Goal: Task Accomplishment & Management: Complete application form

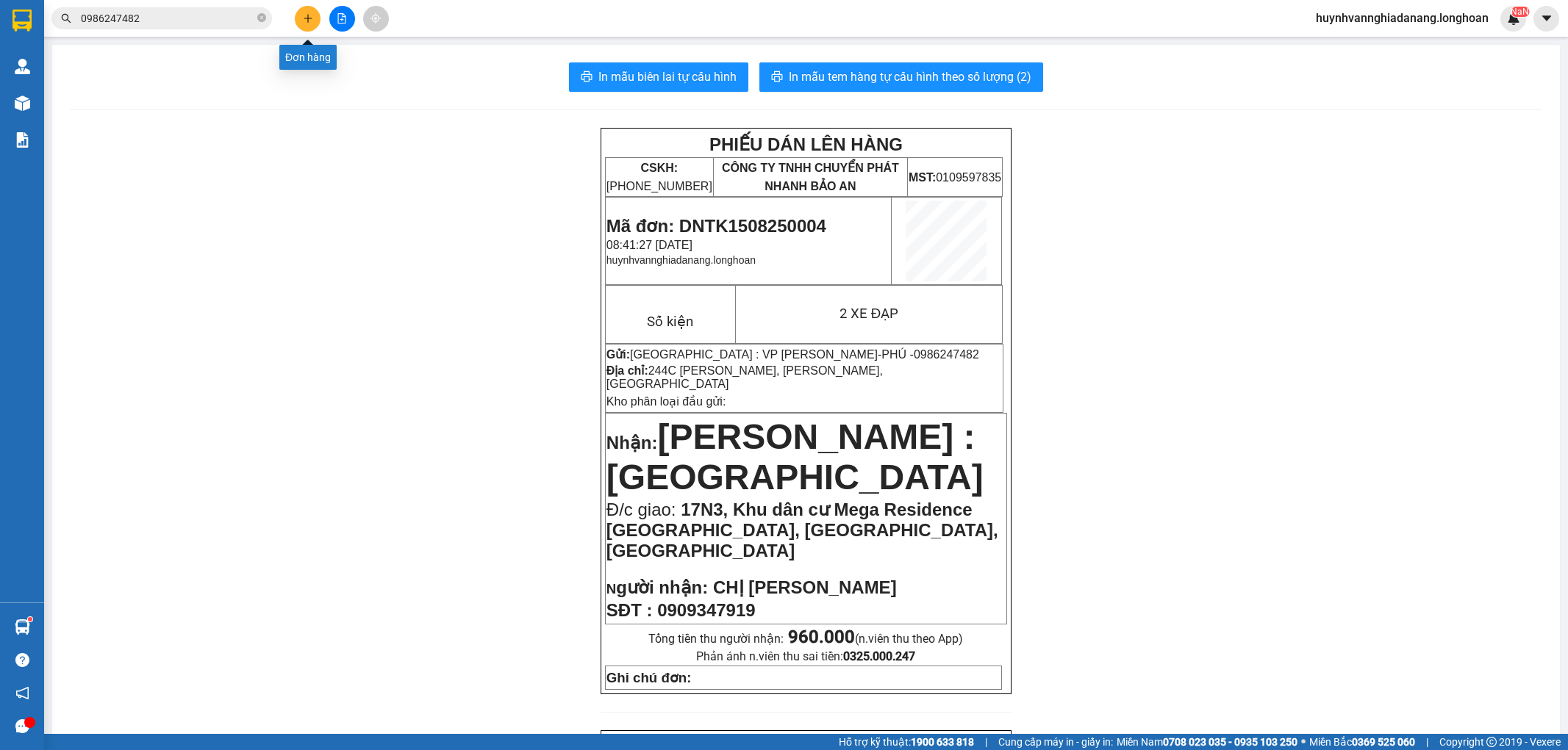
click at [303, 22] on icon "plus" at bounding box center [308, 18] width 10 height 10
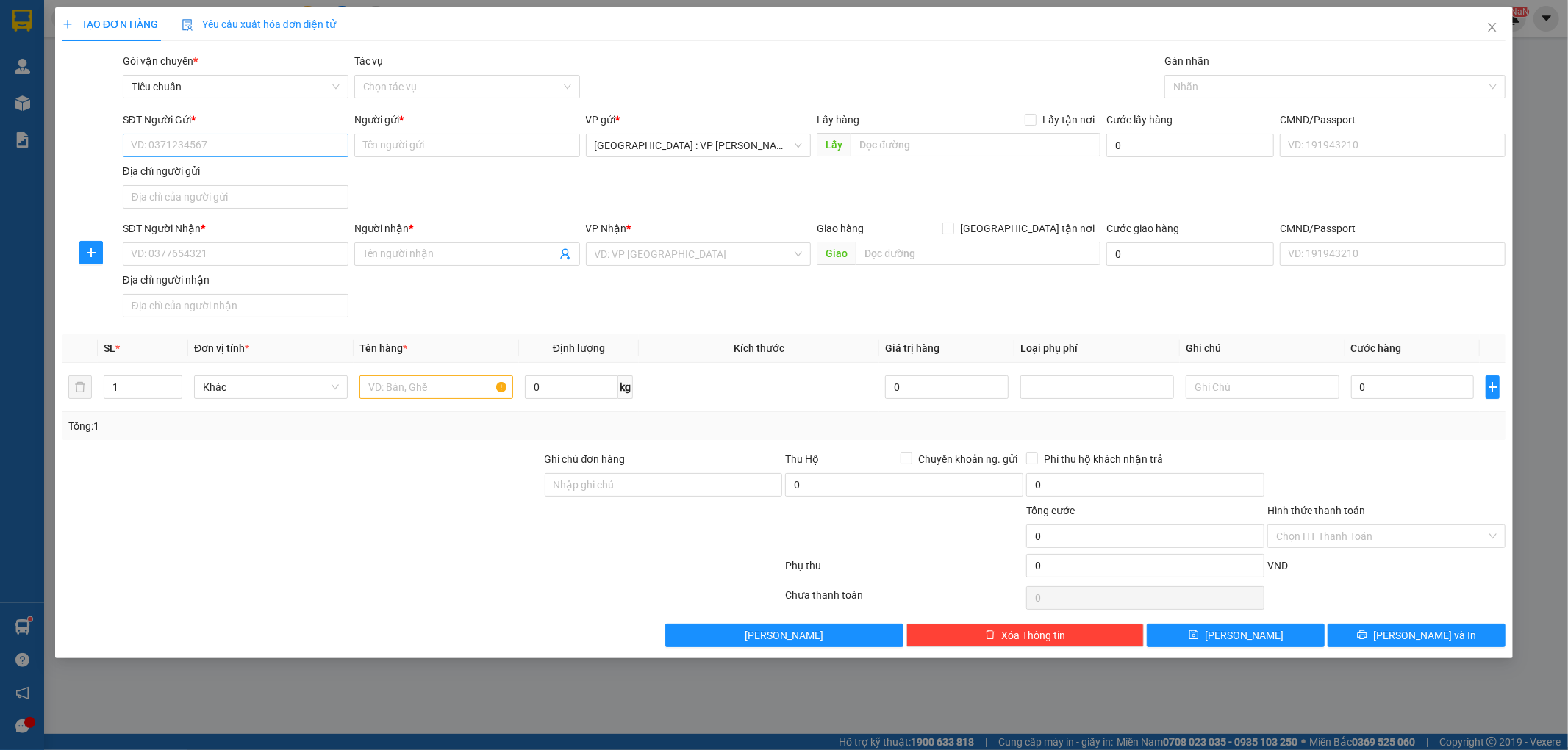
click at [198, 145] on input "SĐT Người Gửi *" at bounding box center [235, 146] width 225 height 24
type input "0704843637"
click at [402, 147] on input "Người gửi *" at bounding box center [467, 146] width 225 height 24
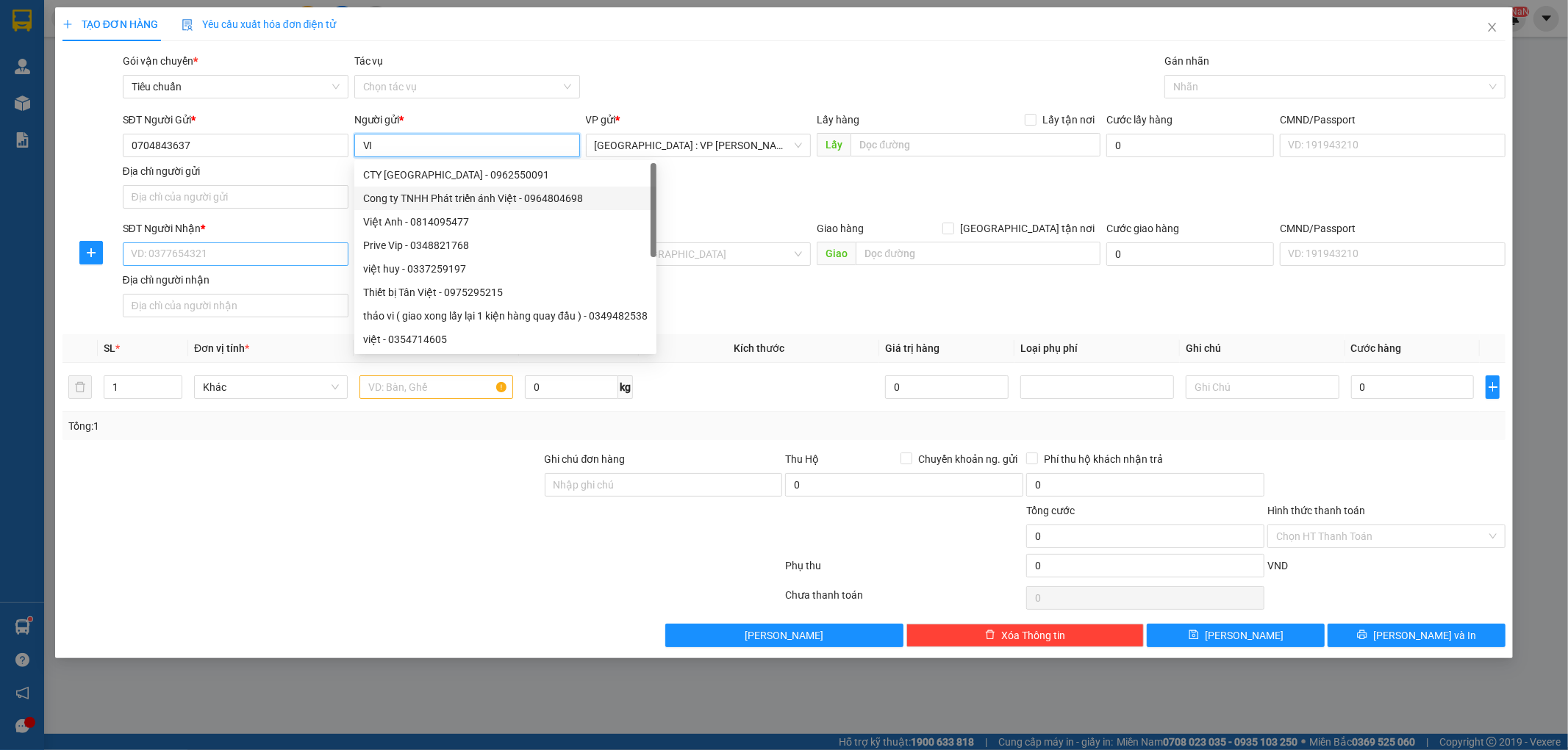
type input "VI"
click at [223, 250] on input "SĐT Người Nhận *" at bounding box center [235, 254] width 225 height 24
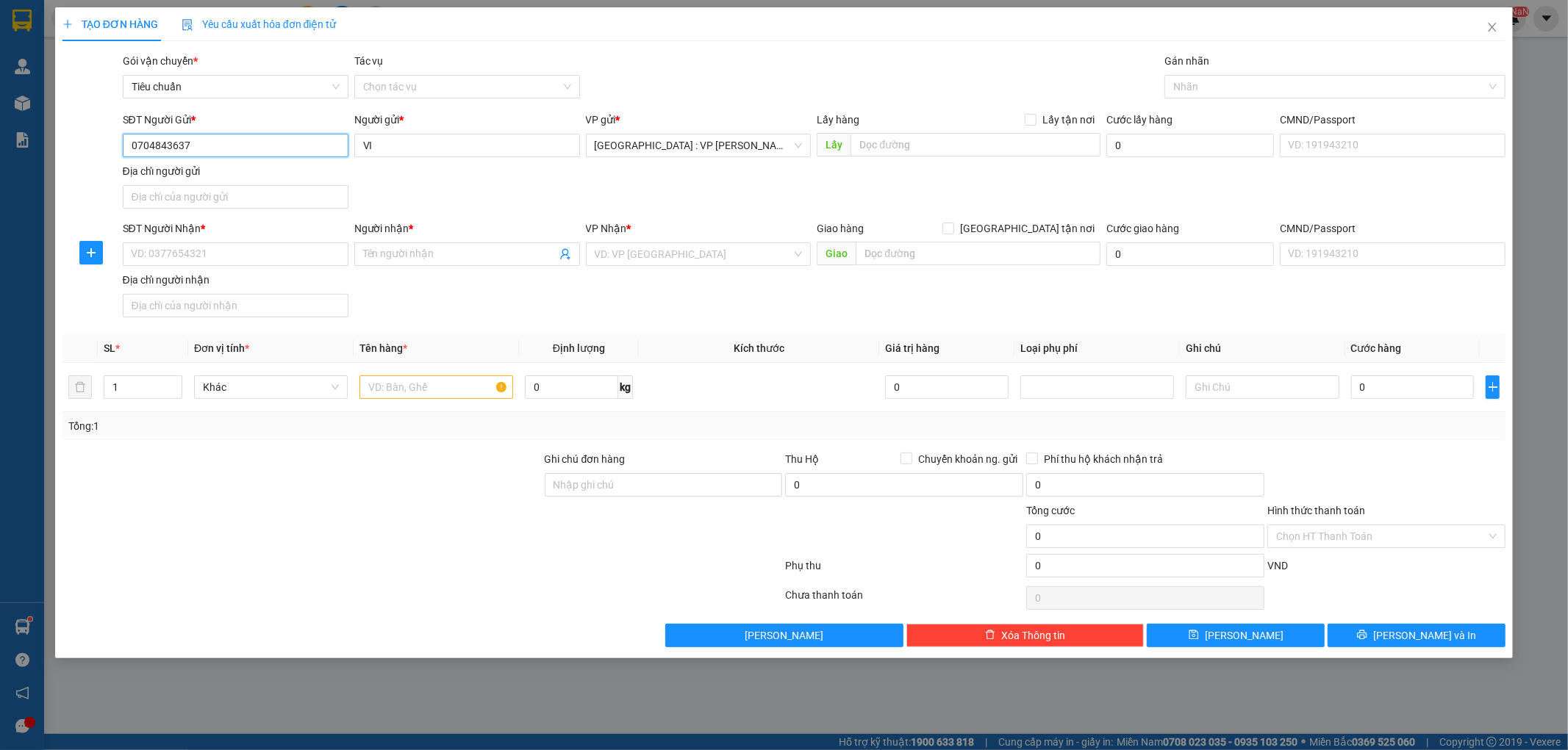
drag, startPoint x: 199, startPoint y: 148, endPoint x: 126, endPoint y: 151, distance: 73.1
click at [126, 151] on input "0704843637" at bounding box center [235, 146] width 225 height 24
click at [188, 257] on input "SĐT Người Nhận *" at bounding box center [235, 254] width 225 height 24
paste input "0704843637"
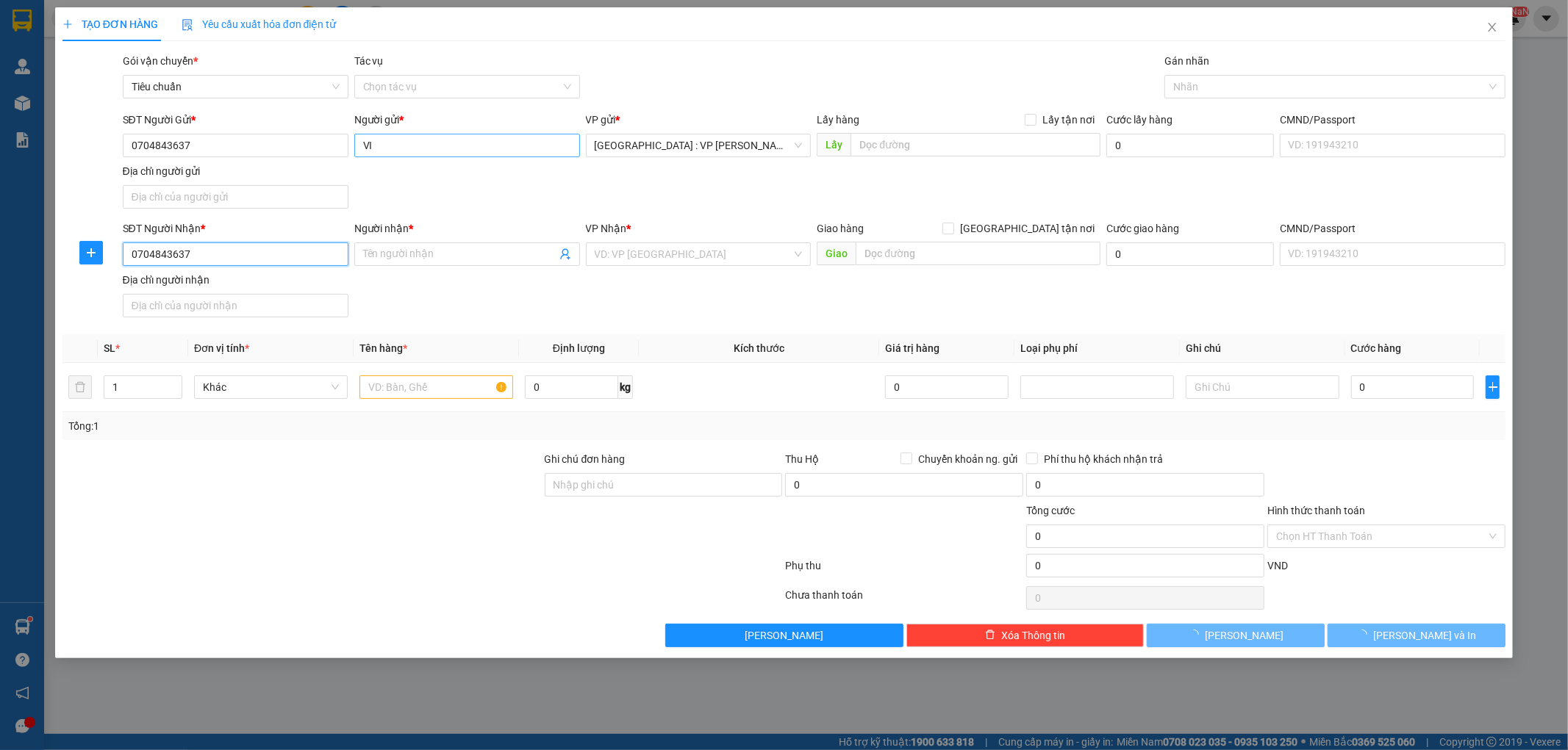
type input "0704843637"
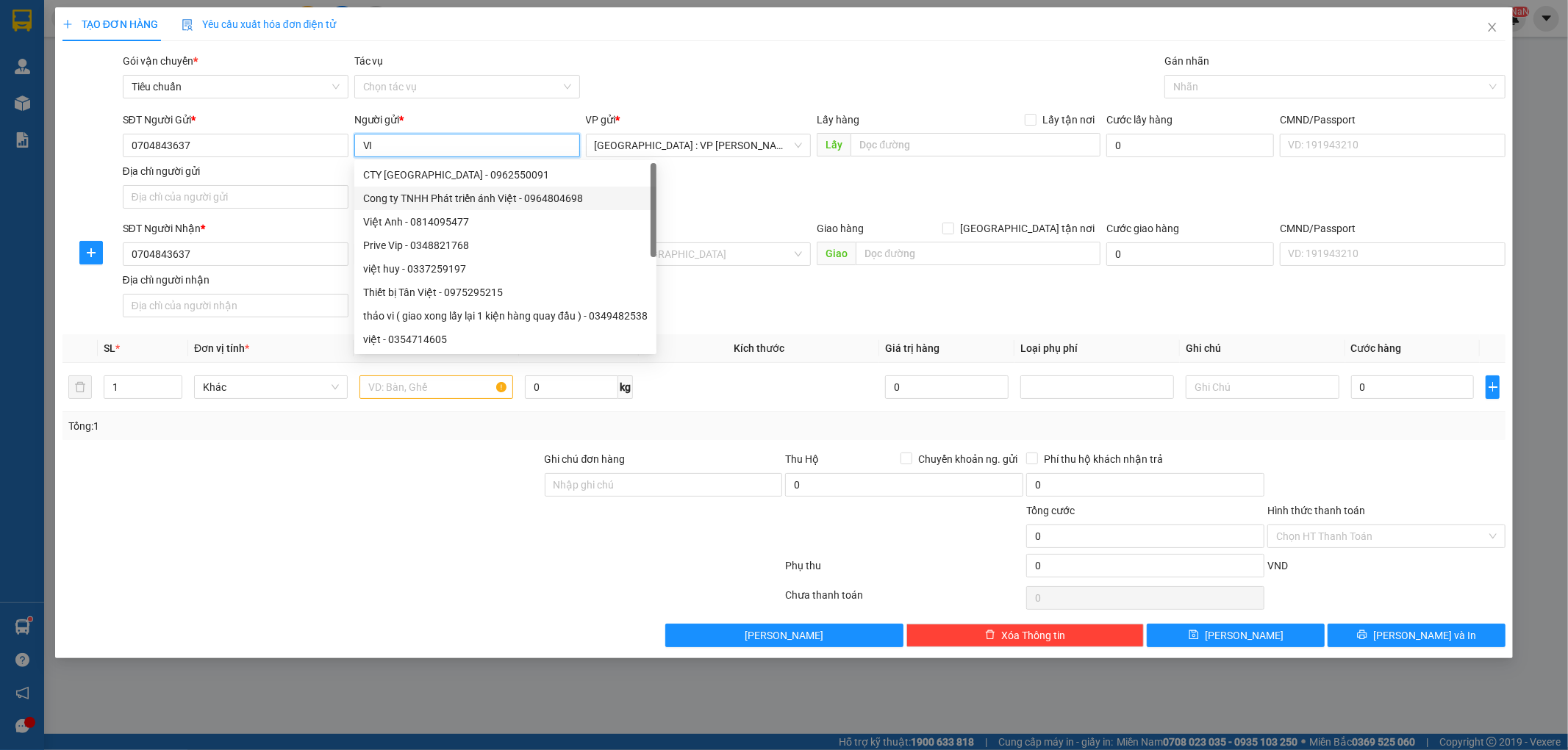
drag, startPoint x: 394, startPoint y: 146, endPoint x: 361, endPoint y: 148, distance: 33.1
click at [361, 148] on input "VI" at bounding box center [467, 146] width 225 height 24
click at [390, 486] on div at bounding box center [301, 477] width 482 height 52
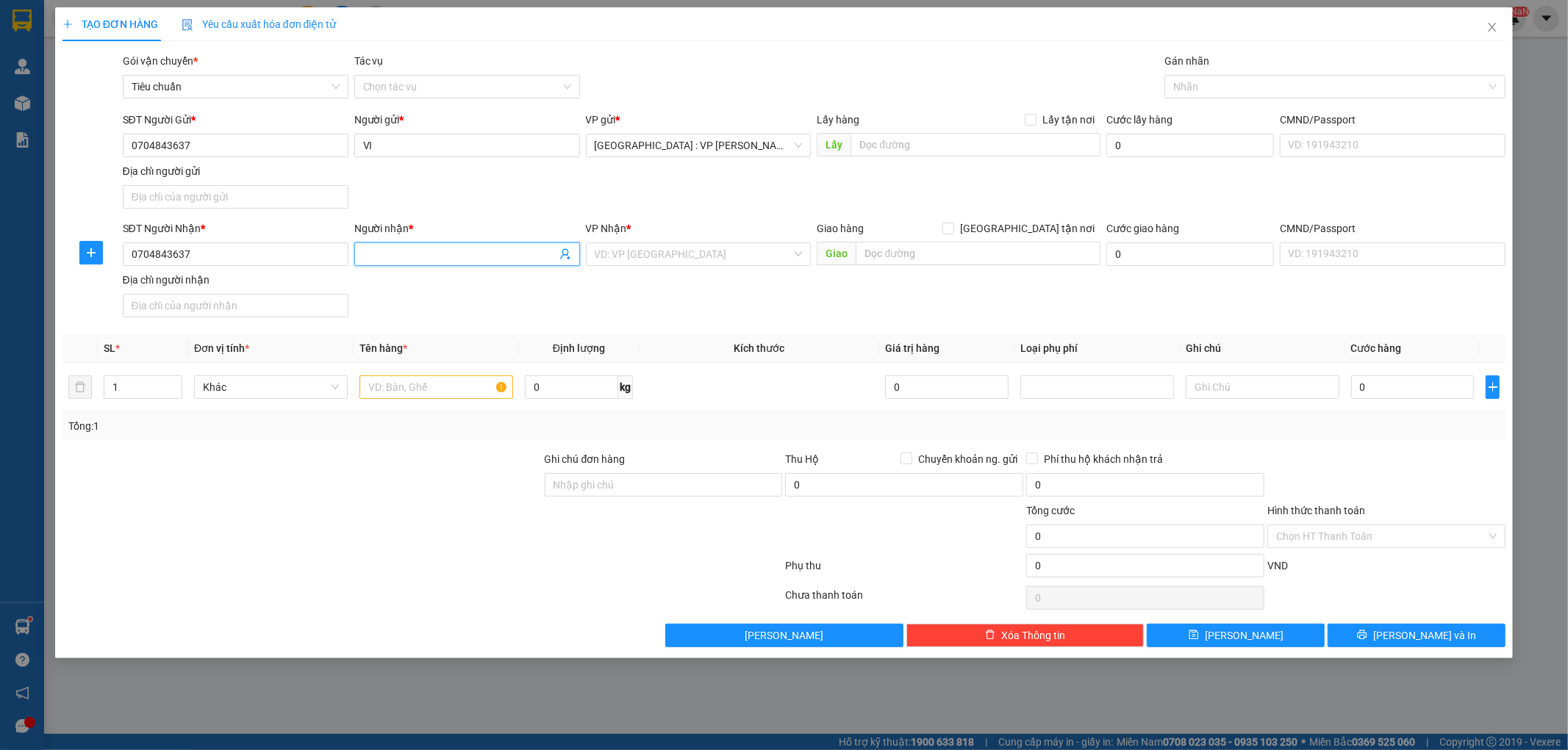
click at [386, 248] on input "Người nhận *" at bounding box center [460, 254] width 194 height 16
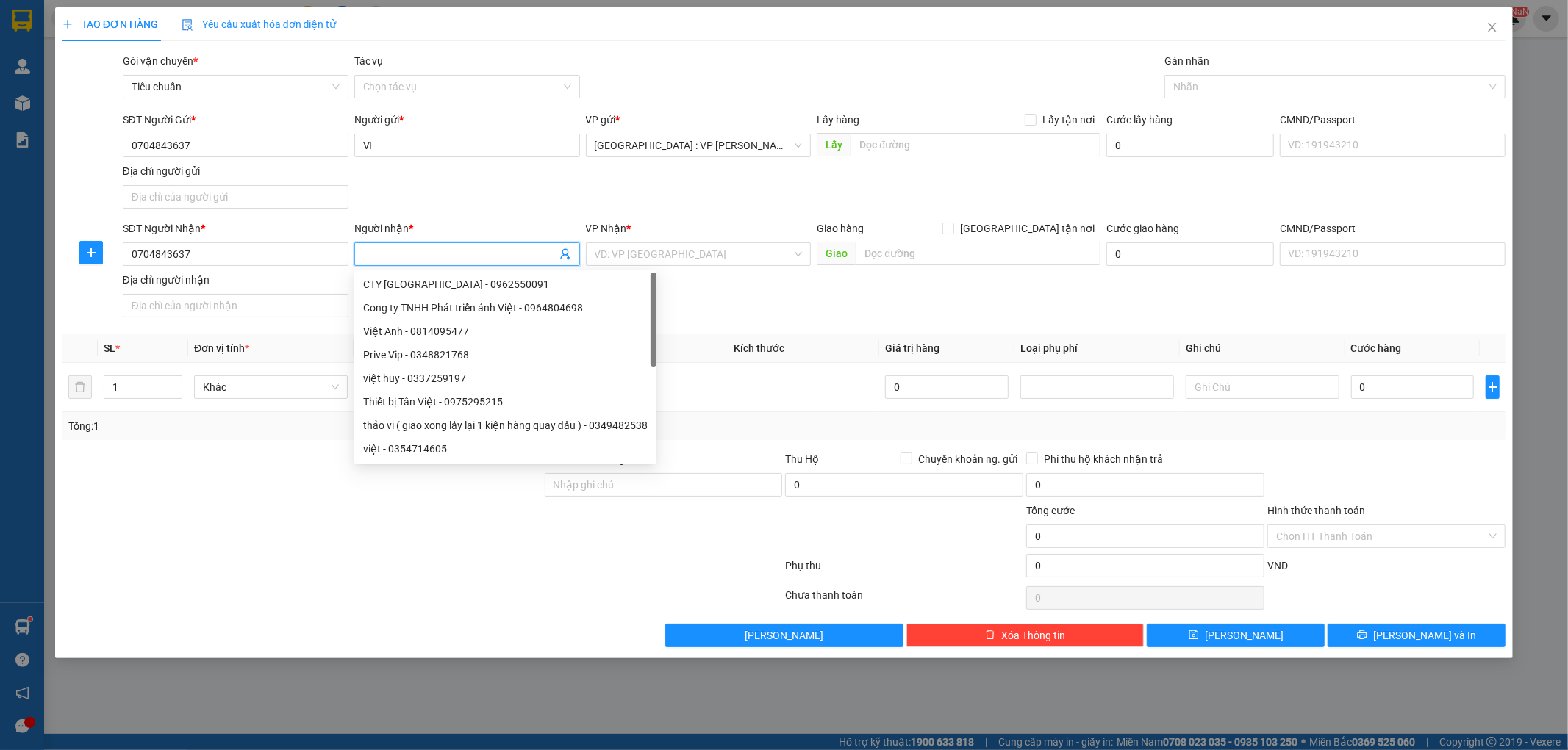
paste input "VI"
type input "VI"
click at [777, 258] on input "search" at bounding box center [693, 254] width 198 height 22
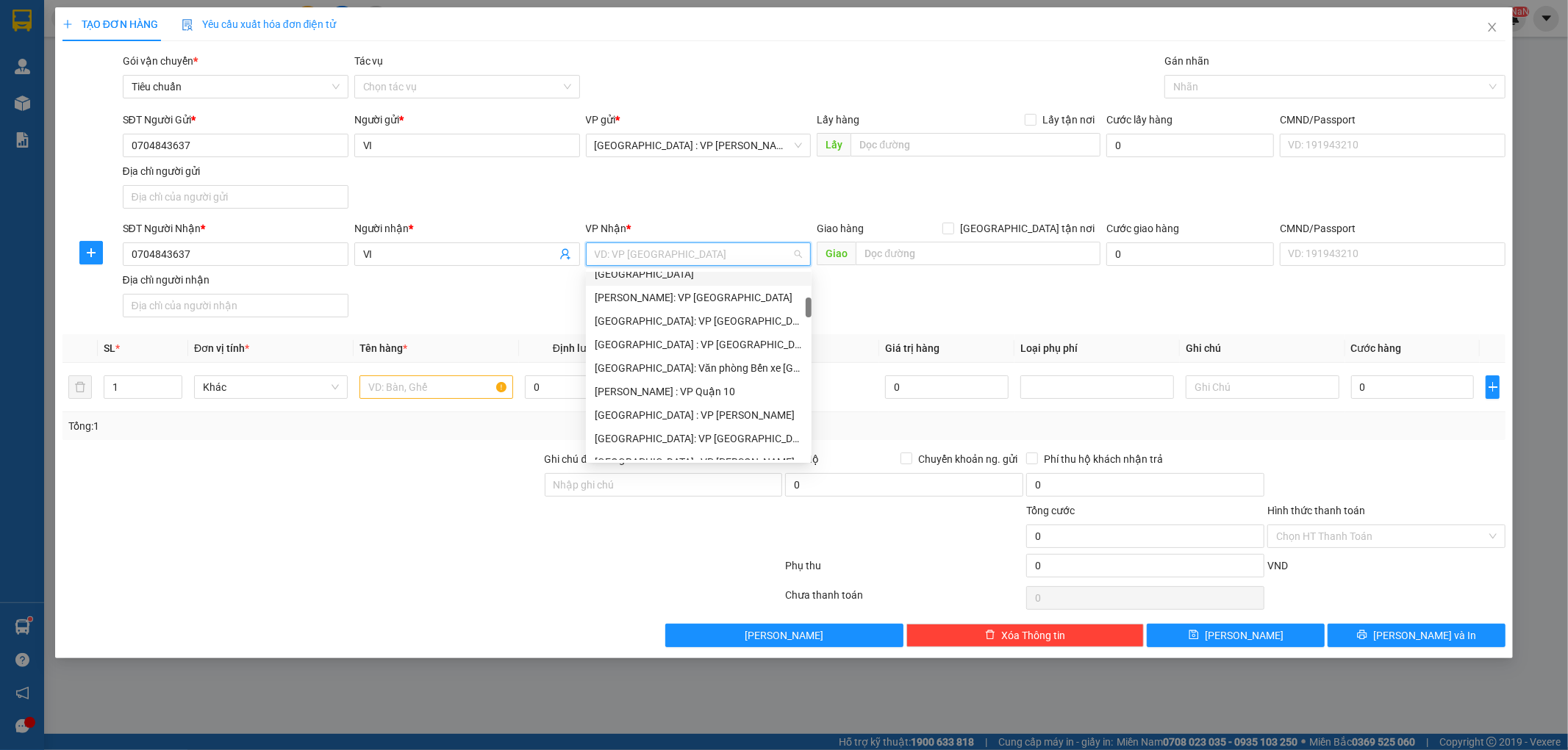
scroll to position [327, 0]
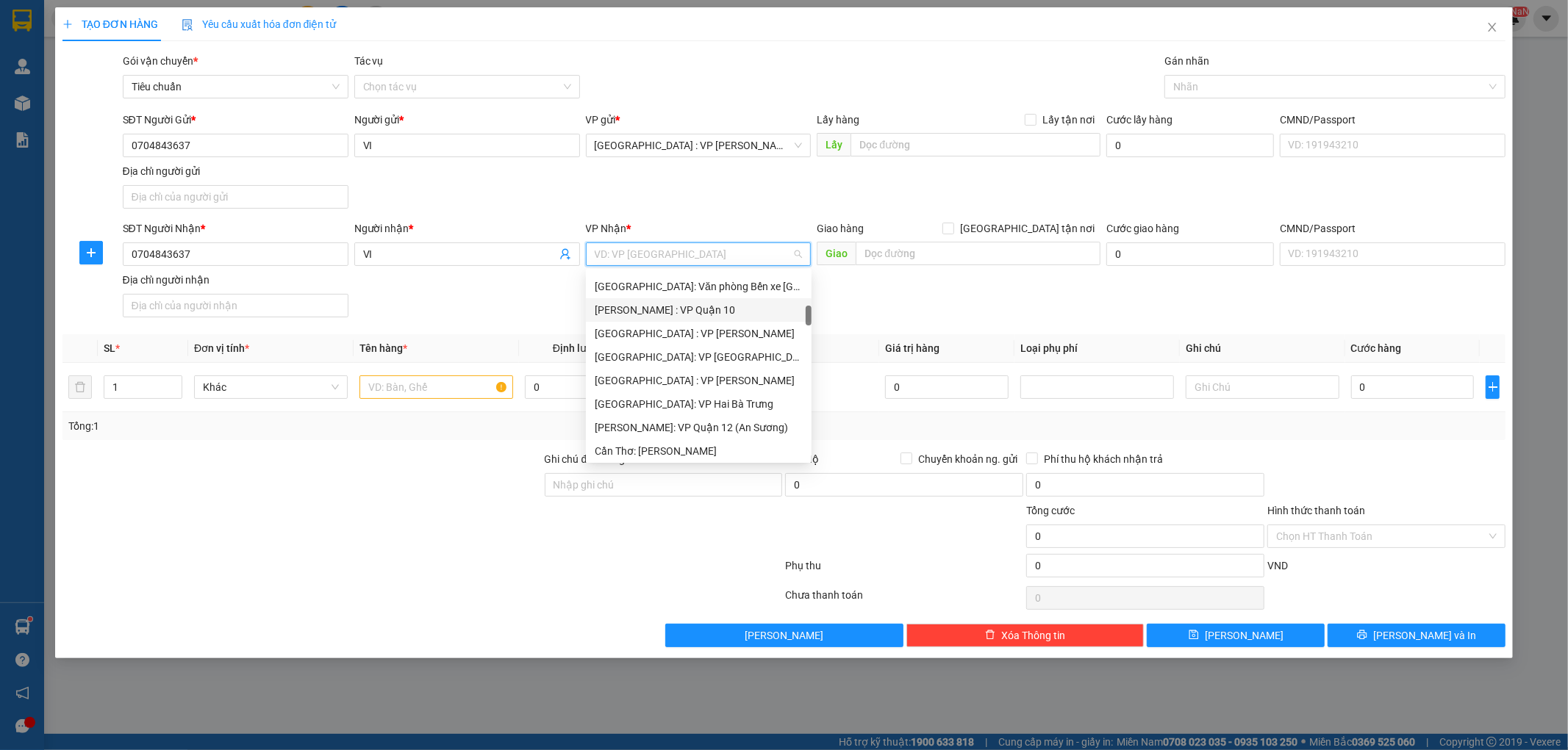
click at [711, 309] on div "[PERSON_NAME] : VP Quận 10" at bounding box center [698, 310] width 208 height 16
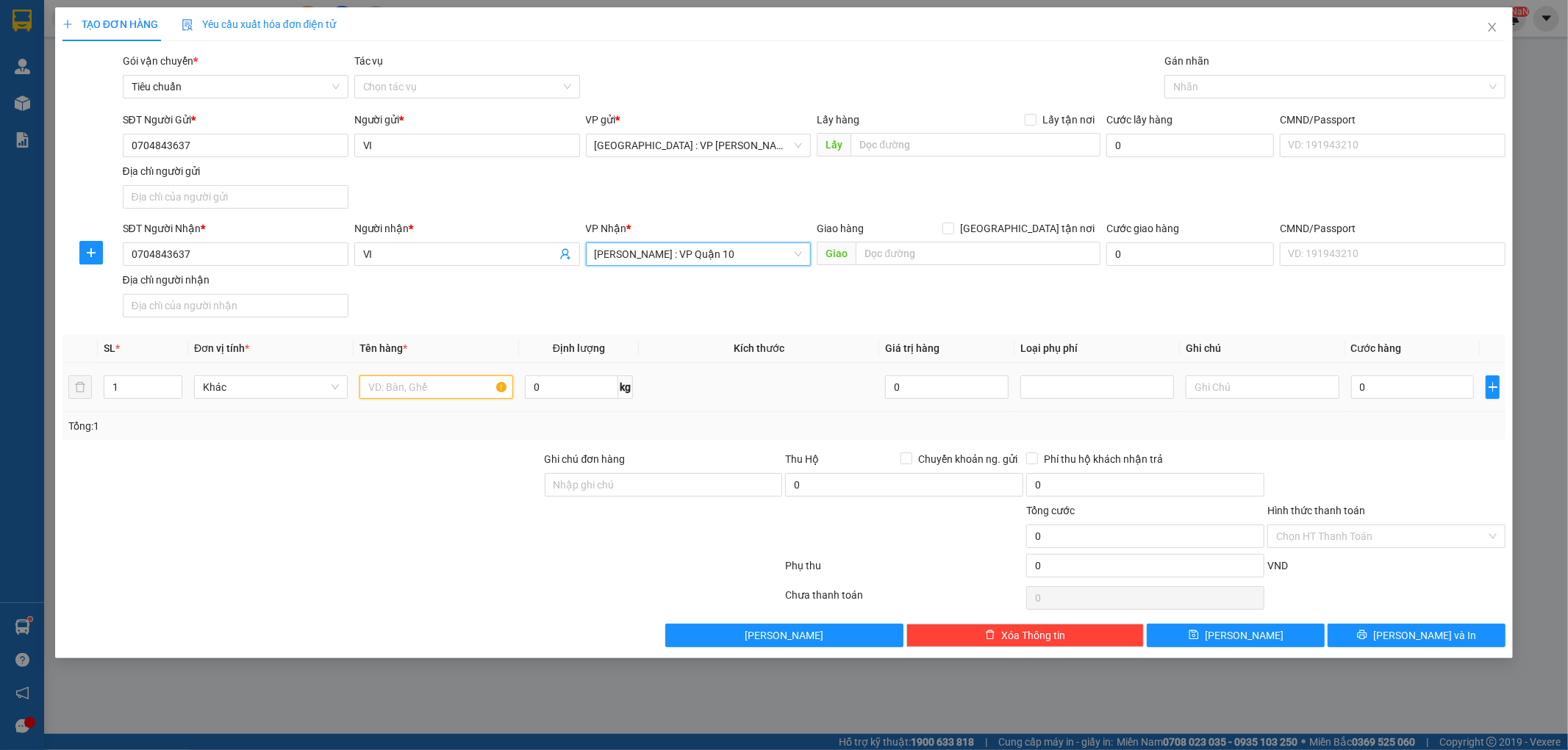
click at [405, 386] on input "text" at bounding box center [436, 387] width 154 height 24
type input "1 XE MÁY 67E1 40599"
click at [651, 491] on input "Ghi chú đơn hàng" at bounding box center [663, 485] width 238 height 24
type input "1 CHÌA KHÓA,2 GƯƠNG"
click at [1381, 390] on input "0" at bounding box center [1412, 387] width 123 height 24
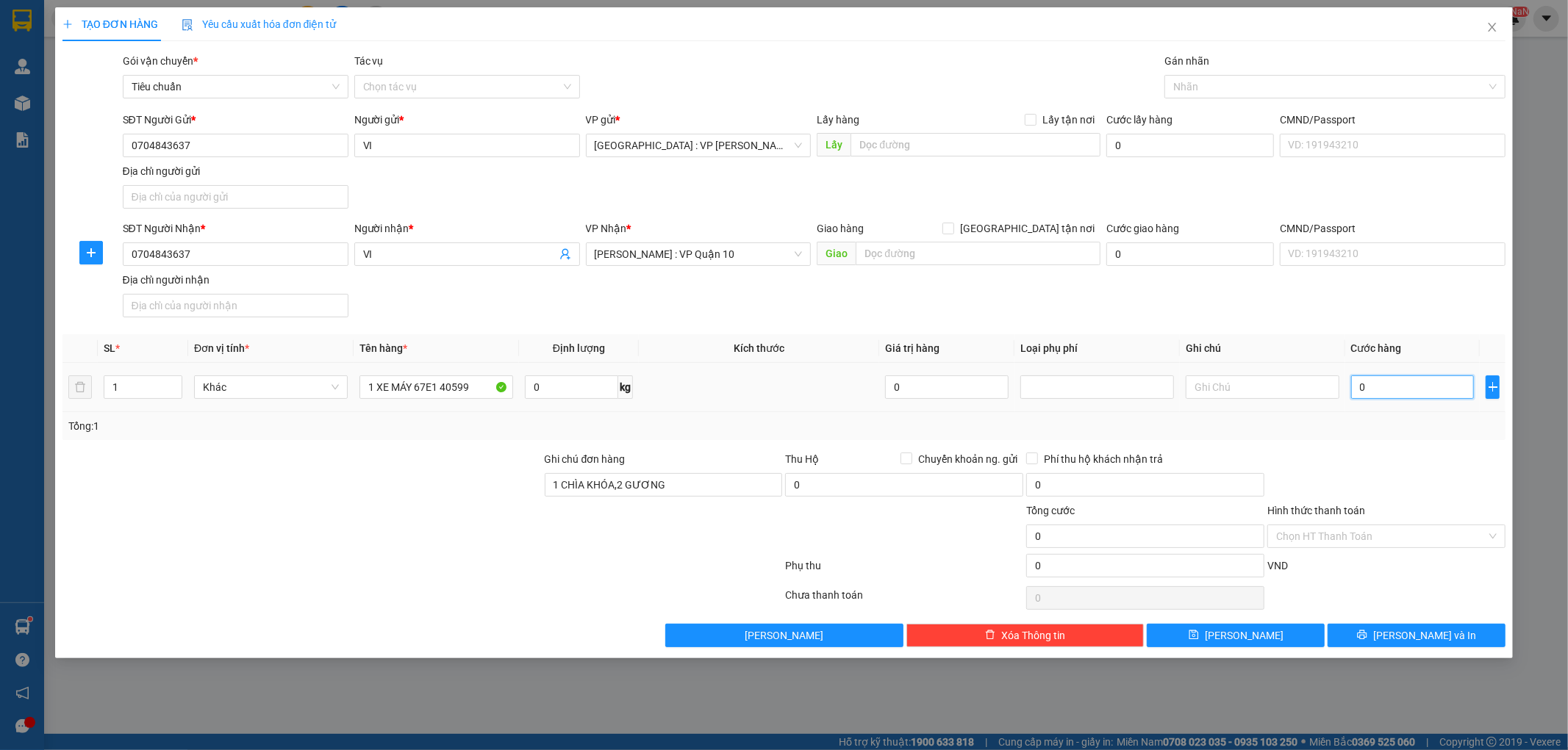
type input "6"
type input "62"
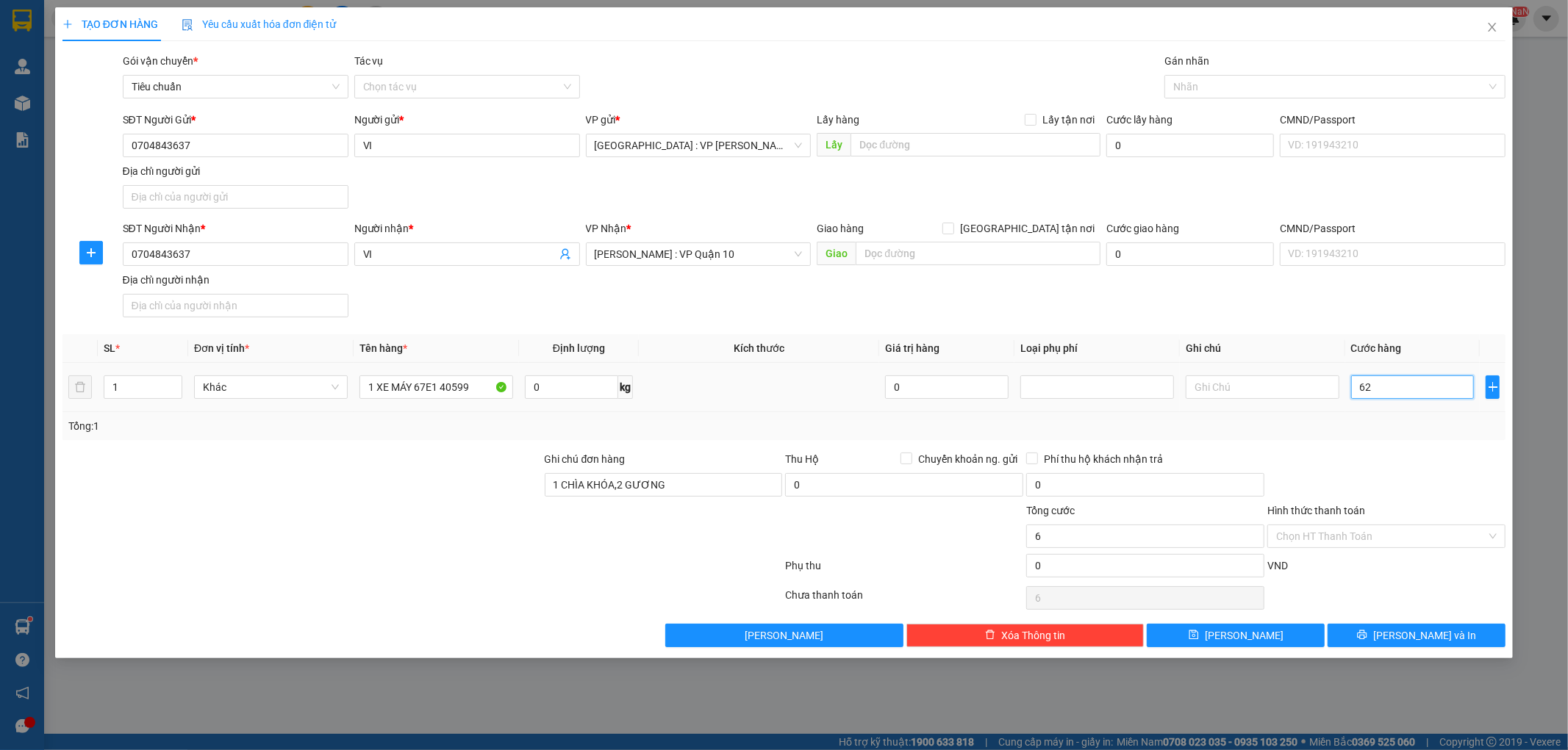
type input "62"
type input "620"
type input "6.200"
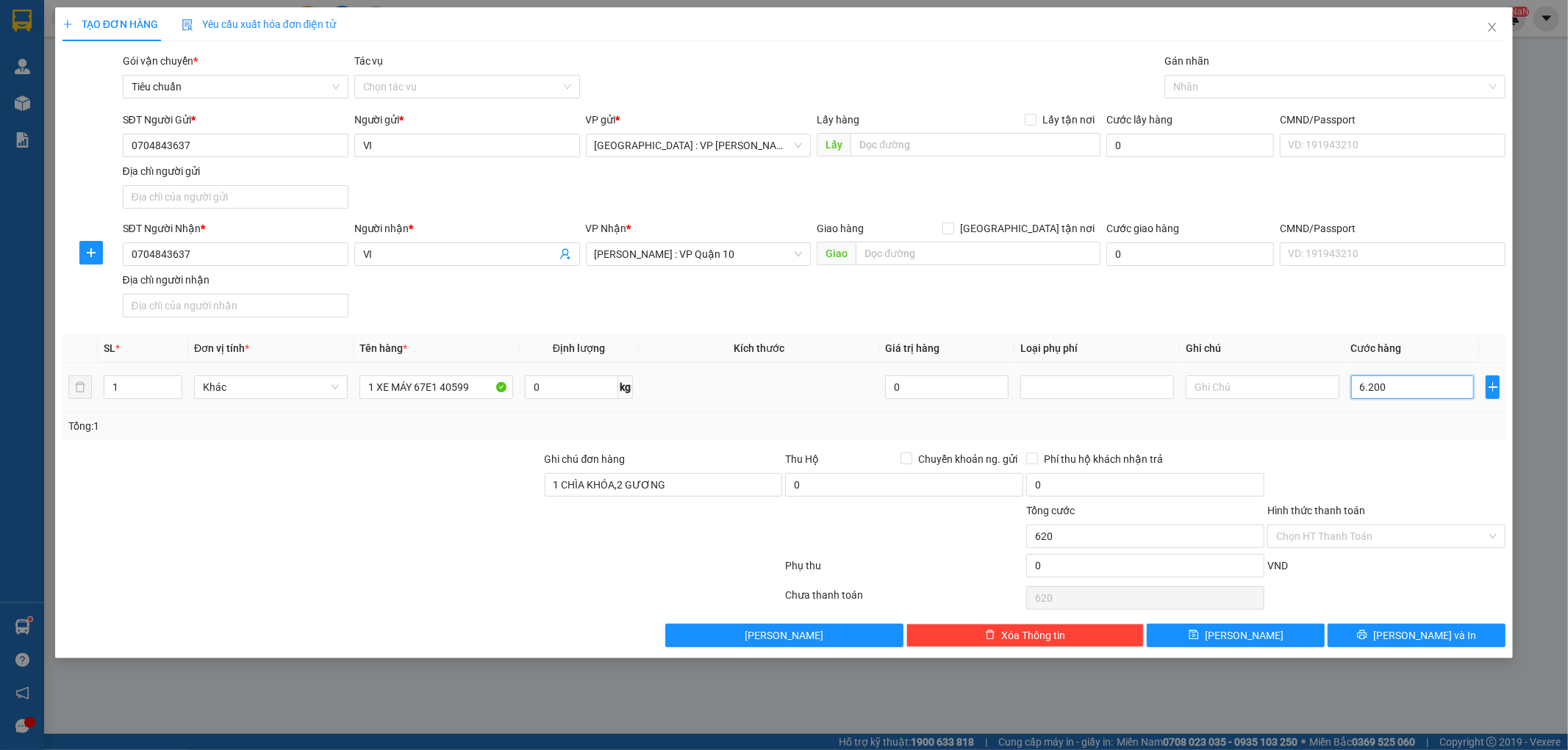
type input "6.200"
type input "62.000"
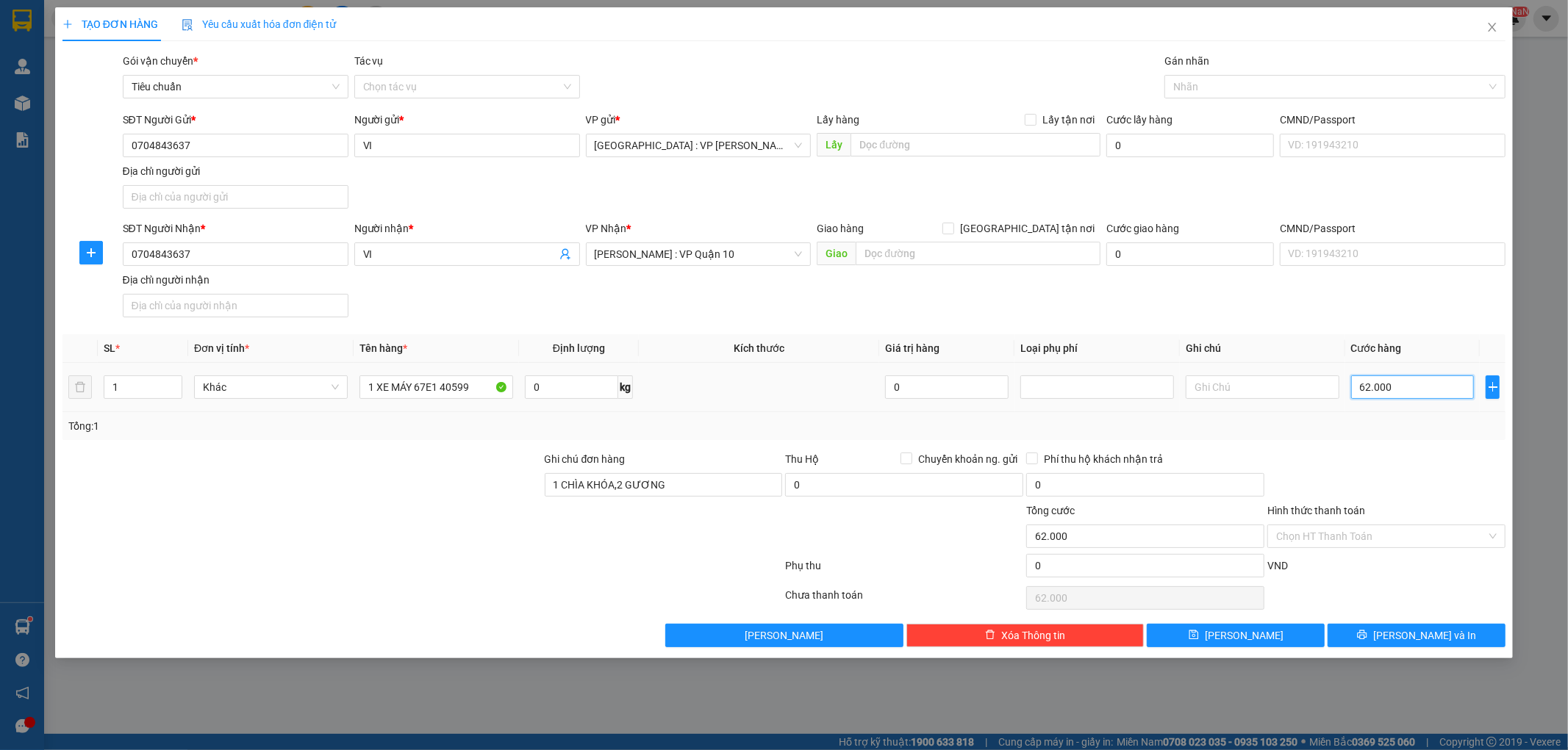
type input "620.000"
click at [1376, 542] on input "Hình thức thanh toán" at bounding box center [1381, 536] width 210 height 22
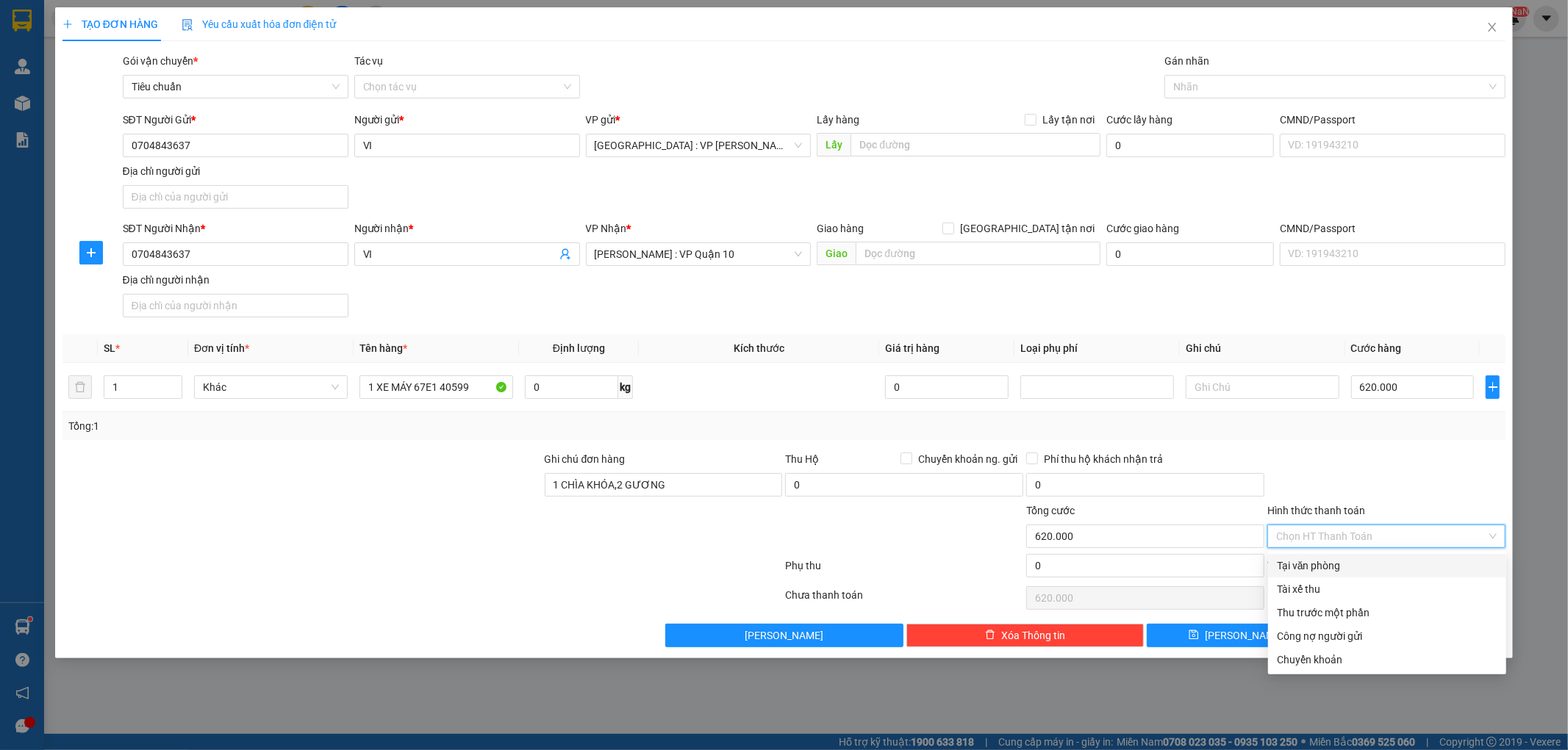
click at [1370, 566] on div "Tại văn phòng" at bounding box center [1387, 566] width 221 height 16
type input "0"
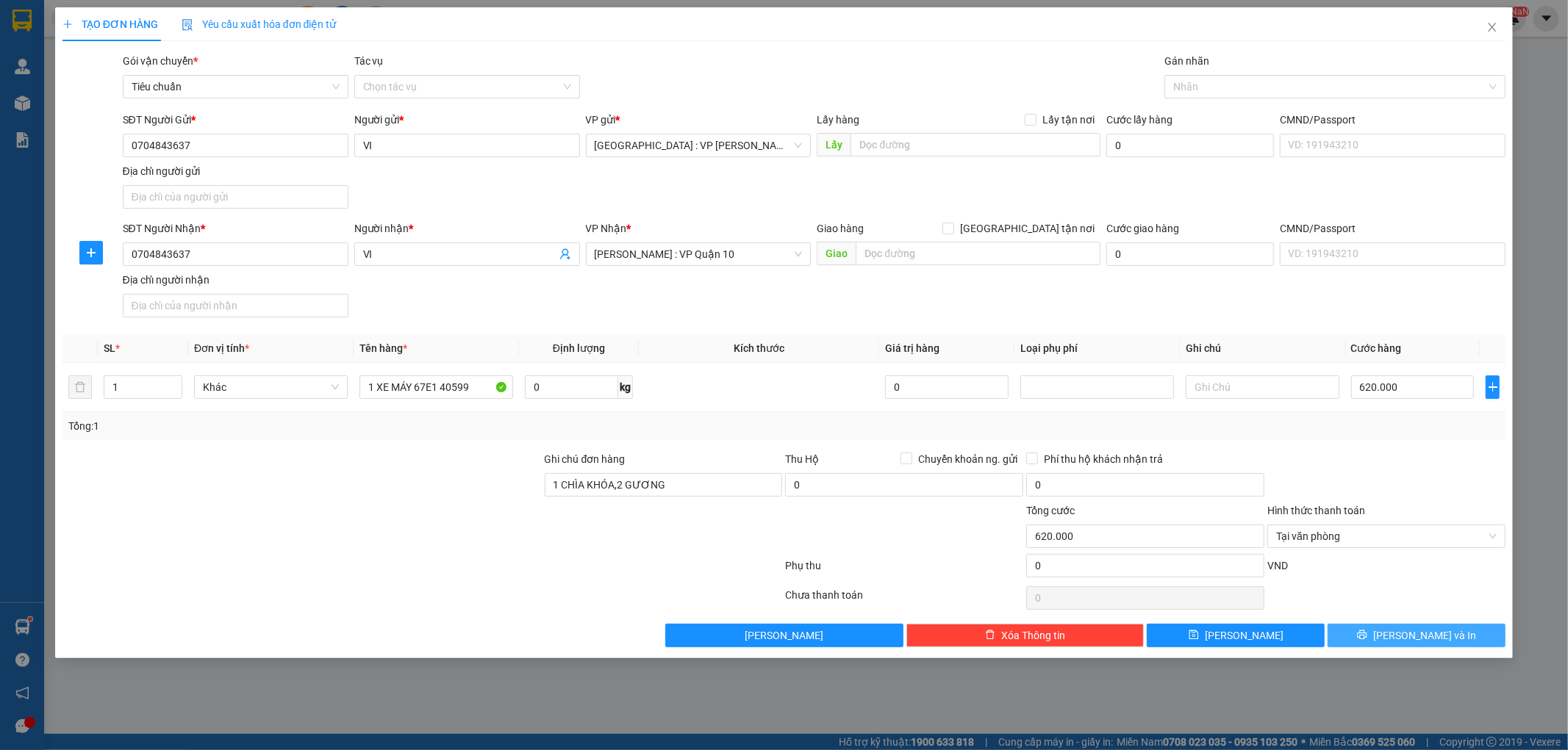
click at [1401, 638] on button "[PERSON_NAME] và In" at bounding box center [1416, 636] width 178 height 24
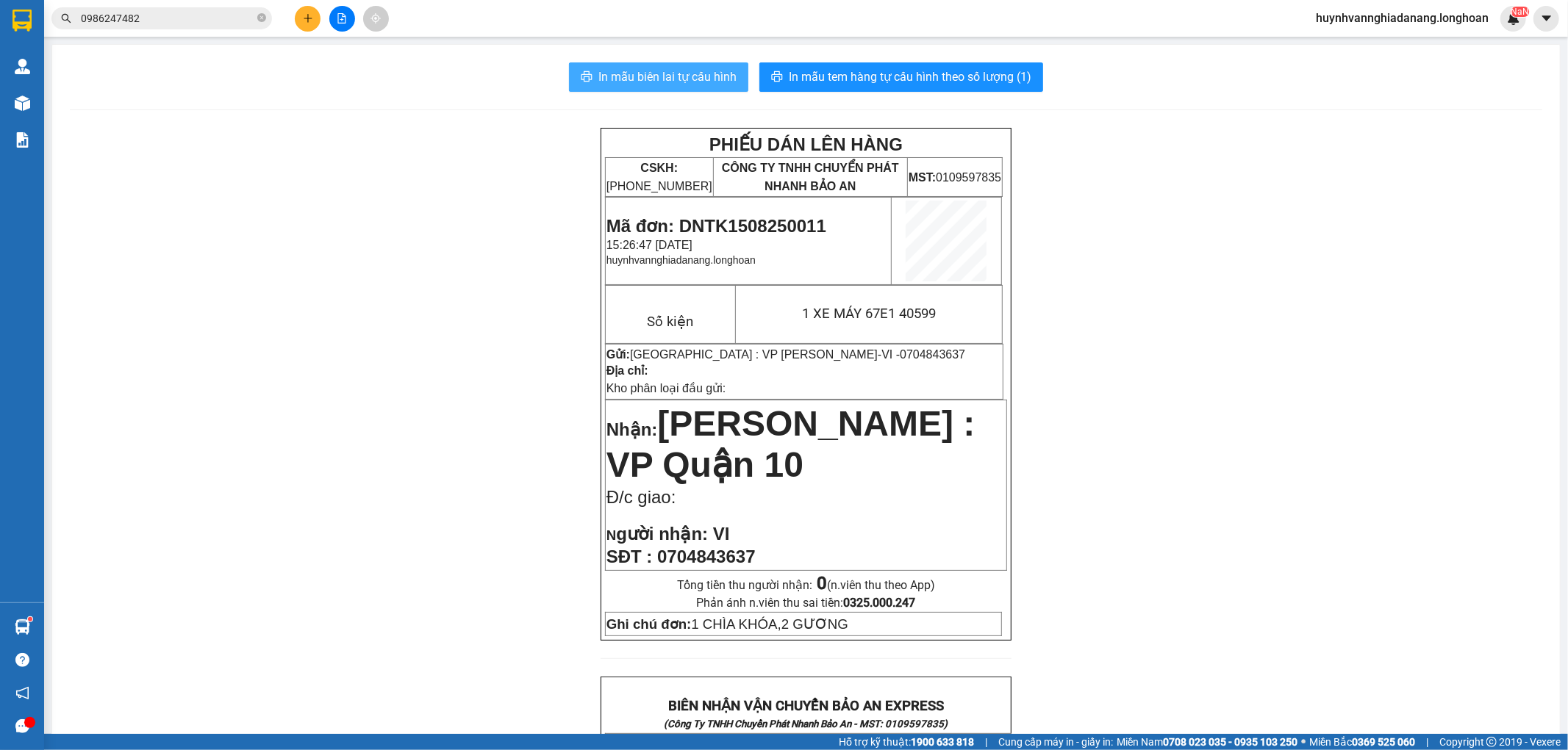
click at [685, 69] on span "In mẫu biên lai tự cấu hình" at bounding box center [667, 77] width 138 height 18
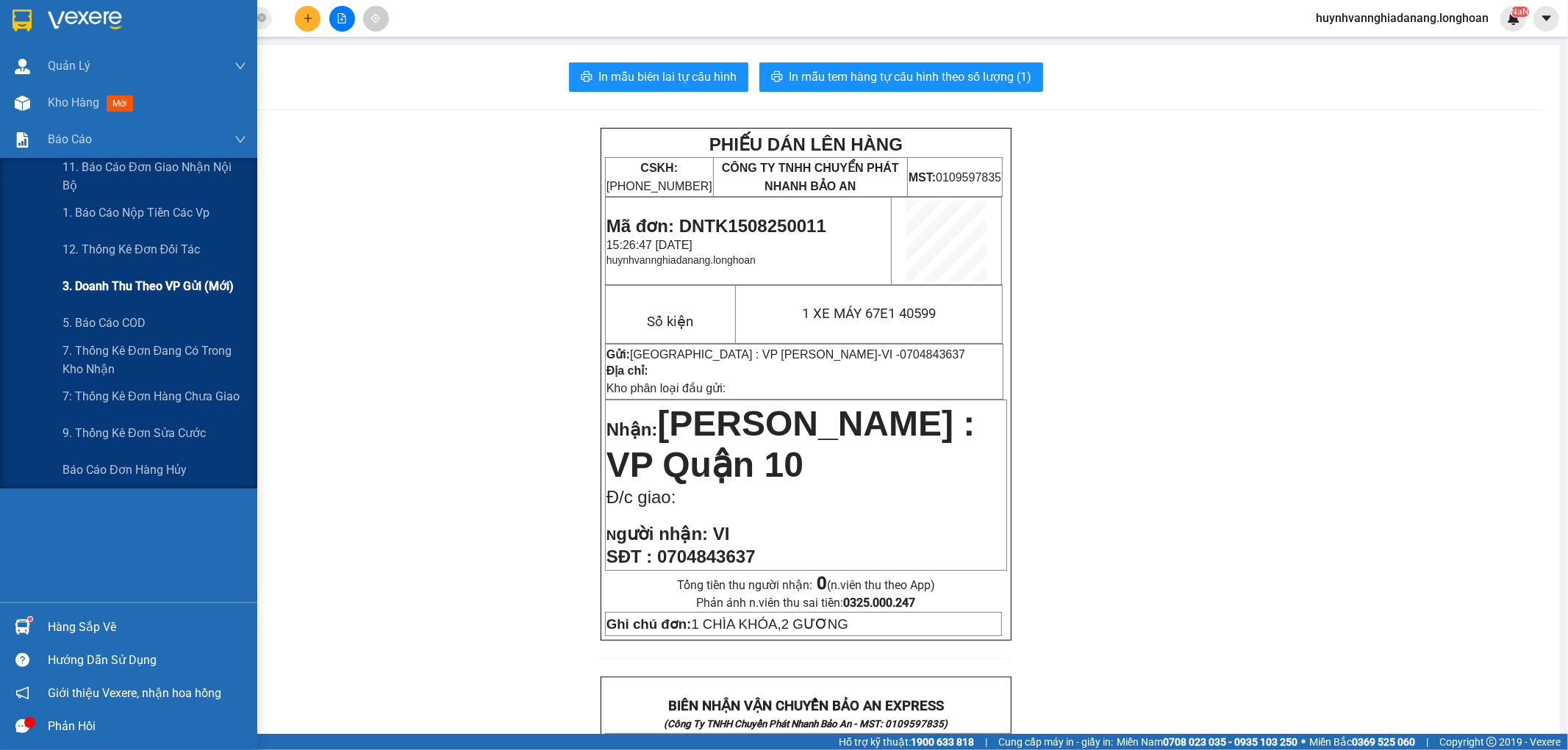
click at [173, 292] on span "3. Doanh Thu theo VP Gửi (mới)" at bounding box center [147, 286] width 171 height 18
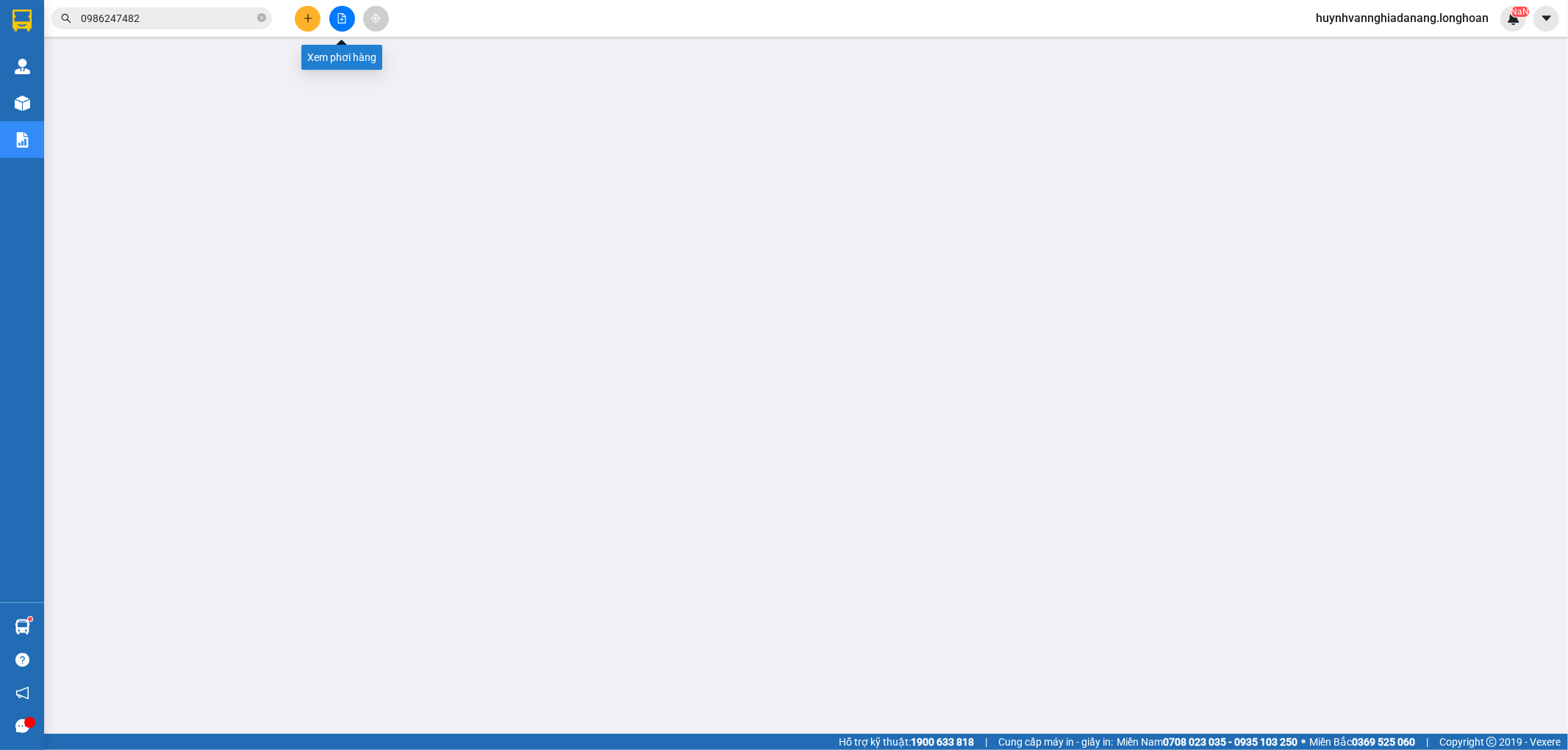
click at [337, 22] on icon "file-add" at bounding box center [341, 18] width 10 height 10
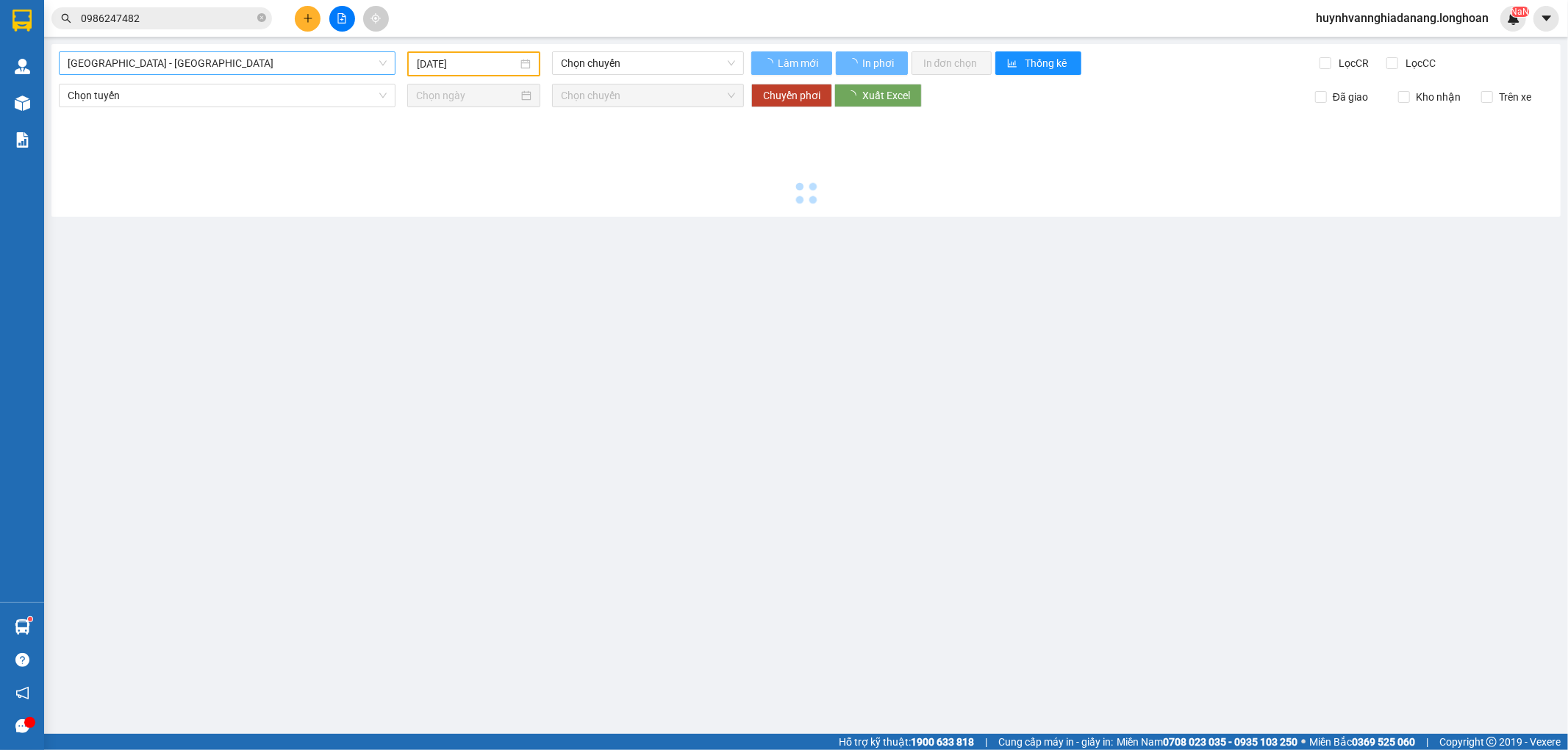
type input "[DATE]"
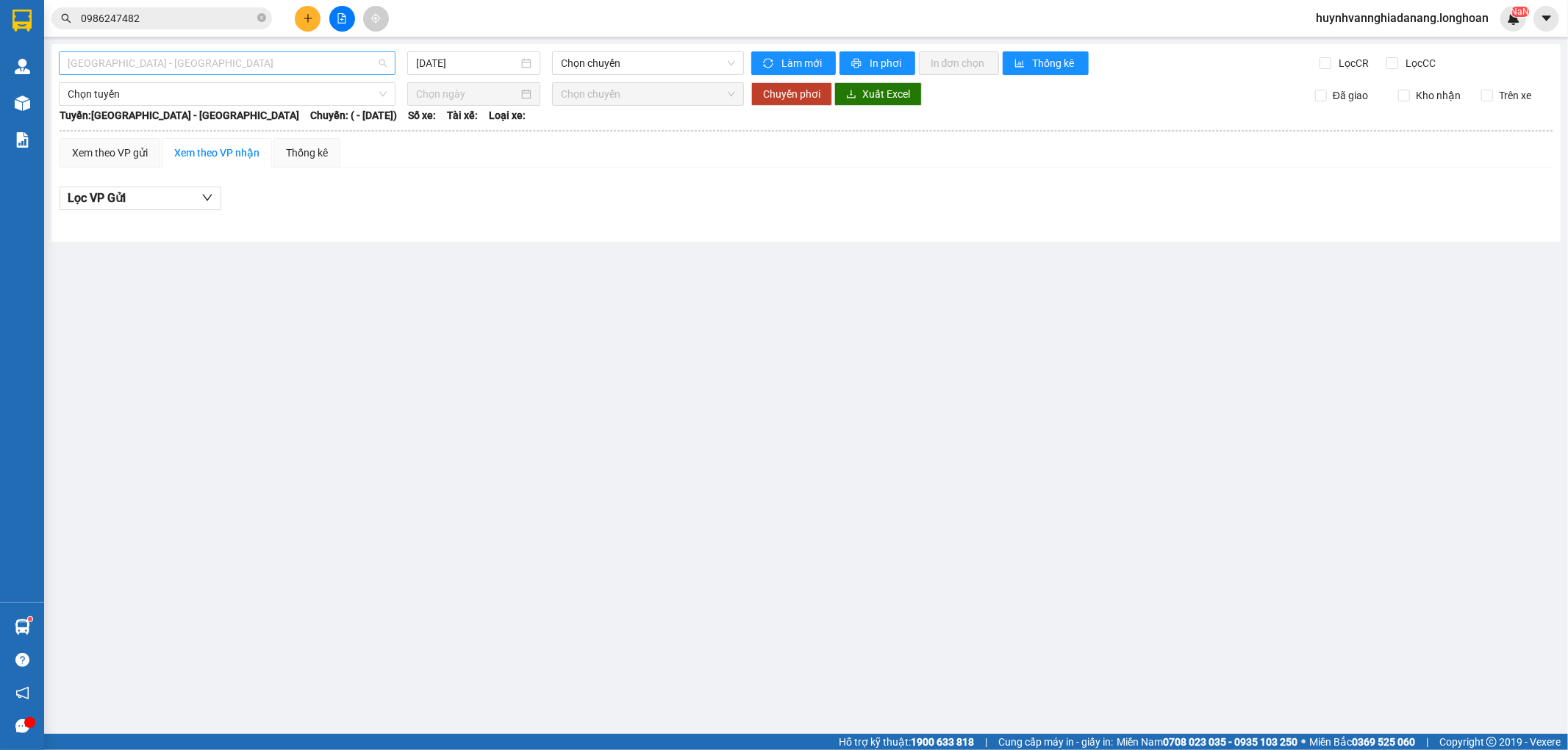
click at [303, 68] on span "[GEOGRAPHIC_DATA] - [GEOGRAPHIC_DATA]" at bounding box center [227, 63] width 319 height 22
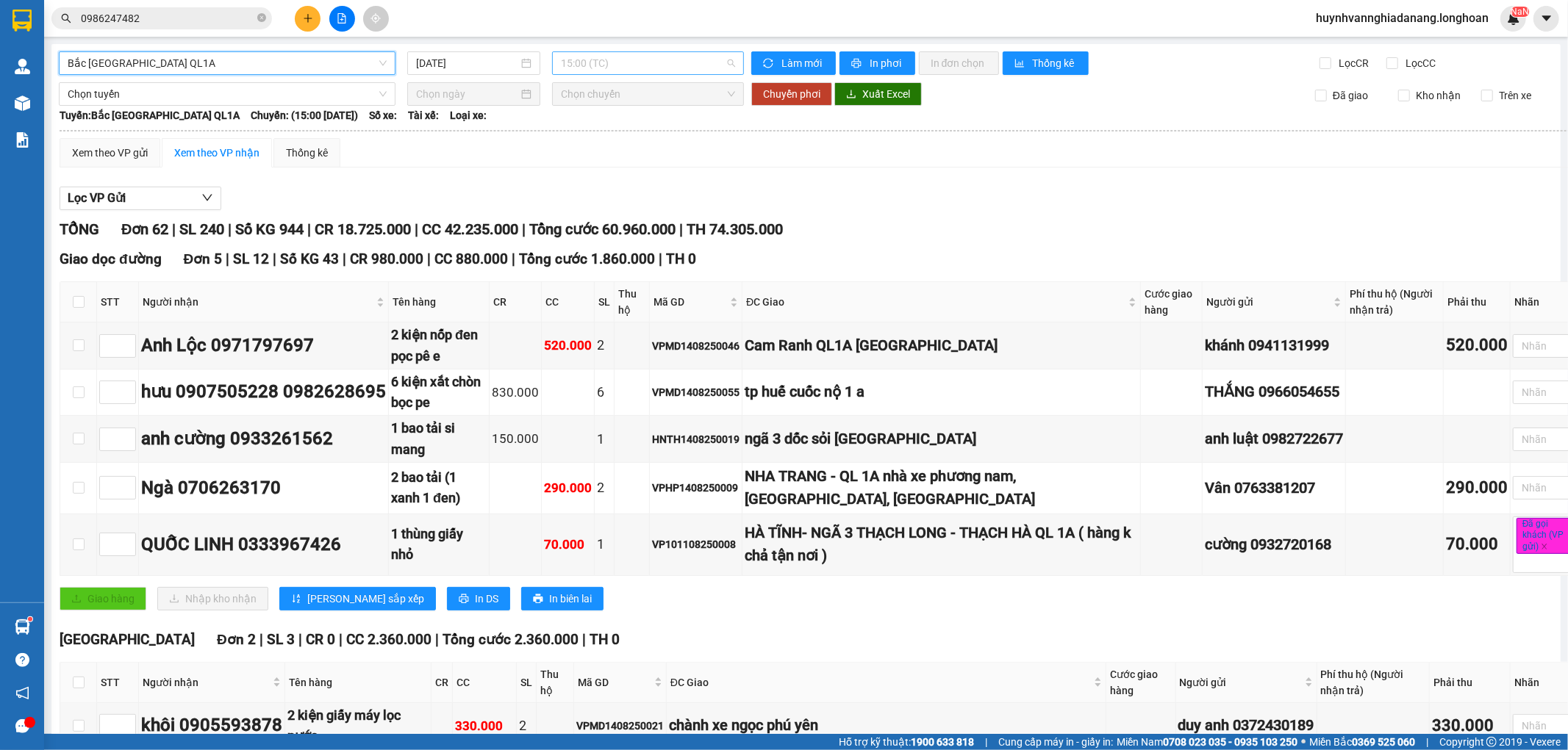
click at [614, 64] on span "15:00 (TC)" at bounding box center [648, 63] width 174 height 22
click at [486, 66] on input "[DATE]" at bounding box center [467, 63] width 102 height 16
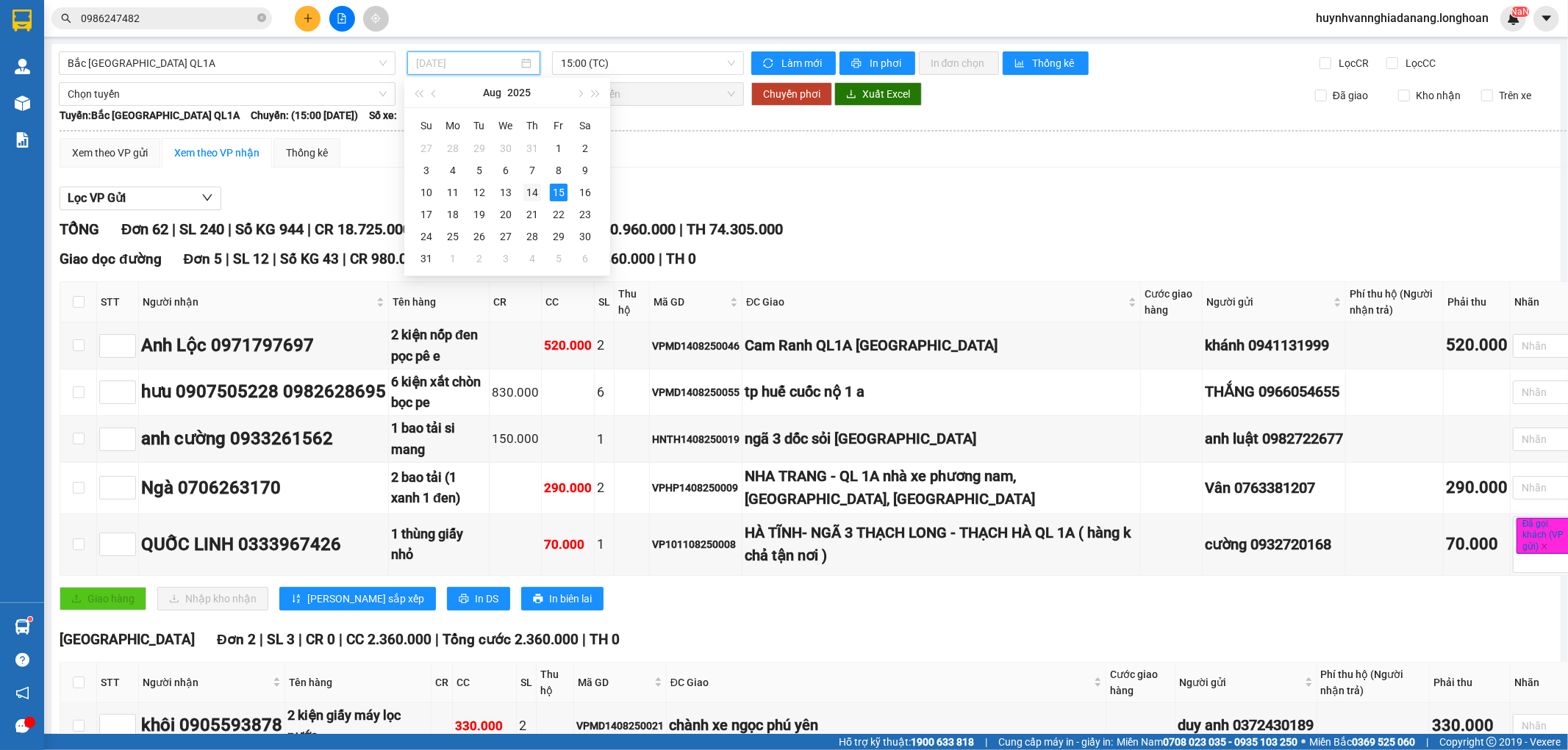
click at [533, 189] on div "14" at bounding box center [531, 192] width 17 height 17
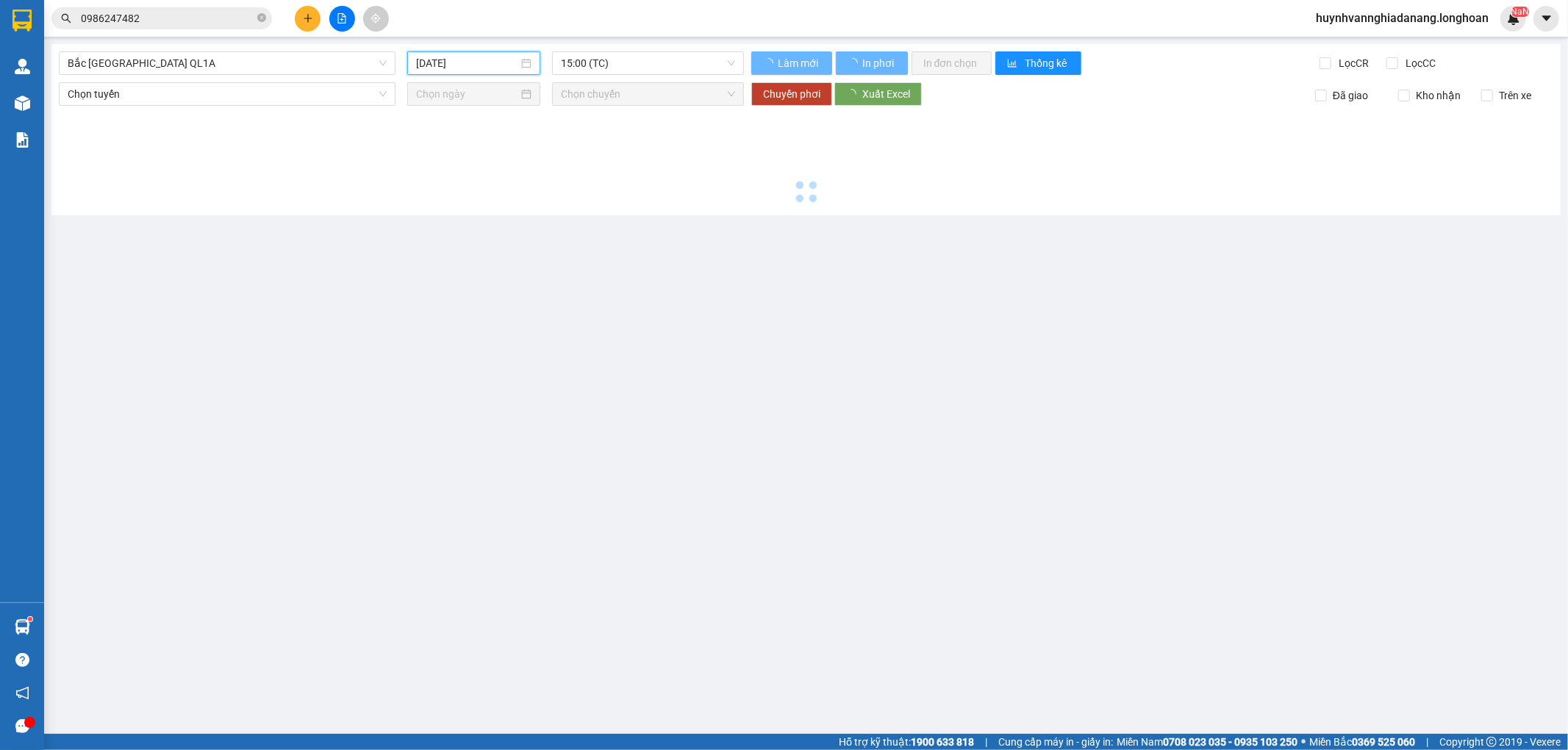
type input "[DATE]"
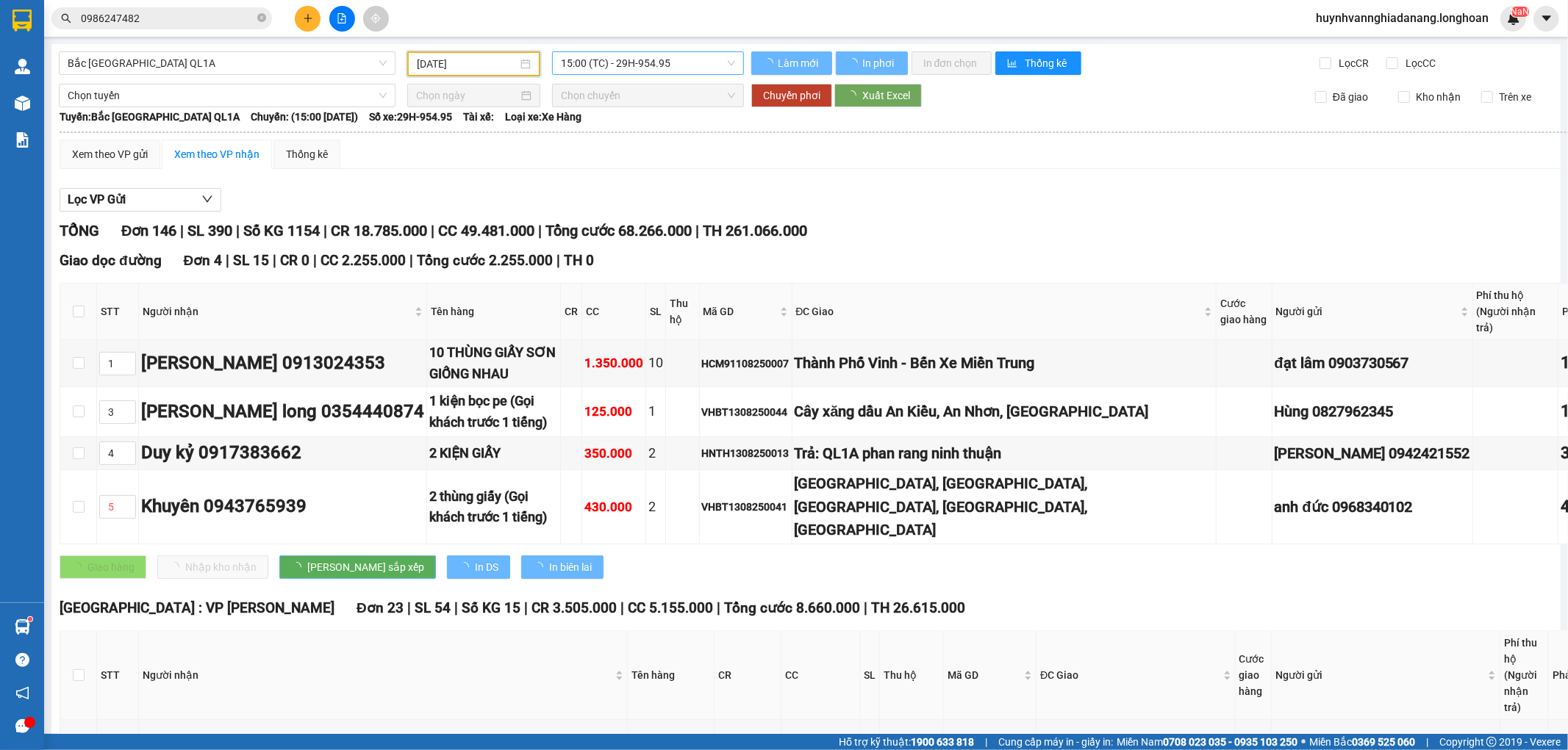
click at [676, 69] on span "15:00 (TC) - 29H-954.95" at bounding box center [648, 63] width 174 height 22
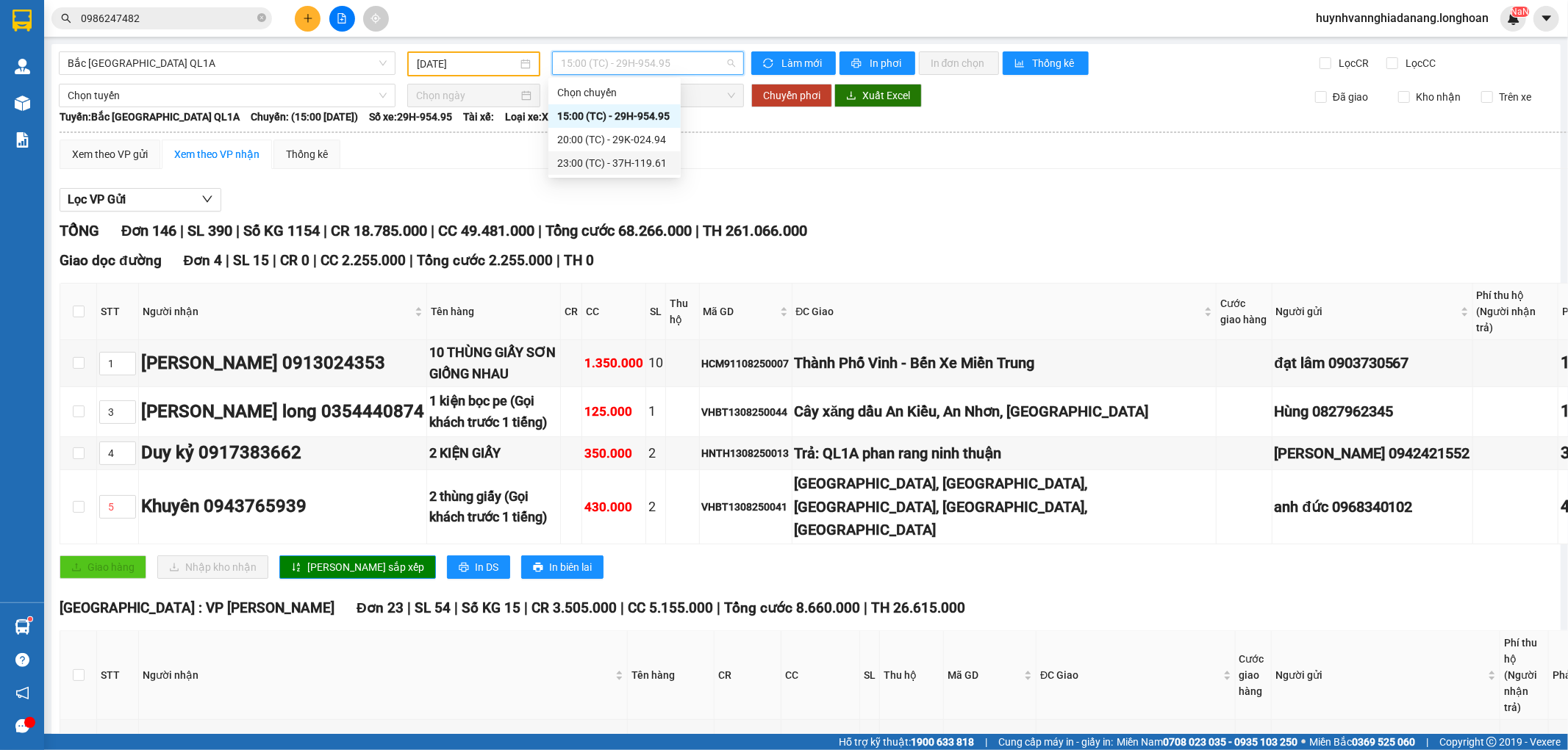
click at [650, 160] on div "23:00 (TC) - 37H-119.61" at bounding box center [614, 163] width 115 height 16
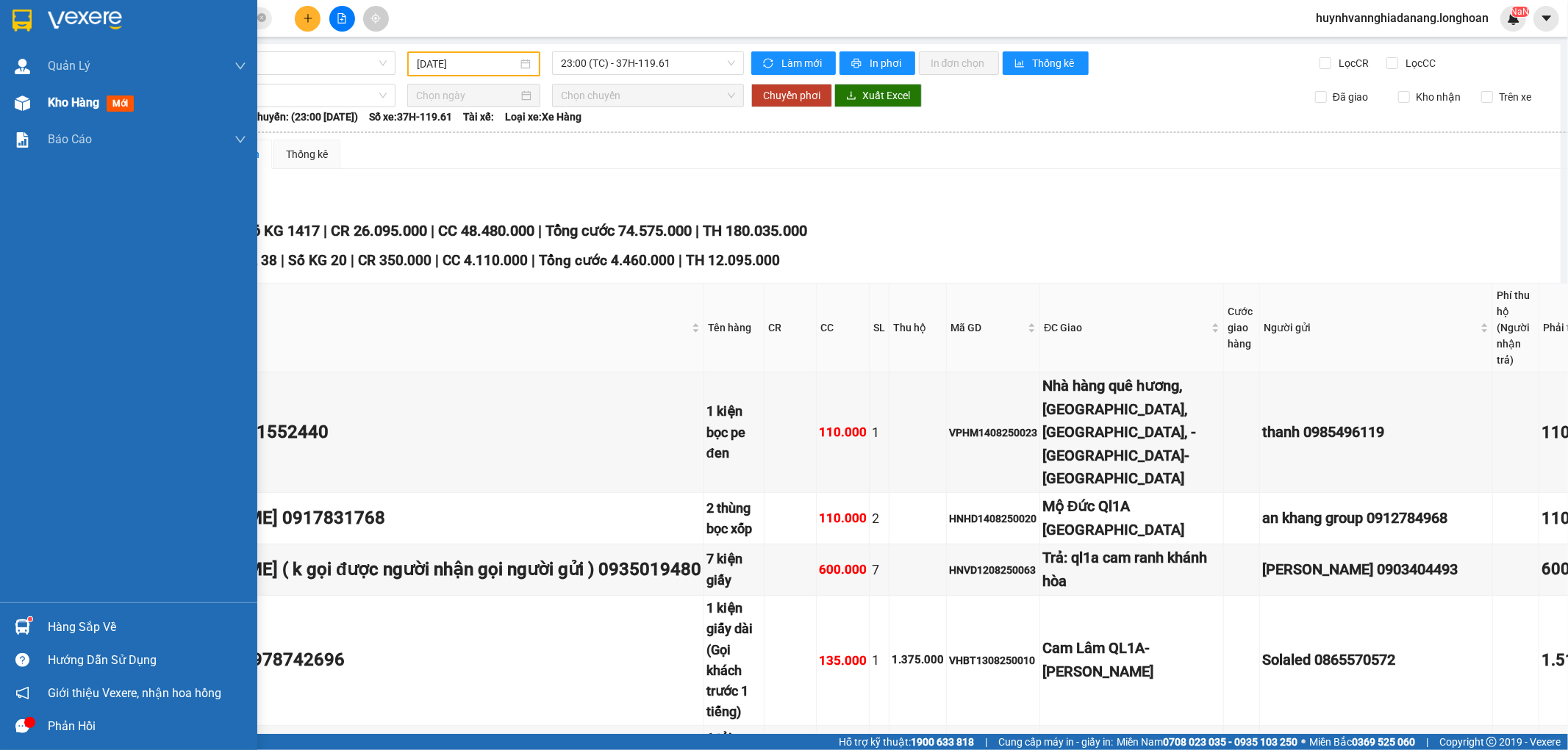
click at [57, 108] on span "Kho hàng" at bounding box center [73, 102] width 52 height 14
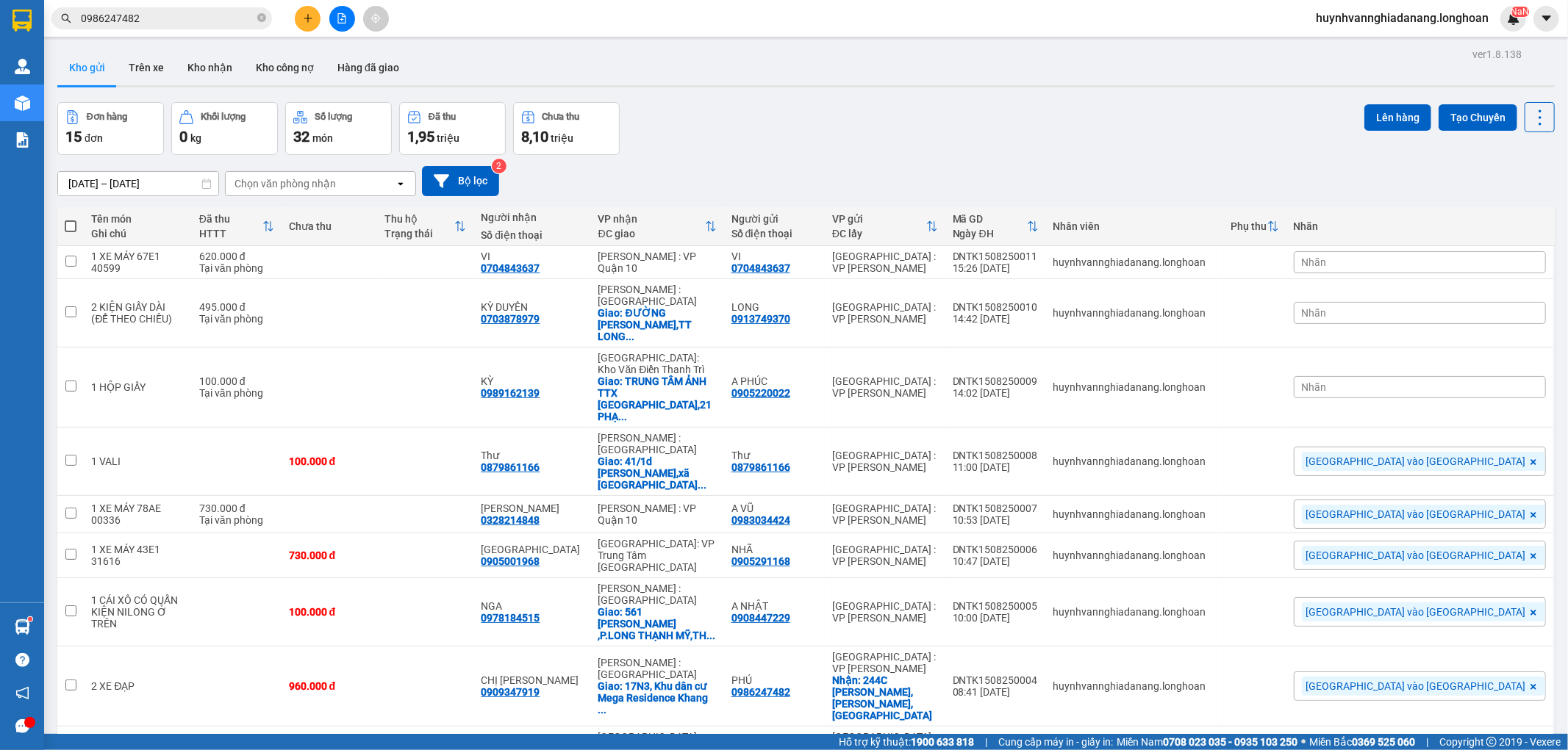
click at [1483, 376] on div "Nhãn" at bounding box center [1420, 387] width 252 height 22
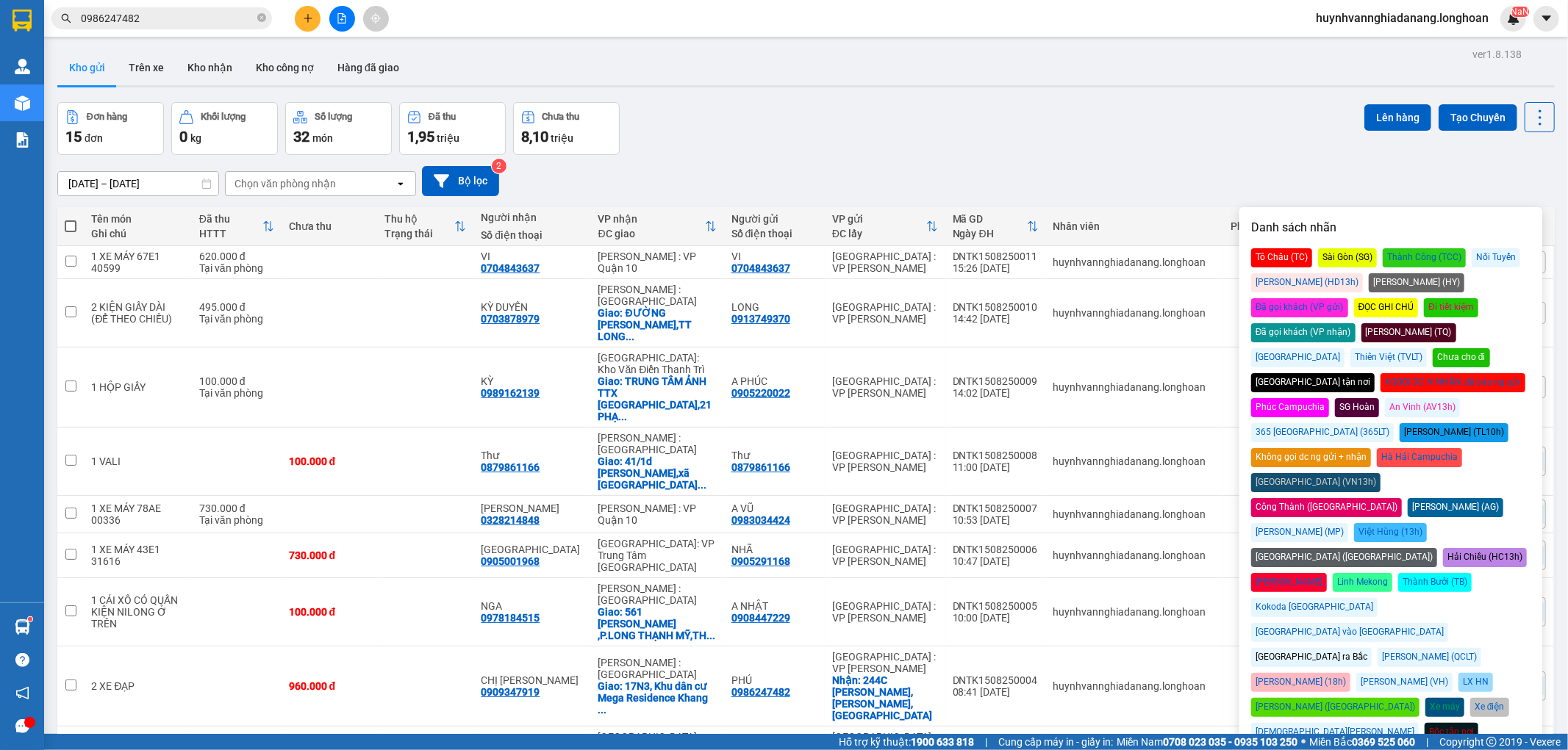
click at [1291, 649] on div "[GEOGRAPHIC_DATA] ra Bắc" at bounding box center [1311, 658] width 120 height 19
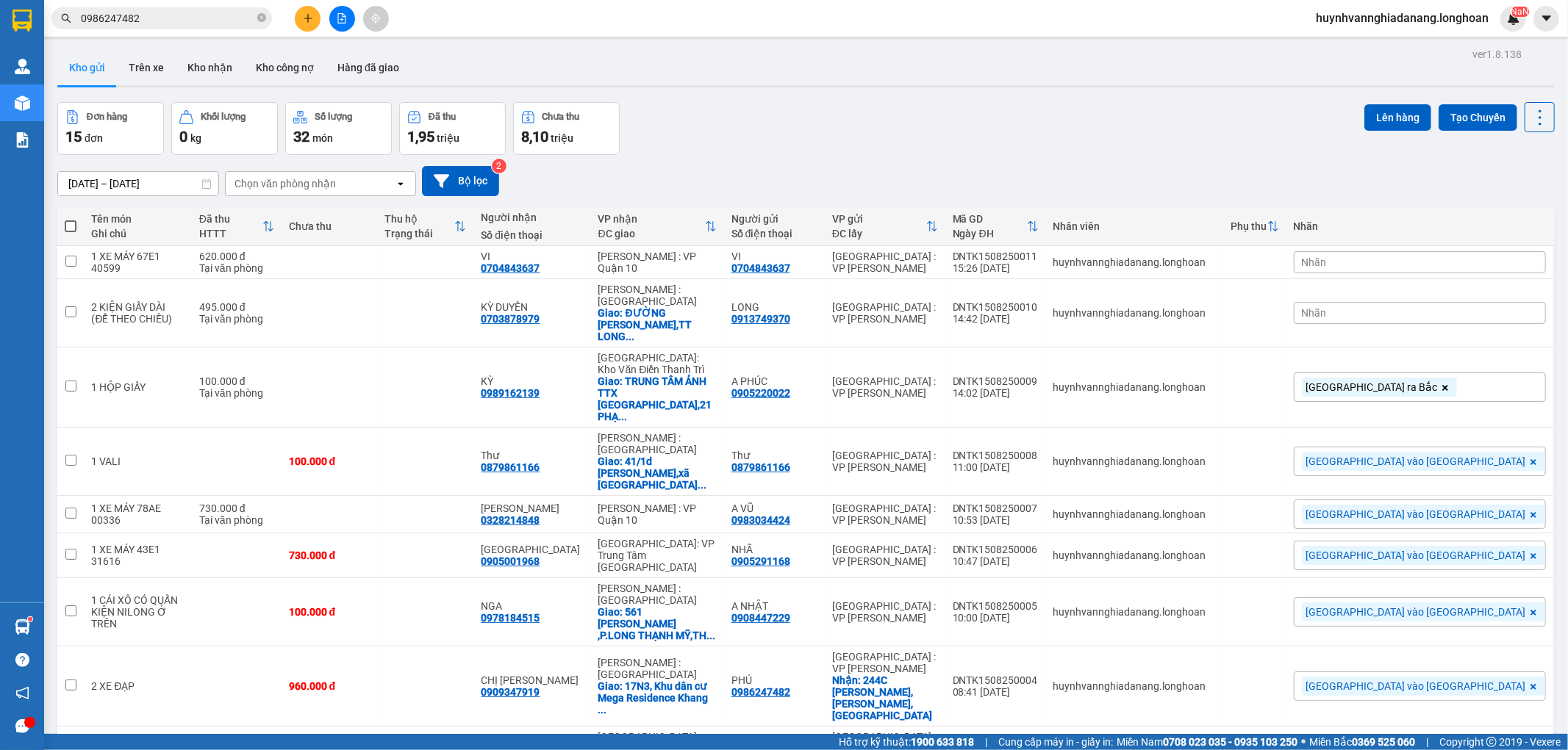
click at [1173, 171] on div "17/07/2025 – 15/08/2025 Press the down arrow key to interact with the calendar …" at bounding box center [805, 181] width 1497 height 30
click at [1459, 307] on div "Nhãn" at bounding box center [1420, 313] width 252 height 22
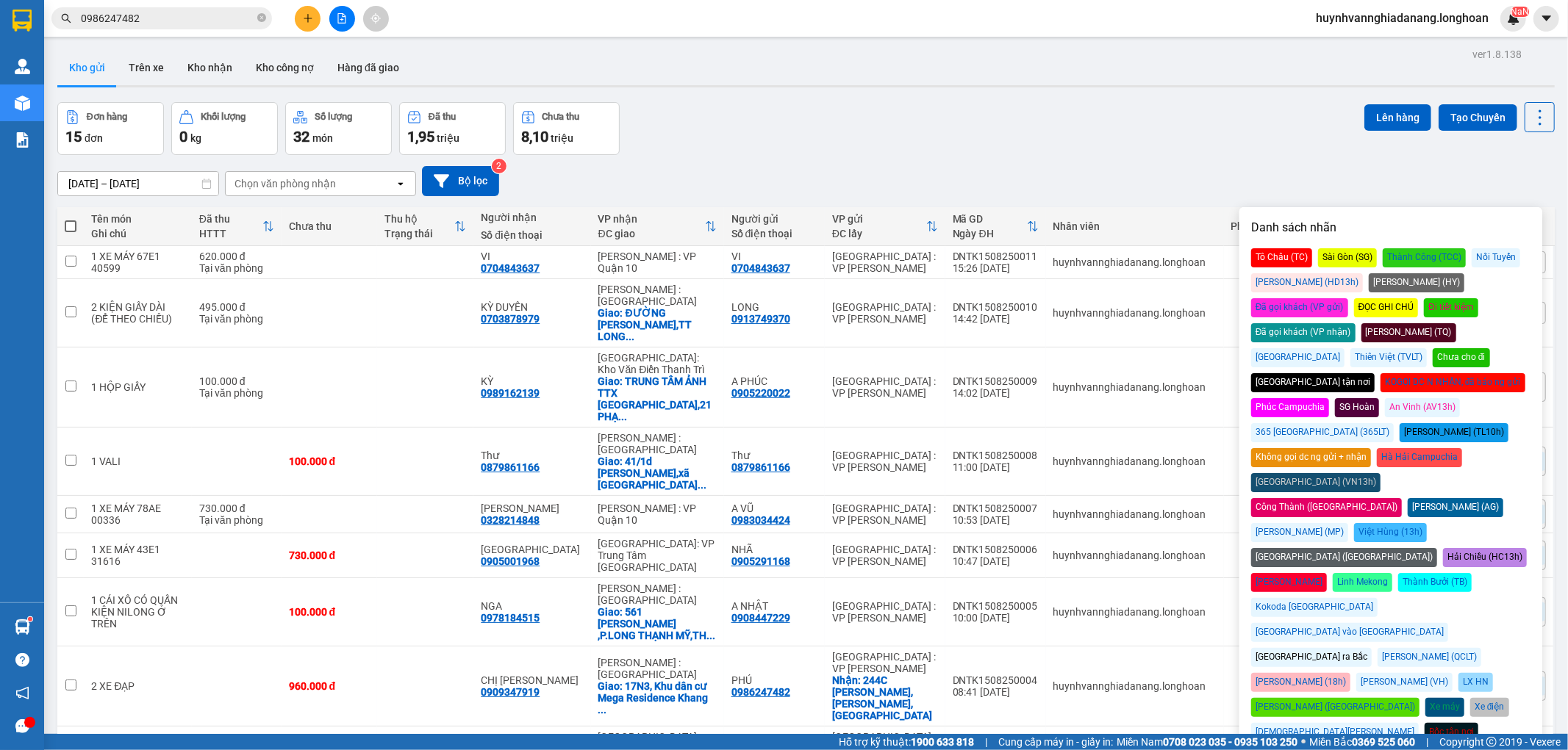
click at [1448, 623] on div "[GEOGRAPHIC_DATA] vào [GEOGRAPHIC_DATA]" at bounding box center [1350, 632] width 197 height 19
click at [1349, 180] on div "17/07/2025 – 15/08/2025 Press the down arrow key to interact with the calendar …" at bounding box center [805, 181] width 1497 height 30
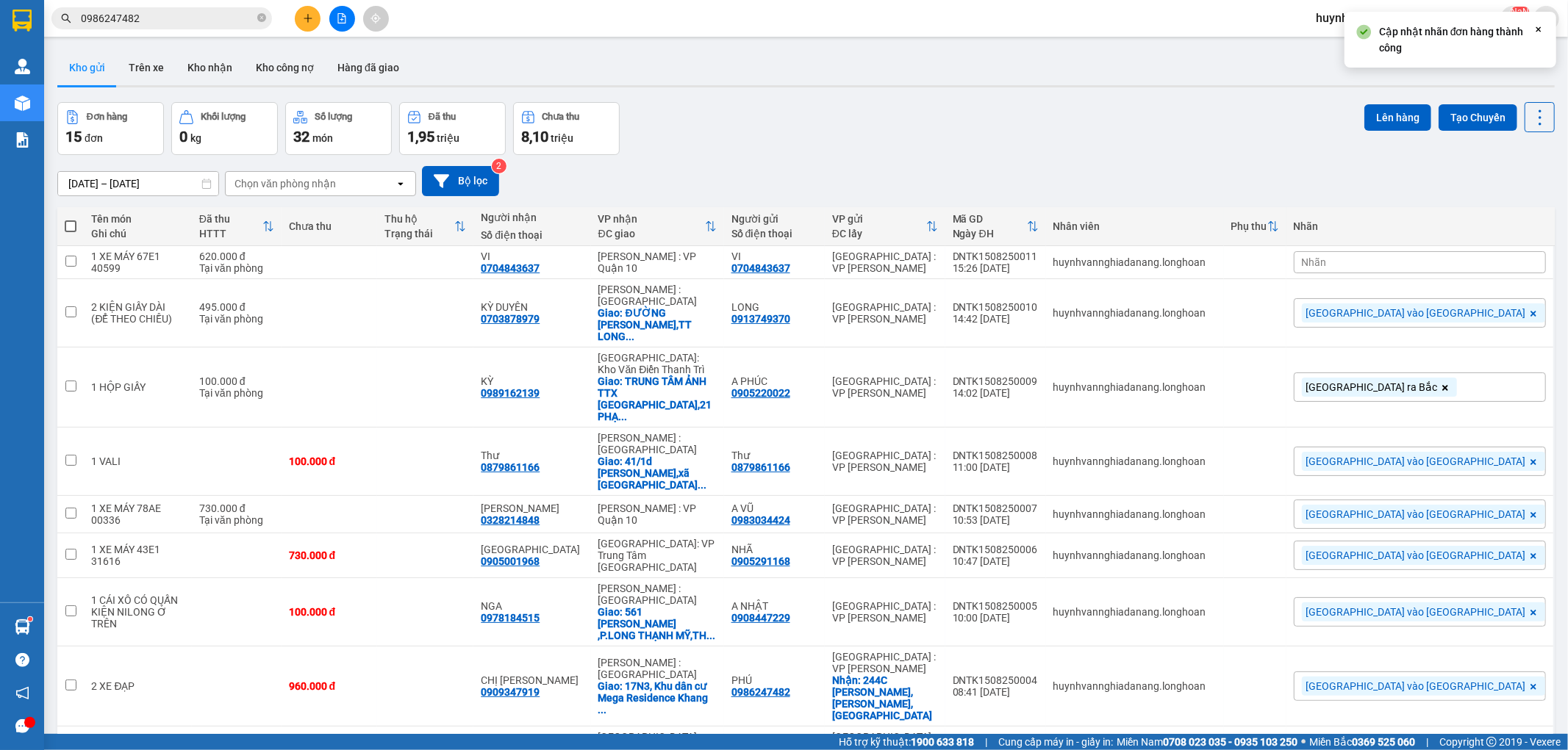
click at [1326, 262] on span "Nhãn" at bounding box center [1315, 262] width 25 height 12
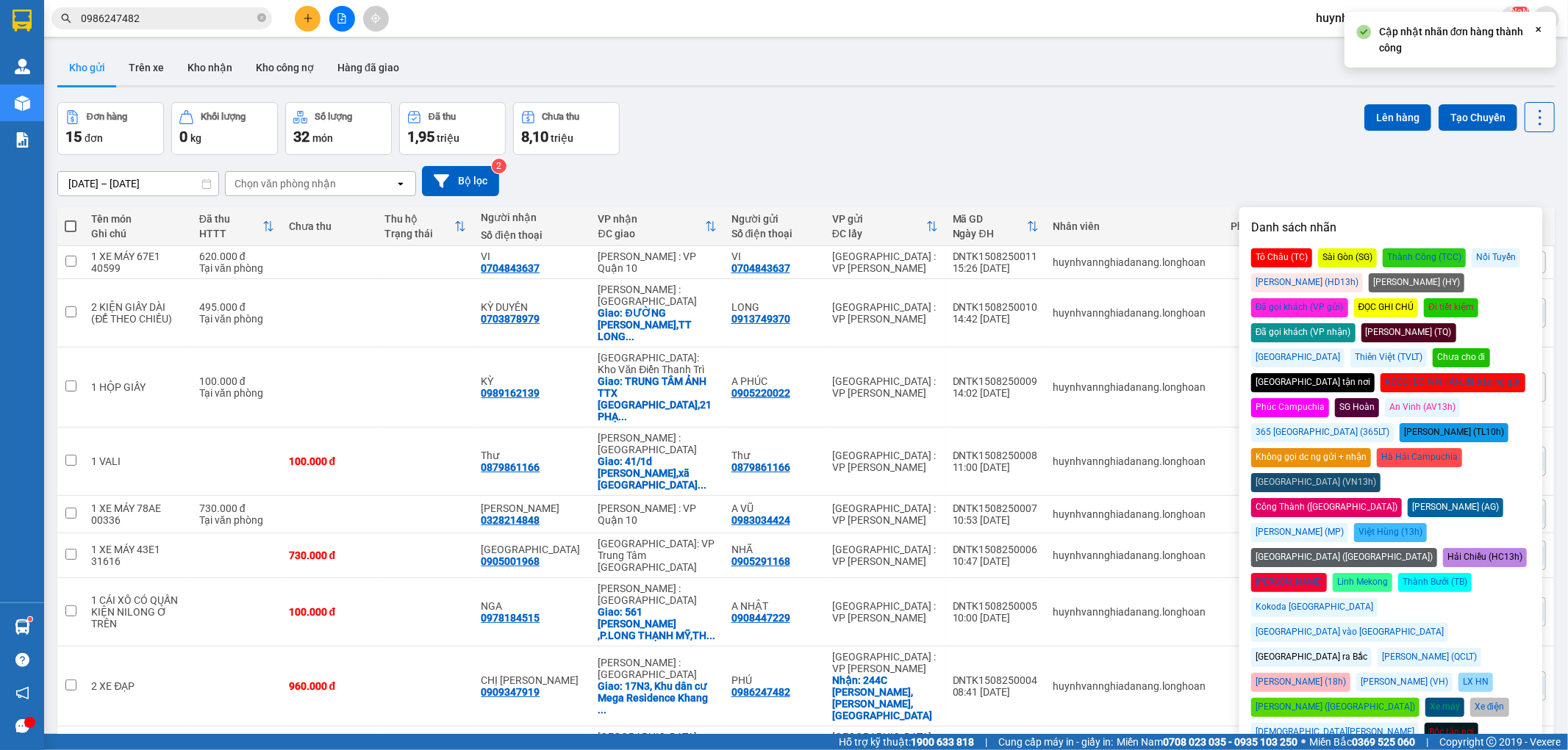
click at [1448, 623] on div "[GEOGRAPHIC_DATA] vào [GEOGRAPHIC_DATA]" at bounding box center [1350, 632] width 197 height 19
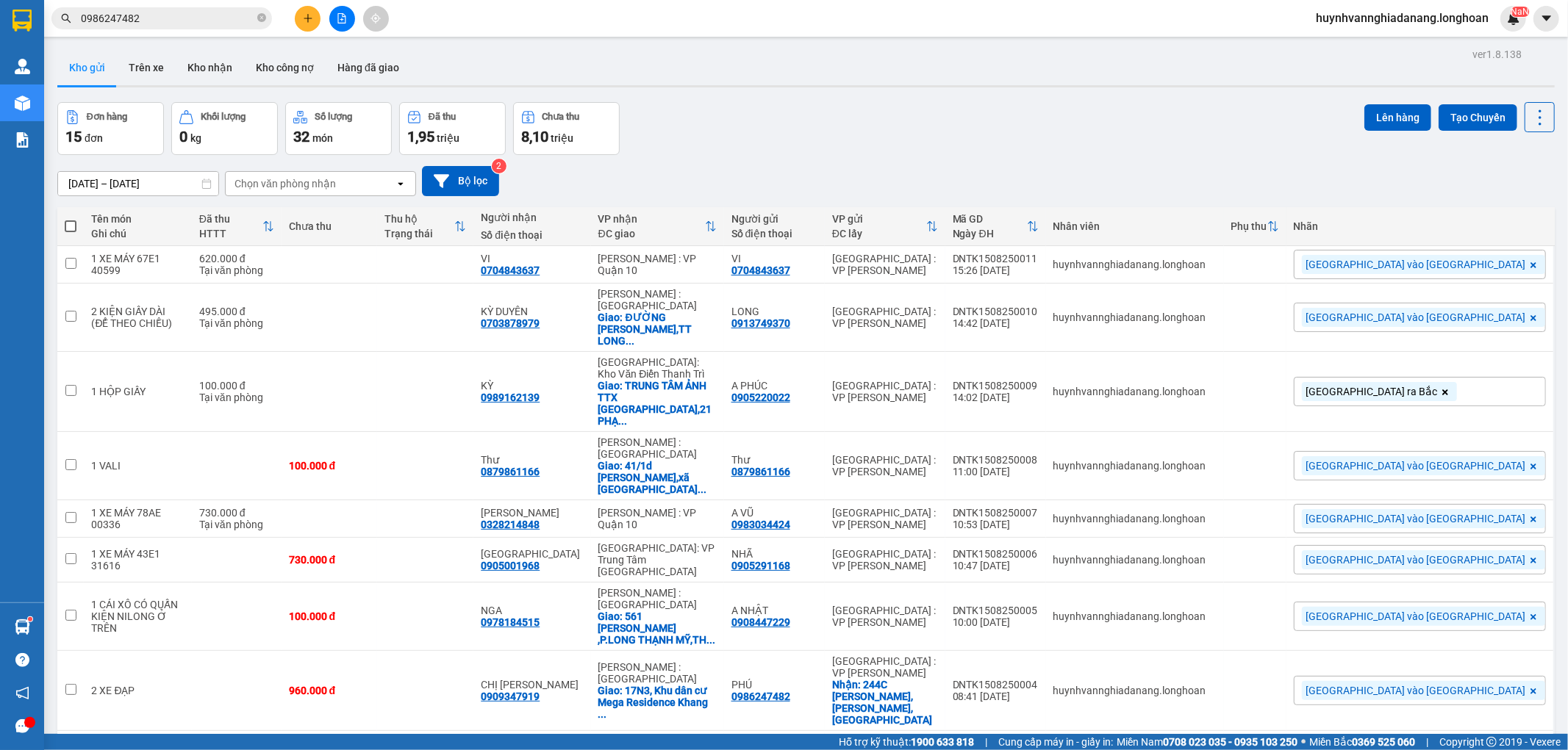
drag, startPoint x: 1240, startPoint y: 158, endPoint x: 1250, endPoint y: 158, distance: 10.0
click at [1242, 158] on div "17/07/2025 – 15/08/2025 Press the down arrow key to interact with the calendar …" at bounding box center [805, 181] width 1497 height 52
click at [203, 67] on button "Kho nhận" at bounding box center [210, 67] width 69 height 35
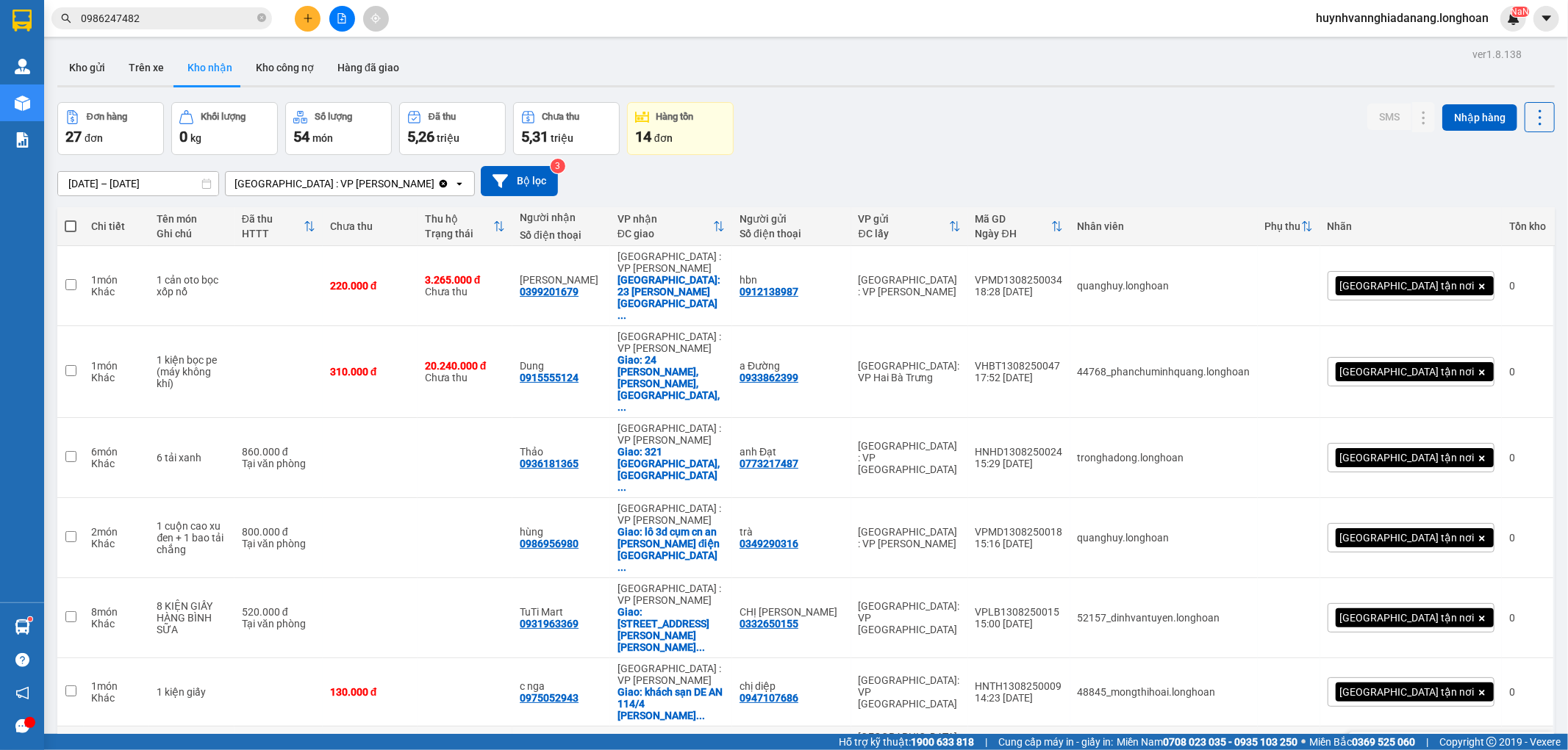
click at [1389, 744] on icon at bounding box center [1393, 748] width 10 height 10
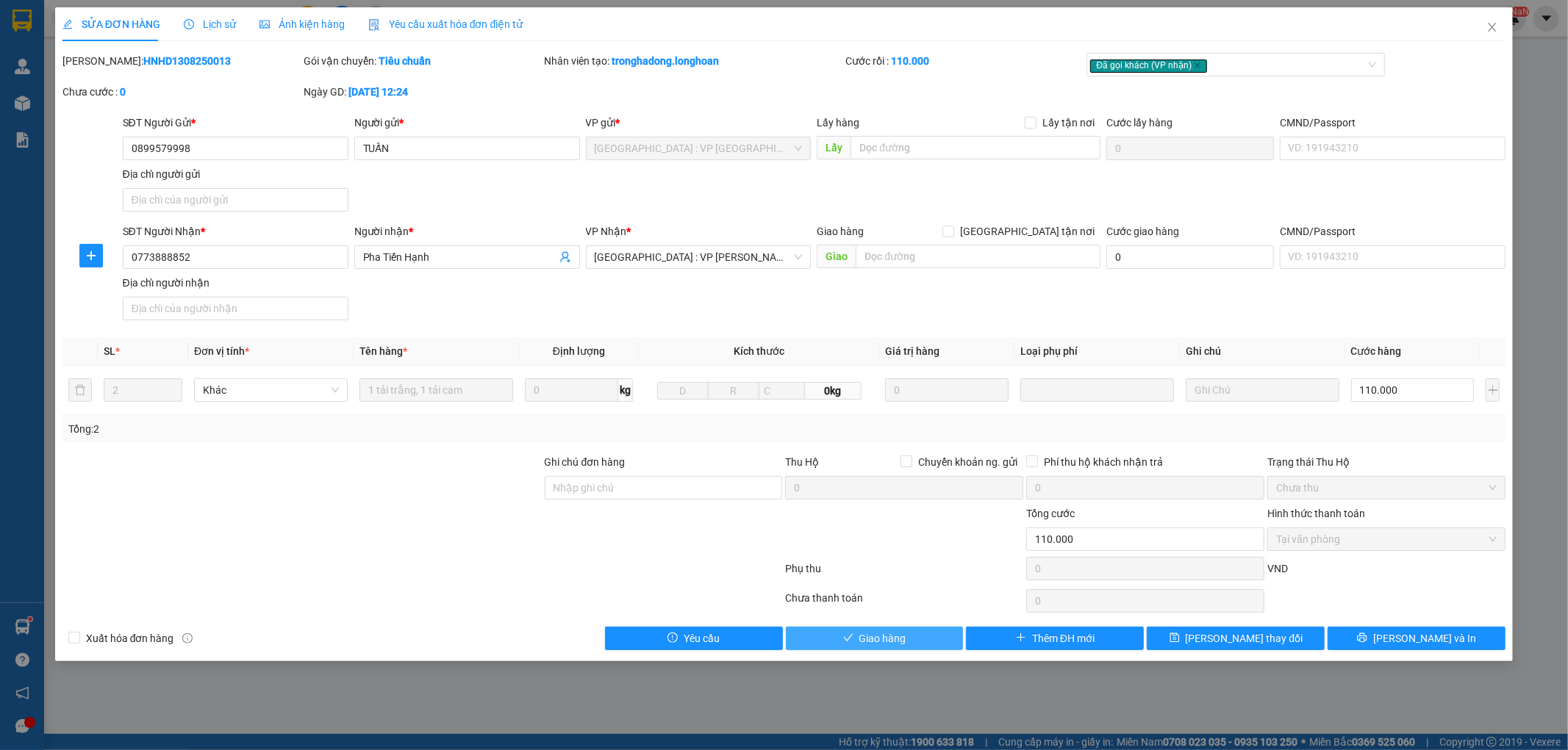
click at [901, 641] on span "Giao hàng" at bounding box center [883, 639] width 47 height 16
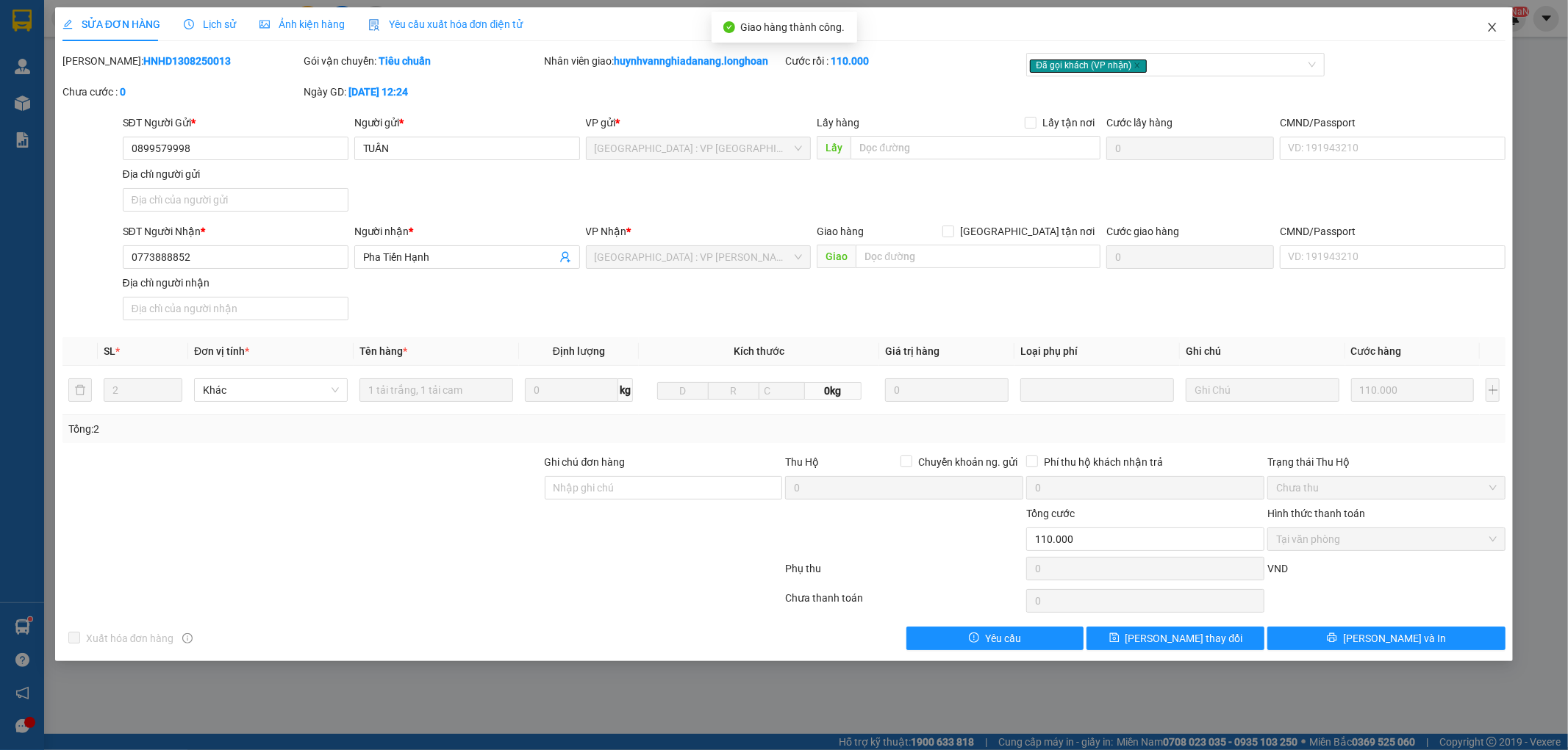
click at [1492, 24] on icon "close" at bounding box center [1492, 27] width 12 height 12
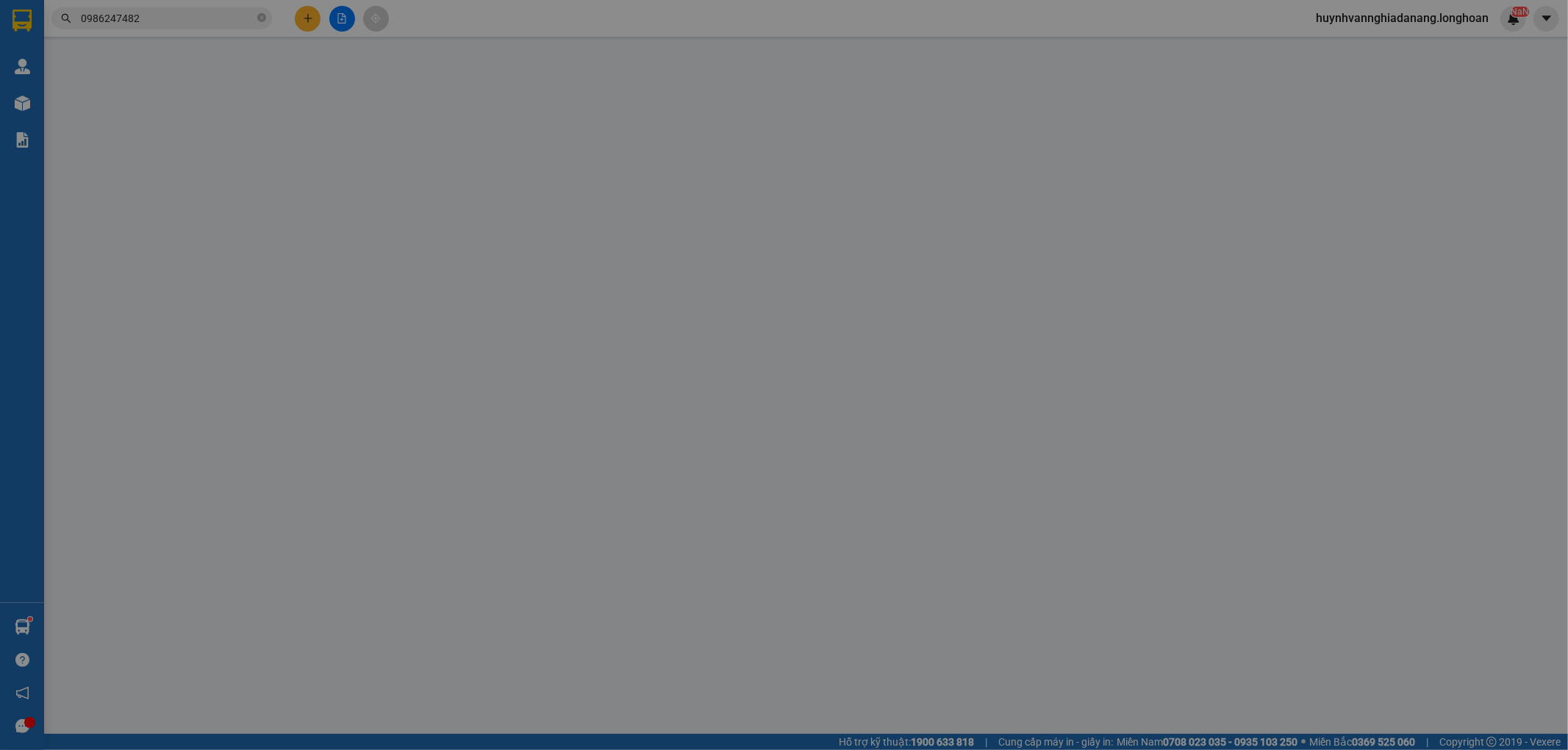
type input "0702462700"
type input "chí đang"
type input "0898654934"
type input "DUY KHÁNH"
type input "200.000"
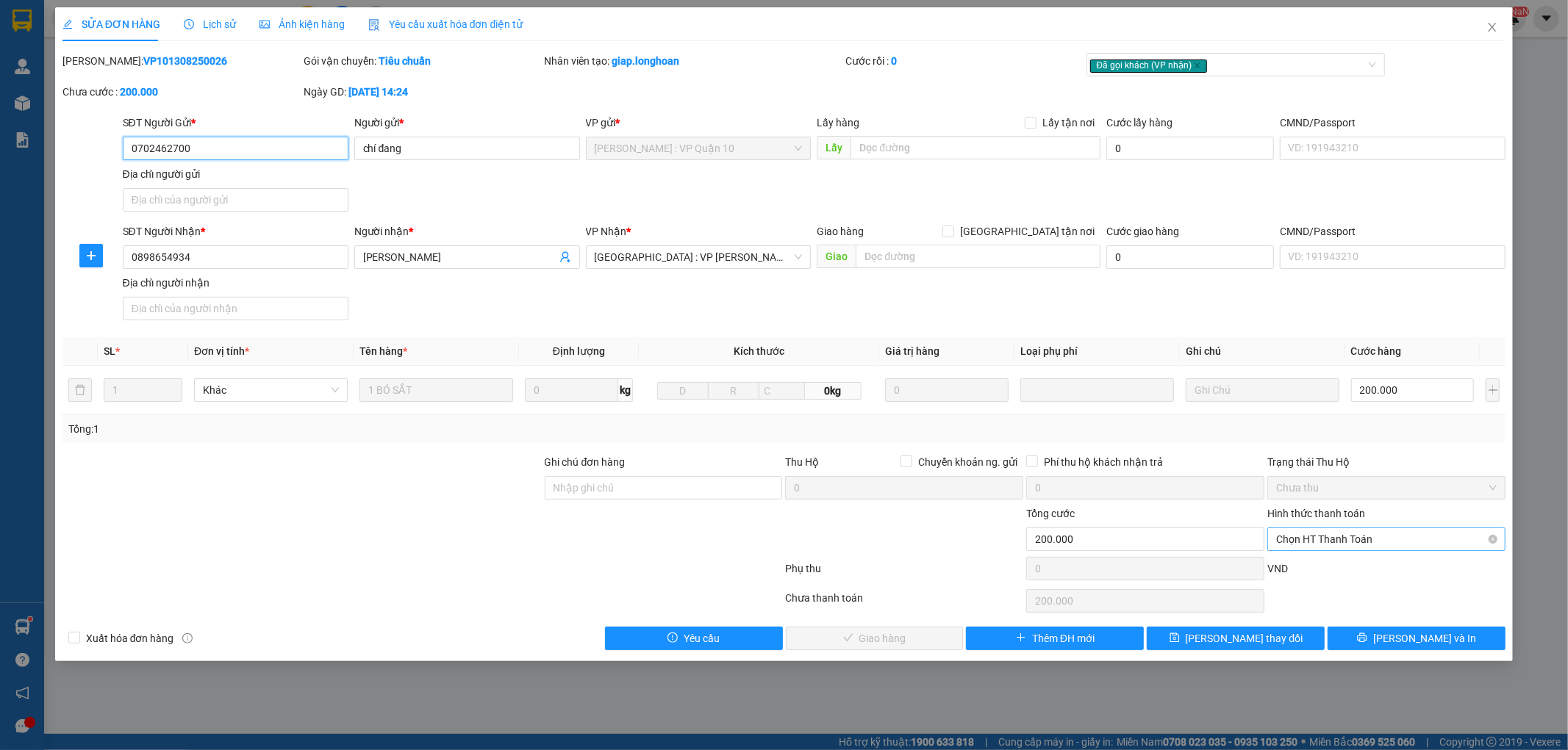
click at [1373, 543] on span "Chọn HT Thanh Toán" at bounding box center [1386, 539] width 221 height 22
click at [1370, 563] on div "Tại văn phòng" at bounding box center [1387, 569] width 221 height 16
type input "0"
drag, startPoint x: 826, startPoint y: 641, endPoint x: 836, endPoint y: 638, distance: 10.4
click at [808, 641] on icon "check" at bounding box center [802, 637] width 10 height 10
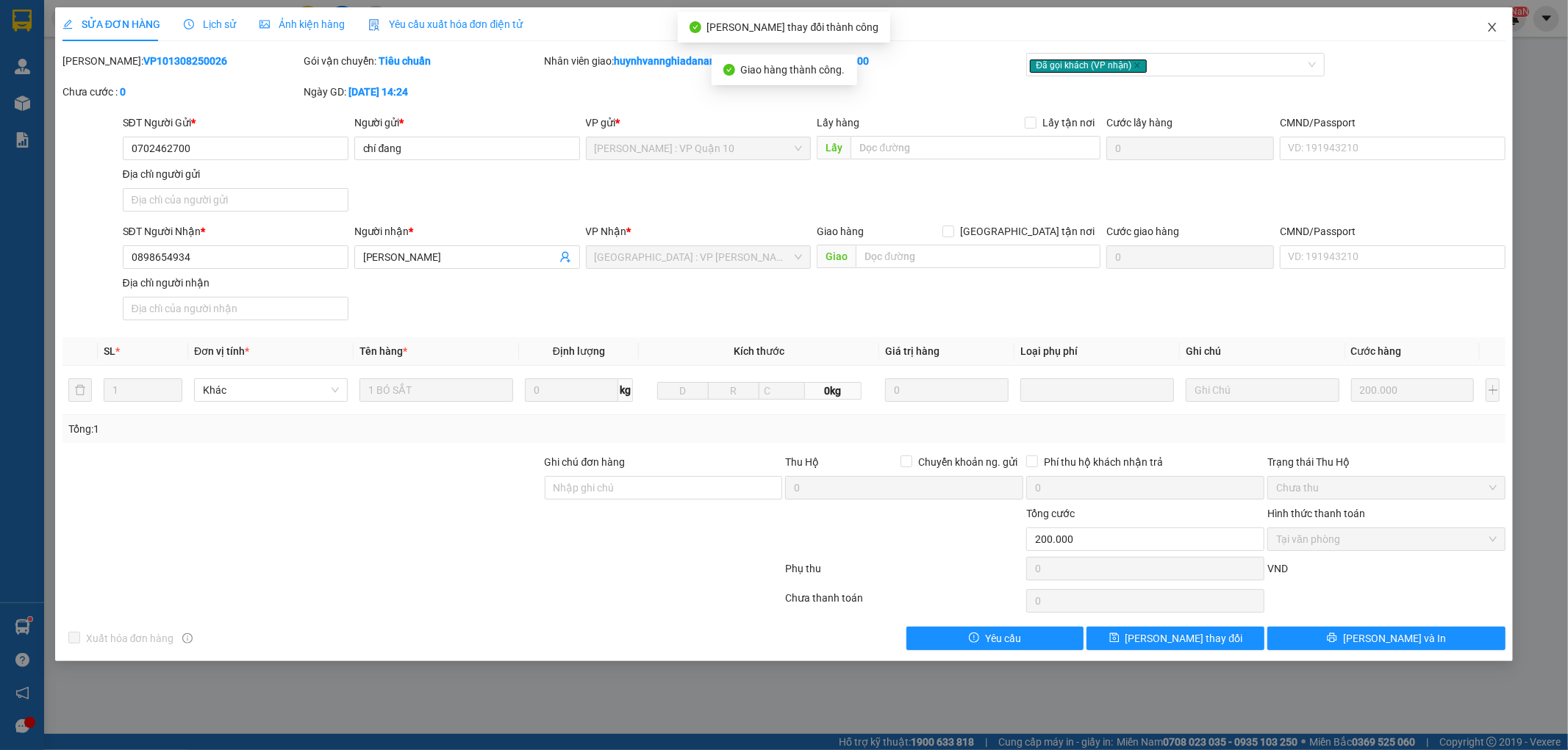
click at [1490, 25] on icon "close" at bounding box center [1492, 27] width 8 height 9
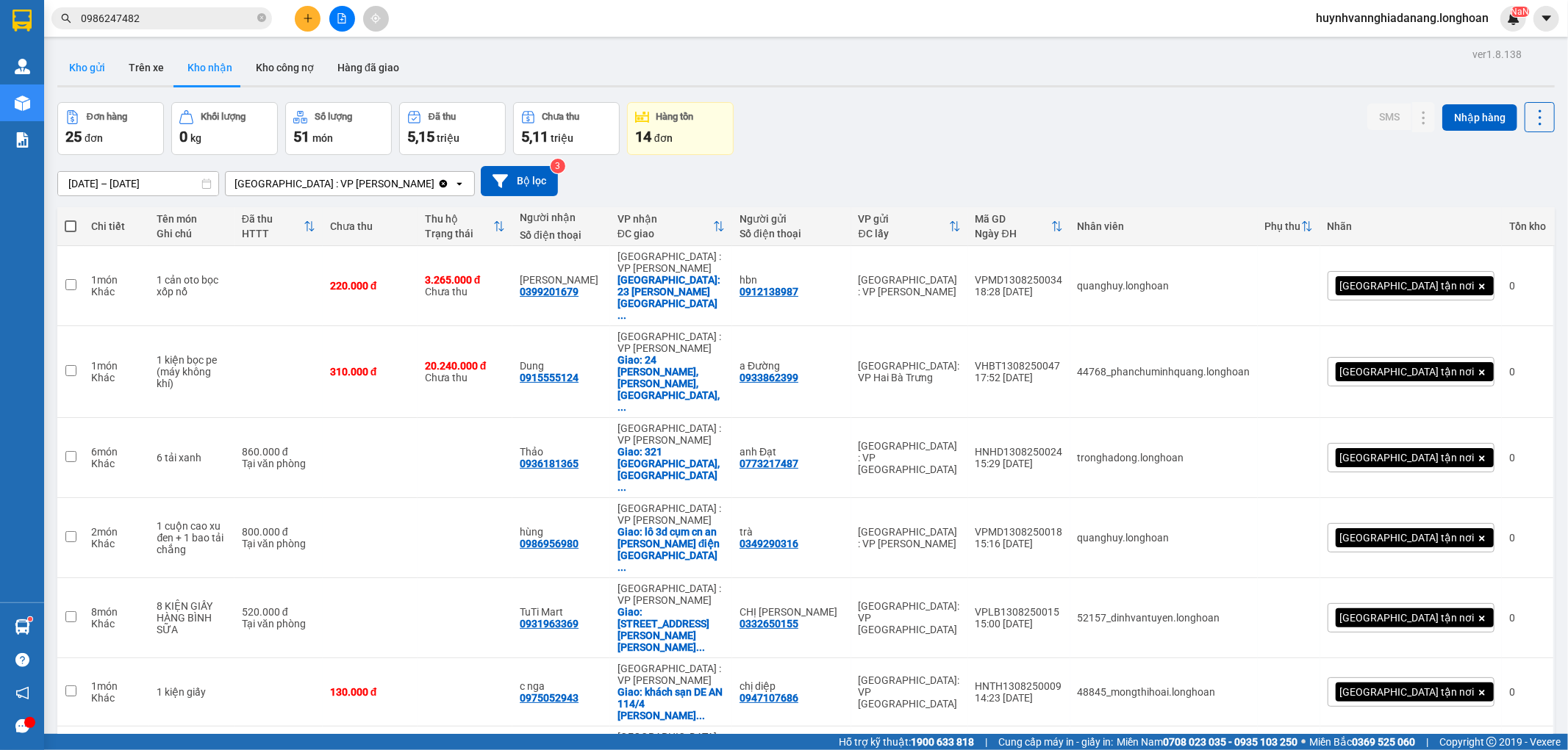
click at [89, 67] on button "Kho gửi" at bounding box center [87, 67] width 60 height 35
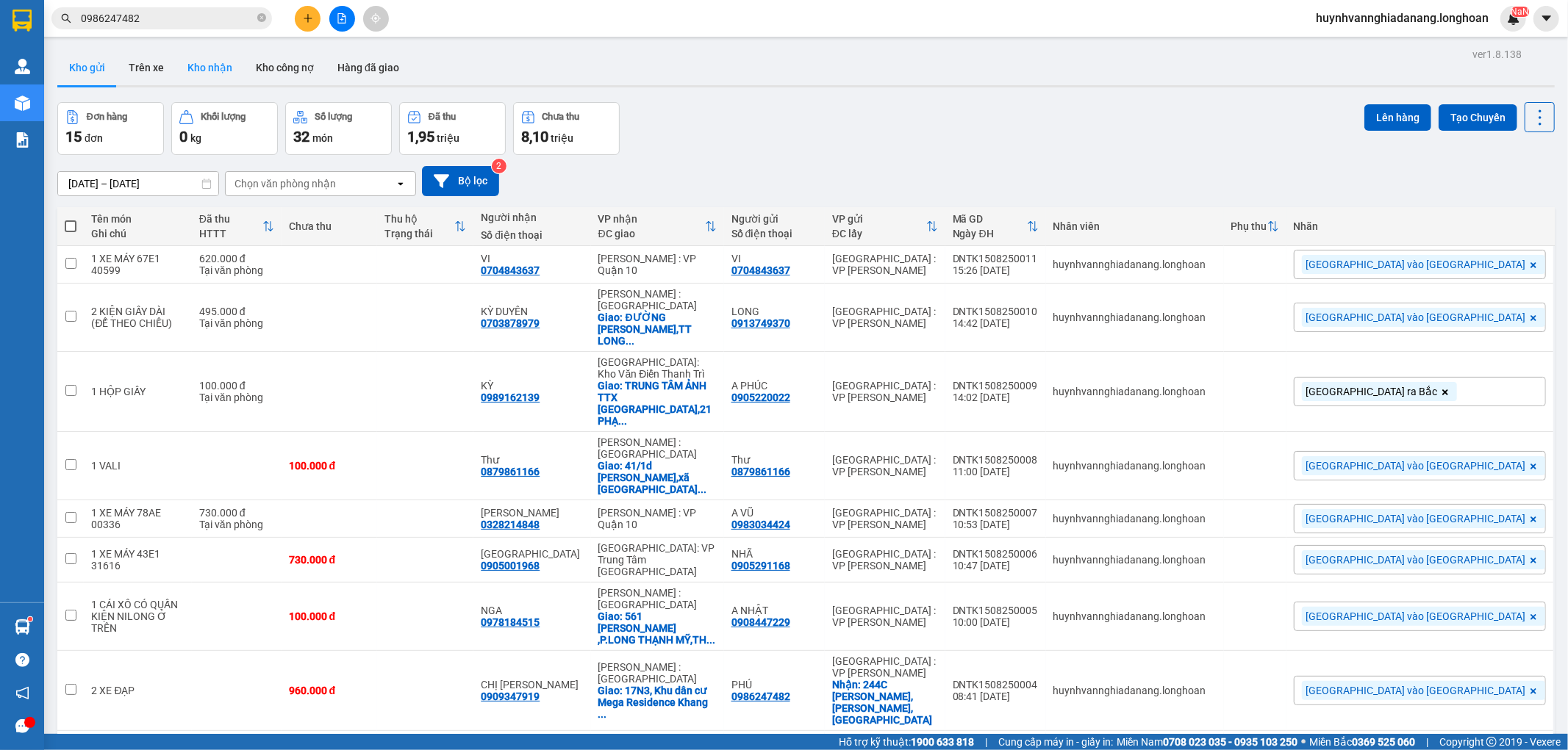
click at [196, 63] on button "Kho nhận" at bounding box center [210, 67] width 69 height 35
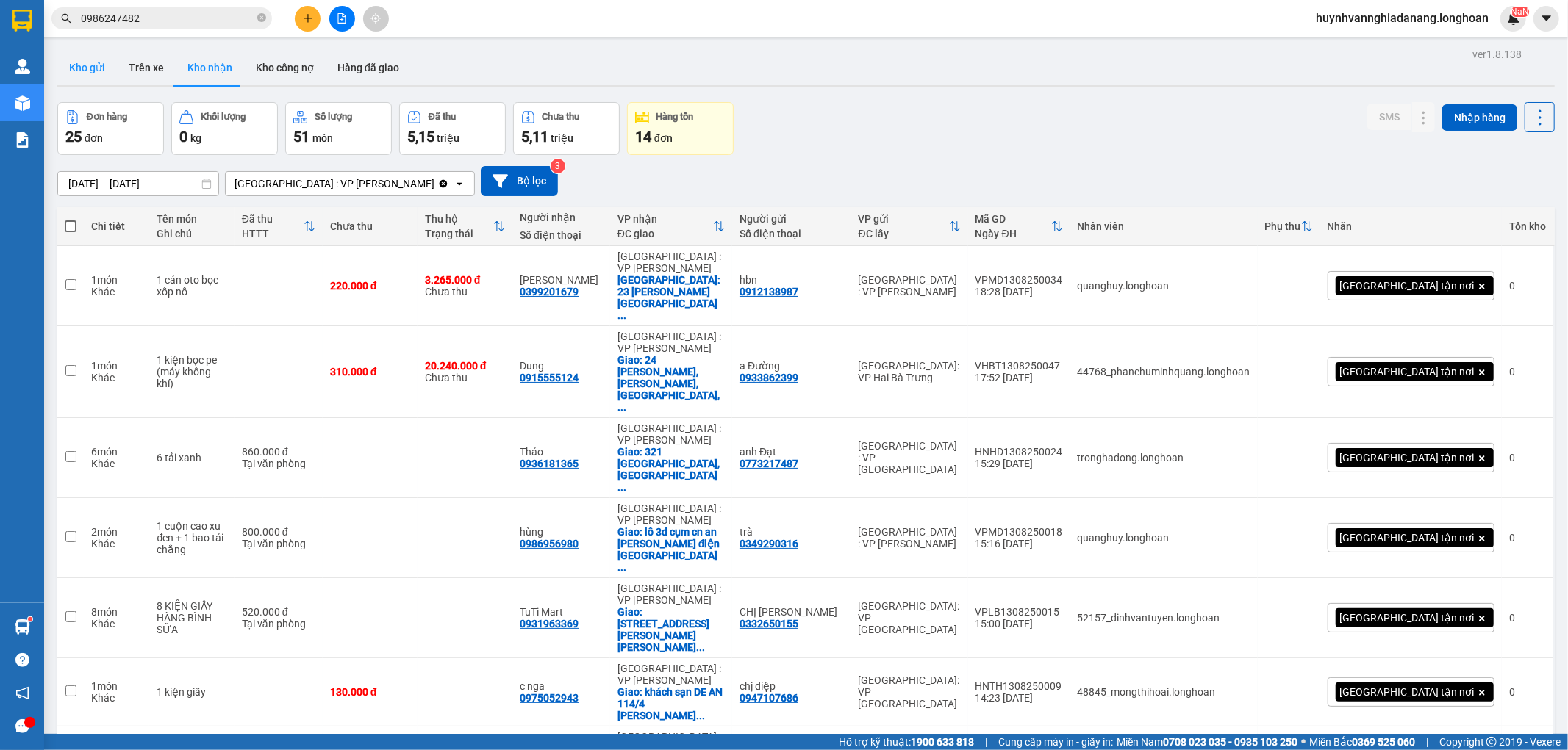
drag, startPoint x: 68, startPoint y: 67, endPoint x: 77, endPoint y: 67, distance: 9.0
click at [69, 67] on button "Kho gửi" at bounding box center [87, 67] width 60 height 35
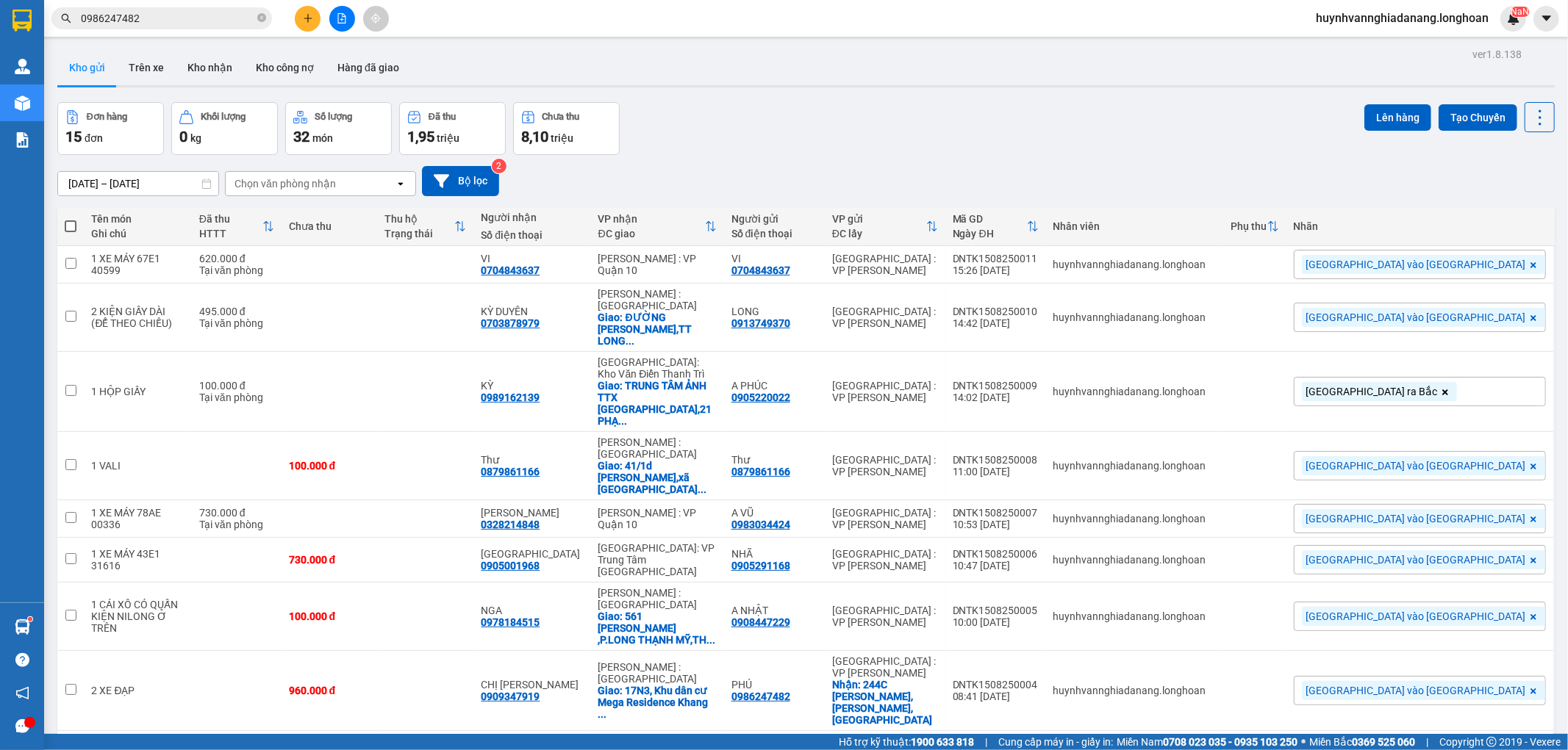
checkbox input "false"
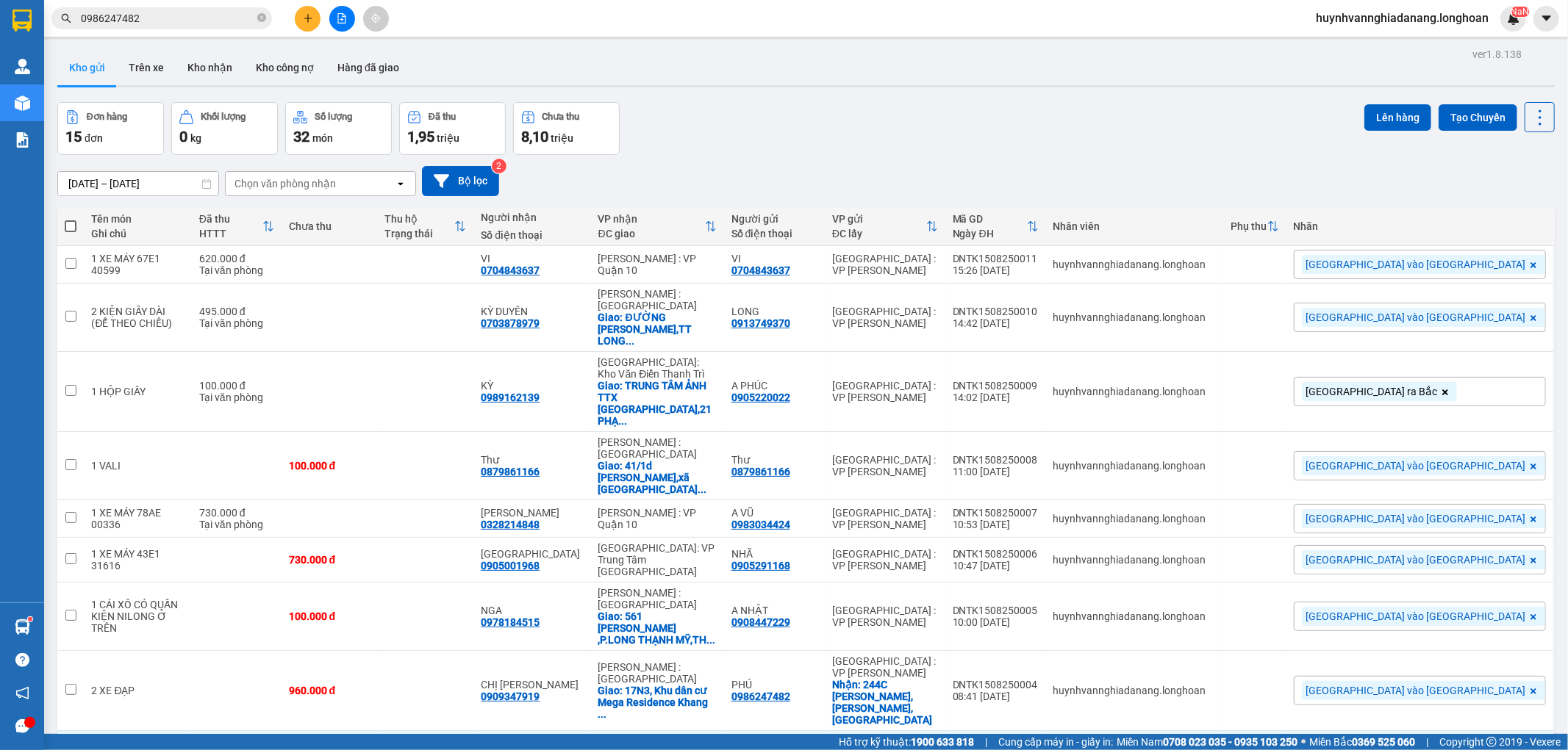
checkbox input "false"
click at [1039, 679] on div "DNTK1508250004" at bounding box center [995, 685] width 86 height 12
checkbox input "false"
click at [1522, 612] on icon at bounding box center [1526, 616] width 10 height 10
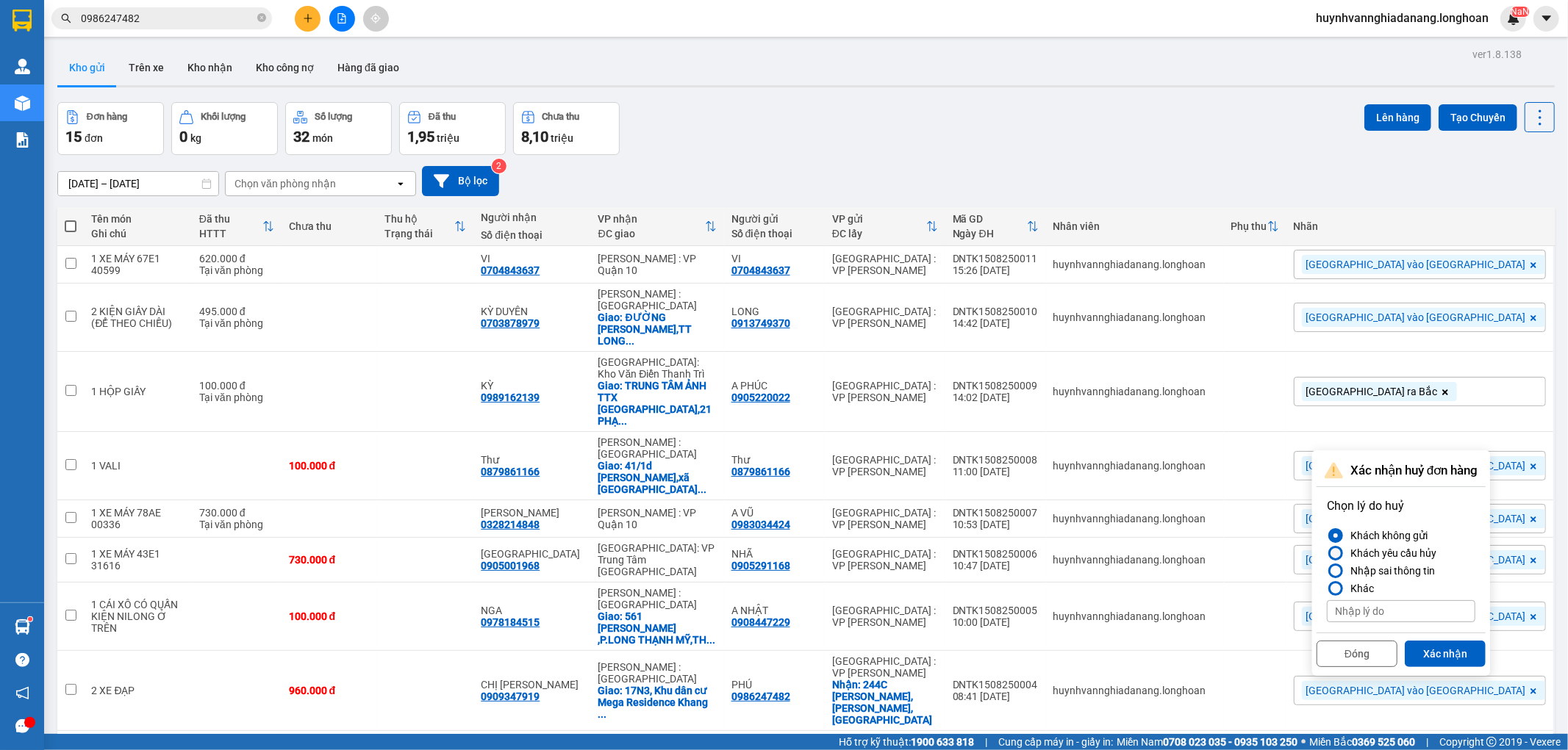
click at [1338, 548] on div at bounding box center [1335, 553] width 10 height 10
click at [1326, 554] on input "Khách yêu cầu hủy" at bounding box center [1326, 554] width 0 height 0
click at [1443, 641] on button "Xác nhận" at bounding box center [1445, 653] width 81 height 26
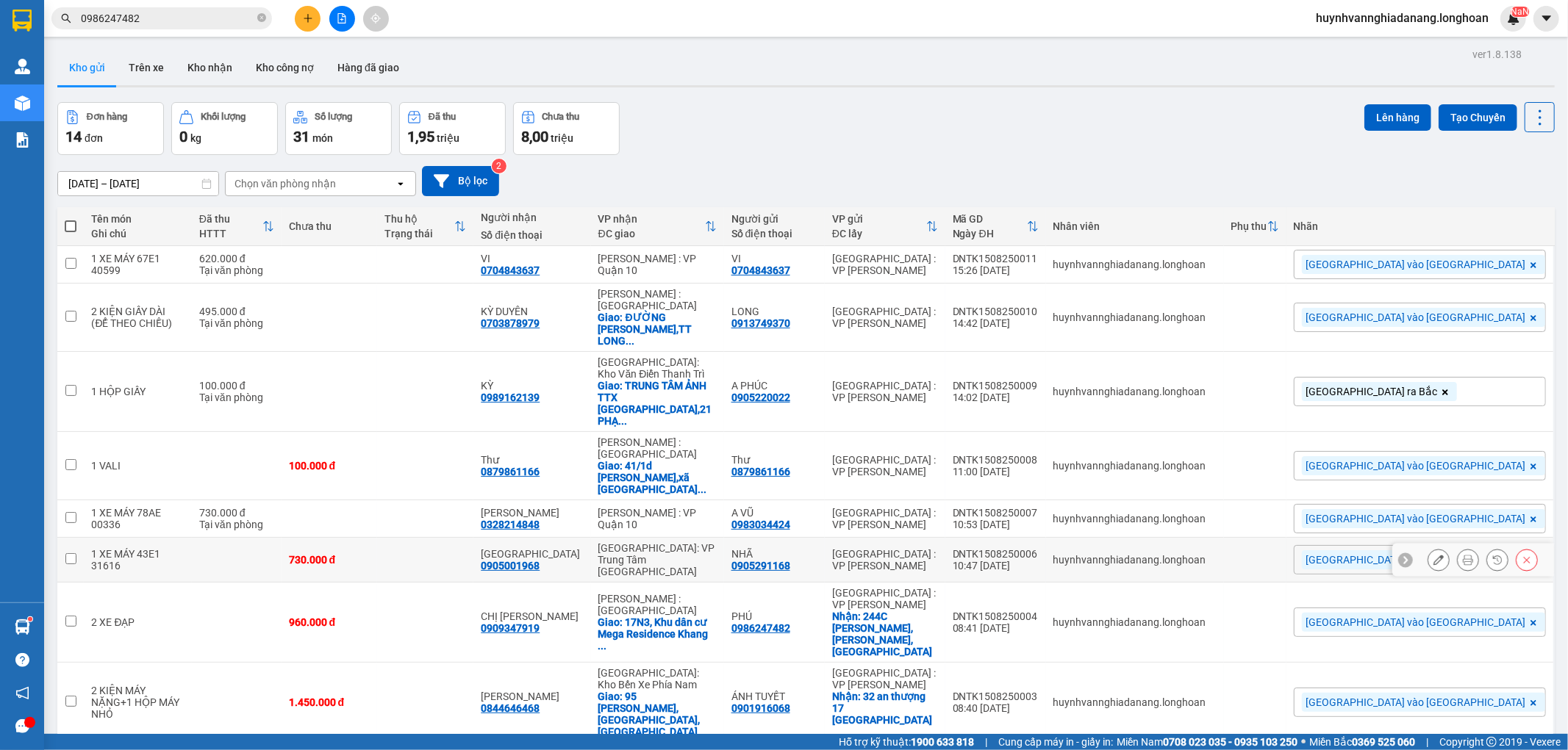
click at [1039, 548] on div "DNTK1508250006" at bounding box center [995, 554] width 86 height 12
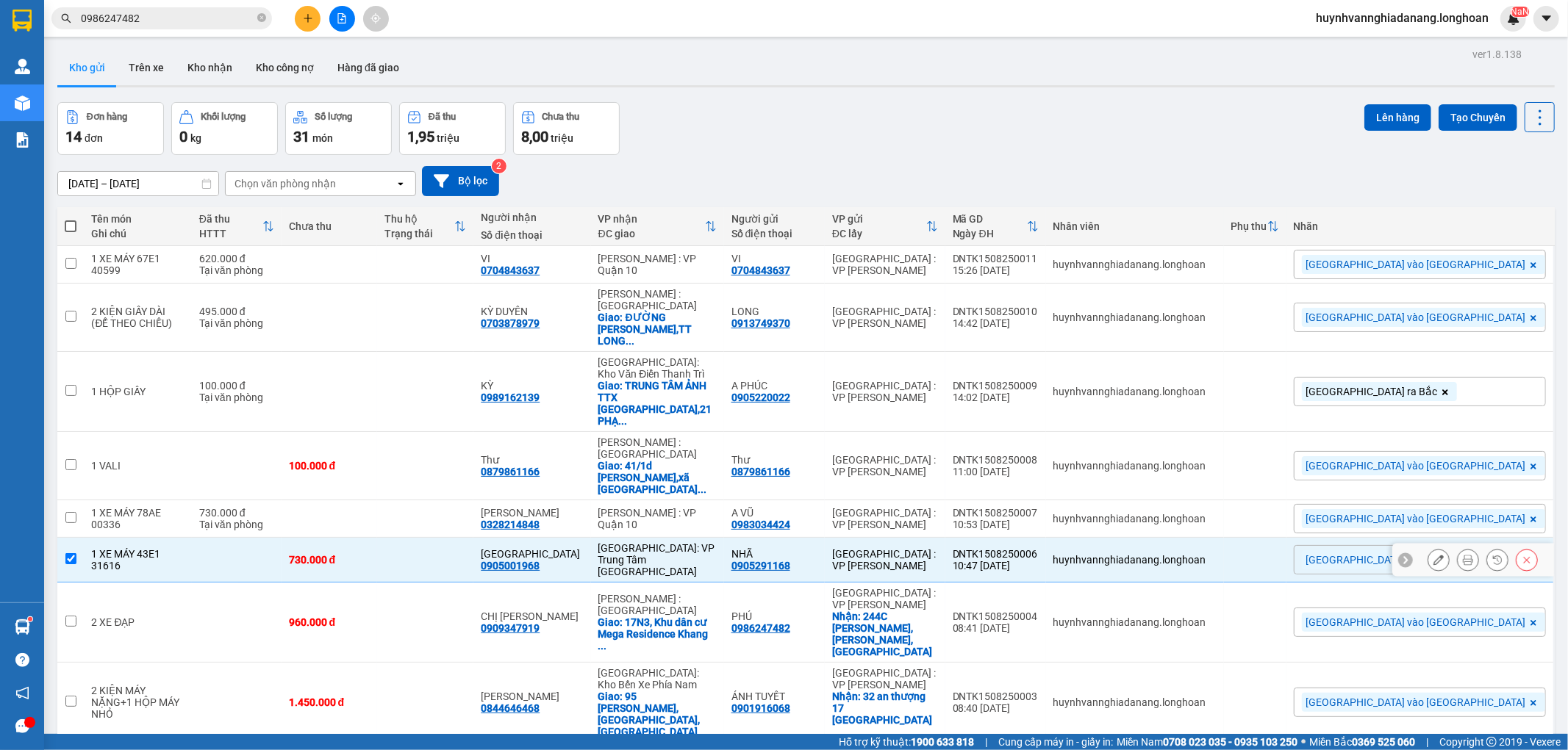
click at [1039, 548] on div "DNTK1508250006" at bounding box center [995, 554] width 86 height 12
checkbox input "false"
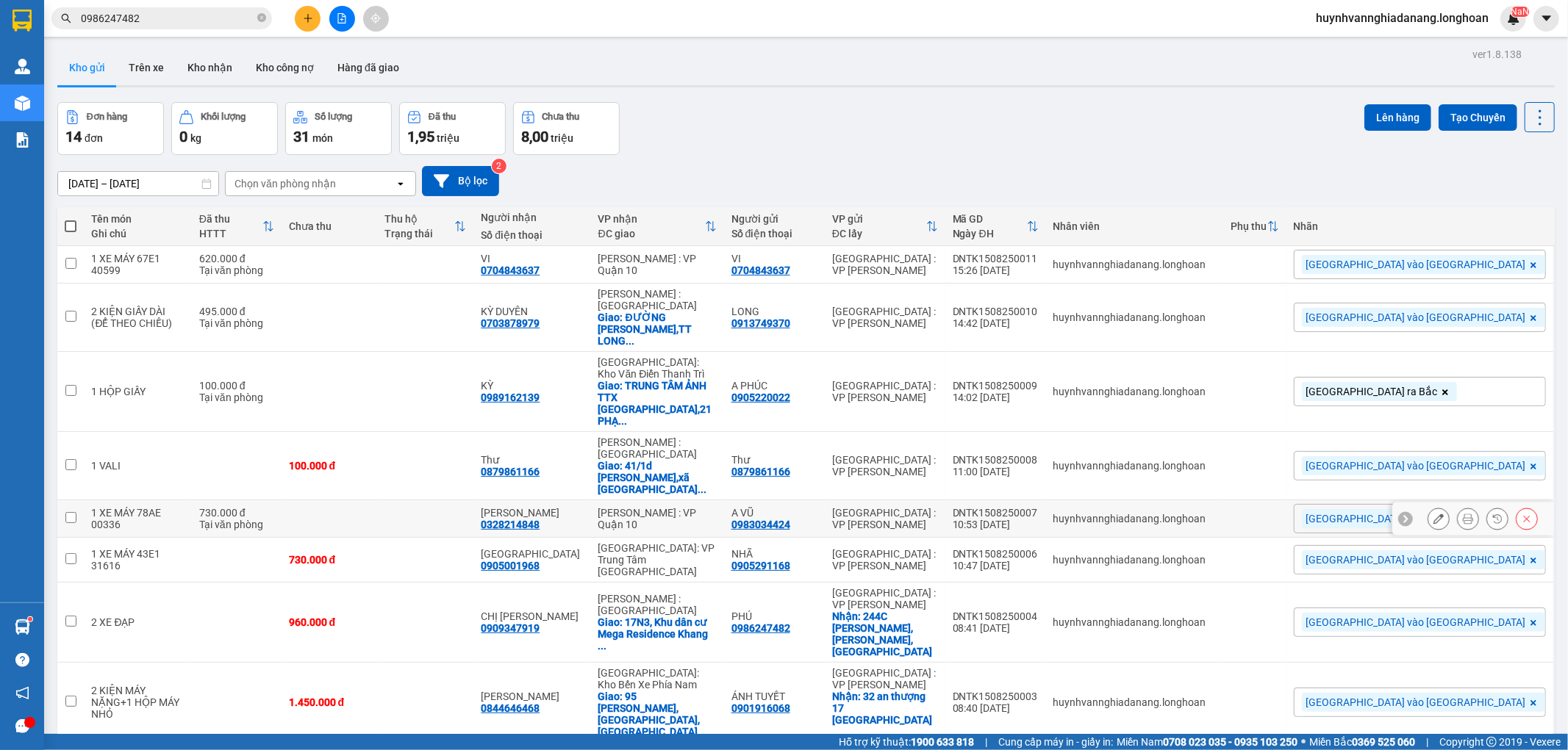
click at [1039, 508] on div "DNTK1508250007" at bounding box center [995, 513] width 86 height 12
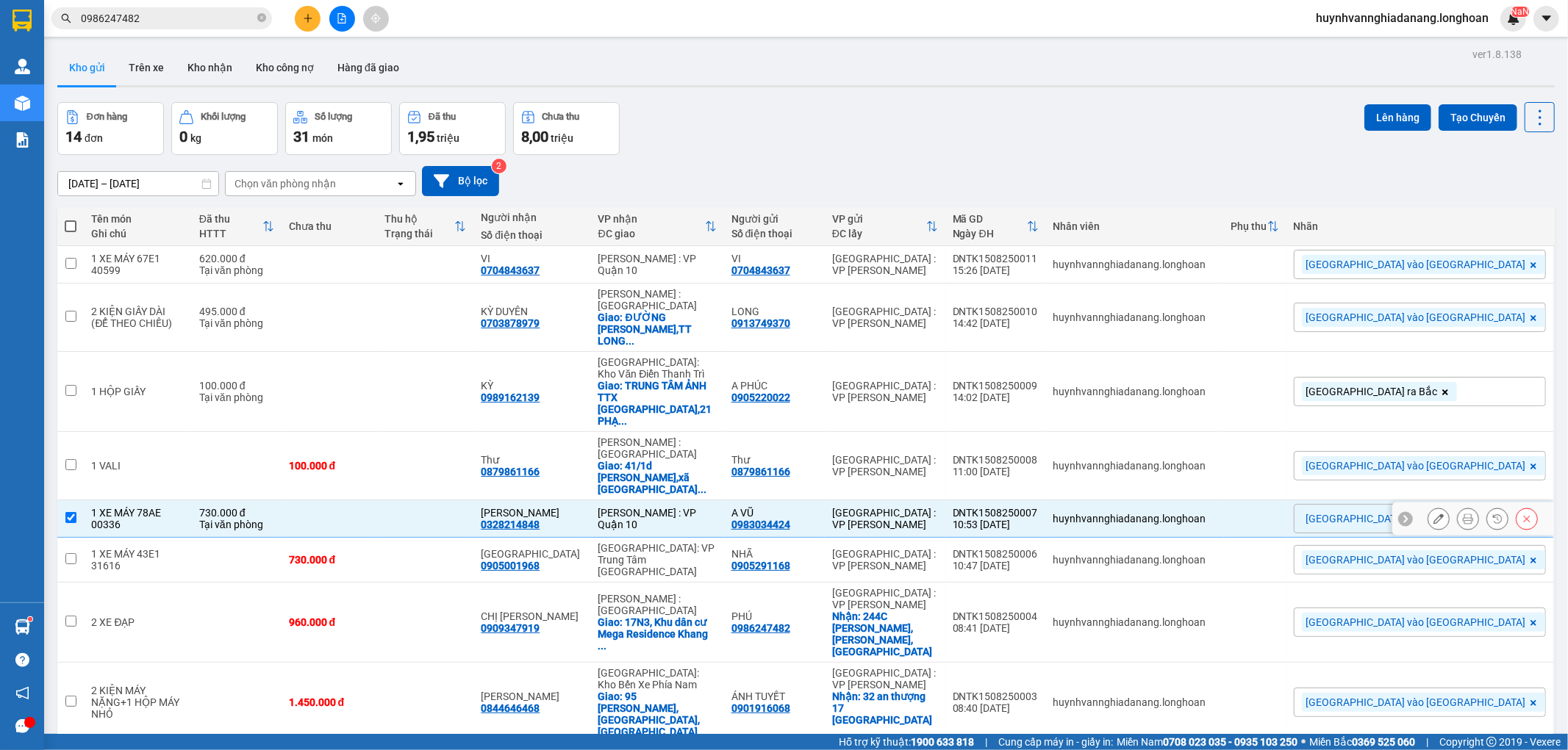
click at [1039, 508] on div "DNTK1508250007" at bounding box center [995, 513] width 86 height 12
checkbox input "false"
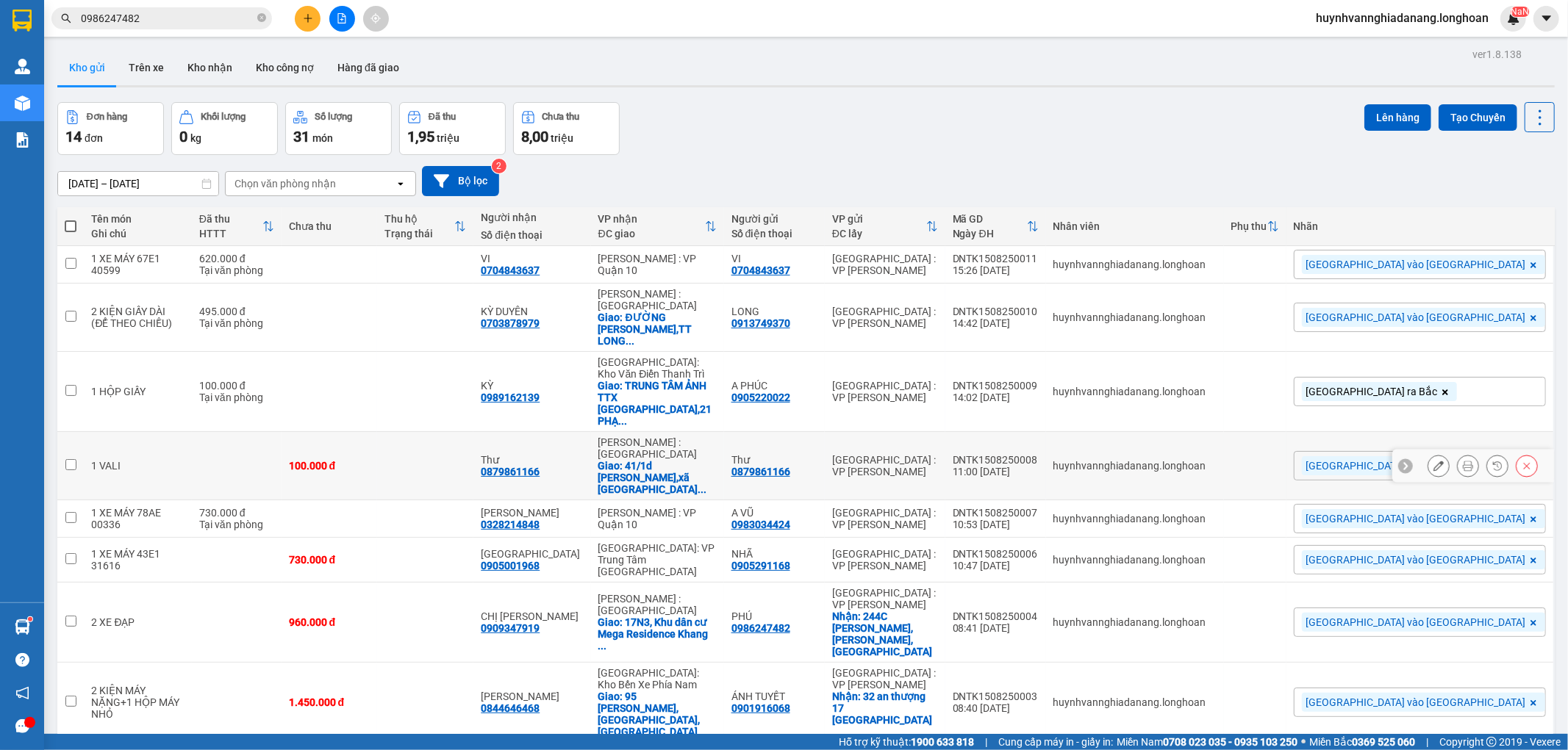
click at [1039, 454] on div "DNTK1508250008" at bounding box center [995, 460] width 86 height 12
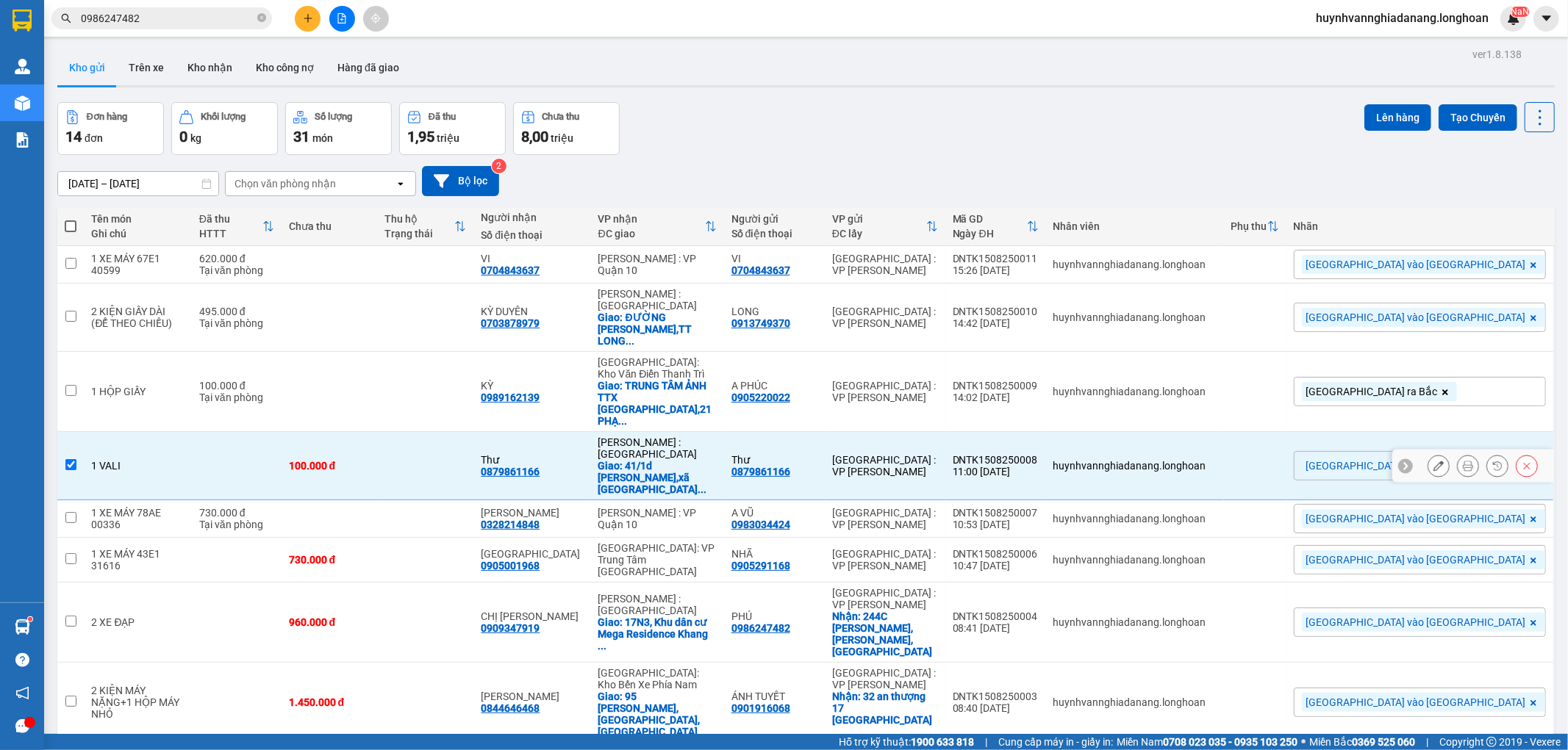
click at [1039, 454] on div "DNTK1508250008" at bounding box center [995, 460] width 86 height 12
checkbox input "false"
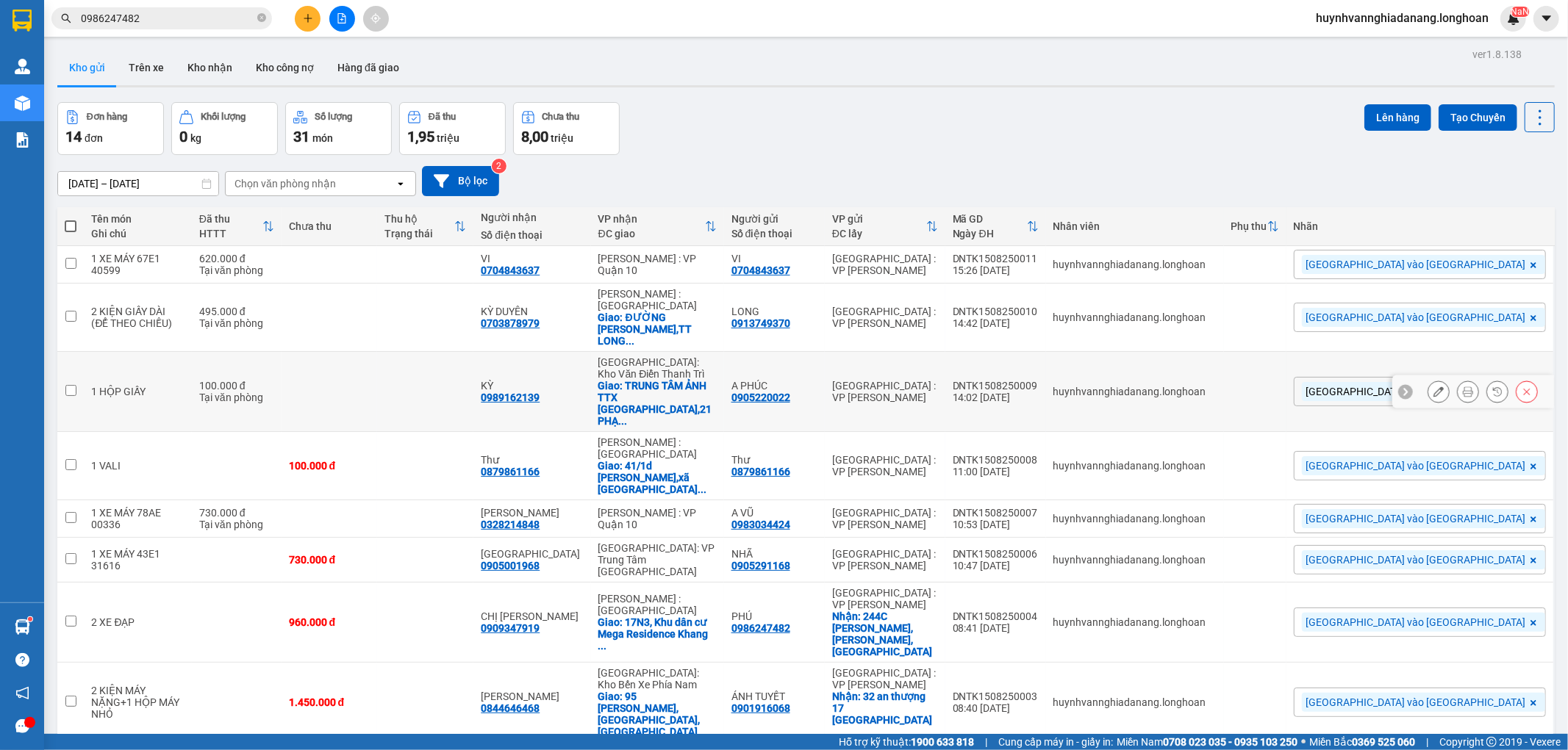
click at [1039, 380] on div "DNTK1508250009" at bounding box center [995, 385] width 86 height 12
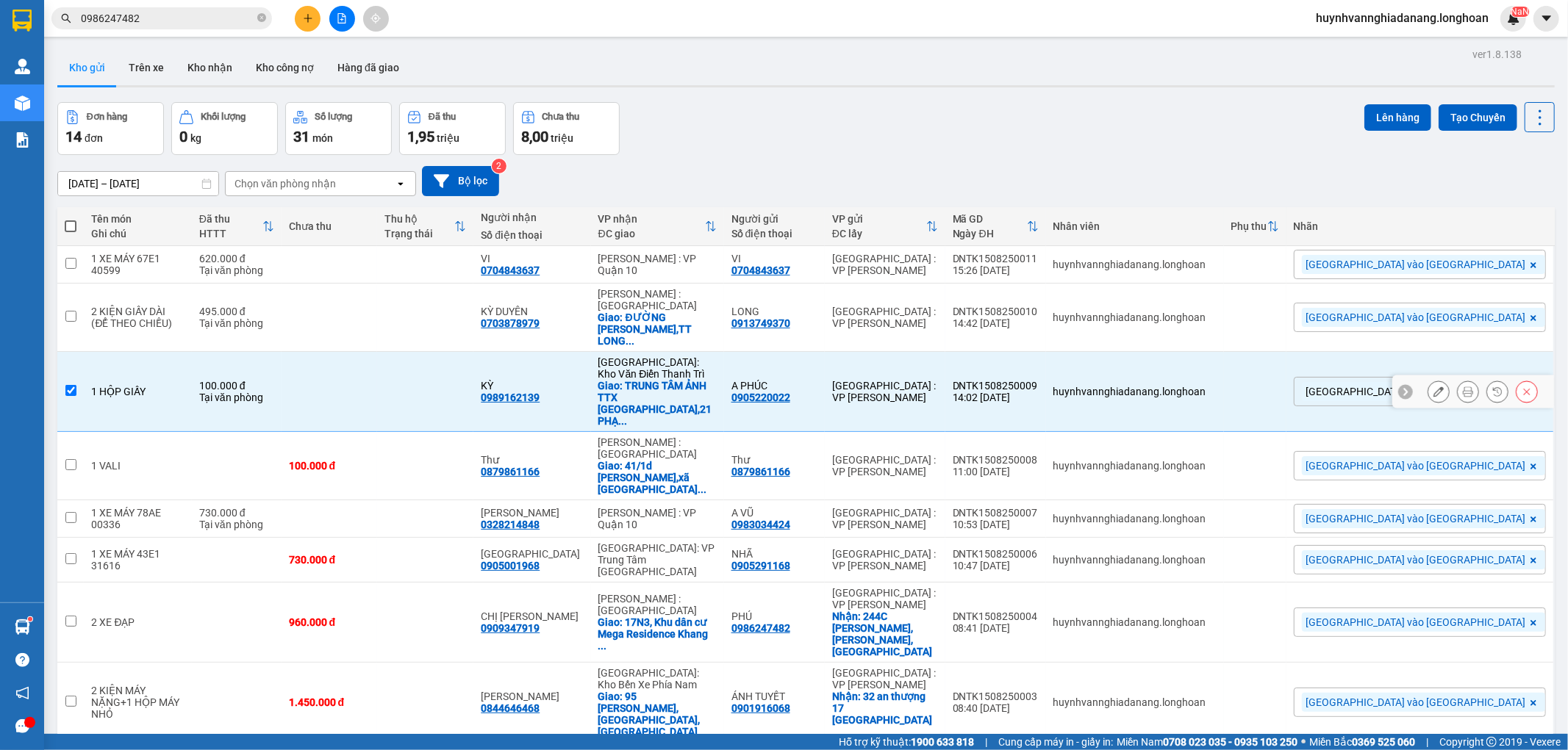
click at [1039, 380] on div "DNTK1508250009" at bounding box center [995, 385] width 86 height 12
checkbox input "false"
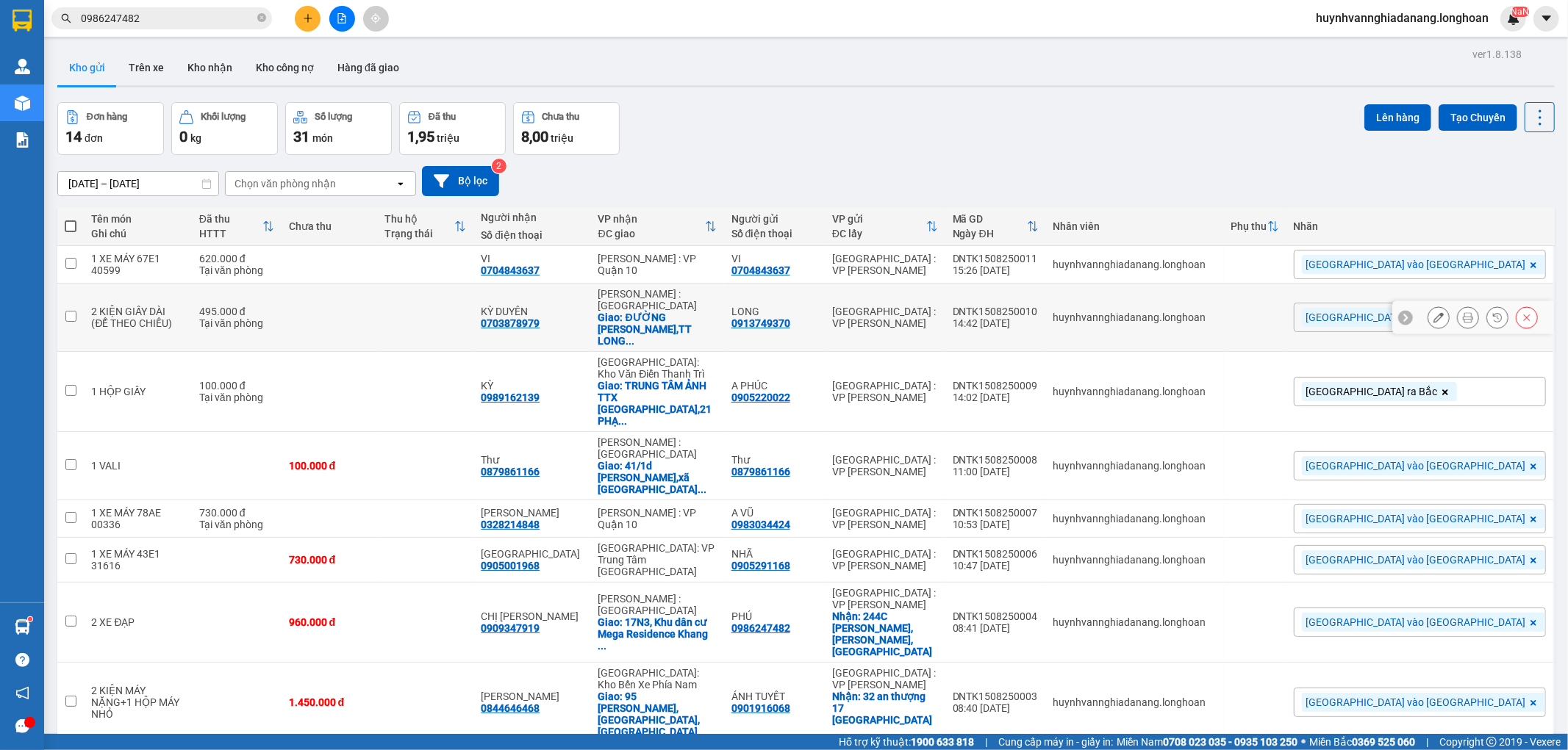
click at [1039, 306] on div "DNTK1508250010" at bounding box center [995, 311] width 86 height 12
checkbox input "false"
click at [1039, 252] on div "DNTK1508250011" at bounding box center [995, 258] width 86 height 12
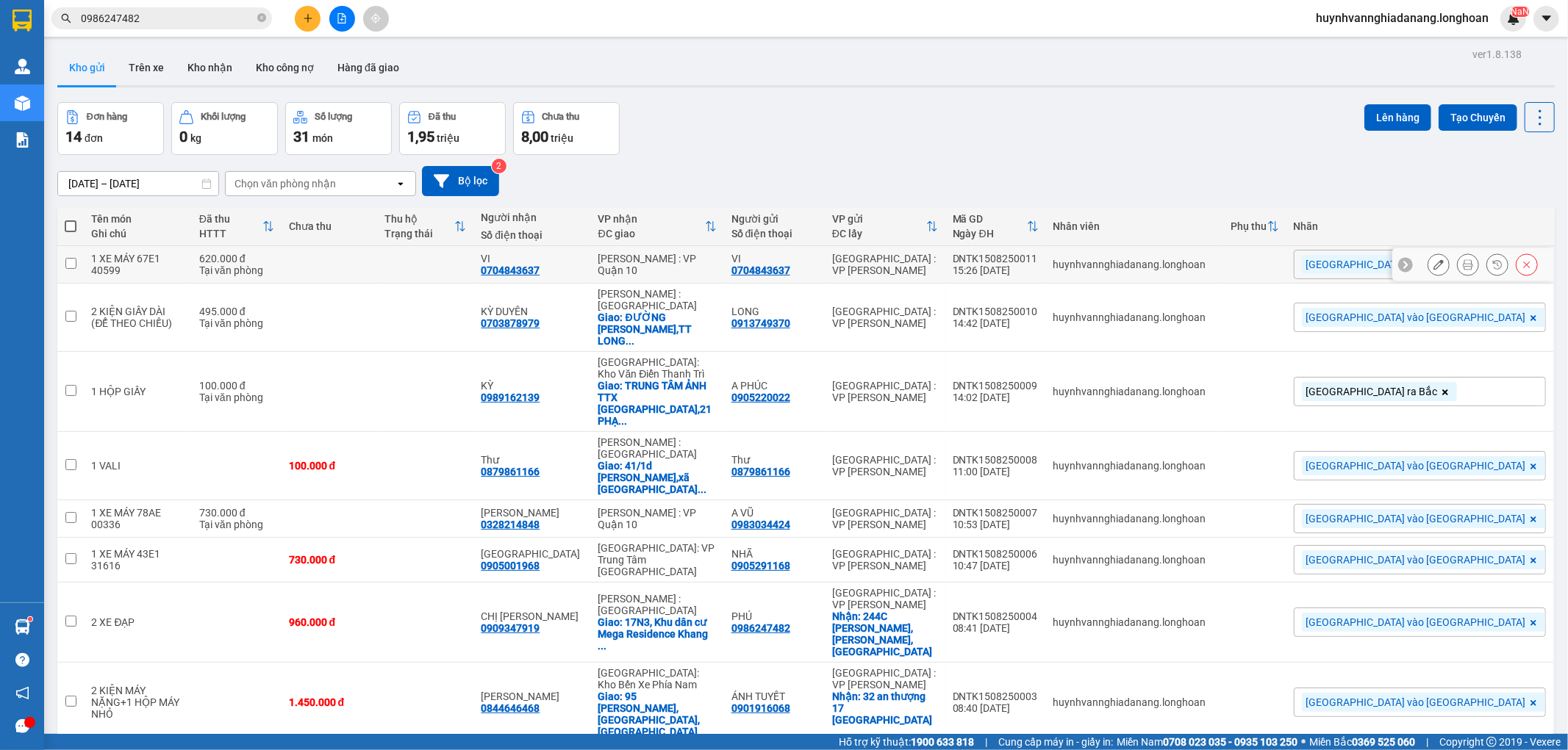
checkbox input "false"
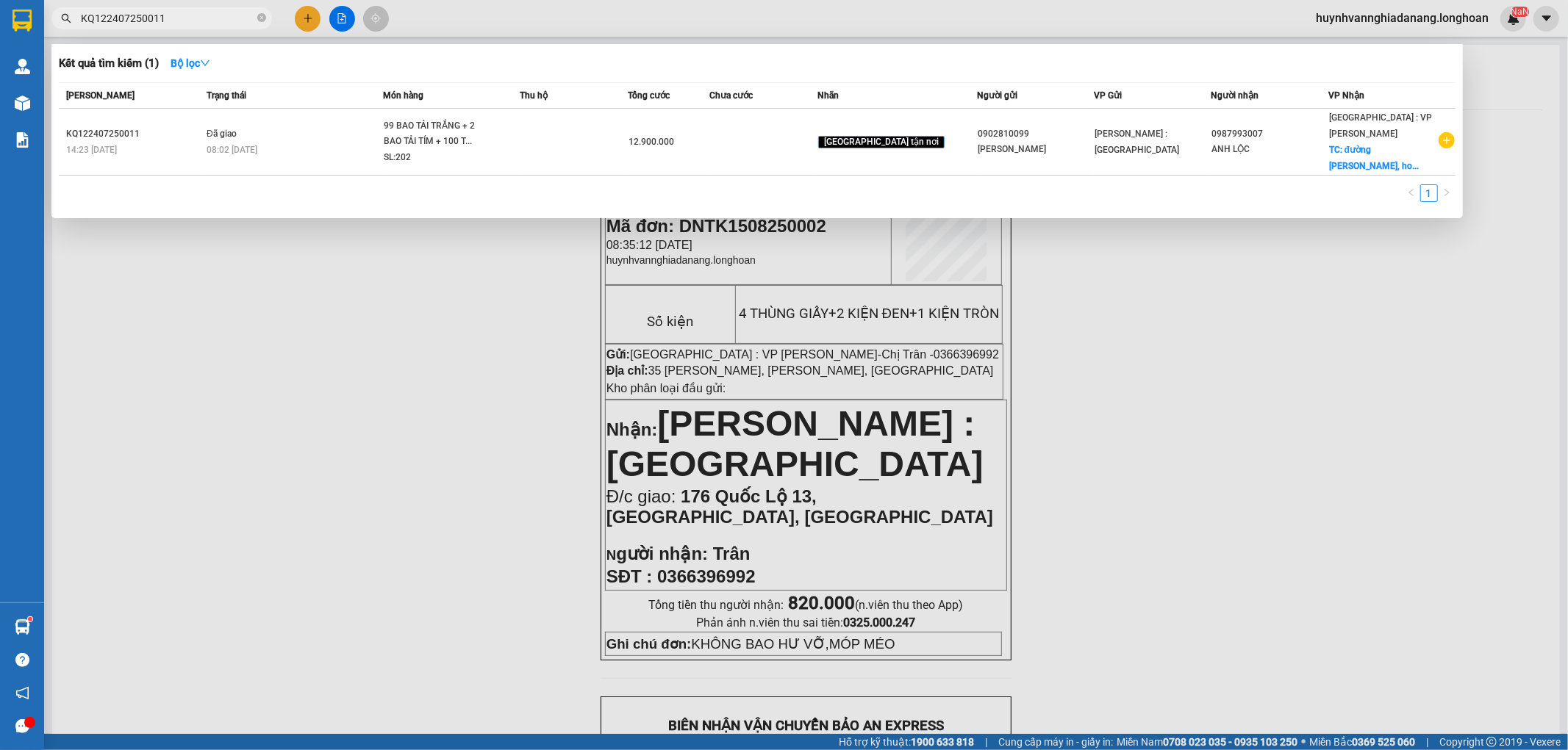
scroll to position [652, 0]
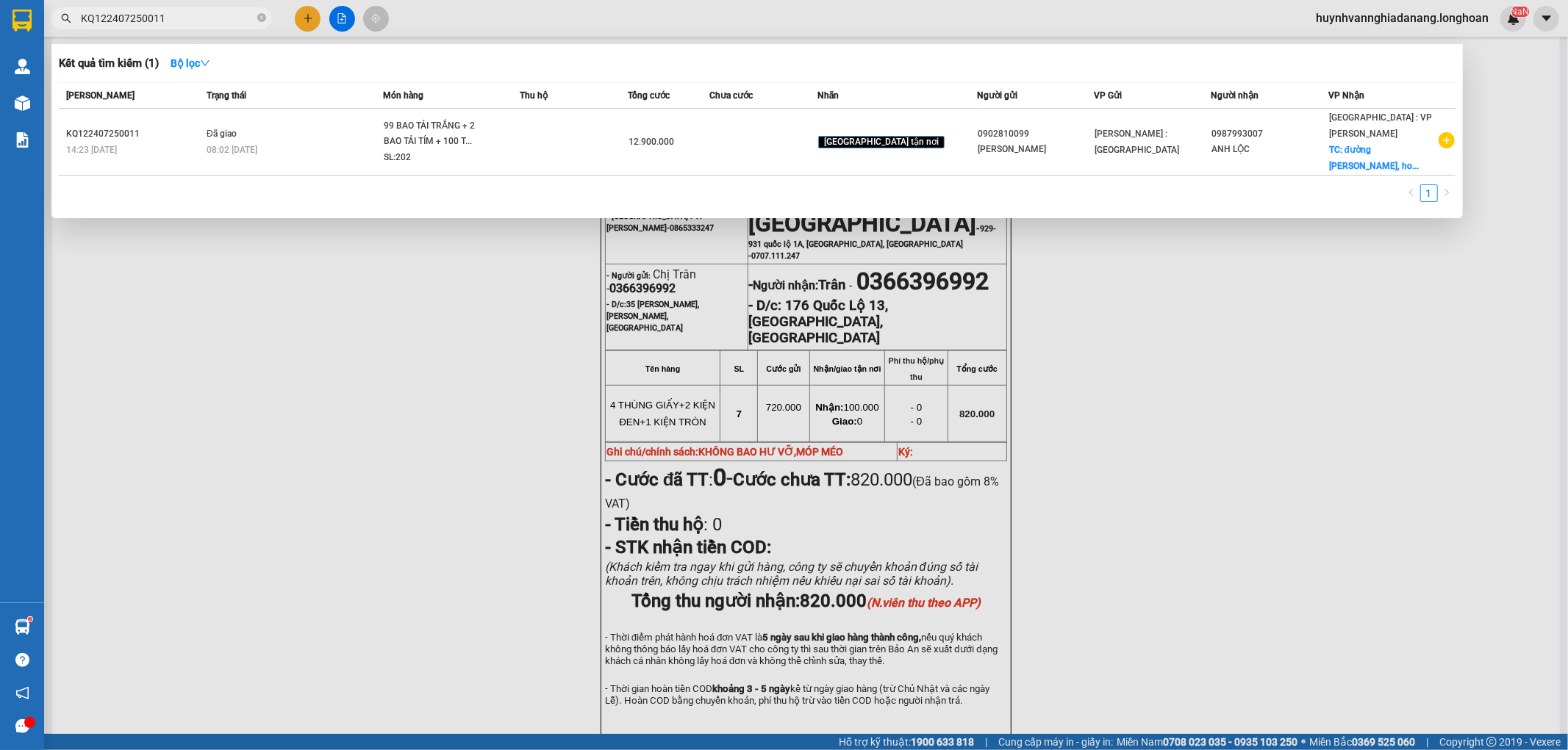
drag, startPoint x: 405, startPoint y: 441, endPoint x: 348, endPoint y: 229, distance: 219.5
click at [405, 432] on div at bounding box center [784, 375] width 1568 height 750
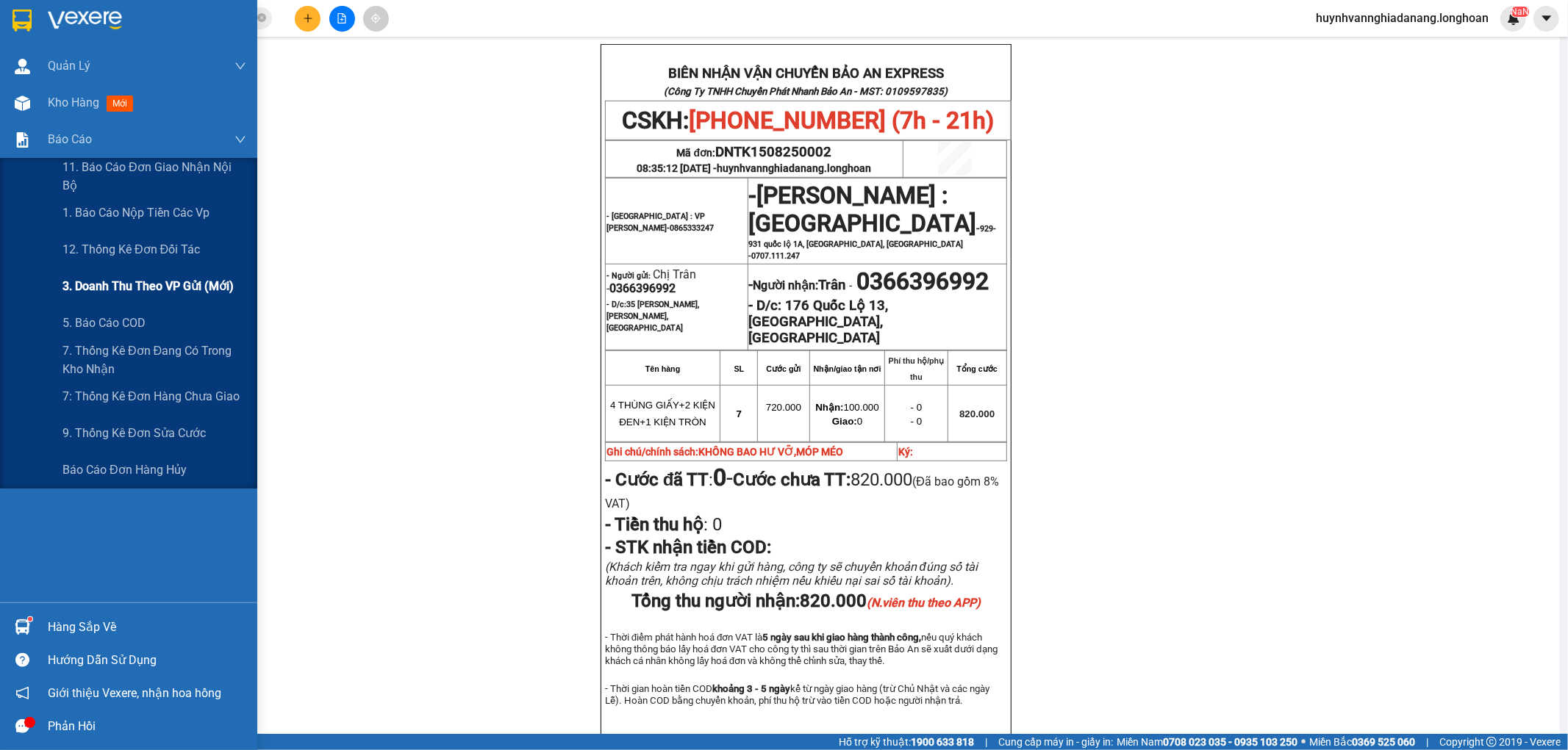
click at [182, 277] on span "3. Doanh Thu theo VP Gửi (mới)" at bounding box center [147, 286] width 171 height 18
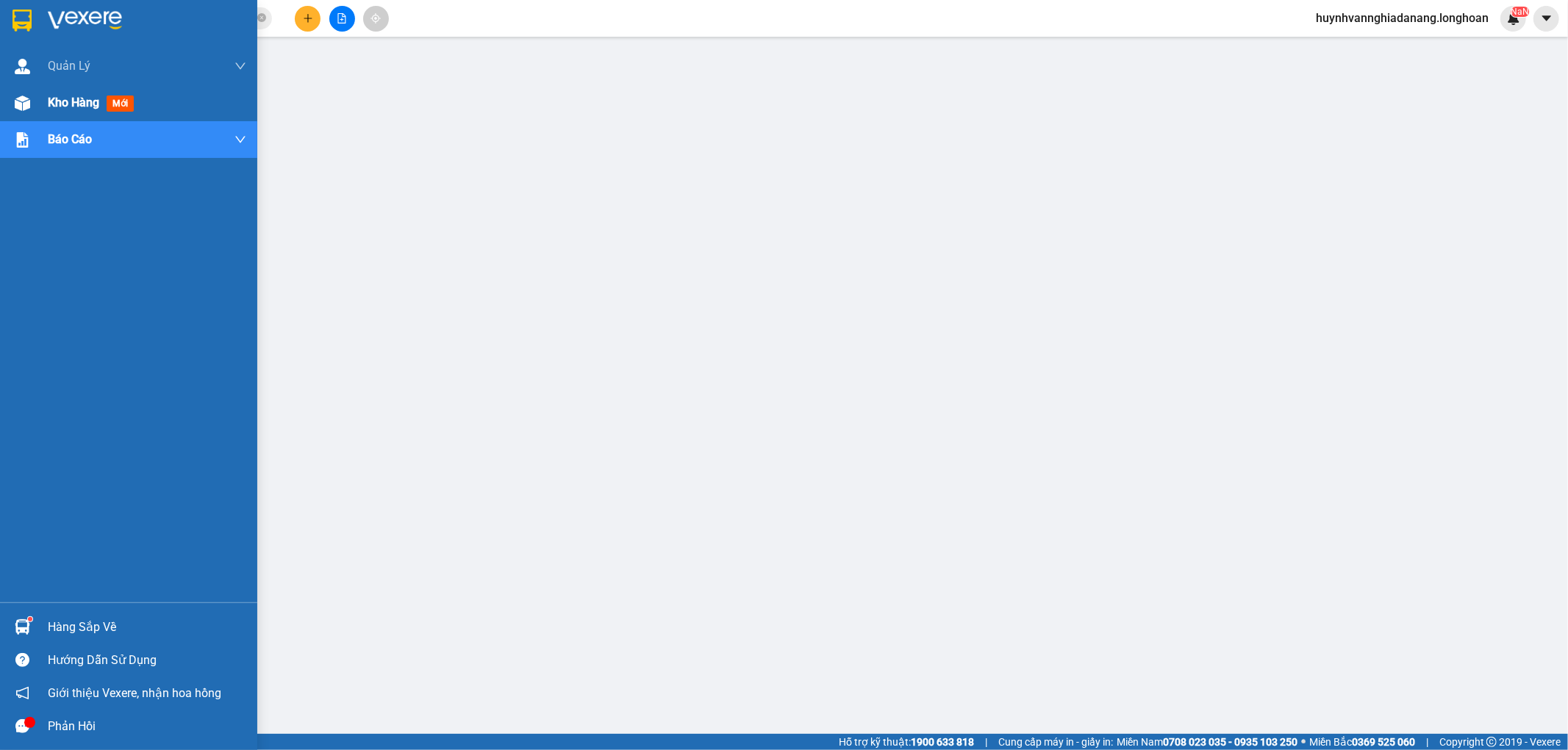
click at [63, 104] on span "Kho hàng" at bounding box center [73, 102] width 52 height 14
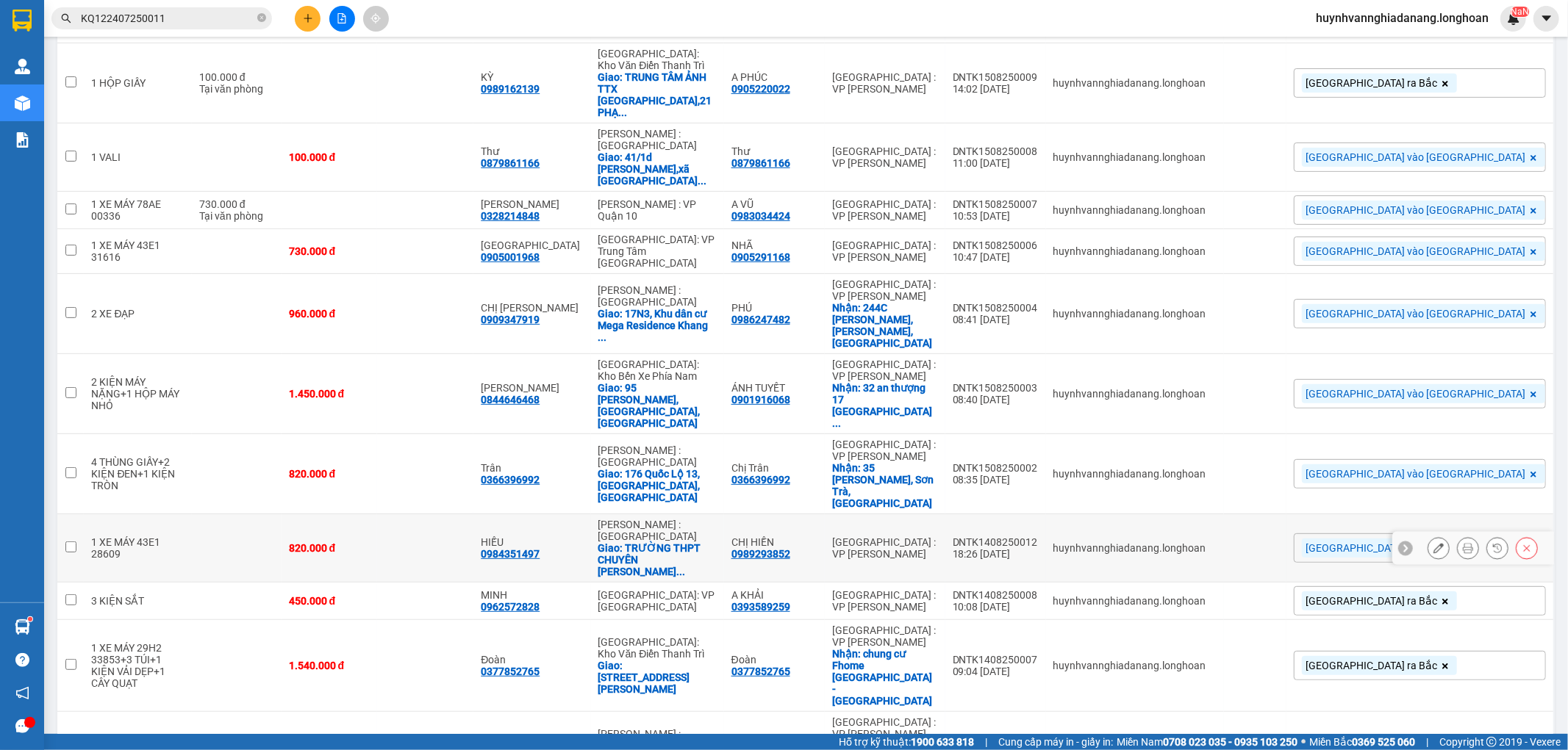
scroll to position [318, 0]
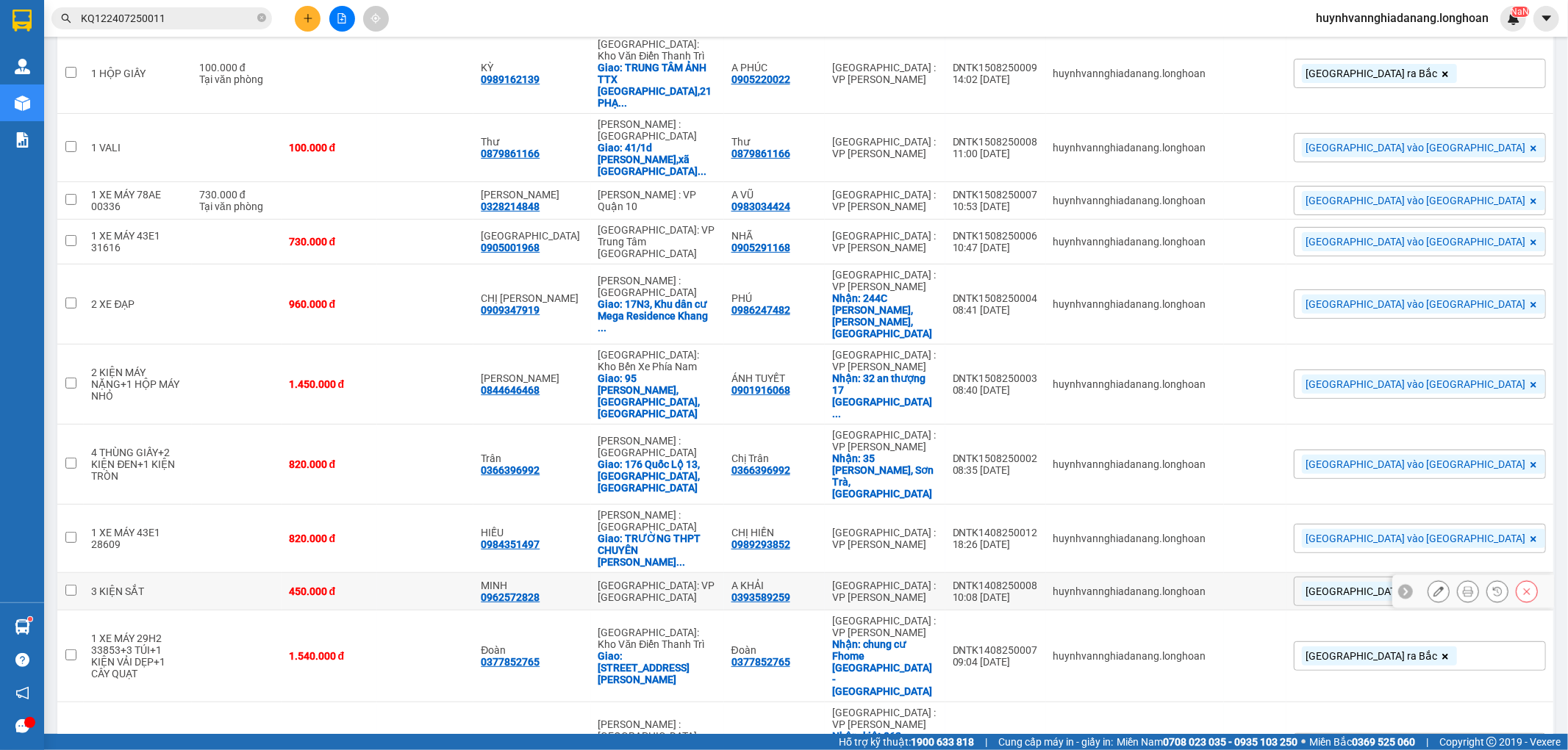
click at [69, 585] on input "checkbox" at bounding box center [71, 591] width 11 height 11
checkbox input "true"
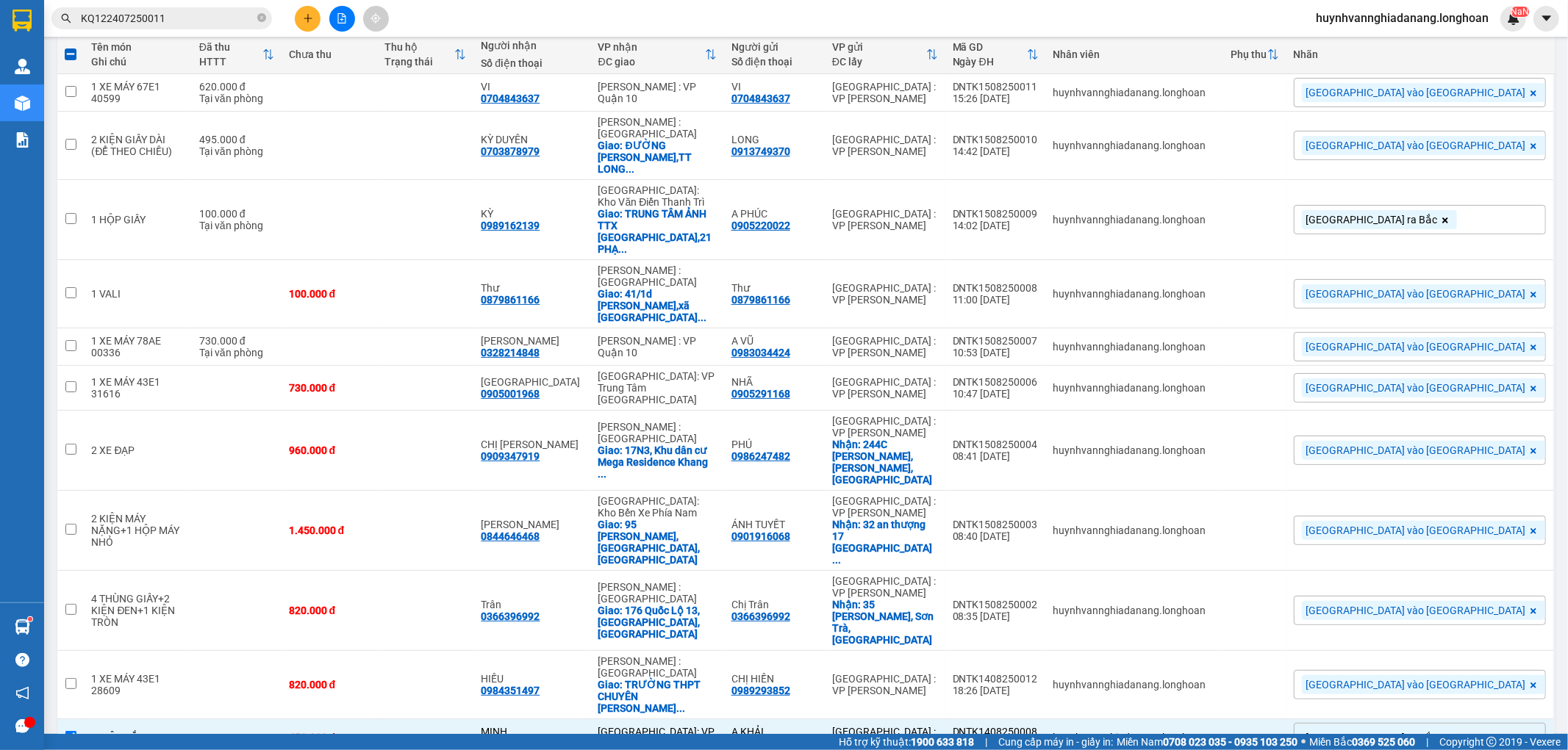
scroll to position [0, 0]
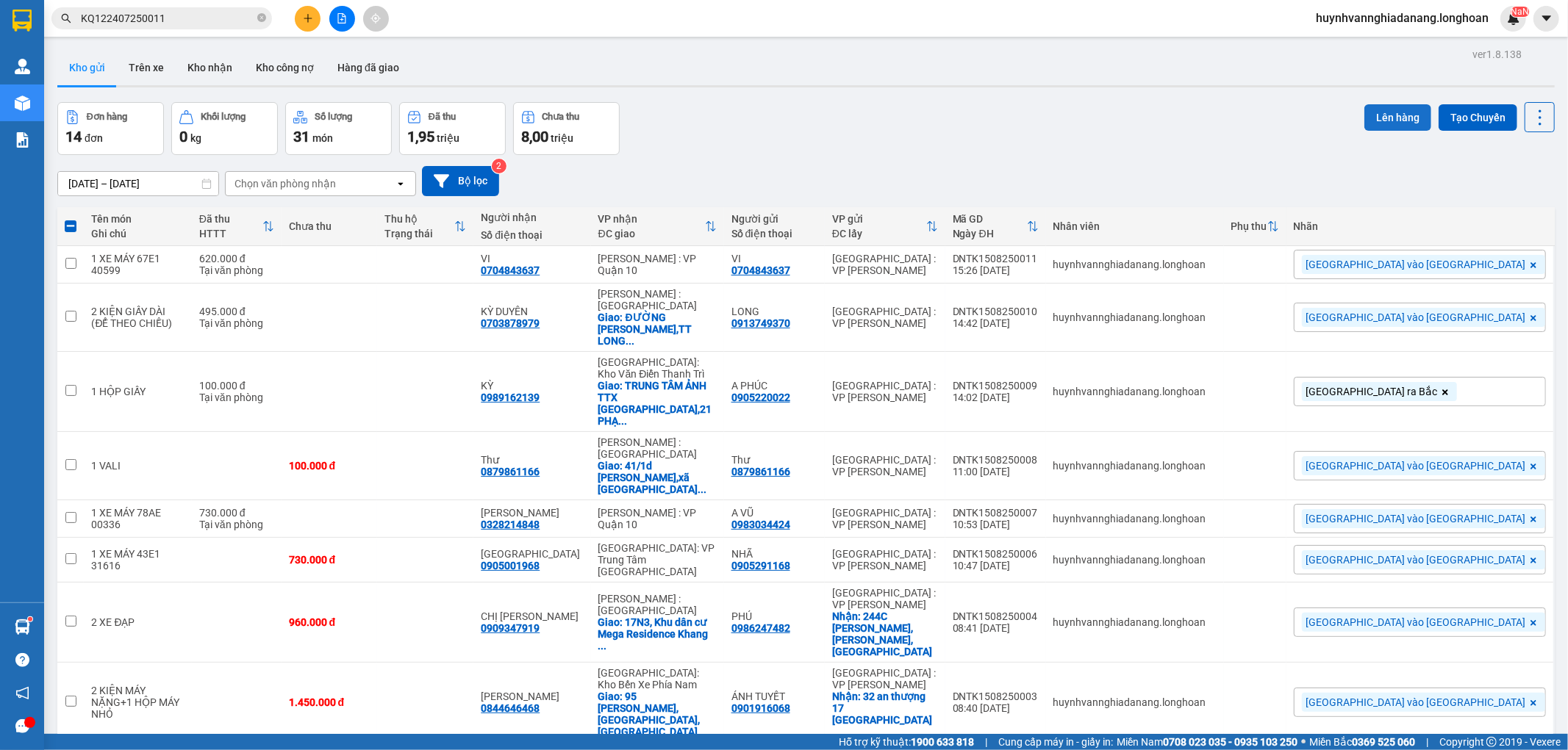
click at [1378, 125] on button "Lên hàng" at bounding box center [1398, 117] width 67 height 26
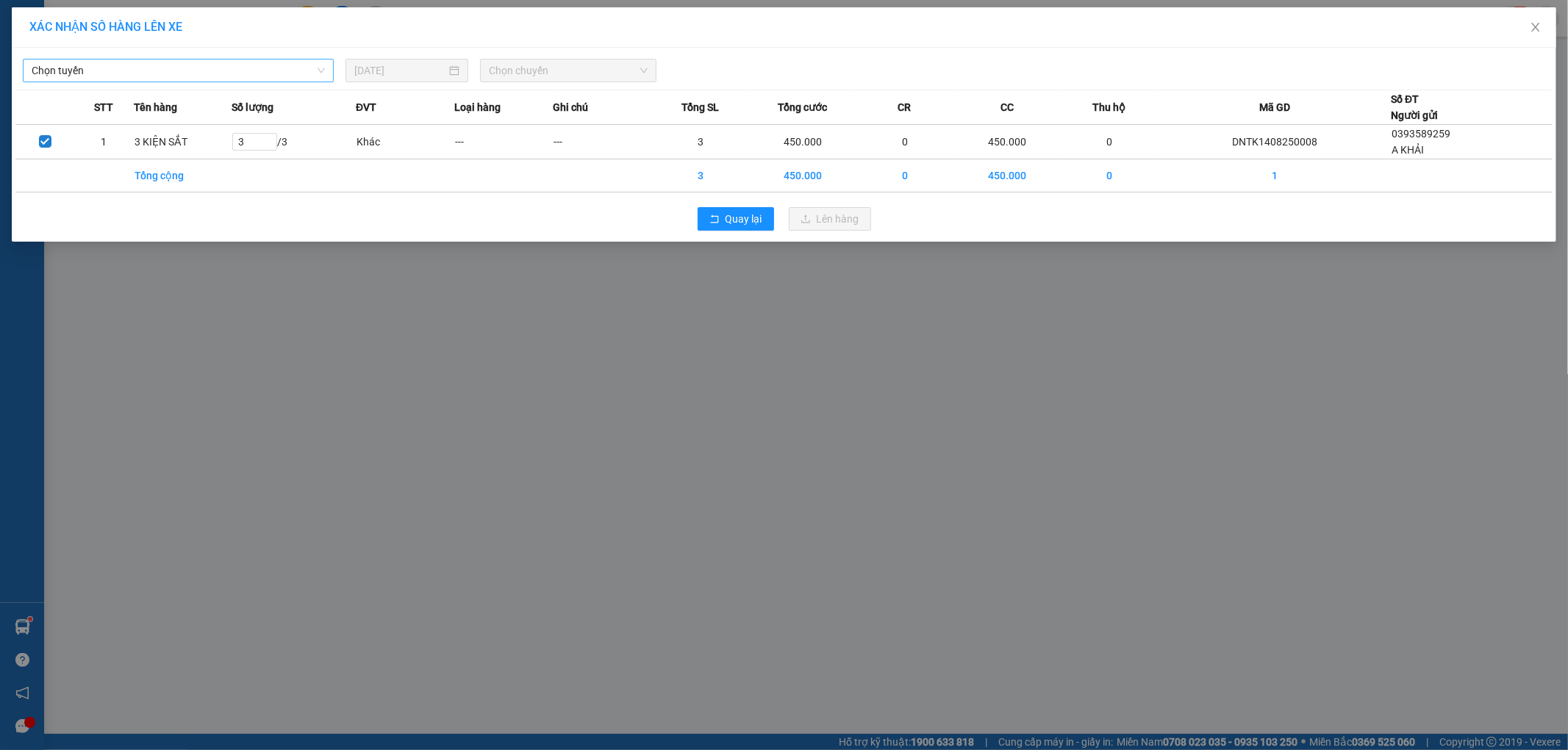
click at [185, 67] on span "Chọn tuyến" at bounding box center [178, 71] width 293 height 22
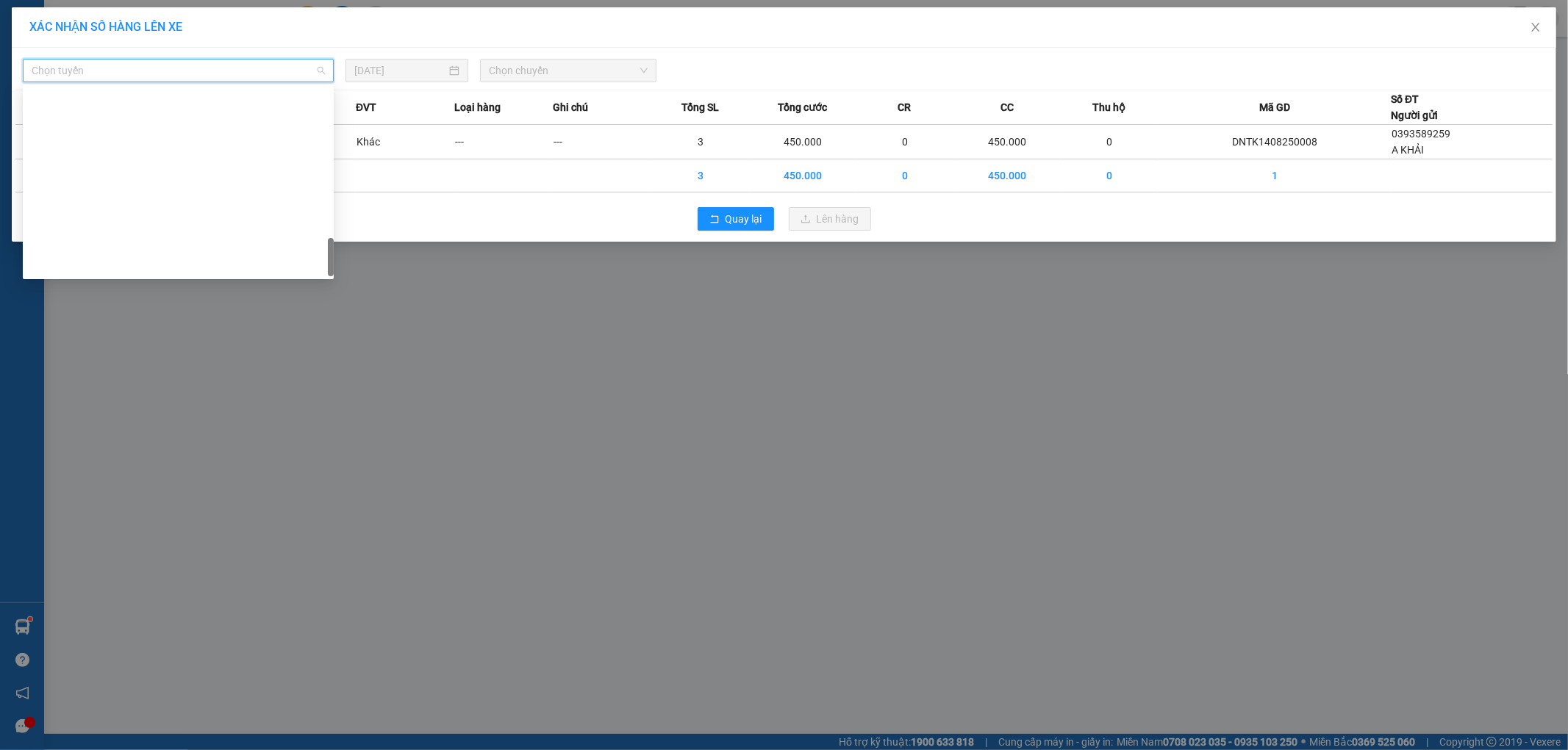
scroll to position [964, 0]
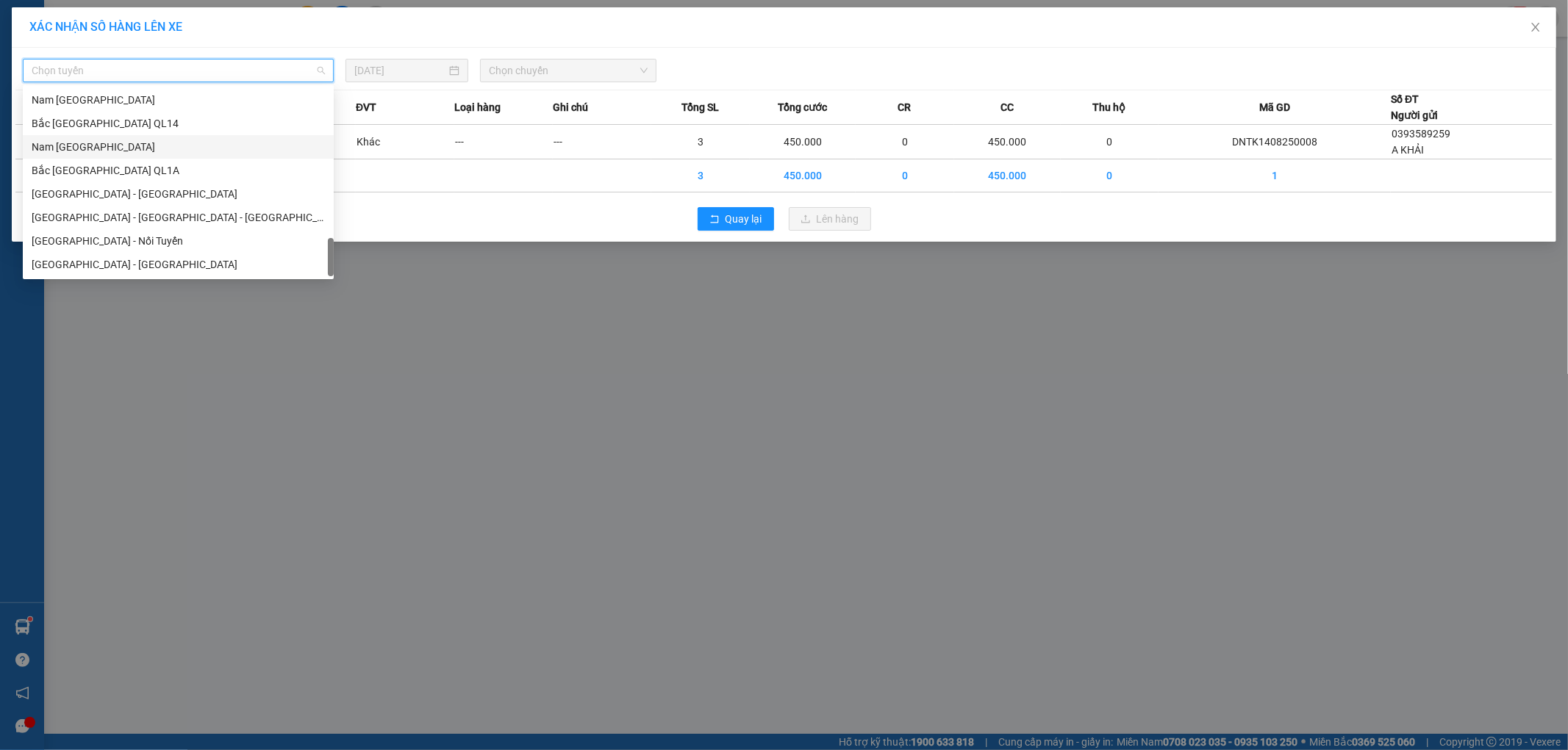
click at [81, 147] on div "Nam [GEOGRAPHIC_DATA]" at bounding box center [178, 147] width 293 height 16
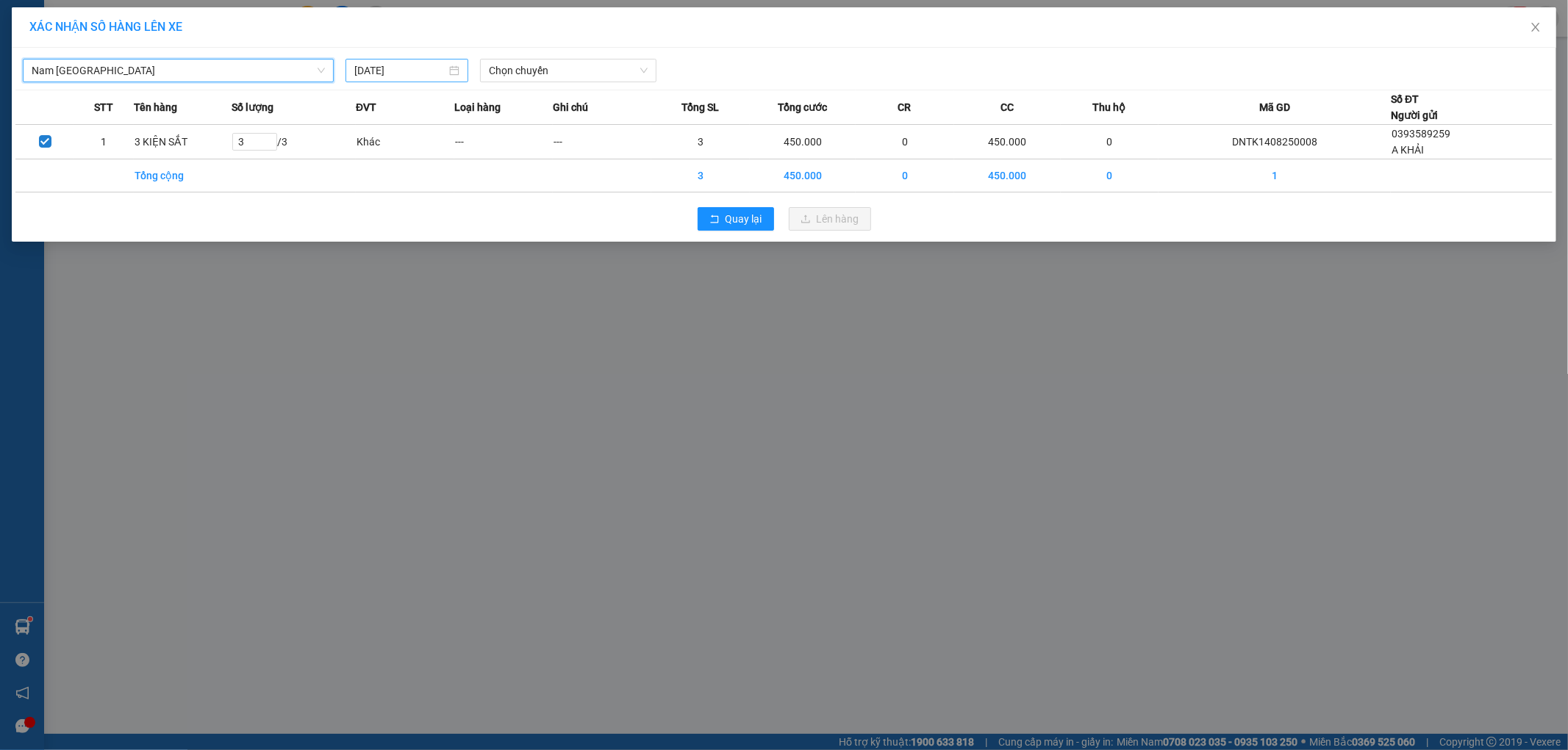
click at [431, 66] on input "[DATE]" at bounding box center [401, 71] width 92 height 16
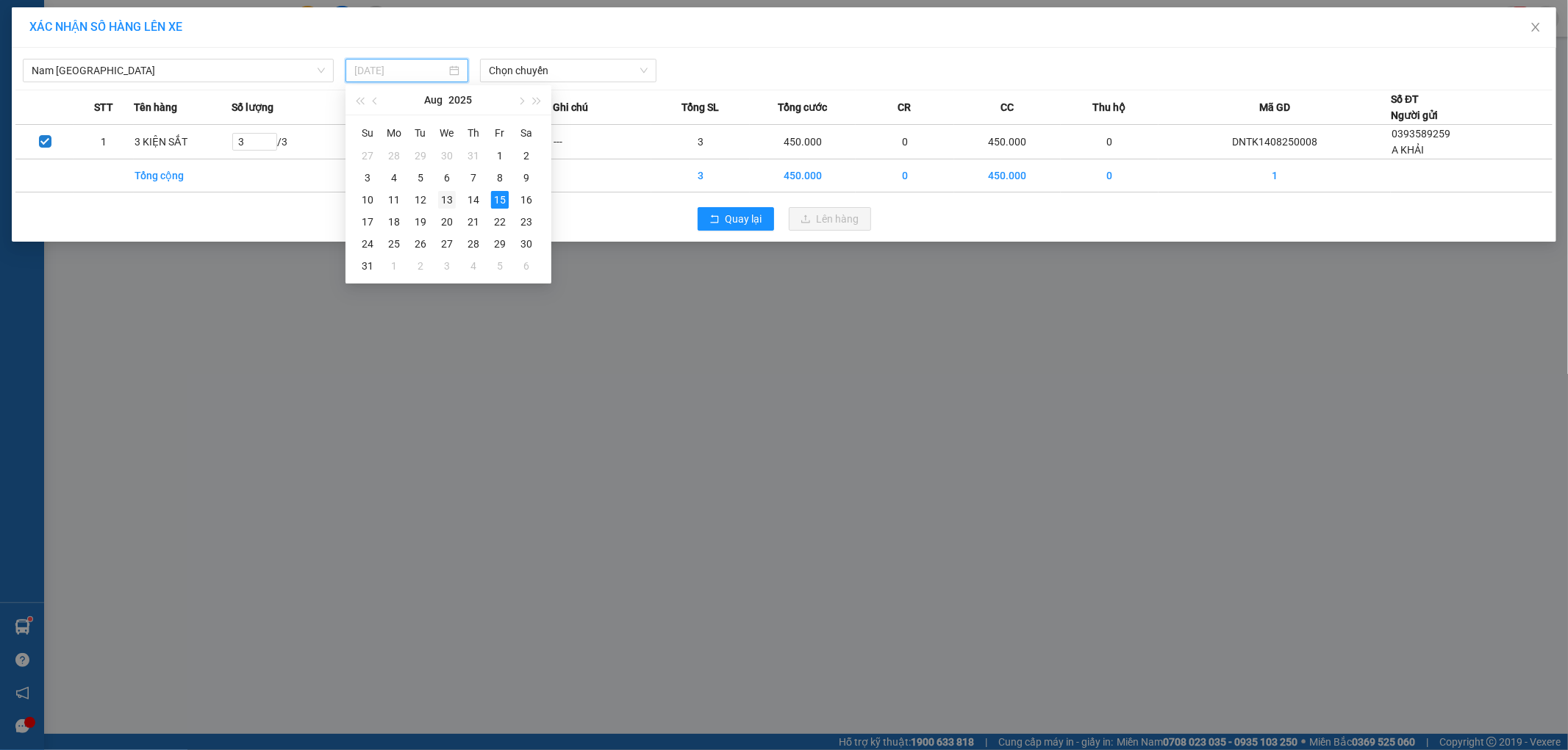
click at [449, 202] on div "13" at bounding box center [446, 199] width 17 height 17
type input "[DATE]"
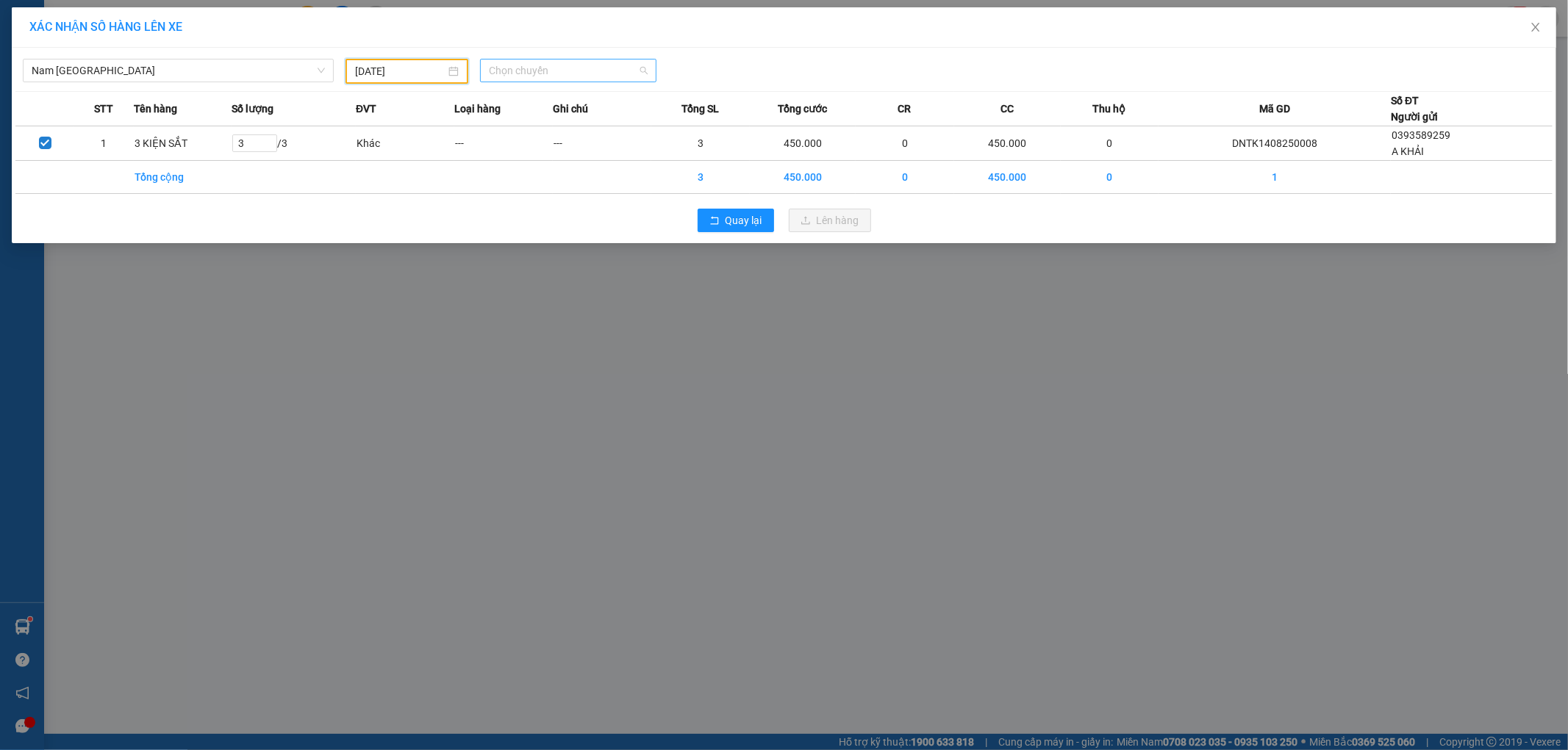
click at [546, 72] on span "Chọn chuyến" at bounding box center [567, 71] width 158 height 22
click at [574, 120] on div "21:00 (TC) - 29K-041.05" at bounding box center [546, 124] width 115 height 16
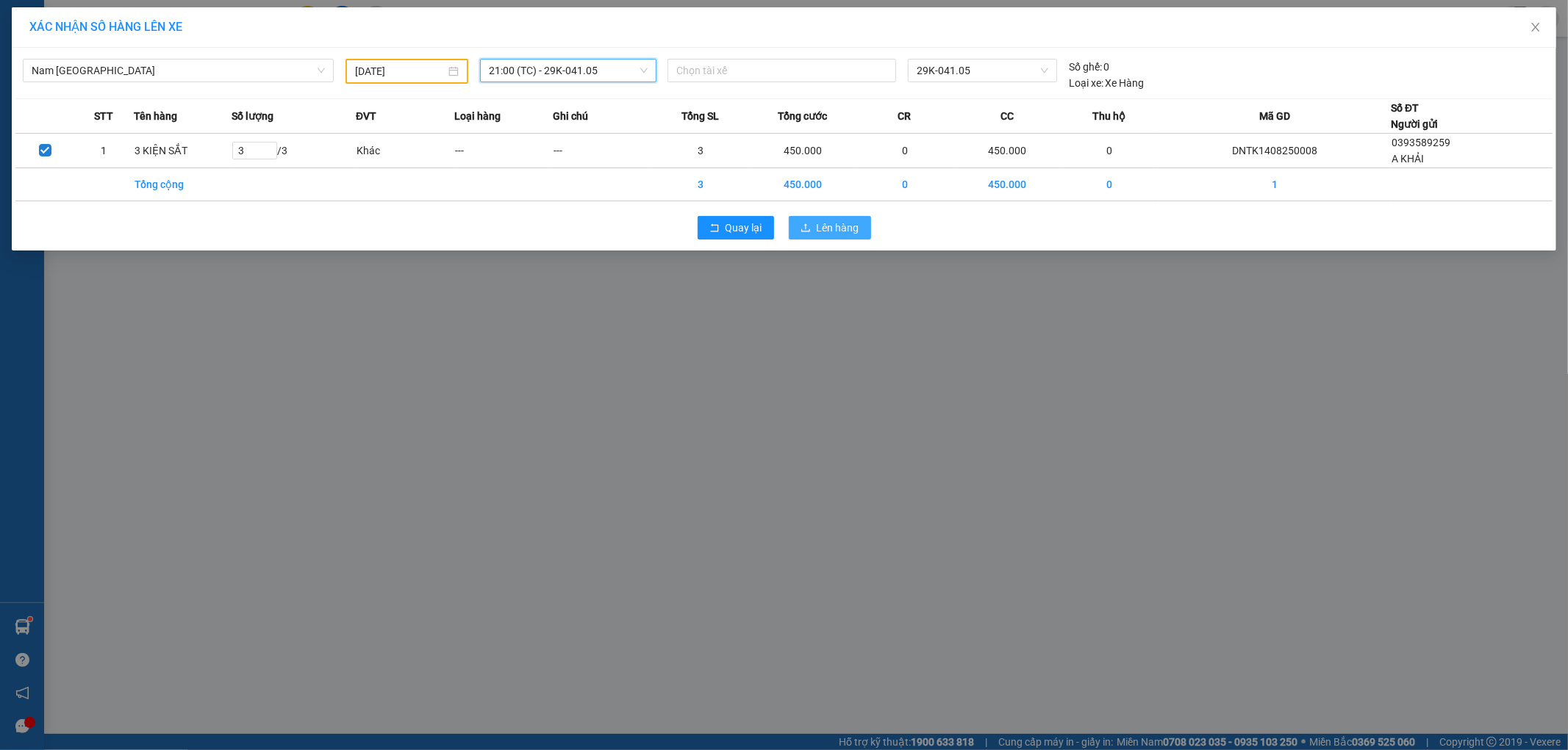
click at [823, 225] on span "Lên hàng" at bounding box center [838, 228] width 43 height 16
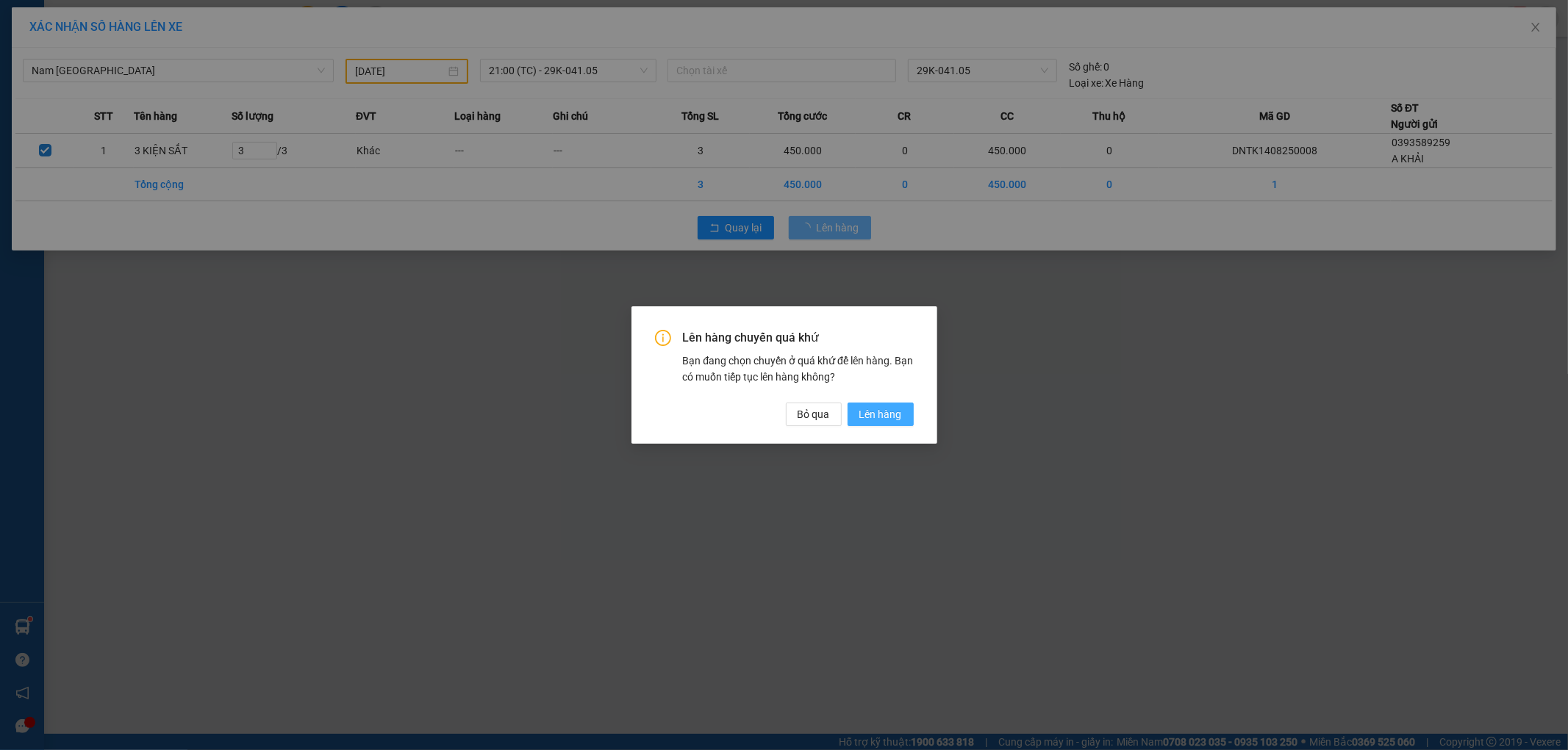
click at [885, 415] on span "Lên hàng" at bounding box center [880, 414] width 43 height 16
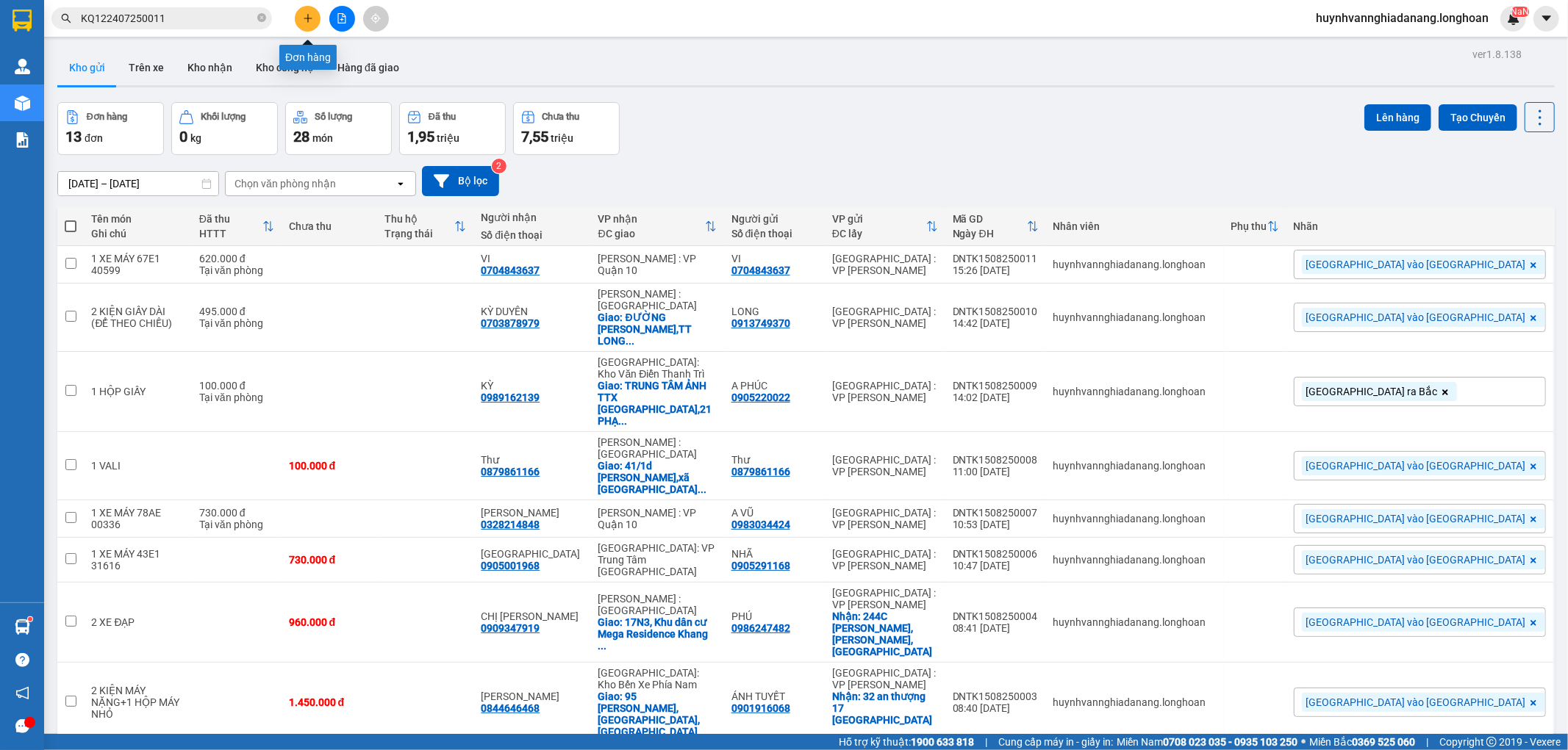
click at [308, 22] on icon "plus" at bounding box center [308, 17] width 1 height 8
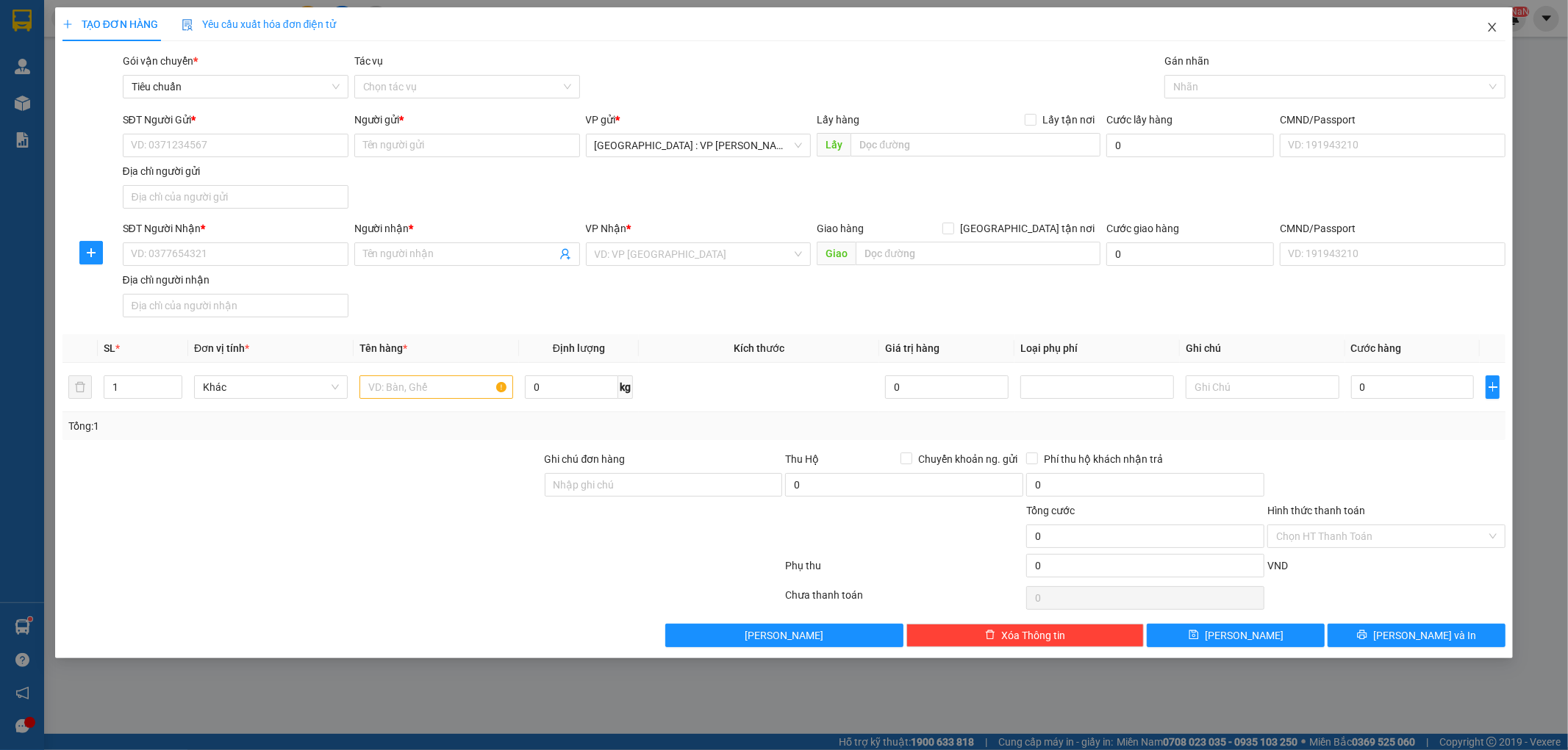
click at [1493, 27] on icon "close" at bounding box center [1492, 27] width 8 height 9
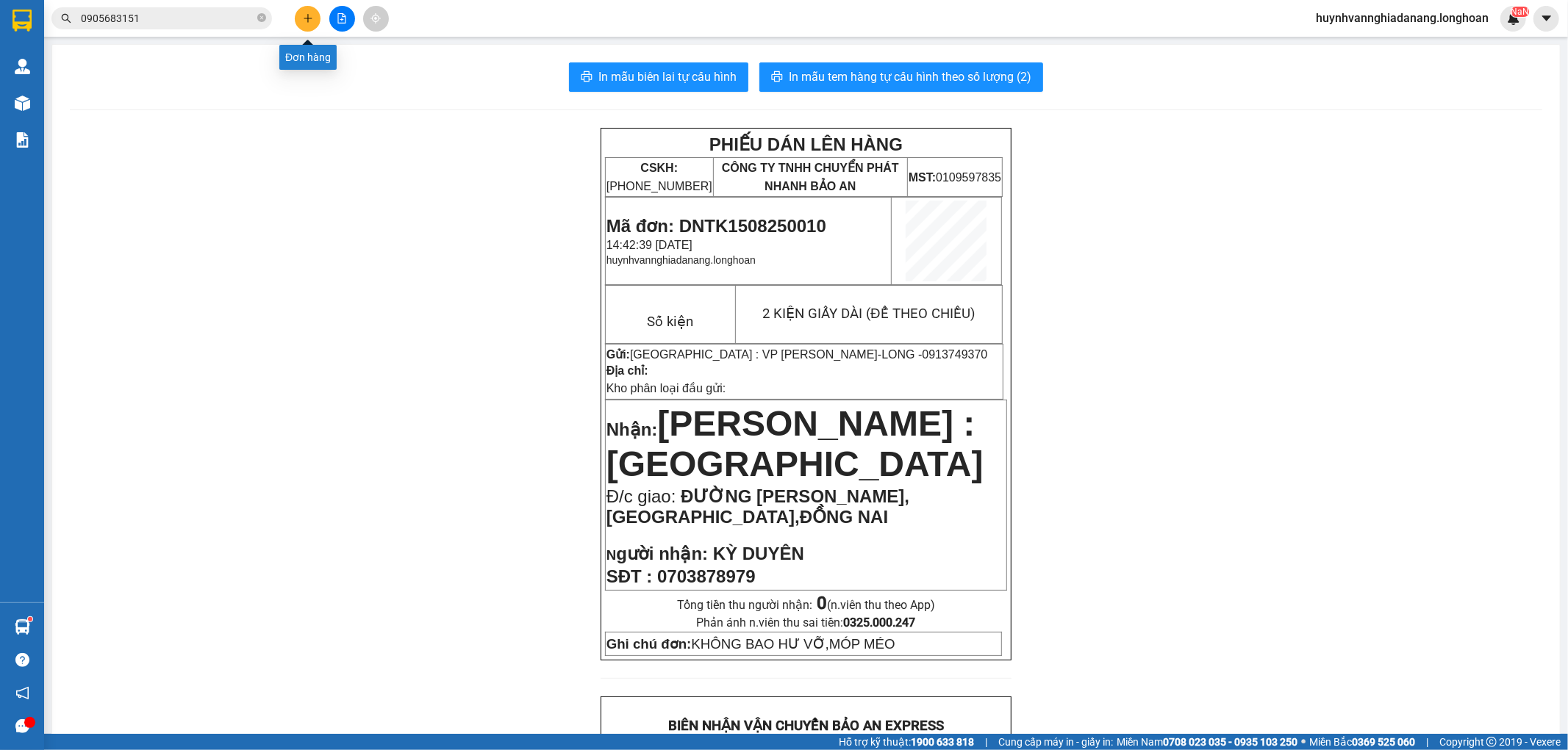
click at [309, 19] on icon "plus" at bounding box center [308, 18] width 10 height 10
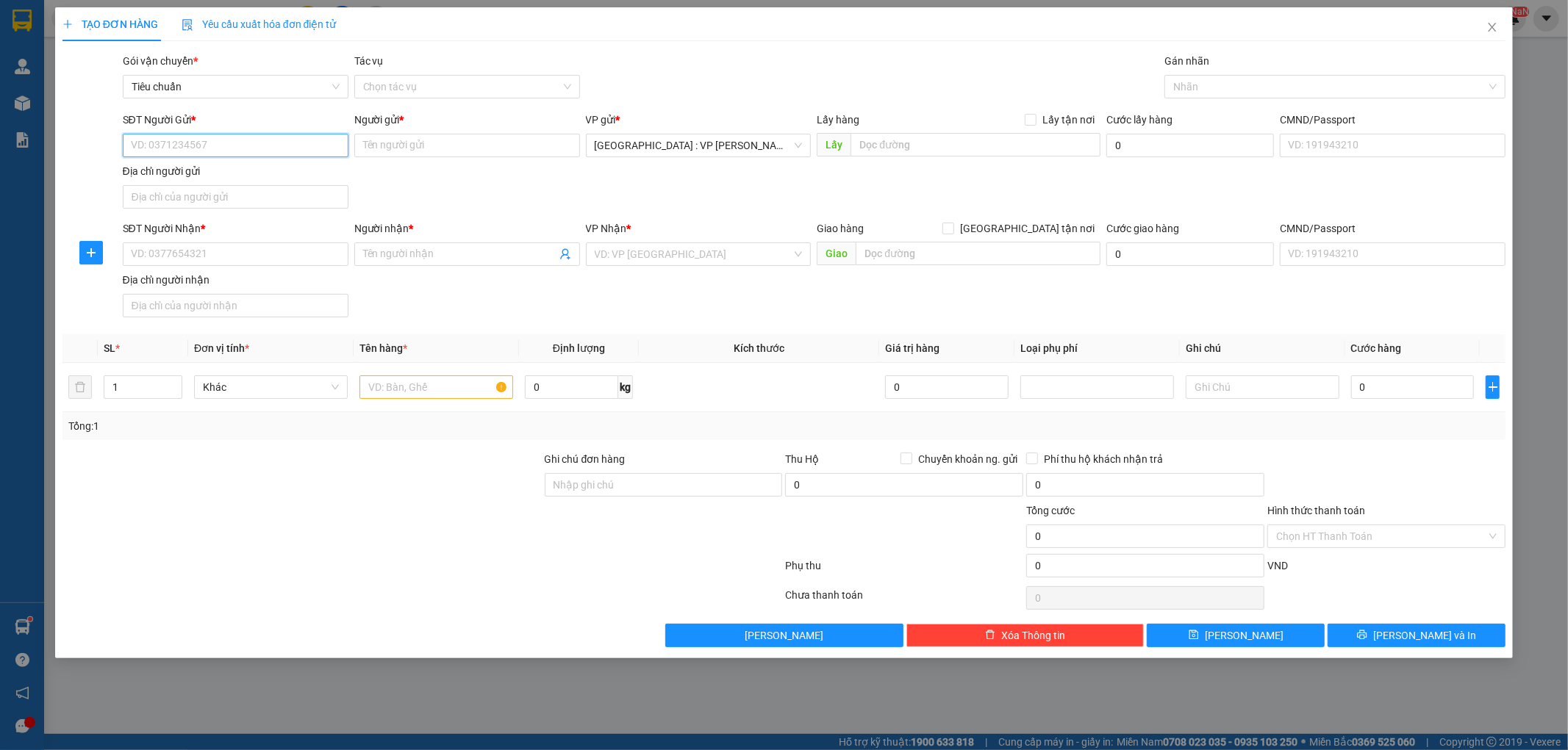
click at [184, 150] on input "SĐT Người Gửi *" at bounding box center [235, 146] width 225 height 24
type input "0984946260"
click at [391, 143] on input "Người gửi *" at bounding box center [467, 146] width 225 height 24
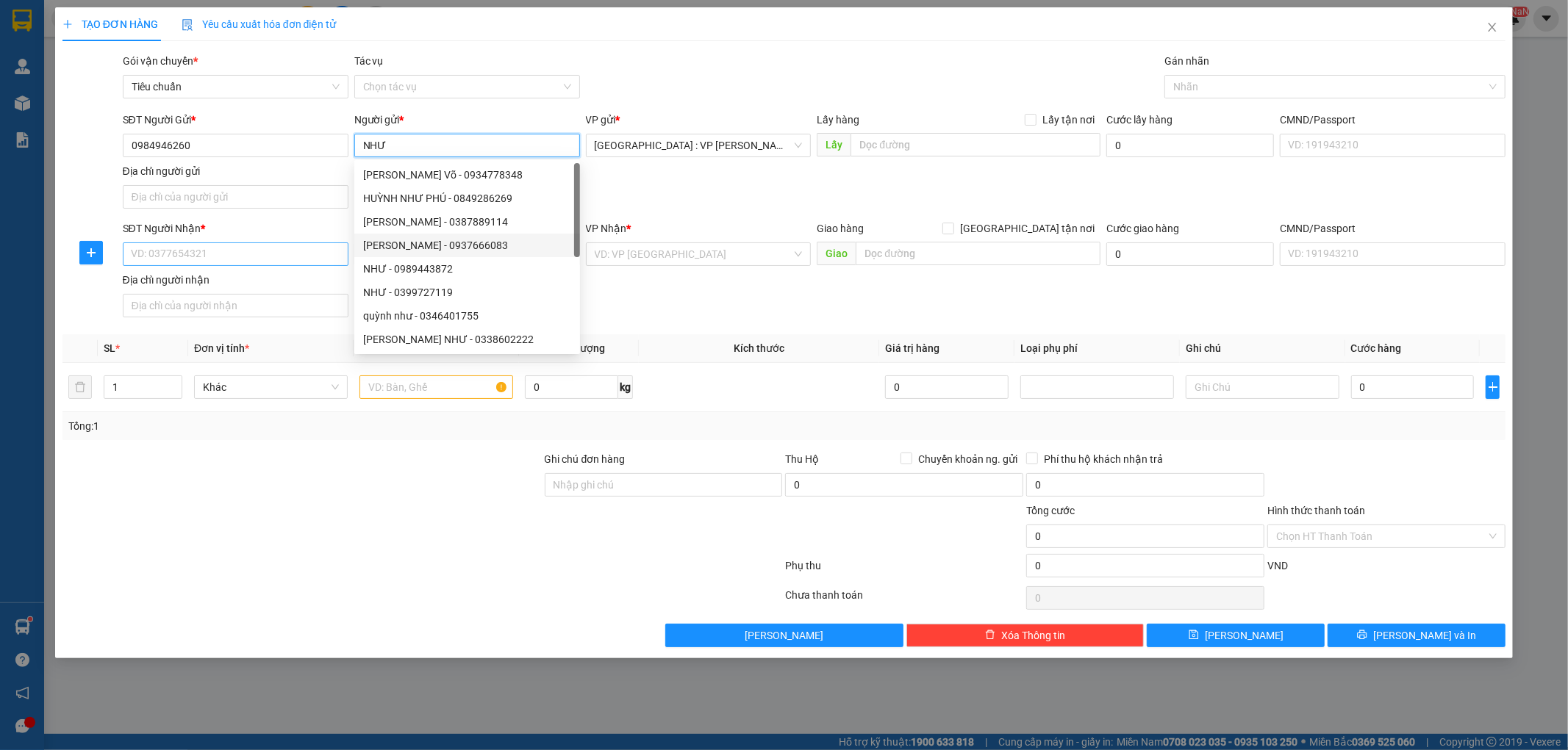
type input "NHƯ"
click at [202, 257] on input "SĐT Người Nhận *" at bounding box center [235, 254] width 225 height 24
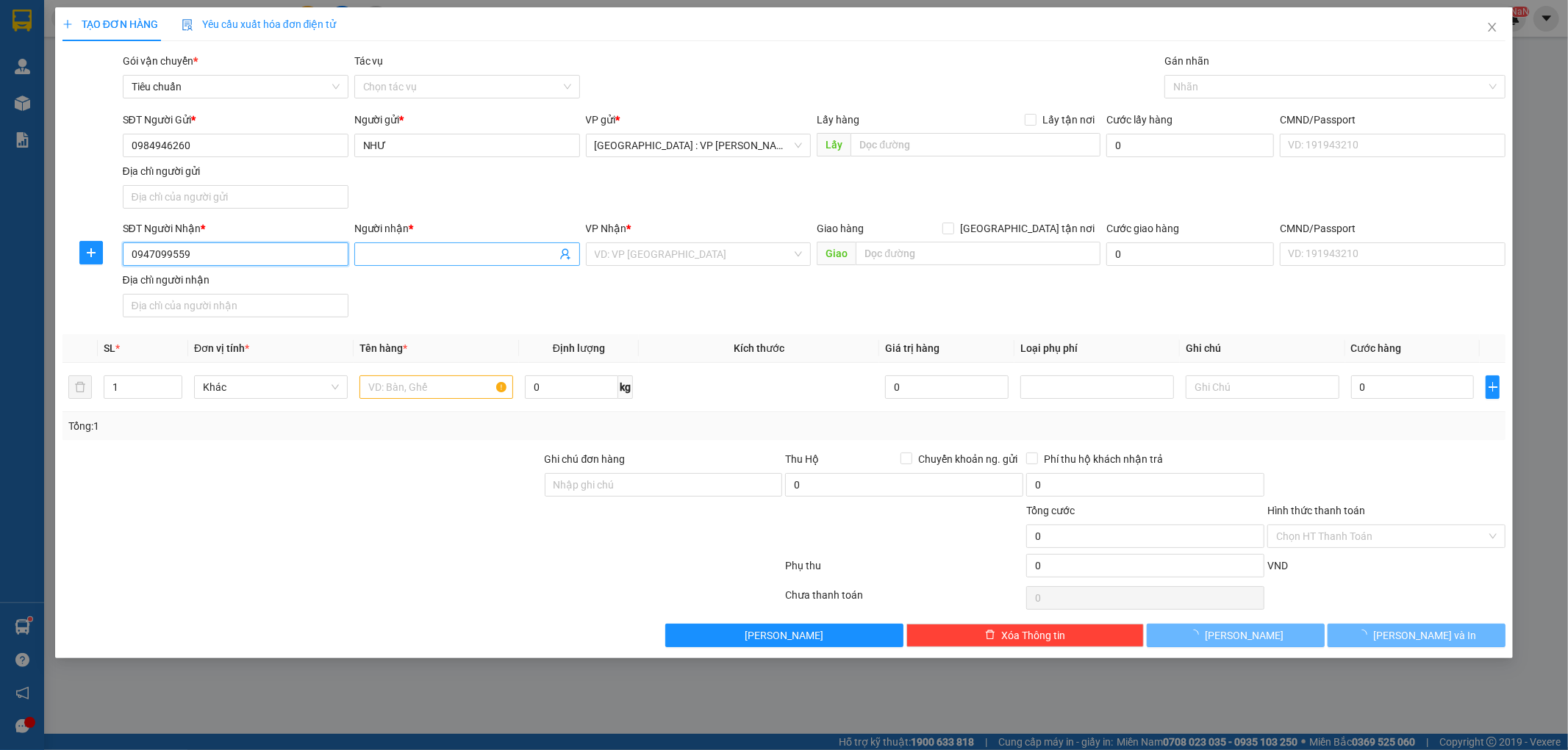
type input "0947099559"
click at [424, 257] on input "Người nhận *" at bounding box center [460, 254] width 194 height 16
click at [385, 253] on input "QUẤC ANH" at bounding box center [460, 254] width 194 height 16
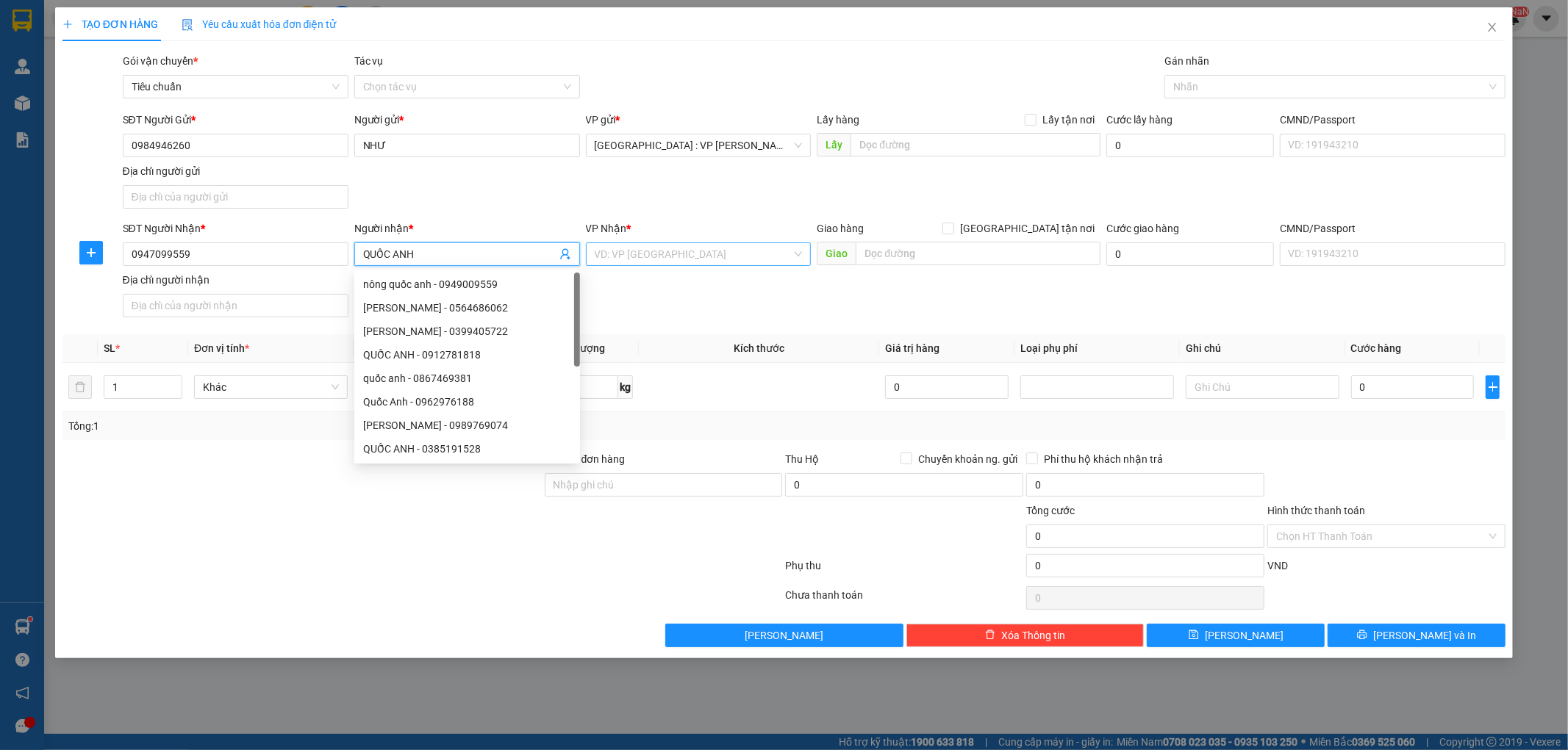
type input "QUỐC ANH"
click at [761, 257] on input "search" at bounding box center [693, 254] width 198 height 22
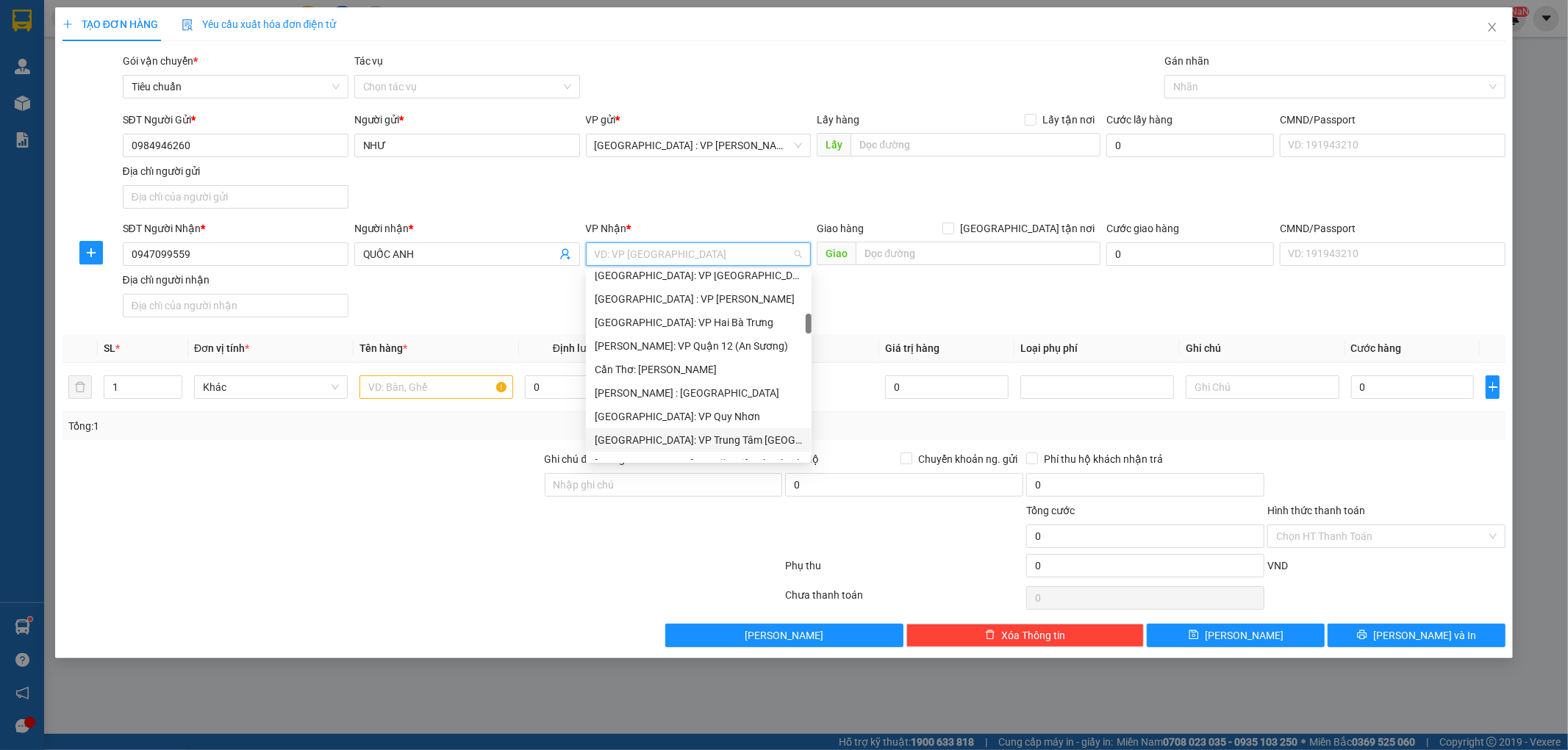
scroll to position [489, 0]
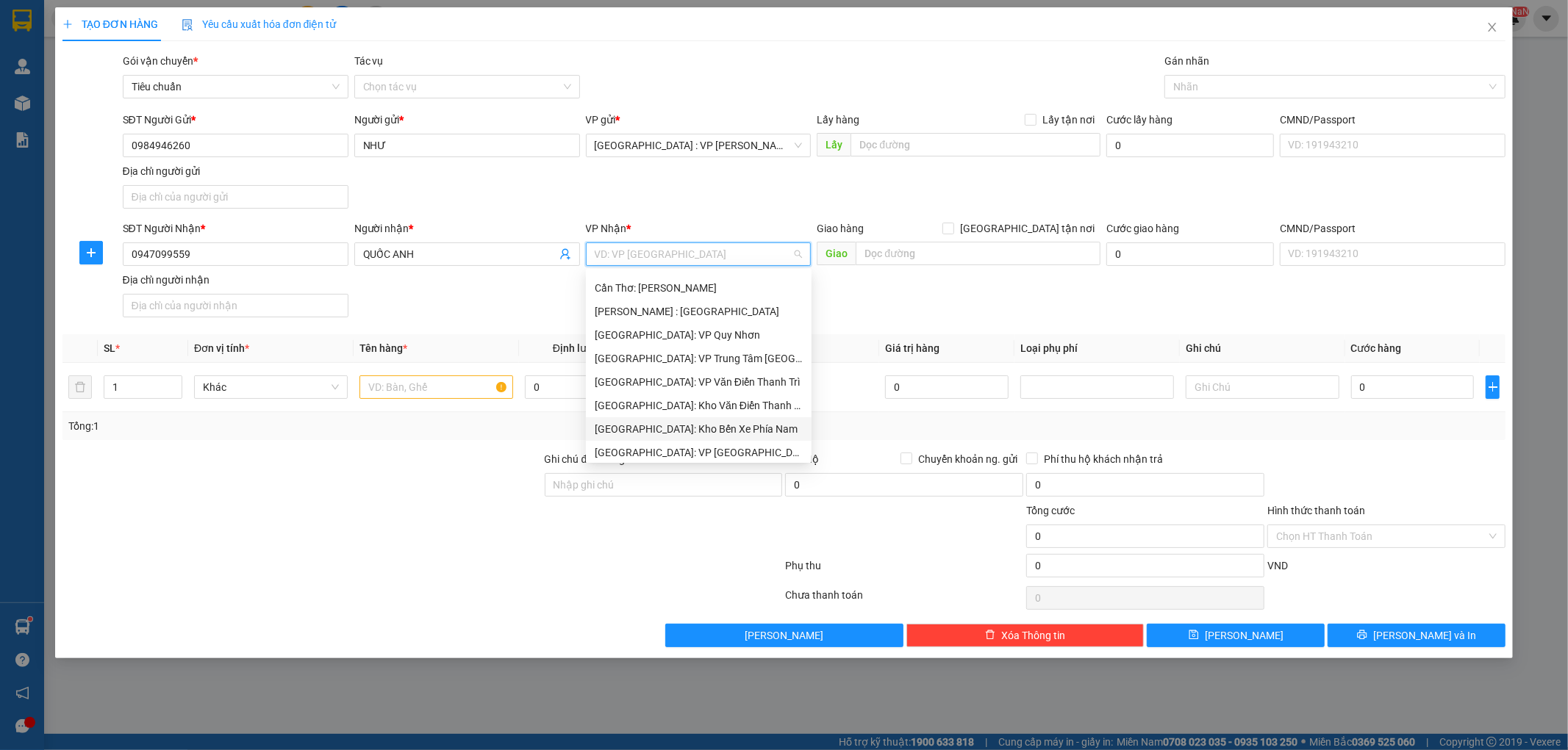
click at [726, 432] on div "[GEOGRAPHIC_DATA]: Kho Bến Xe Phía Nam" at bounding box center [698, 430] width 208 height 16
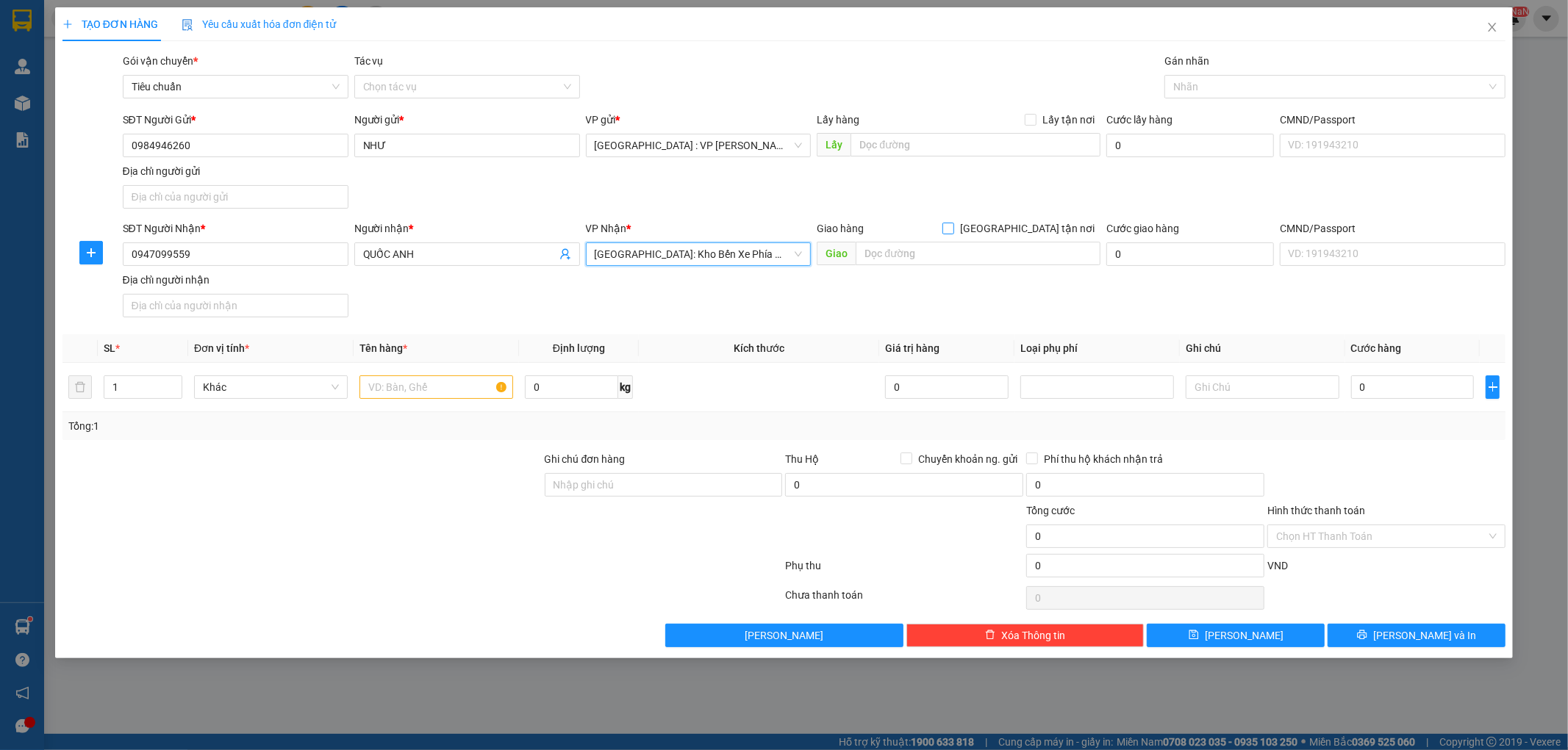
click at [953, 229] on input "[GEOGRAPHIC_DATA] tận nơi" at bounding box center [947, 227] width 10 height 10
checkbox input "true"
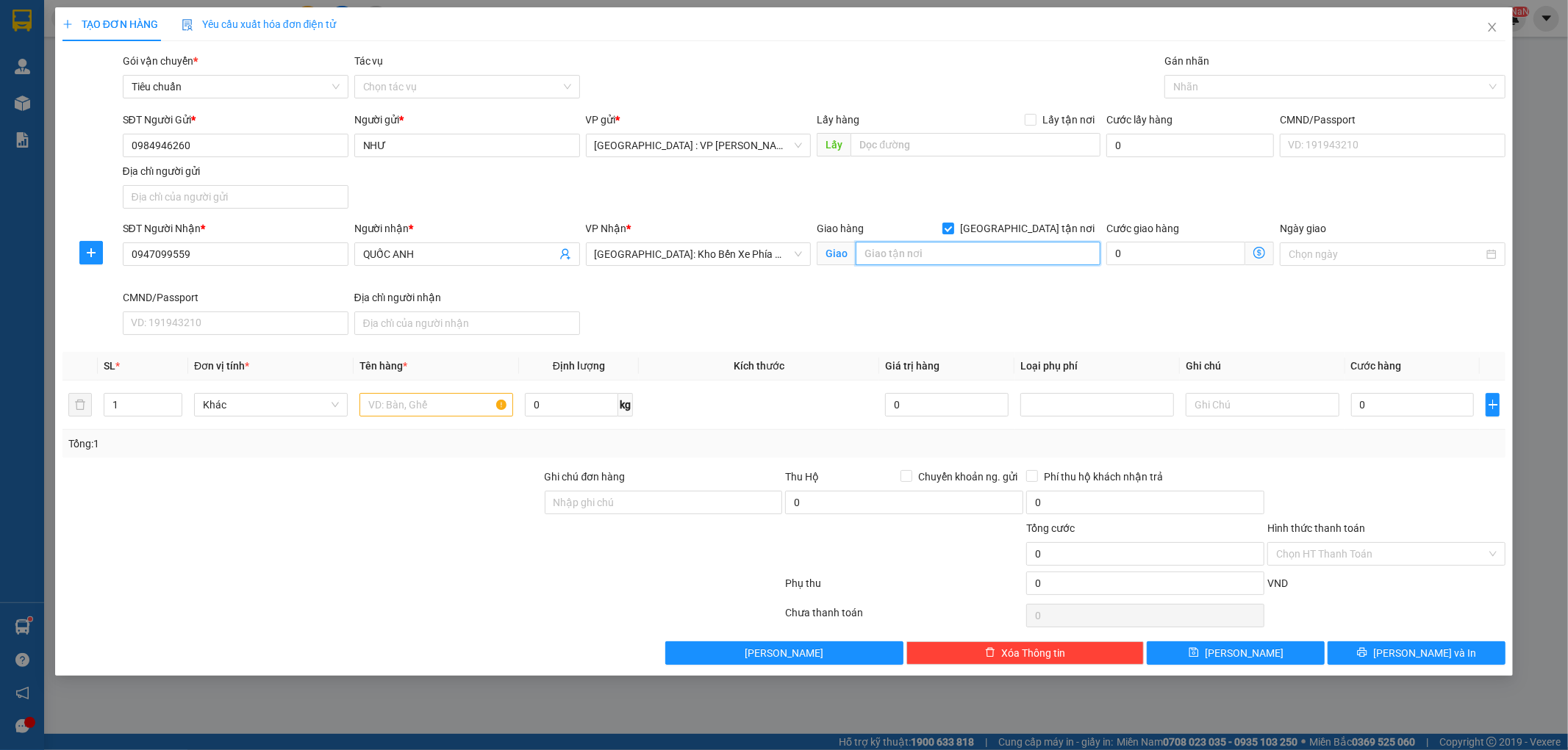
click at [927, 252] on input "text" at bounding box center [978, 253] width 245 height 24
type input "XÃ TÀ NUNG,ĐÀ LẠT,LÂM ĐỒNG"
click at [441, 410] on input "text" at bounding box center [436, 405] width 154 height 24
type input "1 XÁC XE MÁY"
click at [616, 504] on input "Ghi chú đơn hàng" at bounding box center [663, 503] width 238 height 24
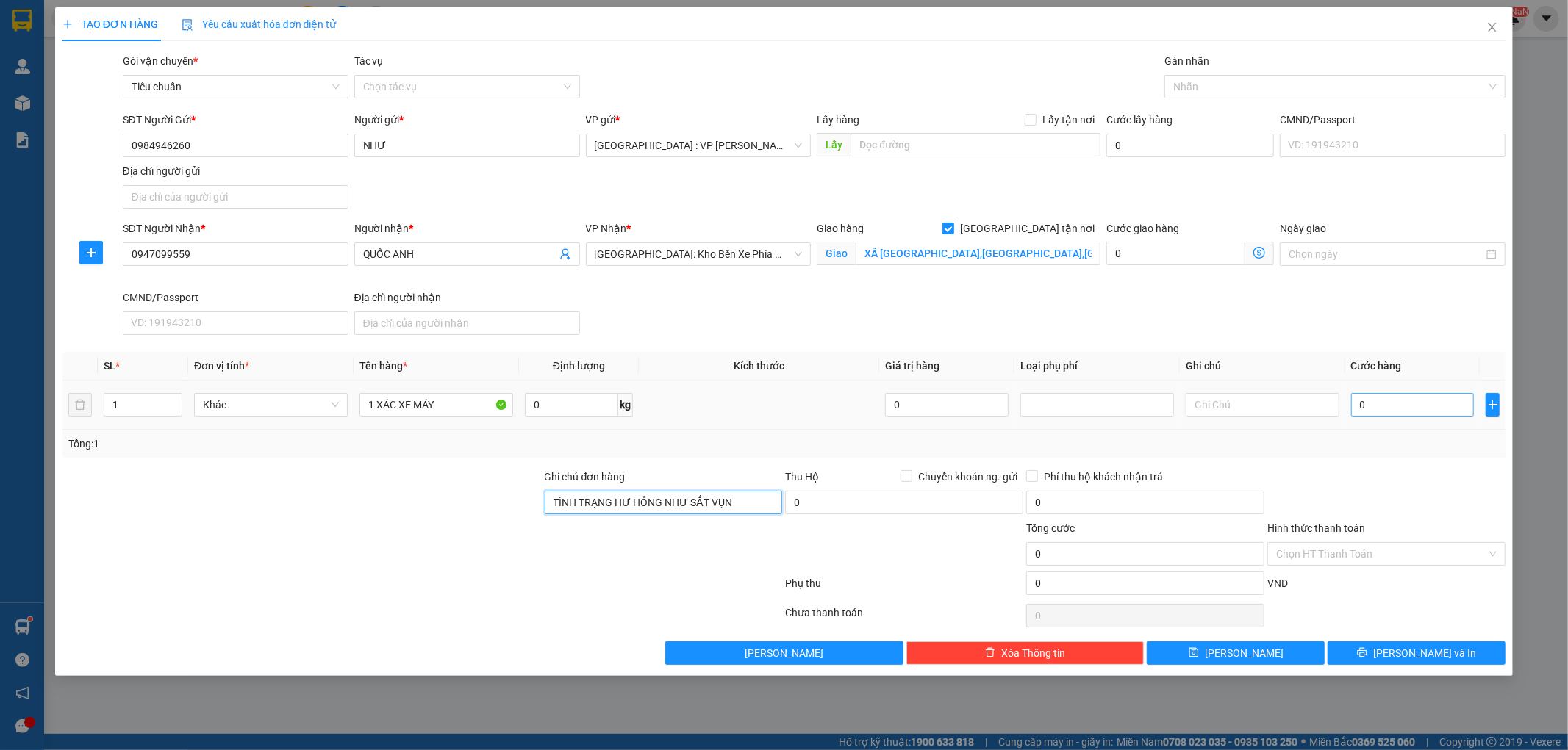
type input "TÌNH TRẠNG HƯ HỎNG NHƯ SẮT VỤN"
click at [1399, 405] on input "0" at bounding box center [1412, 405] width 123 height 24
type input "7"
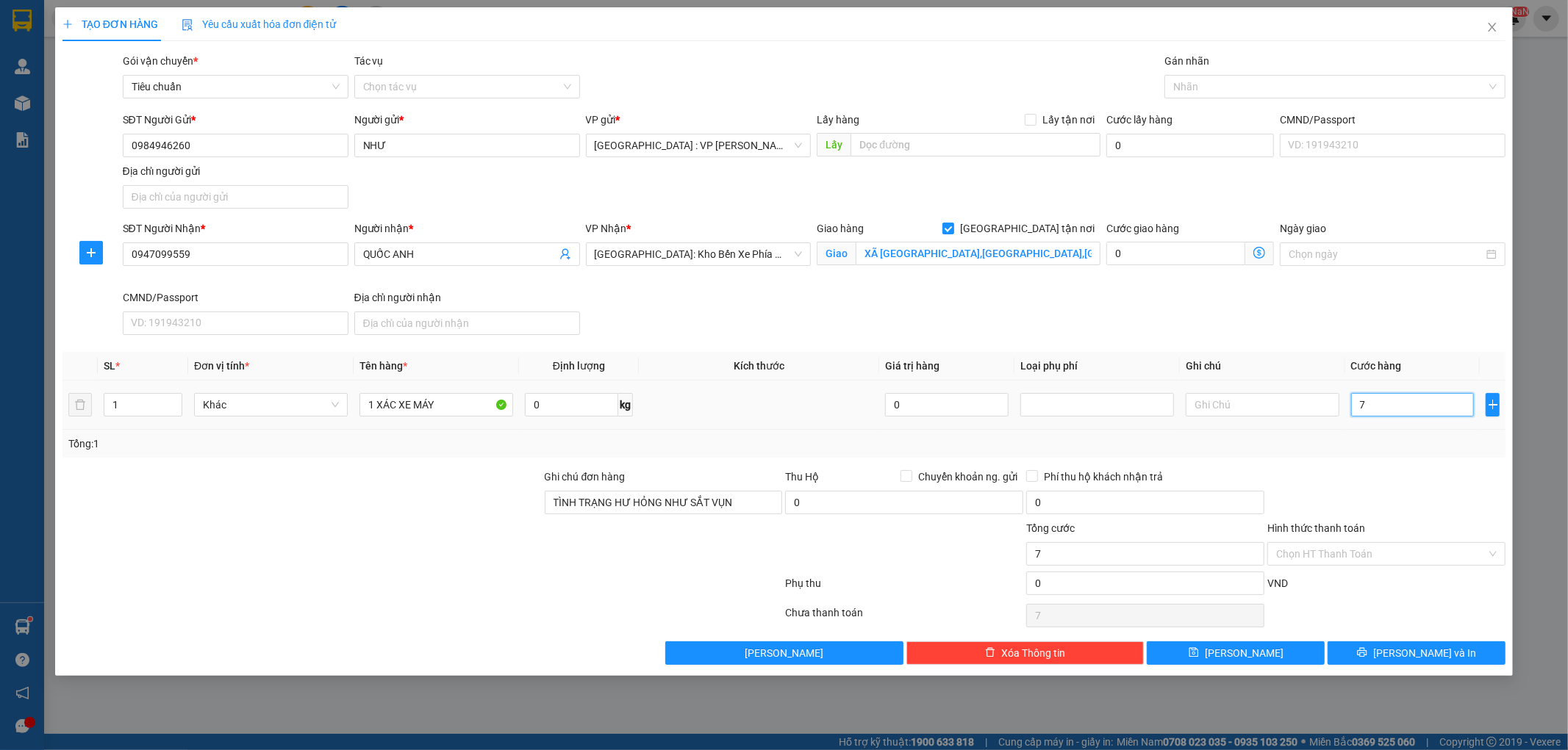
type input "77"
type input "770"
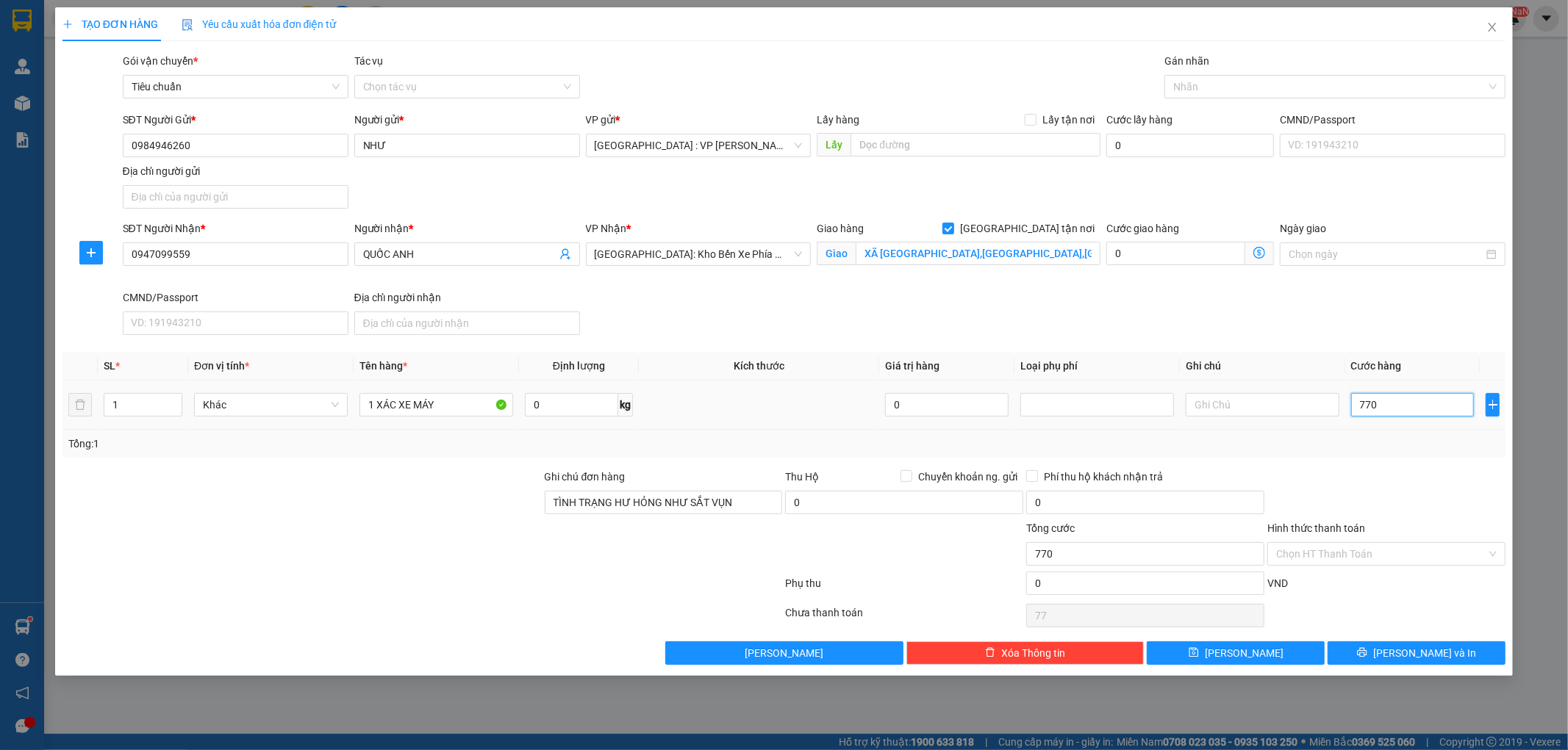
type input "770"
type input "7.700"
type input "77.000"
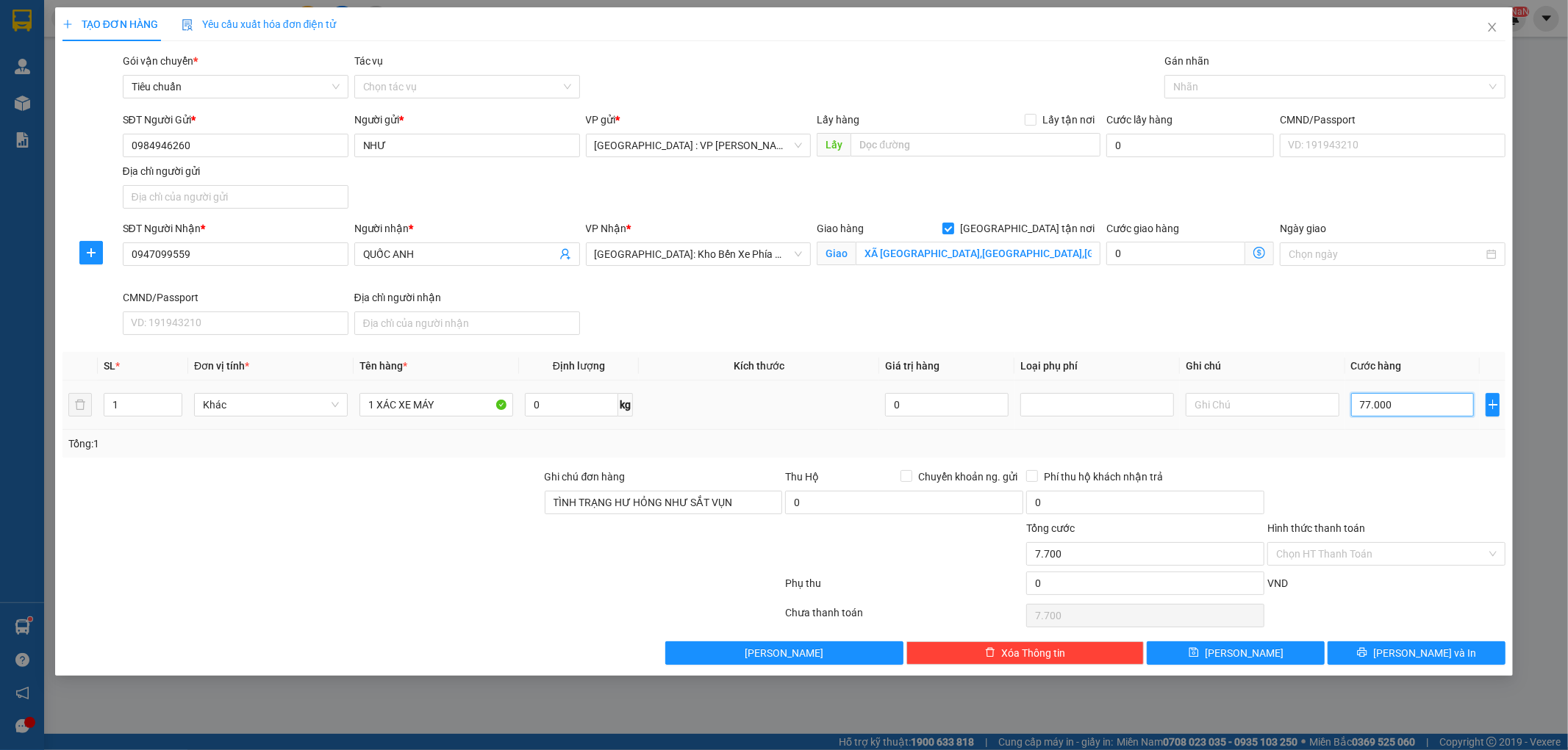
type input "77.000"
type input "770.000"
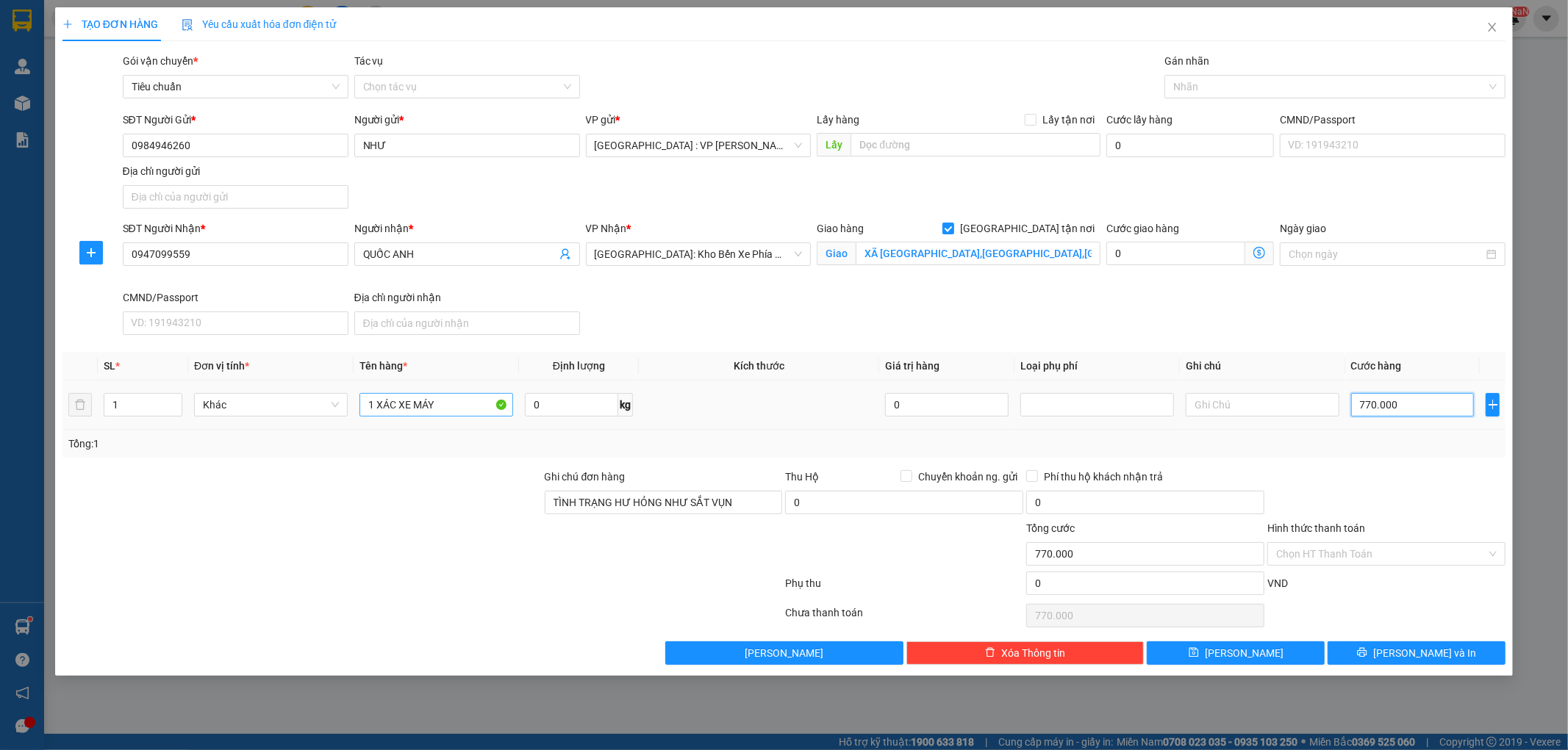
type input "770.000"
click at [463, 412] on input "1 XÁC XE MÁY" at bounding box center [436, 405] width 154 height 24
type input "1 XÁC XE MÁY KHÔNG BIỂN"
click at [1362, 655] on button "[PERSON_NAME] và In" at bounding box center [1416, 653] width 178 height 24
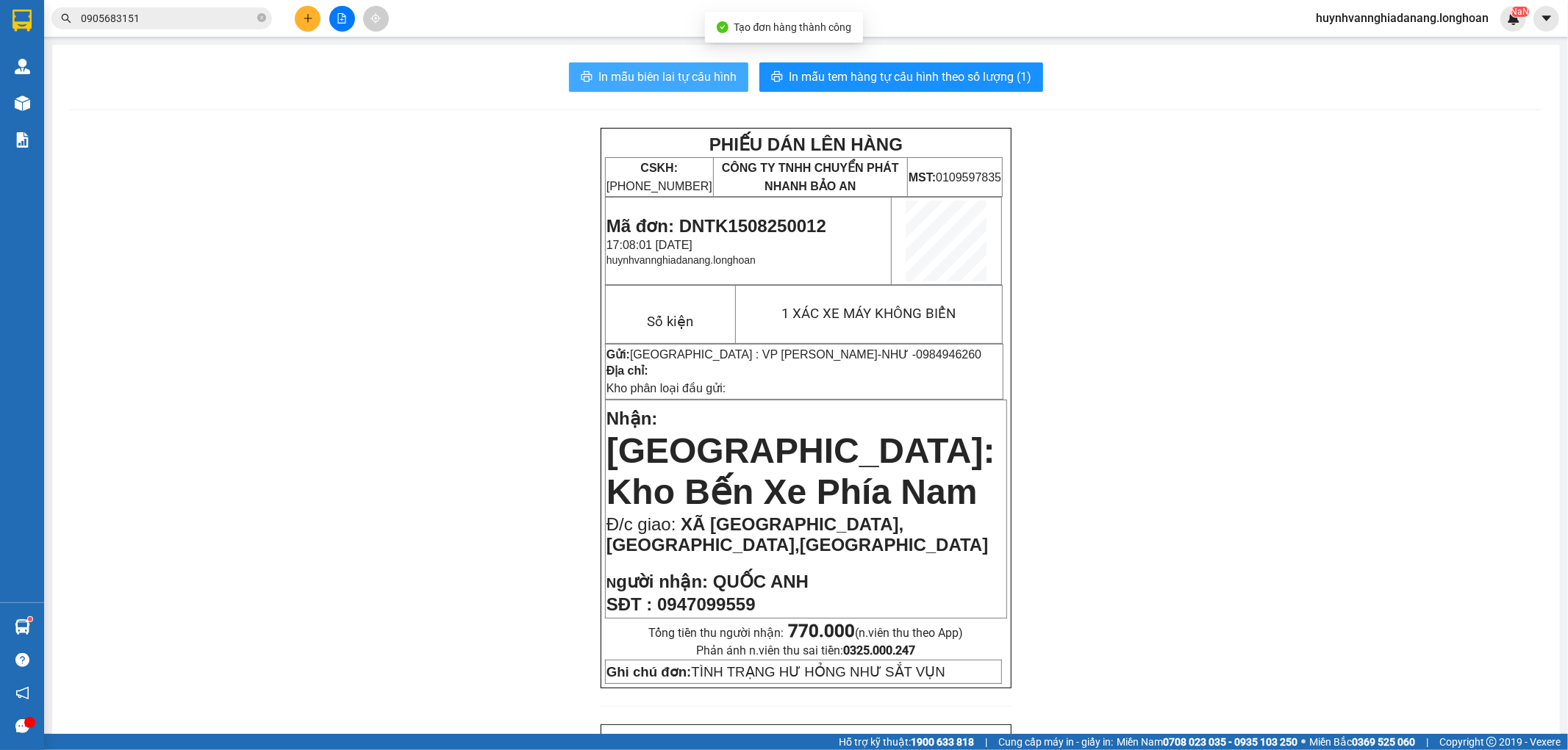
click at [699, 80] on span "In mẫu biên lai tự cấu hình" at bounding box center [667, 77] width 138 height 18
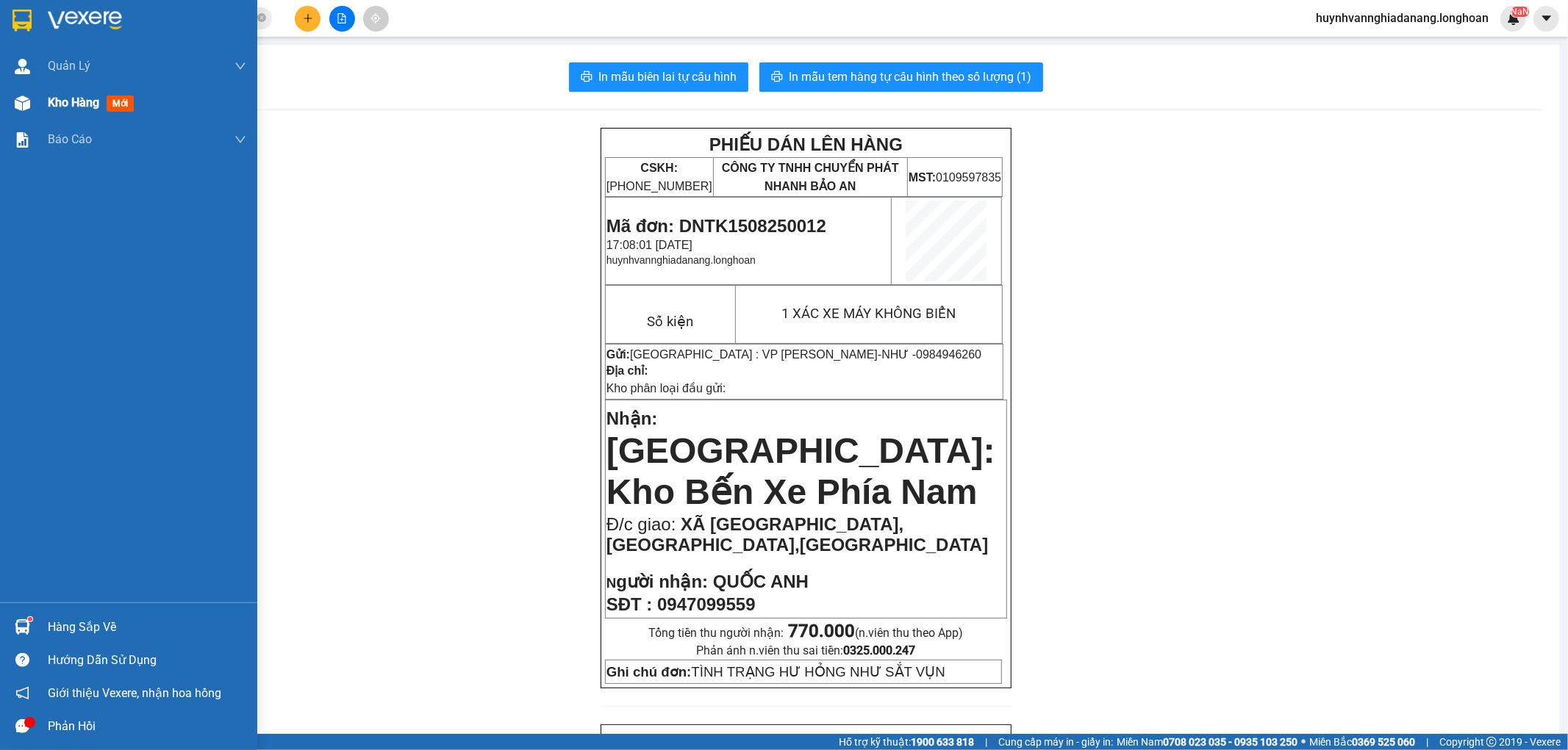
click at [62, 104] on span "Kho hàng" at bounding box center [73, 102] width 52 height 14
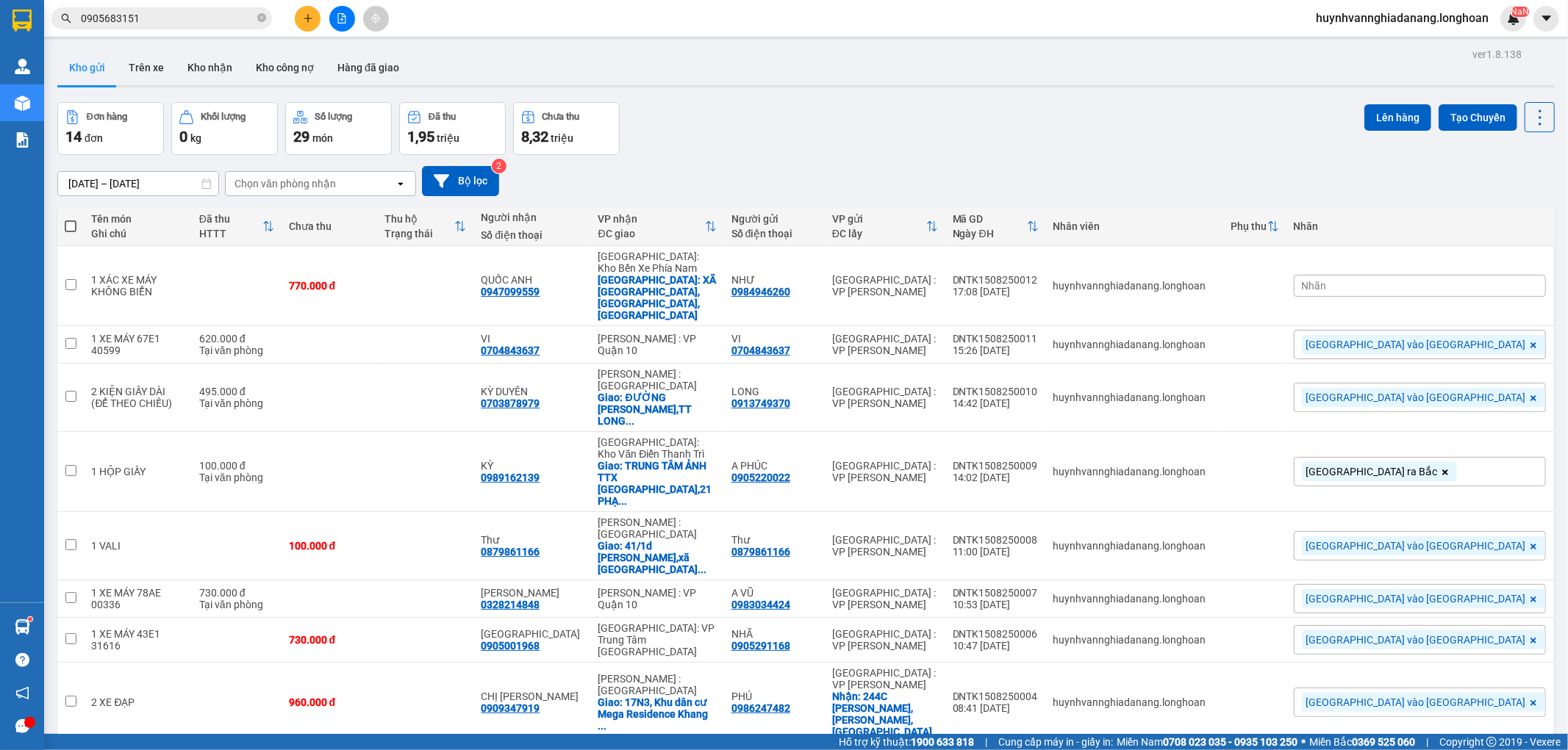
click at [1464, 275] on div "Nhãn" at bounding box center [1420, 286] width 252 height 22
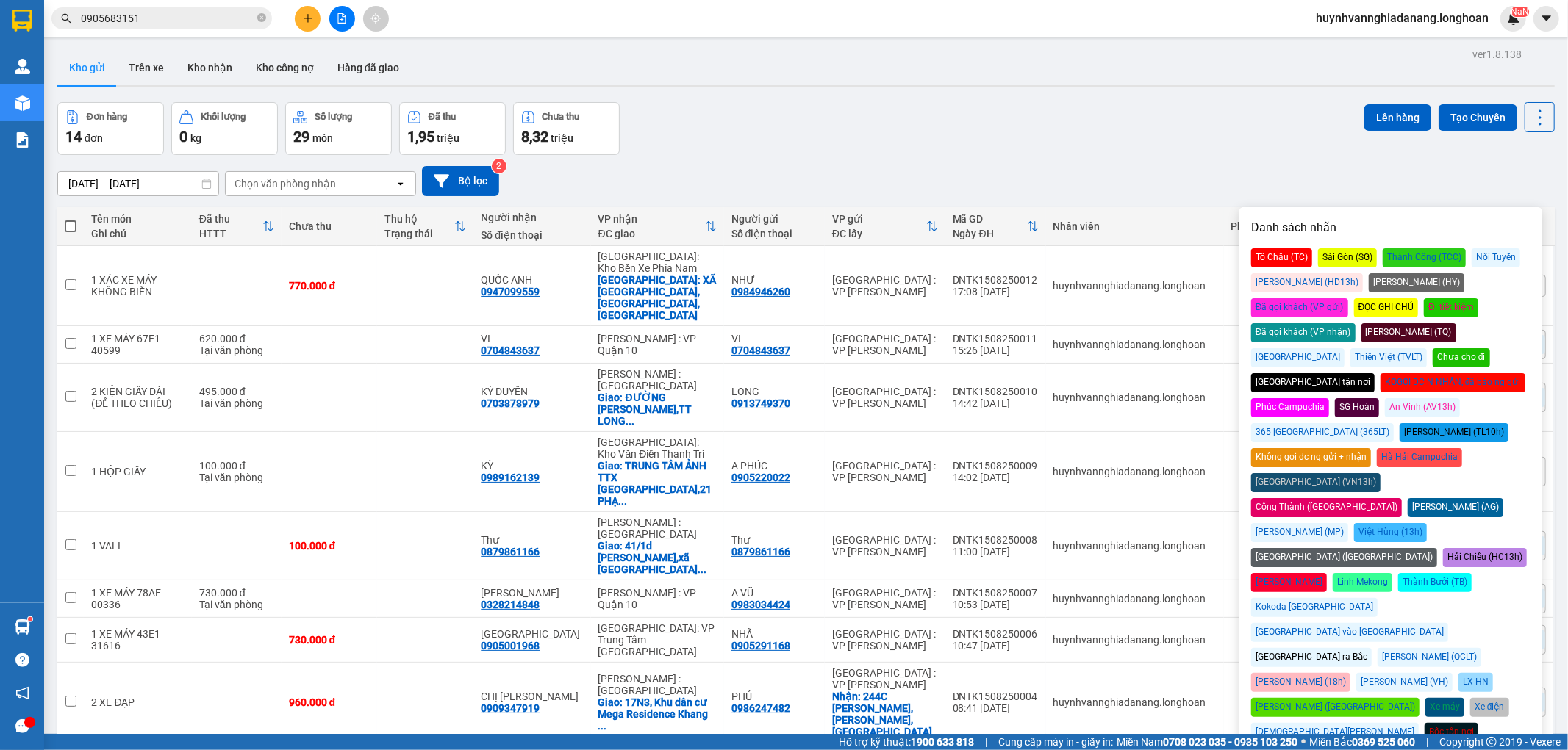
click at [1448, 623] on div "[GEOGRAPHIC_DATA] vào [GEOGRAPHIC_DATA]" at bounding box center [1350, 632] width 197 height 19
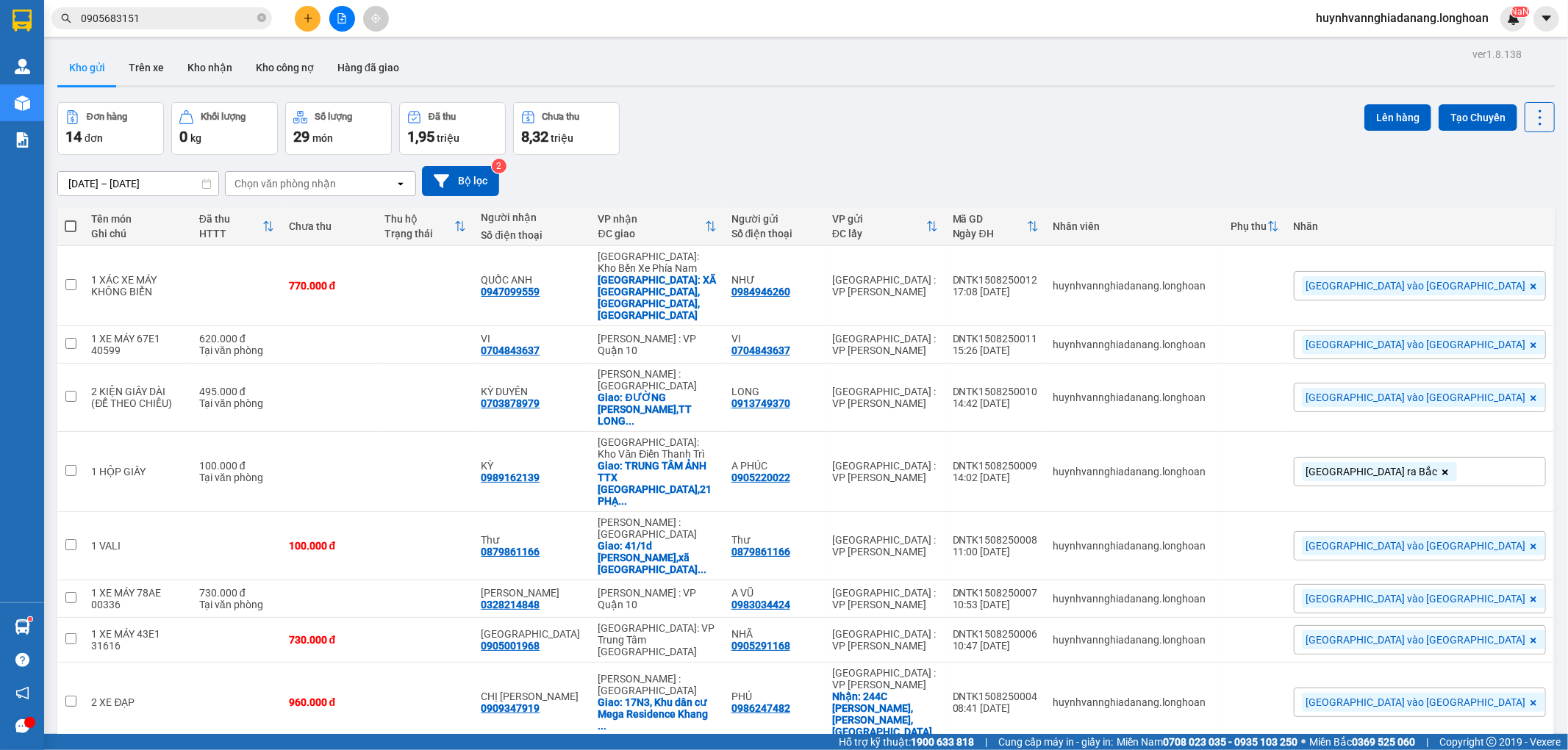
click at [1052, 159] on div "17/07/2025 – 15/08/2025 Press the down arrow key to interact with the calendar …" at bounding box center [805, 181] width 1497 height 52
click at [1433, 280] on icon at bounding box center [1438, 285] width 10 height 10
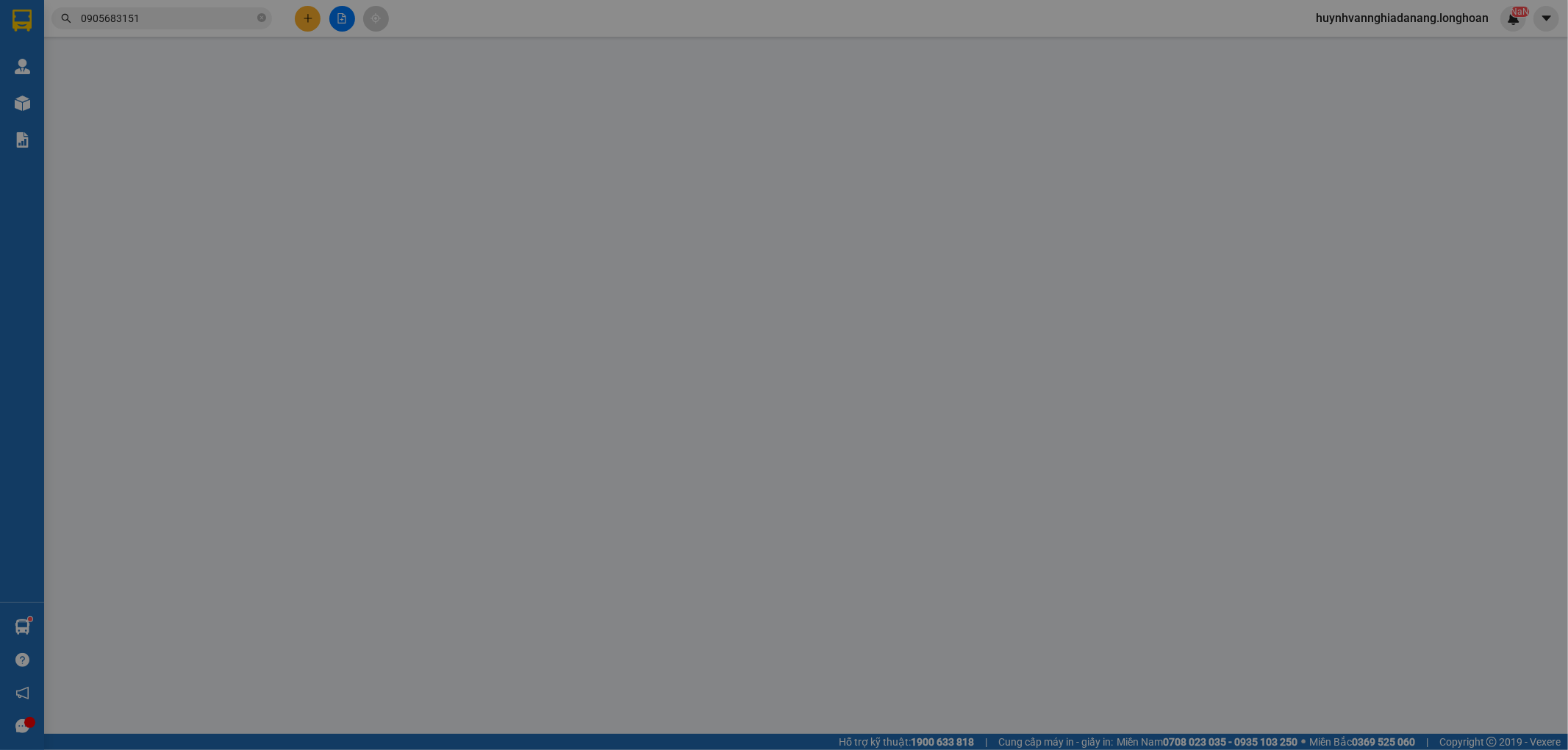
type input "0984946260"
type input "NHƯ"
type input "0947099559"
type input "QUỐC ANH"
checkbox input "true"
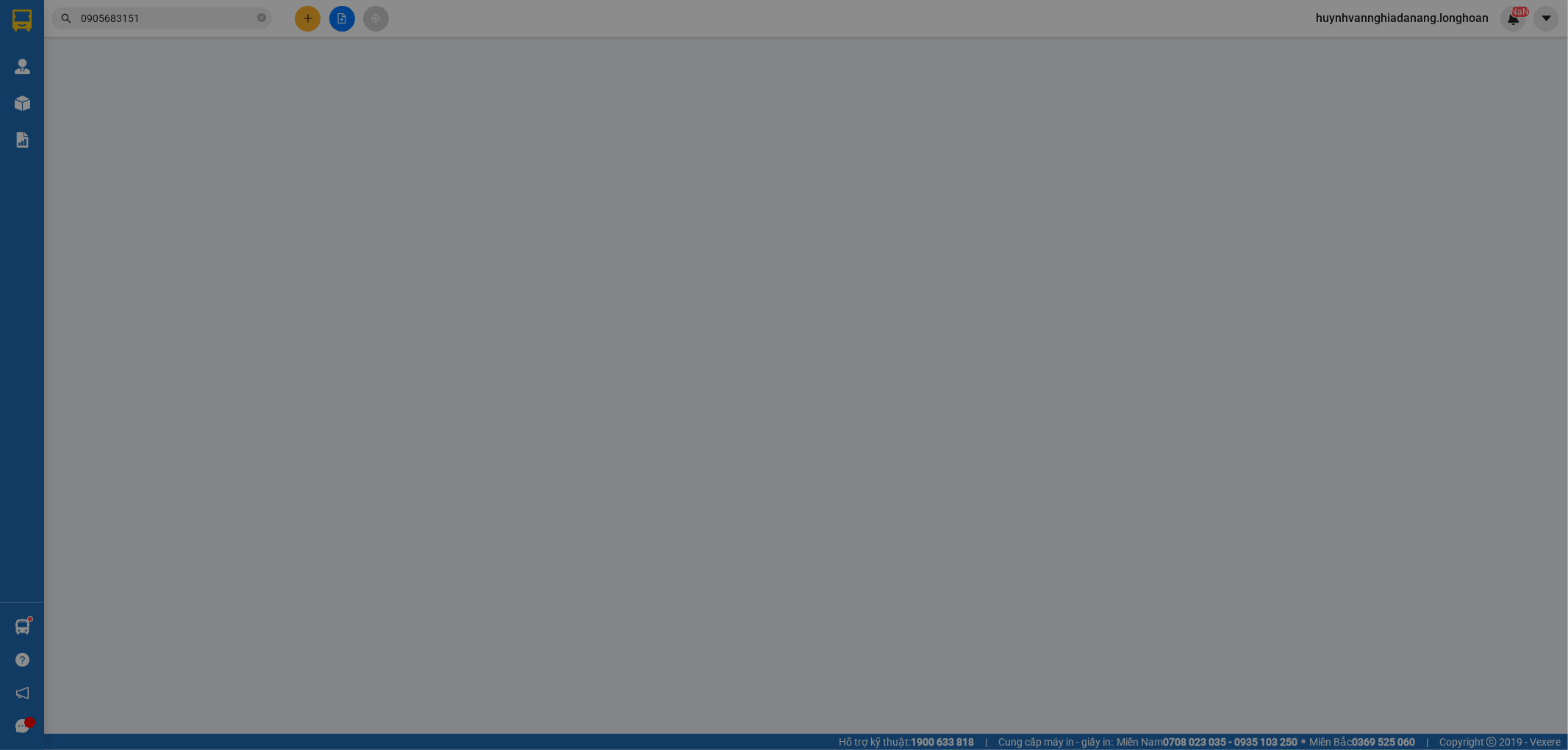
type input "XÃ TÀ NUNG,ĐÀ LẠT,LÂM ĐỒNG"
type input "TÌNH TRẠNG HƯ HỎNG NHƯ SẮT VỤN"
type input "770.000"
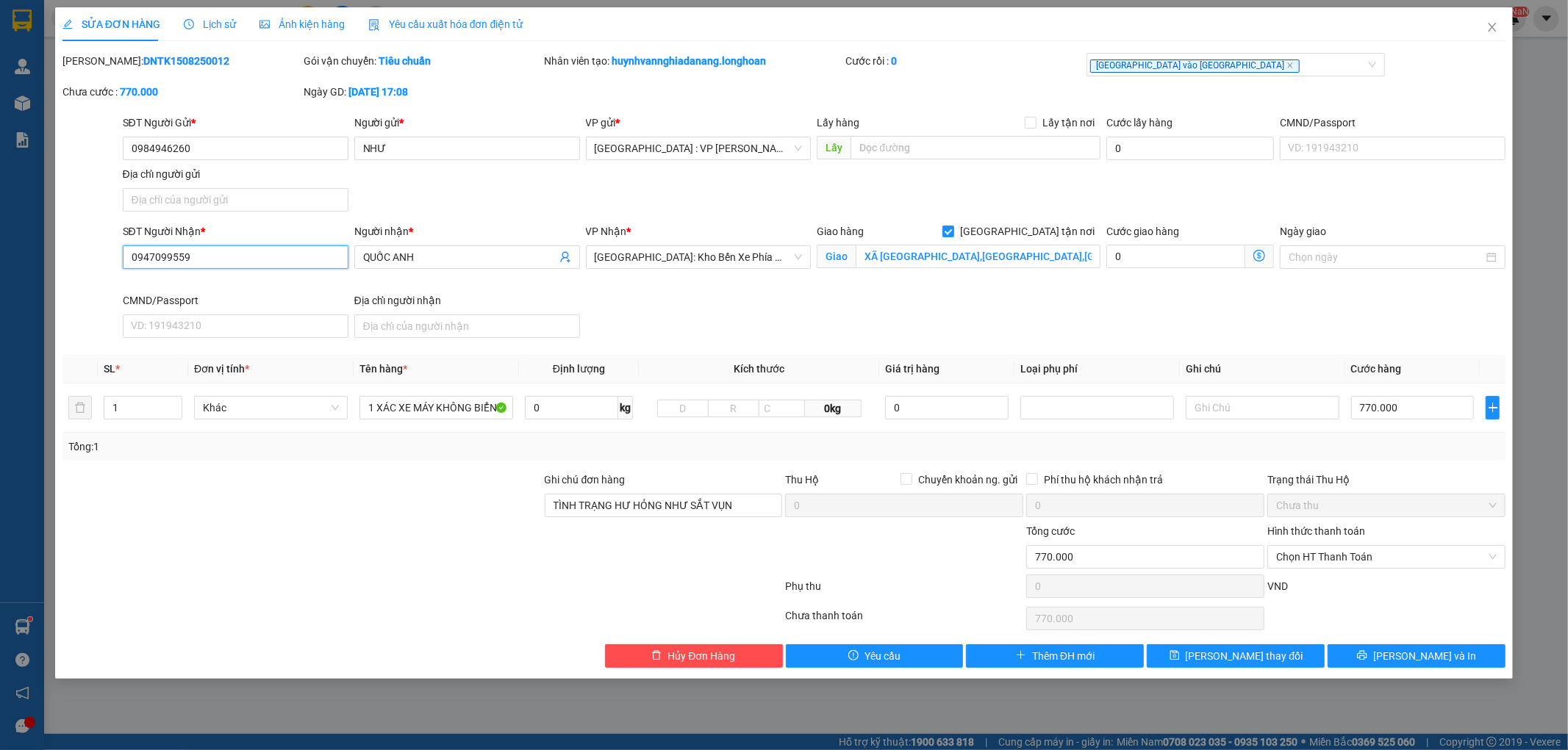
click at [151, 257] on input "0947099559" at bounding box center [235, 257] width 225 height 24
click at [163, 261] on input "0949099559" at bounding box center [235, 257] width 225 height 24
click at [202, 257] on input "0949009559" at bounding box center [235, 257] width 225 height 24
type input "0949009559"
click at [1255, 659] on span "Lưu thay đổi" at bounding box center [1244, 657] width 118 height 16
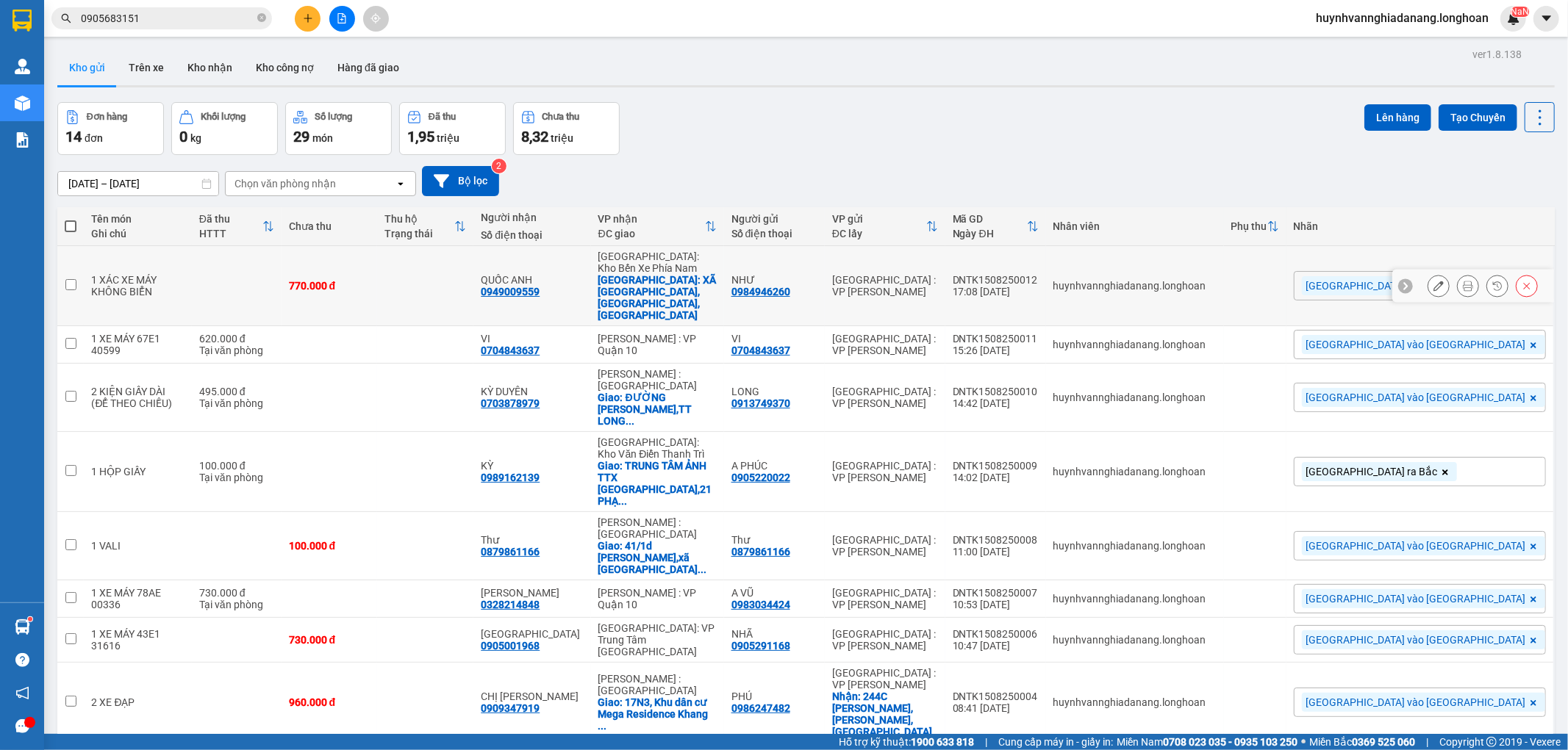
click at [1458, 273] on button at bounding box center [1468, 286] width 21 height 25
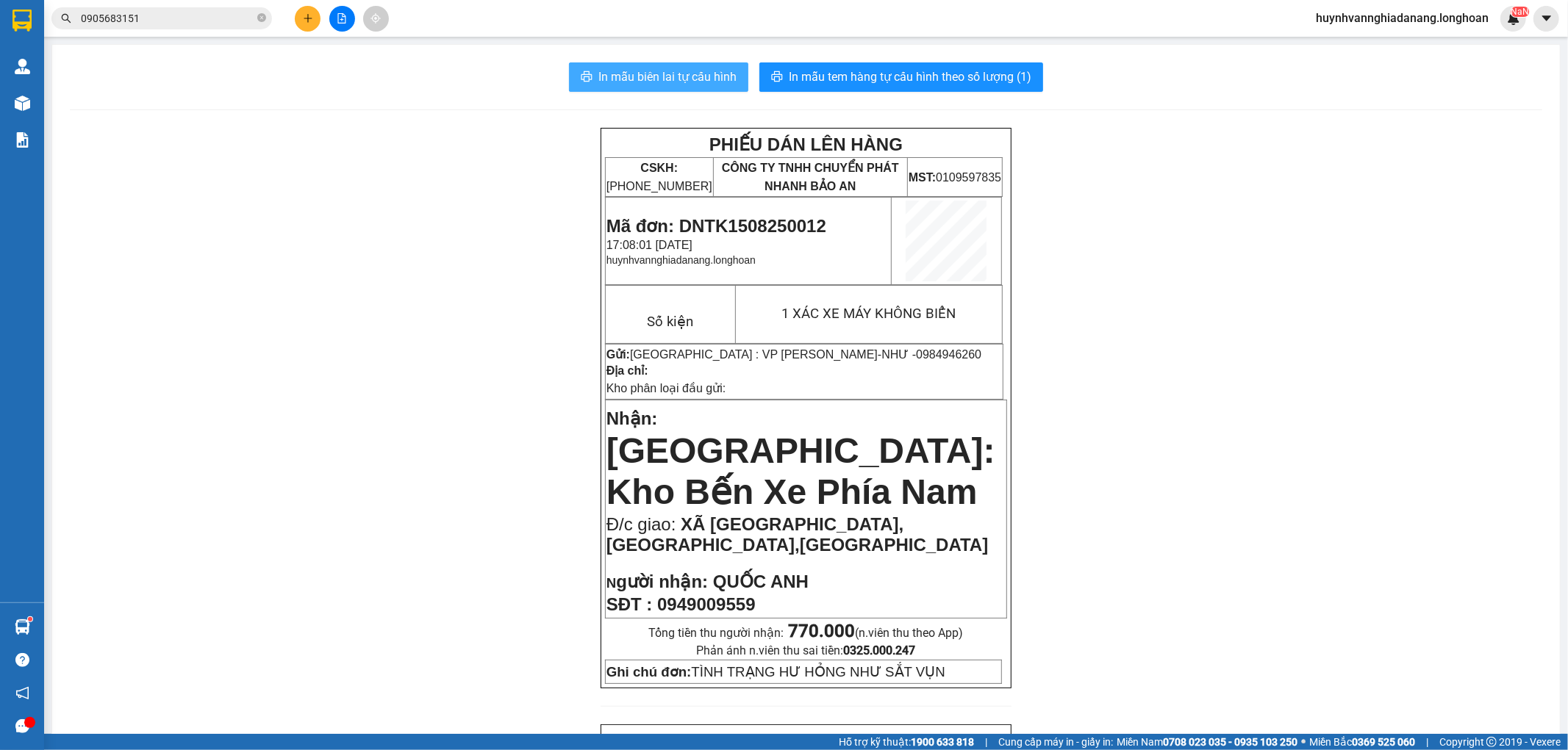
click at [682, 81] on span "In mẫu biên lai tự cấu hình" at bounding box center [667, 77] width 138 height 18
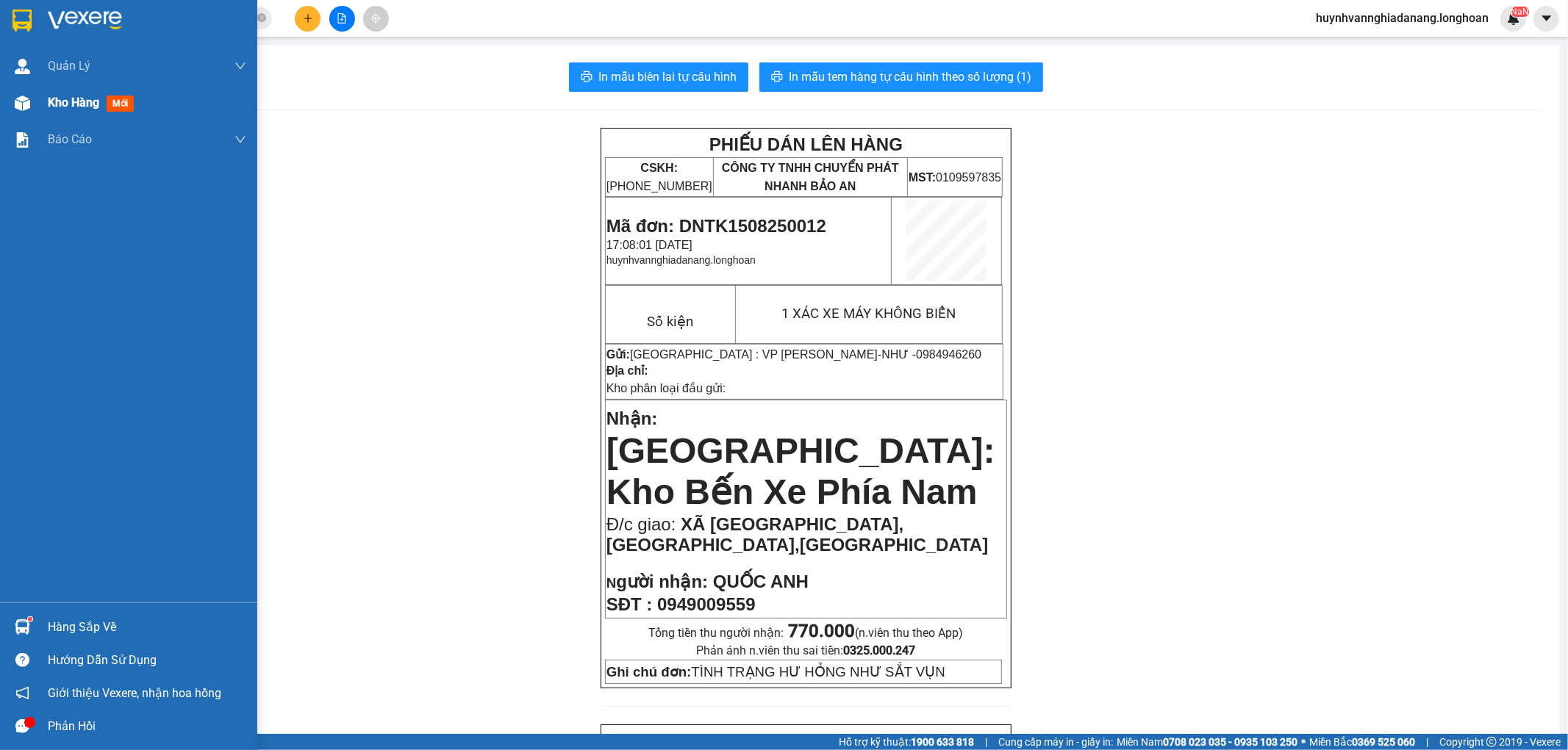
drag, startPoint x: 44, startPoint y: 103, endPoint x: 67, endPoint y: 101, distance: 23.1
click at [52, 103] on div "Kho hàng mới" at bounding box center [128, 102] width 257 height 37
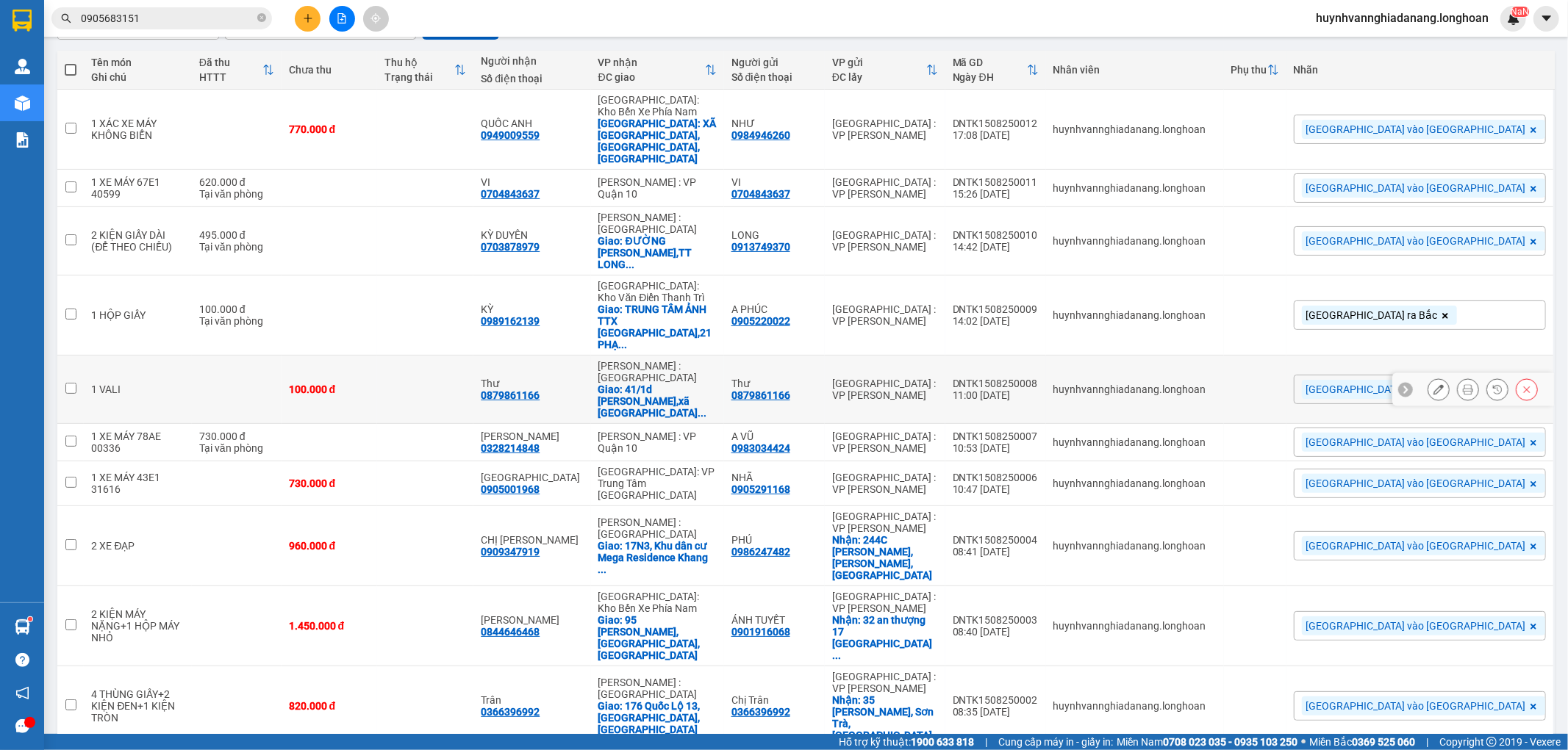
scroll to position [163, 0]
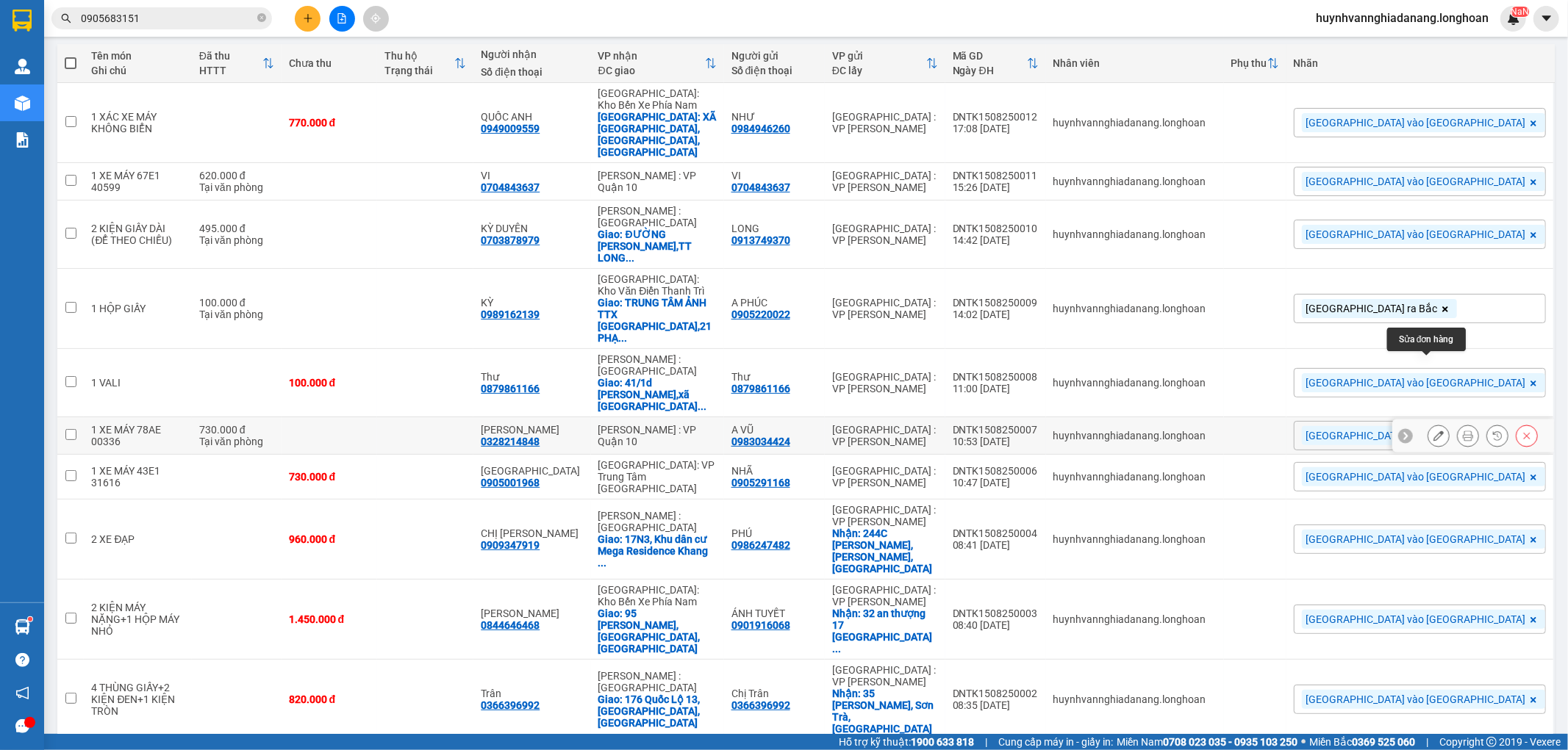
click at [1433, 431] on icon at bounding box center [1438, 435] width 10 height 10
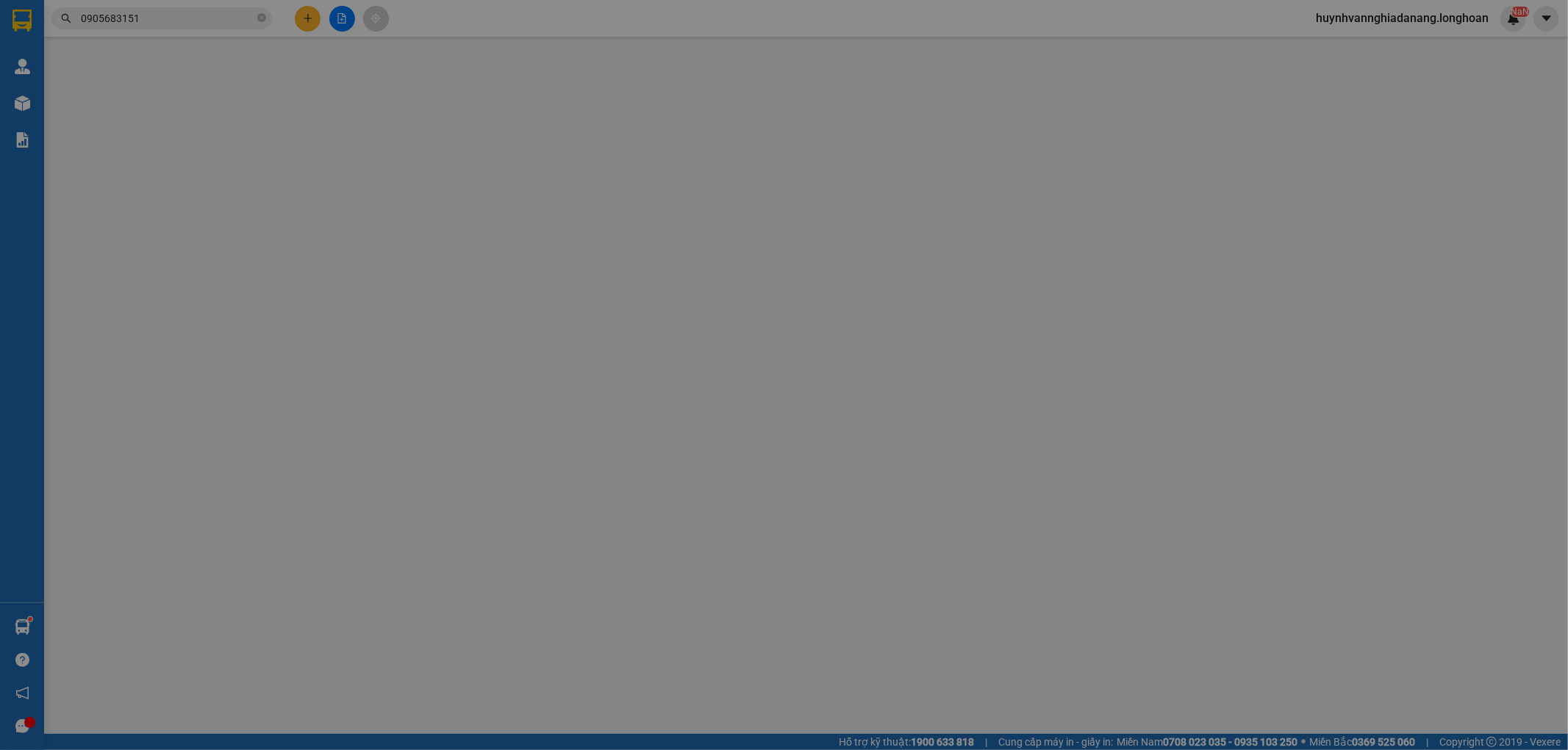
type input "0983034424"
type input "A VŨ"
type input "0328214848"
type input "[PERSON_NAME]"
type input "1 CHÌA KHÓA,0 GƯƠNG,1 CÀ VẸT"
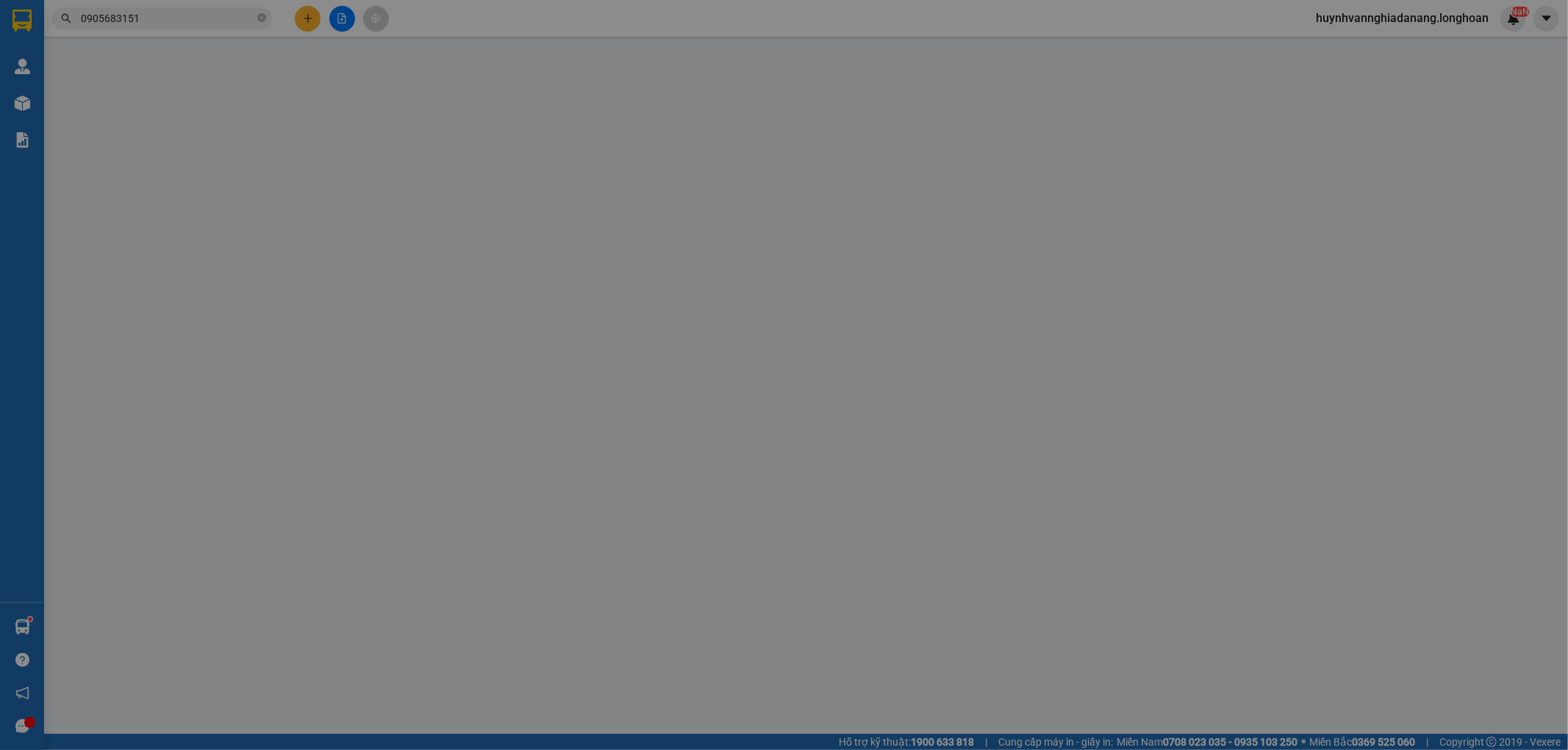
type input "730.000"
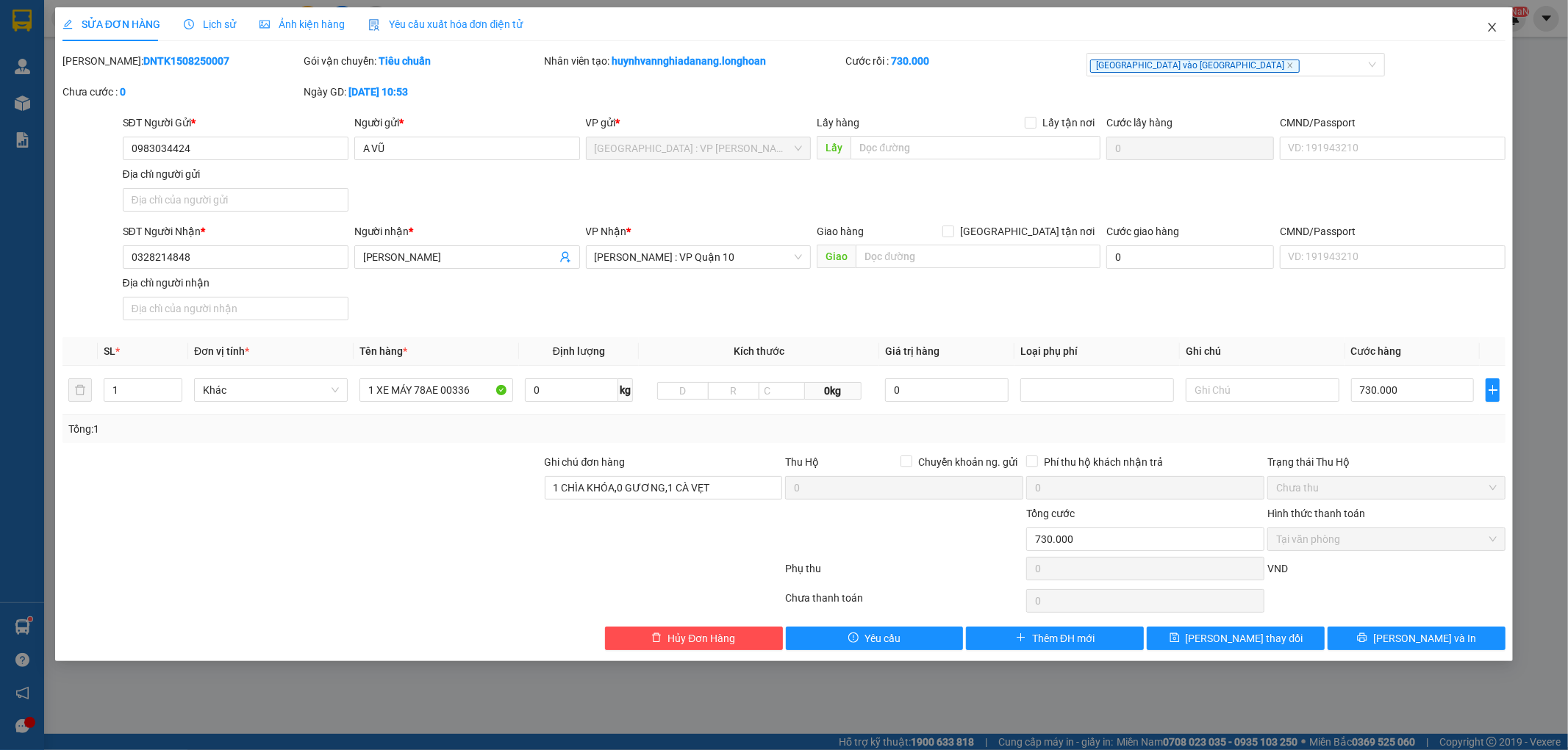
click at [1491, 26] on icon "close" at bounding box center [1492, 27] width 8 height 9
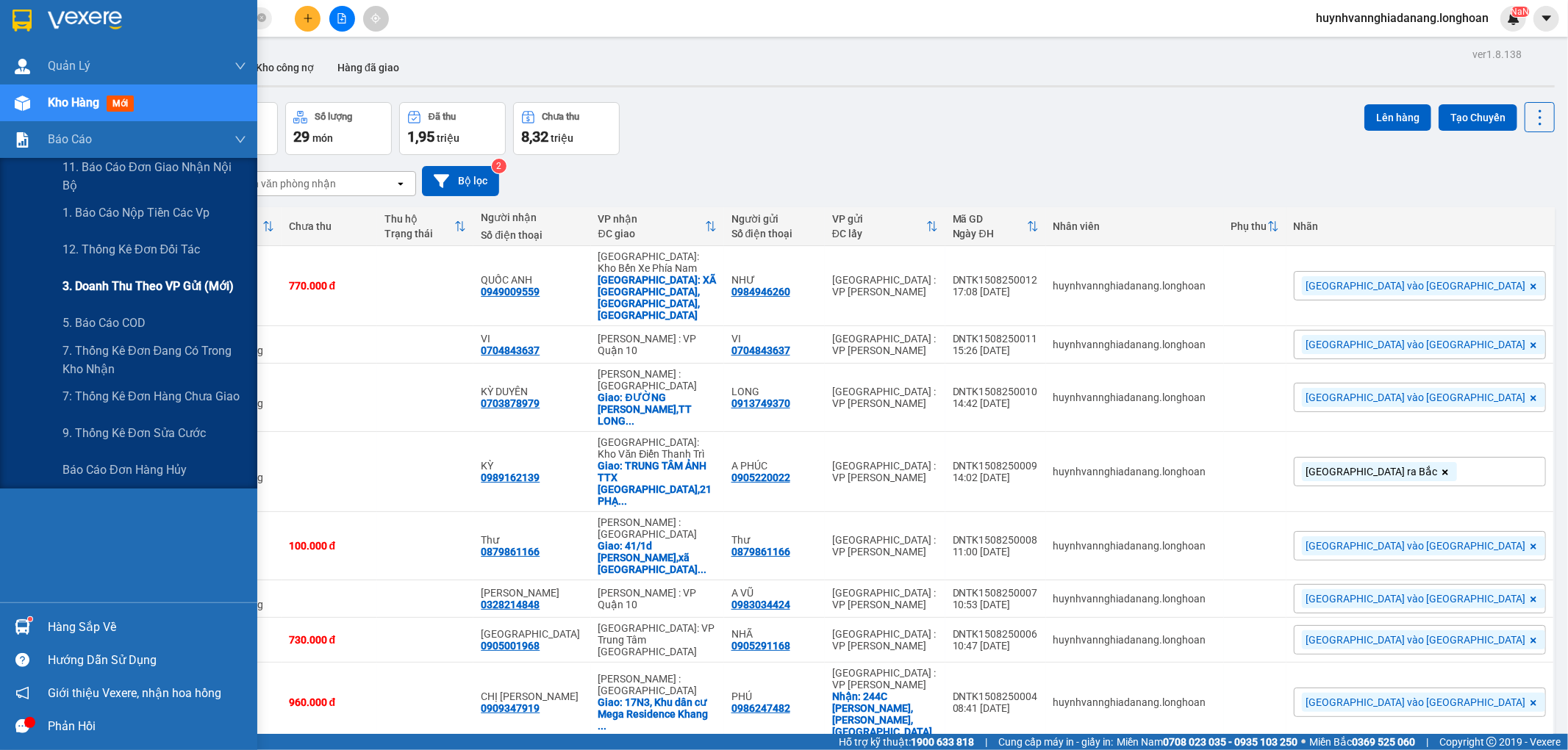
click at [147, 288] on span "3. Doanh Thu theo VP Gửi (mới)" at bounding box center [147, 286] width 171 height 18
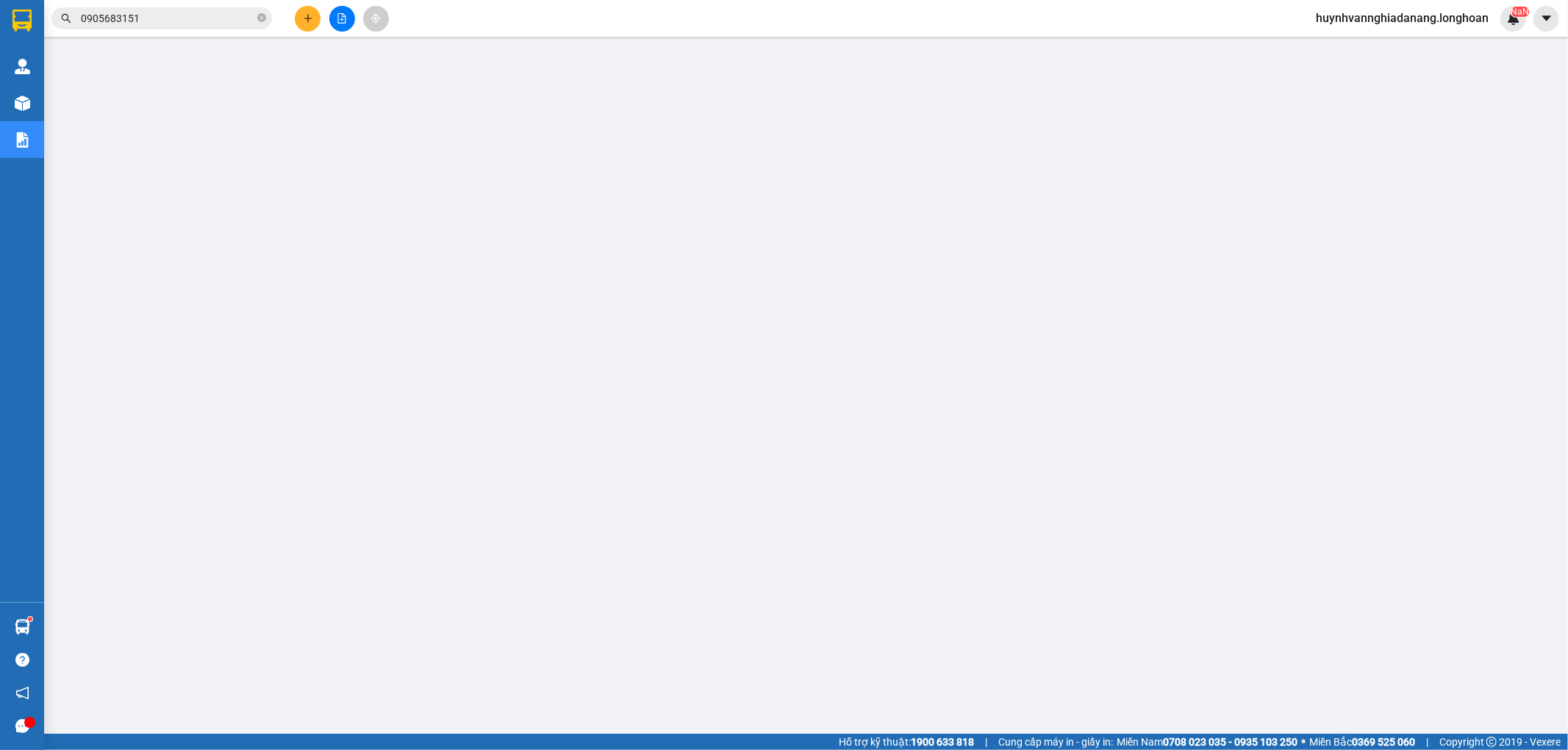
click at [309, 20] on icon "plus" at bounding box center [308, 18] width 10 height 10
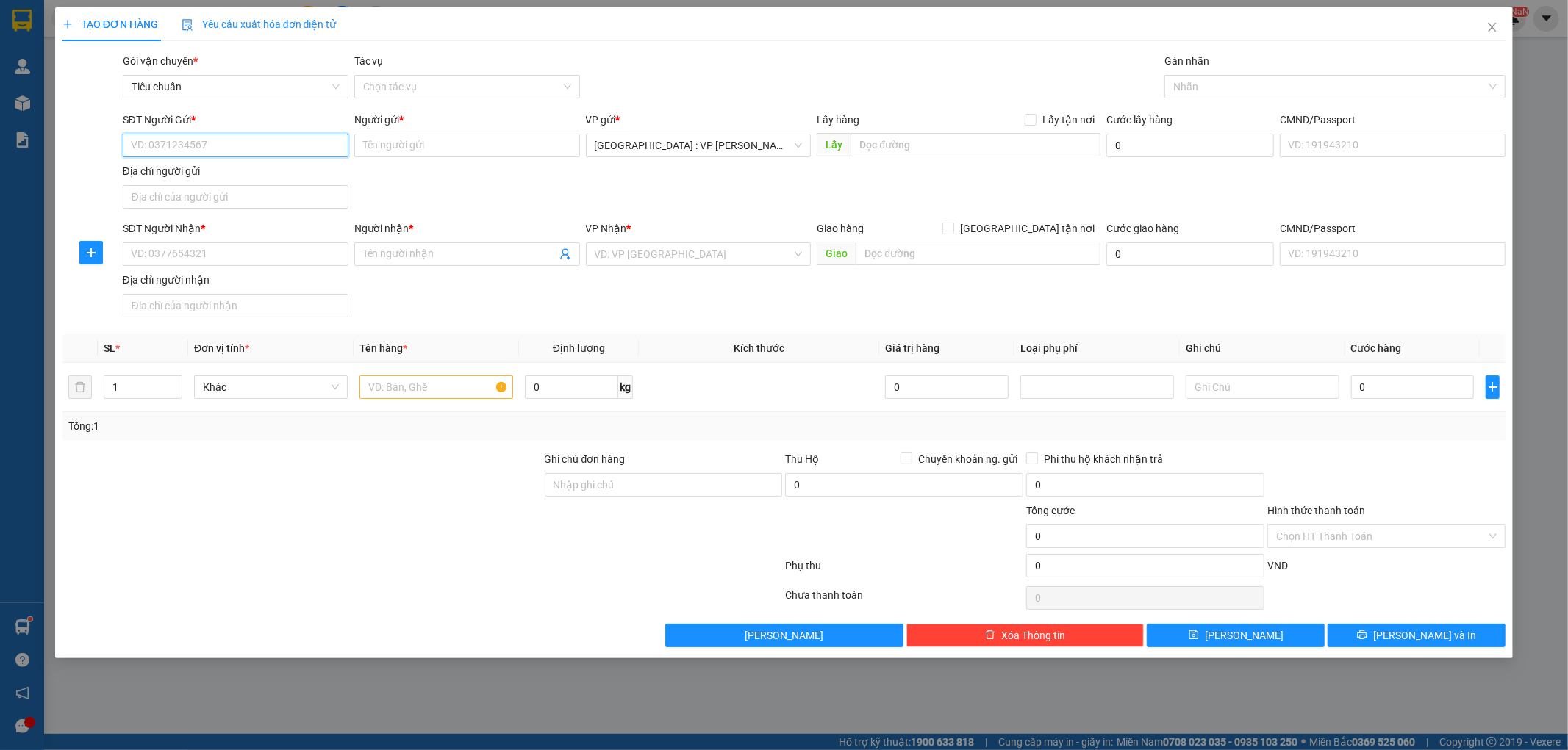
click at [182, 143] on input "SĐT Người Gửi *" at bounding box center [235, 146] width 225 height 24
paste input "0919601967"
type input "0919601967"
click at [305, 151] on input "0919601967" at bounding box center [235, 146] width 225 height 24
click at [281, 172] on div "0919601967 - Lê Đức Trình" at bounding box center [235, 175] width 208 height 16
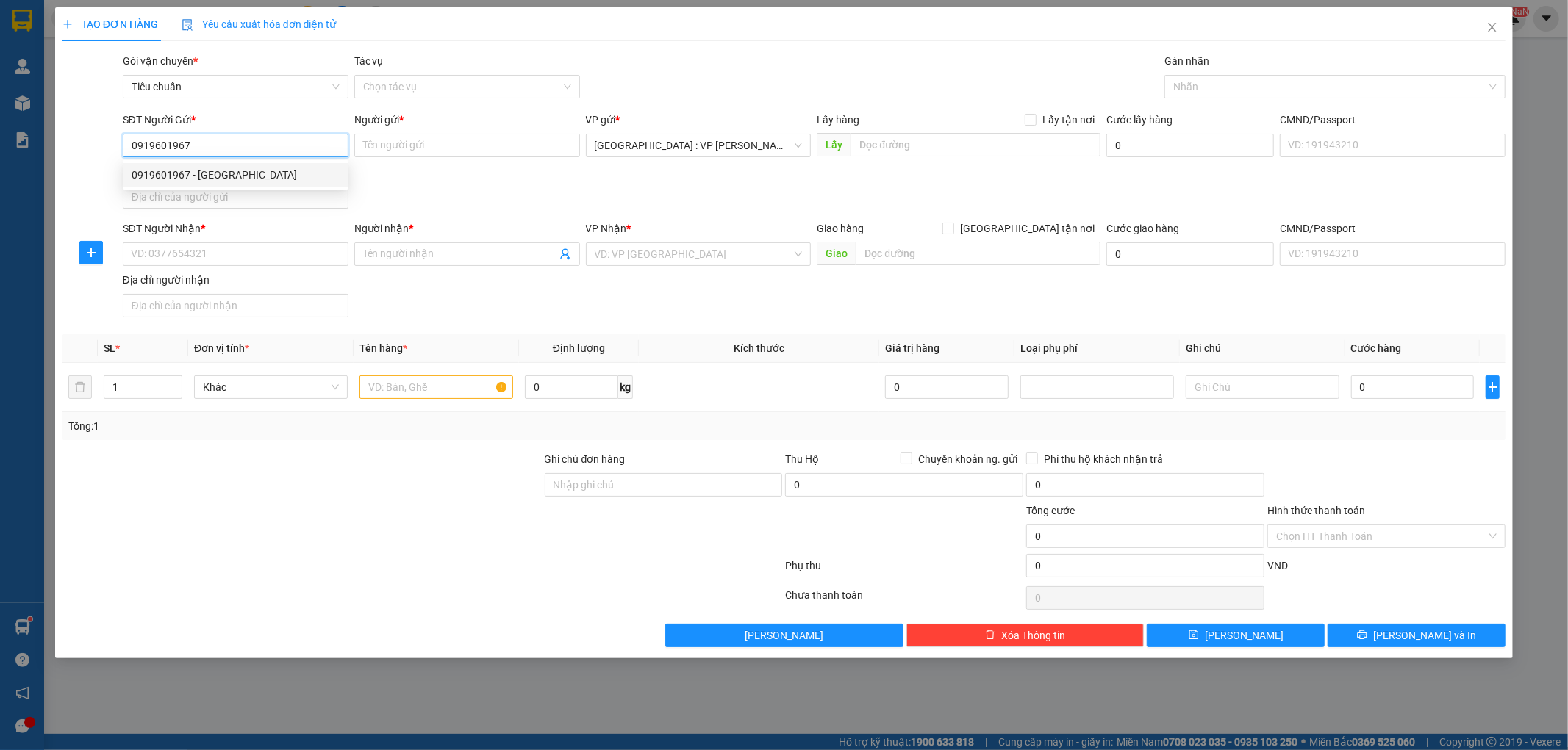
type input "[PERSON_NAME]"
checkbox input "true"
type input "94 Lê Văn Sĩ, P.Hoà Khánh, Đà Nẵng"
type input "150.000"
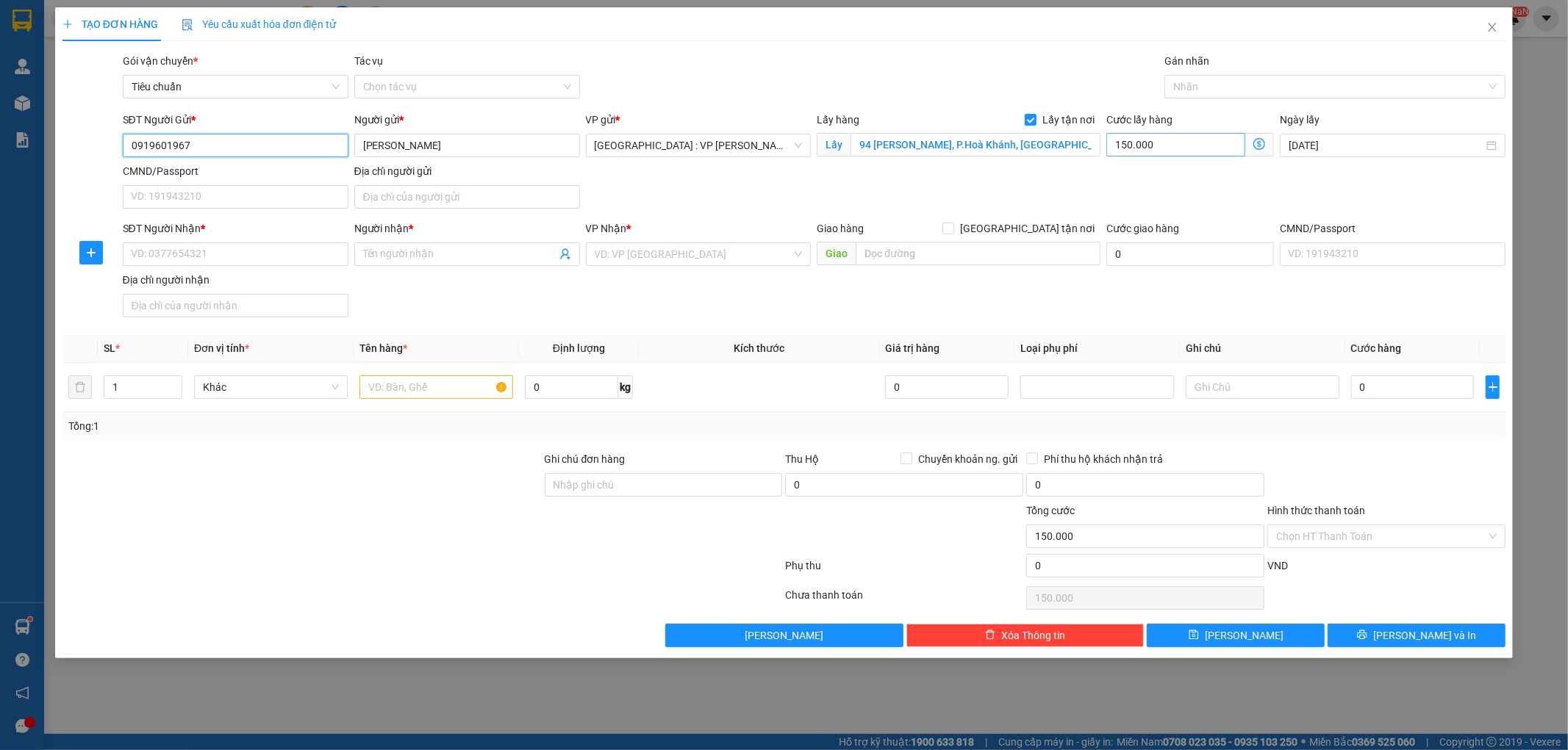
type input "0919601967"
click at [1170, 151] on input "150.000" at bounding box center [1176, 145] width 139 height 24
type input "6"
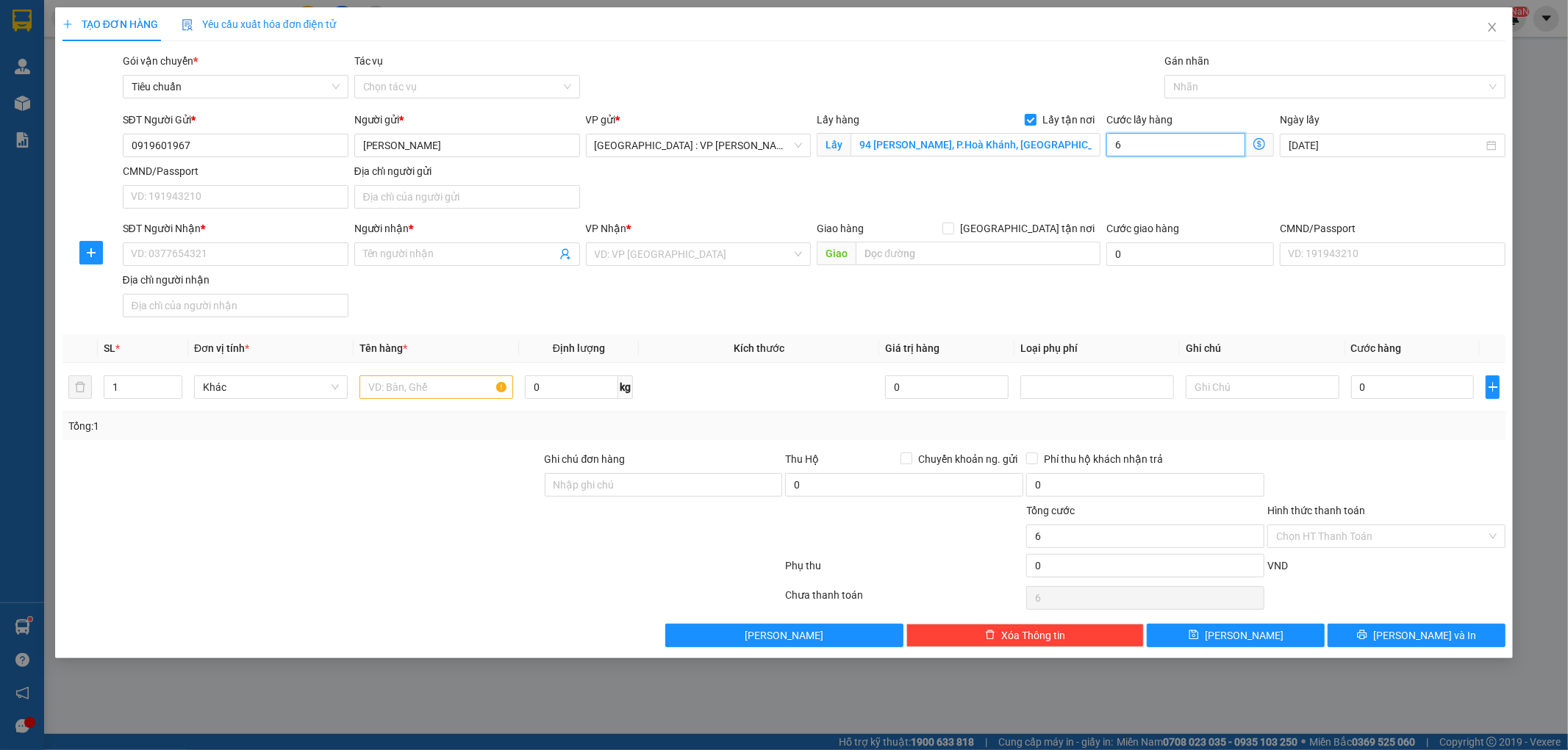
type input "65"
type input "650"
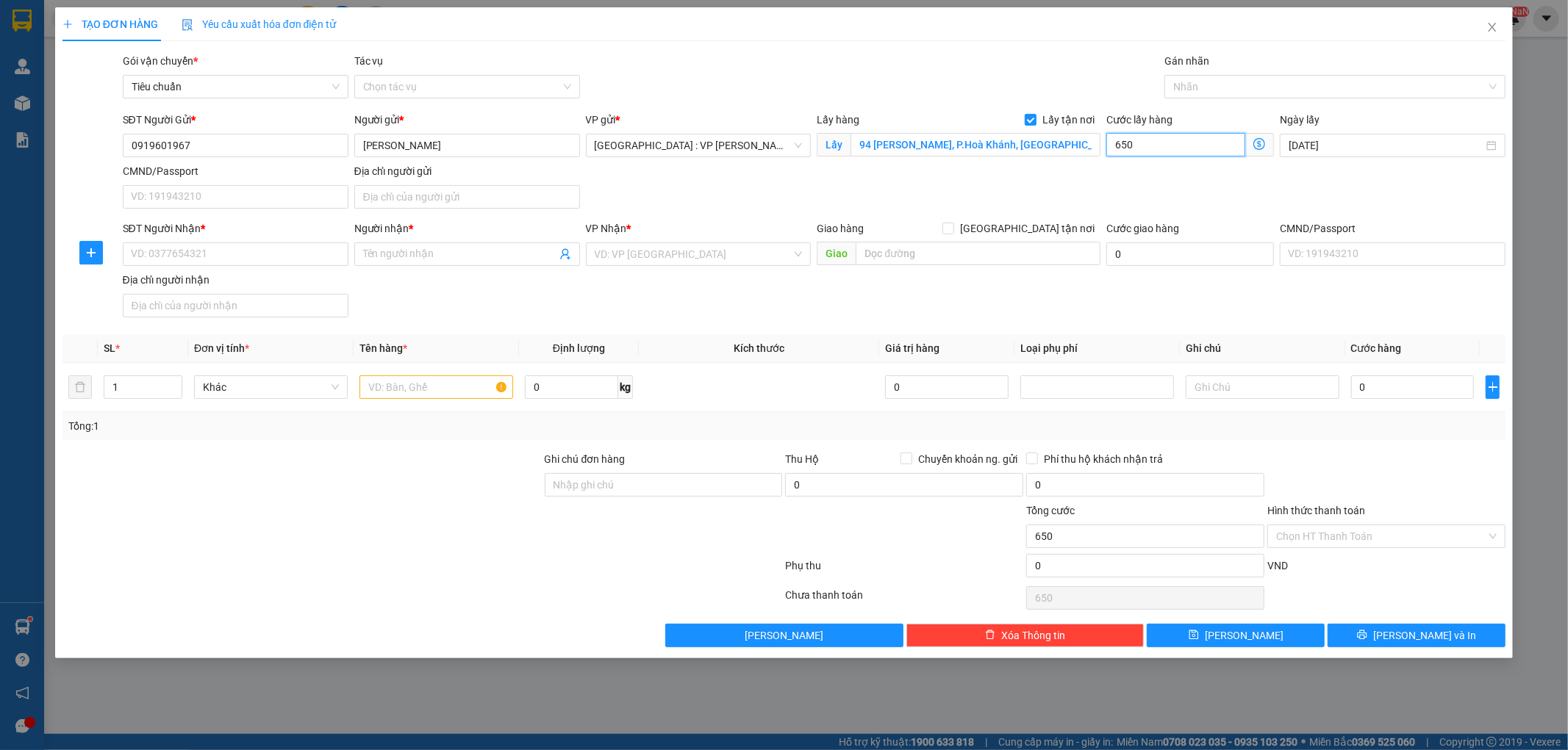
type input "6.500"
type input "65.000"
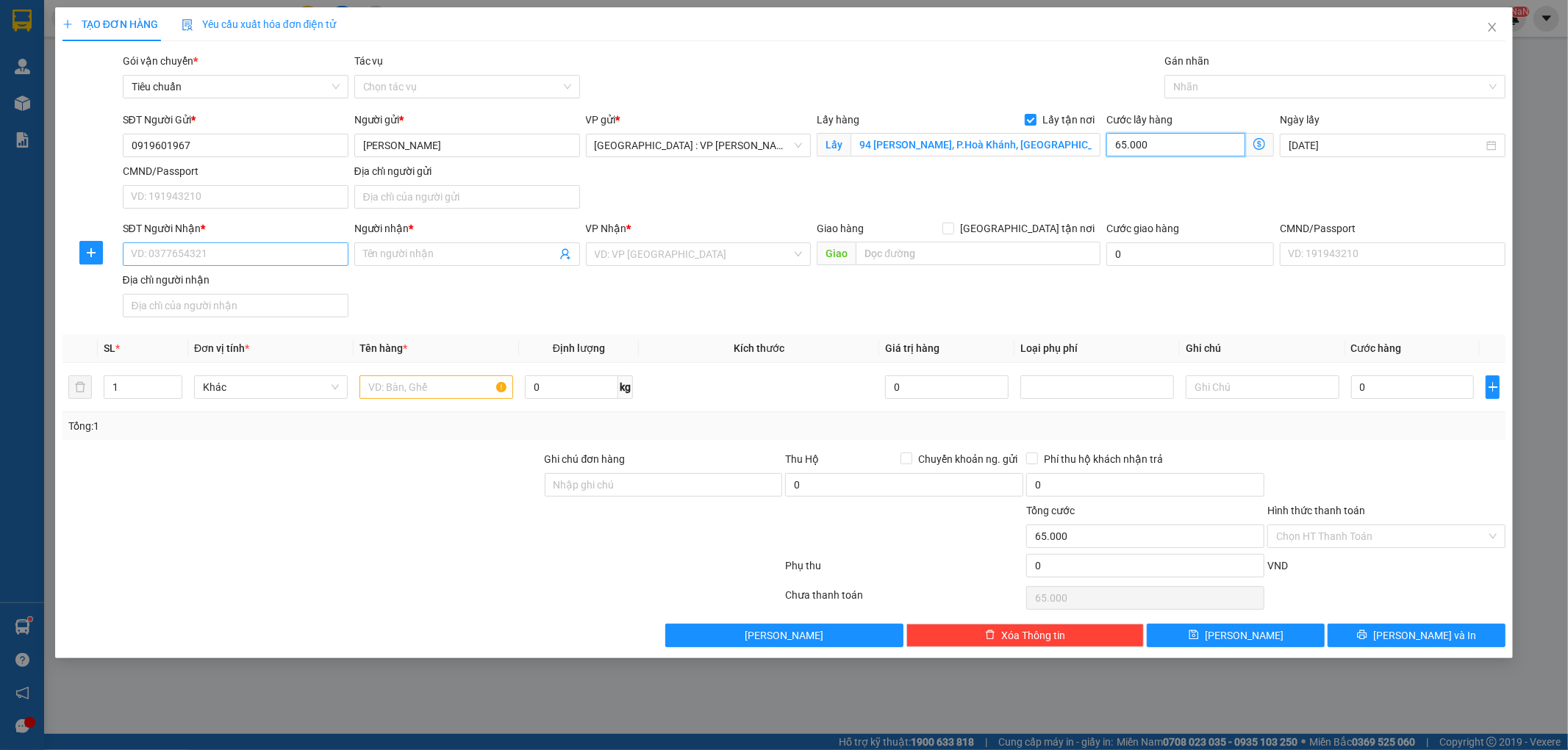
type input "65.000"
click at [246, 254] on input "SĐT Người Nhận *" at bounding box center [235, 254] width 225 height 24
click at [173, 253] on input "SĐT Người Nhận *" at bounding box center [235, 254] width 225 height 24
paste input "0979029824"
type input "0979029824"
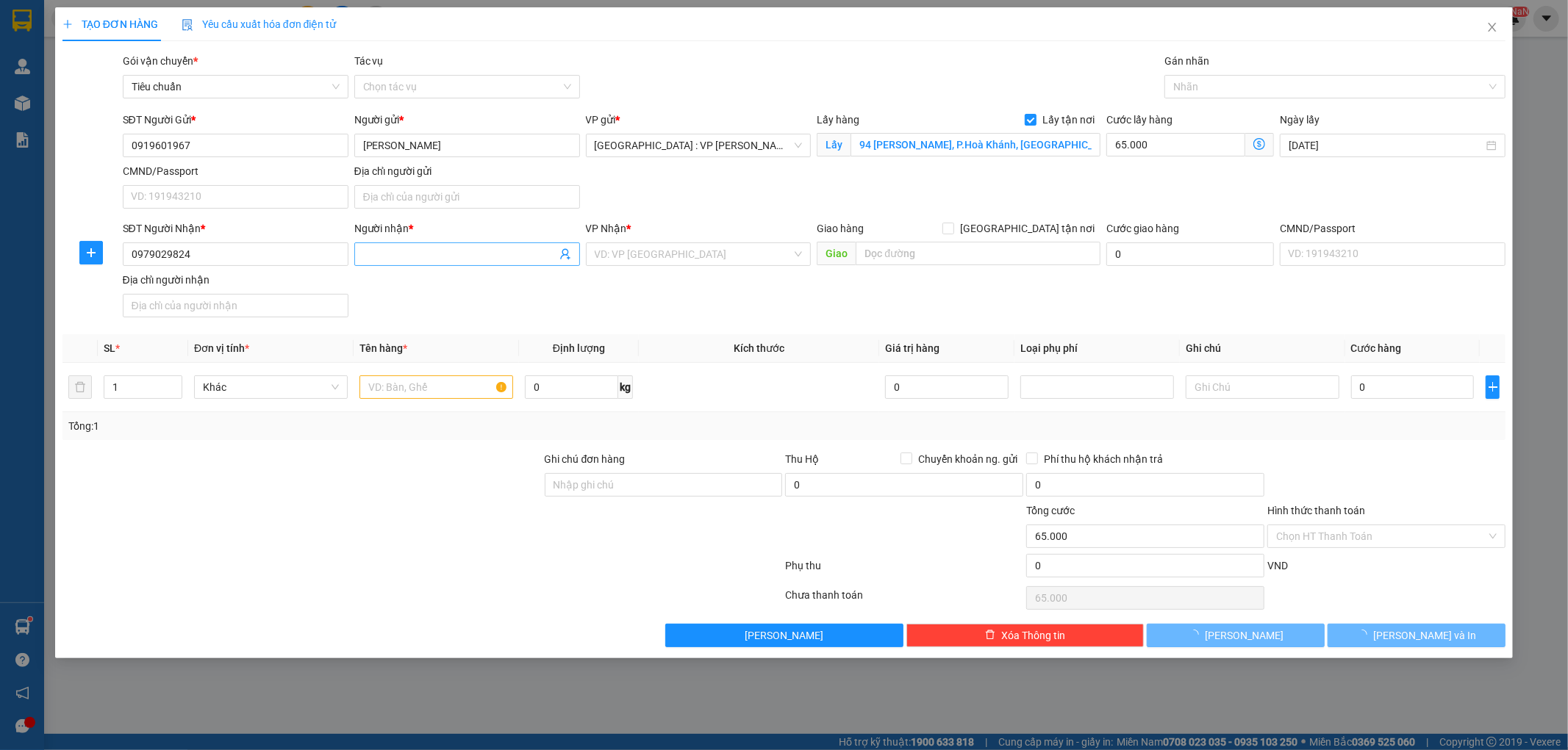
click at [385, 244] on span at bounding box center [467, 254] width 225 height 24
click at [378, 254] on input "Người nhận *" at bounding box center [460, 254] width 194 height 16
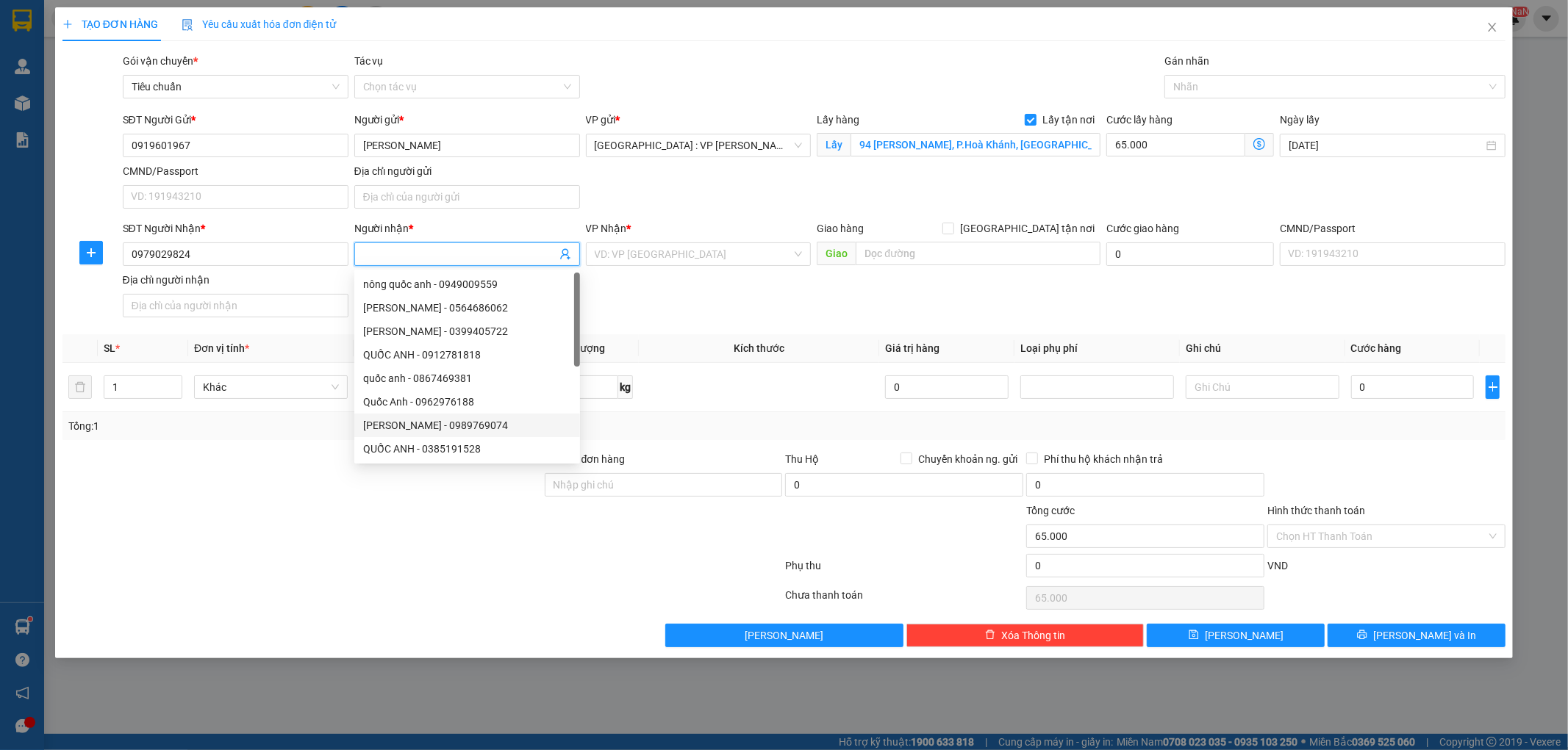
paste input "[PERSON_NAME]"
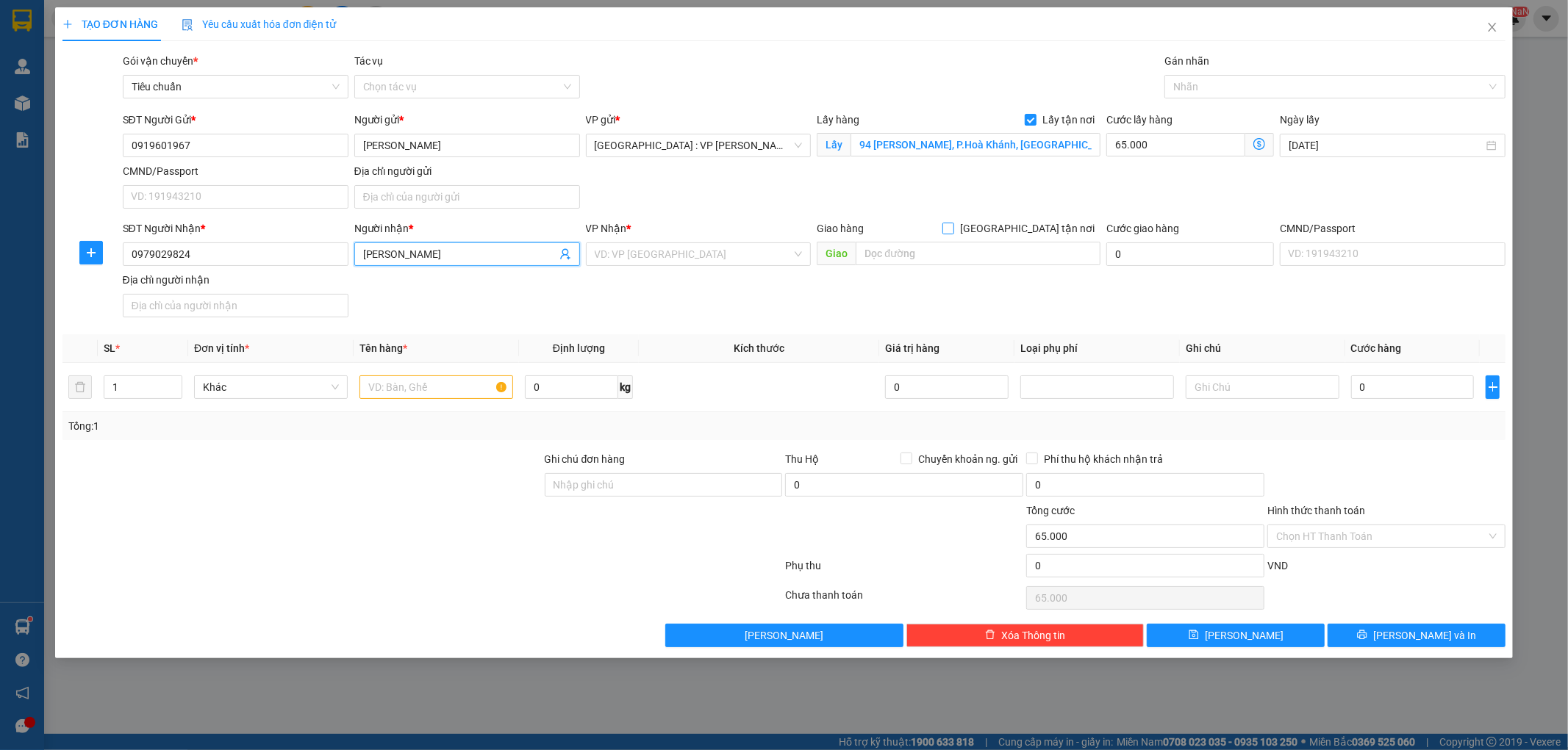
type input "[PERSON_NAME]"
click at [953, 229] on input "[GEOGRAPHIC_DATA] tận nơi" at bounding box center [947, 227] width 10 height 10
checkbox input "true"
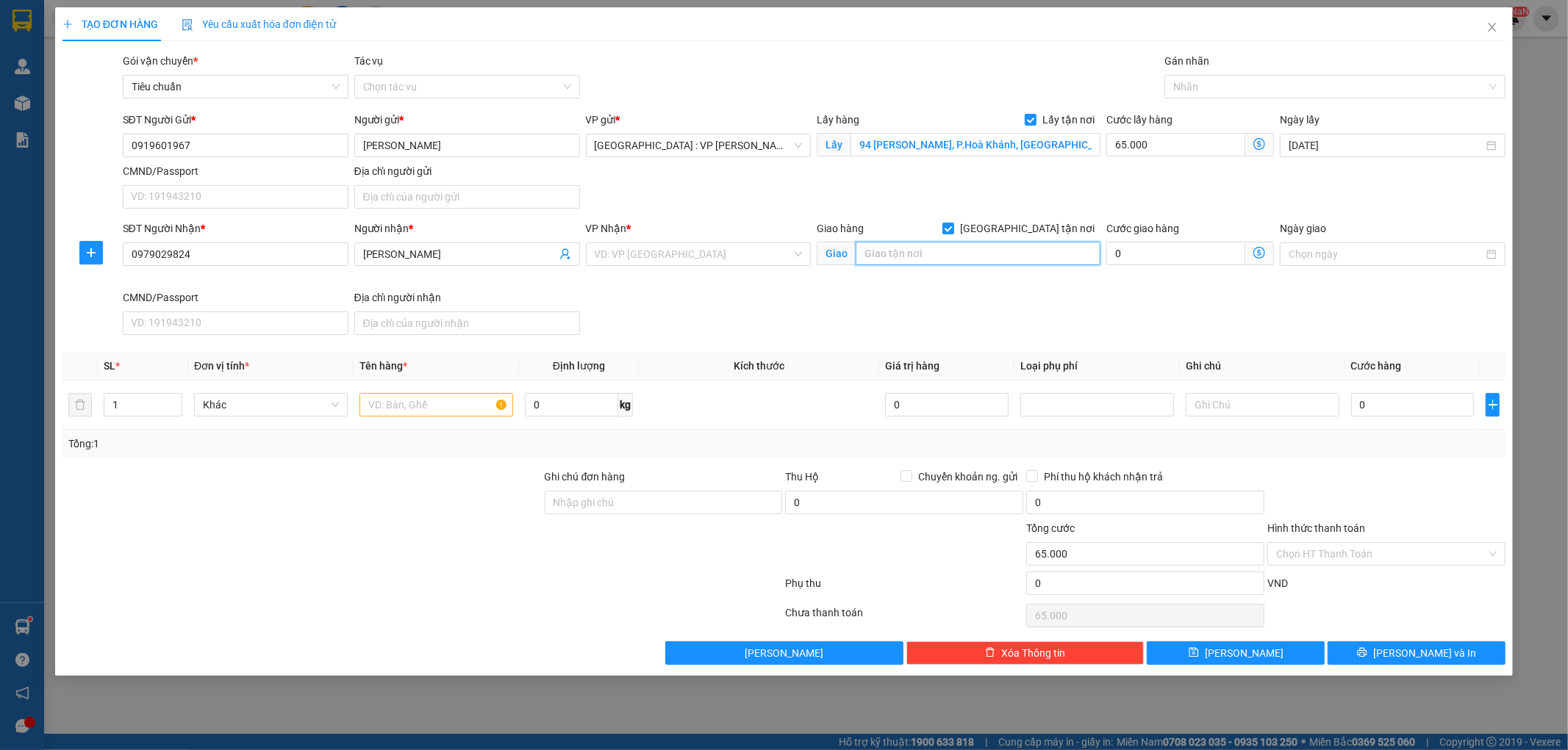
click at [1000, 252] on input "text" at bounding box center [978, 253] width 245 height 24
click at [885, 255] on input "text" at bounding box center [978, 253] width 245 height 24
paste input "79/11 Đường 79, Khu Phố 6, Phường Long Trường, Tp HCM"
type input "79/11 Đường 79, Khu Phố 6, Phường Long Trường, Tp HCM"
drag, startPoint x: 1088, startPoint y: 253, endPoint x: 814, endPoint y: 256, distance: 274.0
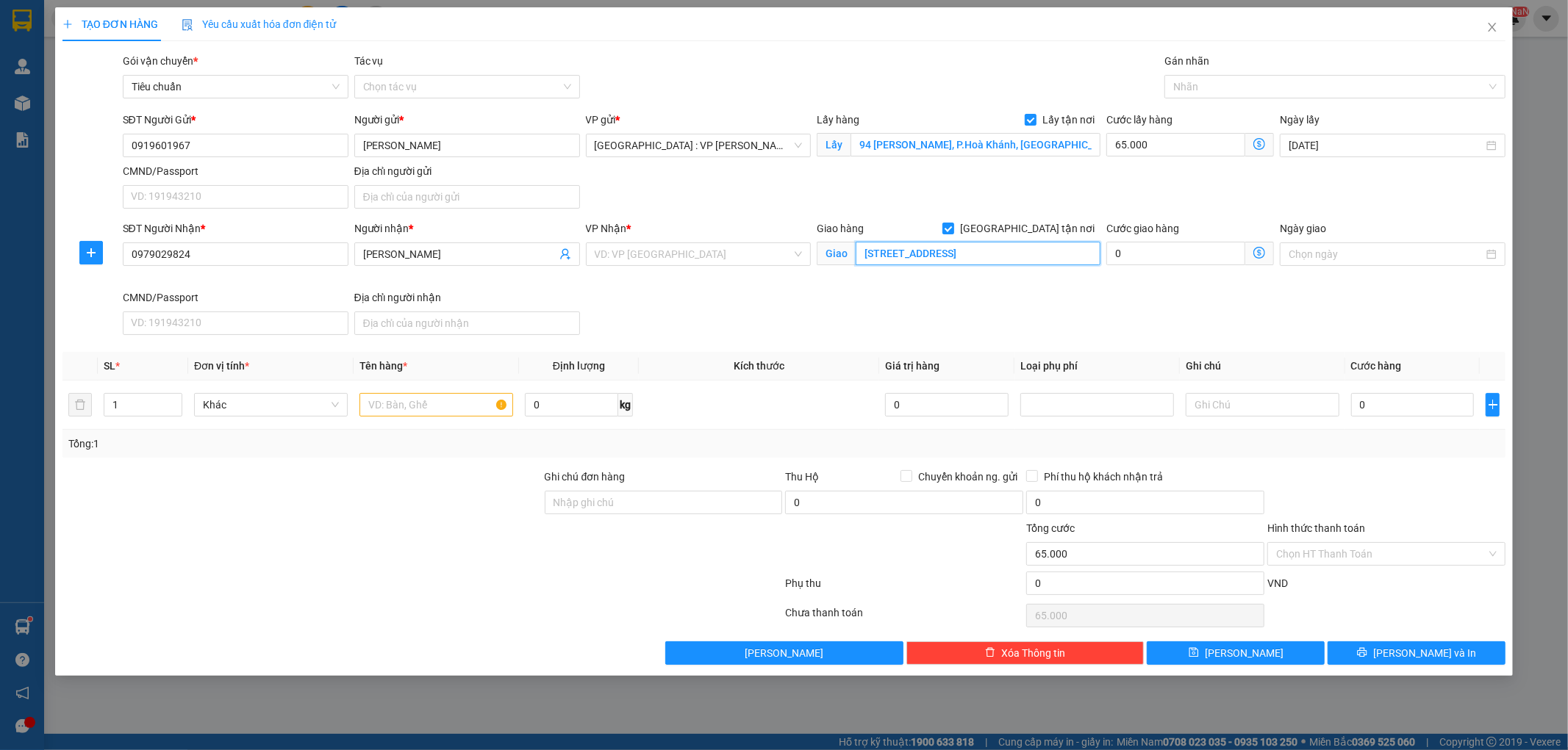
click at [814, 256] on div "Giao hàng Giao tận nơi Giao 79/11 Đường 79, Khu Phố 6, Phường Long Trường, Tp H…" at bounding box center [958, 255] width 290 height 69
click at [879, 256] on input "text" at bounding box center [978, 253] width 245 height 24
paste input "đ/c cũ : 79/11/ Đường 79, khu phố 6, phường Phú Hữu, Thủ Đức"
type input "đ/c cũ : [STREET_ADDRESS]"
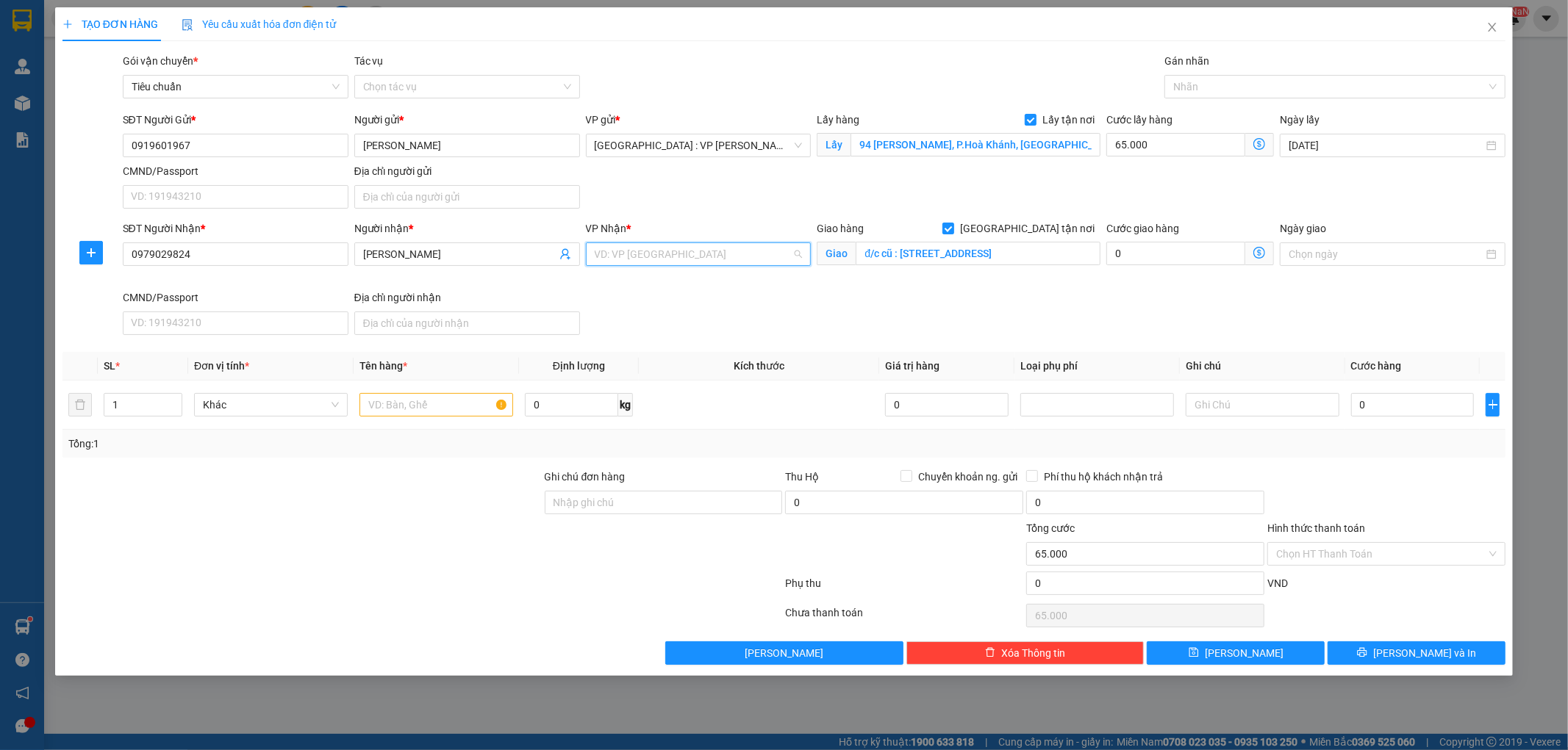
click at [717, 258] on input "search" at bounding box center [693, 254] width 198 height 22
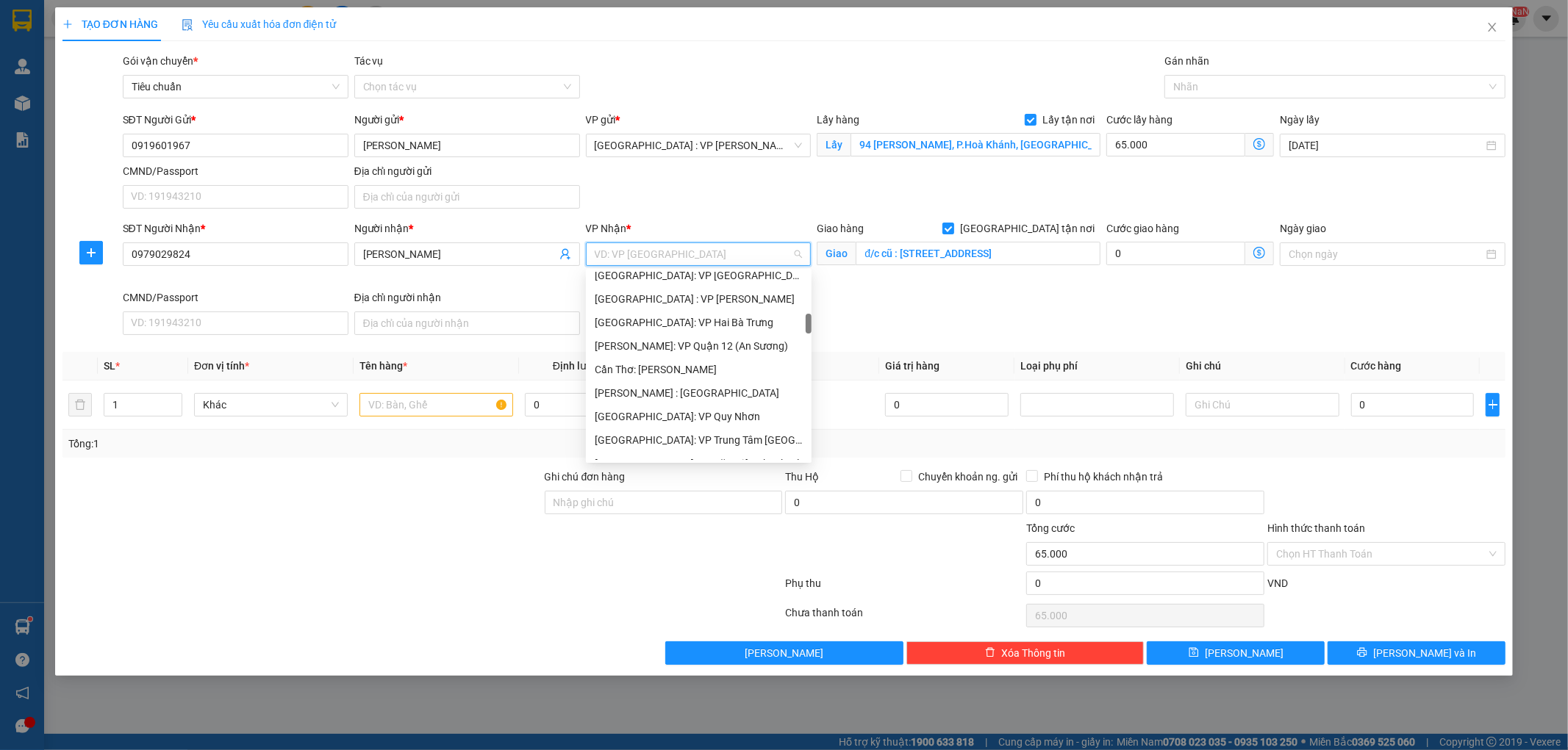
scroll to position [408, 0]
click at [709, 388] on div "[PERSON_NAME] : [GEOGRAPHIC_DATA]" at bounding box center [698, 394] width 208 height 16
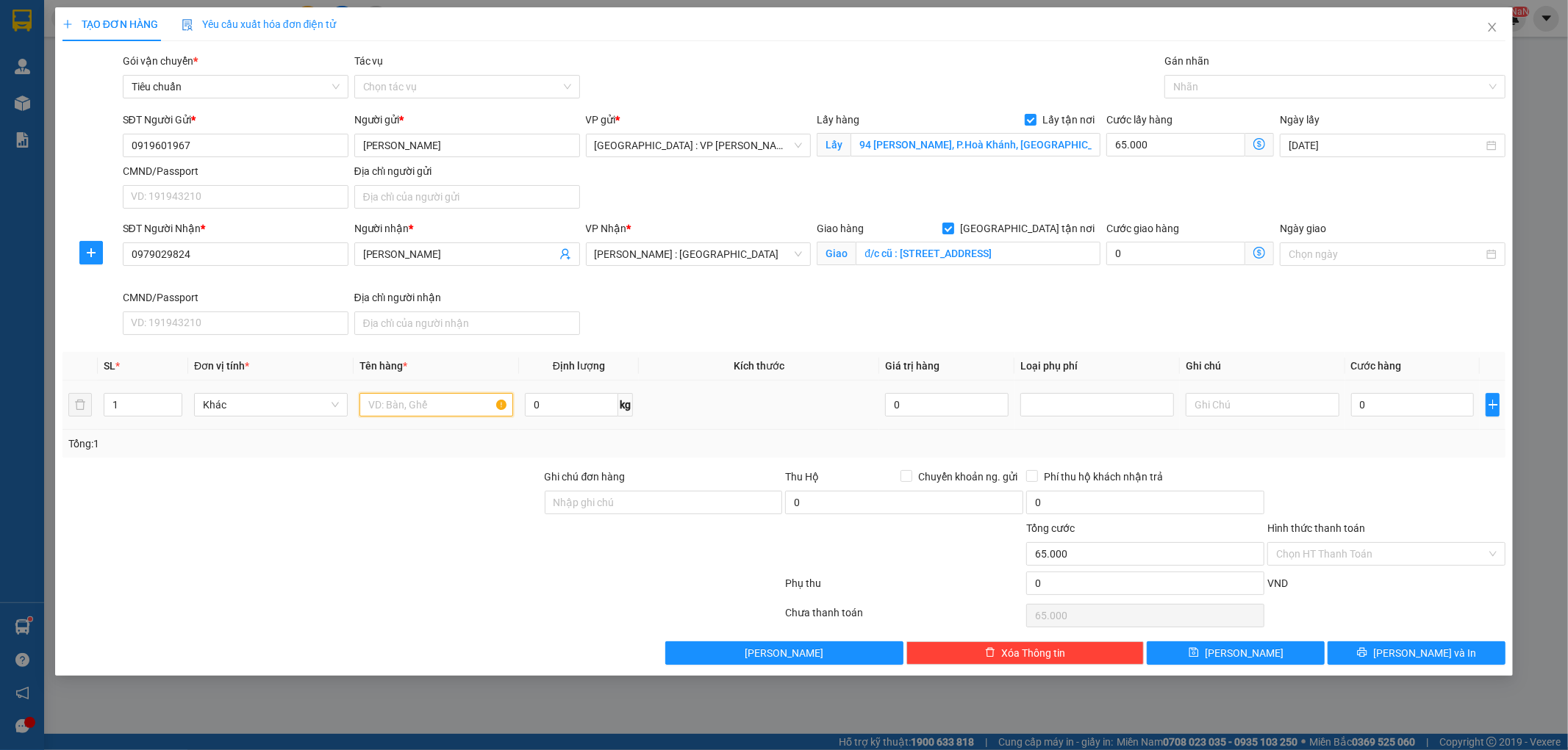
click at [400, 407] on input "text" at bounding box center [436, 405] width 154 height 24
type input "1 KIỆN MÁY"
click at [595, 498] on input "Ghi chú đơn hàng" at bounding box center [663, 503] width 238 height 24
type input "KHÔNG BAO HƯ VỠ,MÓP MÉO"
click at [1419, 399] on input "0" at bounding box center [1412, 405] width 123 height 24
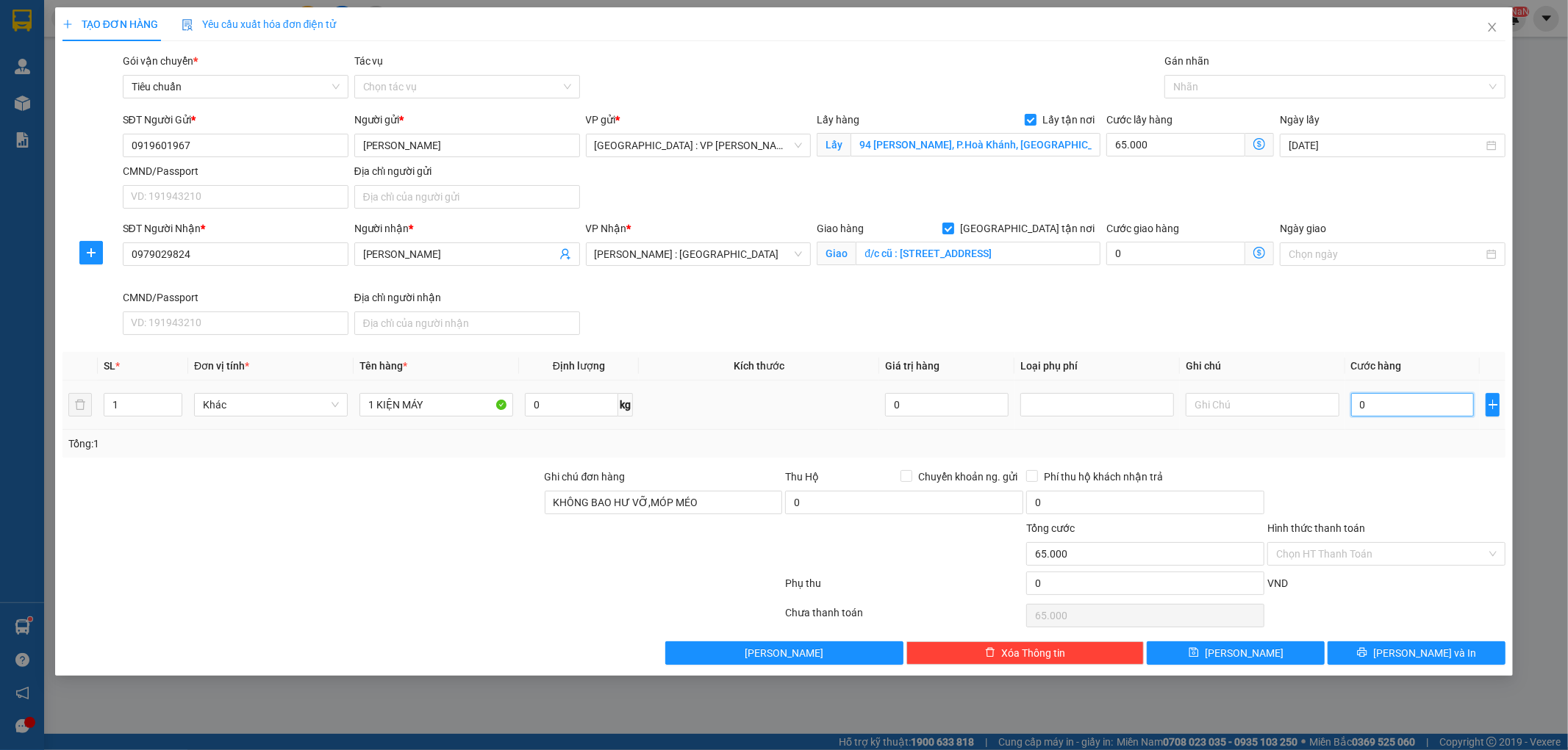
type input "3"
type input "65.003"
type input "32"
type input "65.032"
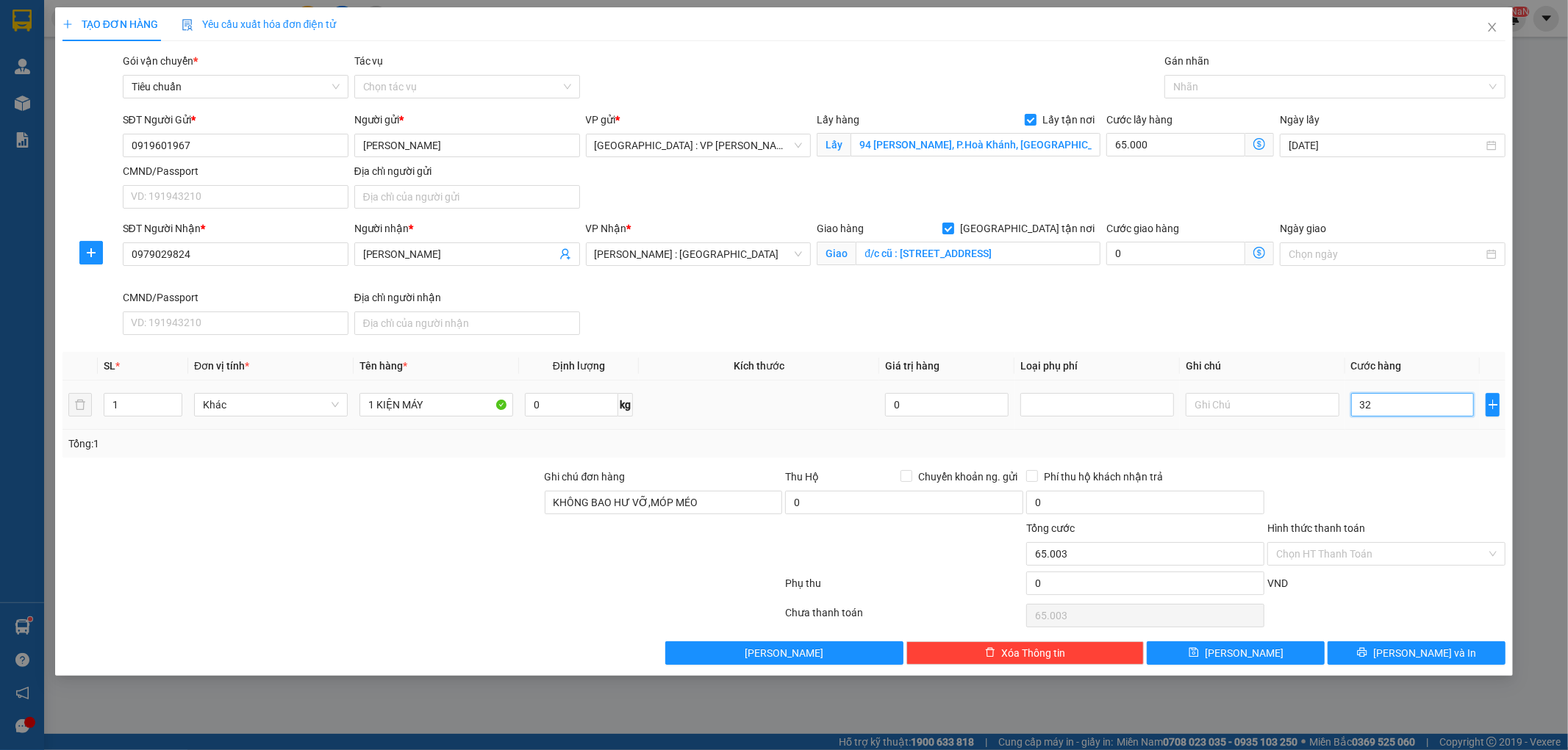
type input "65.032"
type input "320"
type input "65.320"
type input "3.200"
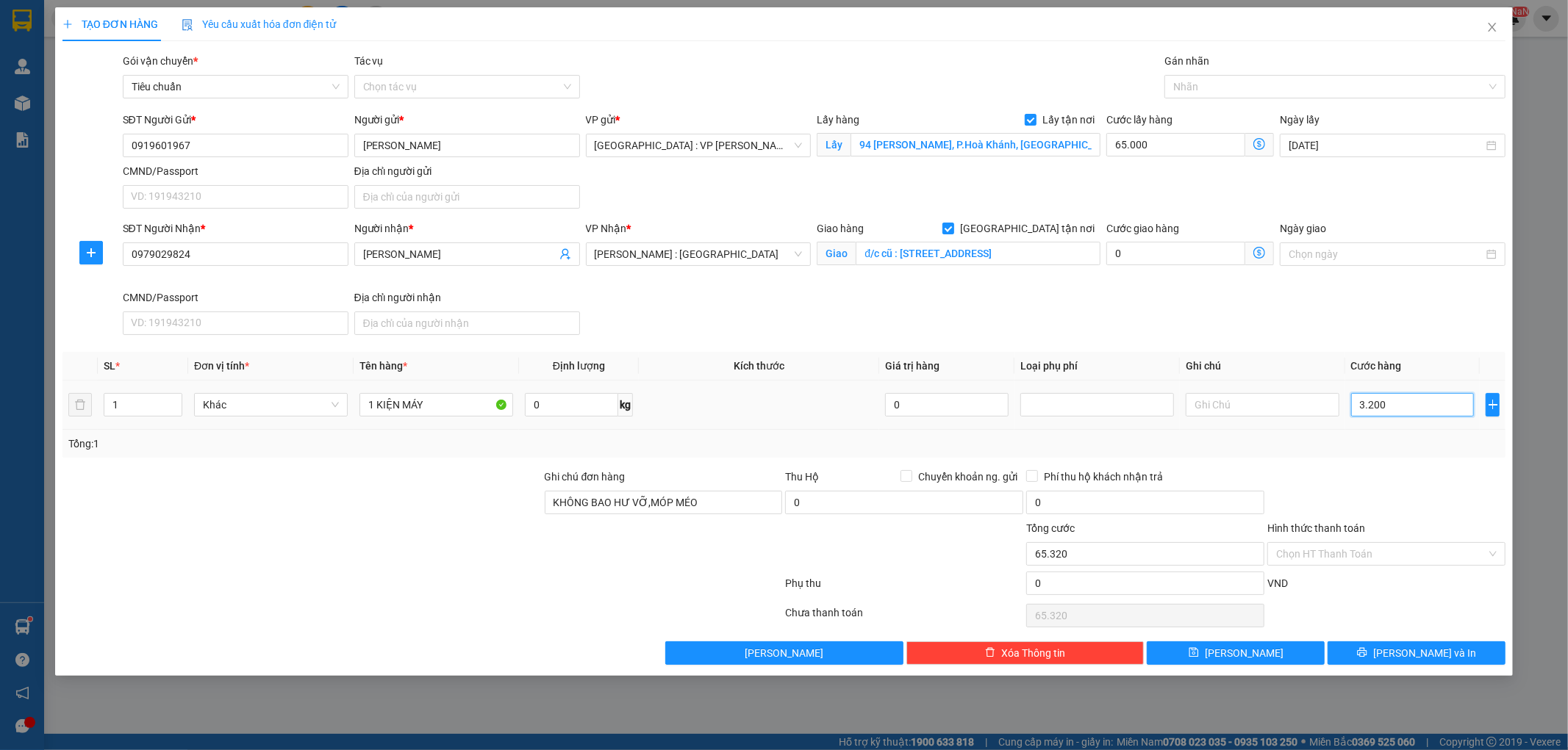
type input "68.200"
type input "32.000"
type input "97.000"
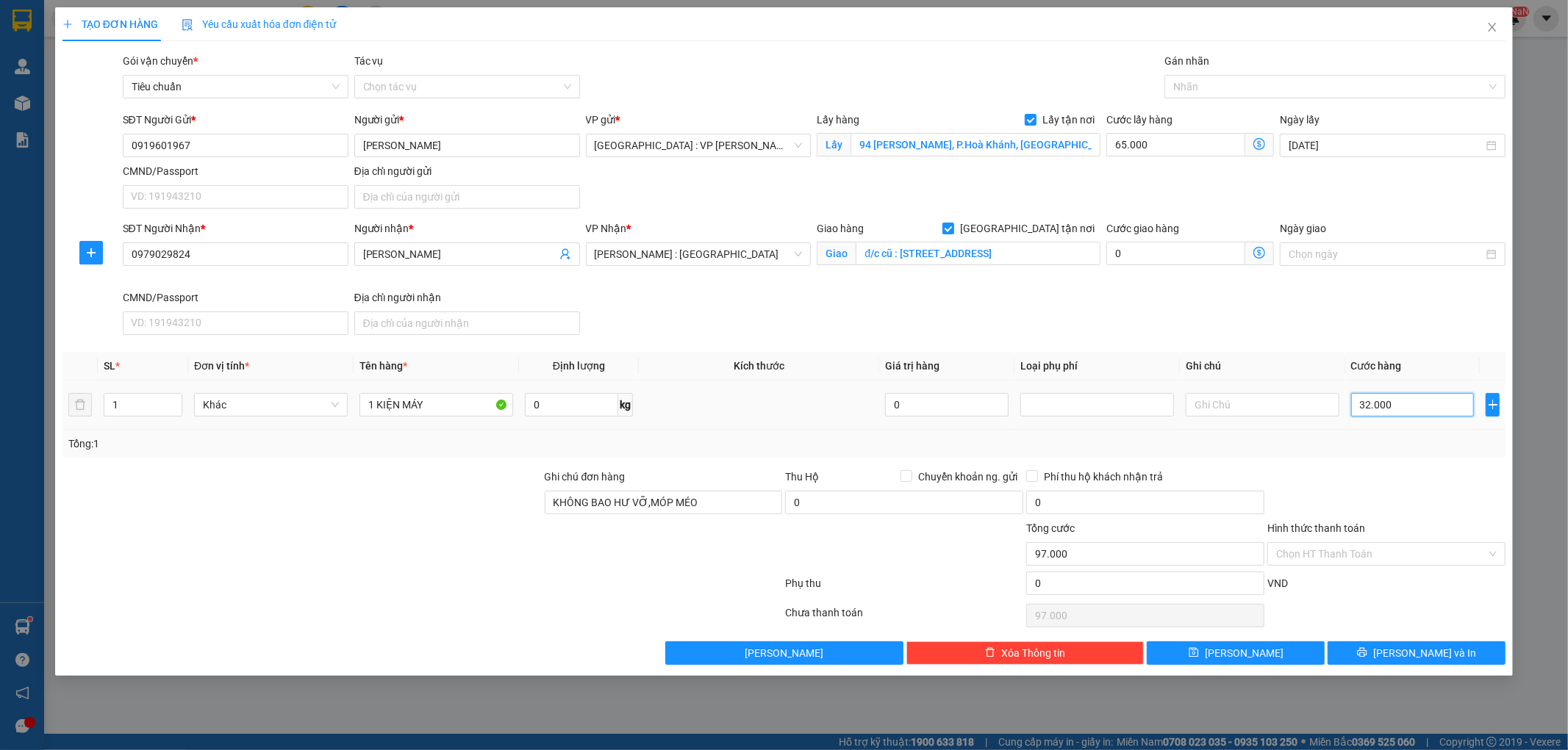
type input "320.000"
type input "385.000"
type input "320.000"
click at [1377, 652] on button "[PERSON_NAME] và In" at bounding box center [1416, 653] width 178 height 24
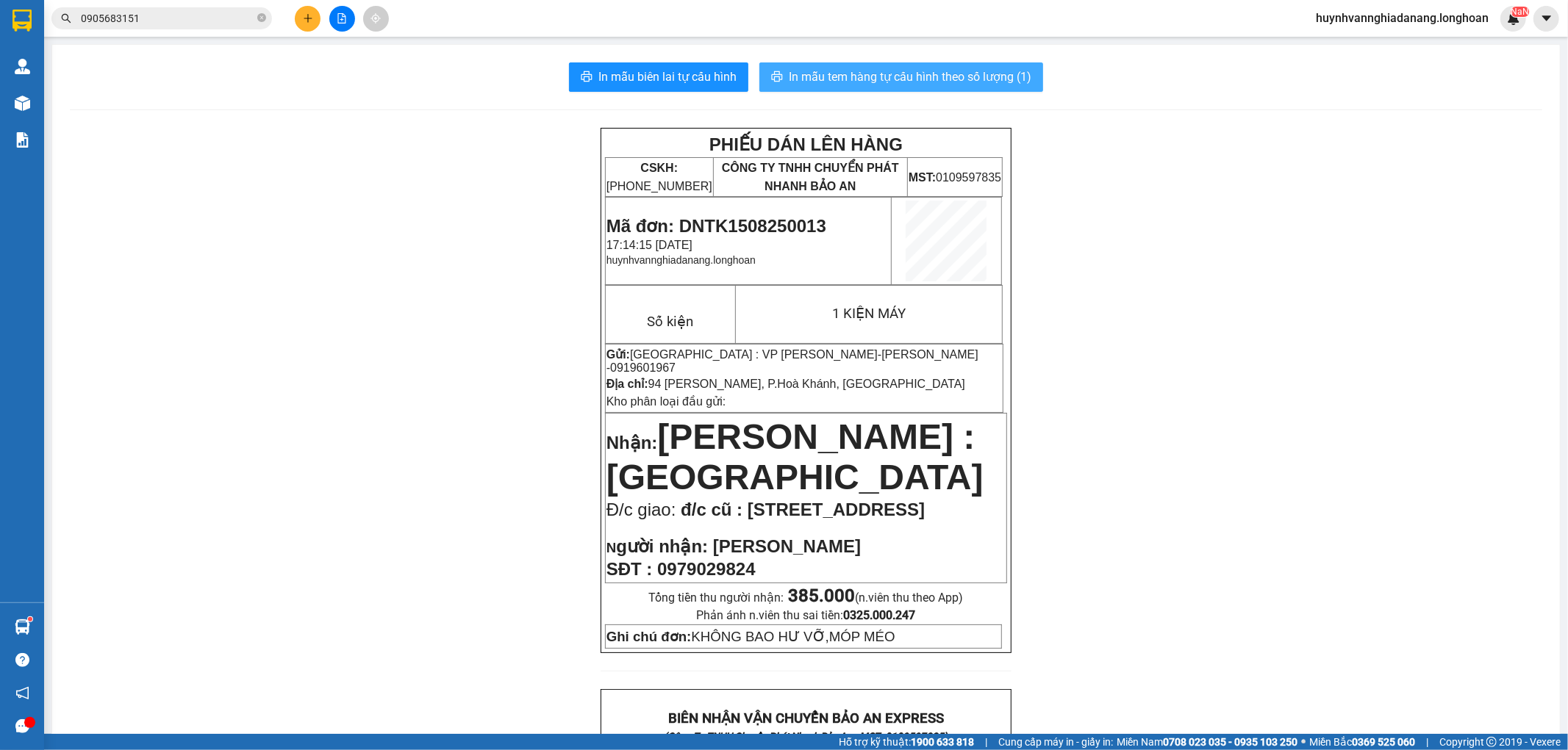
click at [876, 75] on span "In mẫu tem hàng tự cấu hình theo số lượng (1)" at bounding box center [910, 77] width 242 height 18
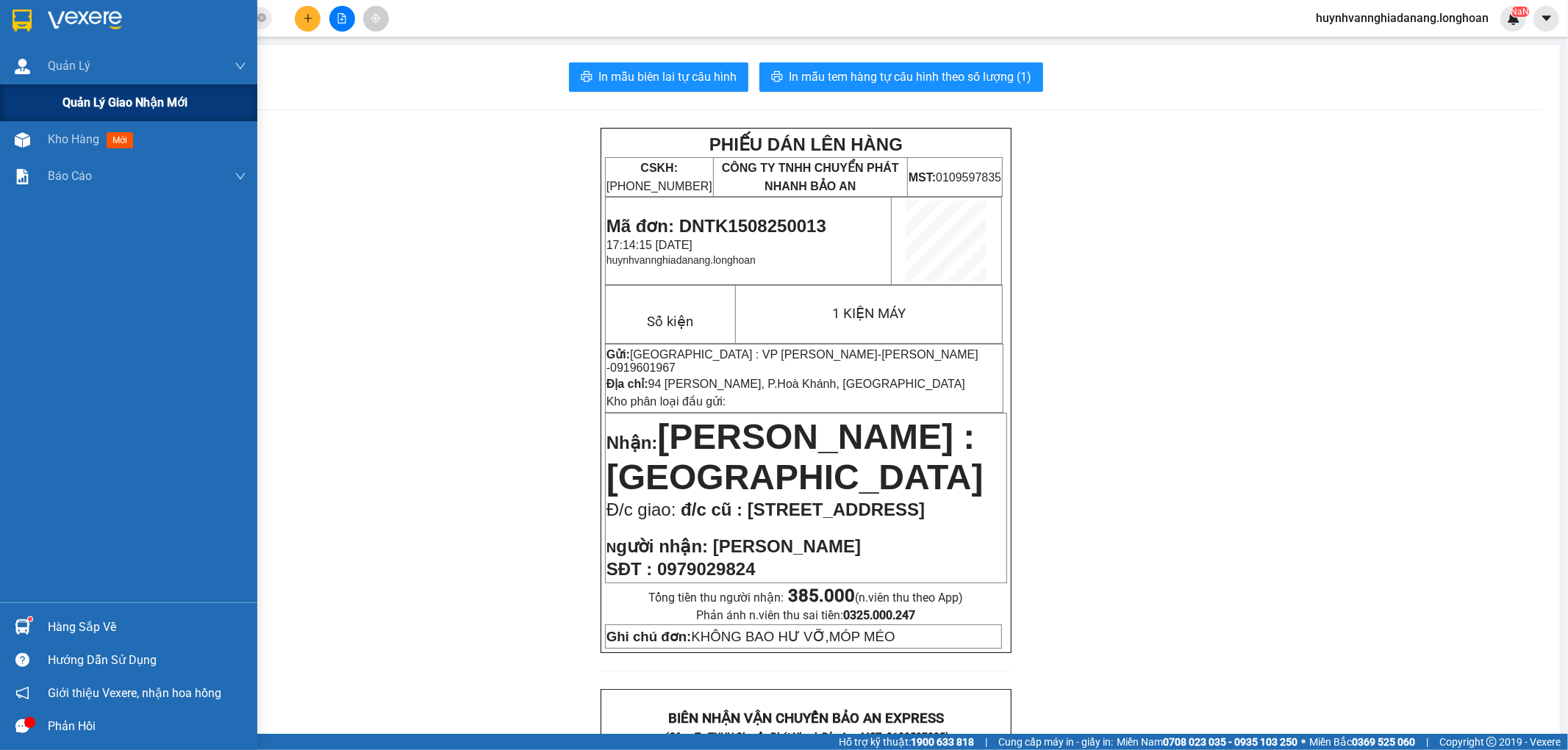
click at [64, 97] on span "Quản lý giao nhận mới" at bounding box center [125, 102] width 125 height 18
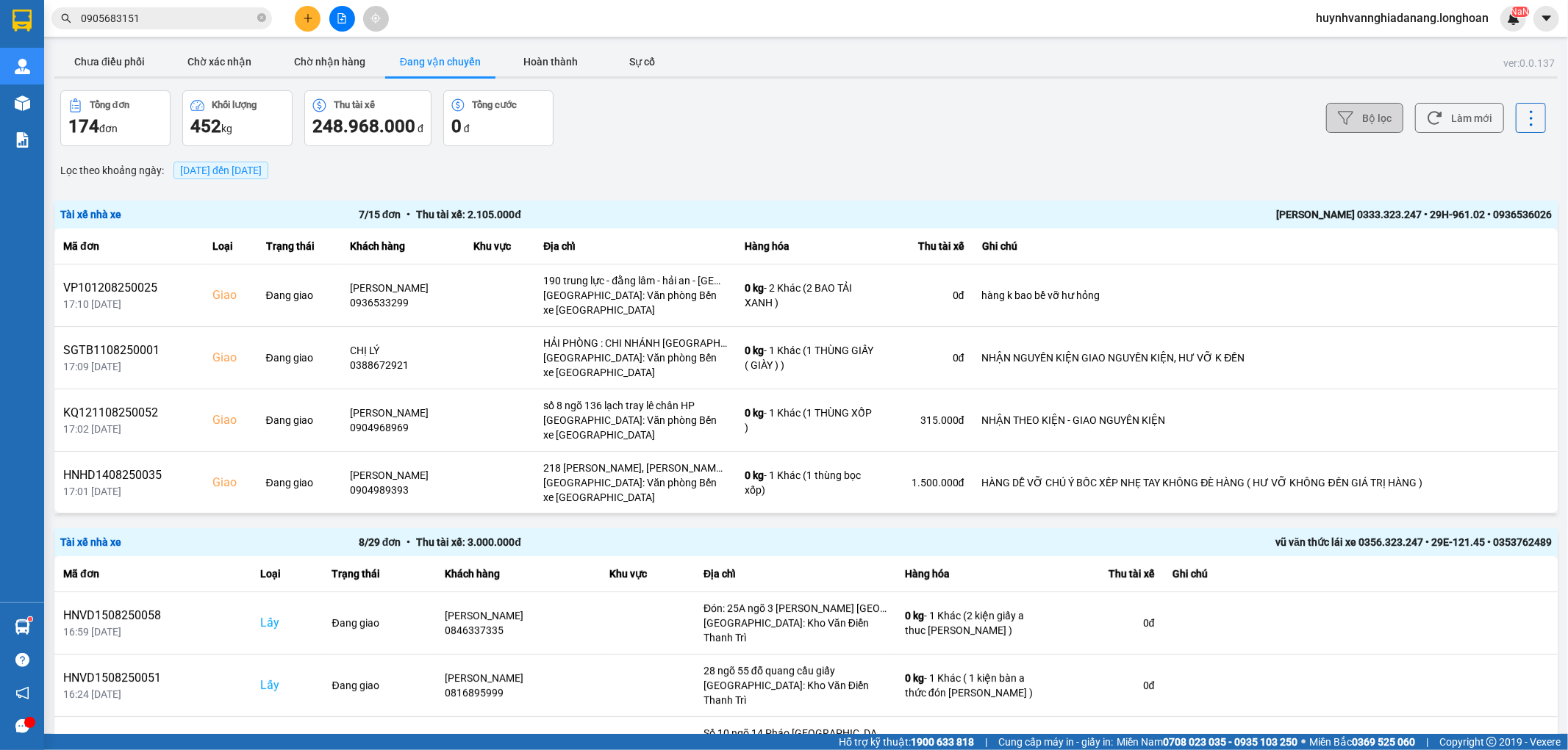
click at [1354, 123] on button "Bộ lọc" at bounding box center [1364, 118] width 77 height 30
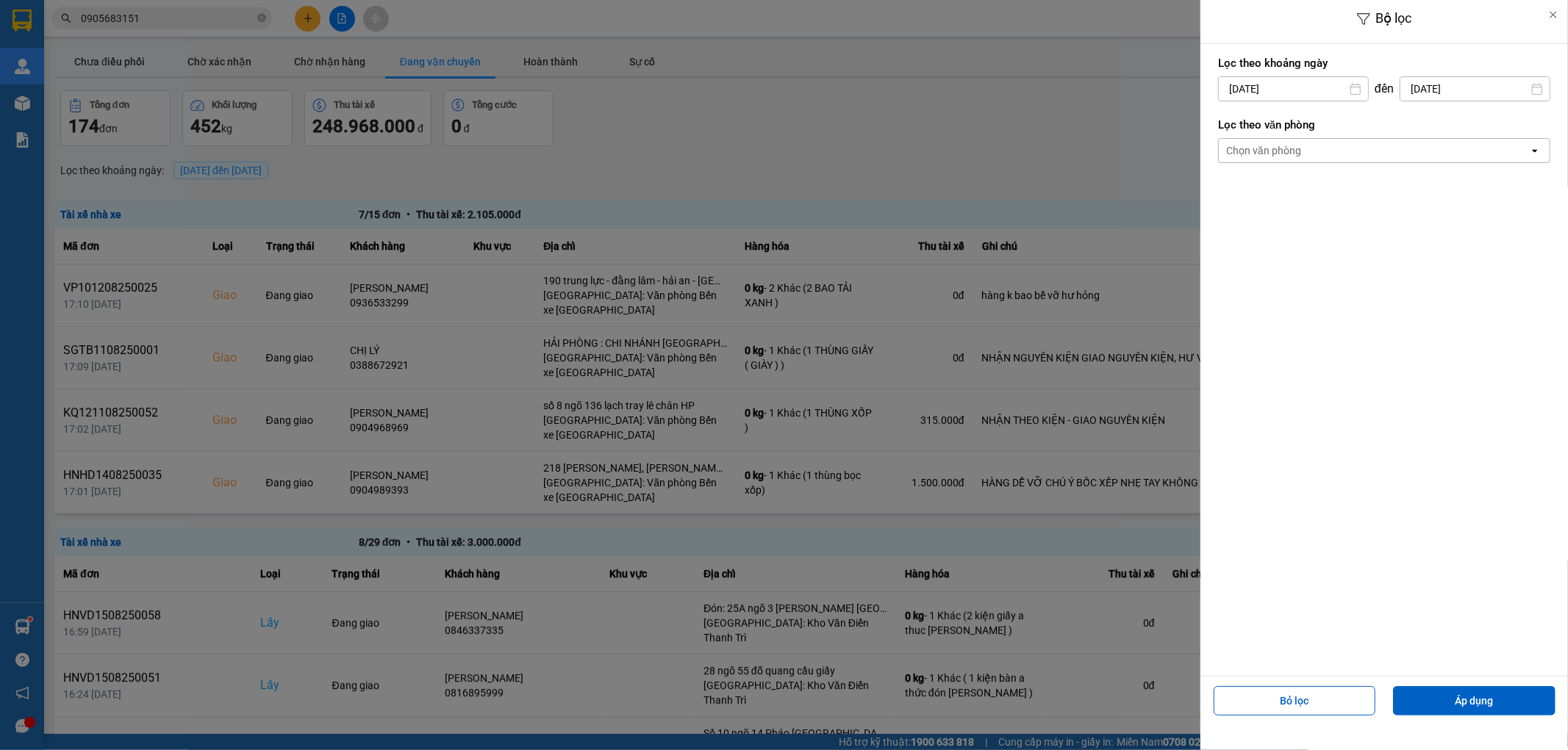
click at [790, 128] on div at bounding box center [784, 375] width 1568 height 750
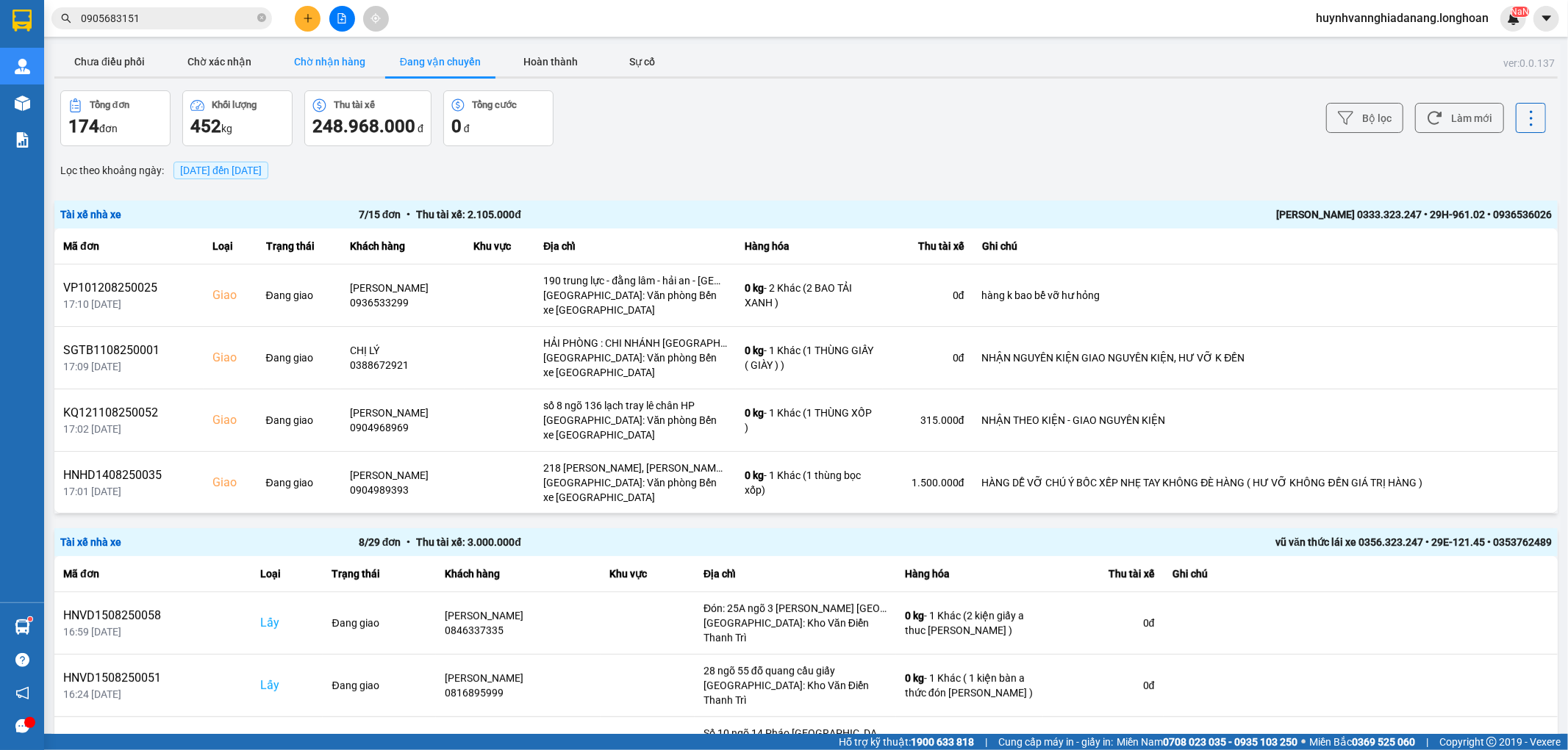
click at [337, 64] on button "Chờ nhận hàng" at bounding box center [330, 62] width 110 height 29
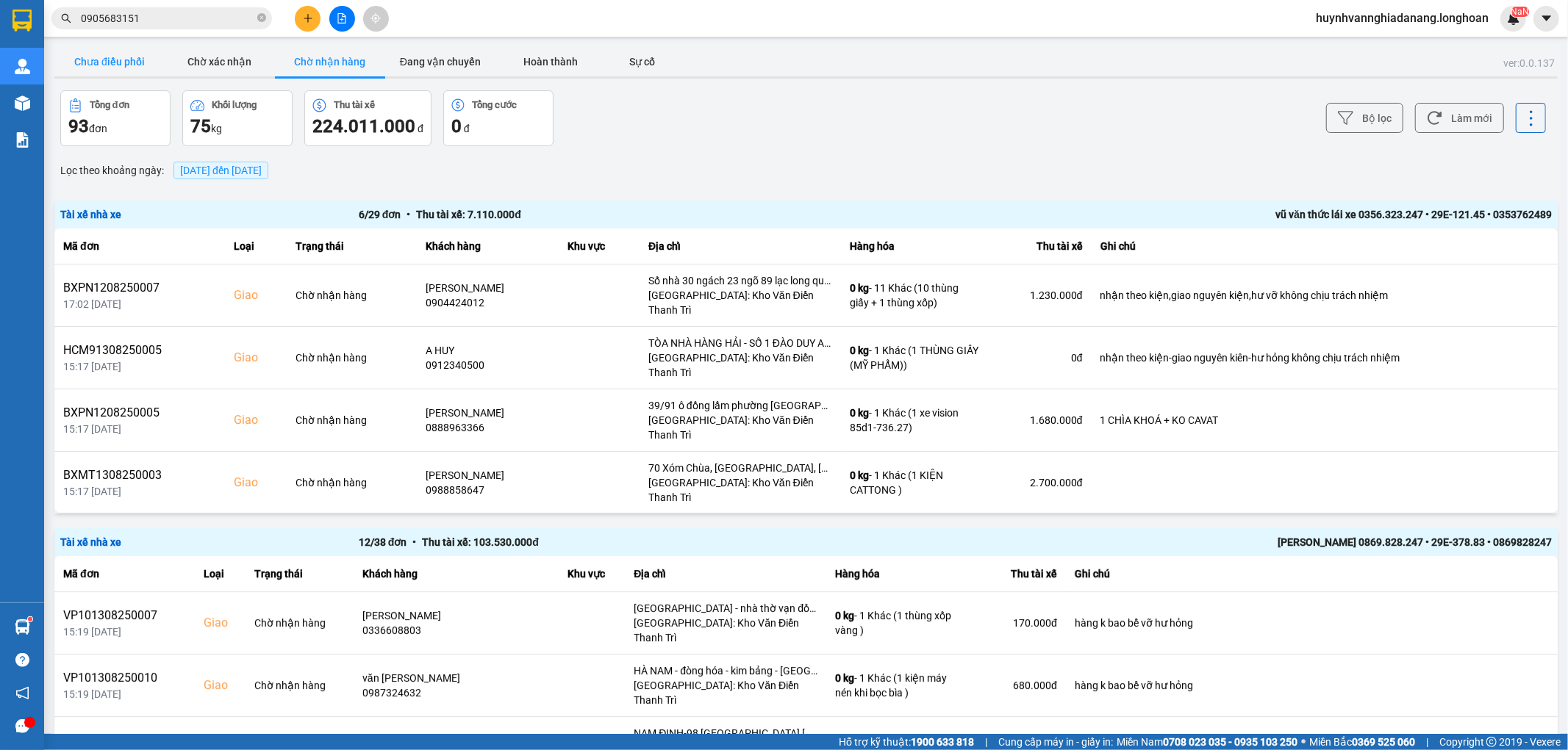
click at [128, 61] on button "Chưa điều phối" at bounding box center [109, 62] width 110 height 29
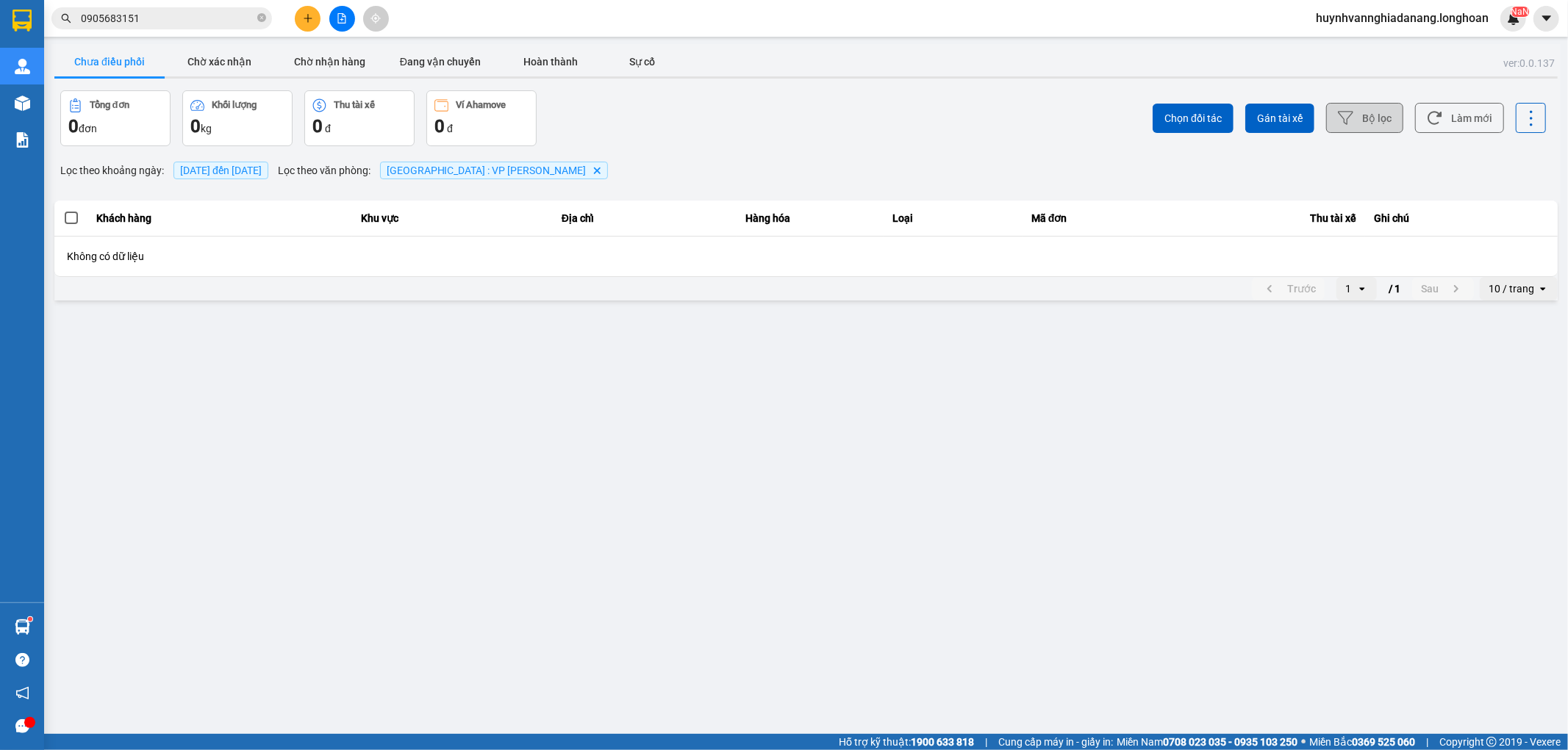
click at [1365, 118] on button "Bộ lọc" at bounding box center [1364, 118] width 77 height 30
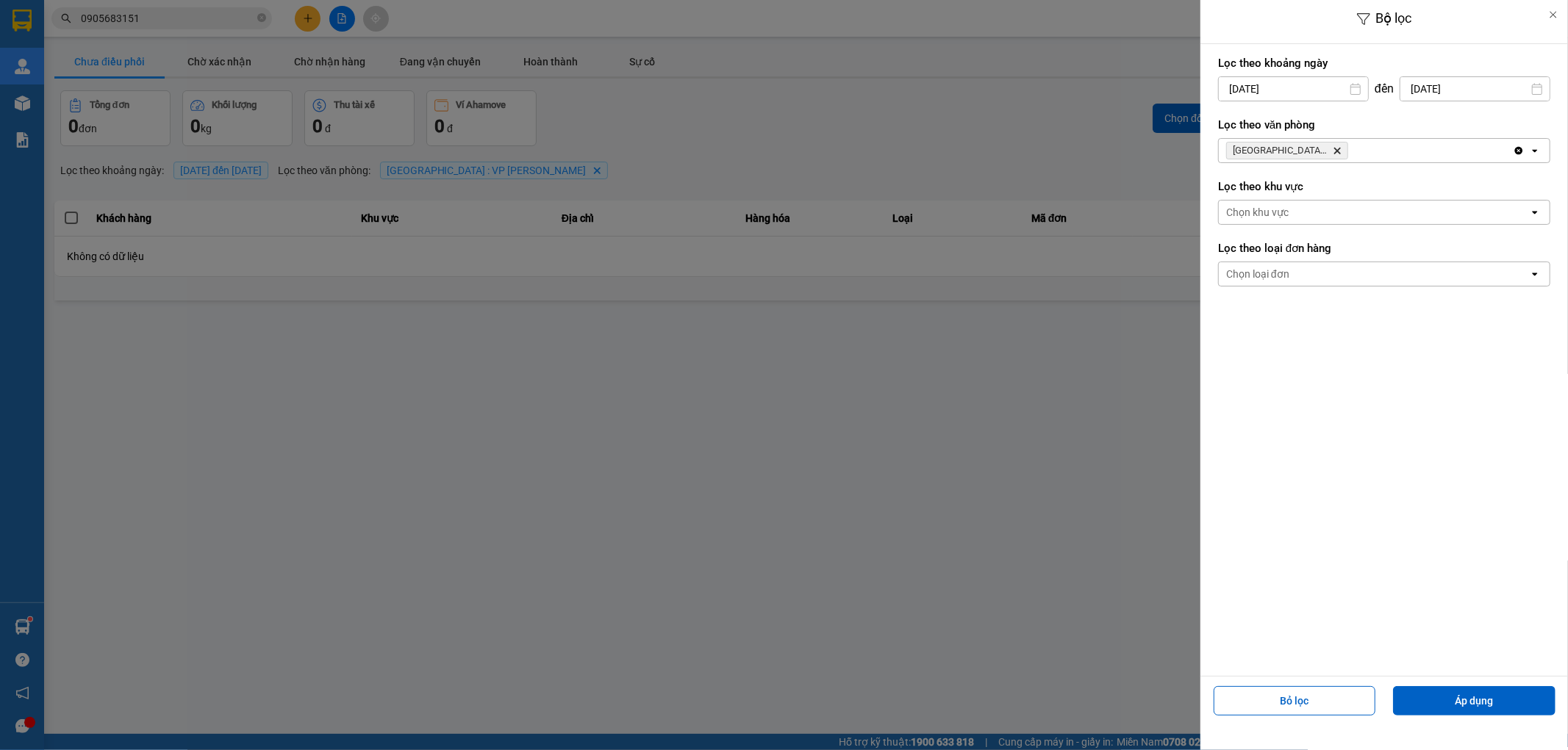
click at [915, 156] on div at bounding box center [784, 375] width 1568 height 750
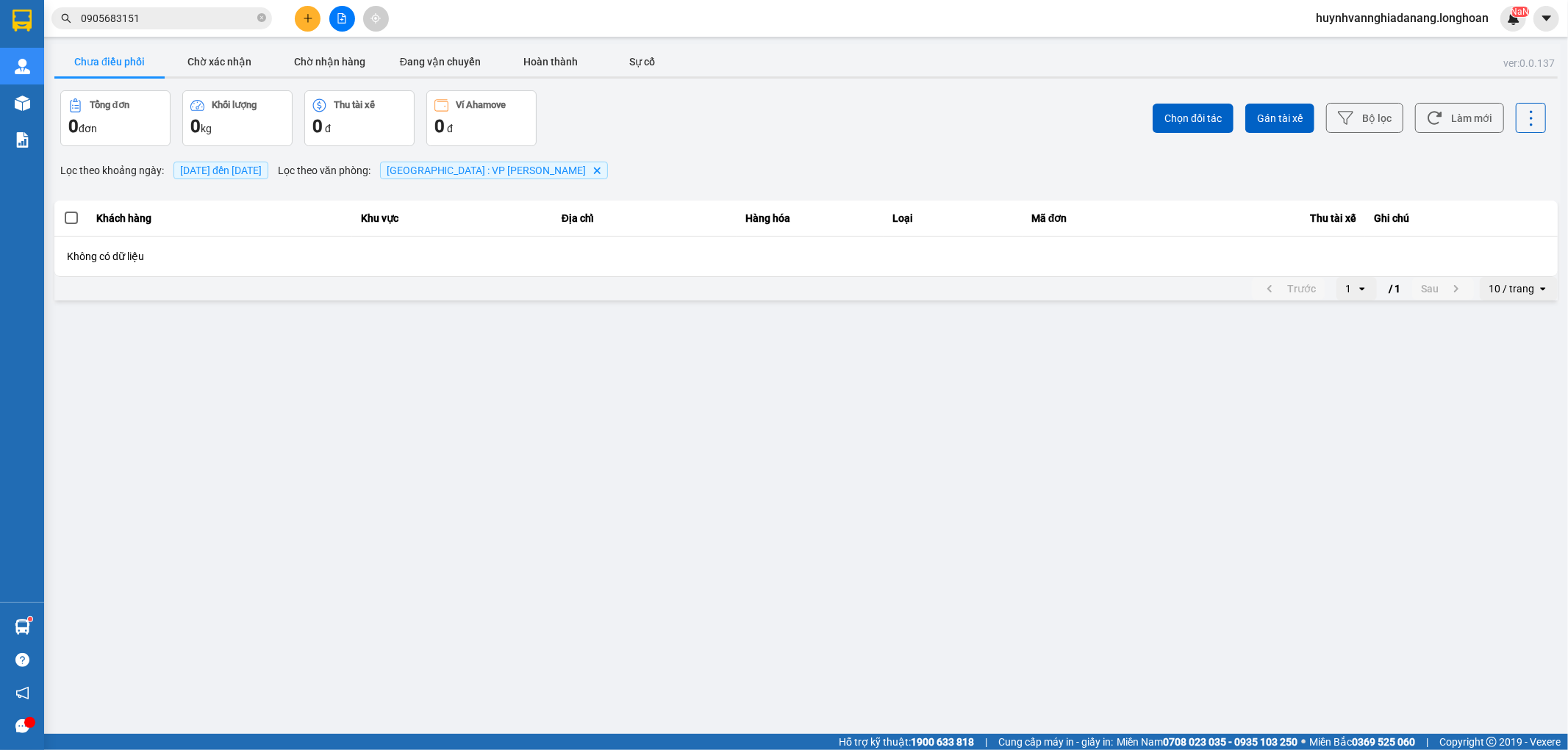
click at [1509, 290] on div "10 / trang" at bounding box center [1511, 289] width 45 height 14
click at [1515, 424] on div "100 / trang" at bounding box center [1518, 425] width 53 height 14
click at [343, 63] on button "Chờ nhận hàng" at bounding box center [330, 62] width 110 height 29
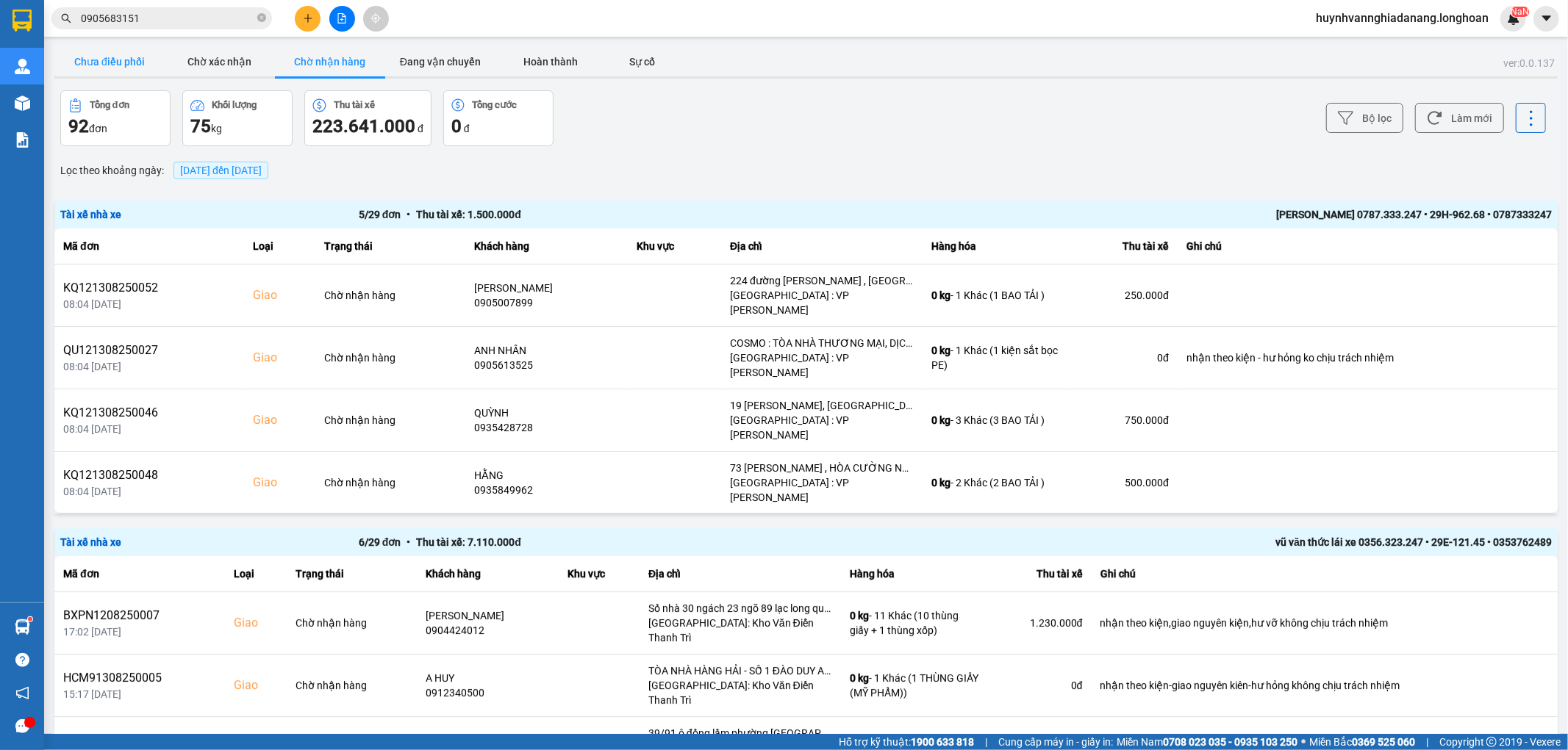
click at [131, 64] on button "Chưa điều phối" at bounding box center [109, 62] width 110 height 29
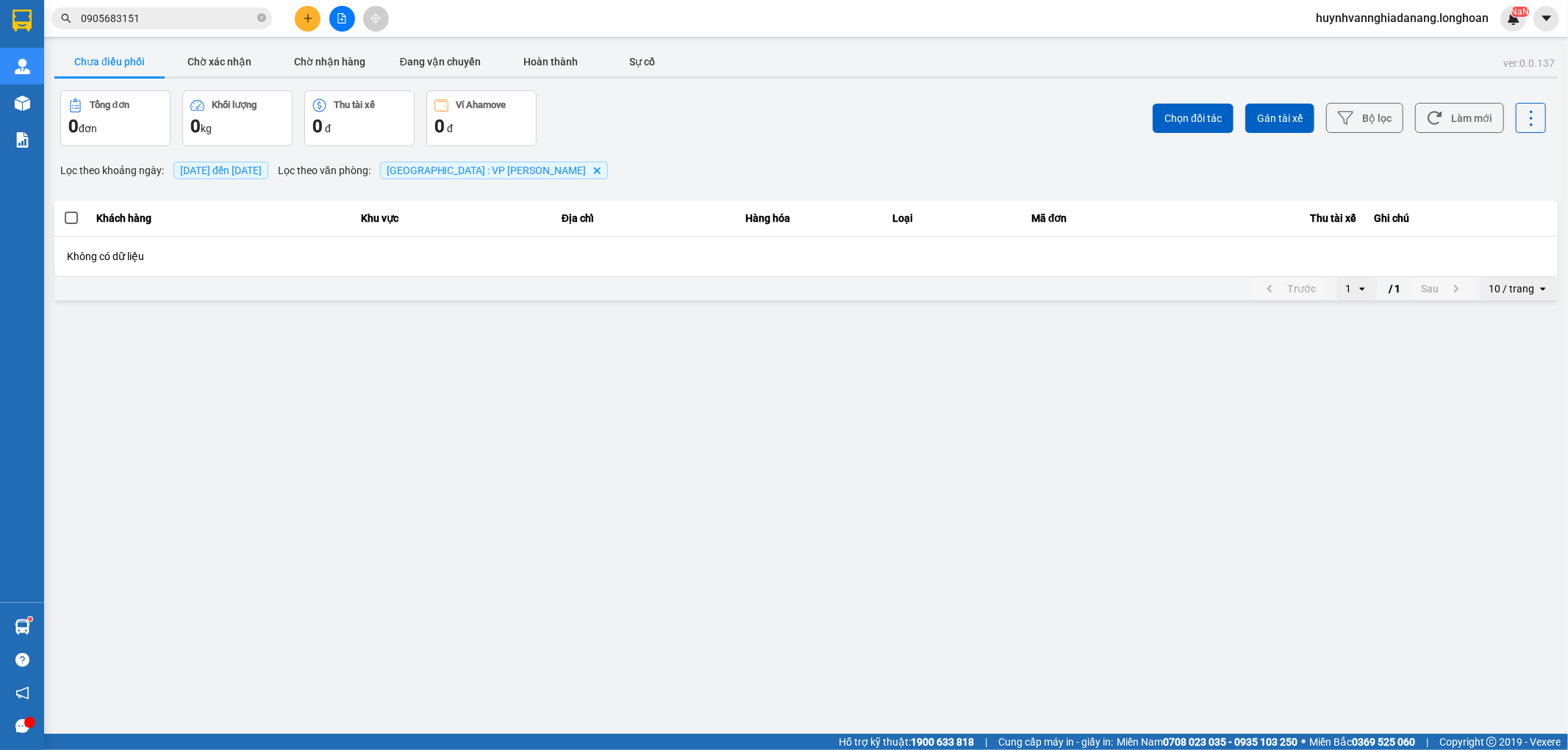
click at [1516, 292] on div "10 / trang" at bounding box center [1511, 289] width 45 height 14
click at [1516, 427] on div "100 / trang" at bounding box center [1518, 425] width 53 height 14
click at [192, 17] on input "0905683151" at bounding box center [167, 18] width 174 height 16
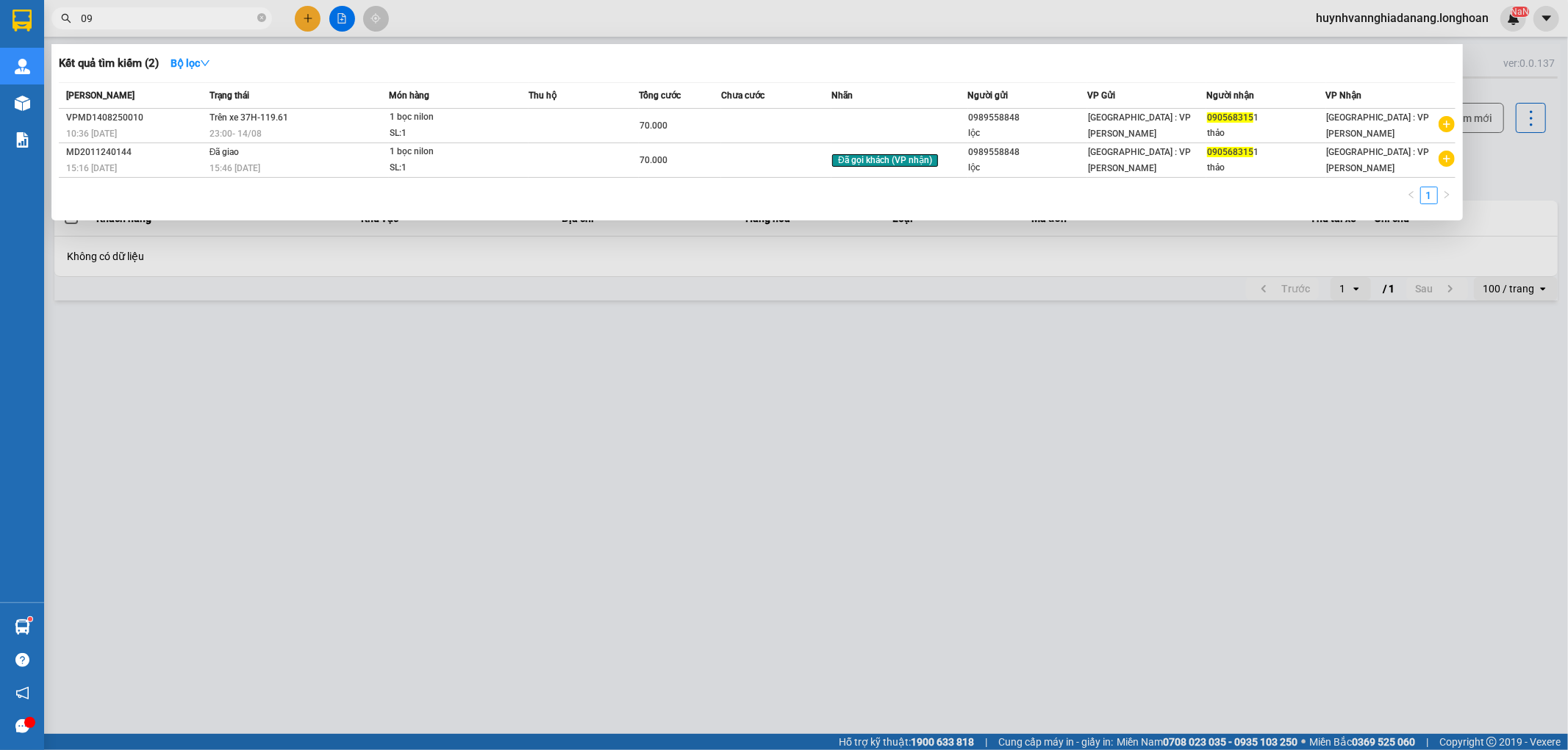
type input "0"
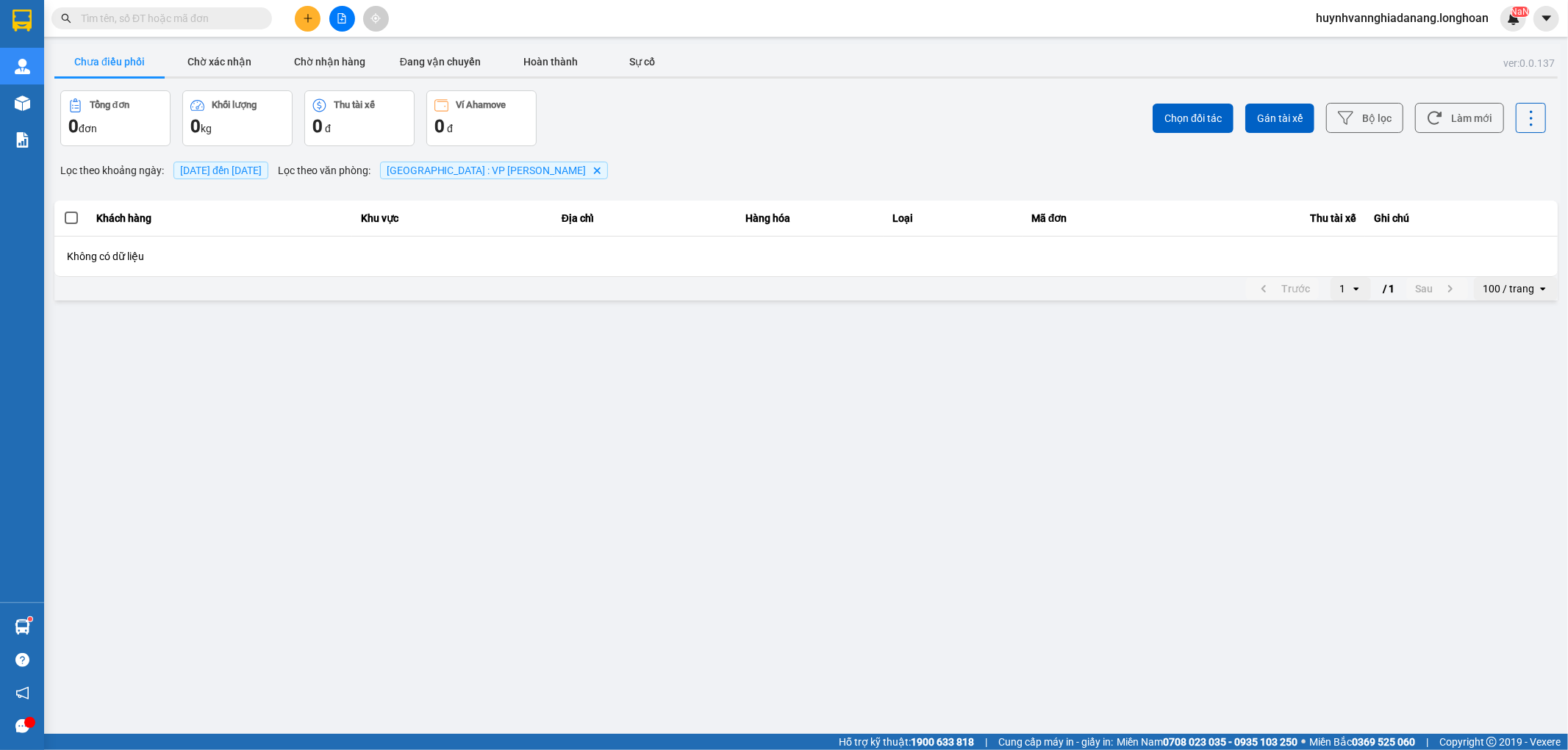
paste input "0979029824"
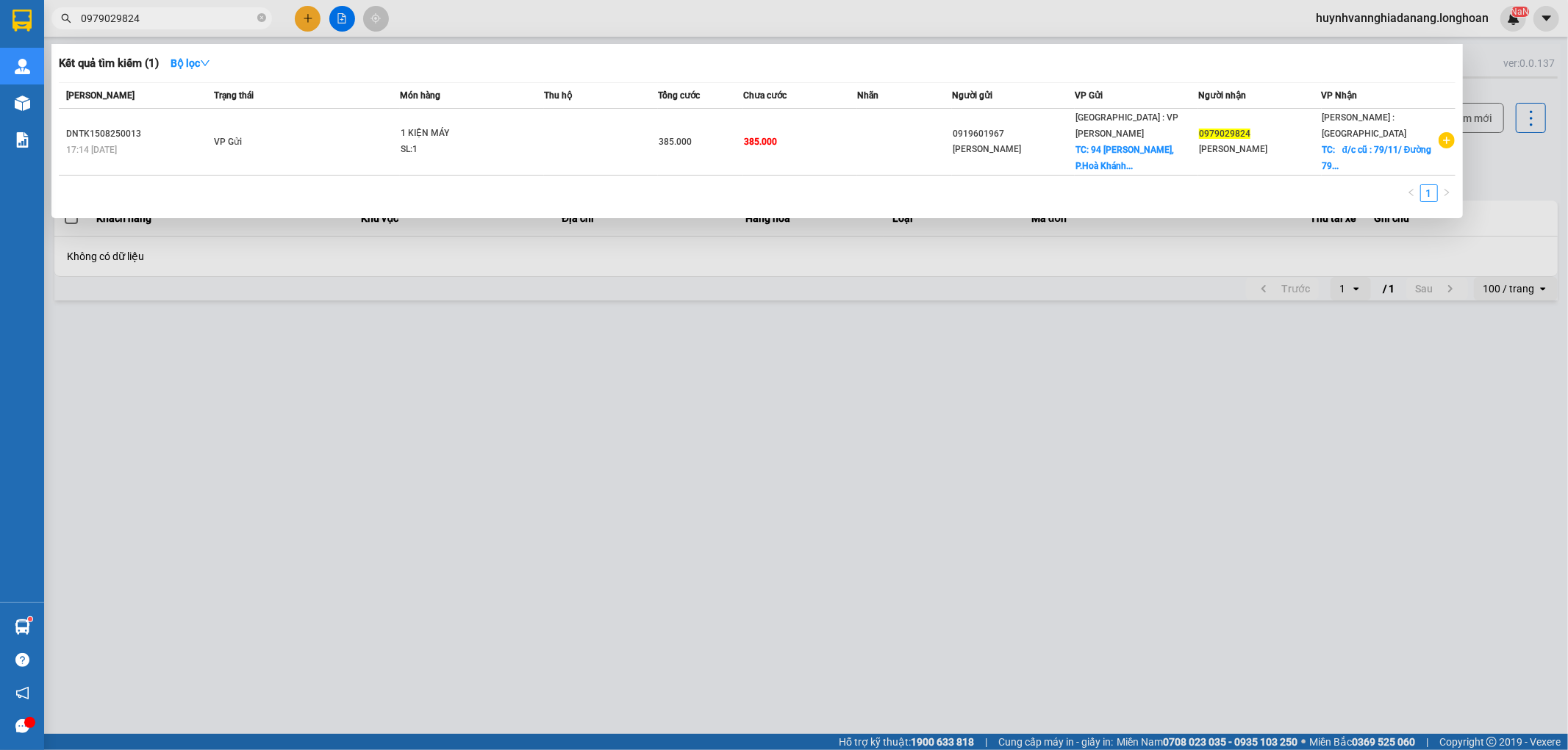
type input "0979029824"
click at [556, 386] on div at bounding box center [784, 375] width 1568 height 750
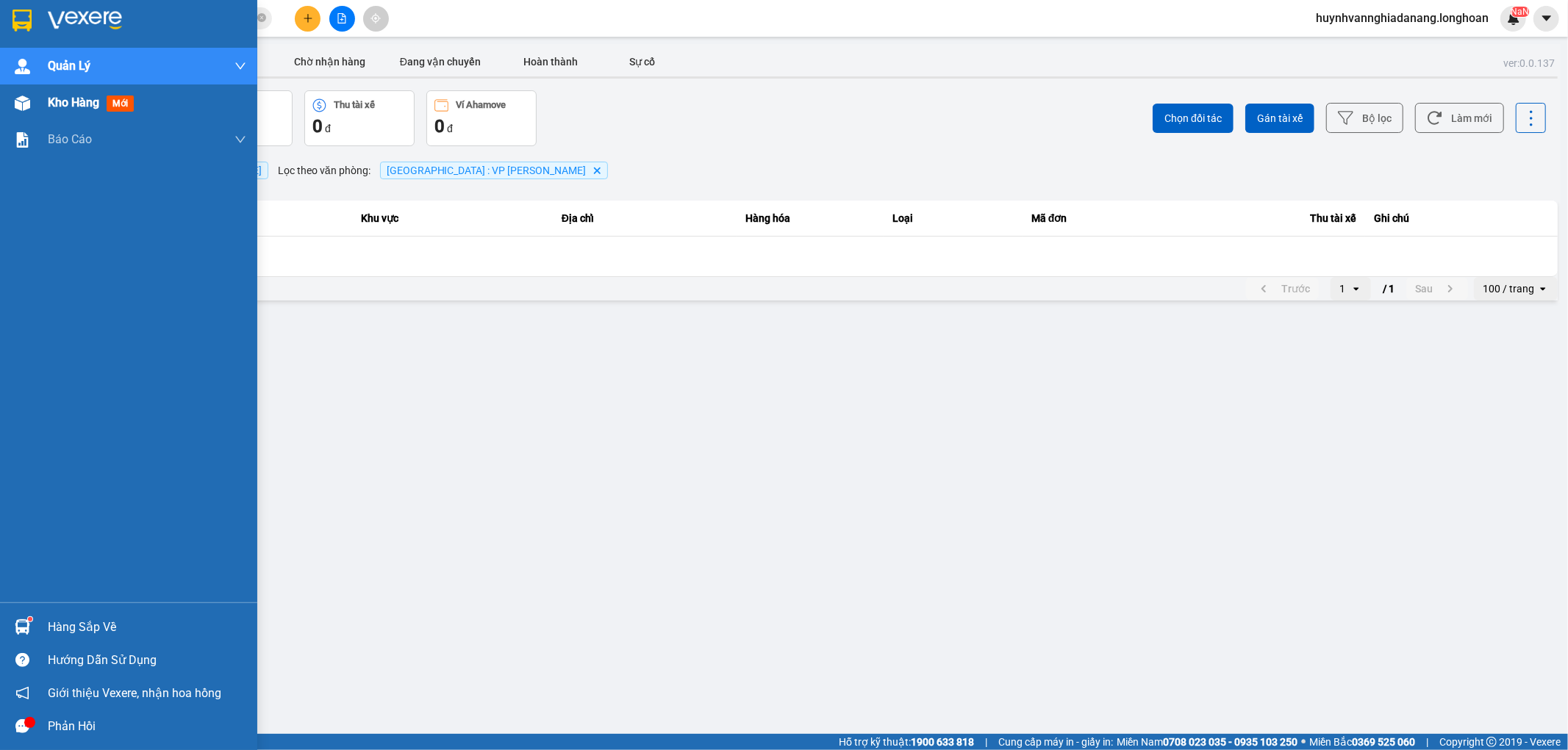
click at [64, 100] on span "Kho hàng" at bounding box center [73, 102] width 52 height 14
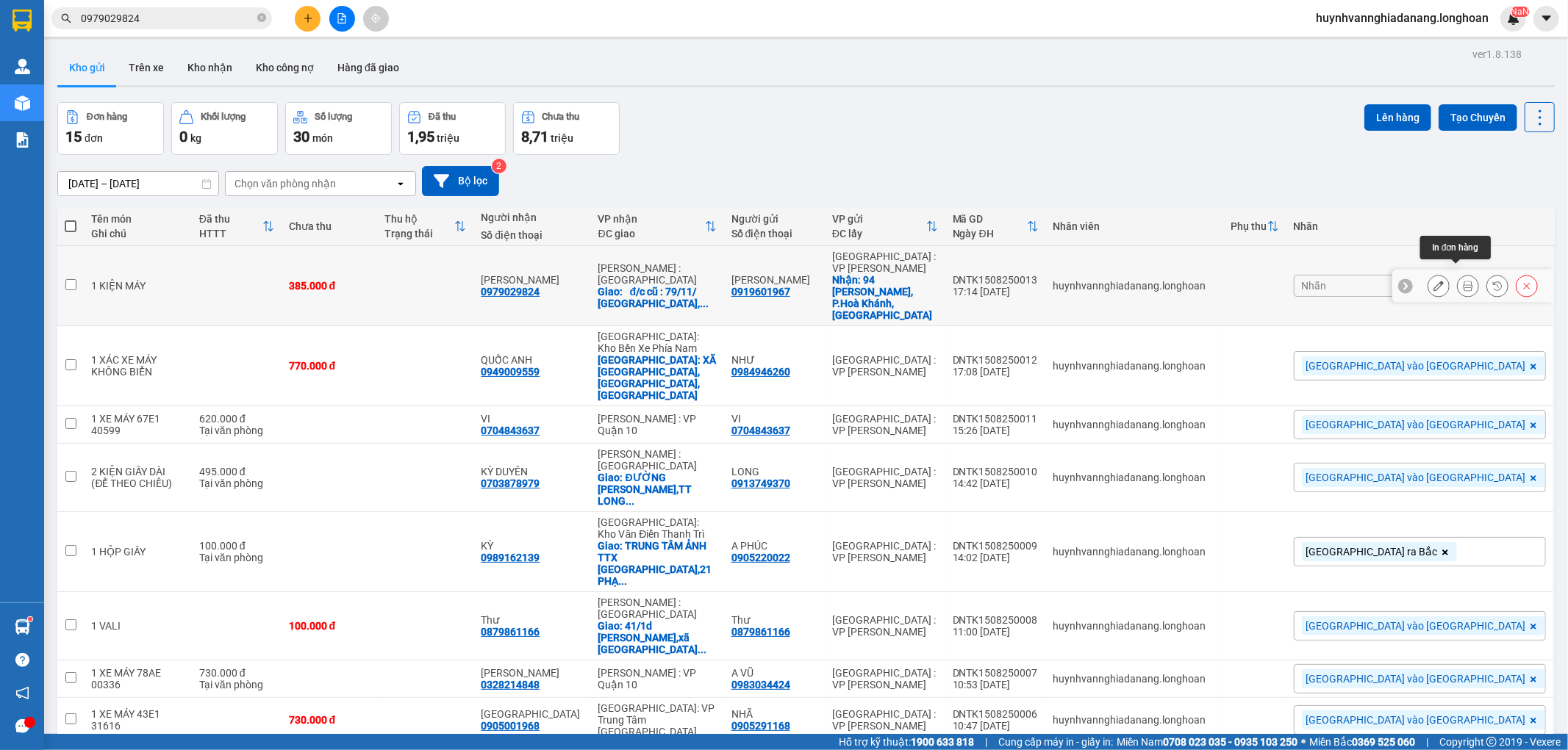
click at [1463, 280] on icon at bounding box center [1468, 285] width 10 height 10
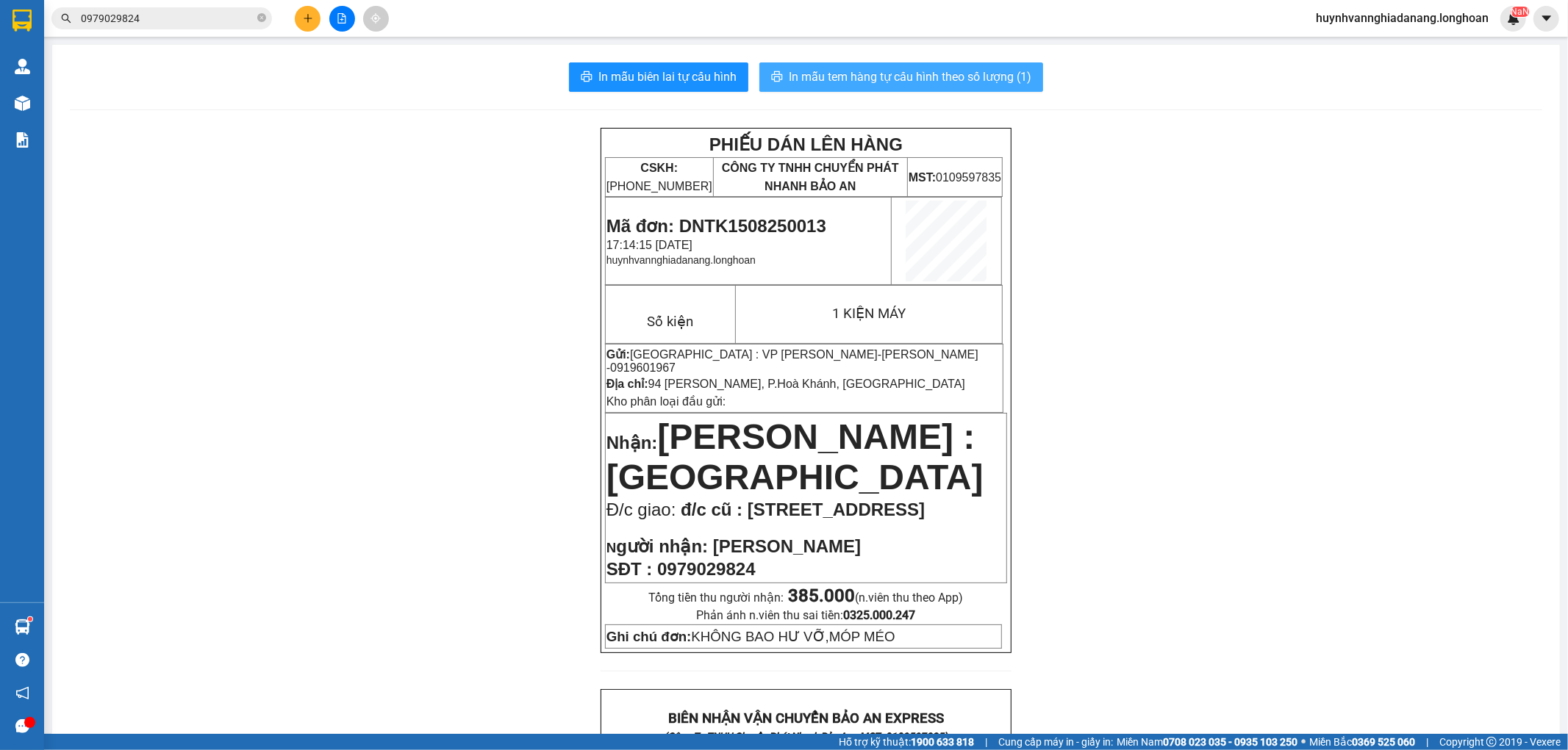
click at [888, 83] on span "In mẫu tem hàng tự cấu hình theo số lượng (1)" at bounding box center [910, 77] width 242 height 18
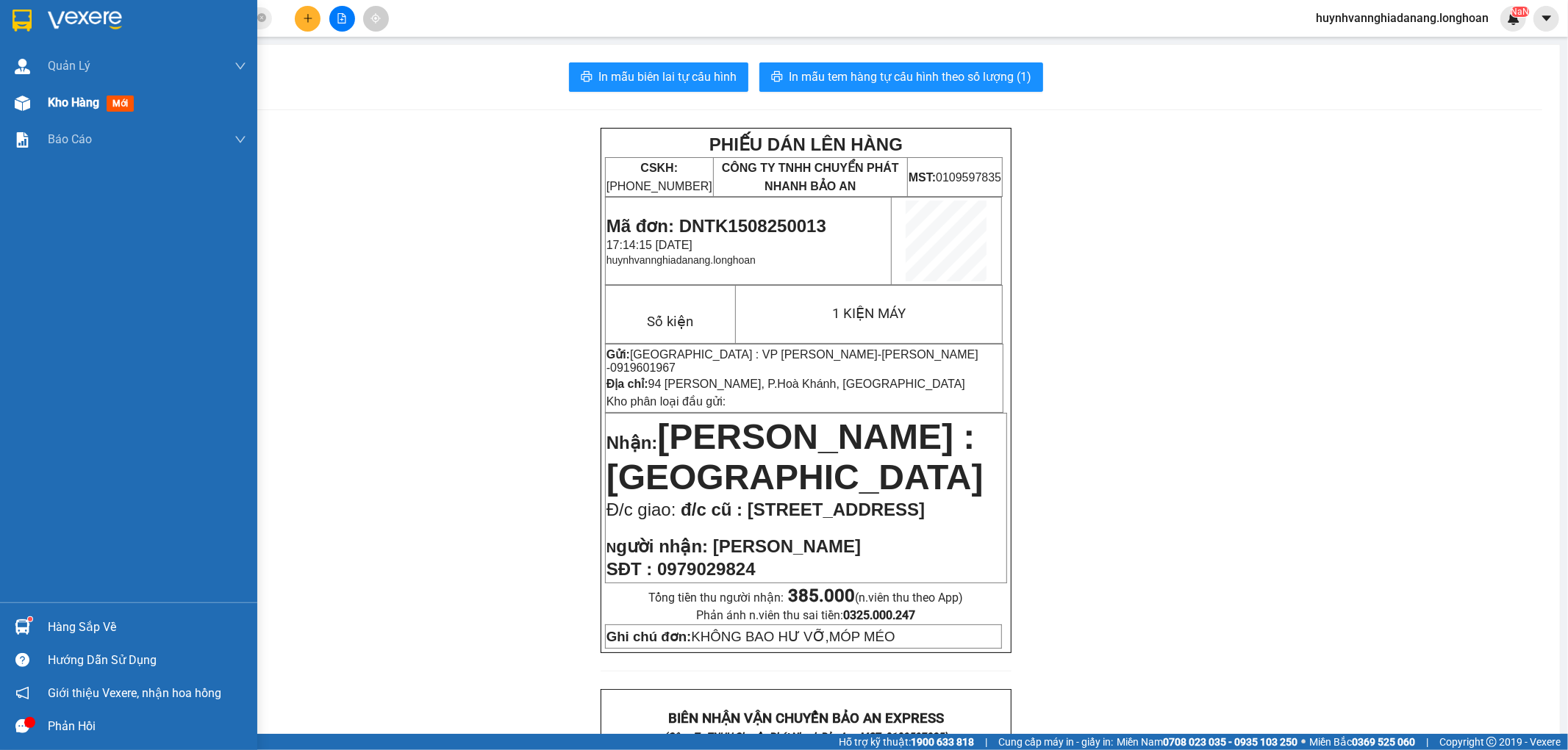
drag, startPoint x: 43, startPoint y: 109, endPoint x: 57, endPoint y: 111, distance: 14.1
click at [44, 109] on div "Kho hàng mới" at bounding box center [128, 102] width 257 height 37
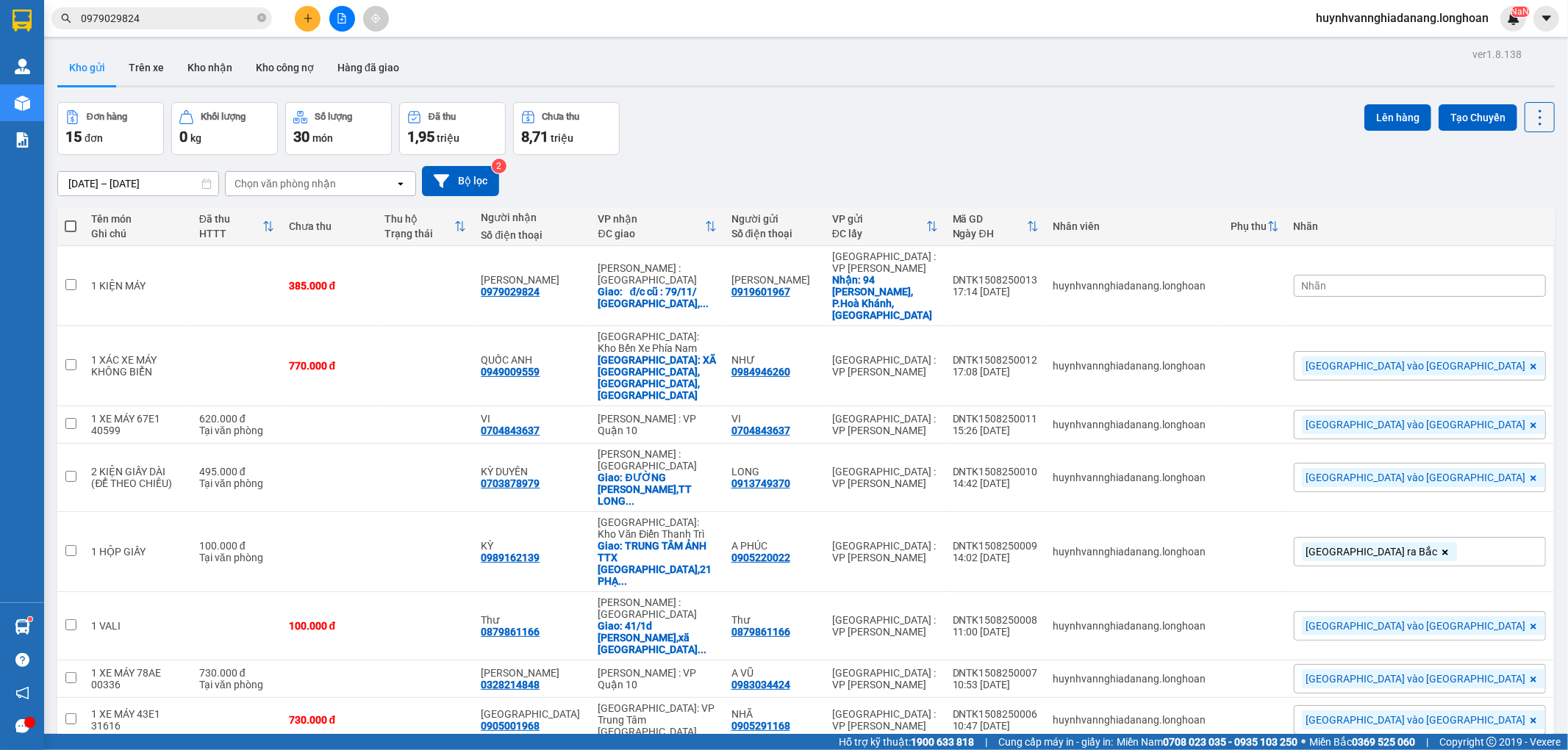
click at [1460, 275] on div "Nhãn" at bounding box center [1420, 286] width 252 height 22
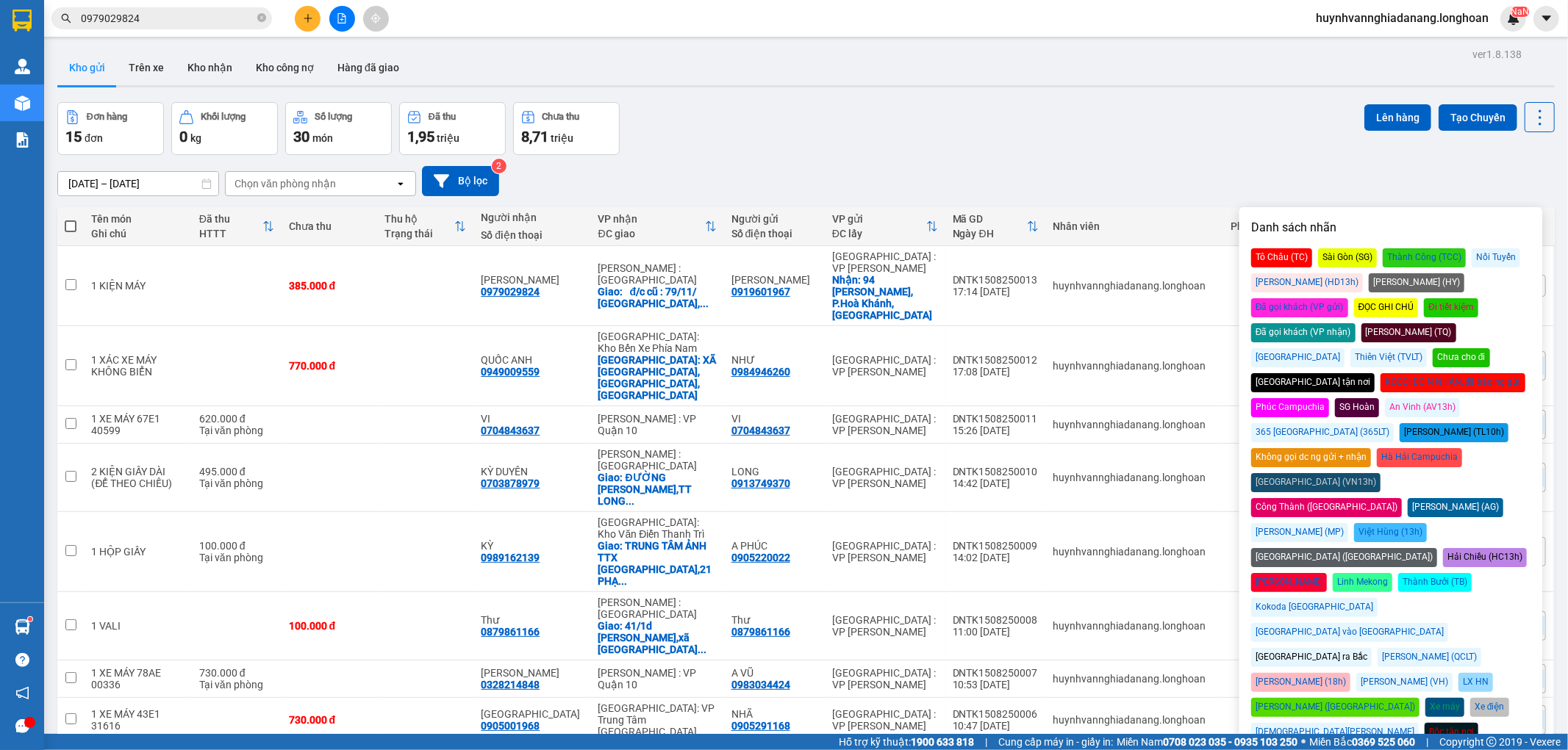
click at [1448, 623] on div "[GEOGRAPHIC_DATA] vào [GEOGRAPHIC_DATA]" at bounding box center [1350, 632] width 197 height 19
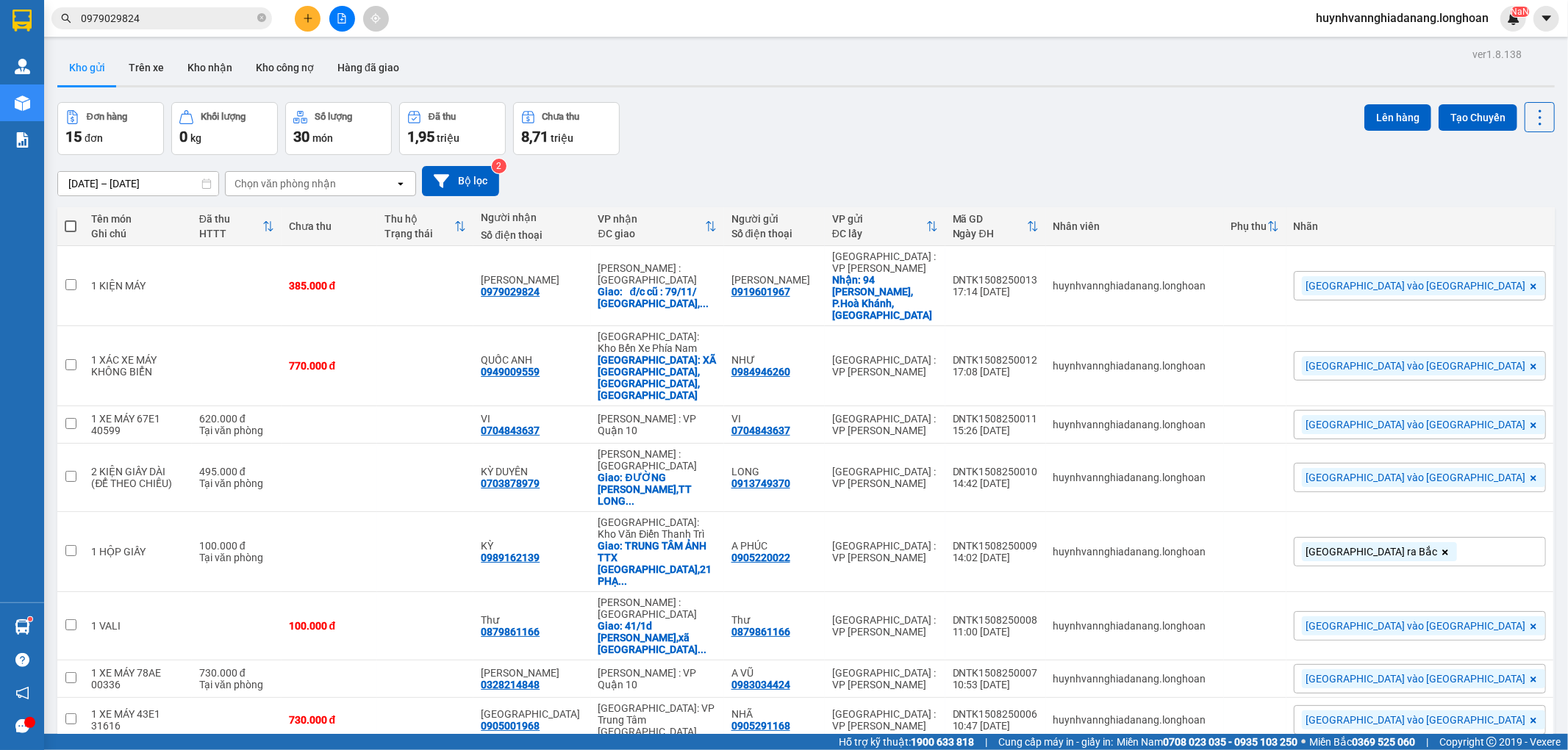
click at [1224, 116] on div "Đơn hàng 15 đơn Khối lượng 0 kg Số lượng 30 món Đã thu 1,95 triệu Chưa thu 8,71…" at bounding box center [805, 128] width 1497 height 52
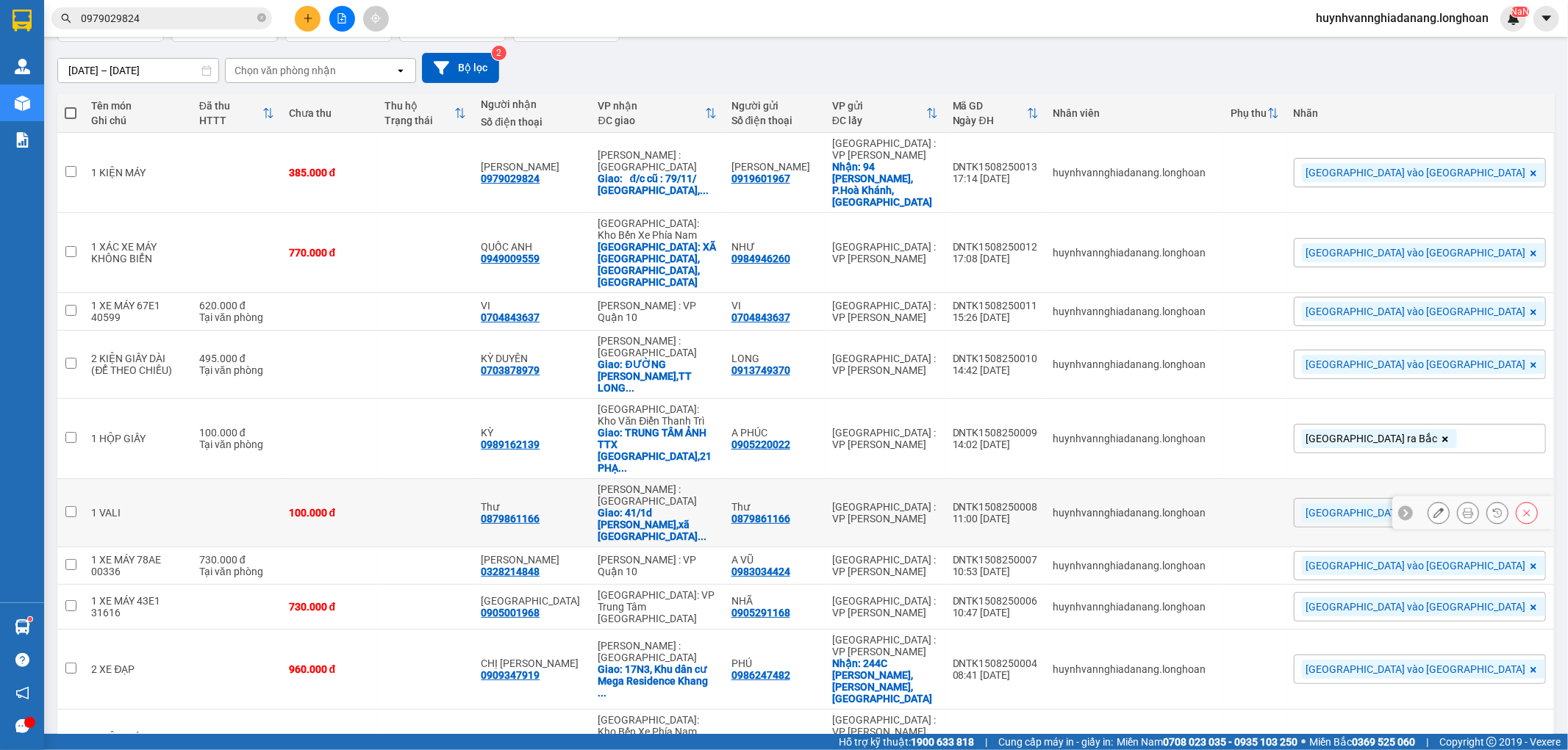
scroll to position [394, 0]
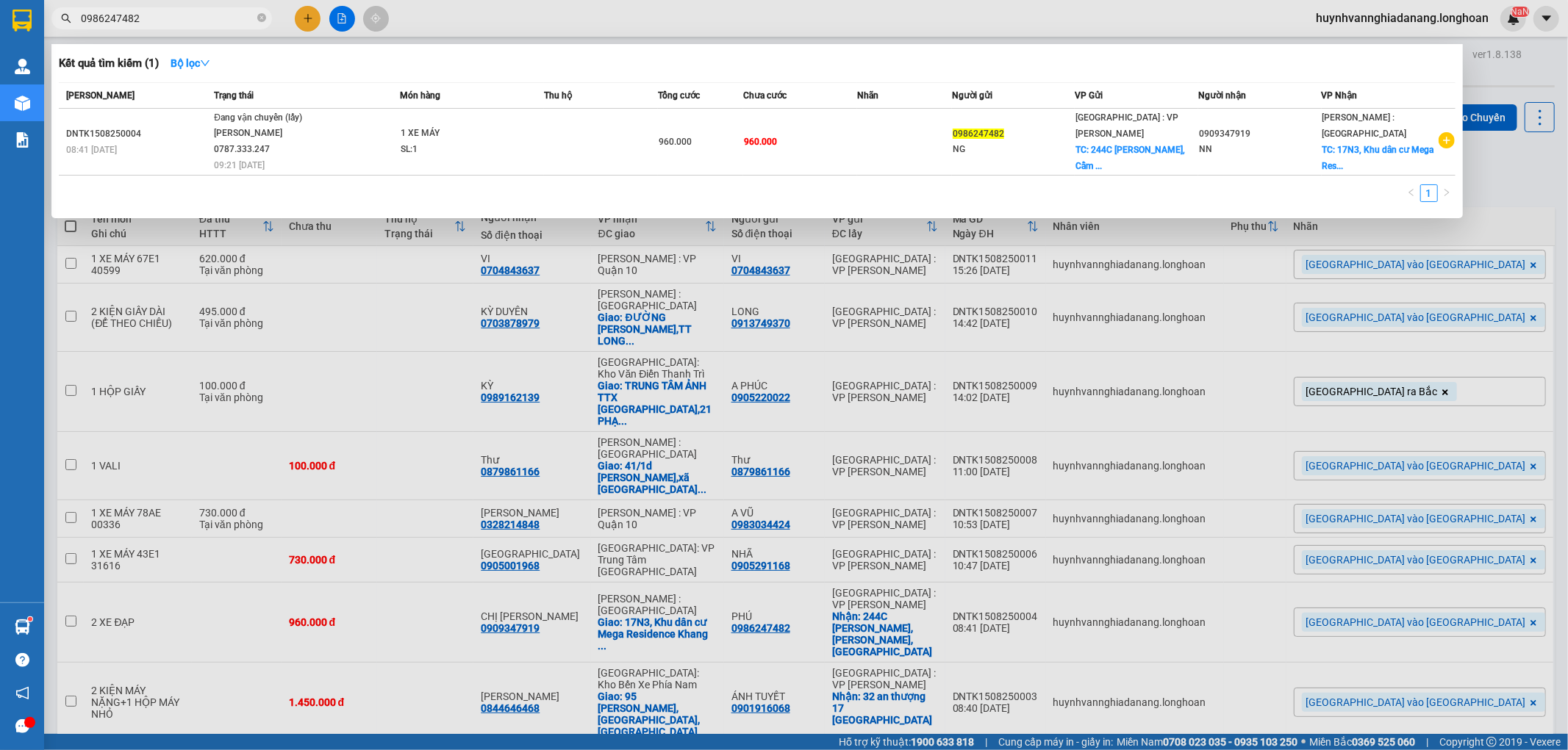
scroll to position [49, 0]
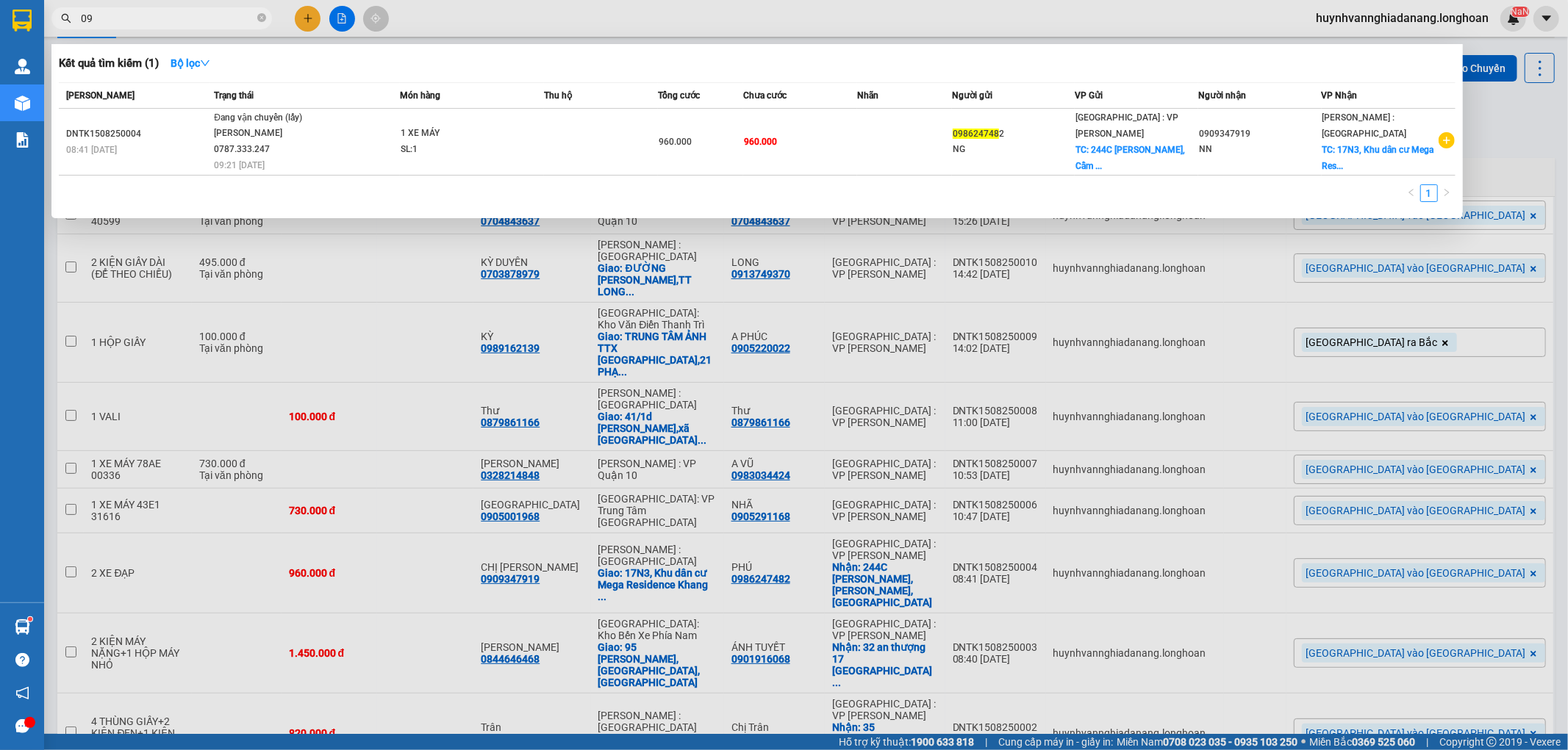
type input "0"
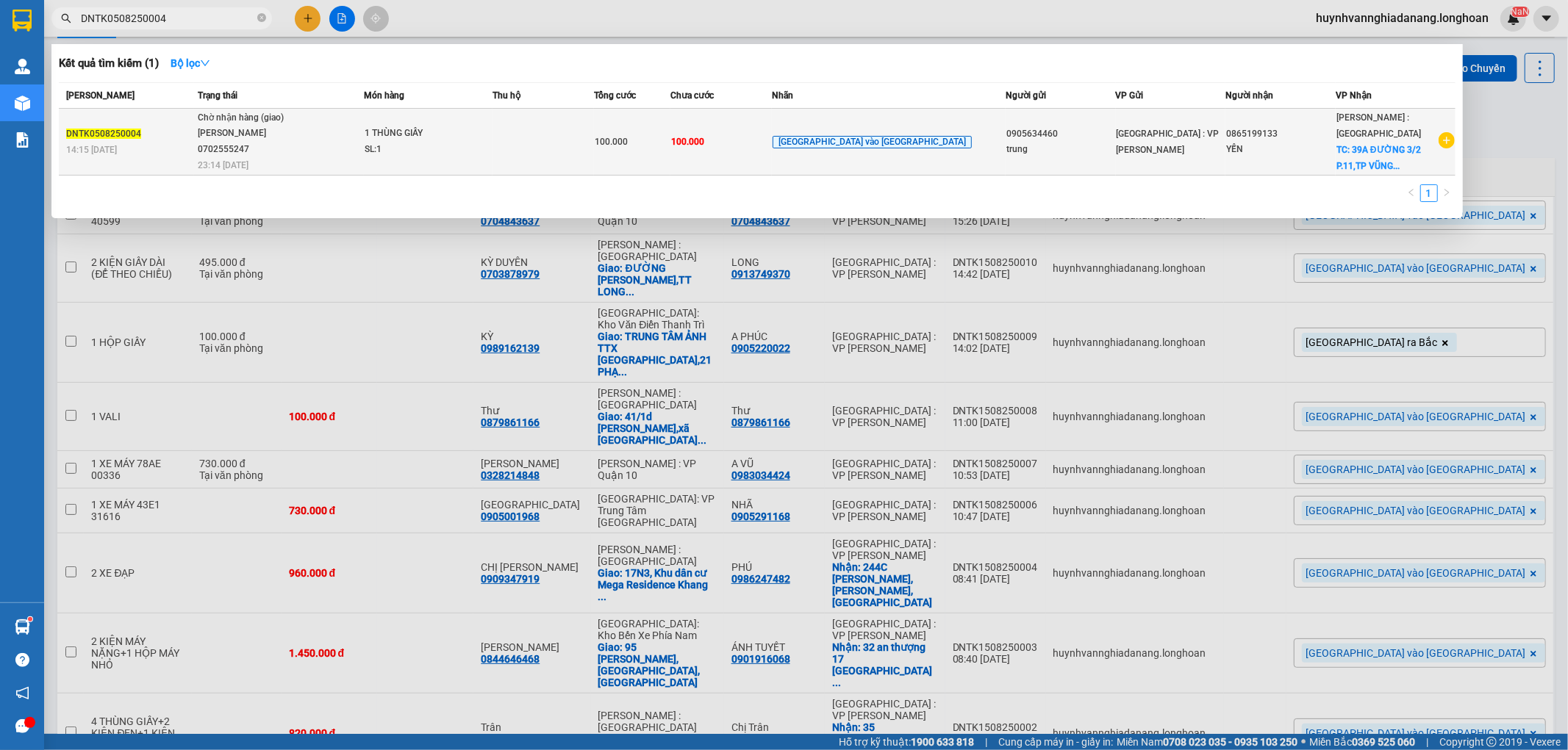
type input "DNTK0508250004"
click at [566, 137] on td at bounding box center [543, 142] width 101 height 67
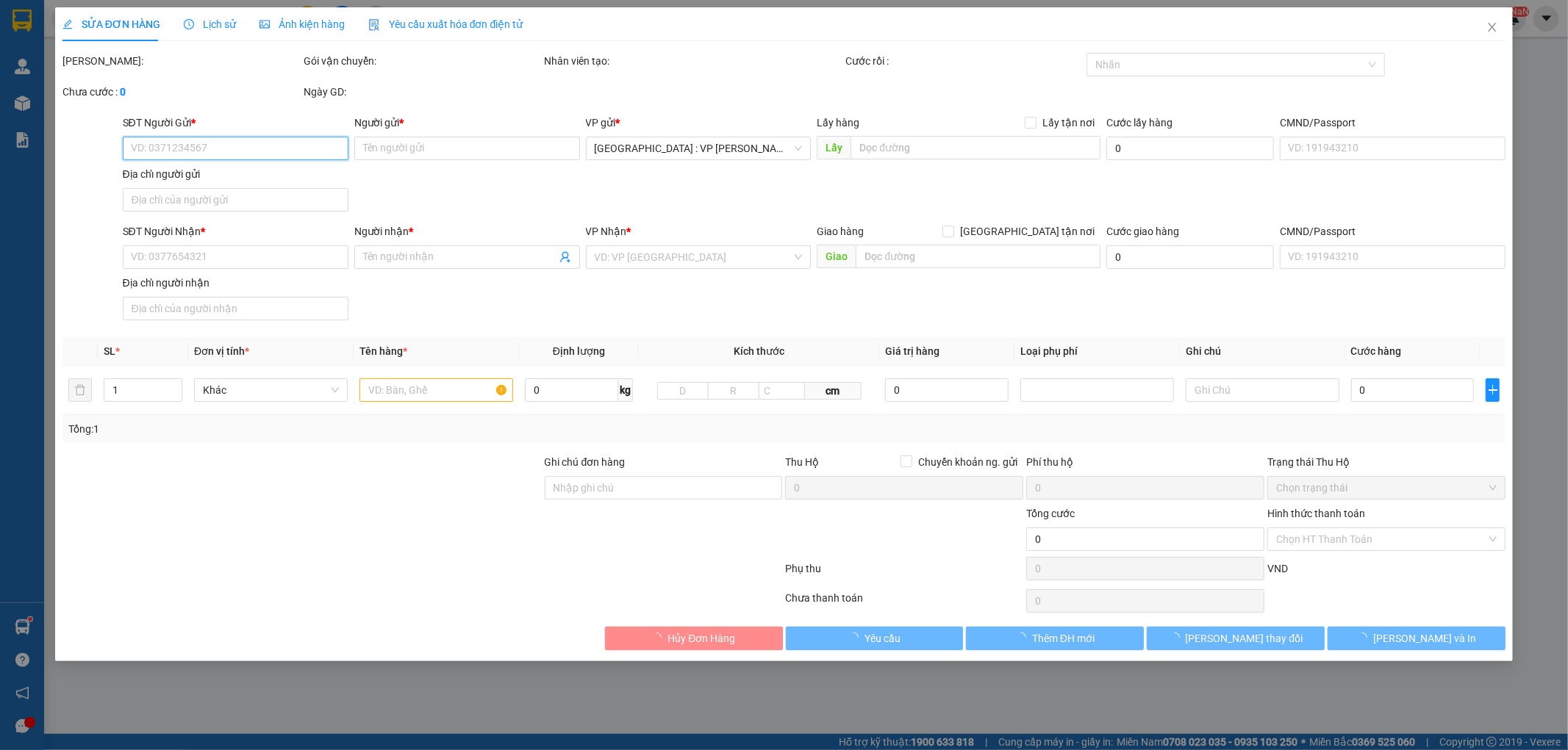
type input "0905634460"
type input "trung"
type input "0865199133"
type input "YẾN"
checkbox input "true"
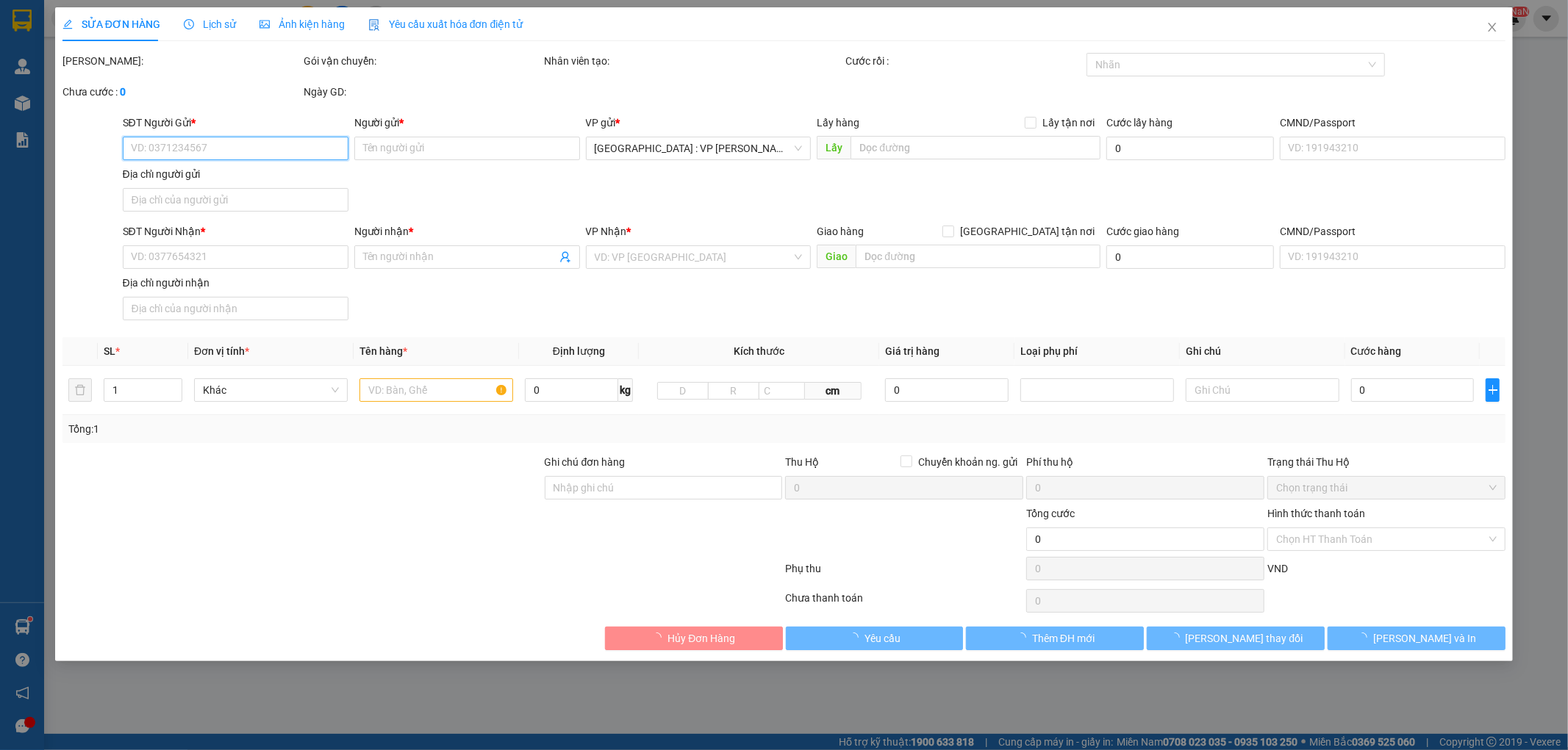
type input "39A ĐƯỜNG 3/2 P.11,TP VŨNG TÀU"
type input "HƯ VỠ KHÔNG ĐỀN"
type input "100.000"
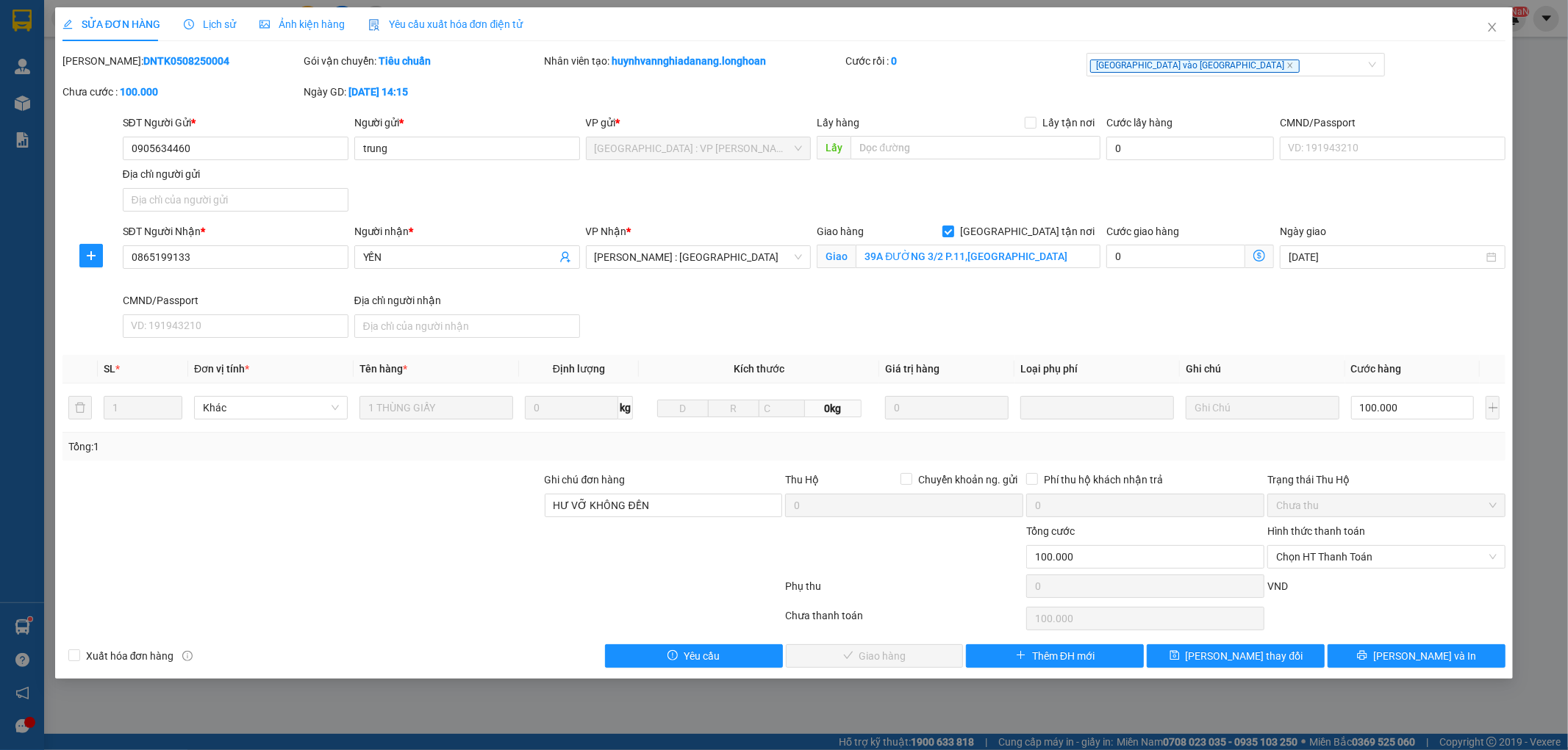
click at [217, 27] on span "Lịch sử" at bounding box center [210, 24] width 52 height 12
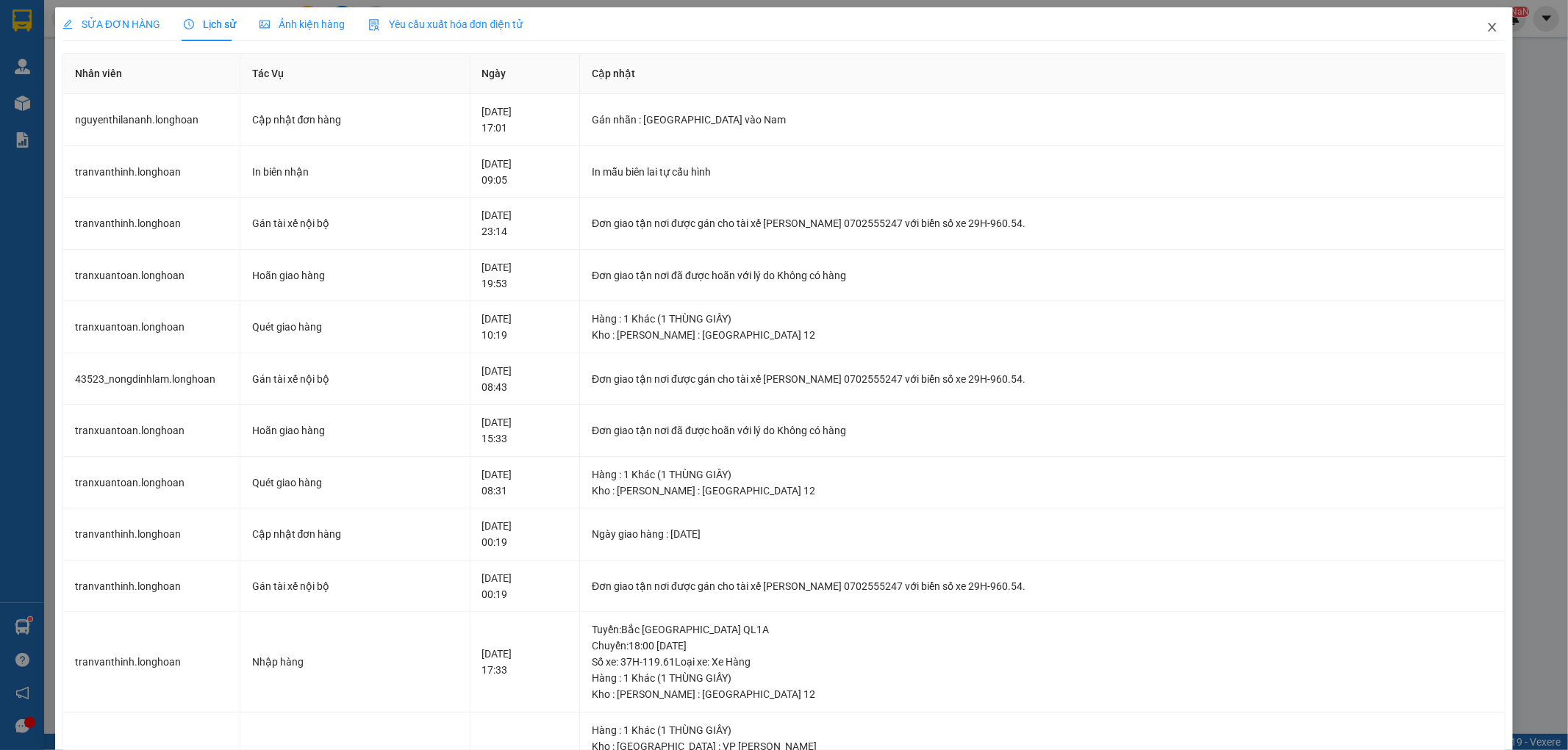
click at [1487, 25] on icon "close" at bounding box center [1492, 27] width 12 height 12
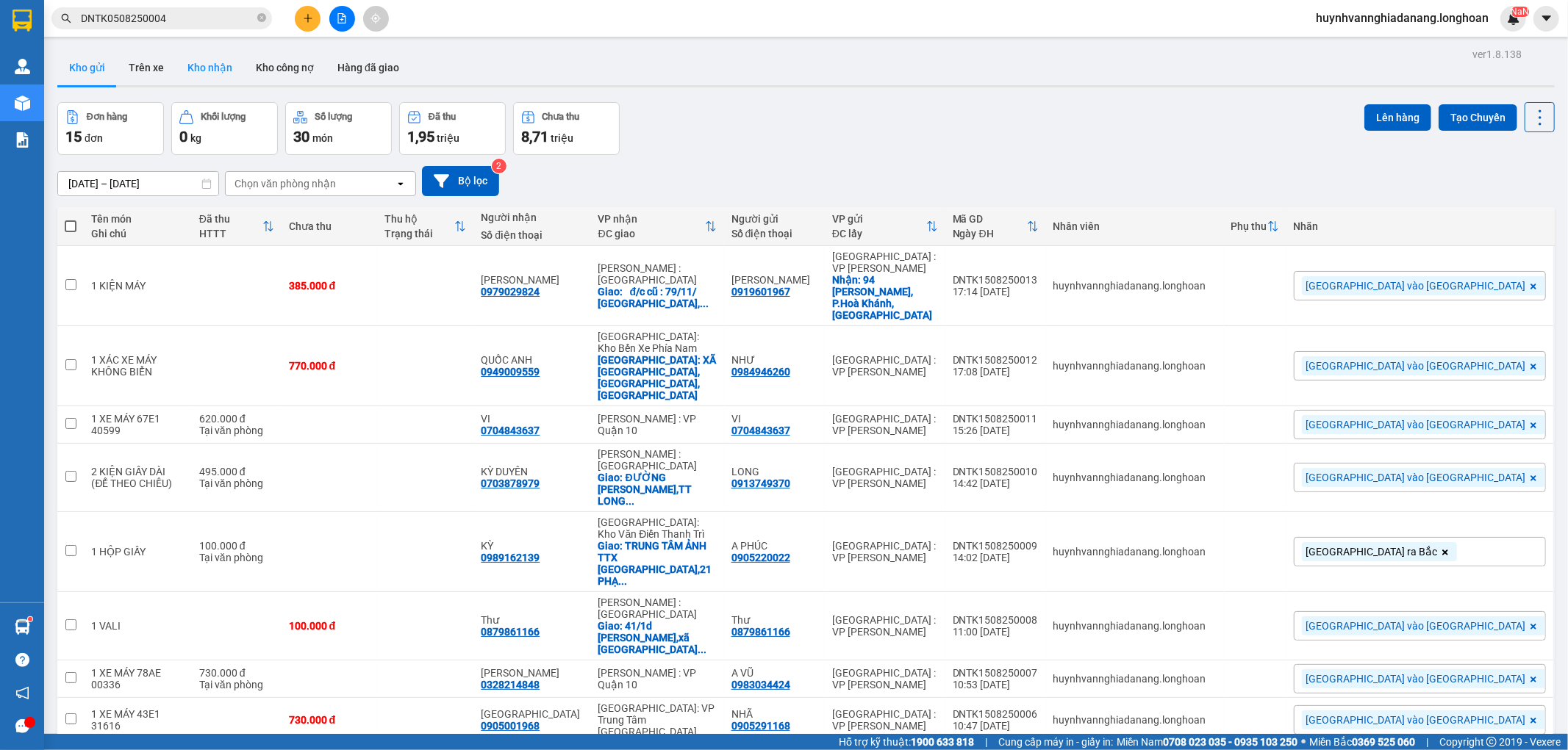
click at [204, 69] on button "Kho nhận" at bounding box center [210, 67] width 69 height 35
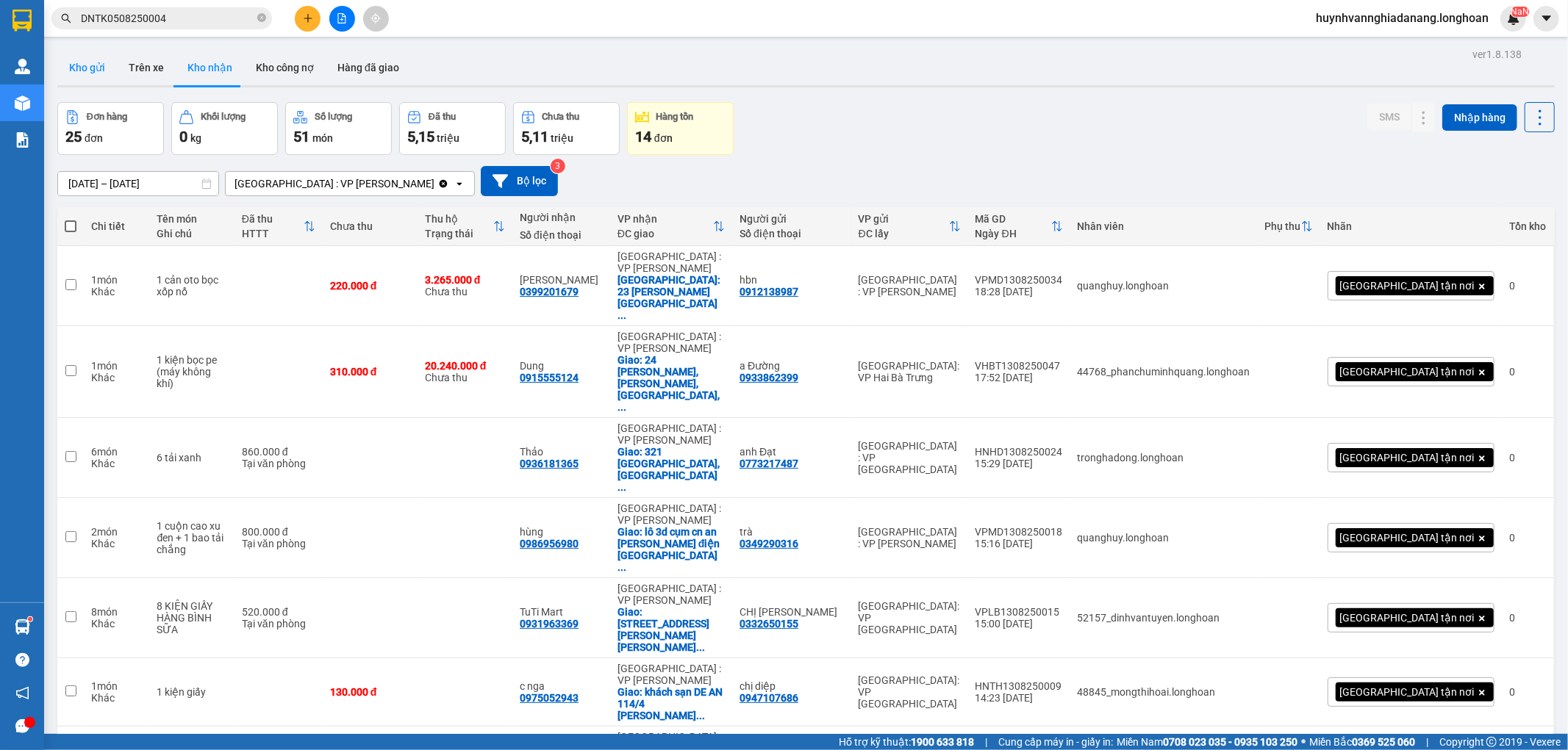
click at [92, 70] on button "Kho gửi" at bounding box center [87, 67] width 60 height 35
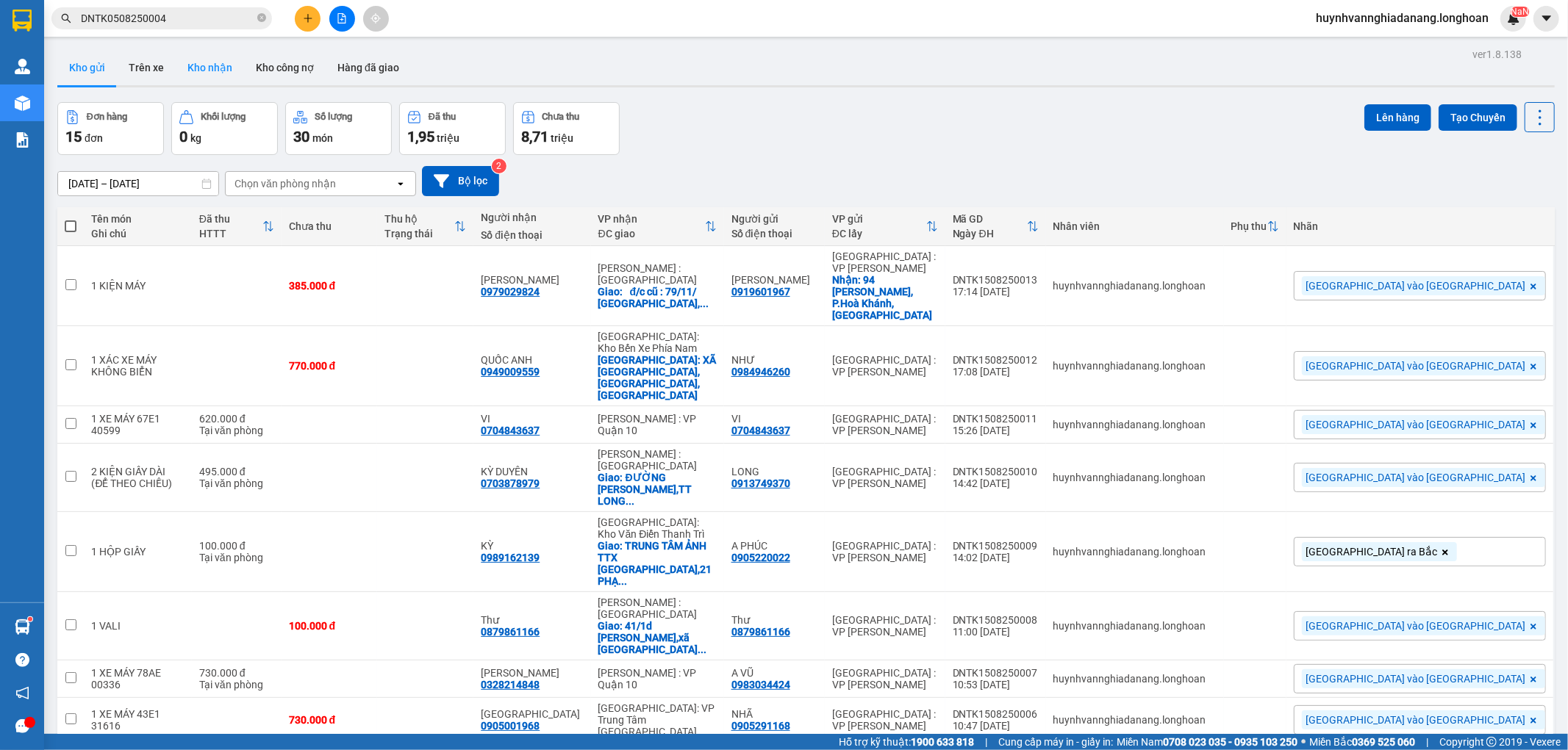
click at [216, 72] on button "Kho nhận" at bounding box center [210, 67] width 69 height 35
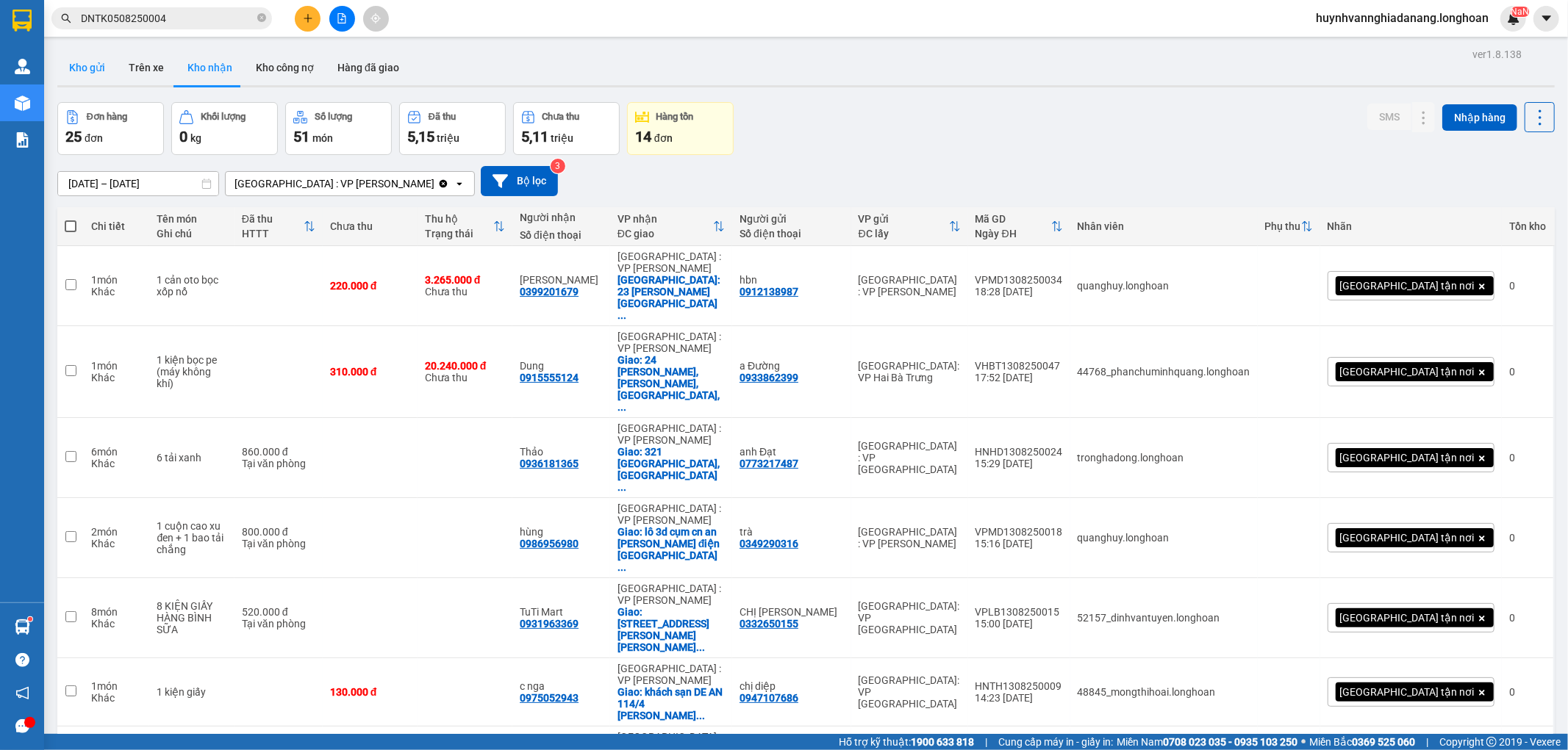
click at [94, 68] on button "Kho gửi" at bounding box center [87, 67] width 60 height 35
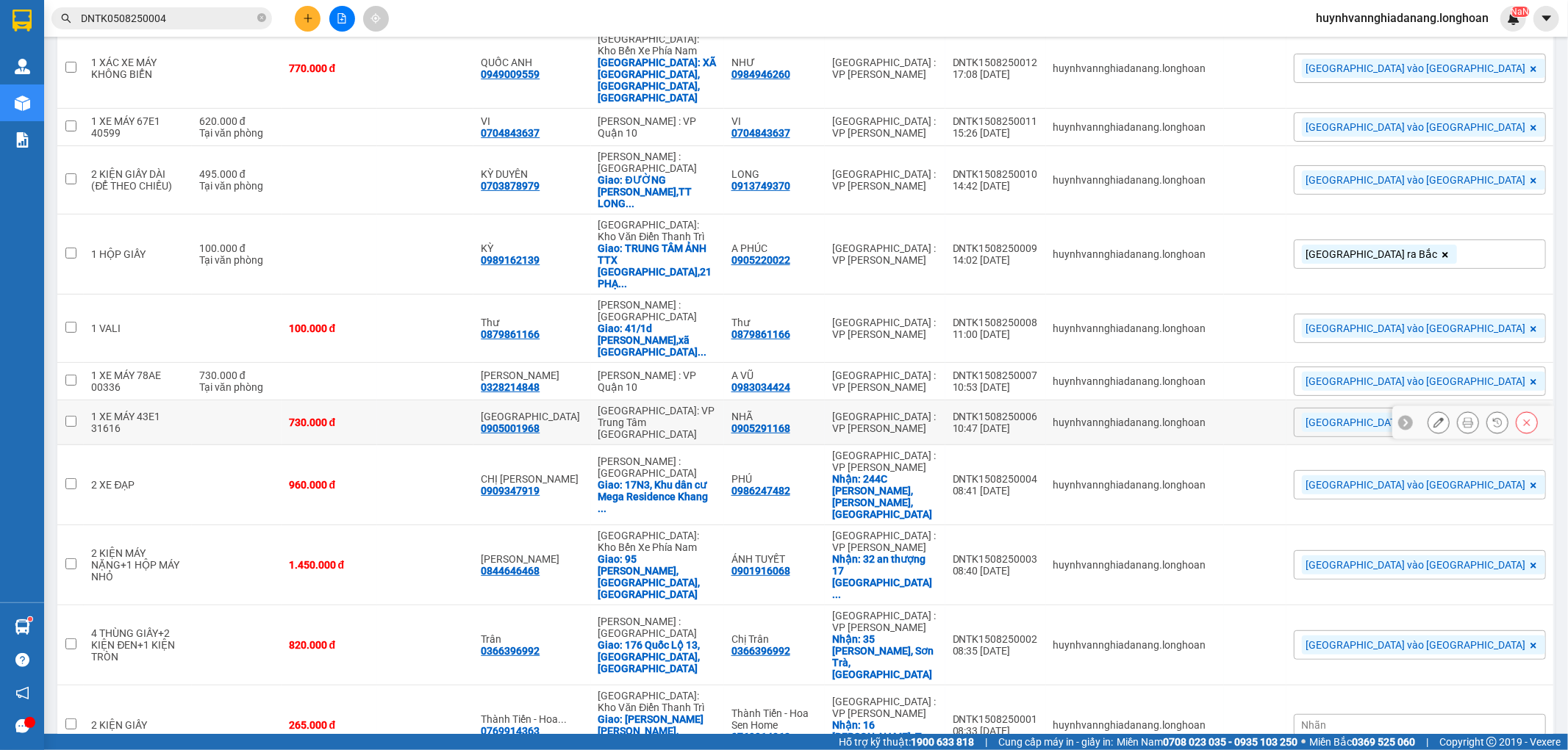
scroll to position [327, 0]
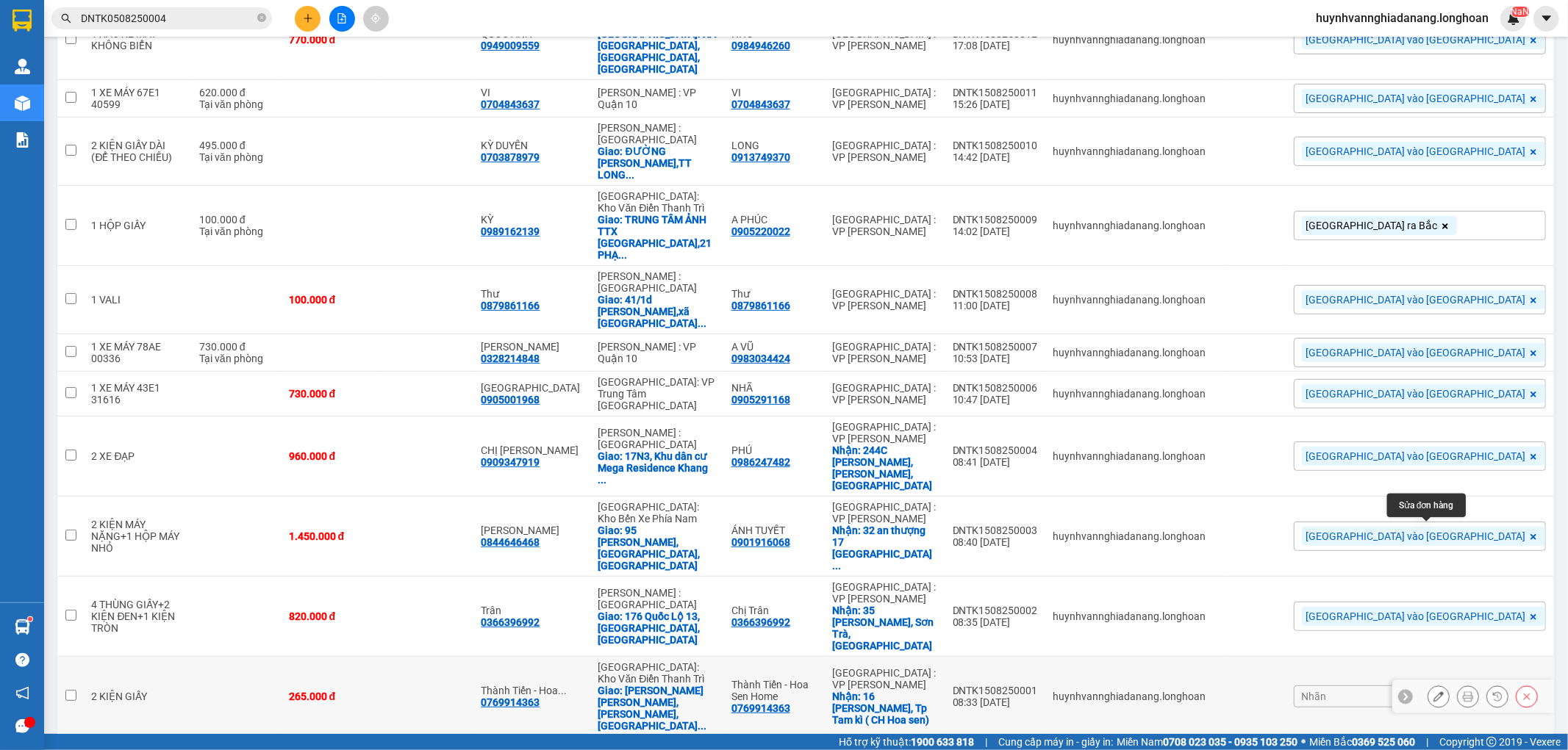
click at [1433, 691] on icon at bounding box center [1438, 696] width 10 height 10
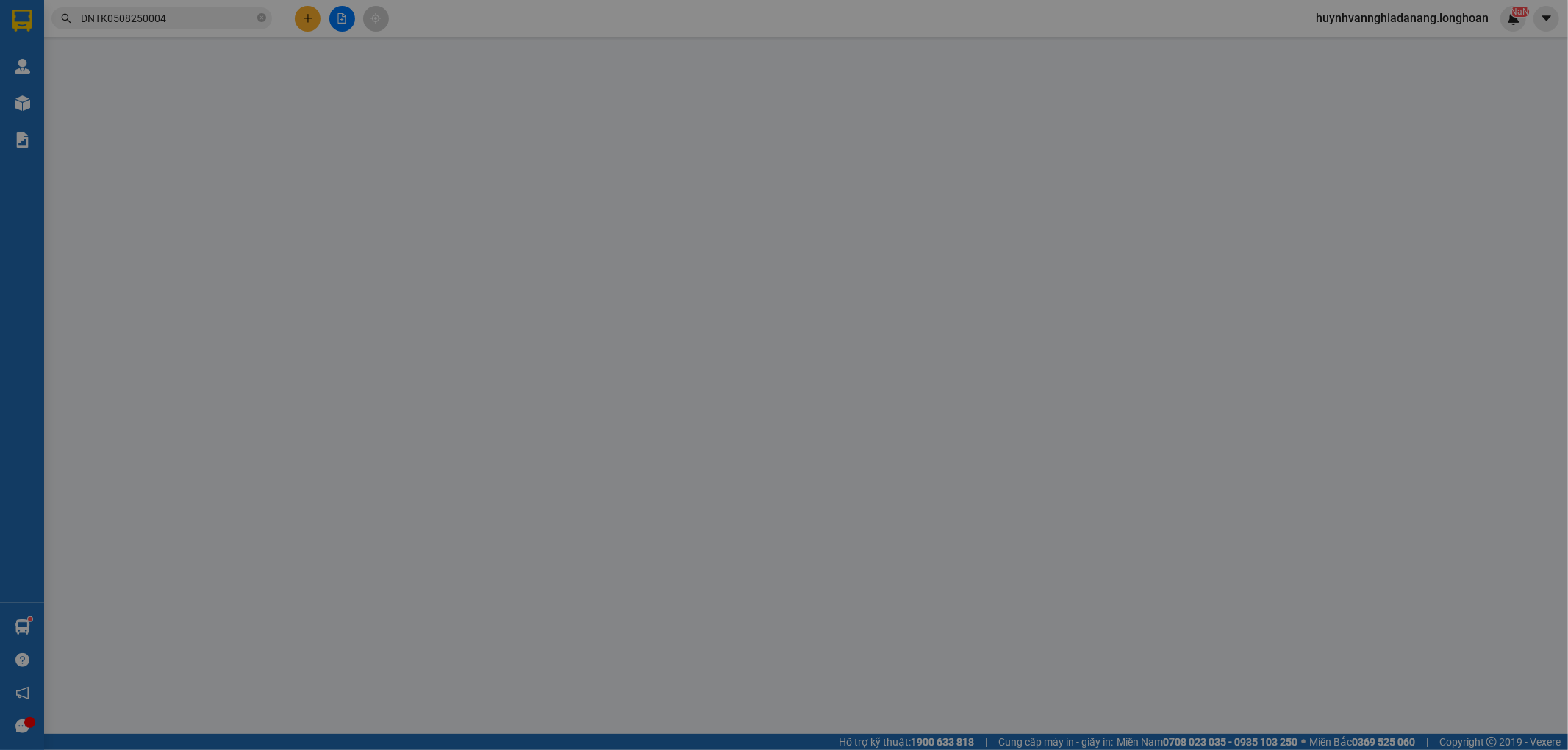
type input "0769914363"
type input "Thành Tiến - Hoa Sen Home"
checkbox input "true"
type input "16 Phan Bội Châu, Tp Tam kì ( CH Hoa sen)"
type input "0769914363"
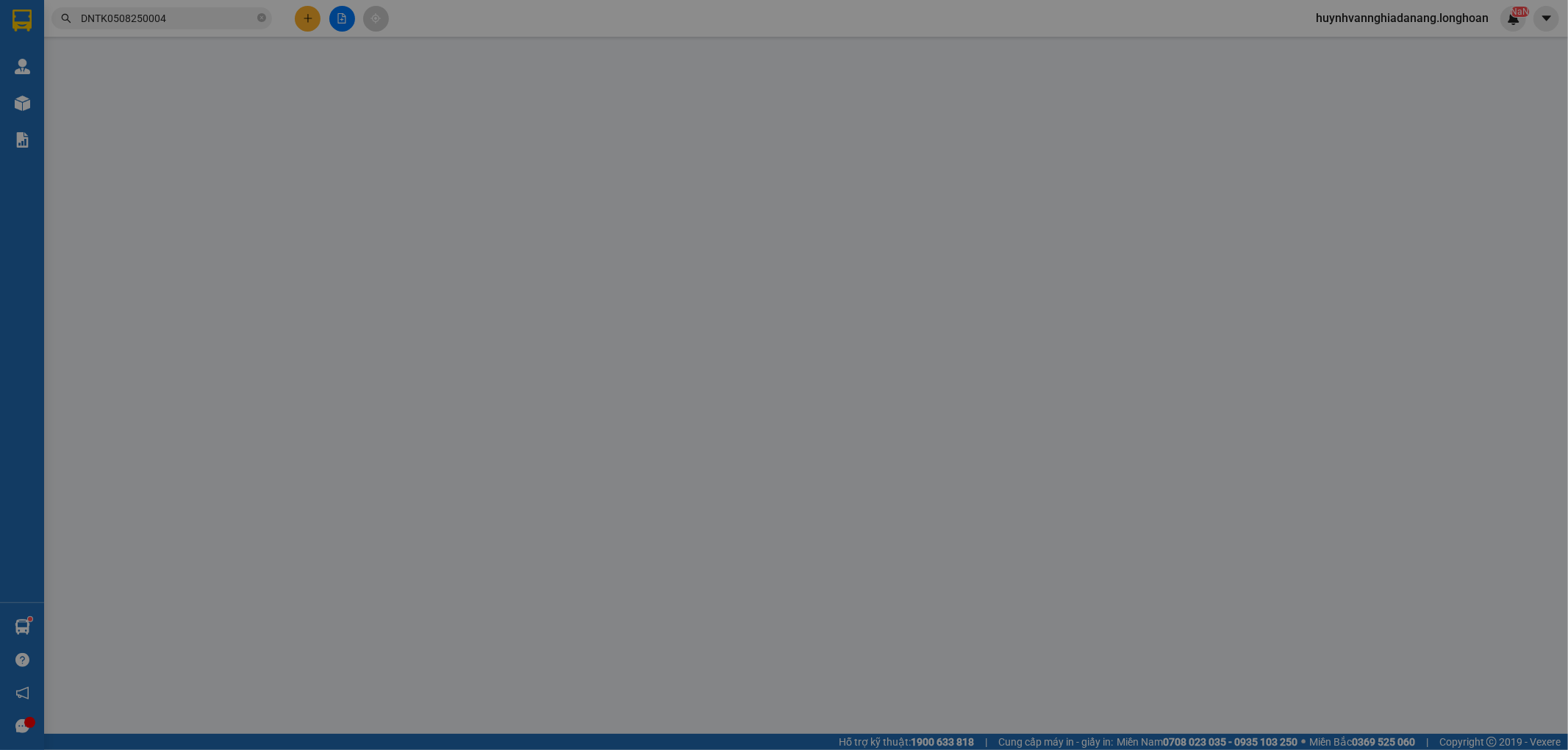
type input "Thành Tiến - Hoa Sen Home"
checkbox input "true"
type input "Đ. Nguyễn Tất Thành, Khai Quang, Vĩnh Yên, Vĩnh Phúc ( Hoa Sen Home Vĩnh Yên)"
type input "265.000"
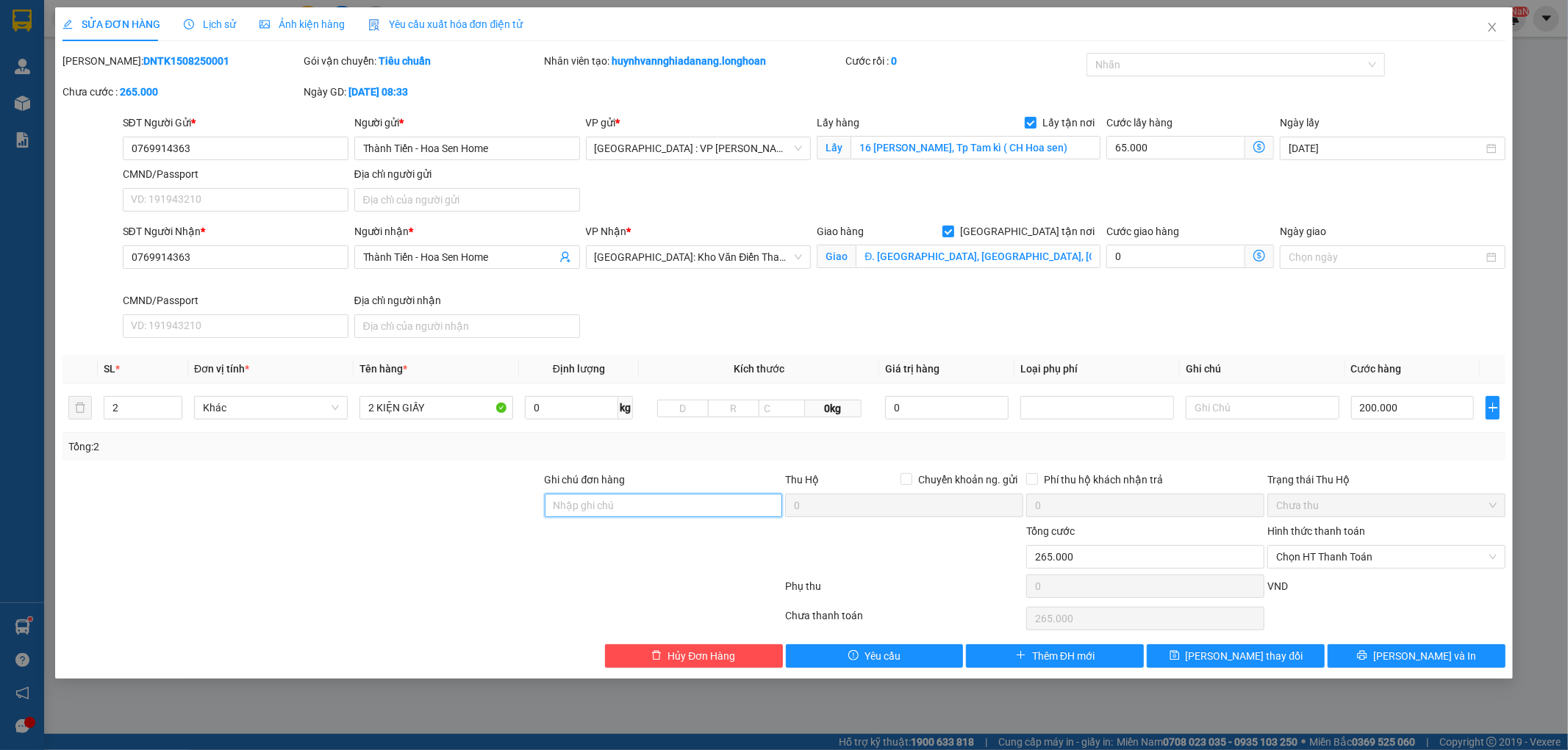
click at [641, 508] on input "Ghi chú đơn hàng" at bounding box center [663, 506] width 238 height 24
type input "KHÔNG BAO HƯ VỠ,MÓP MÉO"
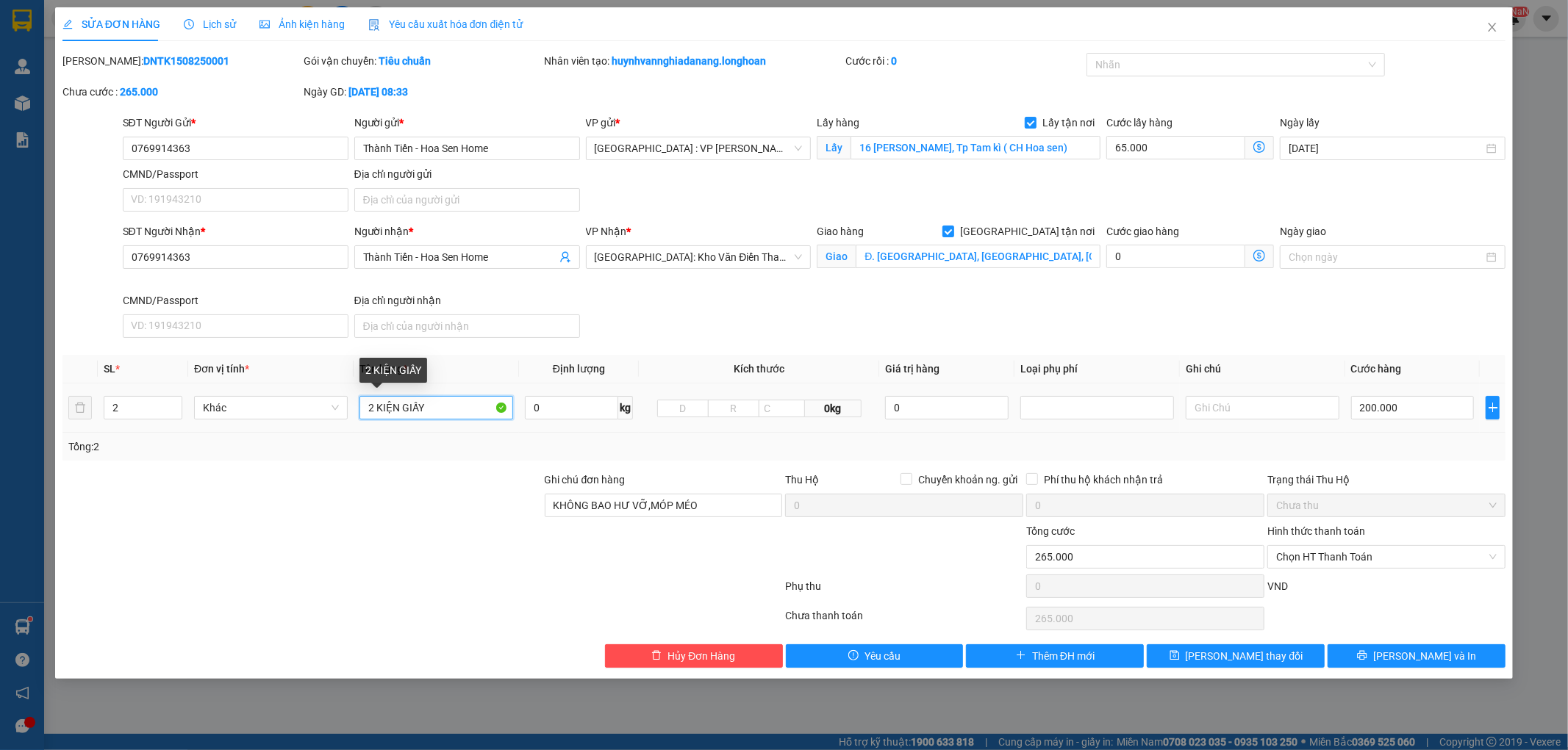
click at [398, 409] on input "2 KIỆN GIẤY" at bounding box center [436, 408] width 154 height 24
type input "2 THÙNG GIẤY"
click at [1259, 662] on span "Lưu thay đổi" at bounding box center [1244, 657] width 118 height 16
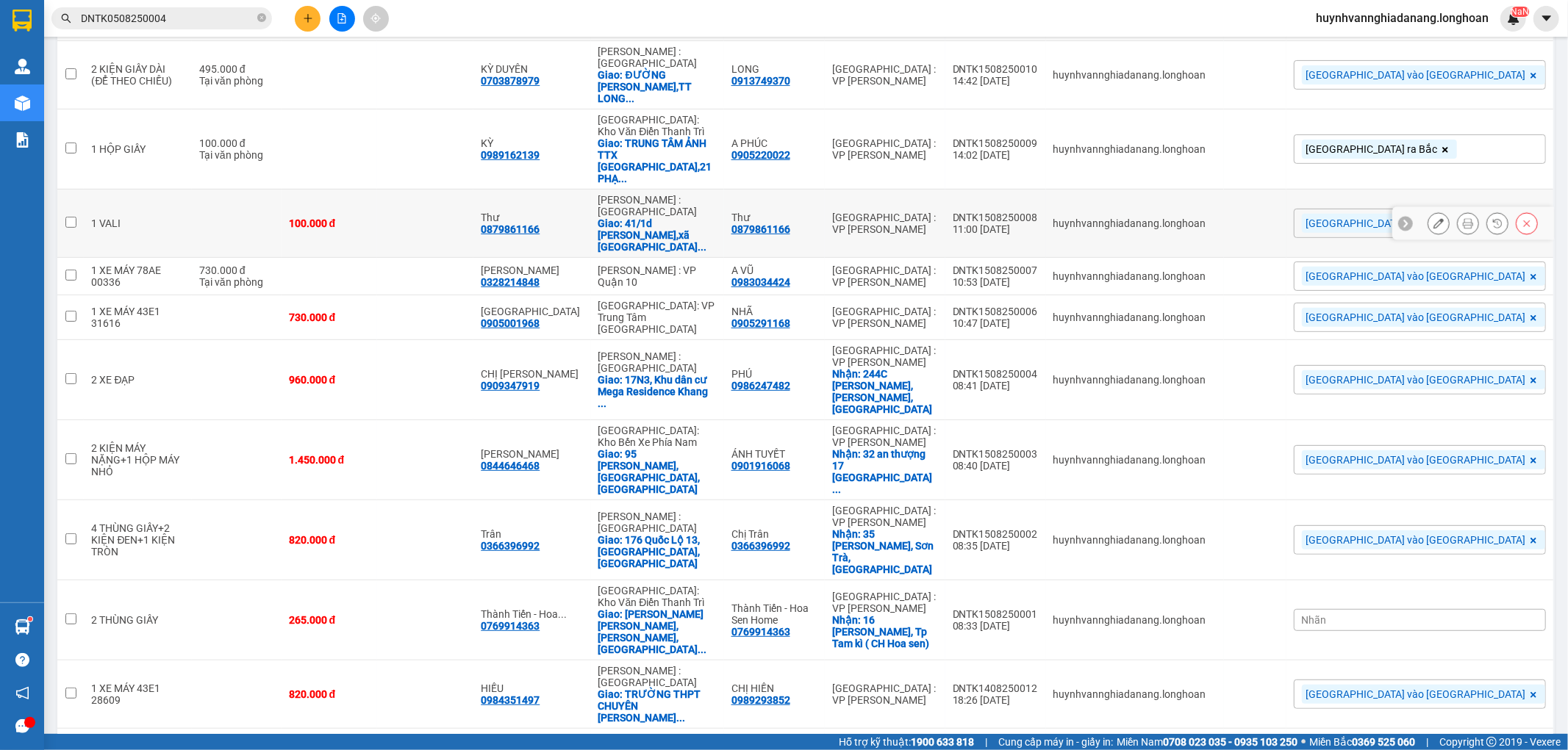
scroll to position [381, 0]
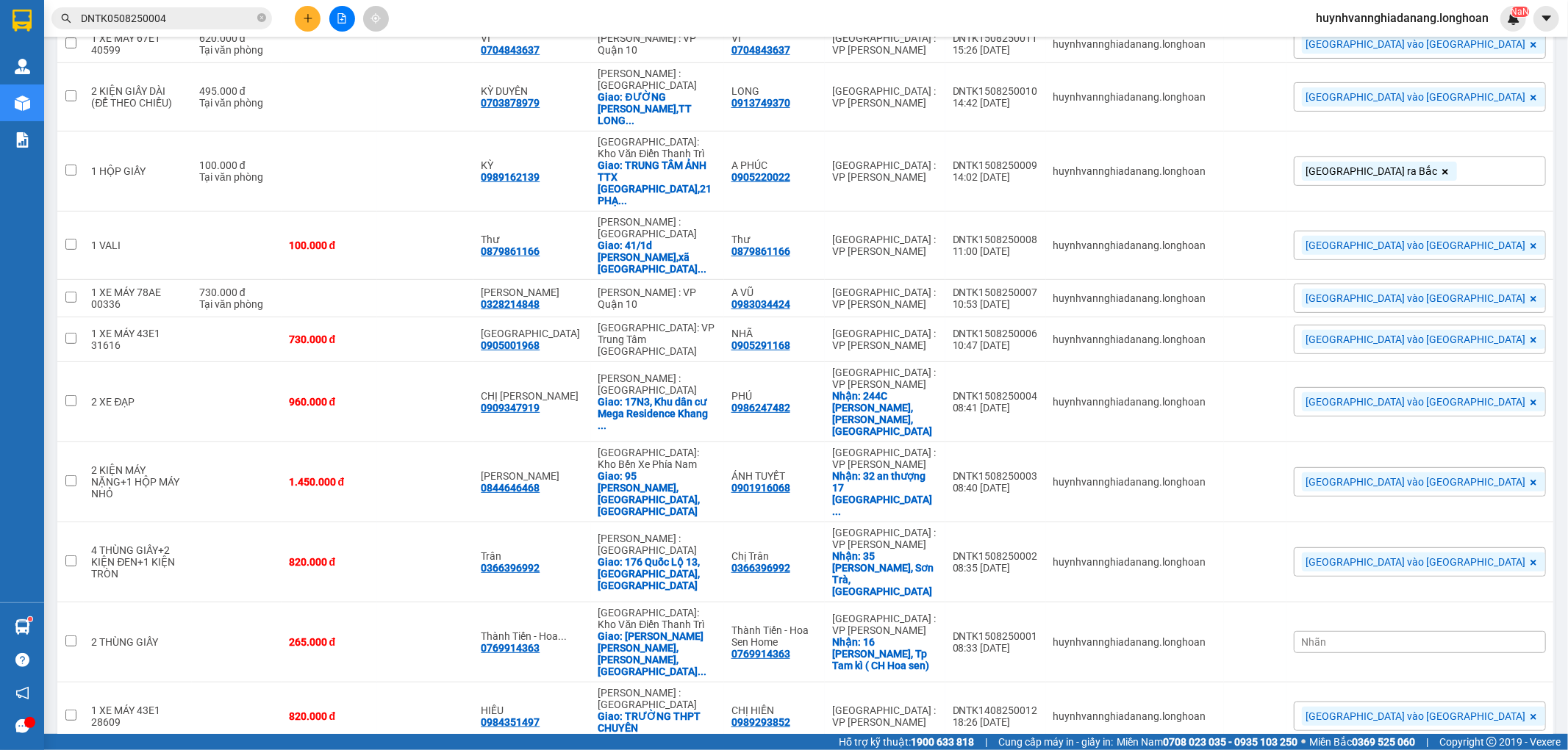
click at [185, 12] on input "DNTK0508250004" at bounding box center [167, 18] width 174 height 16
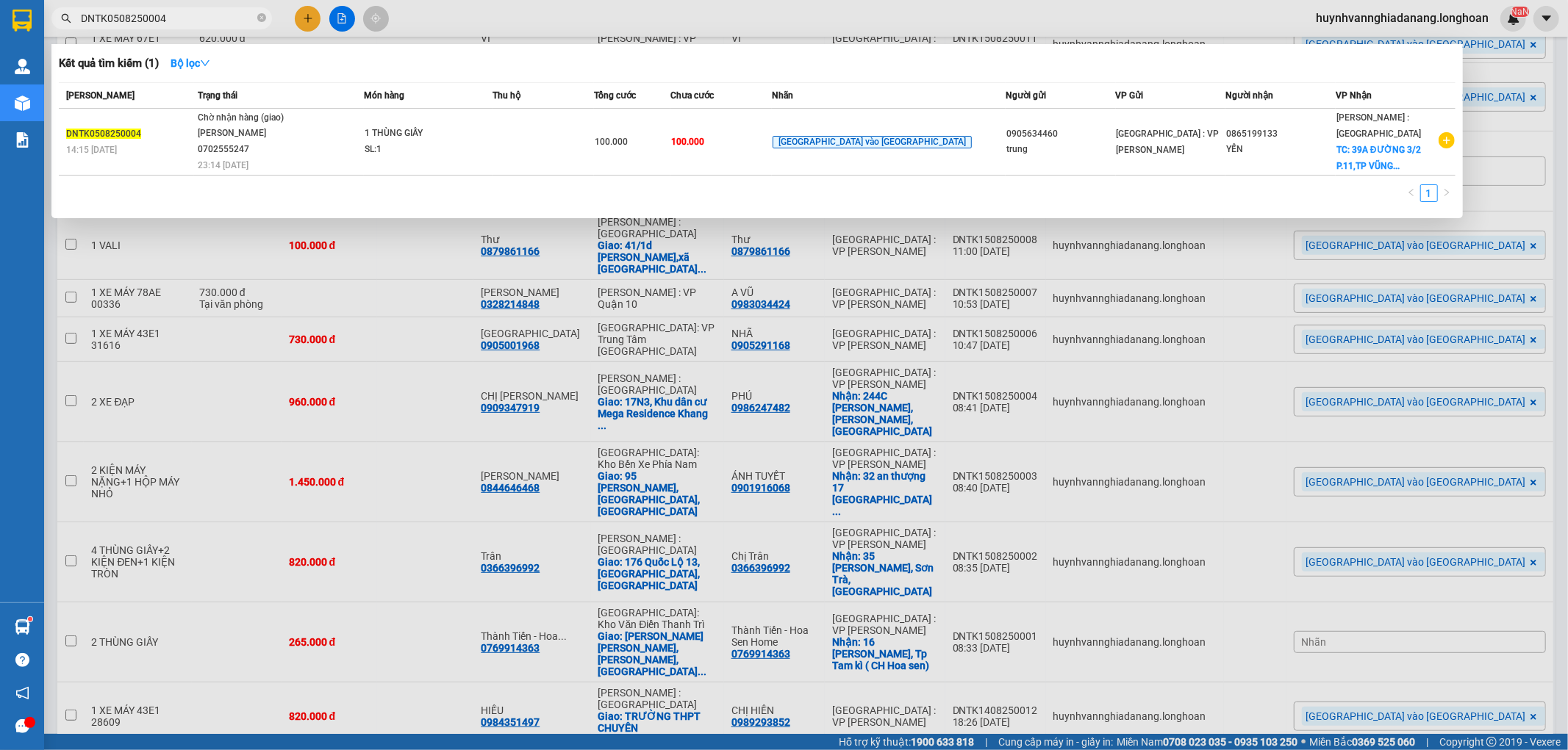
click at [309, 17] on div at bounding box center [784, 375] width 1568 height 750
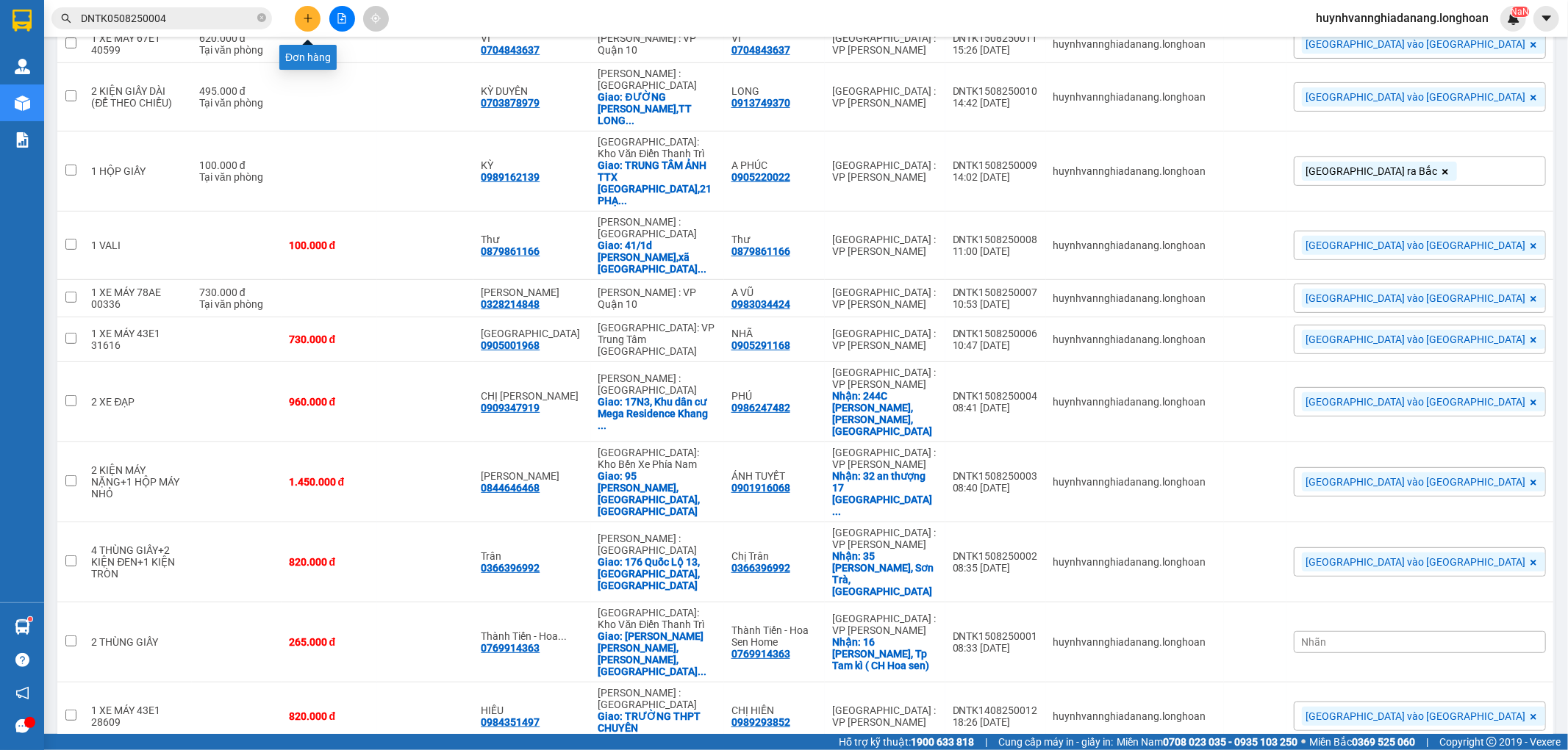
click at [309, 12] on button at bounding box center [308, 18] width 25 height 25
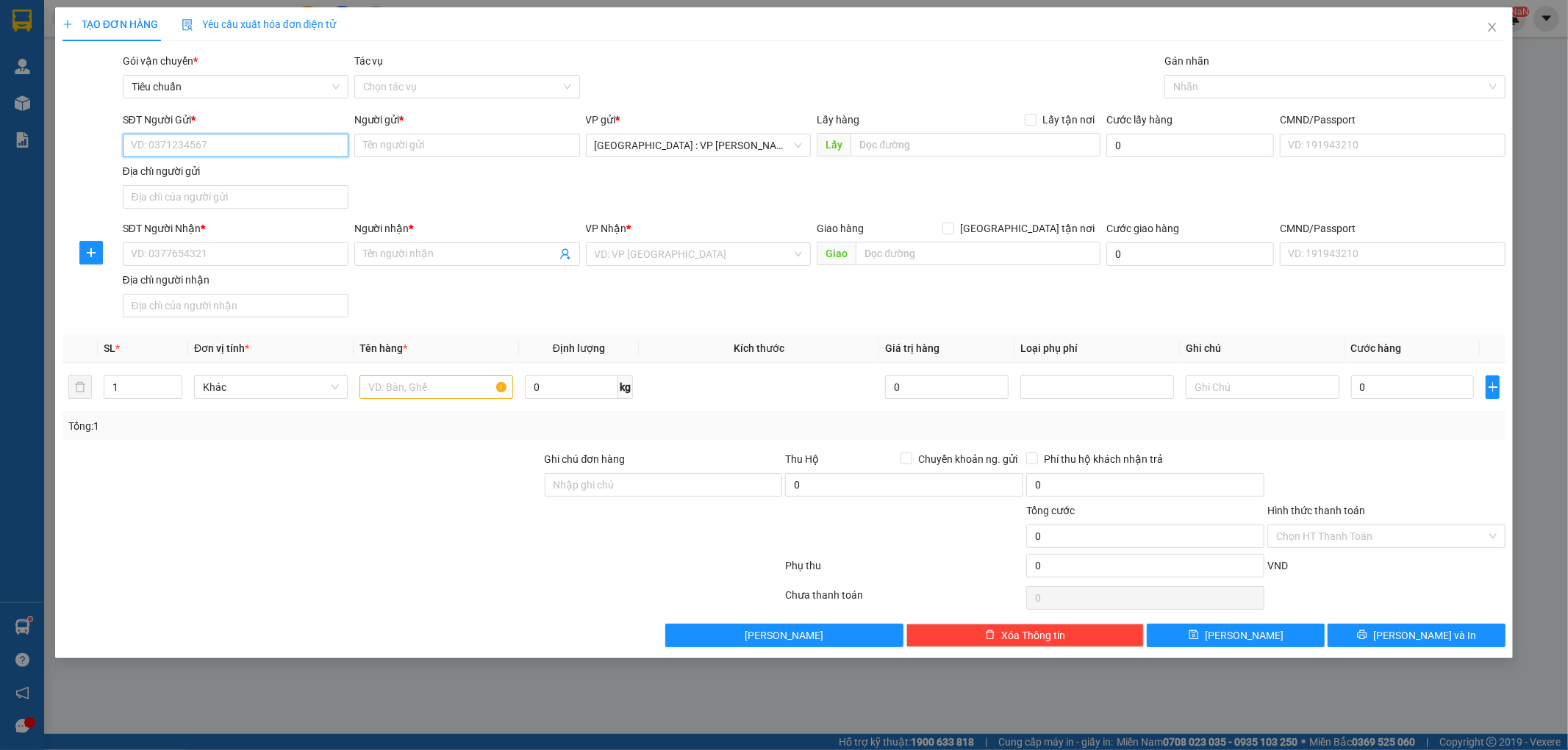
click at [214, 143] on input "SĐT Người Gửi *" at bounding box center [235, 146] width 225 height 24
type input "0384661633"
click at [424, 143] on input "Người gửi *" at bounding box center [467, 146] width 225 height 24
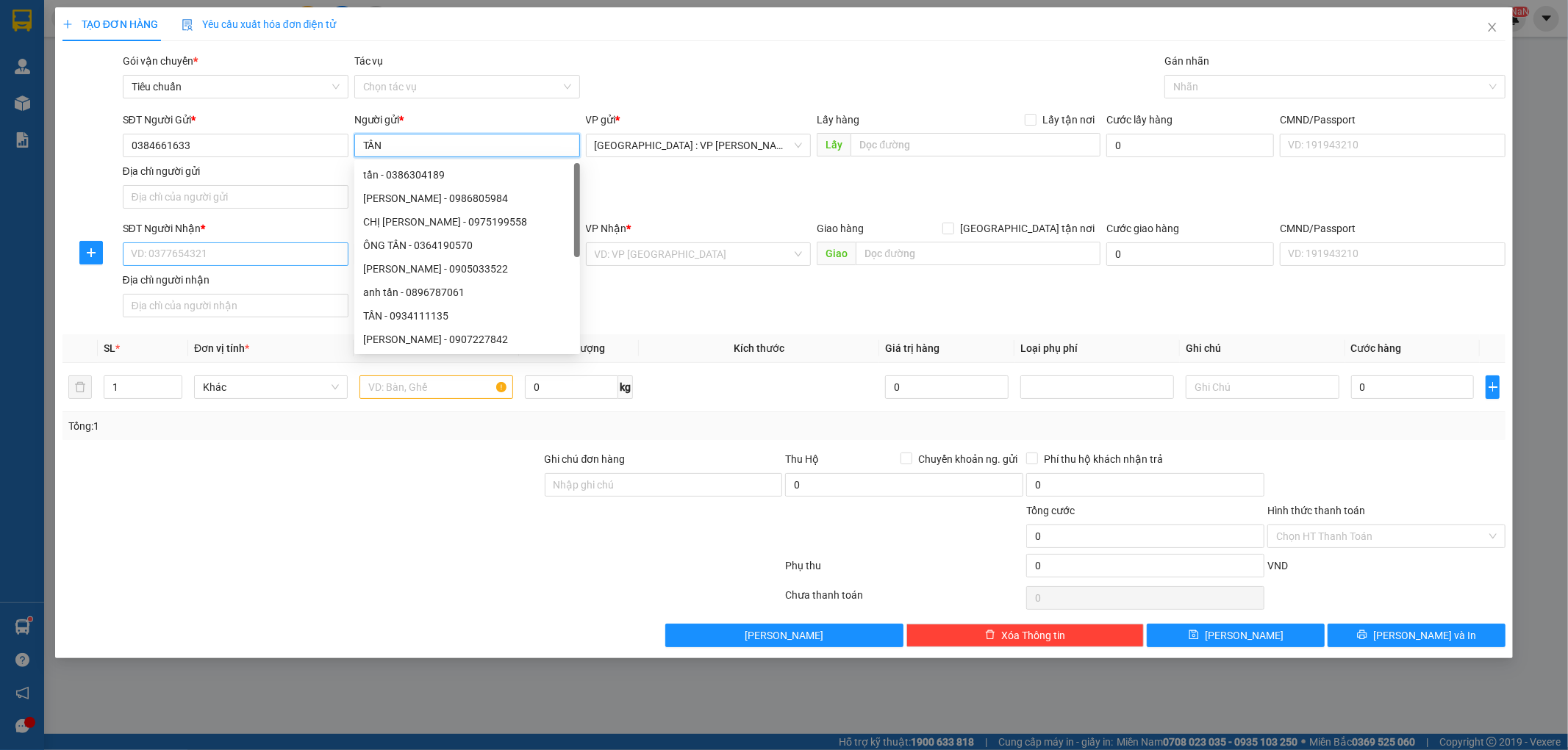
type input "TẦN"
click at [182, 251] on input "SĐT Người Nhận *" at bounding box center [235, 254] width 225 height 24
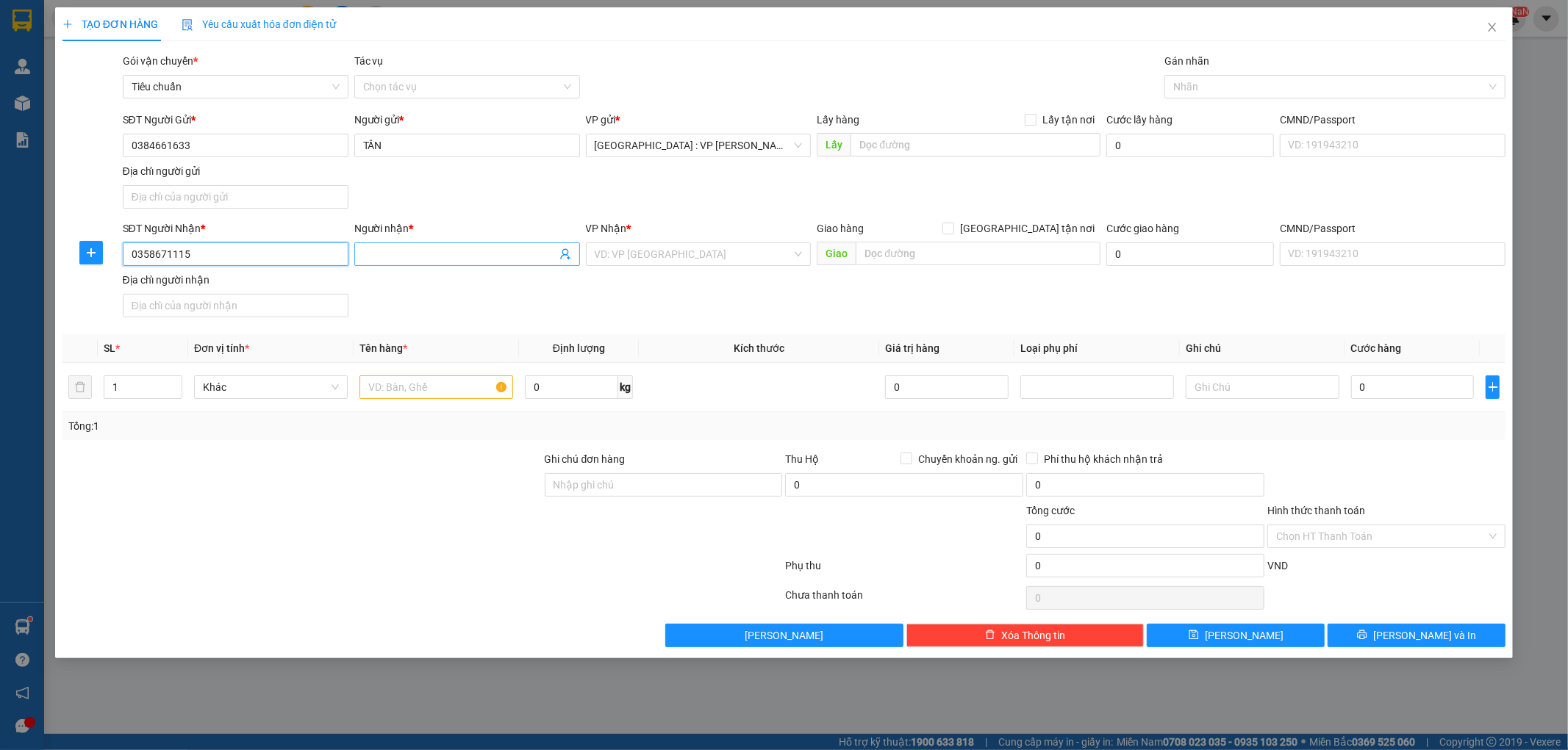
type input "0358671115"
click at [453, 256] on input "Người nhận *" at bounding box center [460, 254] width 194 height 16
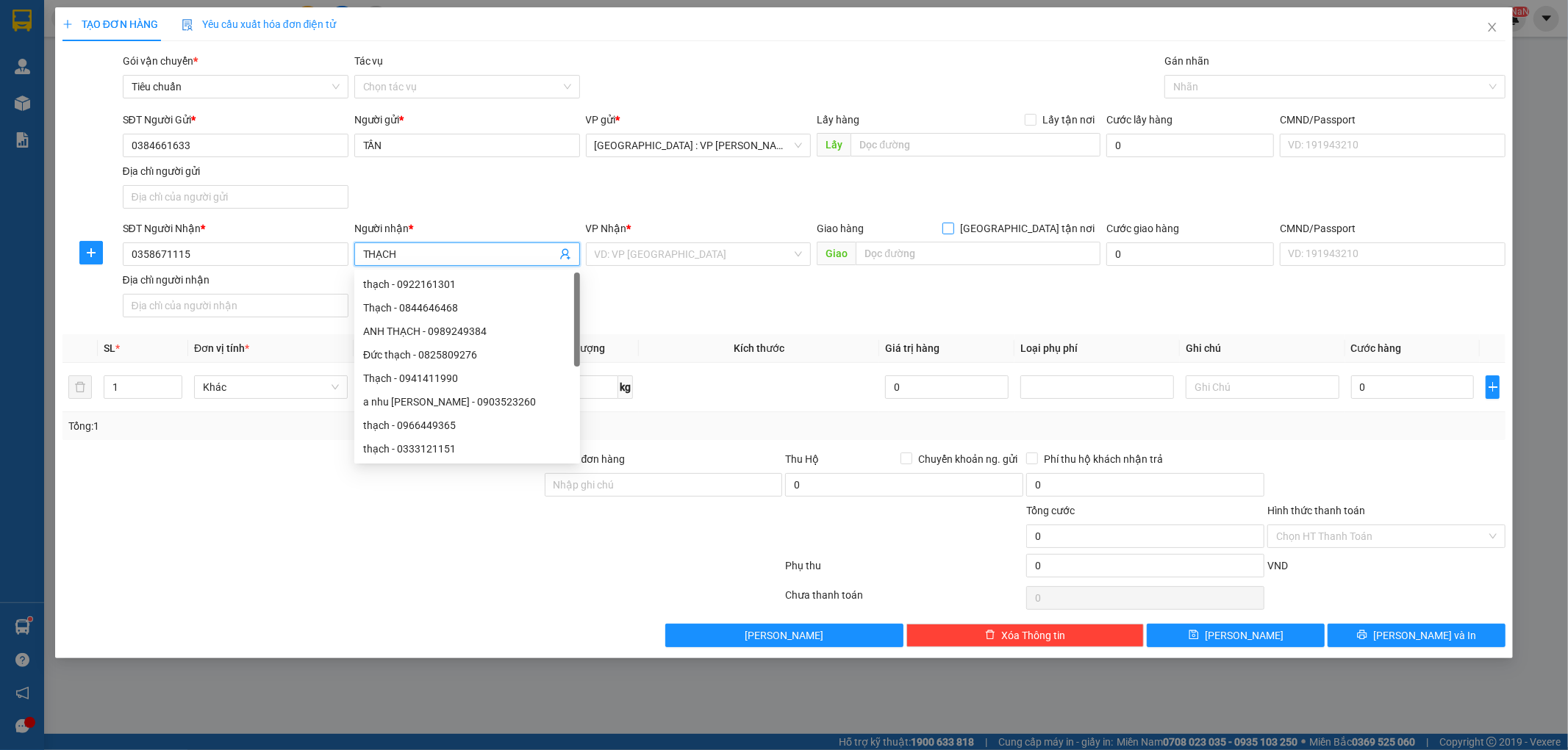
type input "THẠCH"
click at [953, 233] on input "[GEOGRAPHIC_DATA] tận nơi" at bounding box center [947, 227] width 10 height 10
checkbox input "true"
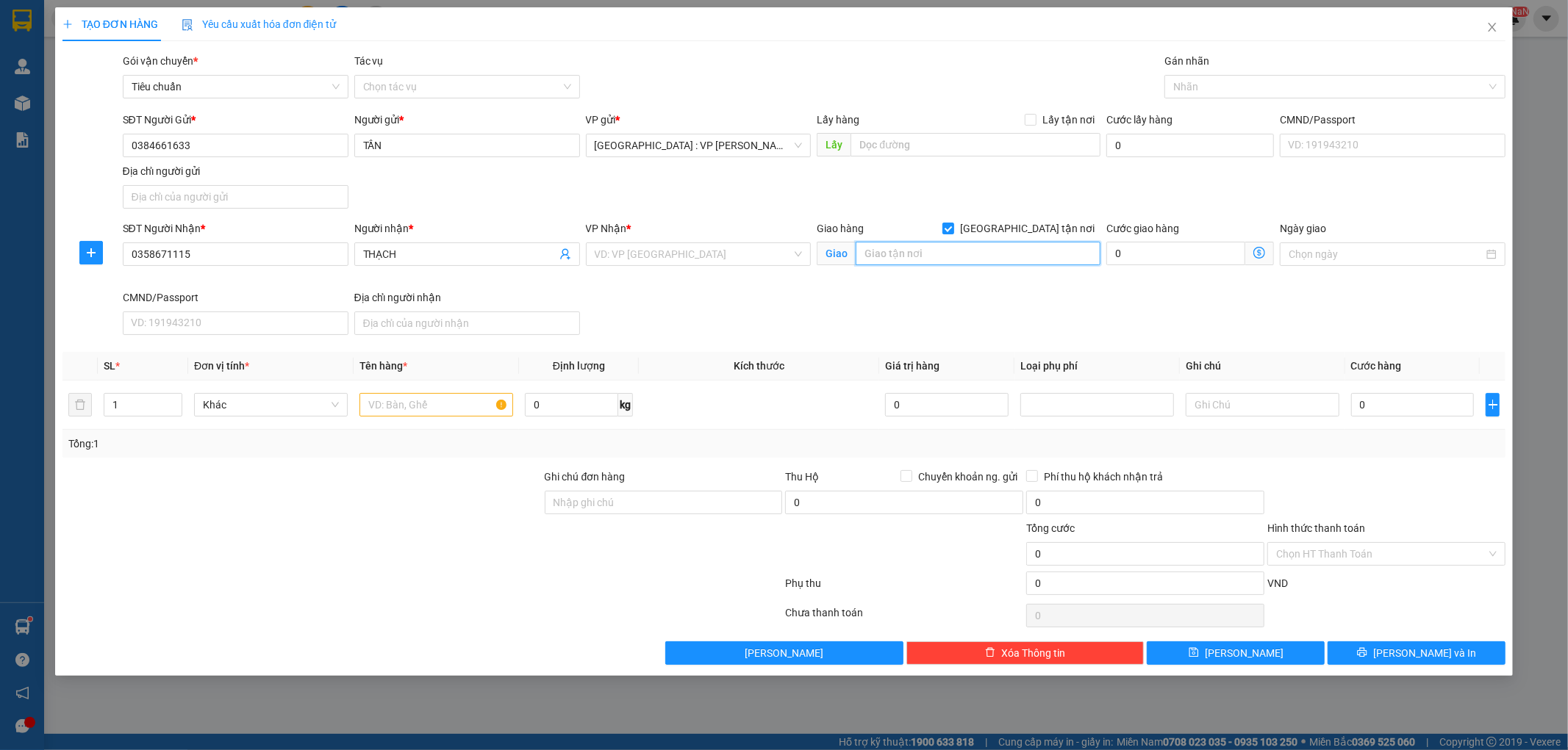
click at [990, 252] on input "text" at bounding box center [978, 253] width 245 height 24
click at [897, 258] on input "206/12 PHƯỜNG TÂN BÌNH" at bounding box center [978, 253] width 245 height 24
click at [913, 255] on input "206/12 PHƯỜNG TÂN BÌNH" at bounding box center [978, 253] width 245 height 24
click at [1013, 257] on input "206/12 ĐƯỜNG TÂN BÌNH" at bounding box center [978, 253] width 245 height 24
click at [958, 259] on input "206/12 ĐƯỜNG TÂN BÌNH" at bounding box center [978, 253] width 245 height 24
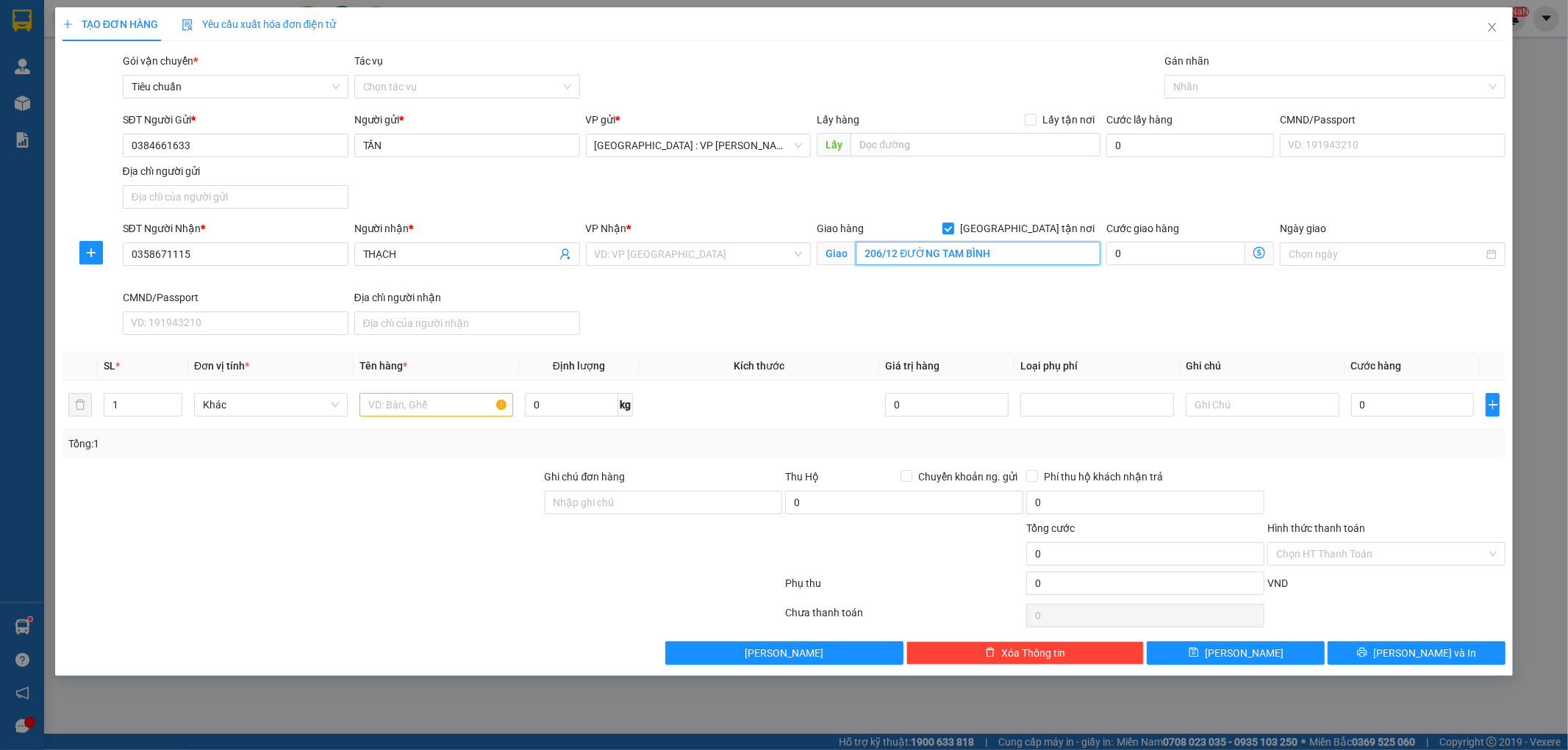
click at [996, 259] on input "206/12 ĐƯỜNG TAM BÌNH" at bounding box center [978, 253] width 245 height 24
type input "206/12 ĐƯỜNG TAM BÌNH,P.TAM PHÚ,HCM"
click at [147, 407] on input "1" at bounding box center [142, 404] width 77 height 22
type input "2"
click at [440, 402] on input "text" at bounding box center [436, 405] width 154 height 24
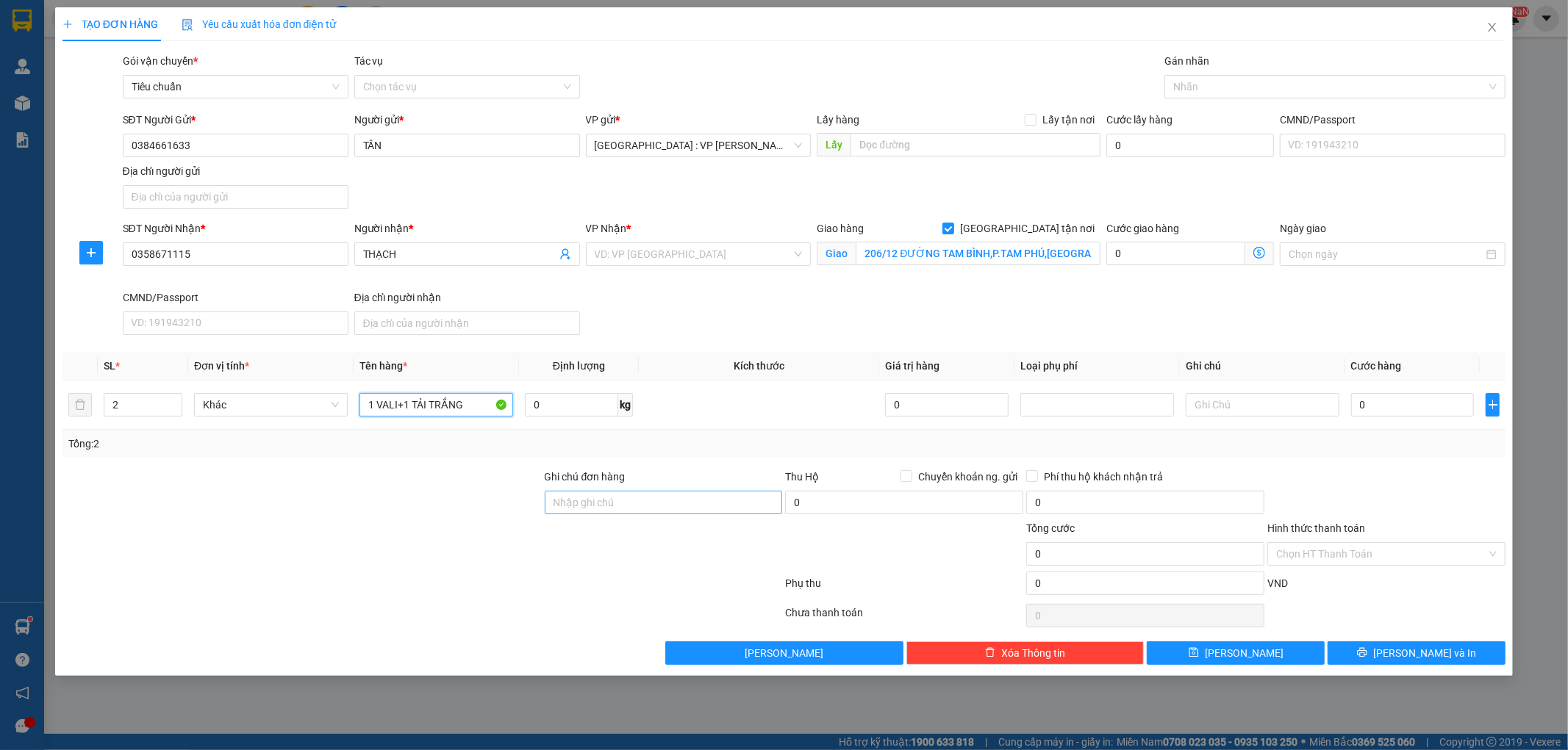
type input "1 VALI+1 TẢI TRẮNG"
click at [664, 502] on input "Ghi chú đơn hàng" at bounding box center [663, 503] width 238 height 24
click at [1392, 397] on input "0" at bounding box center [1412, 405] width 123 height 24
click at [718, 259] on input "search" at bounding box center [693, 254] width 198 height 22
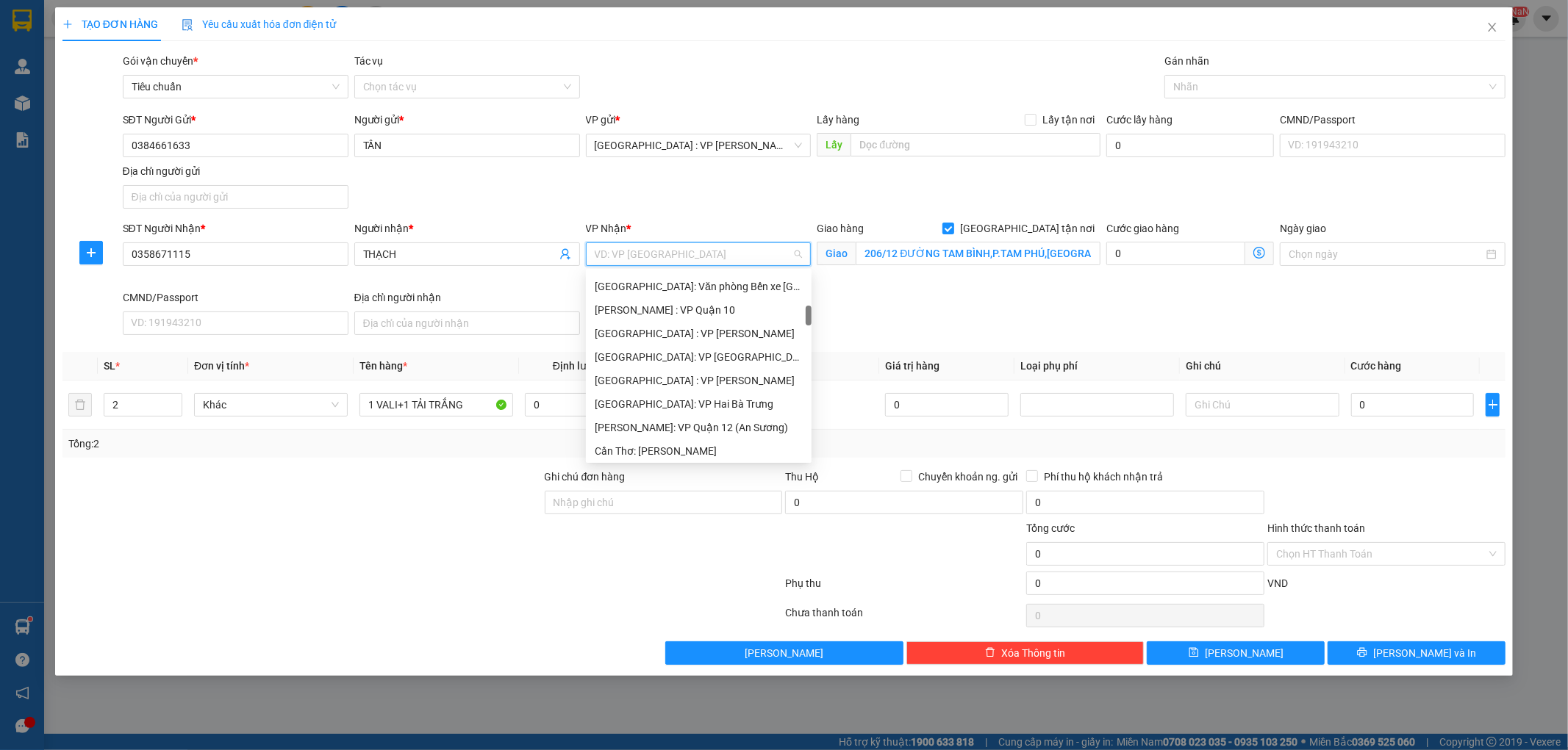
scroll to position [408, 0]
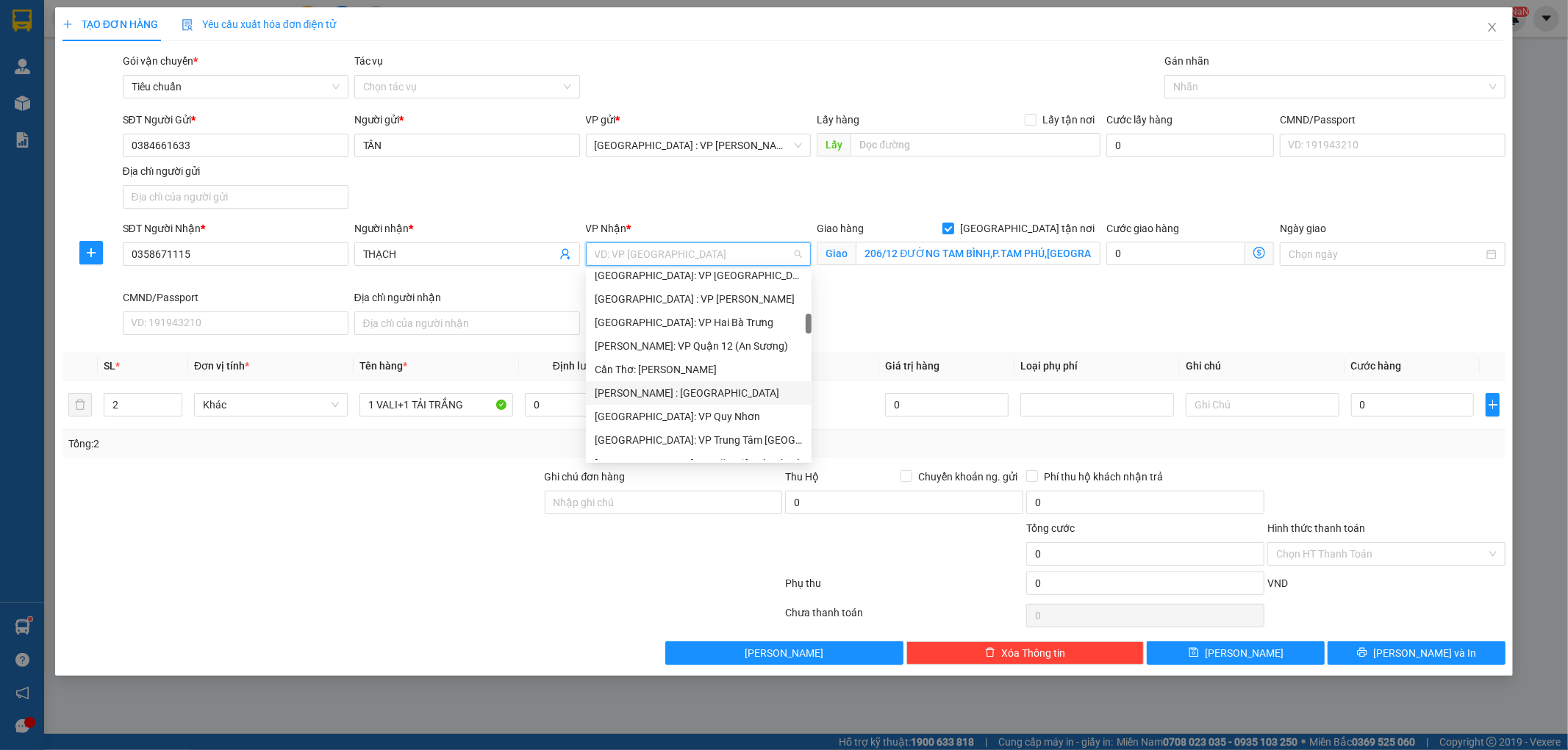
click at [715, 385] on div "[PERSON_NAME] : [GEOGRAPHIC_DATA]" at bounding box center [698, 394] width 208 height 16
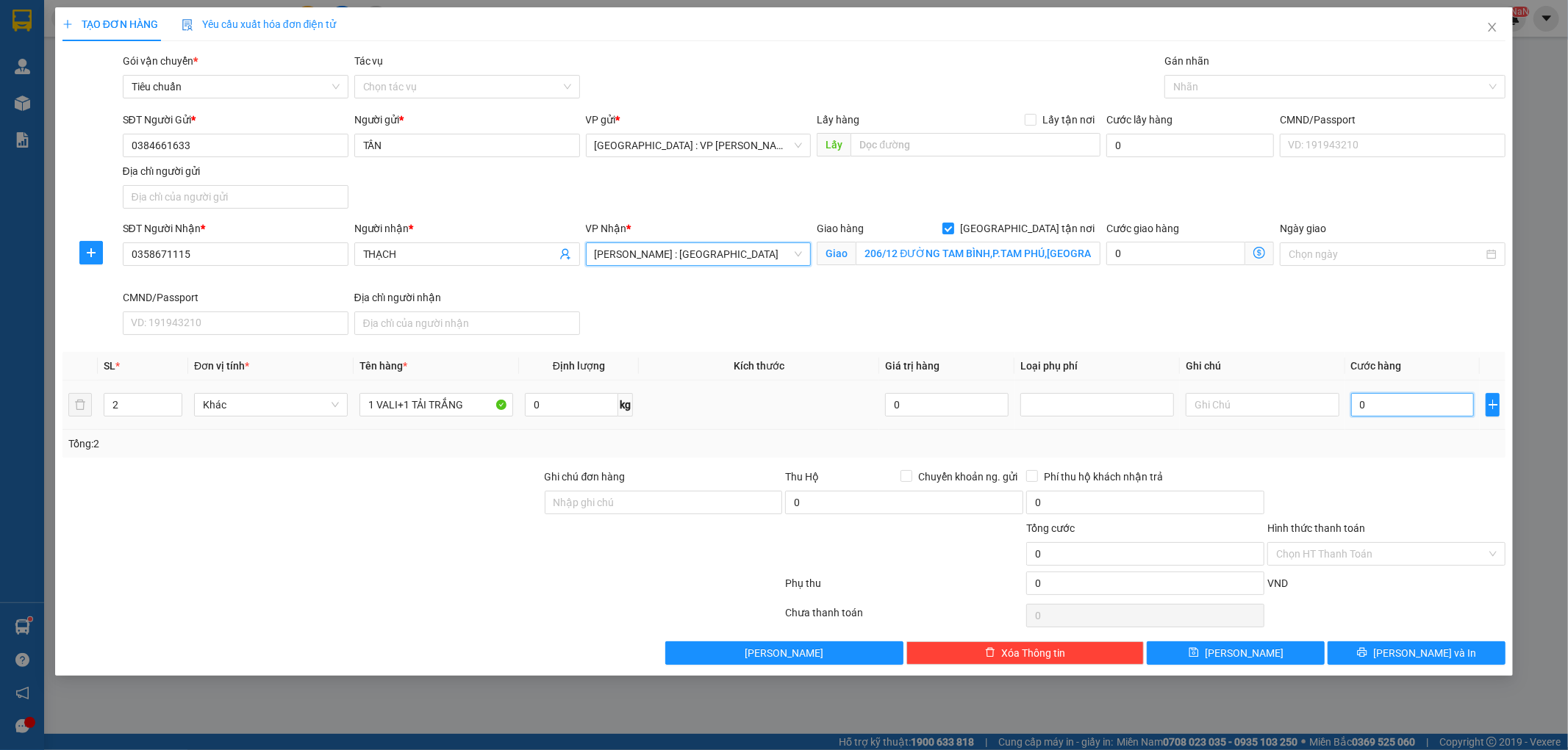
click at [1393, 408] on input "0" at bounding box center [1412, 405] width 123 height 24
type input "1"
type input "15"
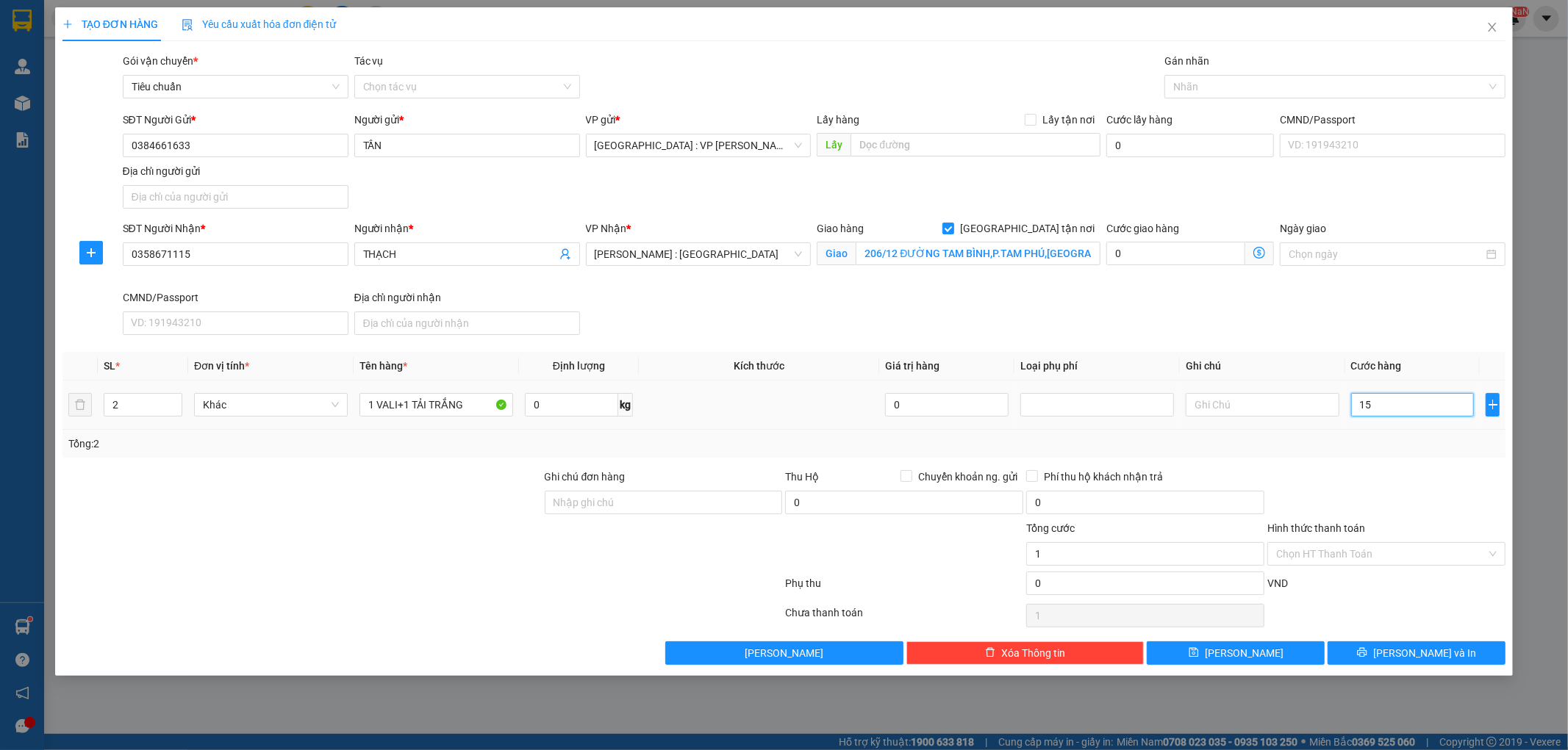
type input "15"
type input "150"
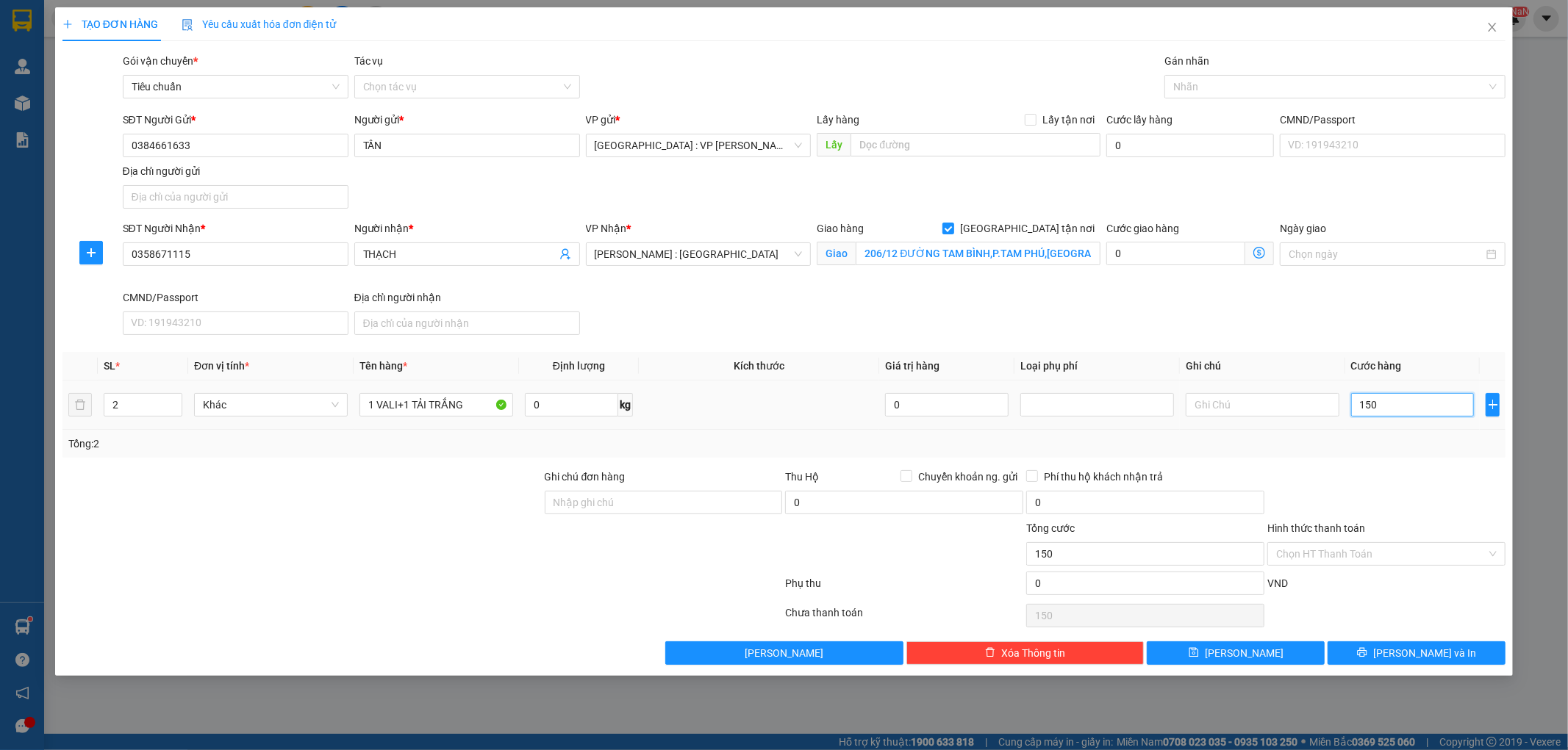
type input "1.500"
type input "15.000"
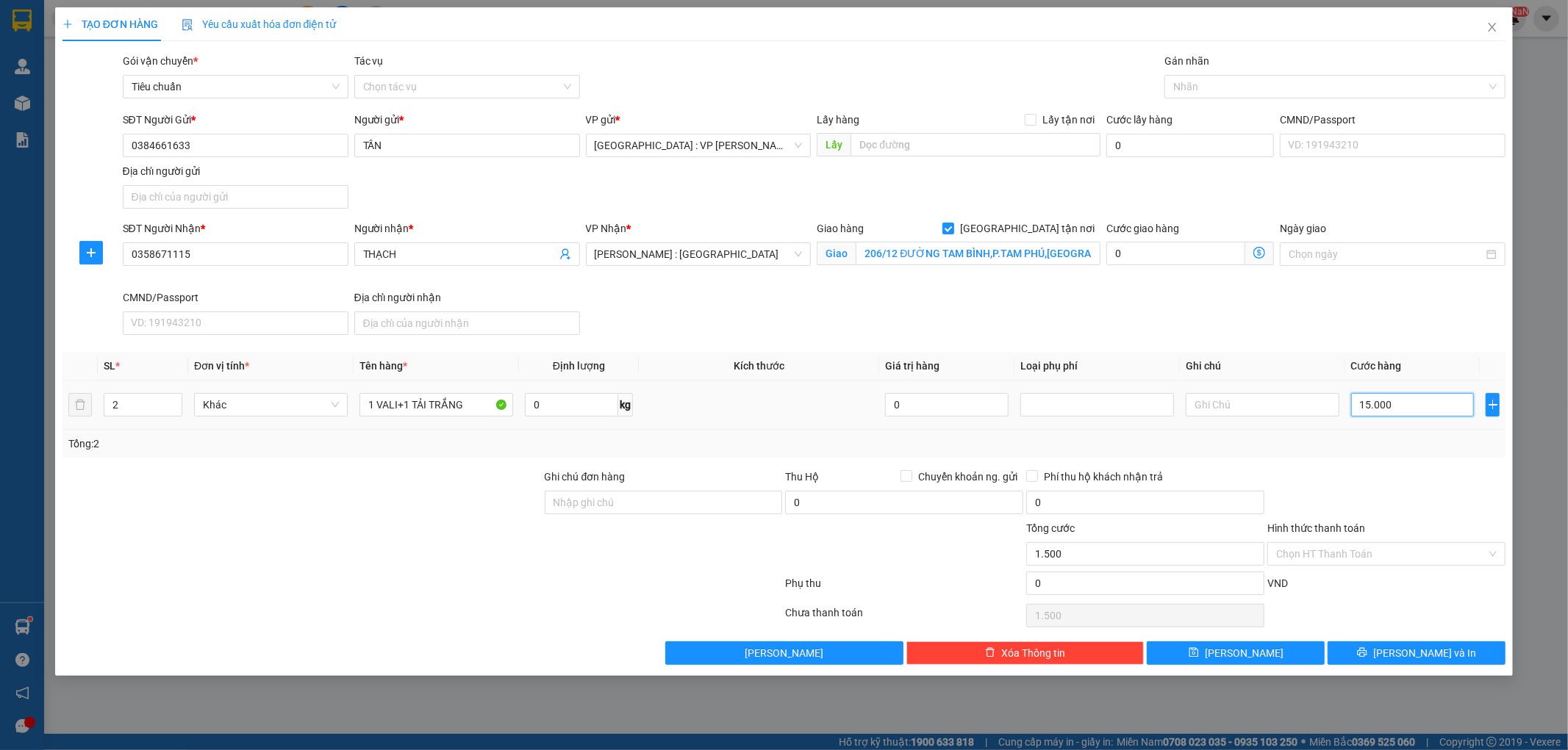
type input "15.000"
type input "150.000"
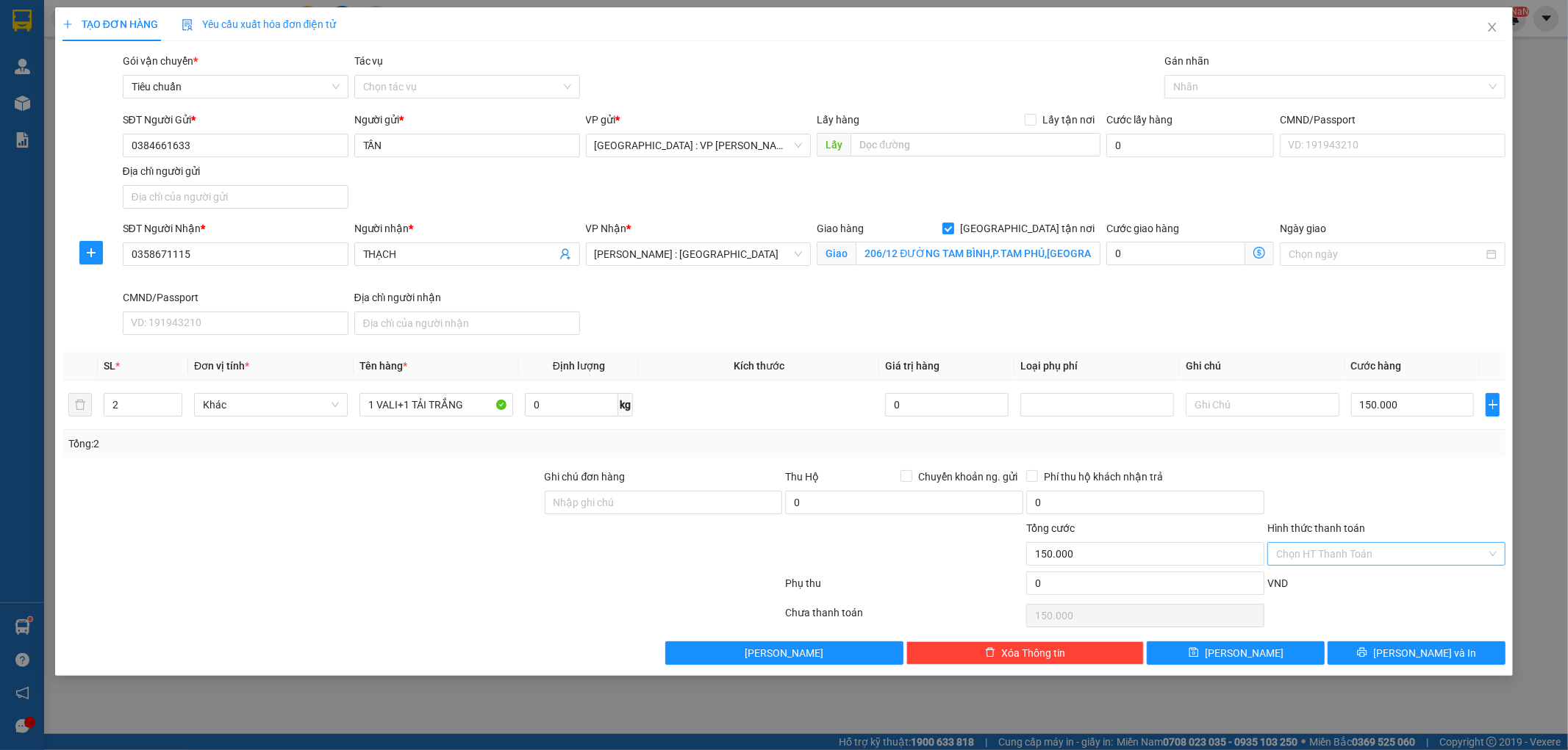
click at [1368, 556] on input "Hình thức thanh toán" at bounding box center [1381, 554] width 210 height 22
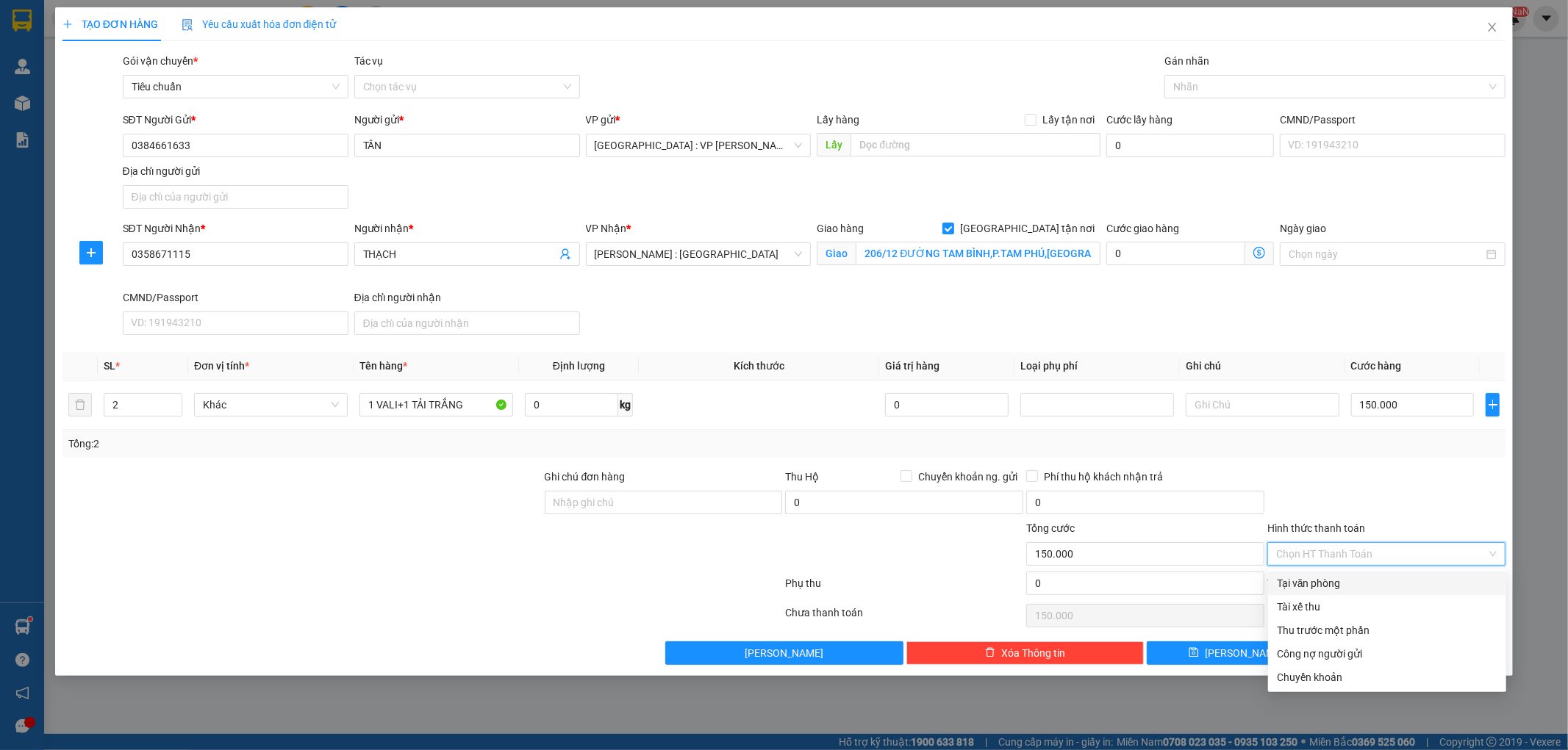
click at [1370, 576] on div "Tại văn phòng" at bounding box center [1387, 584] width 221 height 16
type input "0"
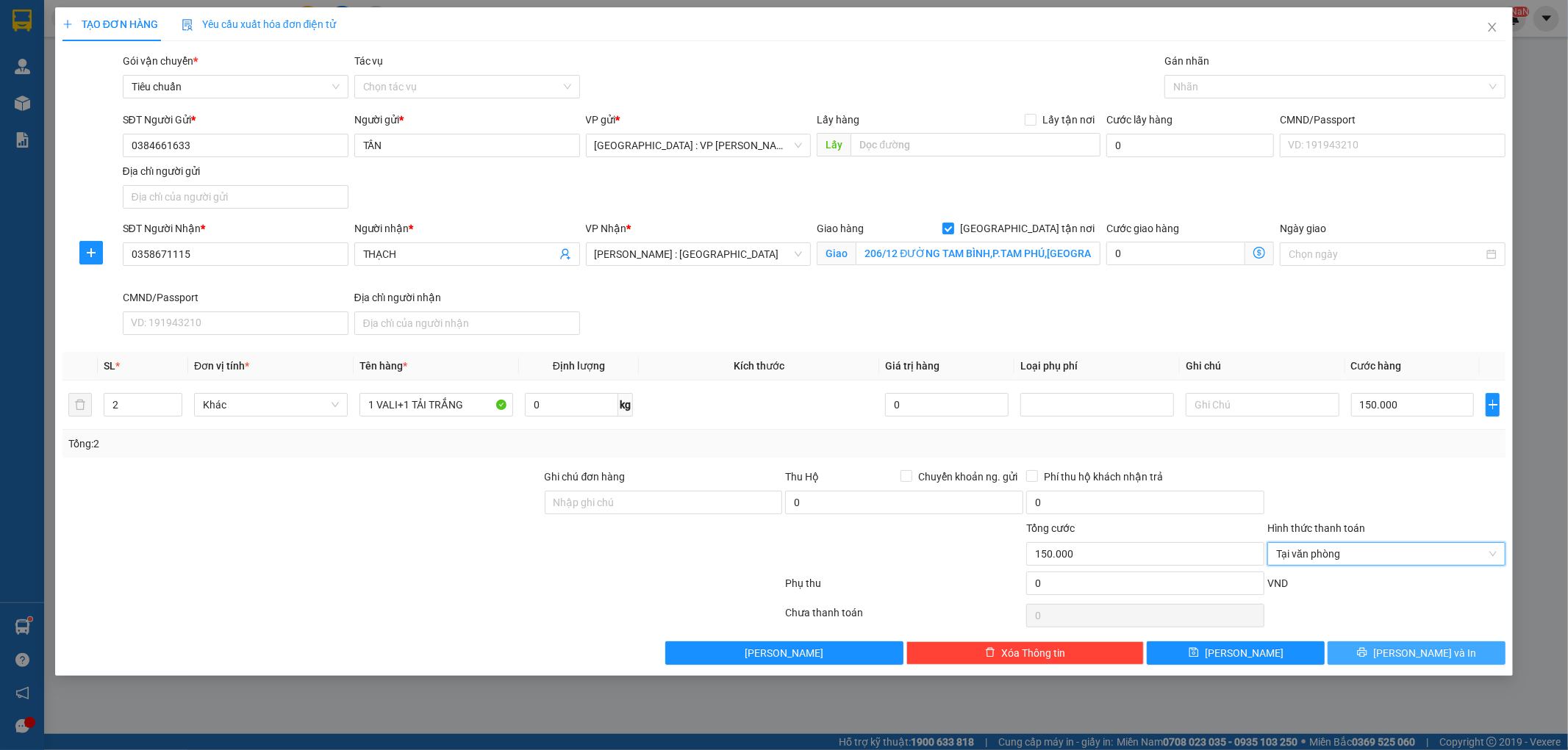
click at [1411, 657] on span "[PERSON_NAME] và In" at bounding box center [1425, 653] width 103 height 16
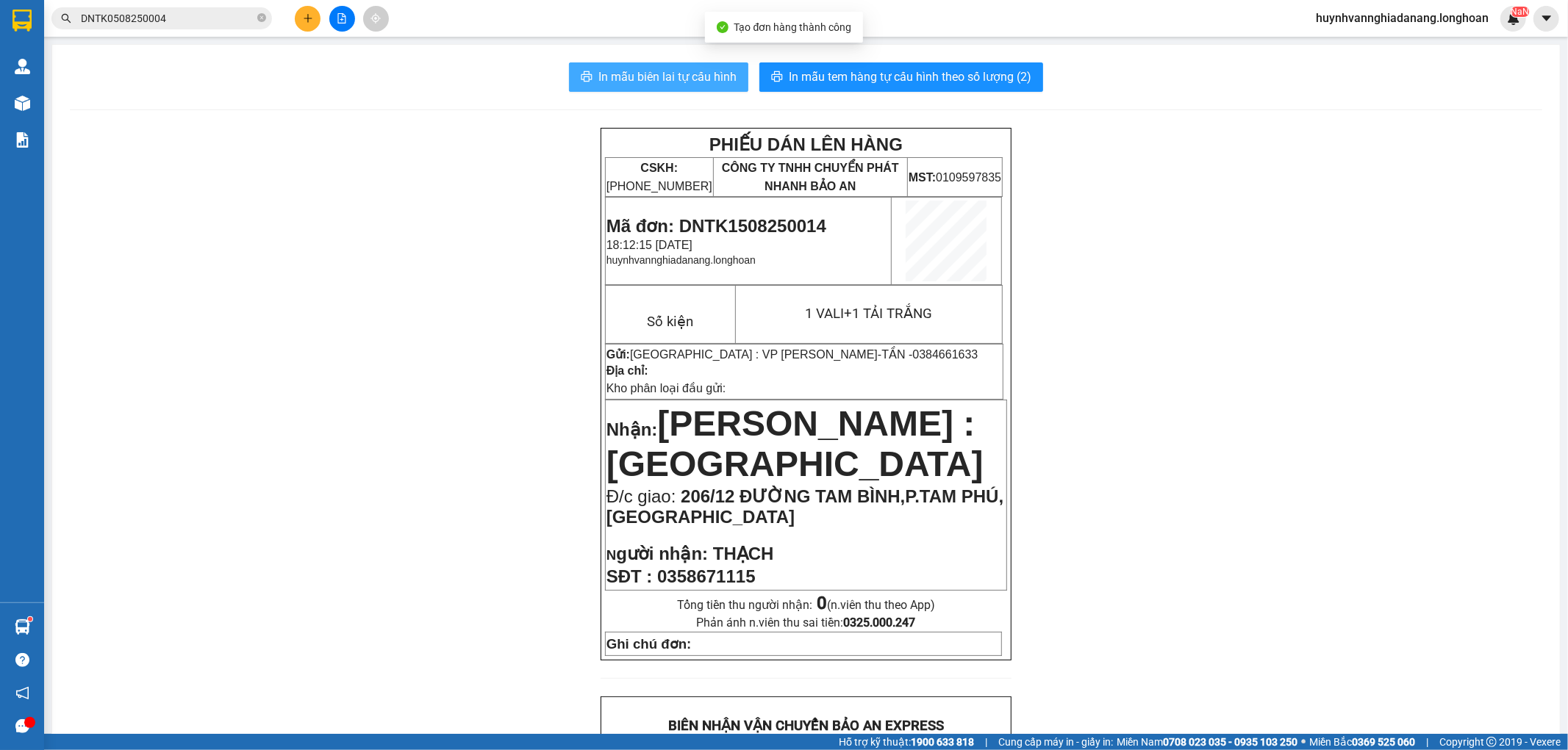
drag, startPoint x: 660, startPoint y: 81, endPoint x: 677, endPoint y: 88, distance: 18.4
click at [662, 81] on span "In mẫu biên lai tự cấu hình" at bounding box center [667, 77] width 138 height 18
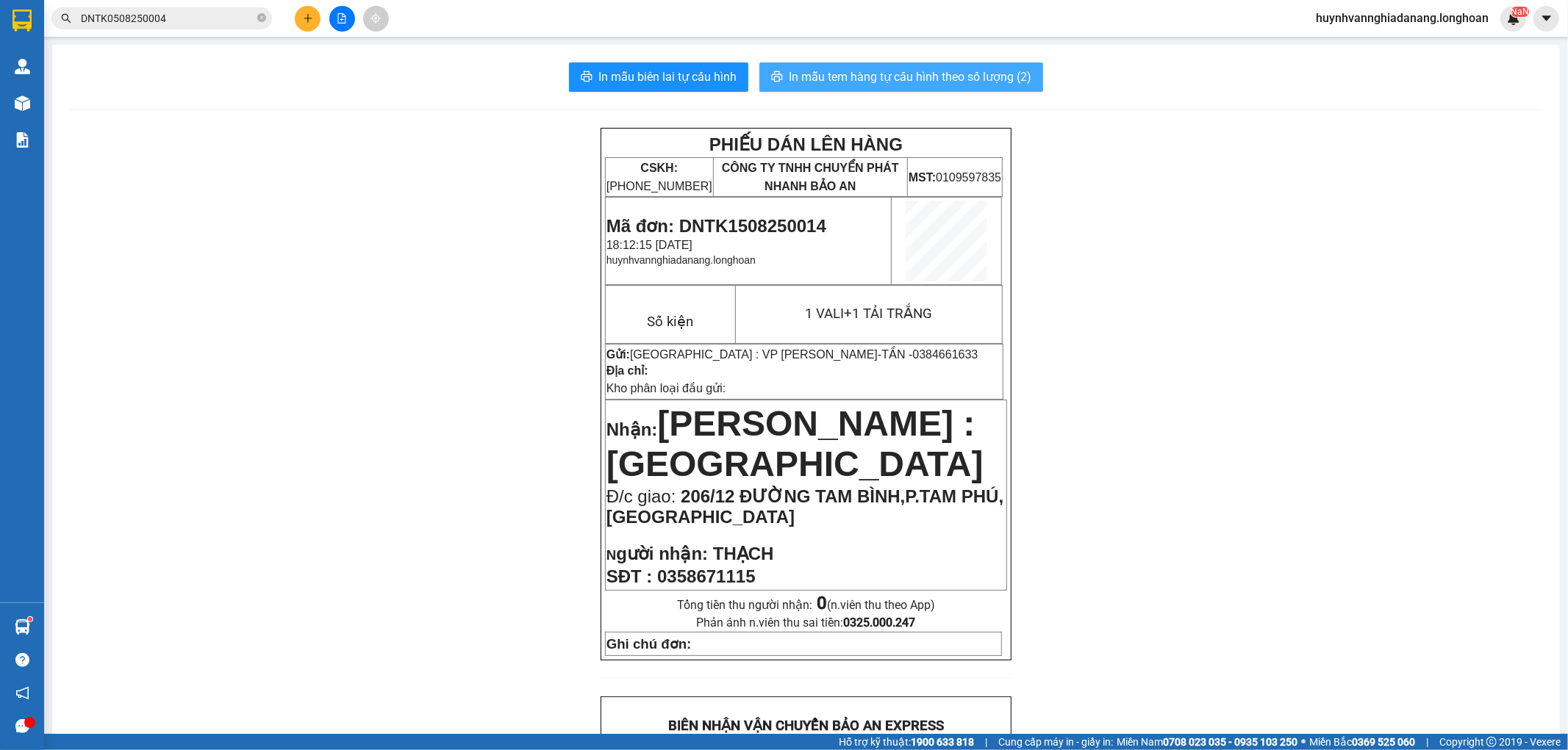
click at [924, 86] on button "In mẫu tem hàng tự cấu hình theo số lượng (2)" at bounding box center [901, 77] width 284 height 29
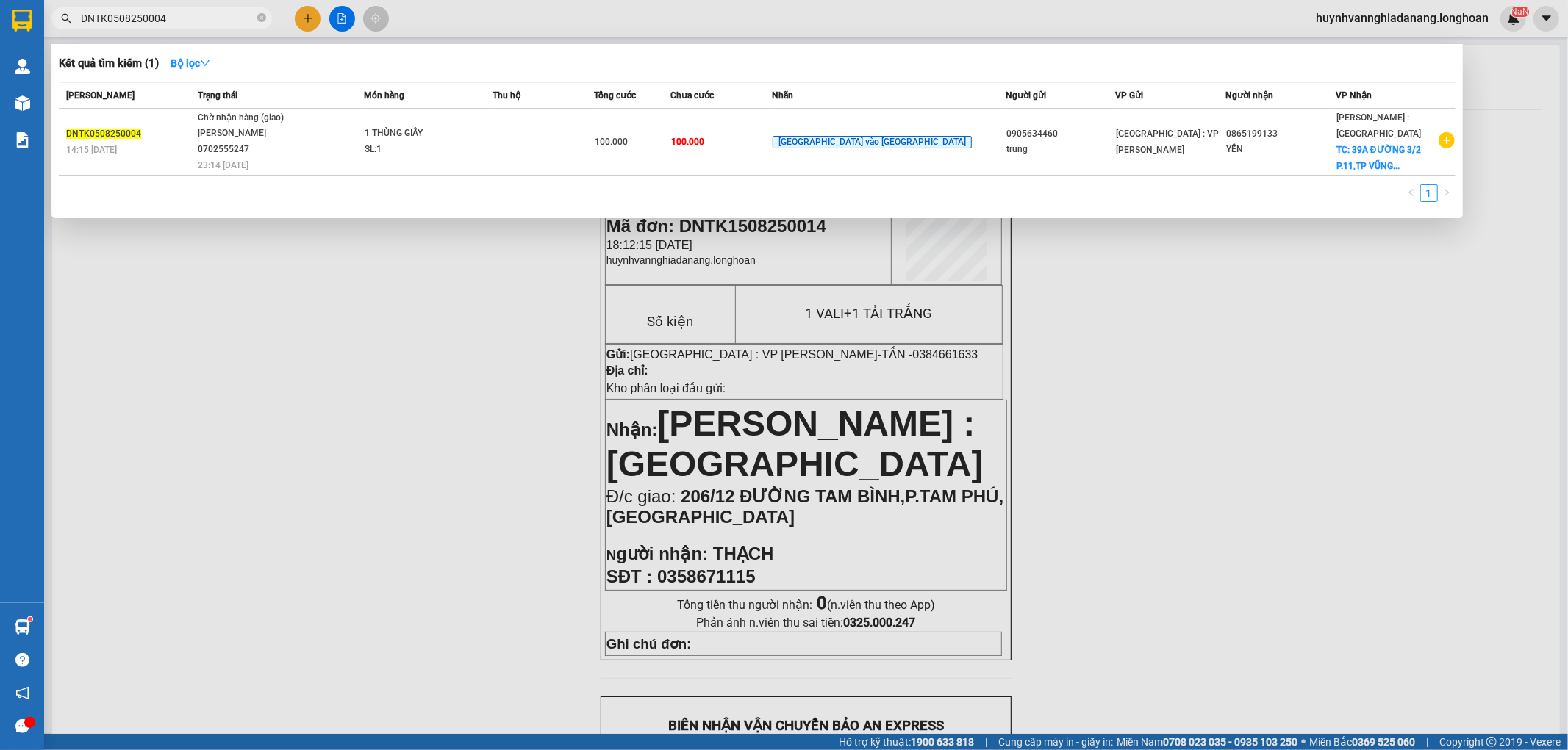
click at [222, 15] on input "DNTK0508250004" at bounding box center [167, 18] width 174 height 16
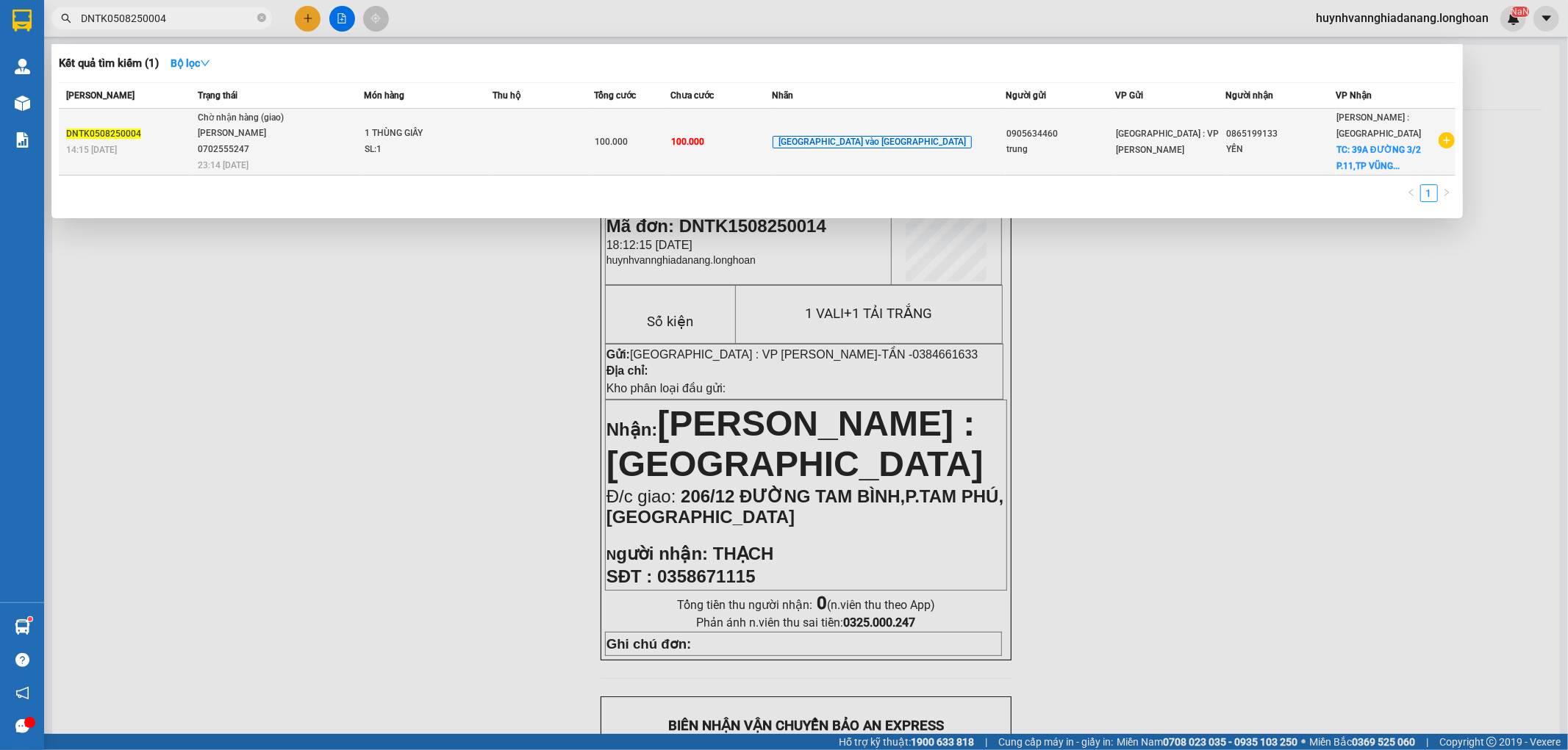
click at [547, 134] on td at bounding box center [543, 142] width 101 height 67
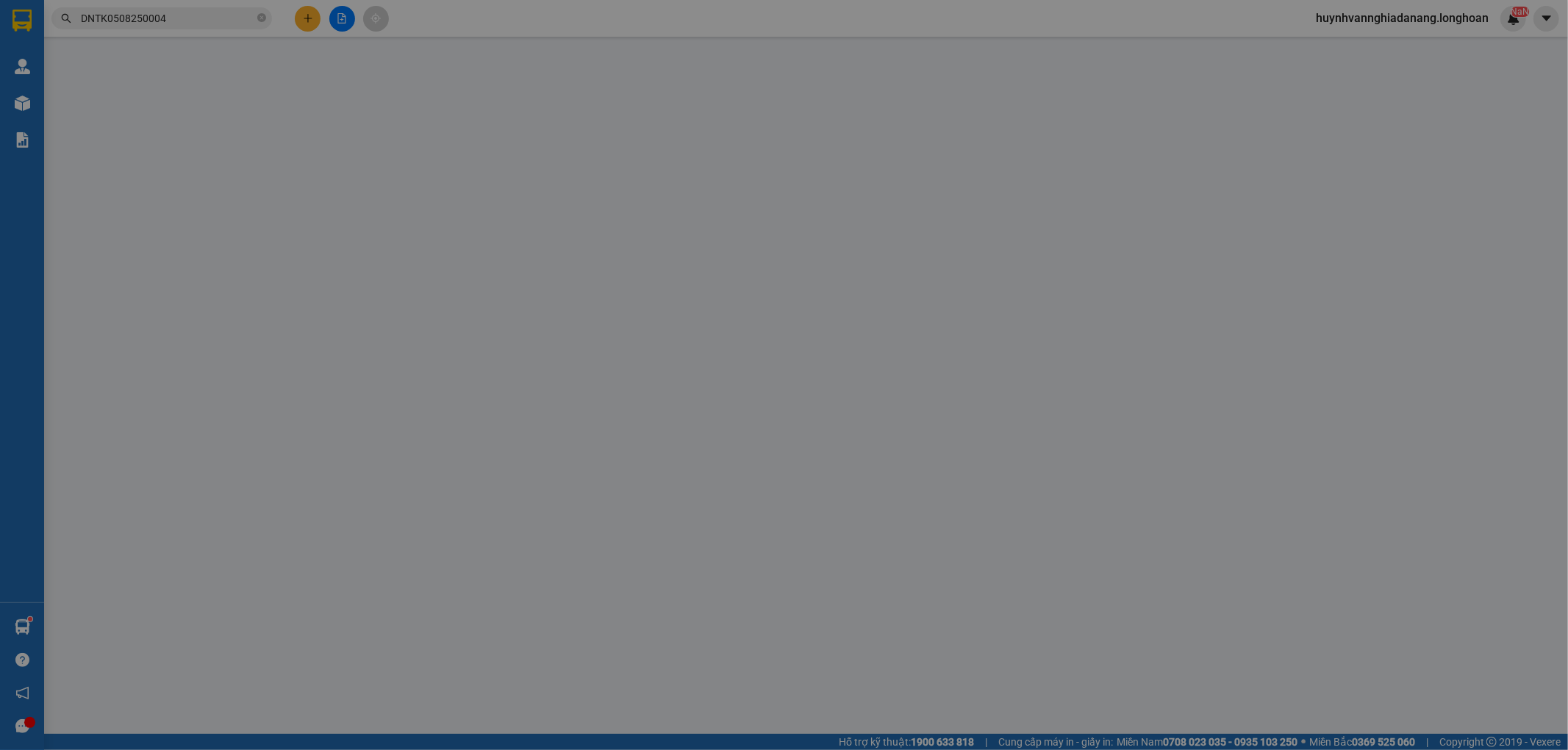
type input "0905634460"
type input "trung"
type input "0865199133"
type input "YẾN"
checkbox input "true"
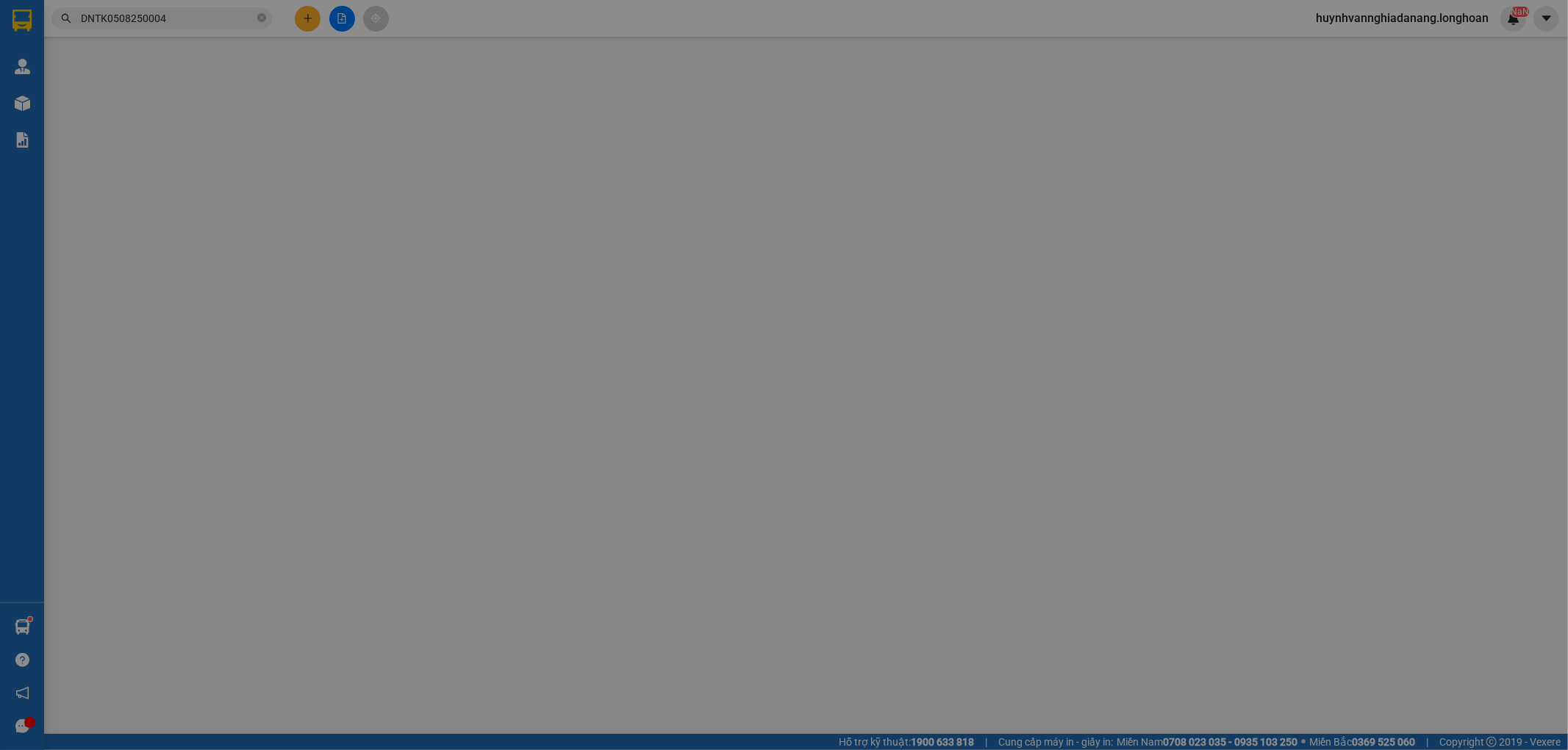
type input "39A ĐƯỜNG 3/2 P.11,TP VŨNG TÀU"
type input "HƯ VỠ KHÔNG ĐỀN"
type input "100.000"
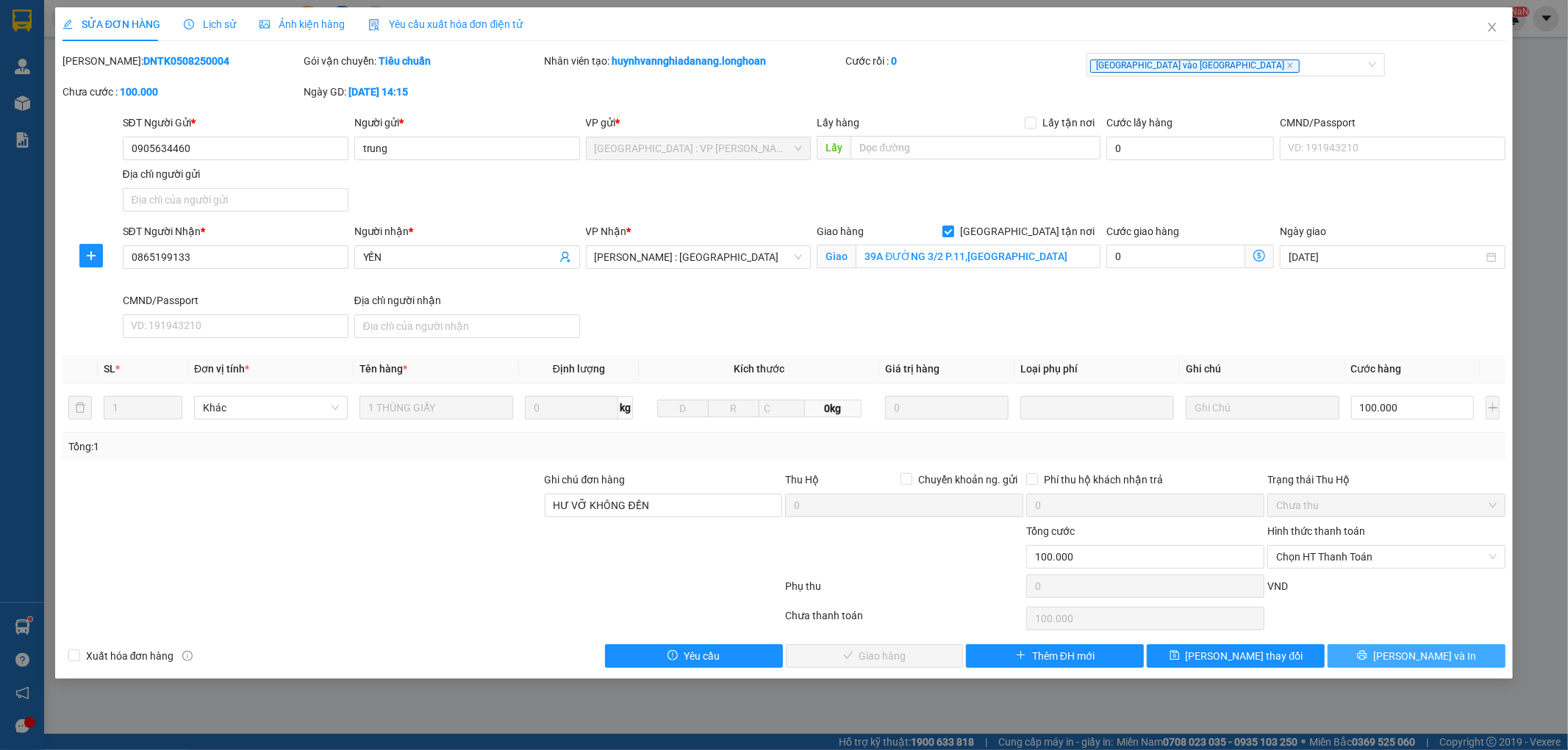
click at [1405, 656] on span "[PERSON_NAME] và In" at bounding box center [1425, 657] width 103 height 16
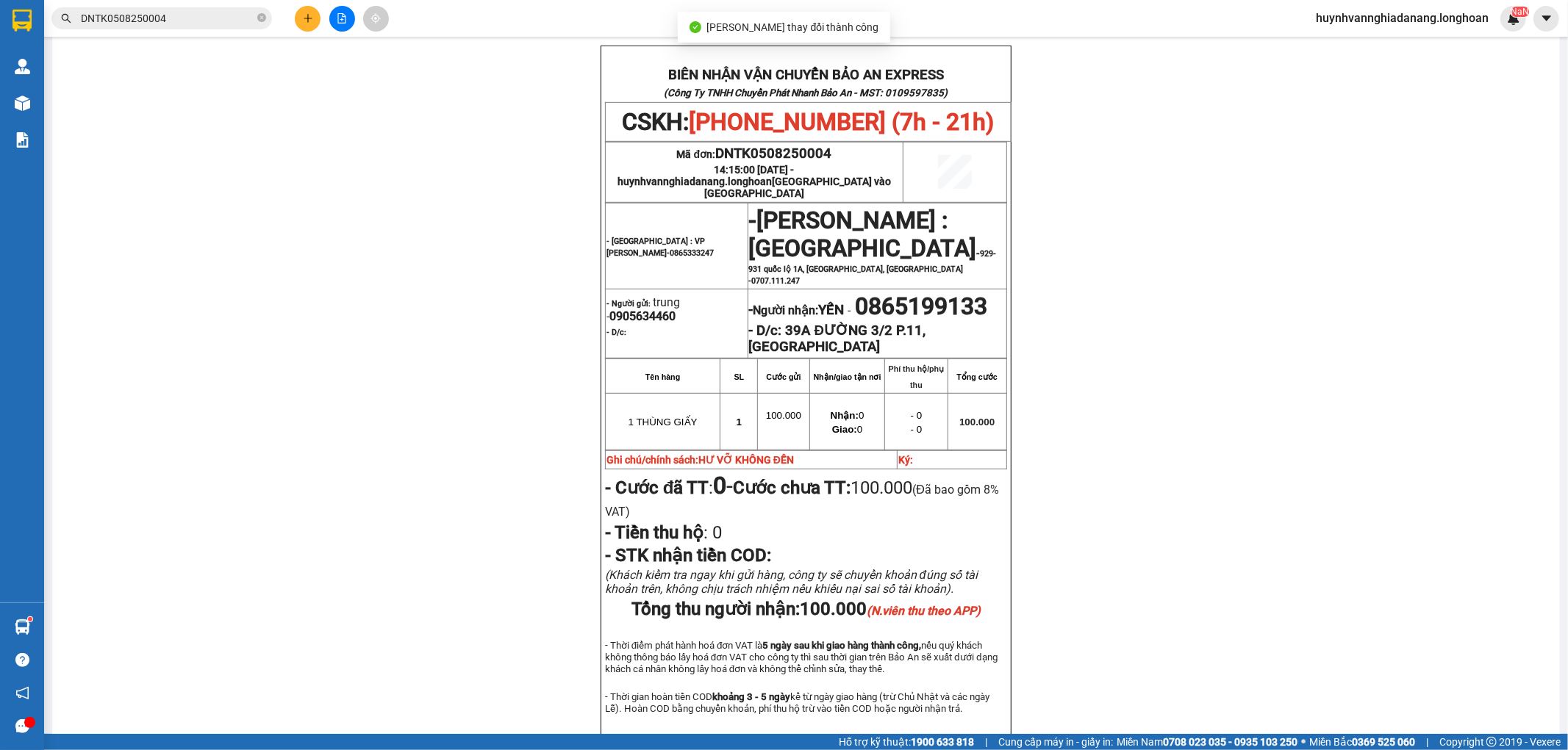
scroll to position [652, 0]
click at [305, 21] on icon "plus" at bounding box center [308, 18] width 10 height 10
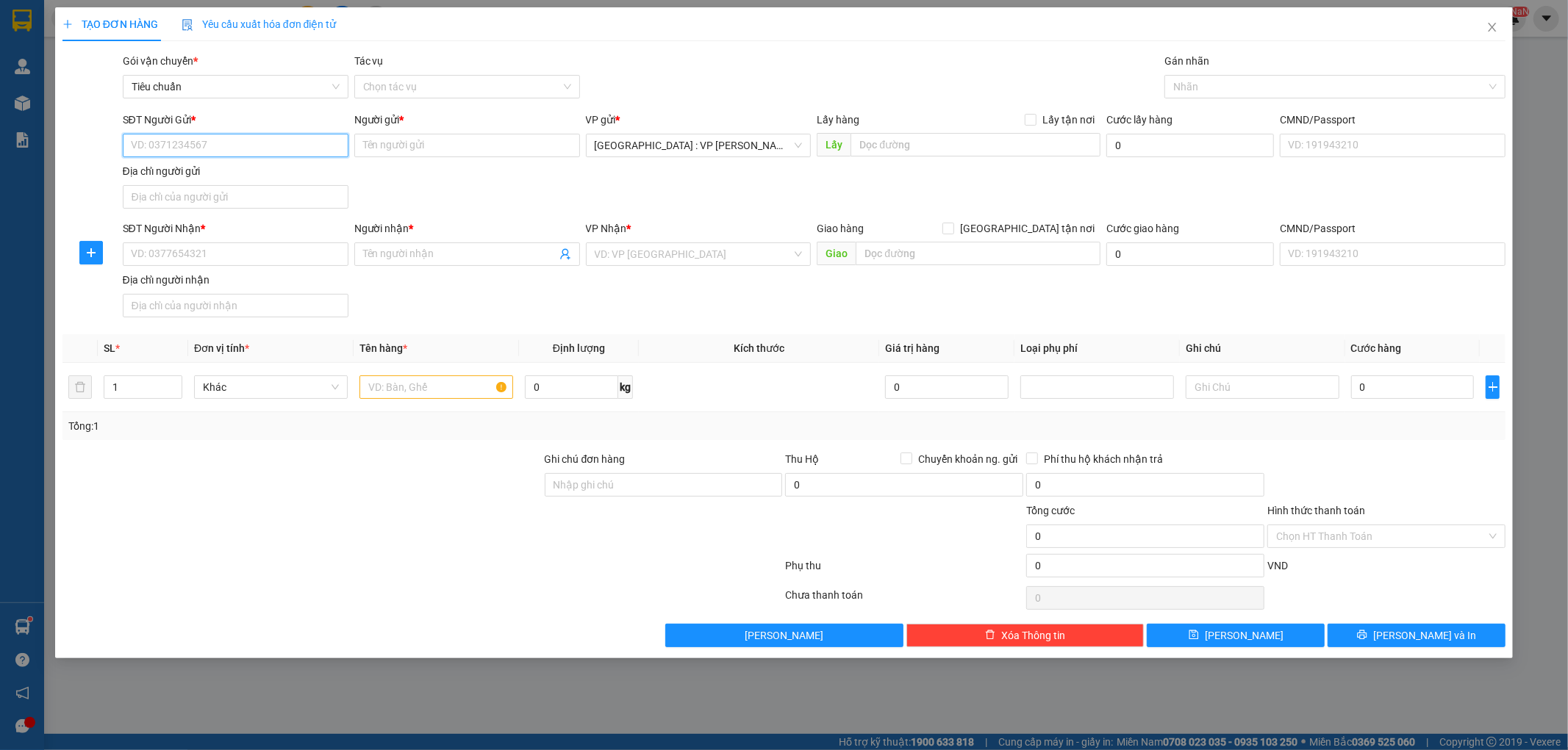
click at [202, 144] on input "SĐT Người Gửi *" at bounding box center [235, 146] width 225 height 24
click at [224, 143] on input "0965333247" at bounding box center [235, 146] width 225 height 24
click at [211, 146] on input "0965333247" at bounding box center [235, 146] width 225 height 24
click at [144, 143] on input "0965333247" at bounding box center [235, 146] width 225 height 24
type input "0865333247"
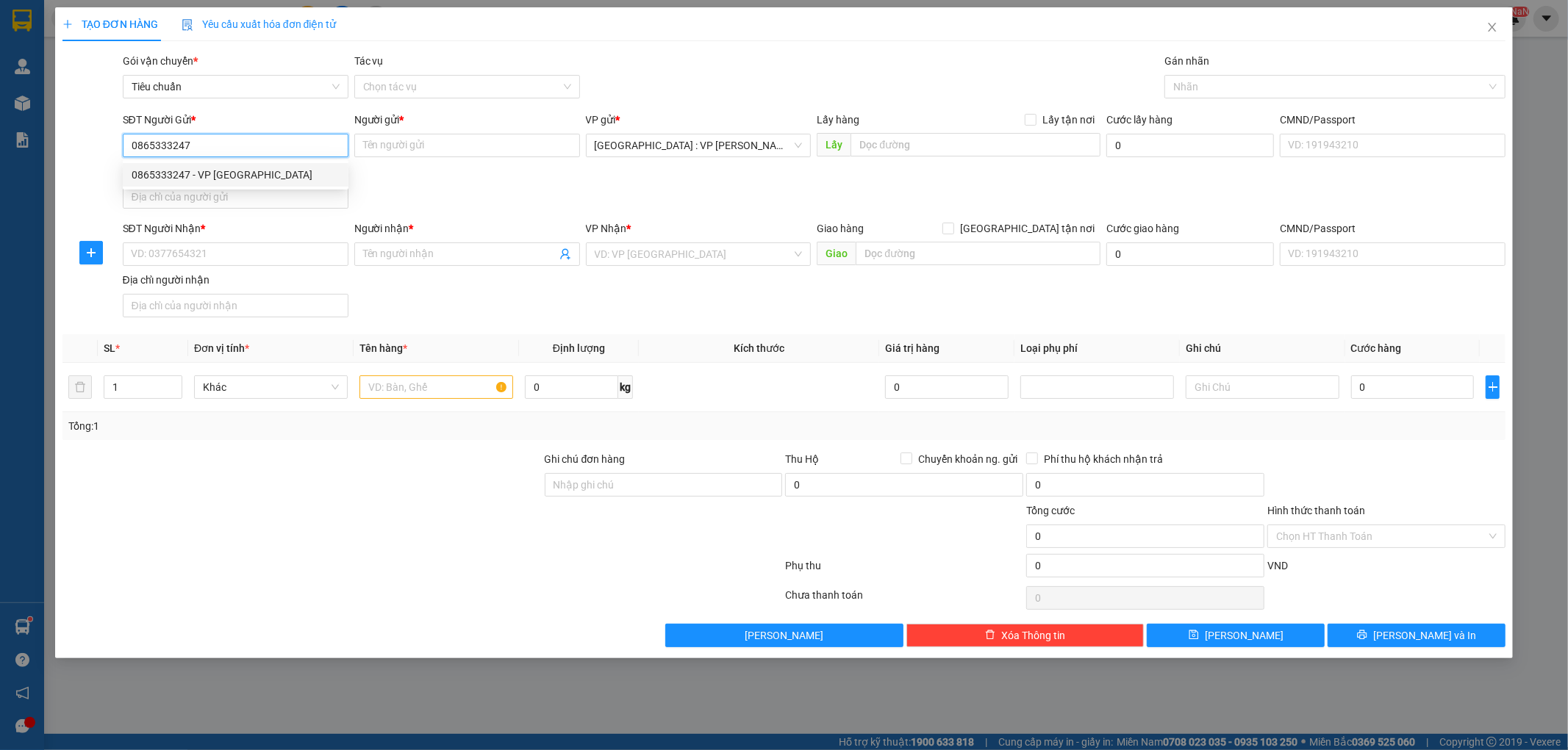
click at [239, 172] on div "0865333247 - VP Đà Nẵng" at bounding box center [235, 175] width 208 height 16
type input "VP Đà Nẵng"
type input "0865333247"
click at [282, 250] on input "SĐT Người Nhận *" at bounding box center [235, 254] width 225 height 24
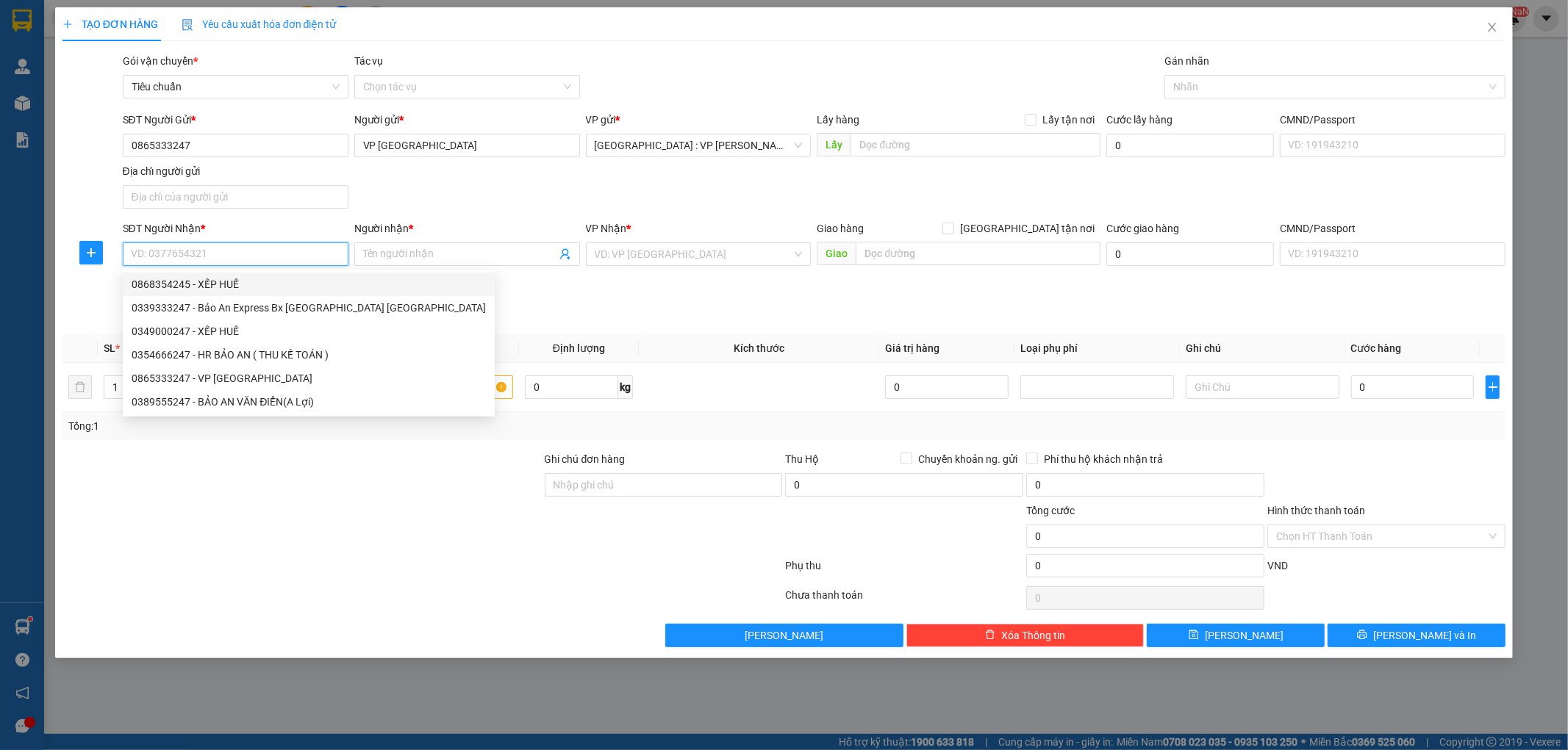
click at [222, 289] on div "0868354245 - XẾP HUẾ" at bounding box center [309, 284] width 355 height 16
type input "0868354245"
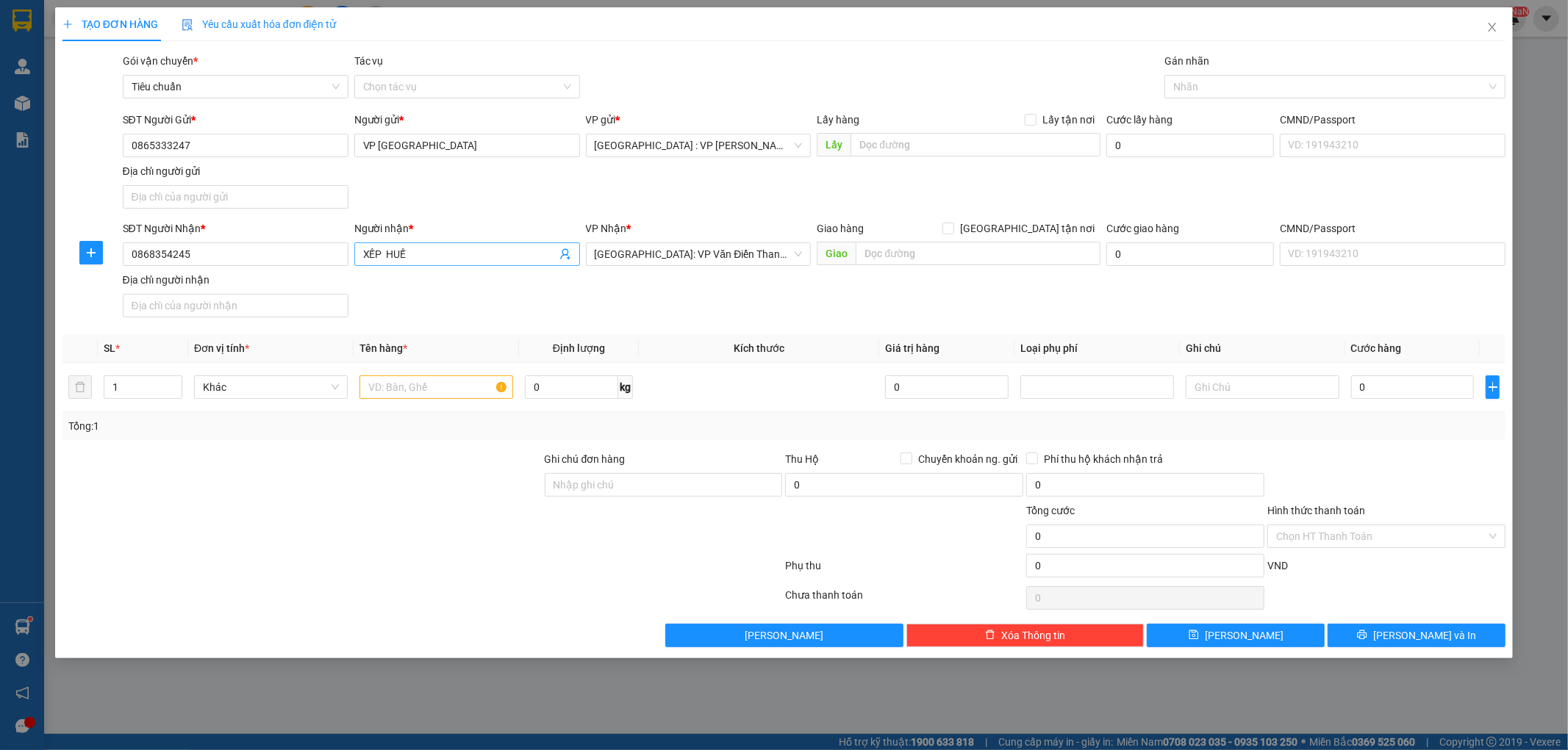
drag, startPoint x: 383, startPoint y: 254, endPoint x: 374, endPoint y: 252, distance: 9.2
click at [382, 253] on input "XẾP HUẾ" at bounding box center [460, 254] width 194 height 16
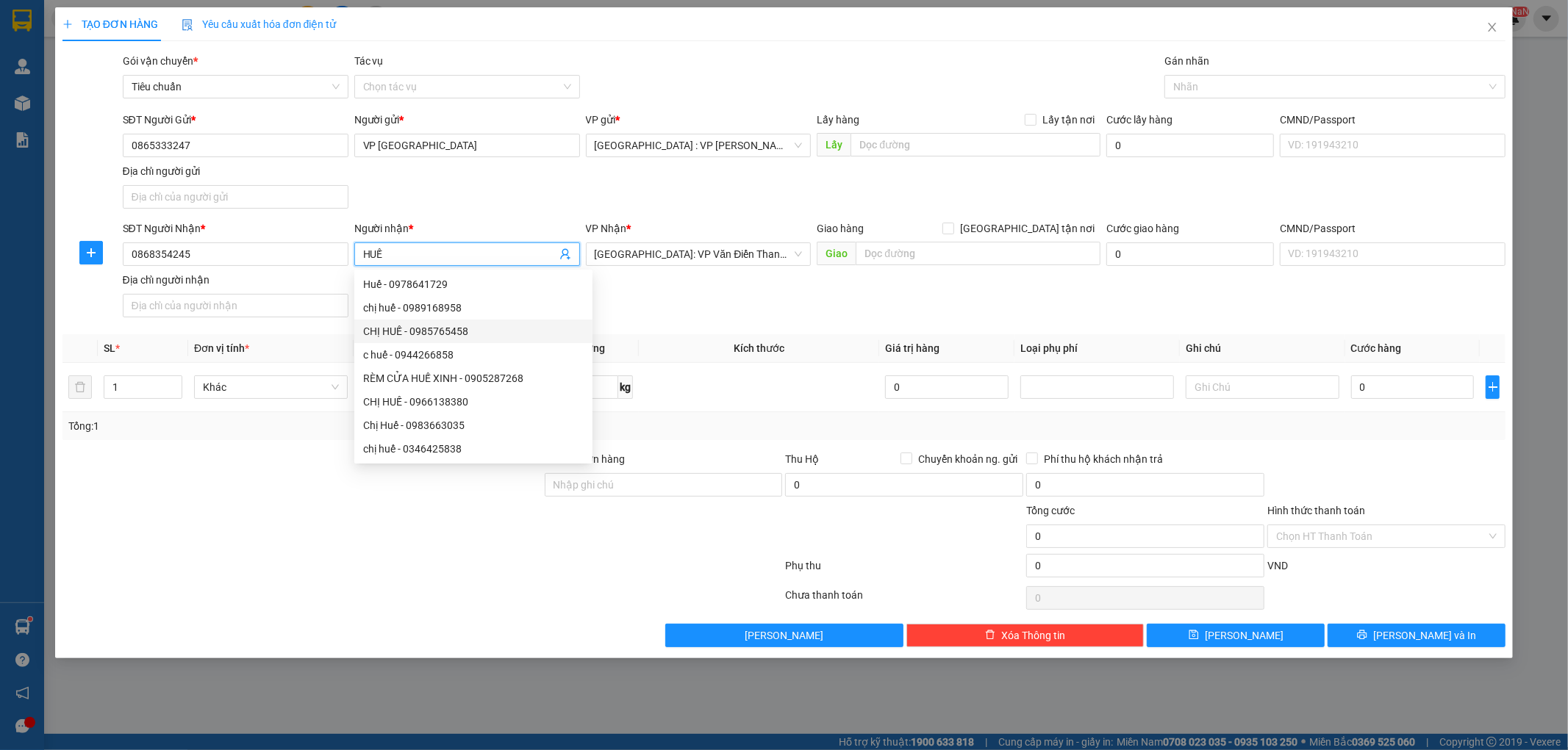
type input "HUẾ"
click at [677, 425] on div "Tổng: 1" at bounding box center [784, 426] width 1432 height 16
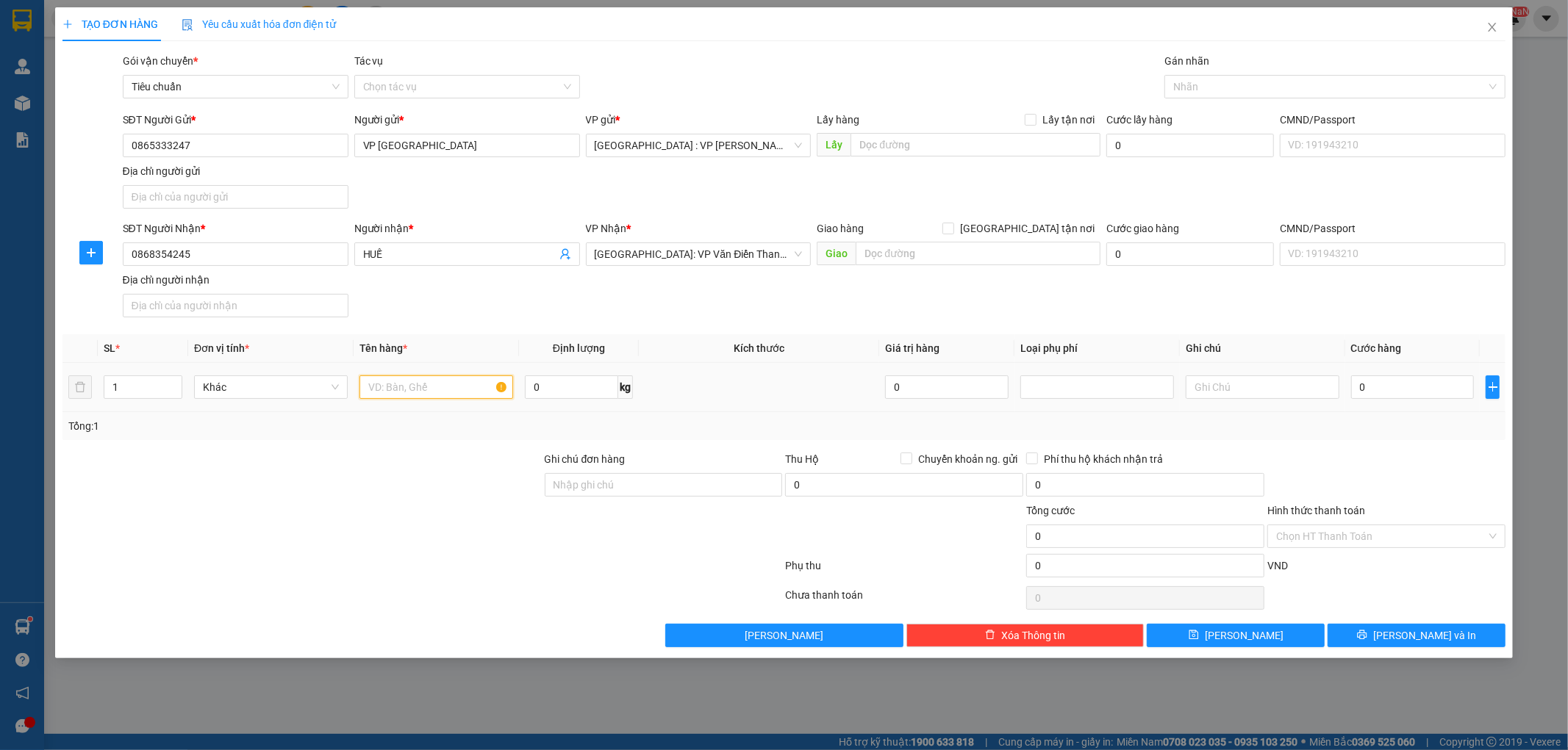
click at [417, 390] on input "text" at bounding box center [436, 387] width 154 height 24
type input "1 TẠP HÓA ĐƠN BỌC XỐP NỔ"
click at [668, 488] on input "Ghi chú đơn hàng" at bounding box center [663, 485] width 238 height 24
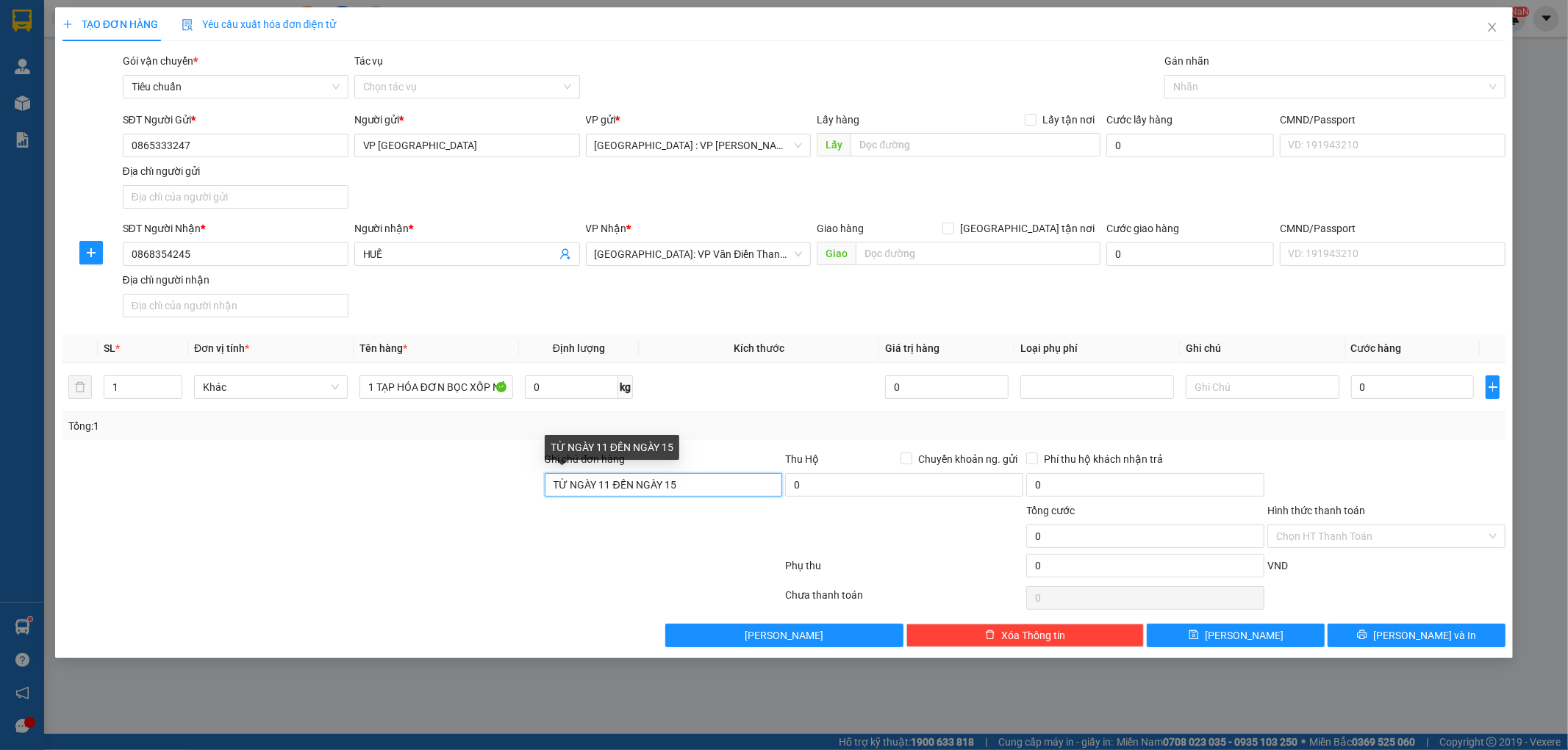
click at [554, 487] on input "TỪ NGÀY 11 ĐẾN NGÀY 15" at bounding box center [663, 485] width 238 height 24
click at [755, 489] on input "HÓA ĐƠN TỪ NGÀY 11 ĐẾN NGÀY 15" at bounding box center [663, 485] width 238 height 24
type input "HÓA ĐƠN TỪ NGÀY 11 ĐẾN NGÀY 15 E NHÉ"
click at [1409, 386] on input "0" at bounding box center [1412, 387] width 123 height 24
type input "1"
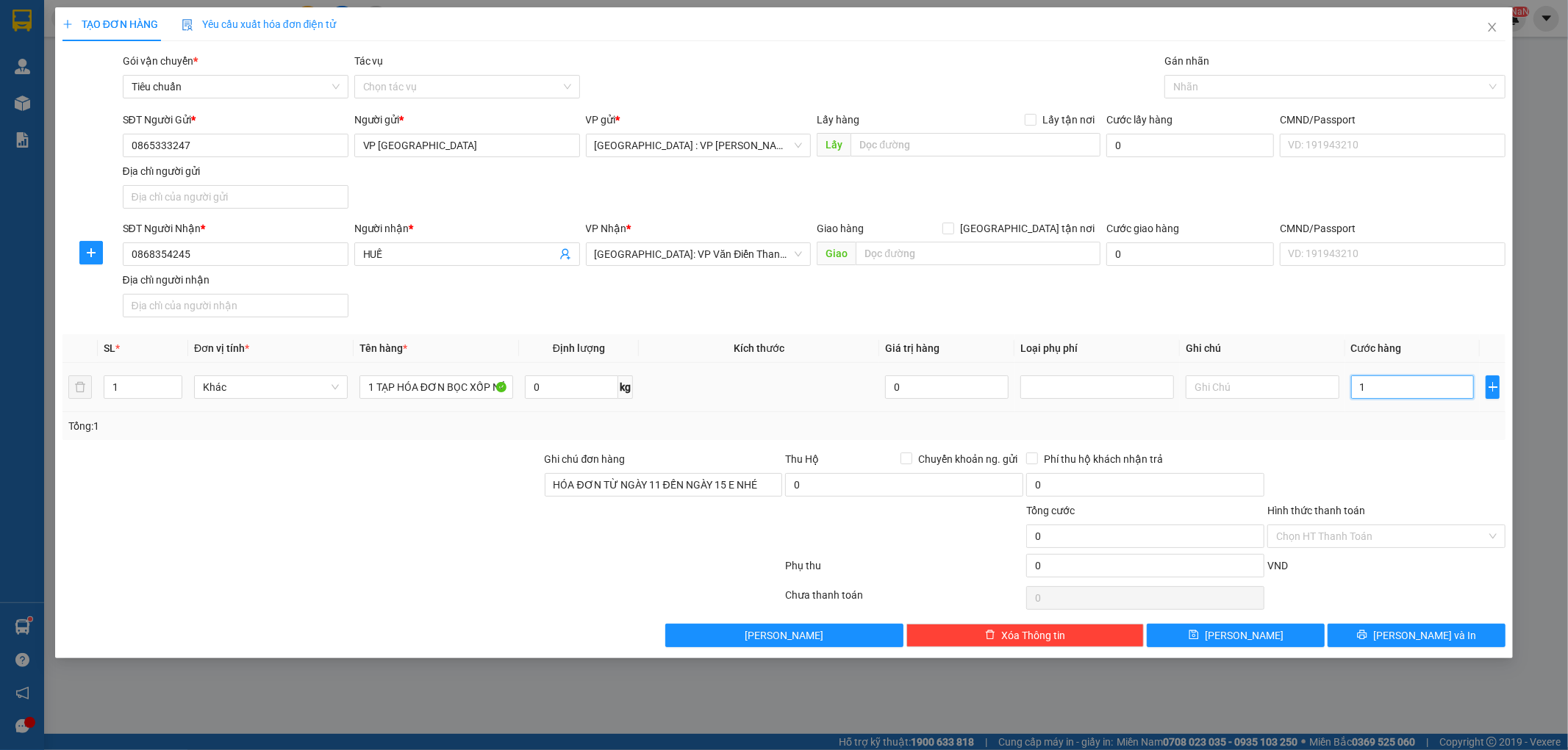
type input "1"
click at [1383, 539] on input "Hình thức thanh toán" at bounding box center [1381, 536] width 210 height 22
type input "1.000"
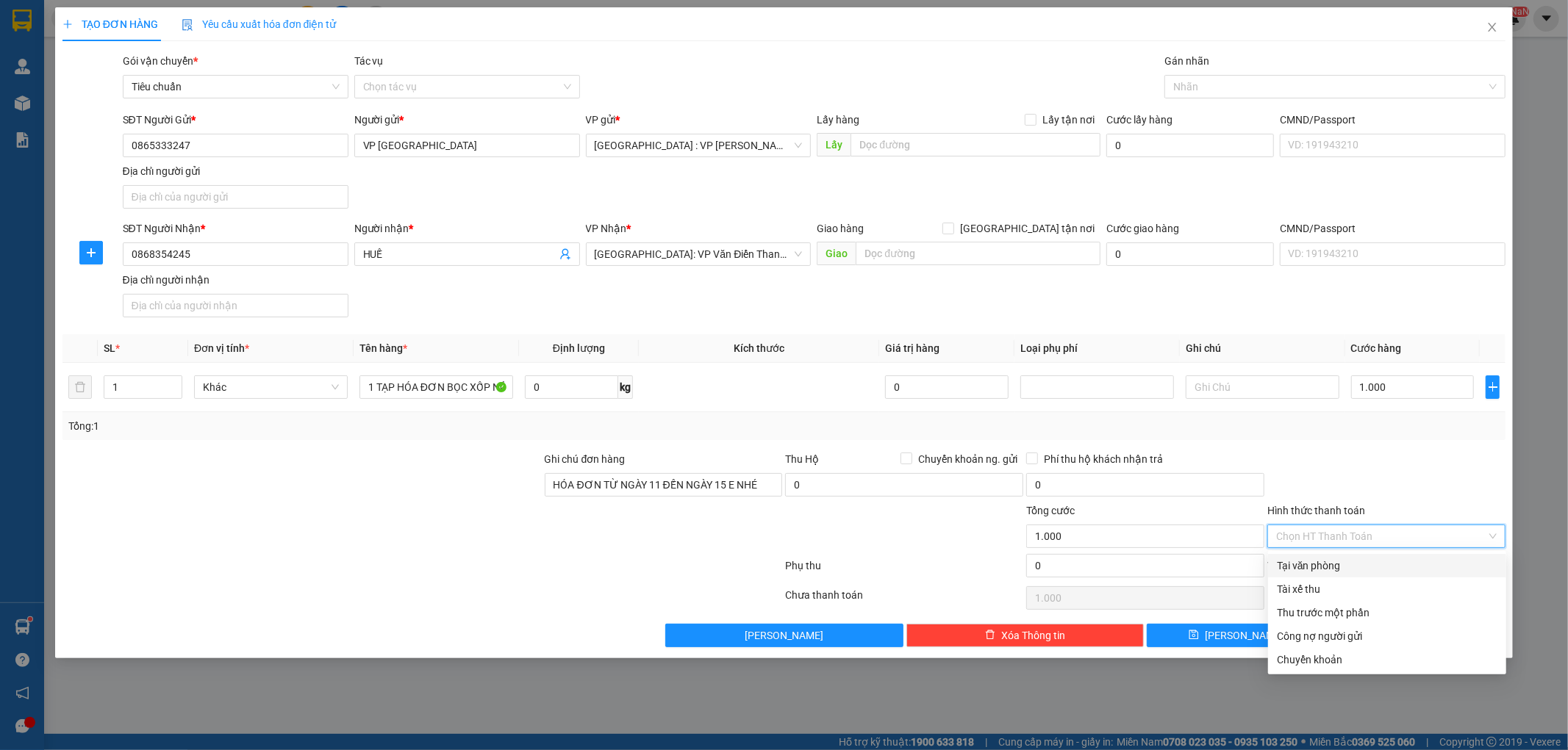
click at [1348, 570] on div "Tại văn phòng" at bounding box center [1387, 566] width 221 height 16
type input "0"
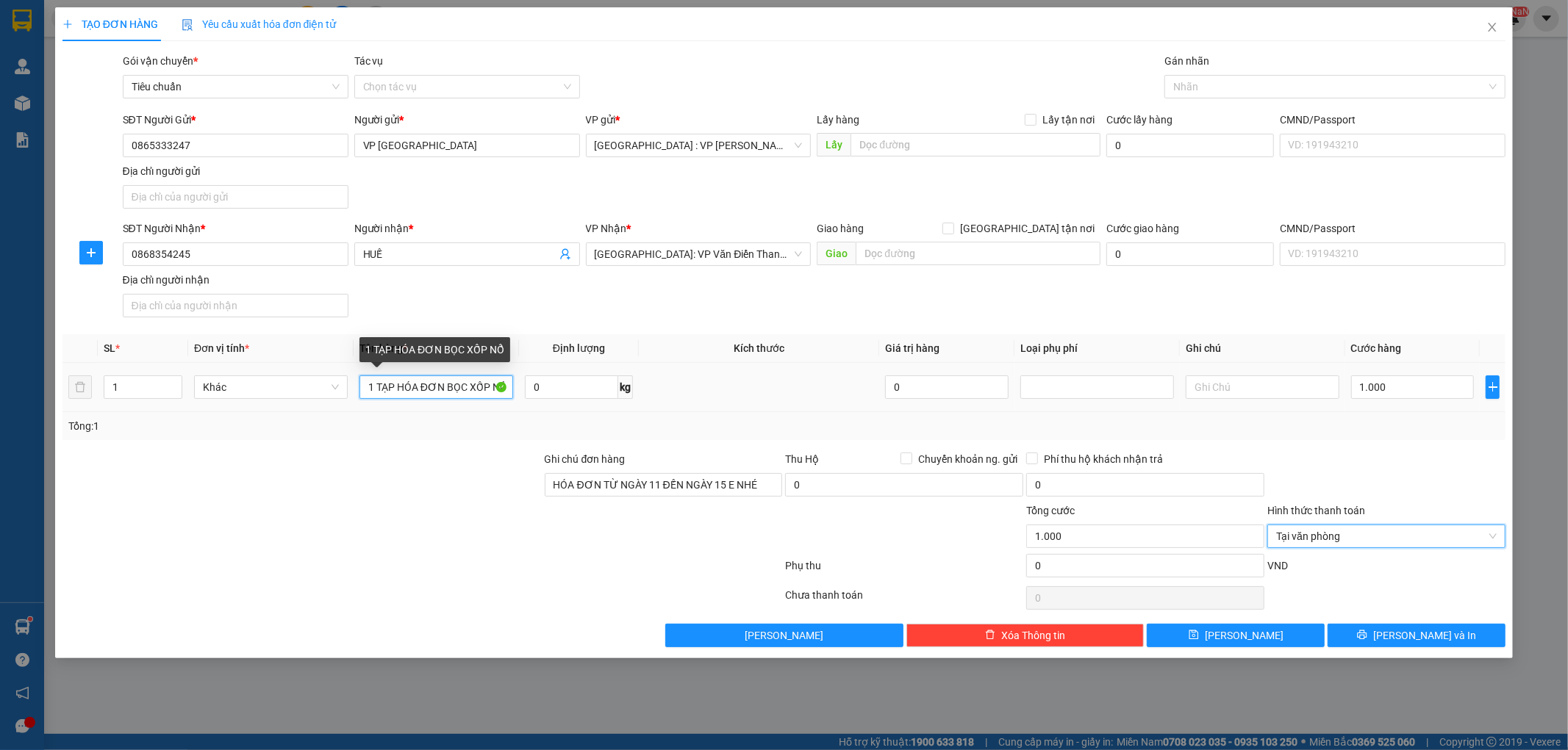
click at [390, 390] on input "1 TẠP HÓA ĐƠN BỌC XỐP NỔ" at bounding box center [436, 387] width 154 height 24
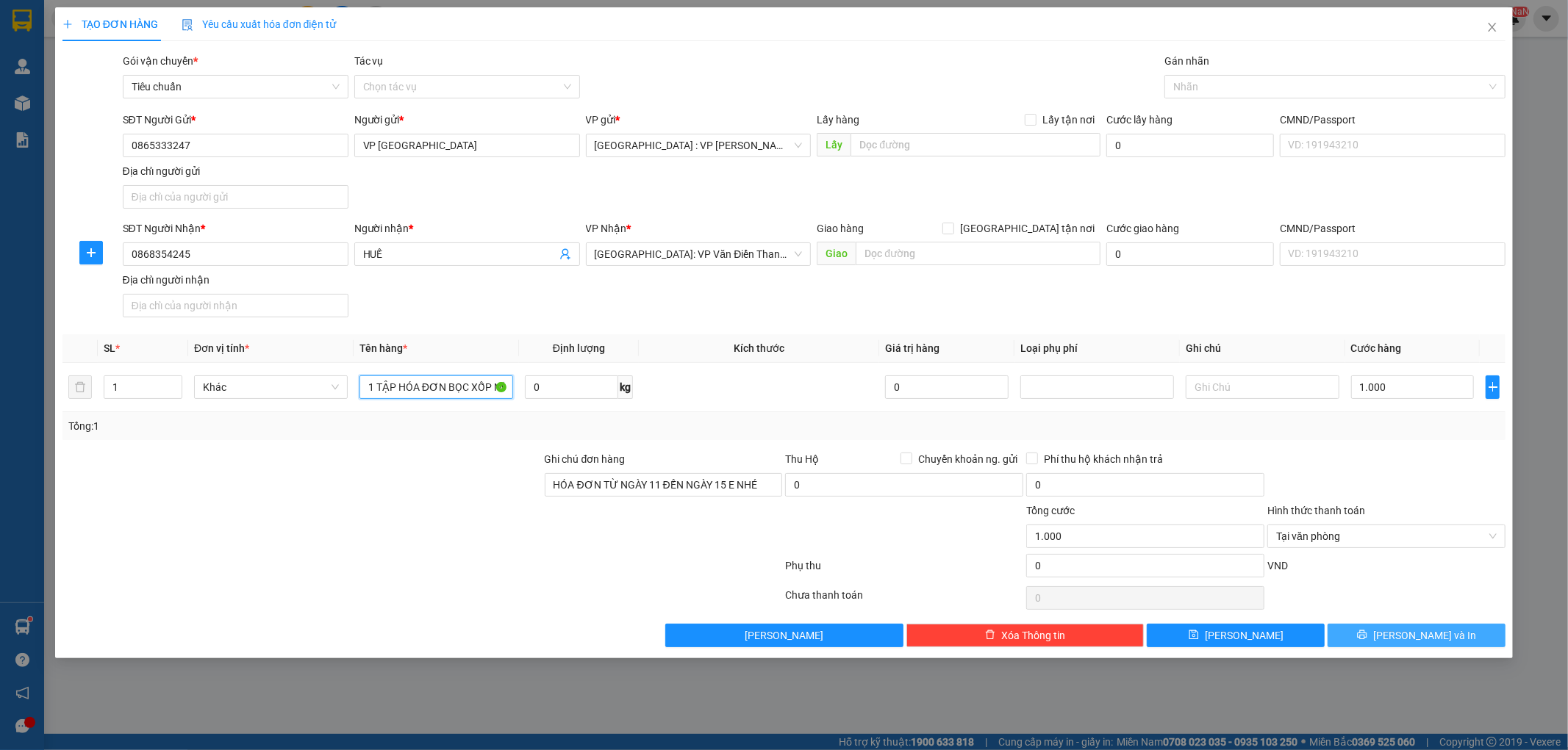
type input "1 TẬP HÓA ĐƠN BỌC XỐP NỔ"
click at [1373, 638] on button "[PERSON_NAME] và In" at bounding box center [1416, 636] width 178 height 24
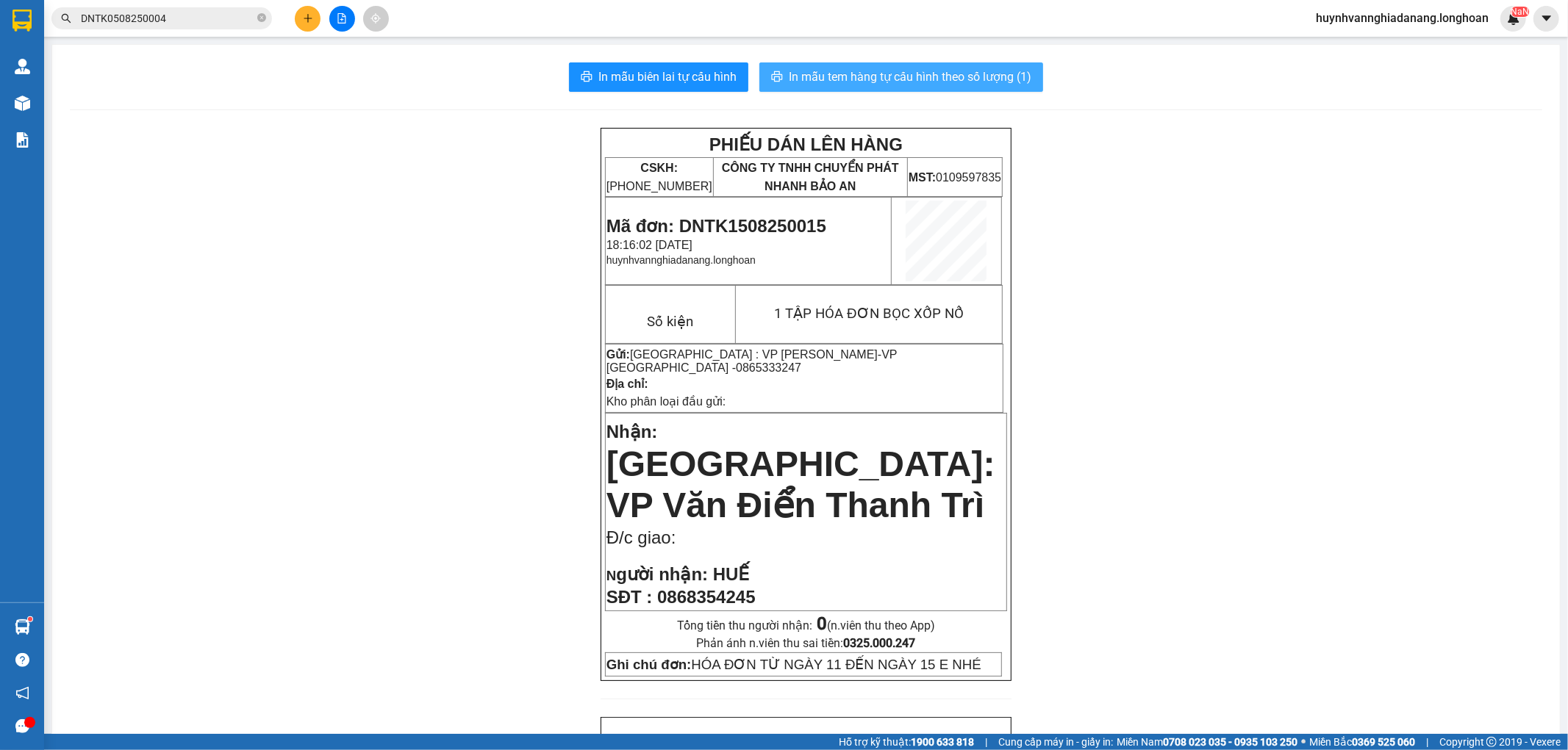
click at [875, 74] on span "In mẫu tem hàng tự cấu hình theo số lượng (1)" at bounding box center [910, 77] width 242 height 18
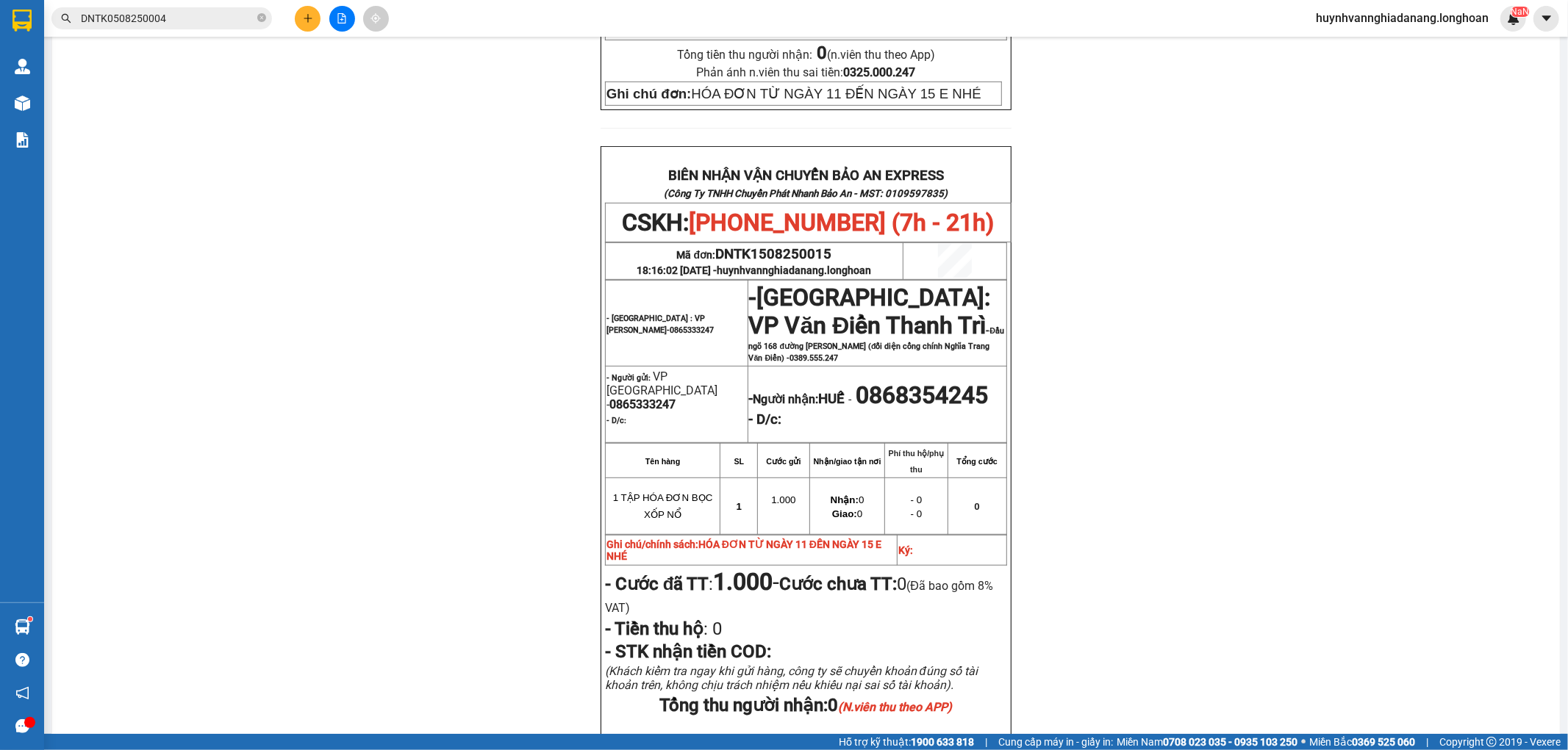
scroll to position [652, 0]
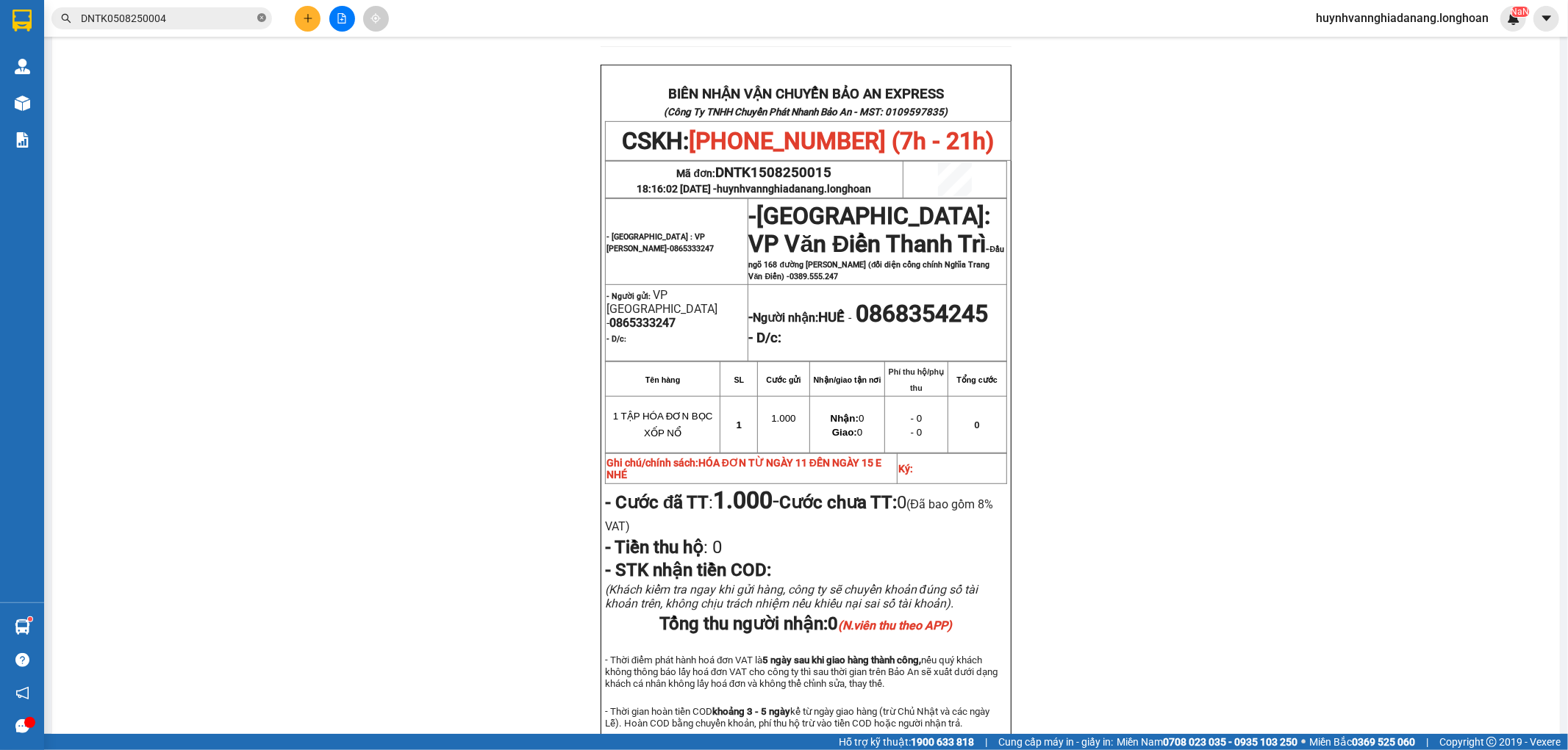
click at [262, 23] on span at bounding box center [261, 18] width 9 height 14
click at [229, 16] on input "text" at bounding box center [167, 18] width 174 height 16
click at [252, 24] on input "text" at bounding box center [167, 18] width 174 height 16
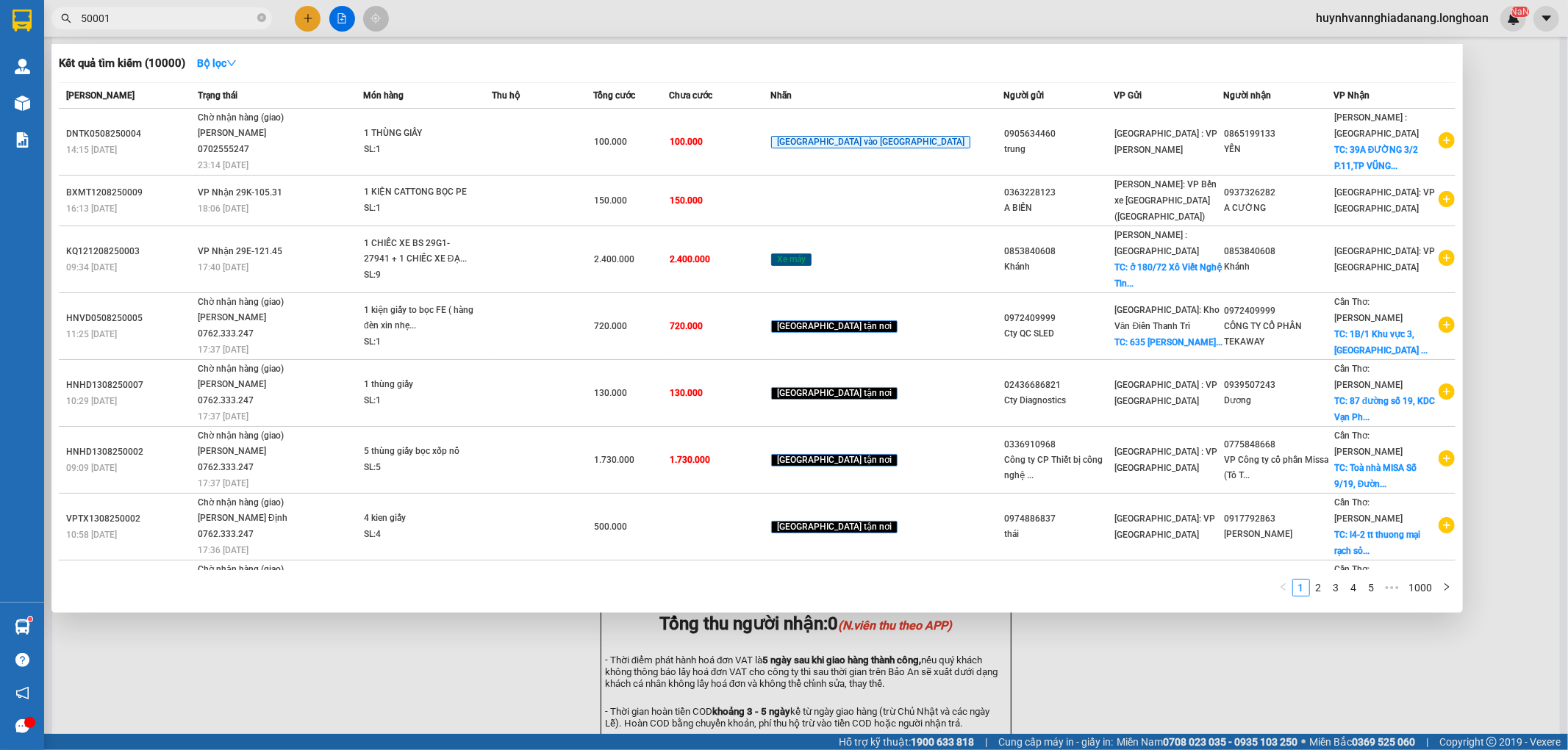
type input "500012"
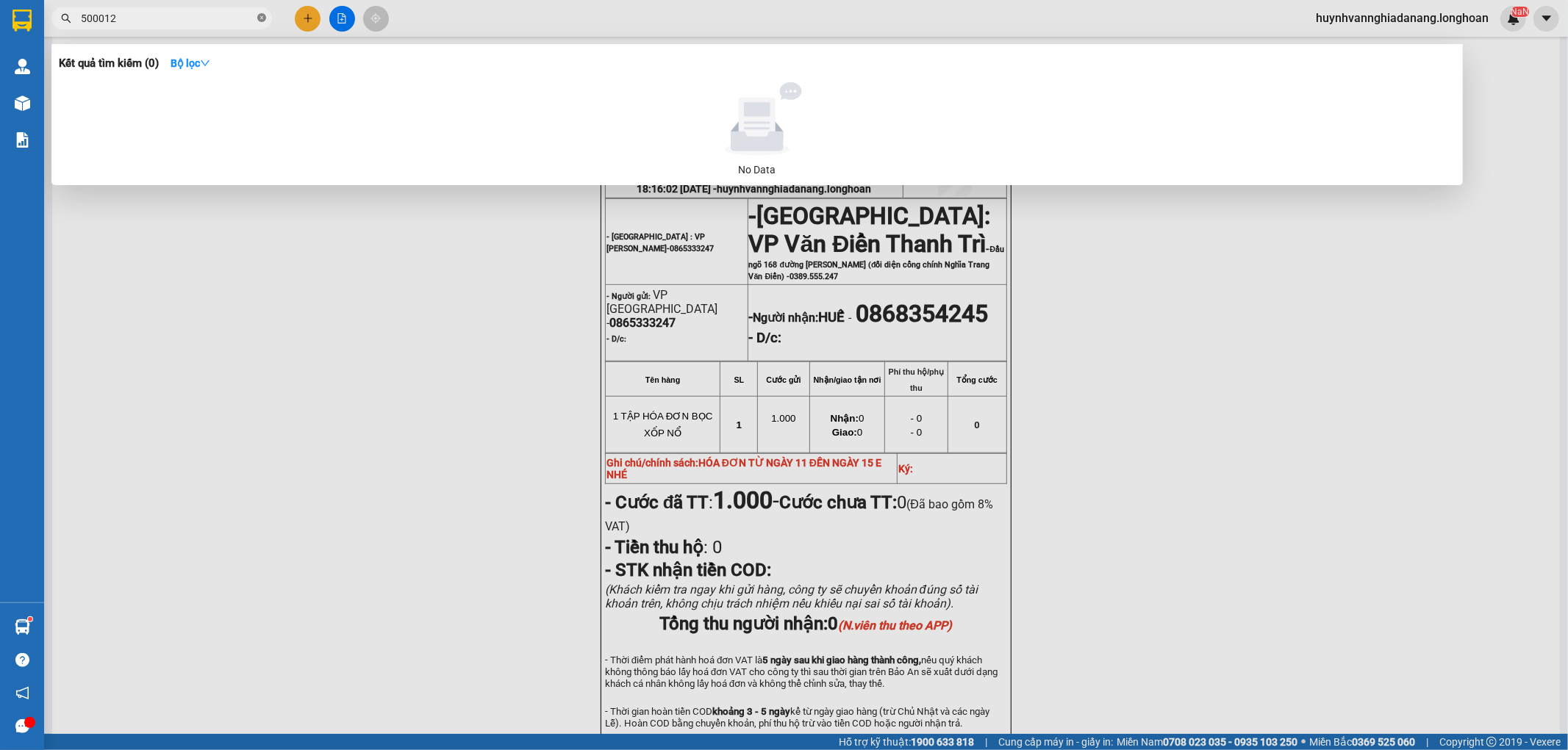
click at [257, 15] on icon "close-circle" at bounding box center [261, 18] width 9 height 9
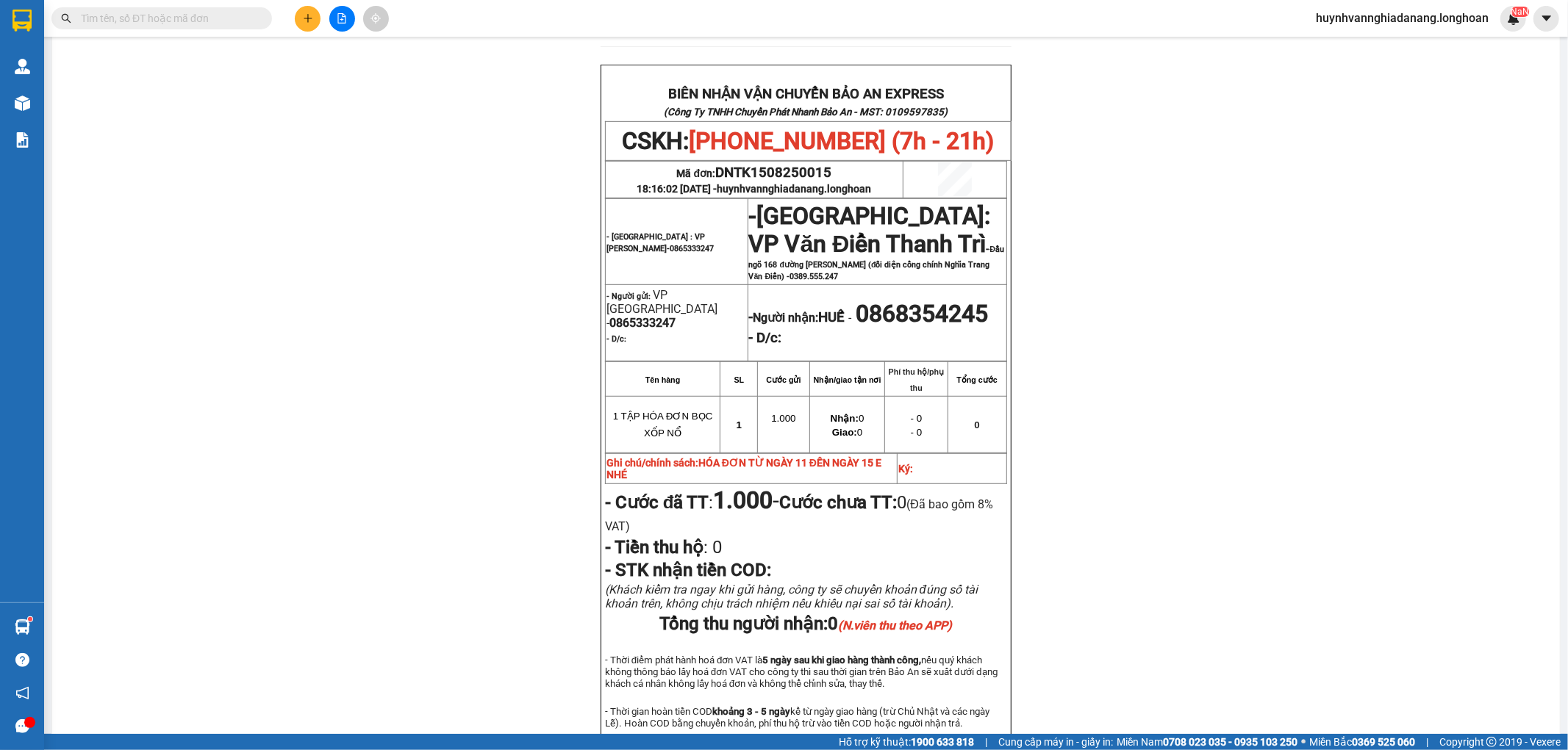
click at [222, 23] on input "text" at bounding box center [167, 18] width 174 height 16
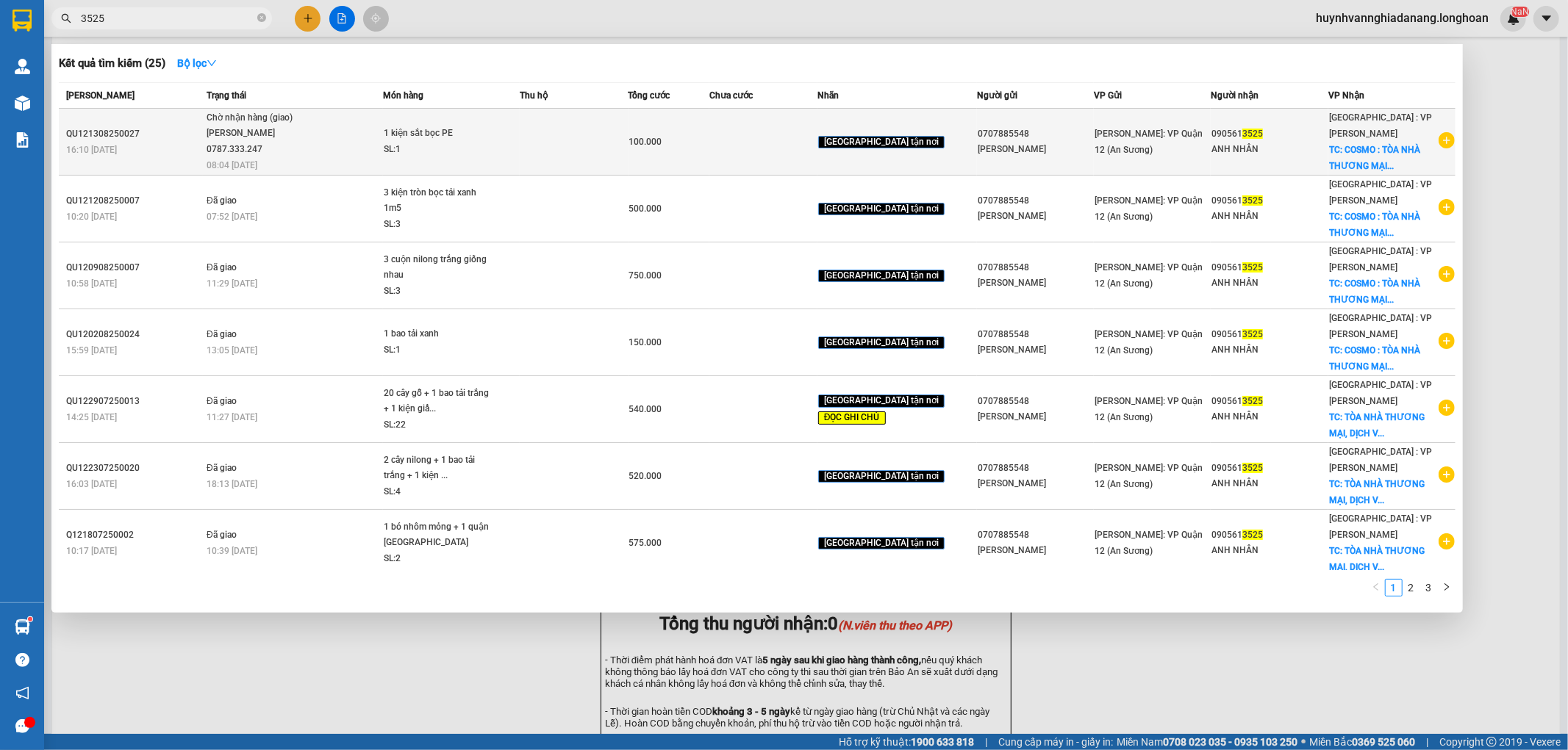
type input "3525"
click at [442, 136] on div "1 kiện sắt bọc PE" at bounding box center [439, 134] width 110 height 16
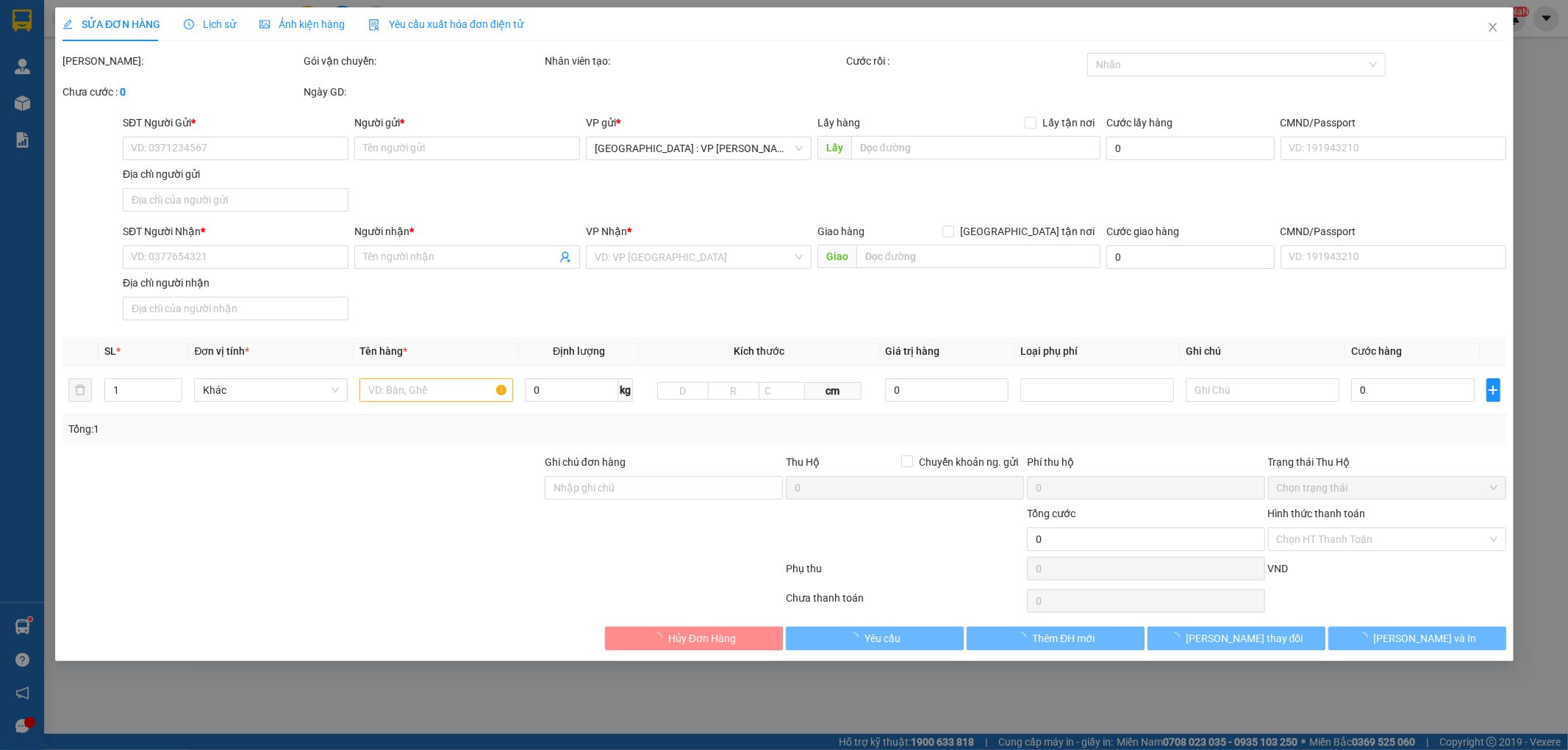
type input "0707885548"
type input "KIM PHƯỢNG"
type input "0905613525"
type input "ANH NHÂN"
checkbox input "true"
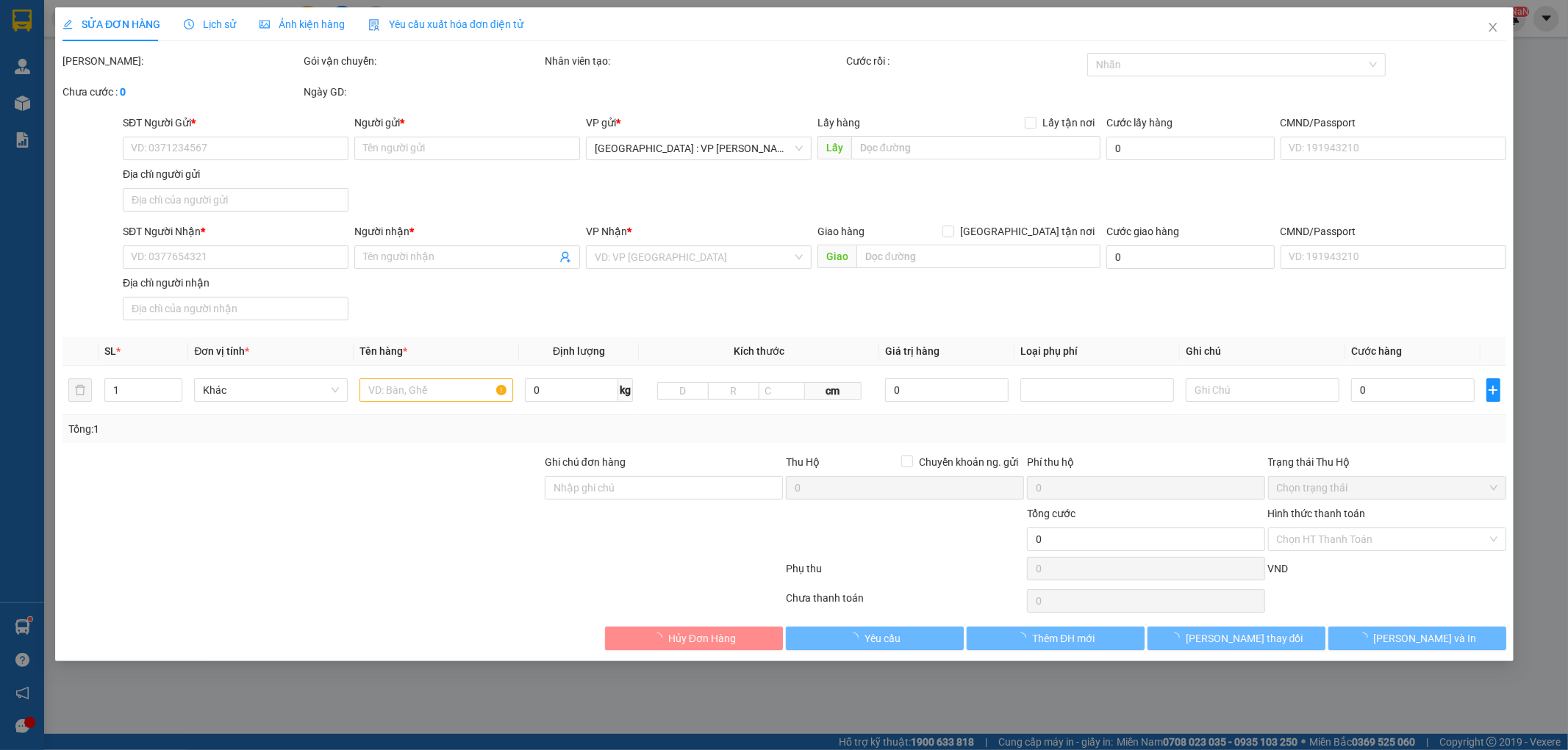
type input "COSMO : TÒA NHÀ THƯƠNG MẠI, DỊCH VỤ COSMO ROYAL. KHU ĐẤT A9, ĐƯỜNG VÕ VĂN KIỆT,…"
type input "nhận theo kiện - hư hỏng ko chịu trách nhiệm"
type input "100.000"
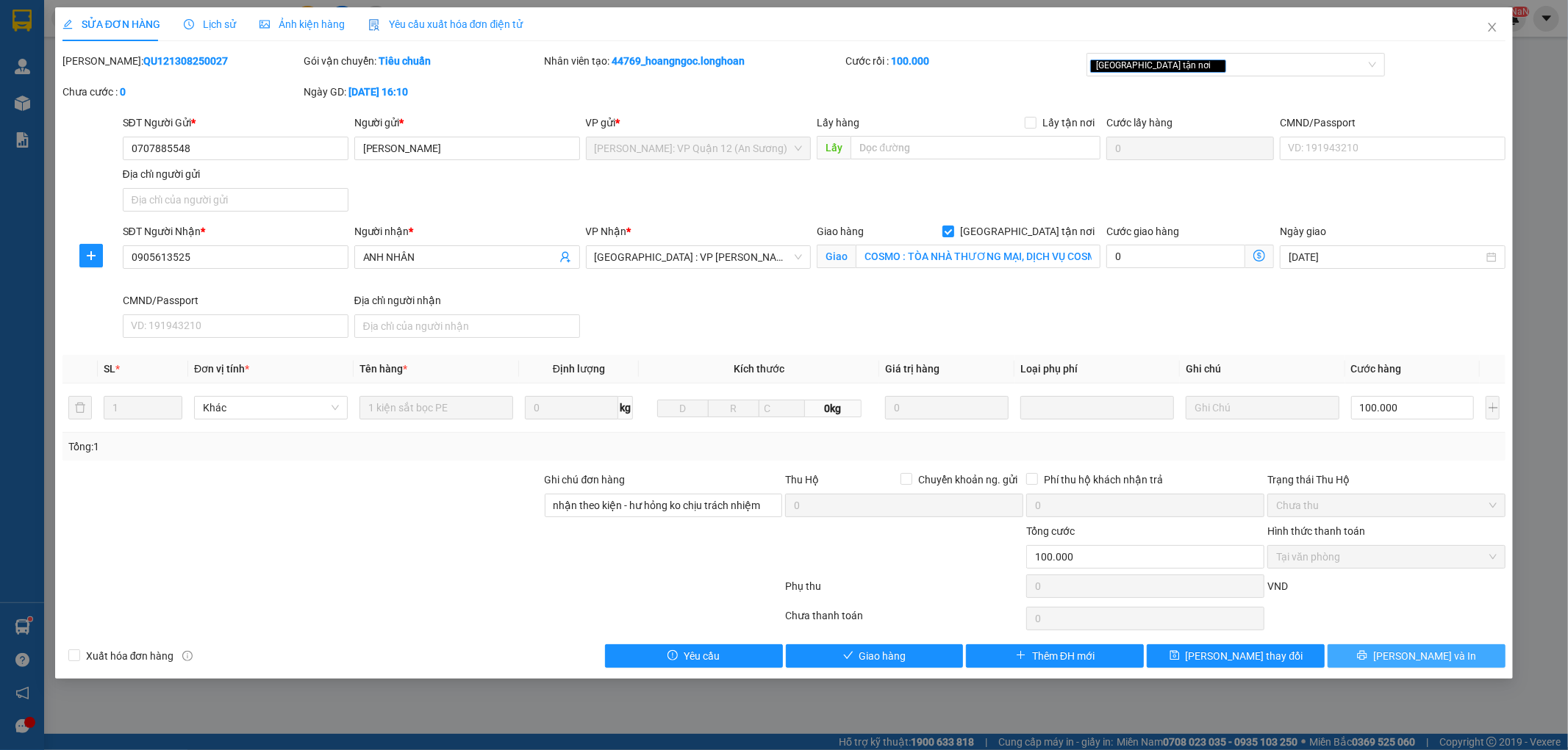
click at [1428, 660] on span "[PERSON_NAME] và In" at bounding box center [1425, 657] width 103 height 16
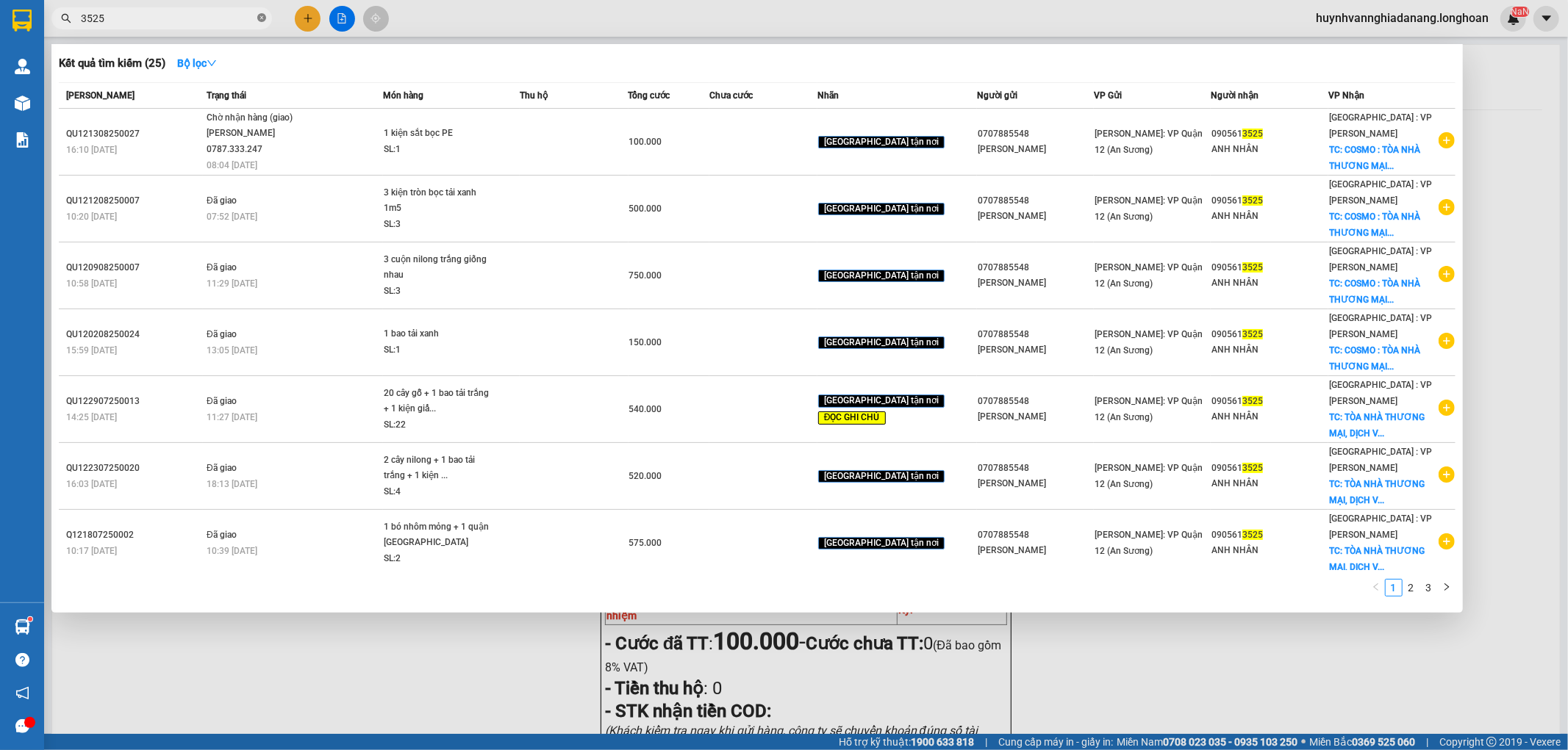
click at [264, 20] on icon "close-circle" at bounding box center [261, 18] width 9 height 9
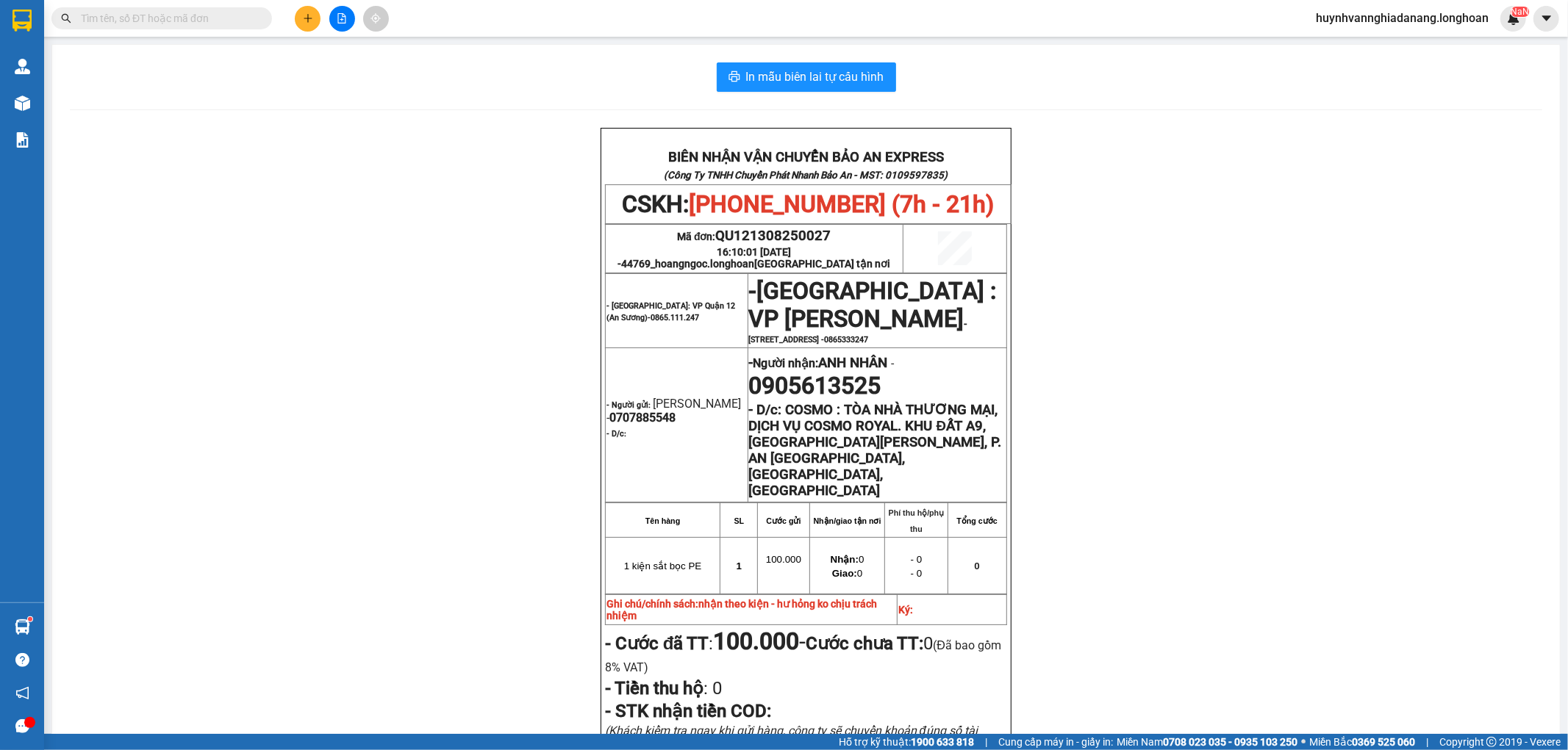
click at [244, 19] on input "text" at bounding box center [167, 18] width 174 height 16
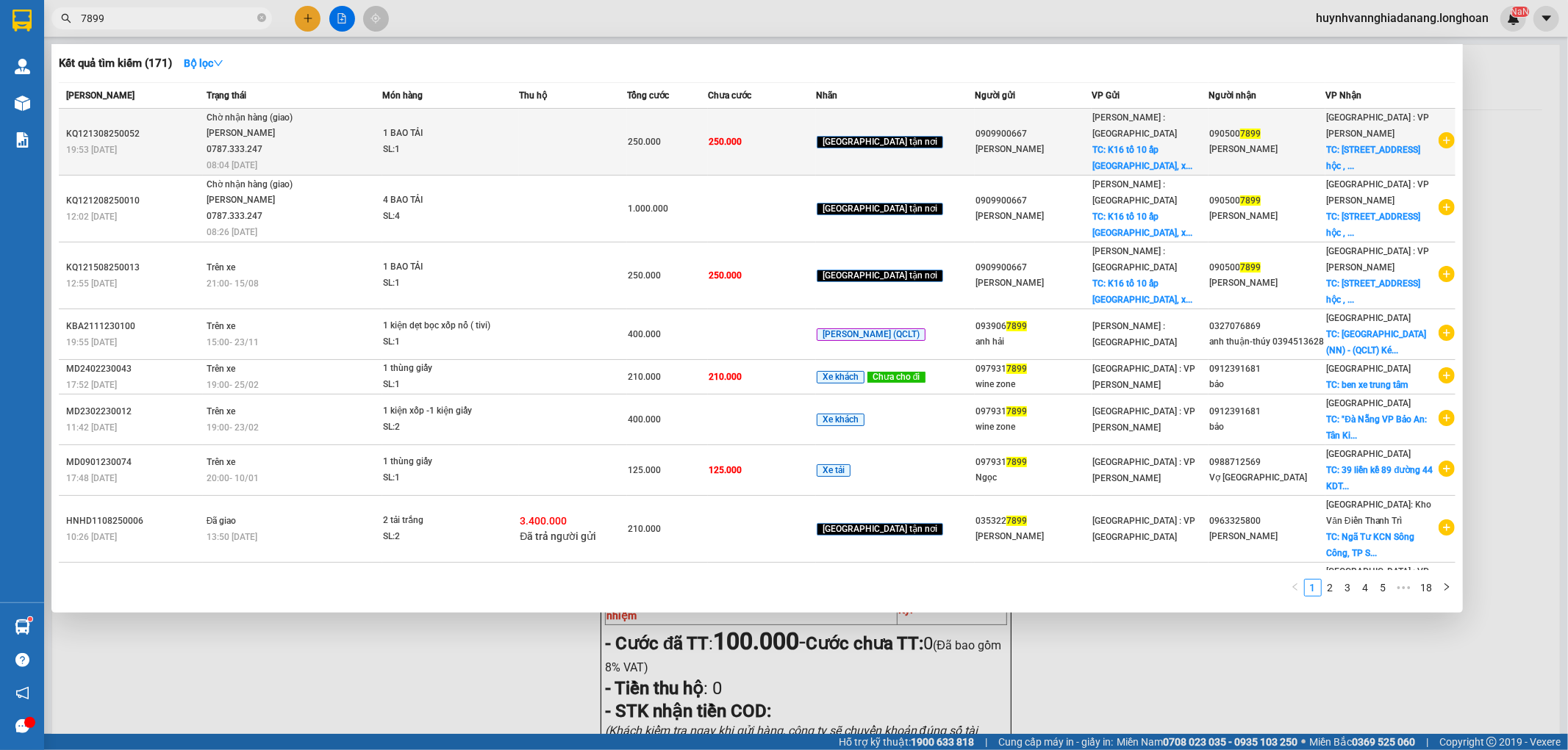
type input "7899"
click at [493, 132] on div "1 BAO TẢI" at bounding box center [438, 134] width 110 height 16
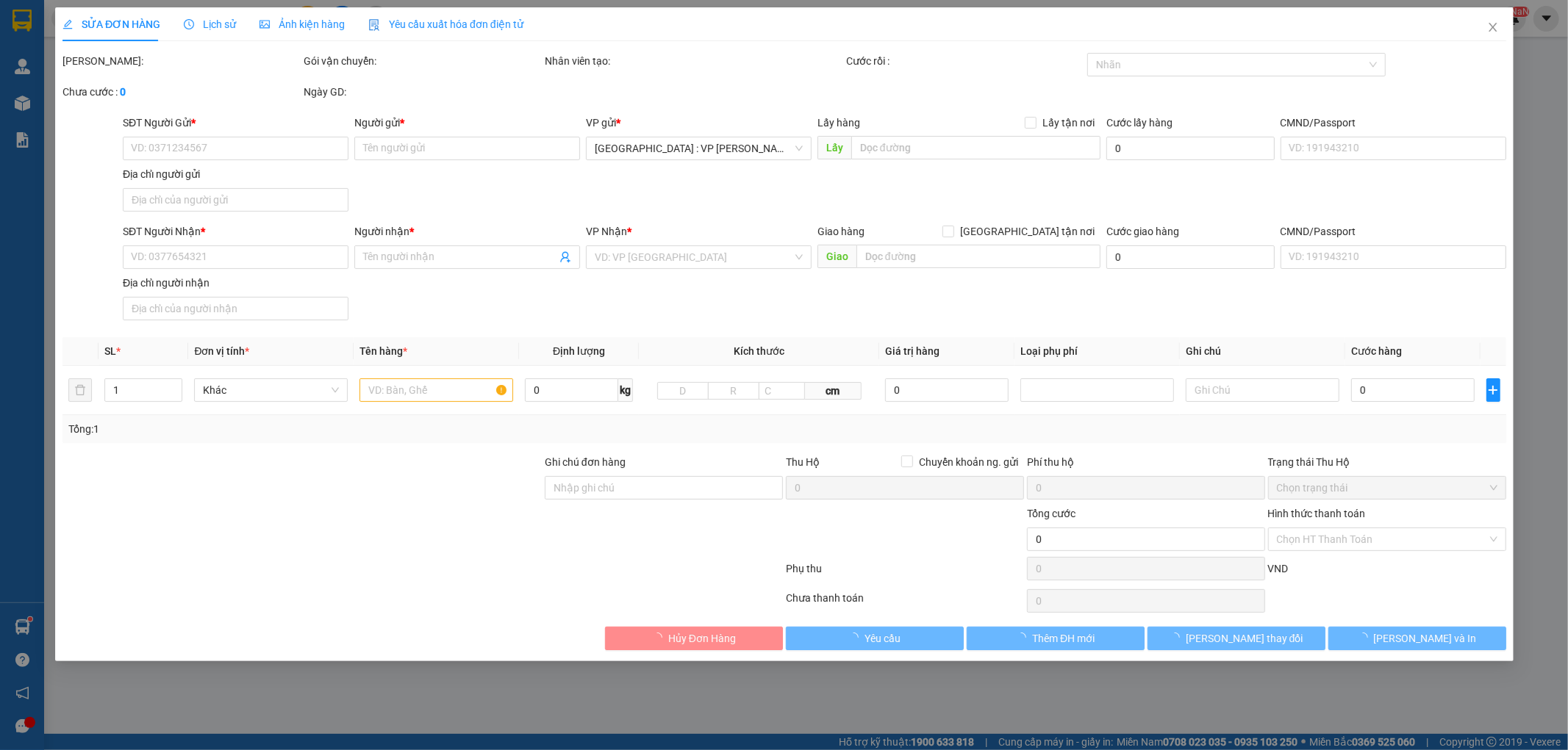
type input "0909900667"
type input "ANH BẢO"
checkbox input "true"
type input "K16 tổ 10 ấp Phước Hiệp, xã Phước Tỉnh huyện Long Điền, Bà Rịa Vũng Tau"
type input "0905007899"
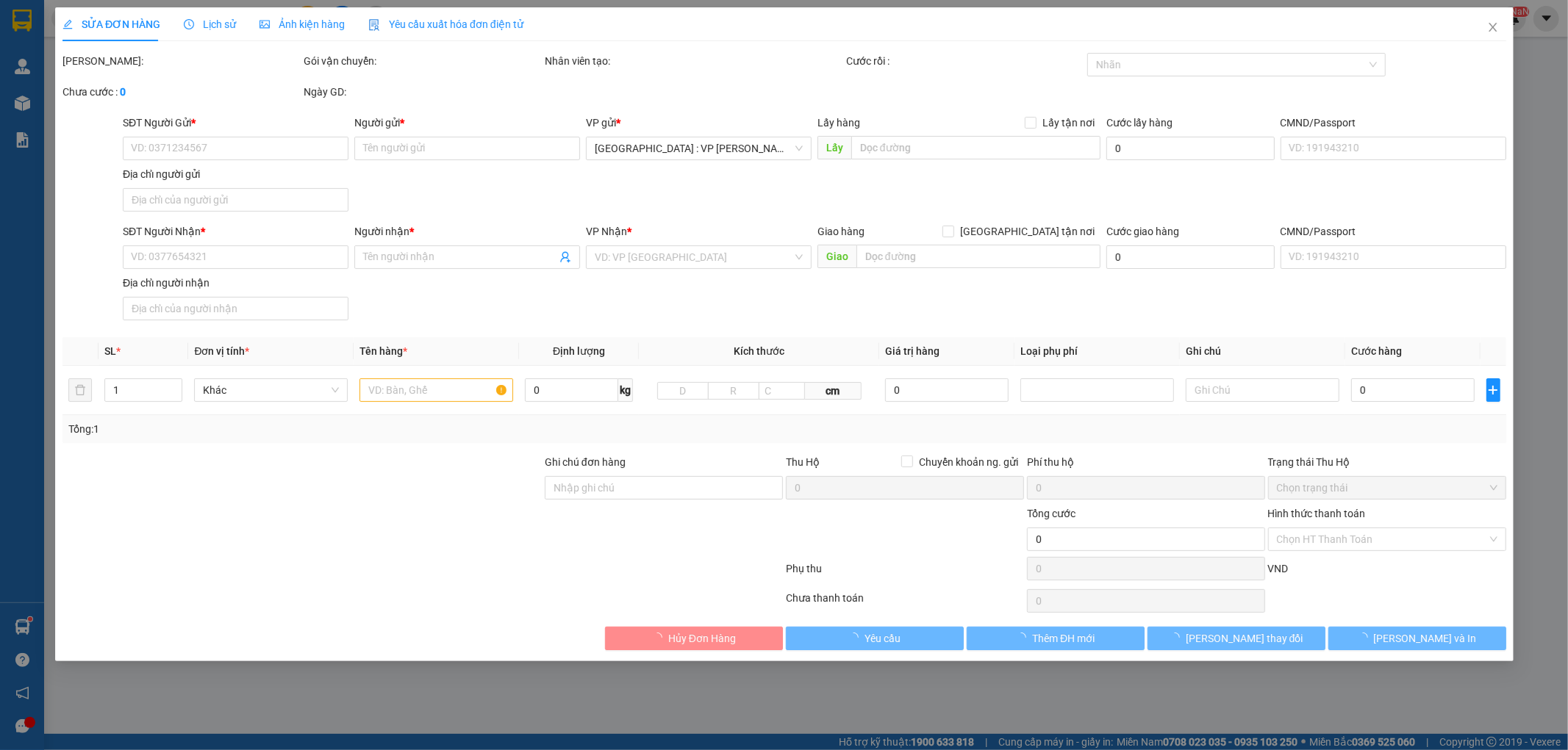
type input "trinh thùy"
checkbox input "true"
type input "224 đường lương nhữ hộc , khuê trung , cẩm lệ , đà nẵng"
type input "250.000"
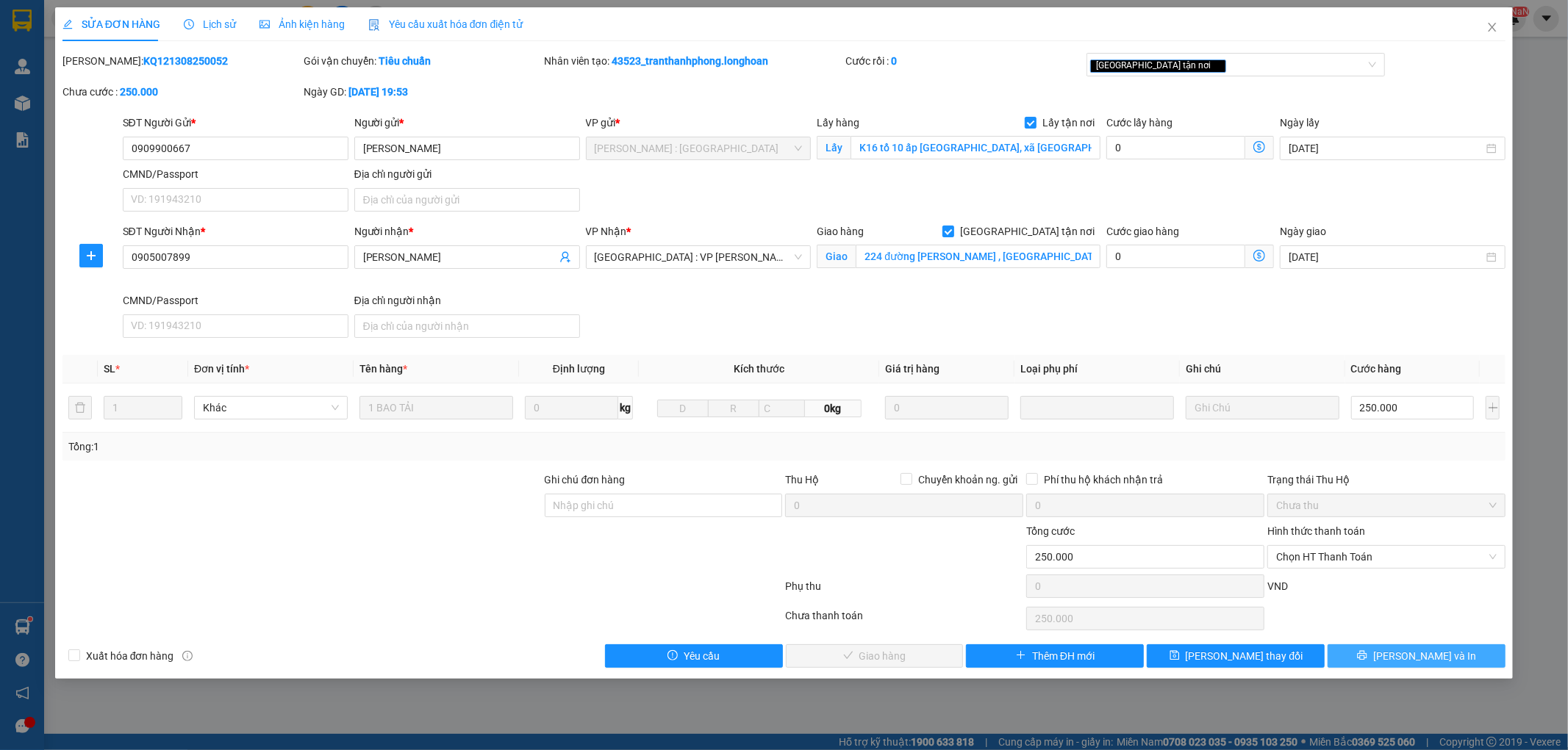
click at [1459, 660] on button "[PERSON_NAME] và In" at bounding box center [1416, 656] width 178 height 24
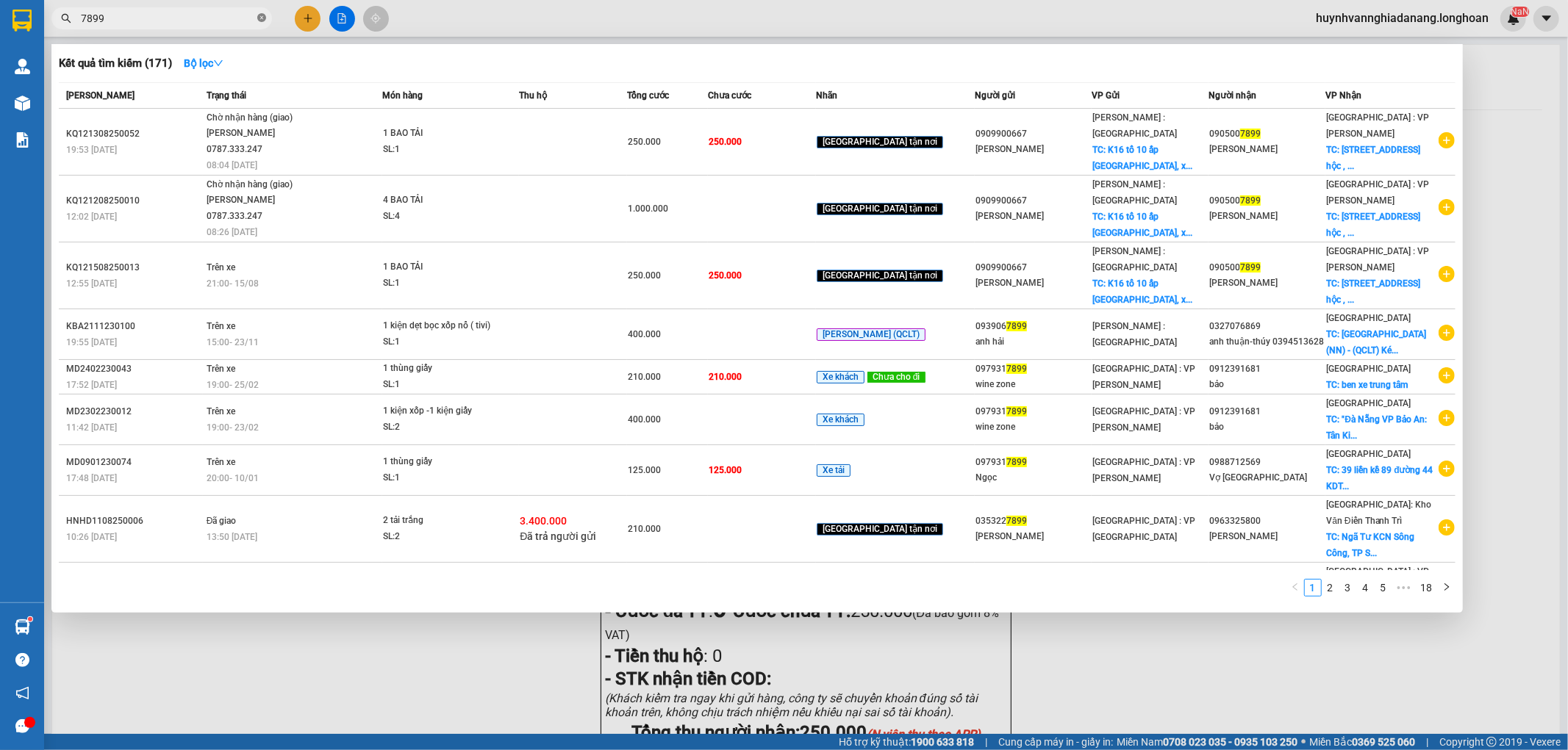
click at [259, 17] on icon "close-circle" at bounding box center [261, 18] width 9 height 9
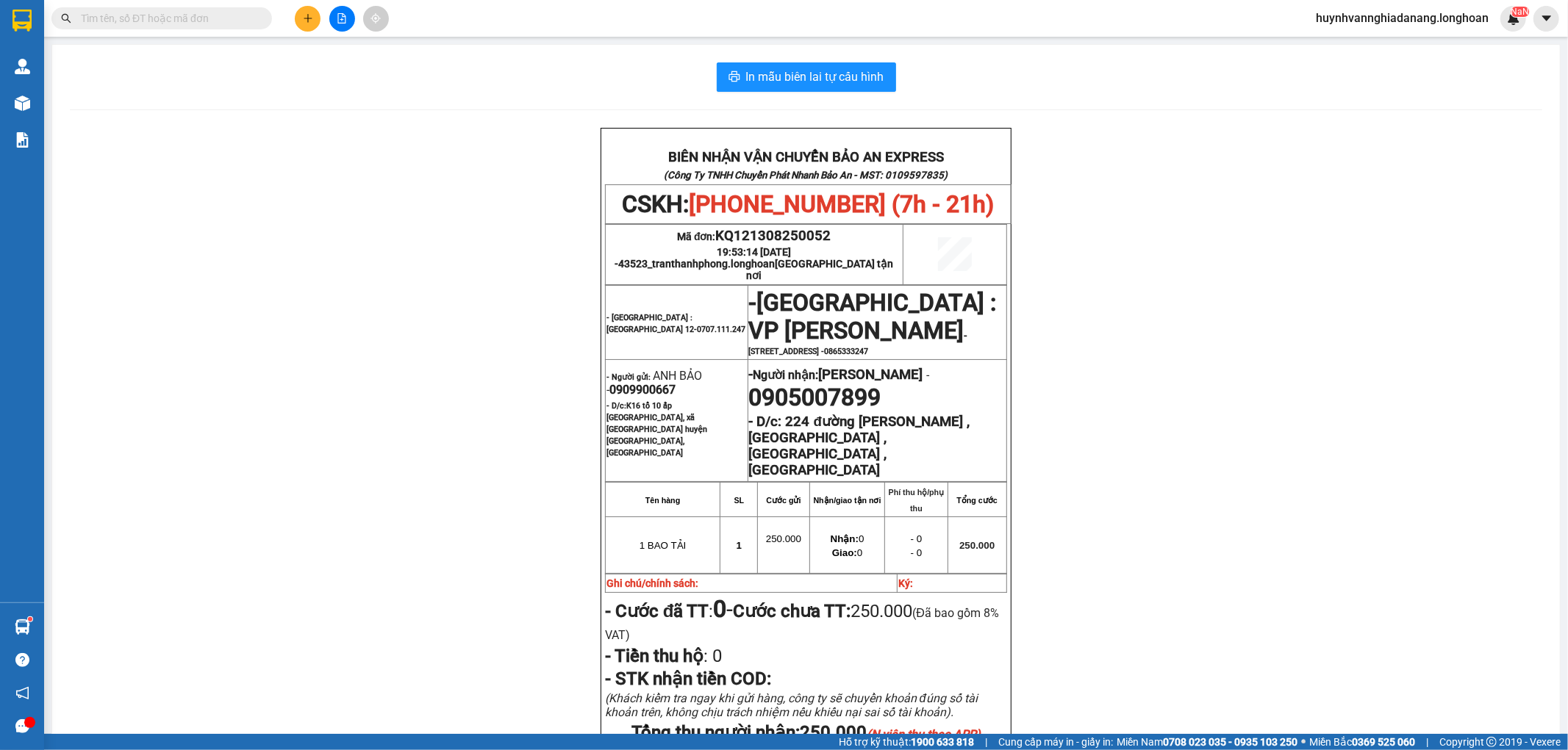
click at [247, 17] on input "text" at bounding box center [167, 18] width 174 height 16
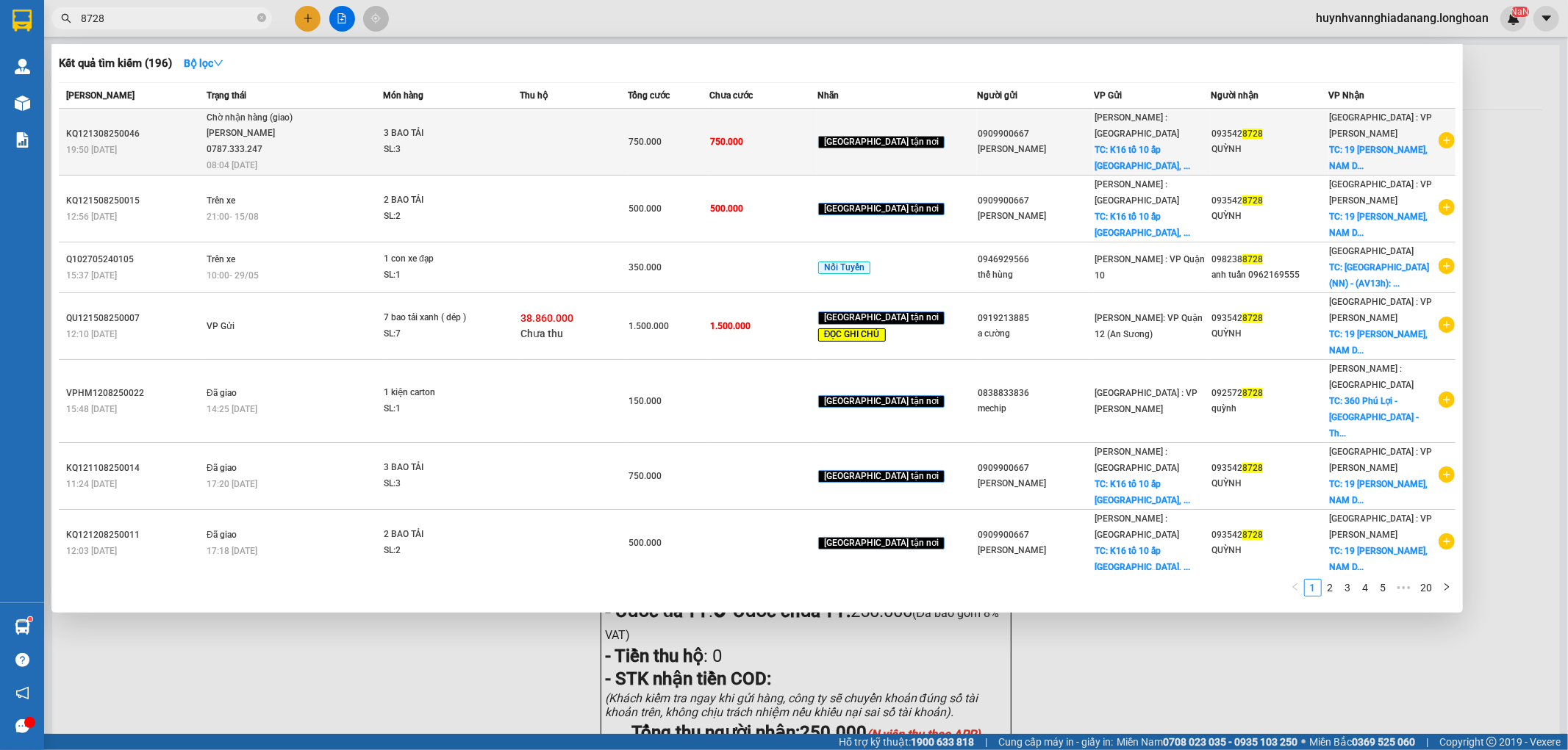
type input "8728"
click at [628, 134] on td at bounding box center [573, 142] width 108 height 67
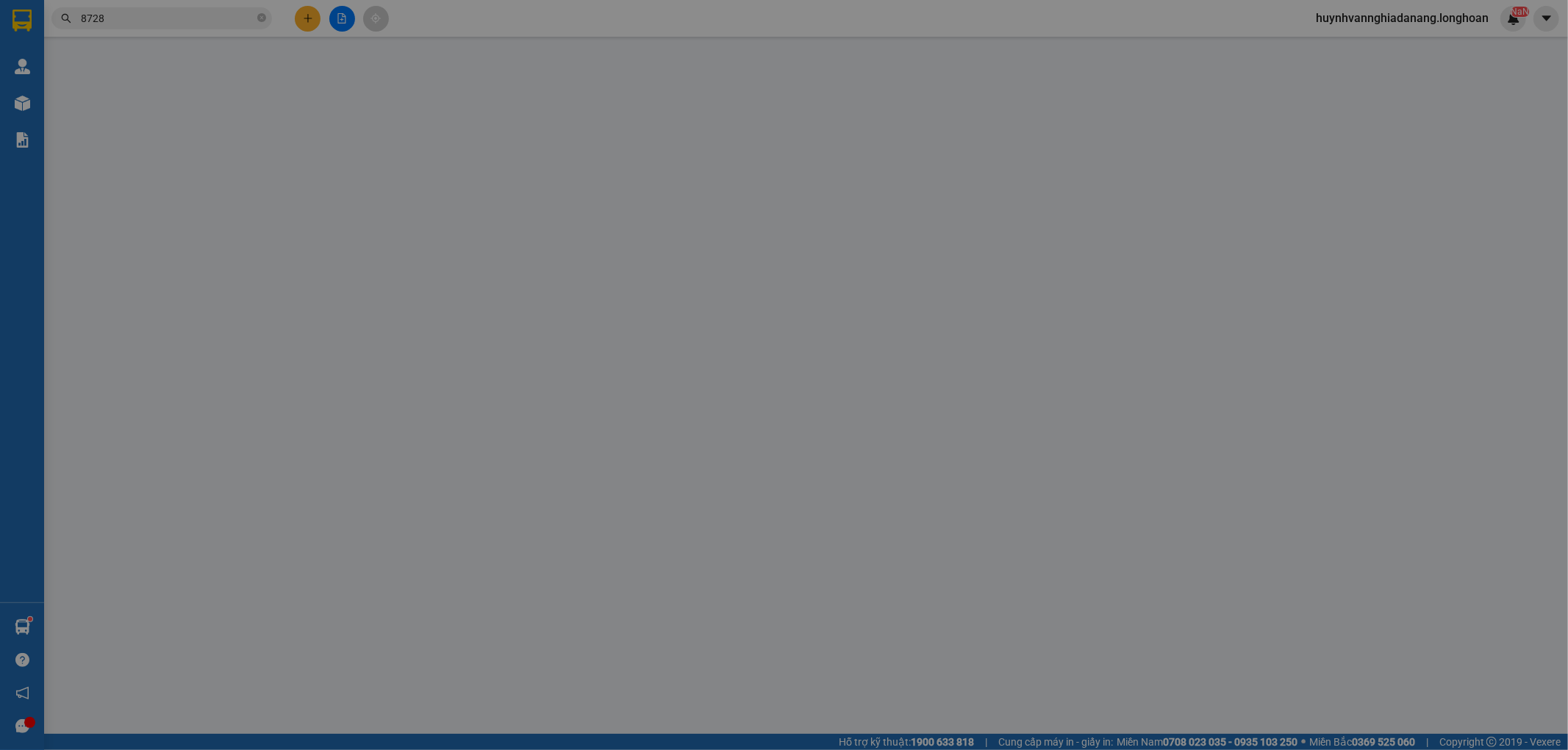
type input "0909900667"
type input "ANH BẢO"
checkbox input "true"
type input "K16 tổ 10 ấp Phước Hiệp, xã Phước Tỉnh huyện Long Điền, Bà Rịa Vũng Tau"
type input "0935428728"
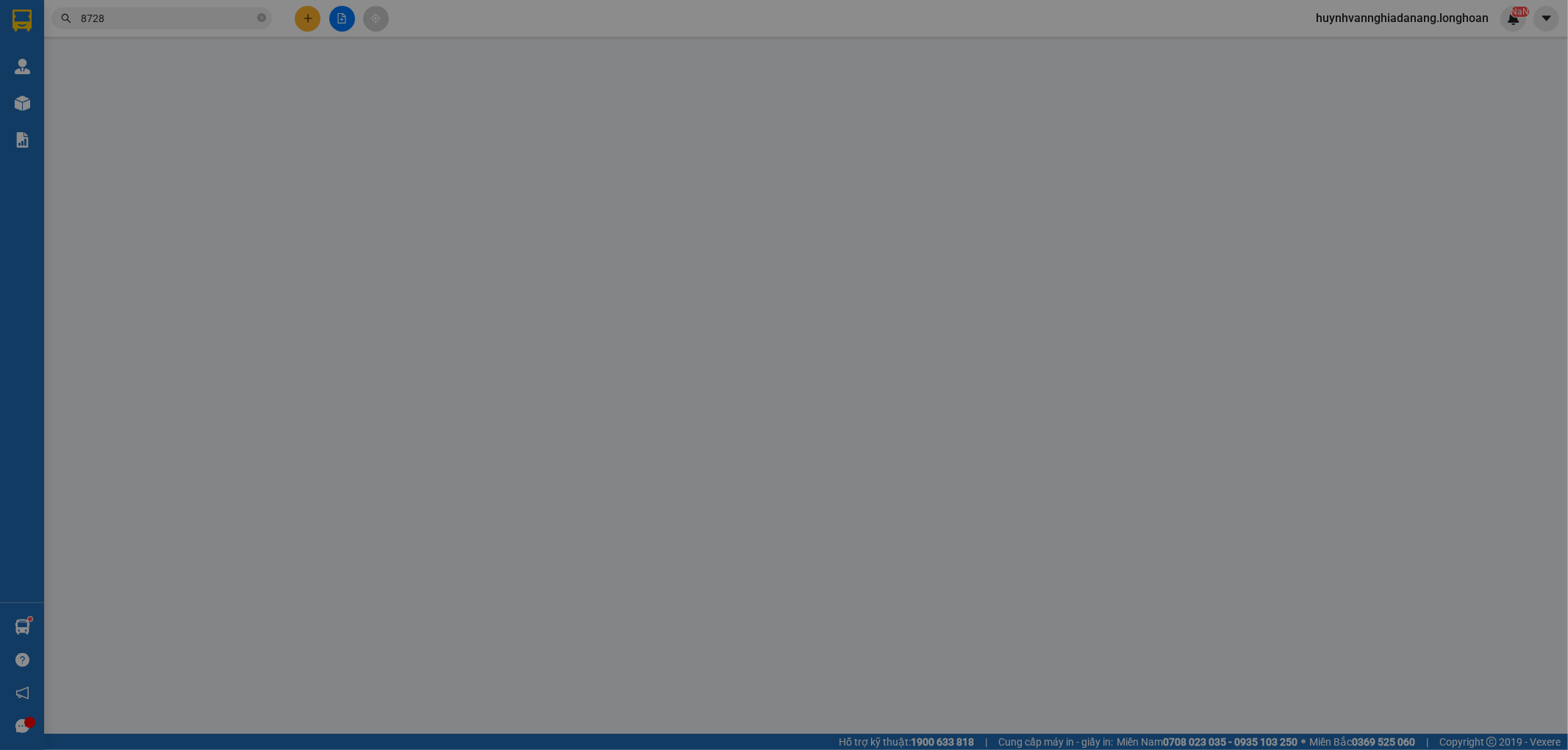
type input "QUỲNH"
checkbox input "true"
type input "19 NGUYỄN TRƯỜNG TỘ, NAM DƯƠNG, HẢI CHÂU, ĐÀ NÃNG"
type input "750.000"
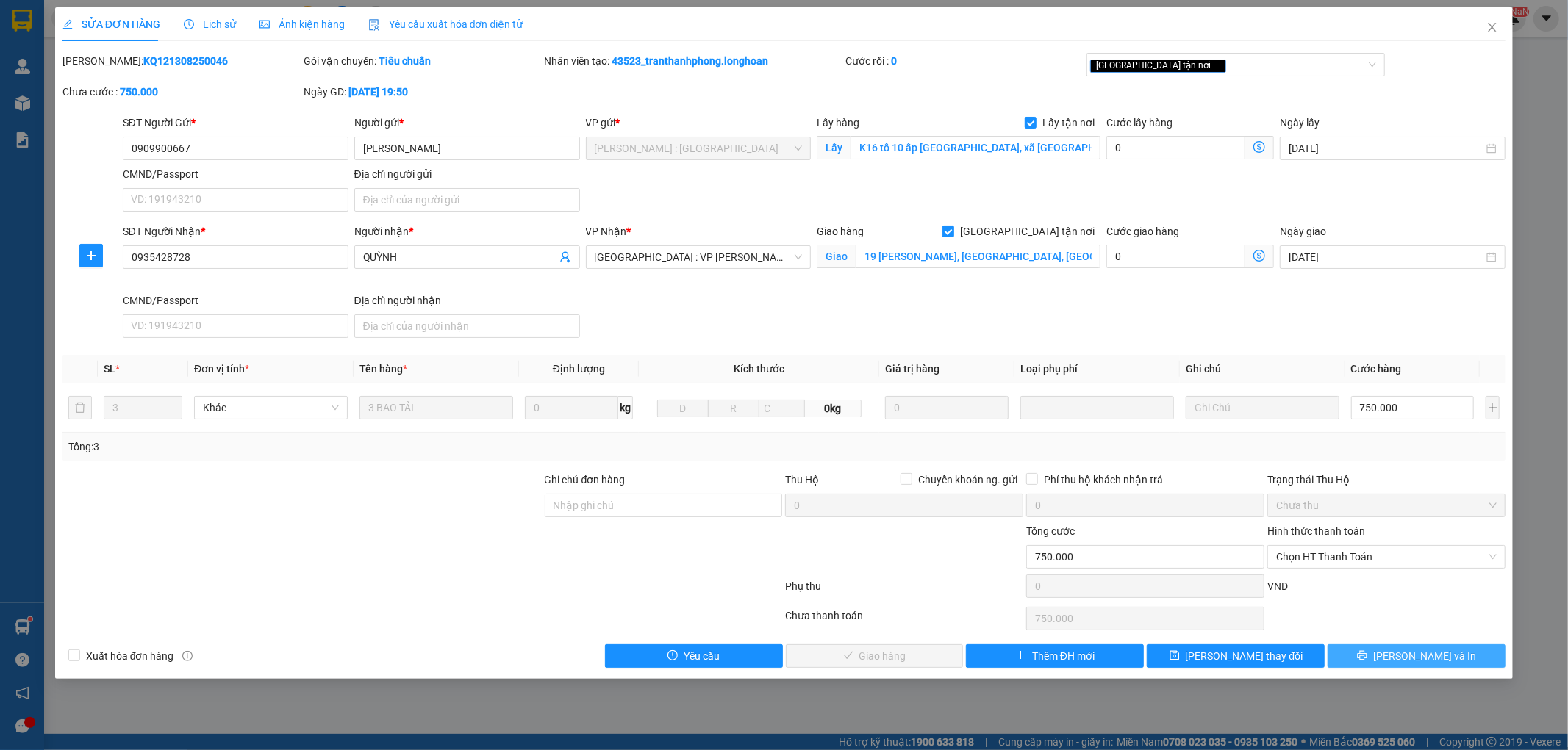
click at [1449, 657] on button "[PERSON_NAME] và In" at bounding box center [1416, 656] width 178 height 24
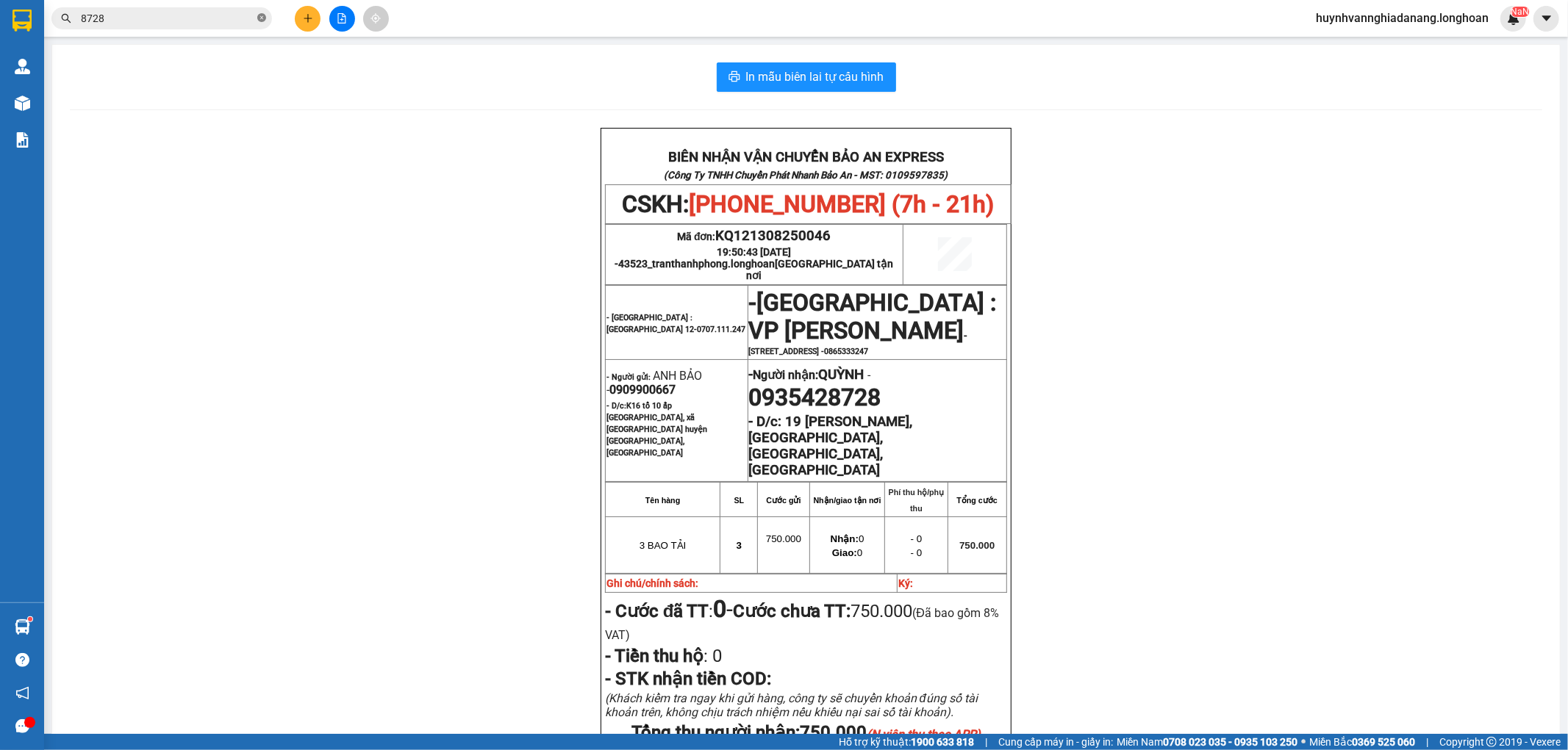
click at [261, 18] on icon "close-circle" at bounding box center [261, 18] width 9 height 9
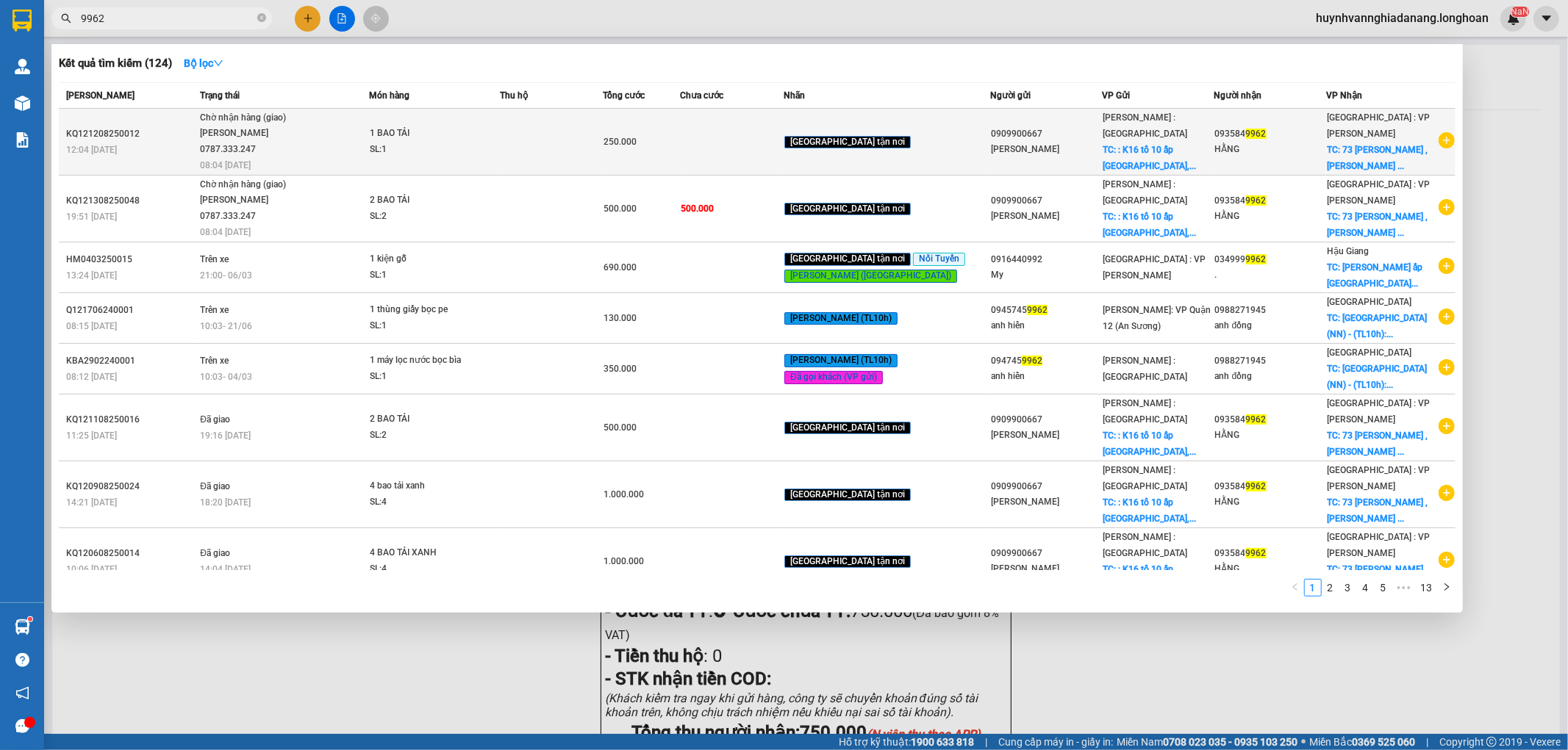
type input "9962"
click at [415, 147] on div "SL: 1" at bounding box center [425, 150] width 110 height 16
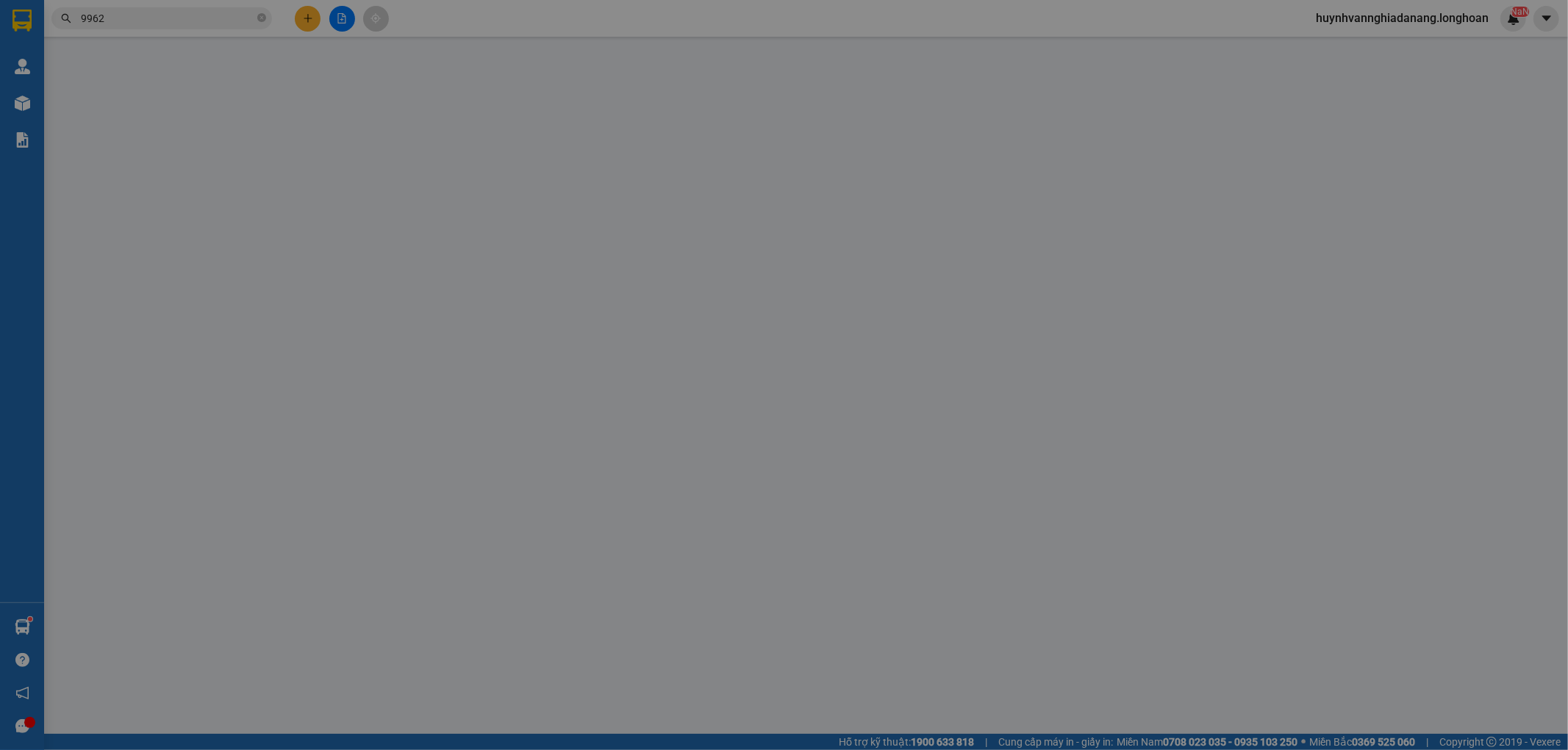
type input "0909900667"
type input "ANH BẢO"
checkbox input "true"
type input ": K16 tổ 10 ấp Phước Hiệp, xã Phước Tỉnh huyện Long Điền, Bà Rịa Vũng Tau"
type input "0935849962"
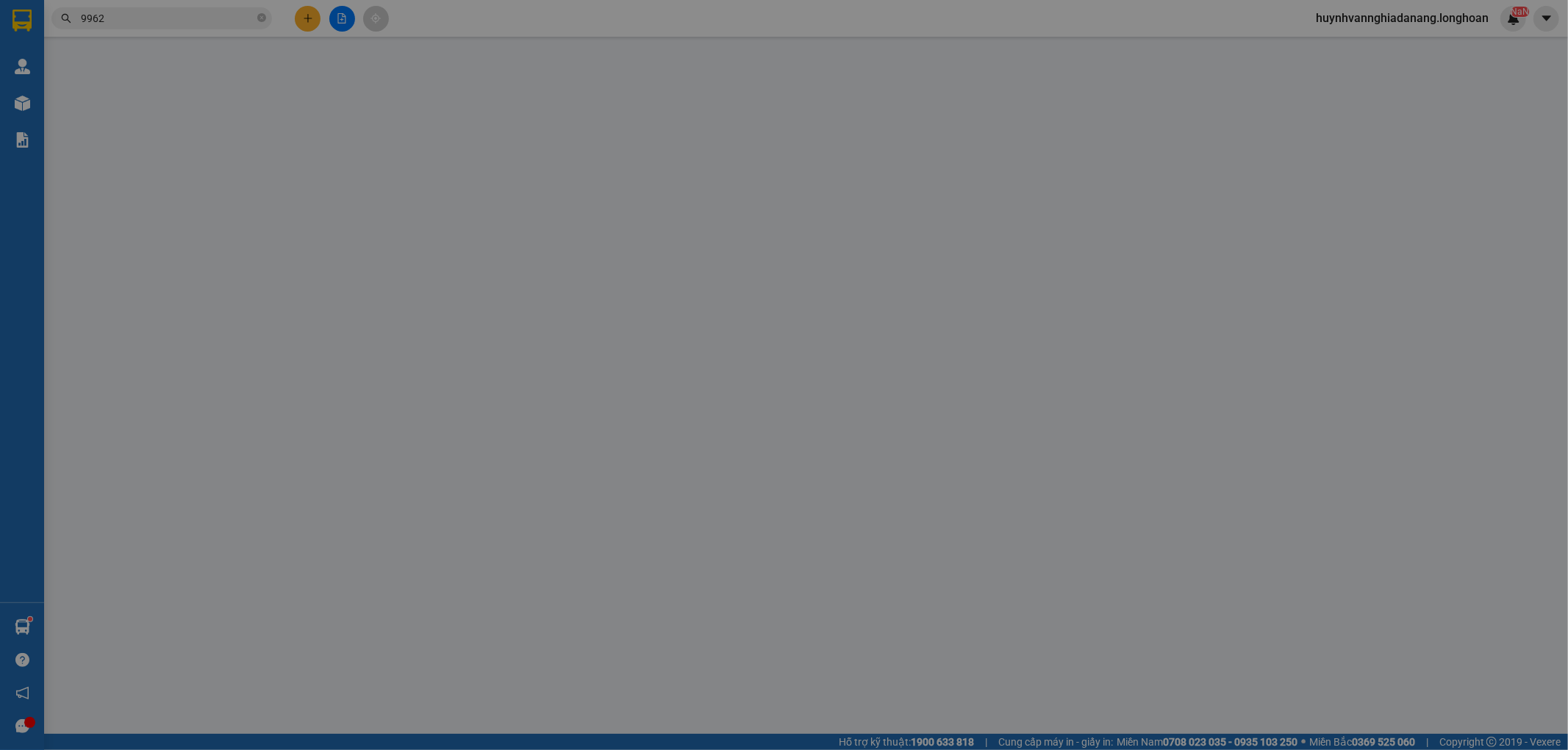
type input "HẰNG"
checkbox input "true"
type input "73 TỐ HỮU , HÒA CƯỜNG NAM , HẢI CHÂU , ĐÀ NẴNG"
type input "250.000"
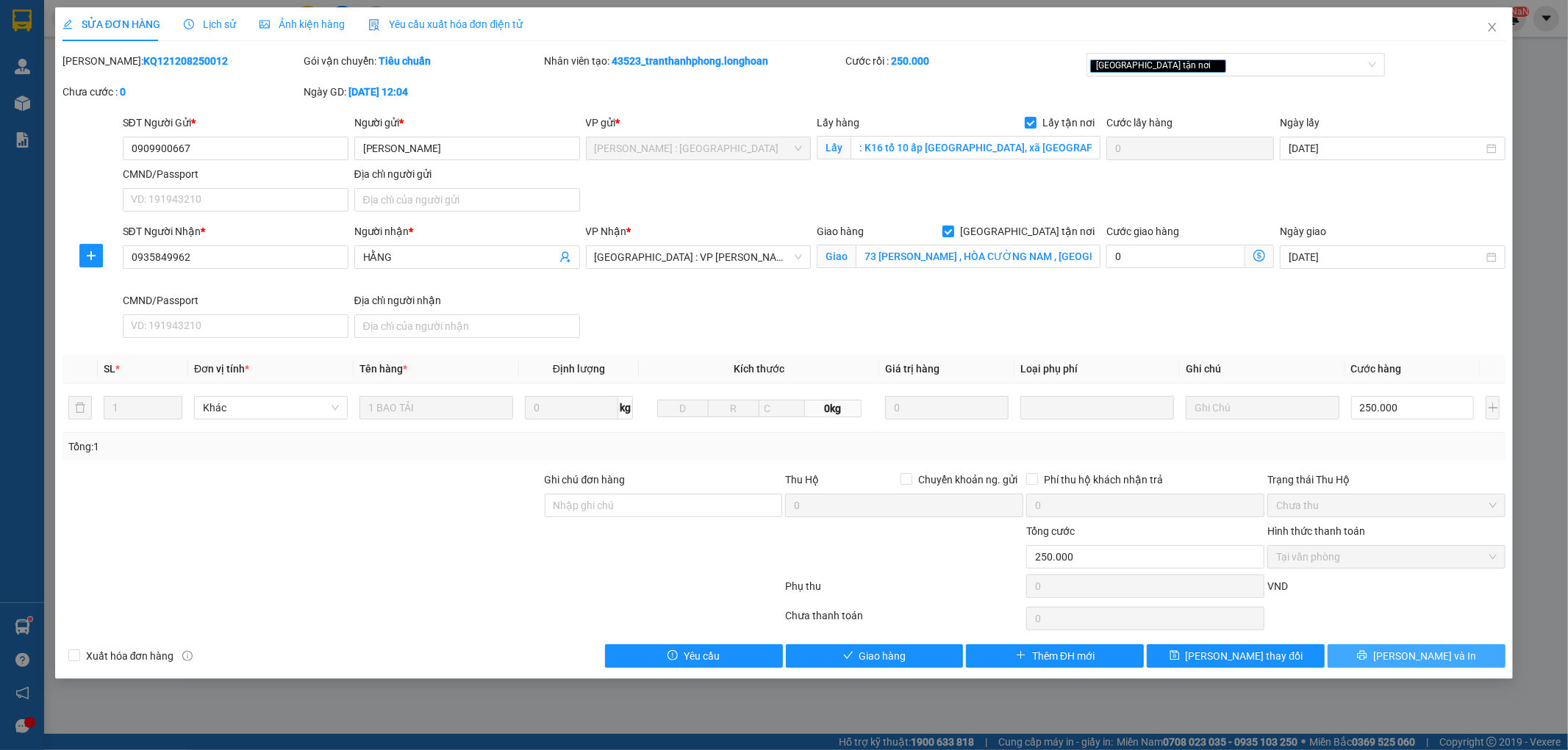
click at [1459, 658] on button "[PERSON_NAME] và In" at bounding box center [1416, 656] width 178 height 24
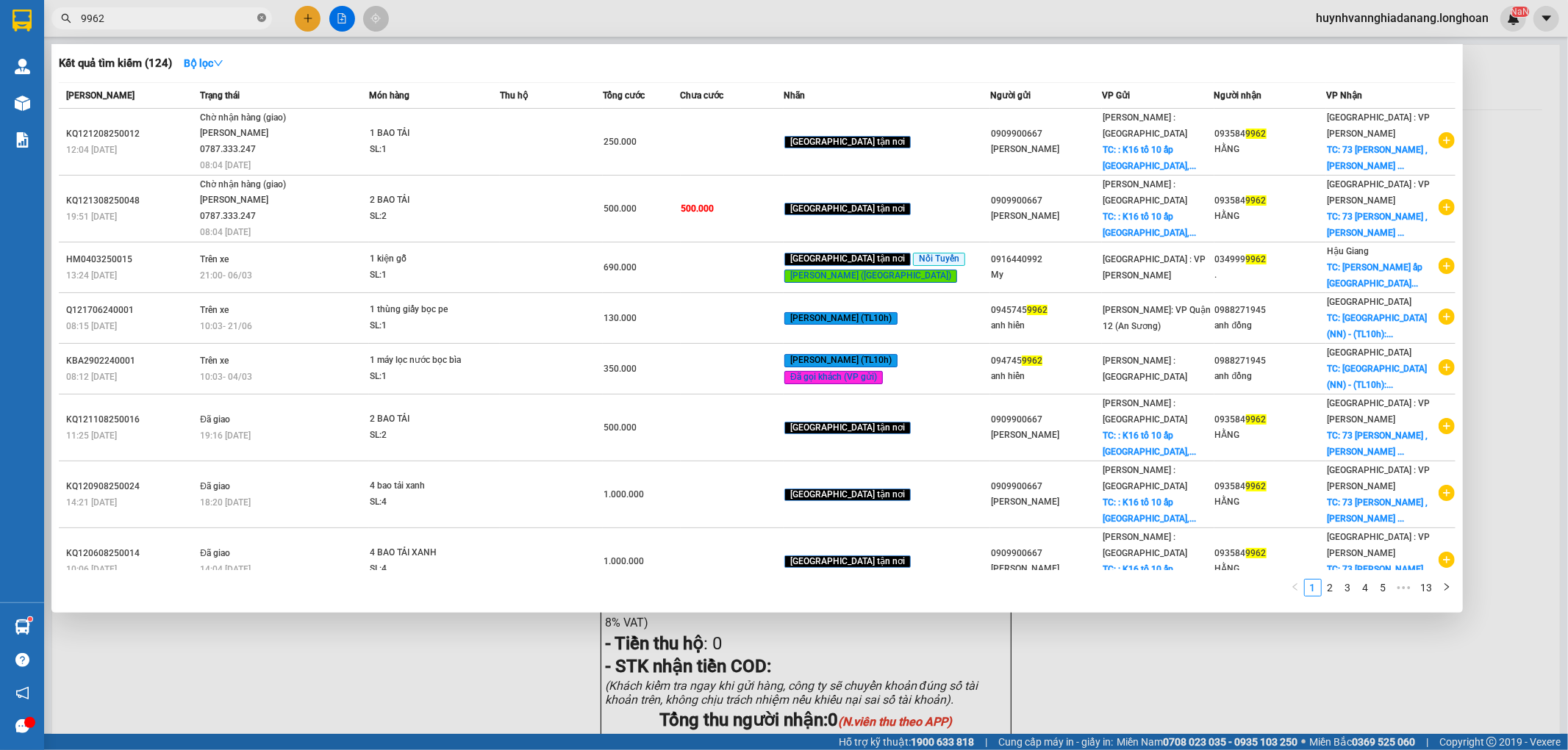
click at [261, 19] on icon "close-circle" at bounding box center [261, 18] width 9 height 9
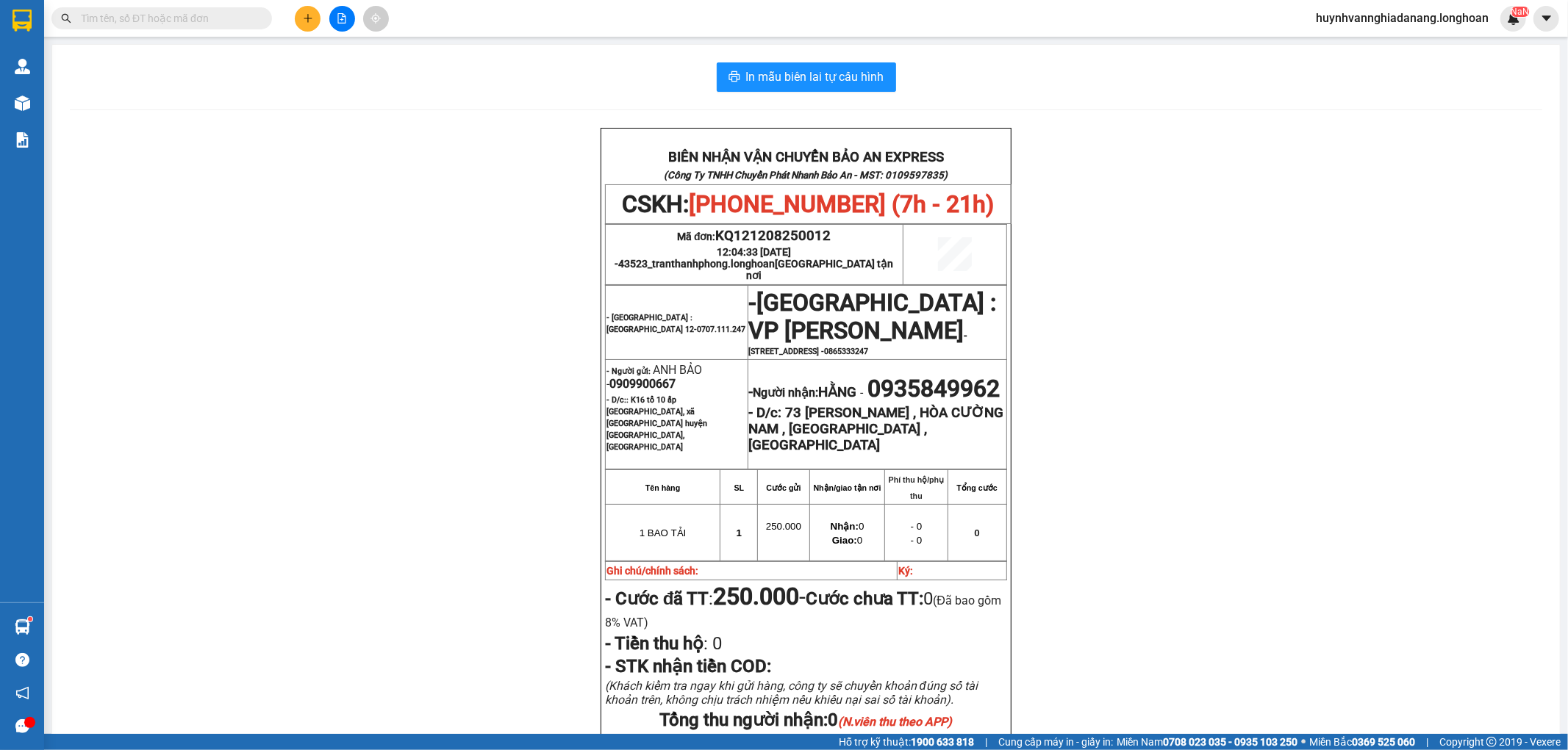
click at [238, 19] on input "text" at bounding box center [167, 18] width 174 height 16
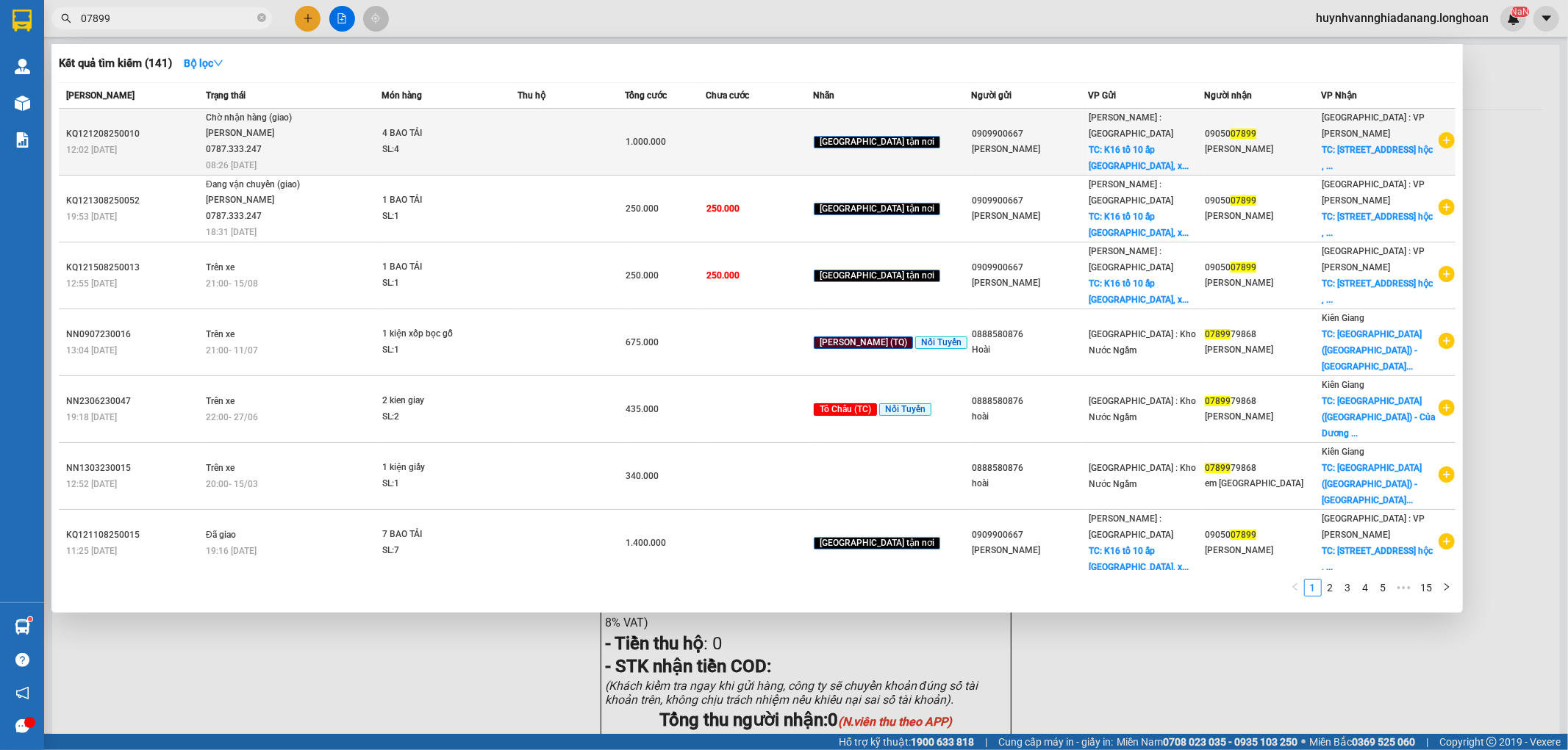
type input "07899"
click at [678, 150] on td "1.000.000" at bounding box center [665, 142] width 81 height 67
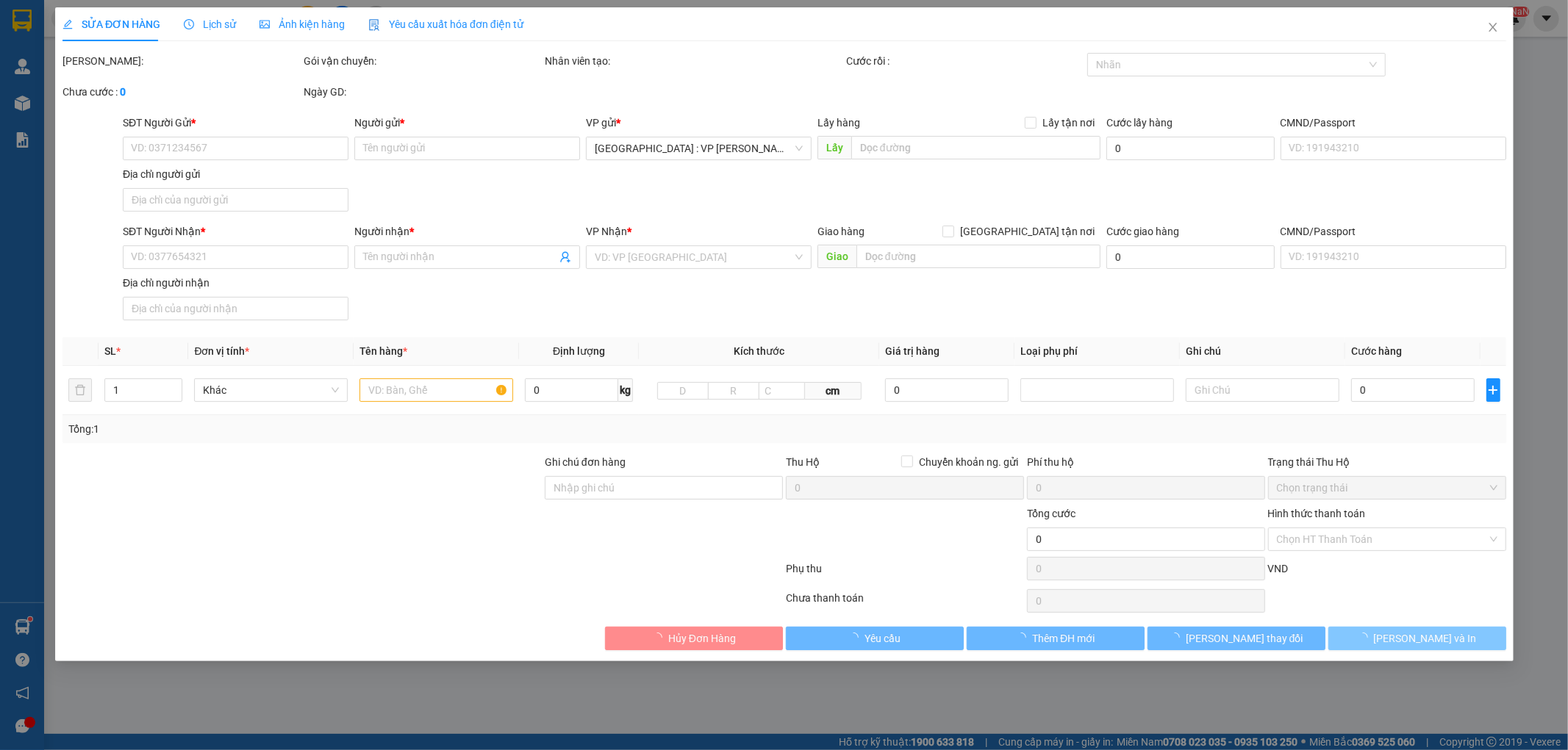
type input "0909900667"
type input "ANH BẢO"
checkbox input "true"
type input "K16 tổ 10 ấp Phước Hiệp, xã Phước Tỉnh huyện Long Điền, Bà Rịa Vũng Tau"
type input "0905007899"
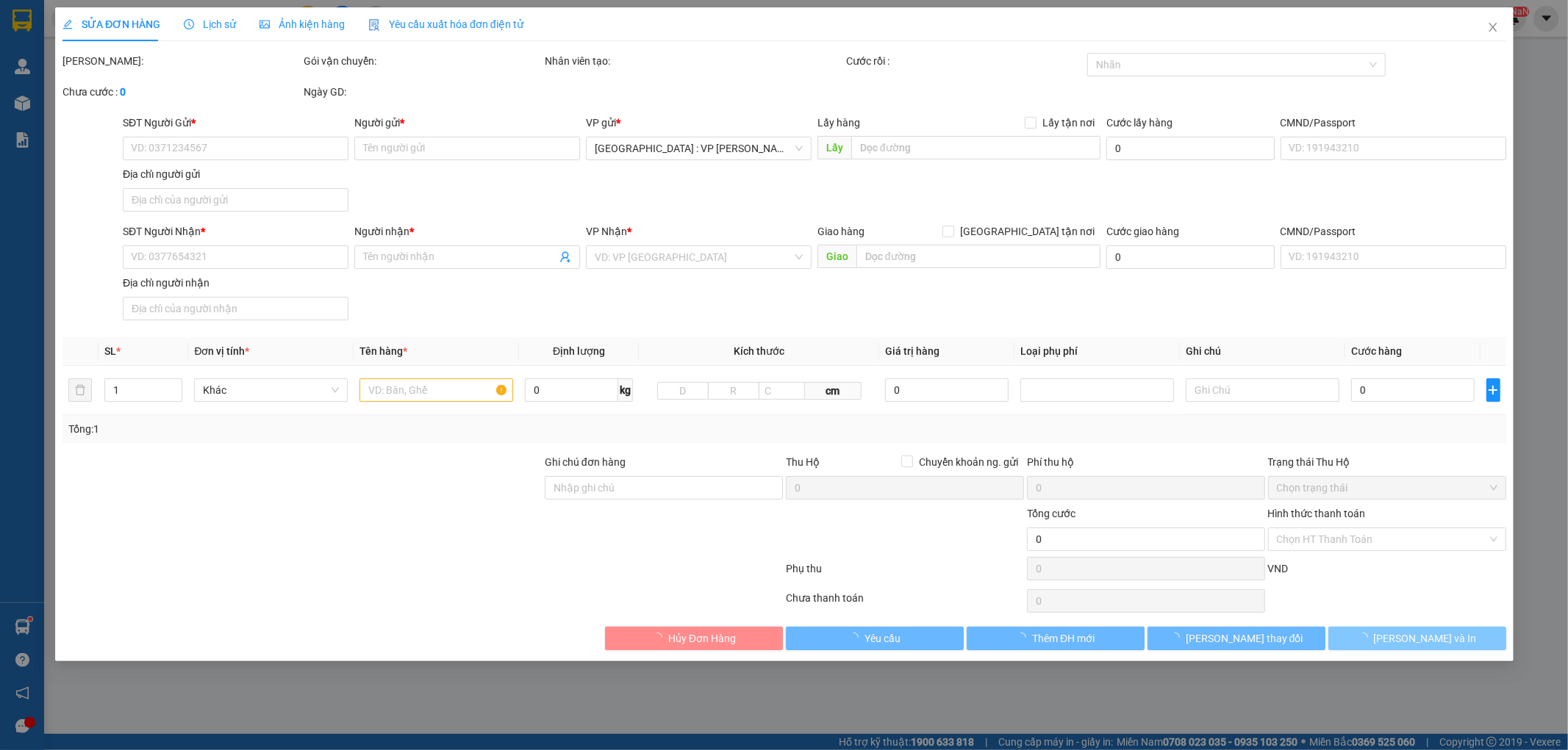
type input "trinh thùy"
checkbox input "true"
type input "224 đường lương nhữ hộc , khuê trung , cẩm lệ , đà nẵng"
type input "1.000.000"
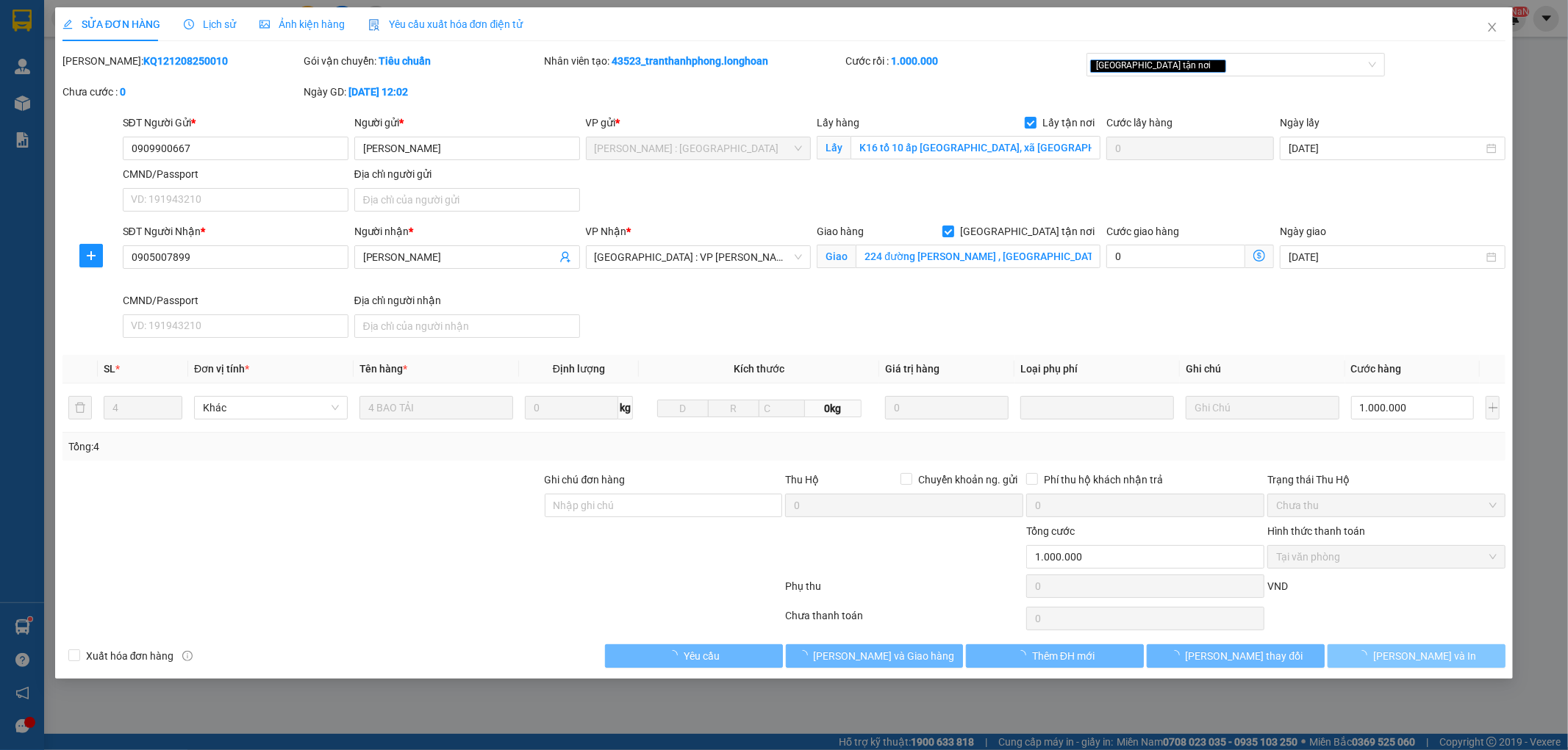
click at [1452, 651] on button "Lưu và In" at bounding box center [1416, 656] width 178 height 24
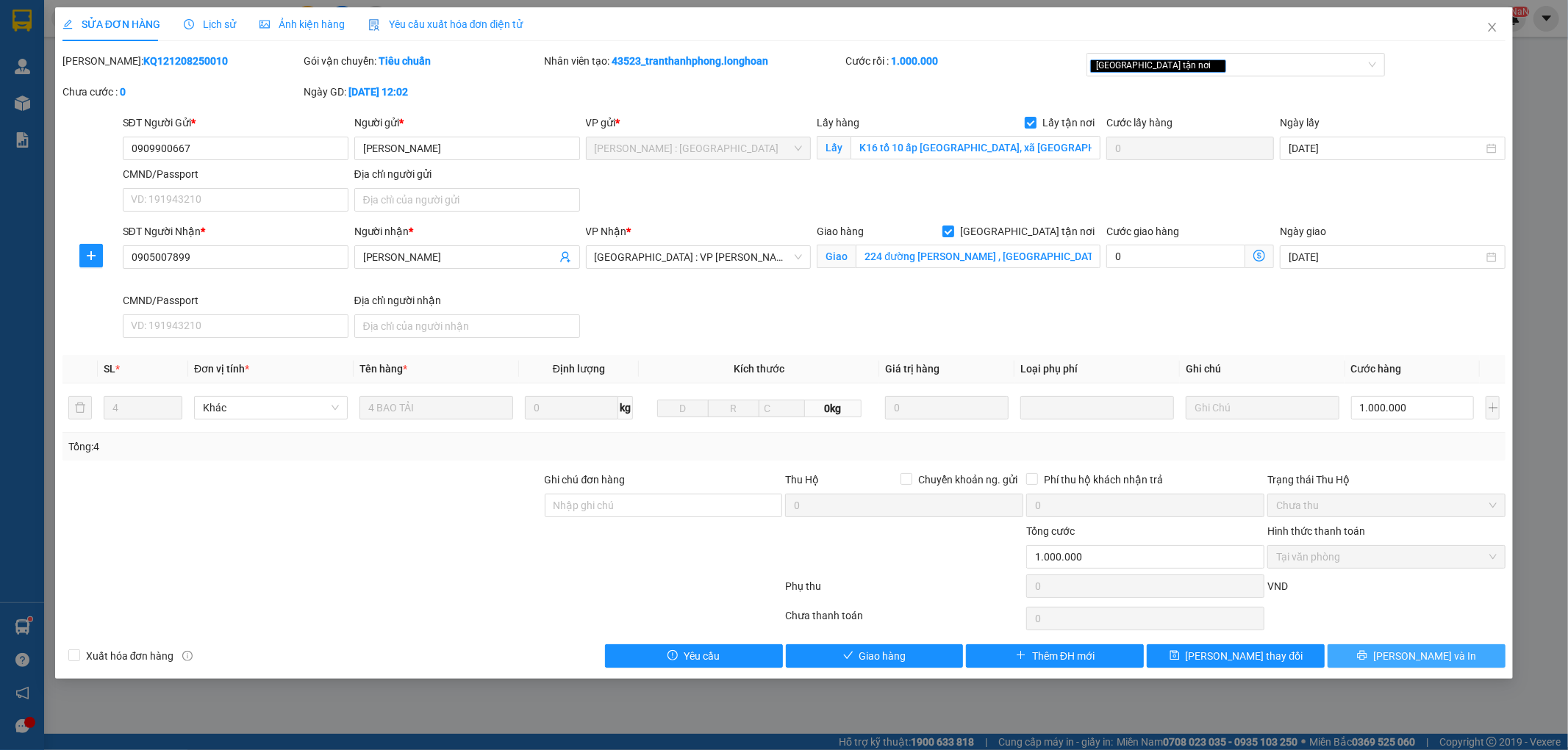
click at [1452, 652] on button "Lưu và In" at bounding box center [1416, 656] width 178 height 24
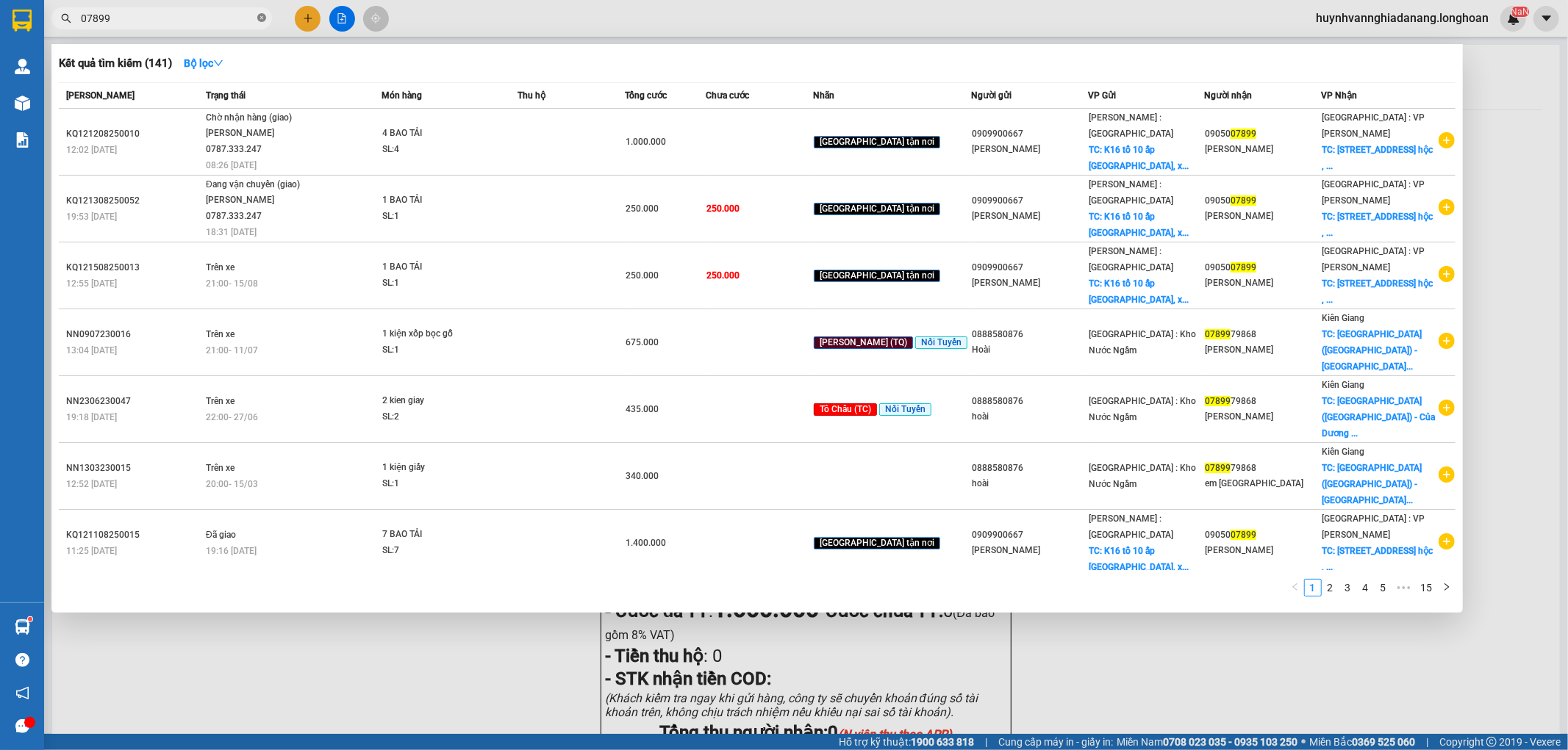
click at [263, 17] on icon "close-circle" at bounding box center [261, 18] width 9 height 9
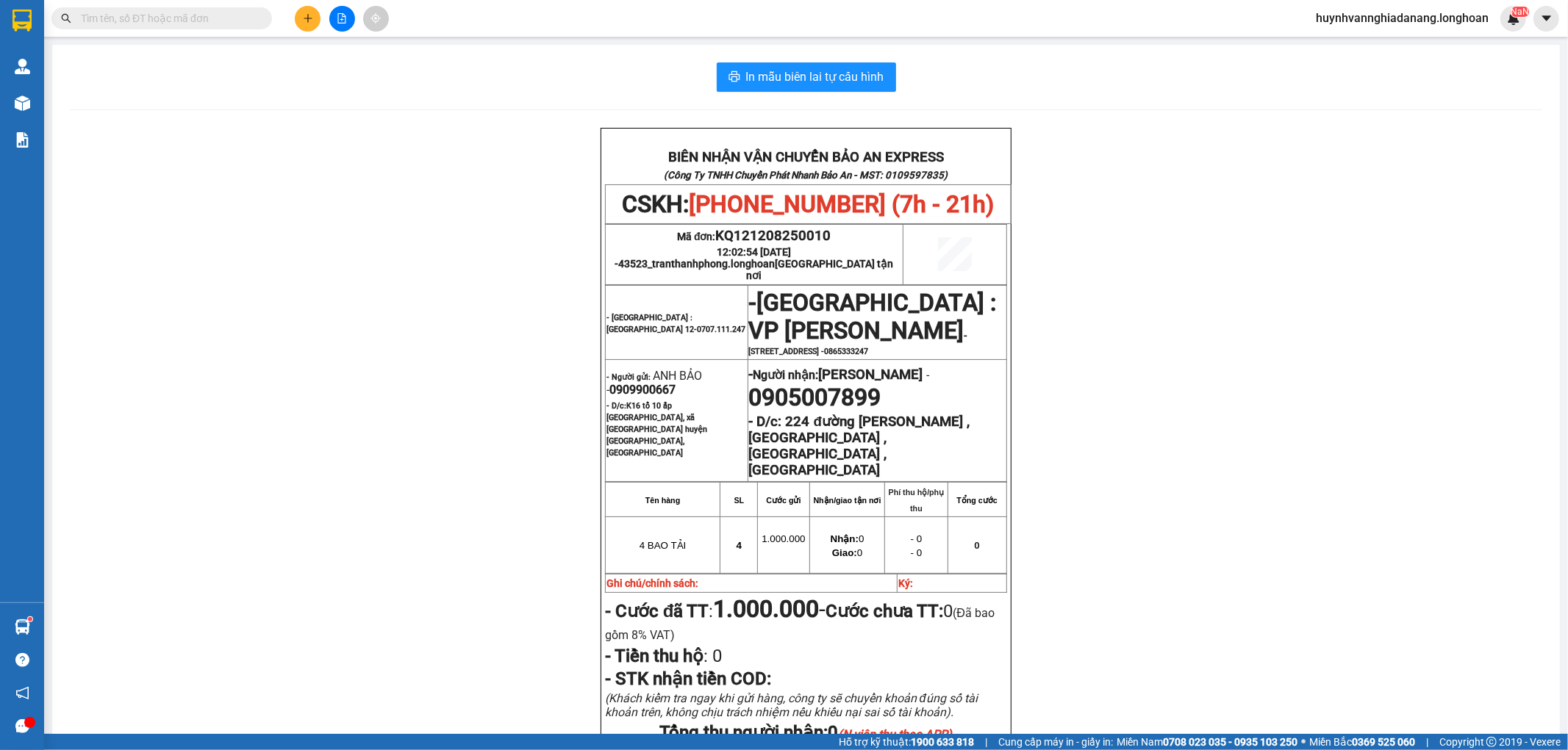
click at [241, 17] on input "text" at bounding box center [167, 18] width 174 height 16
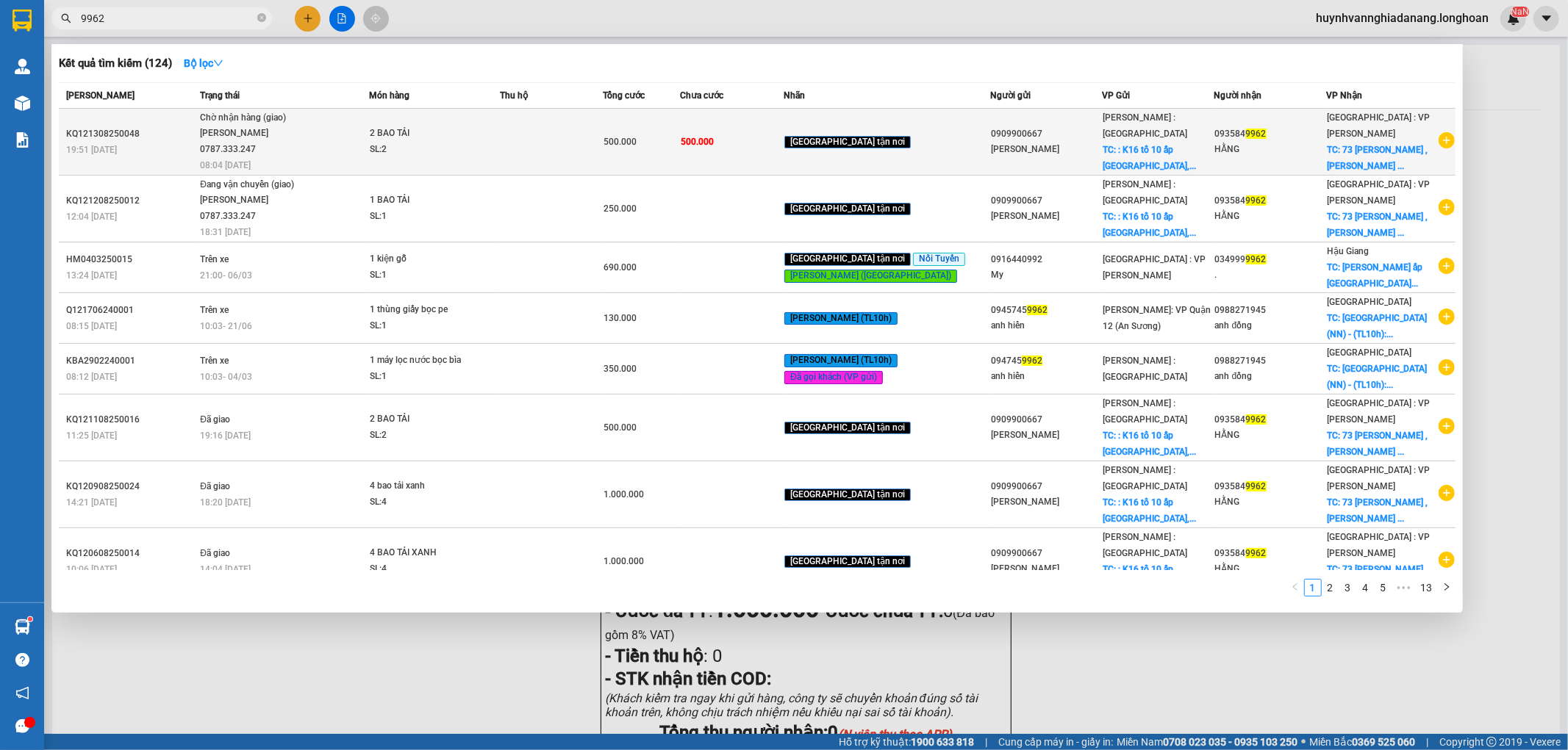
type input "9962"
click at [480, 156] on div "SL: 2" at bounding box center [425, 150] width 110 height 16
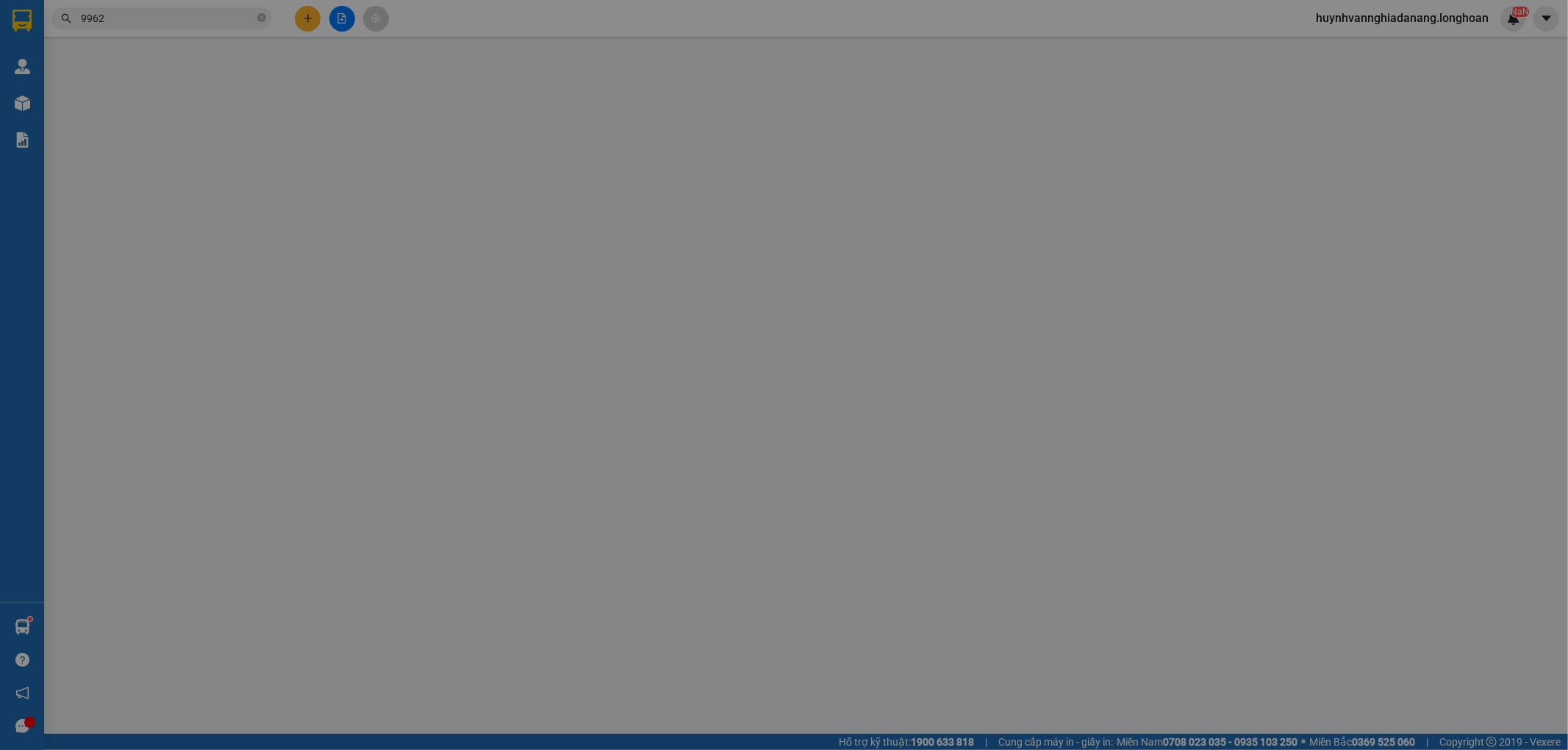
type input "0909900667"
type input "ANH BẢO"
checkbox input "true"
type input ": K16 tổ 10 ấp Phước Hiệp, xã Phước Tỉnh huyện Long Điền, Bà Rịa Vũng Tau"
type input "0935849962"
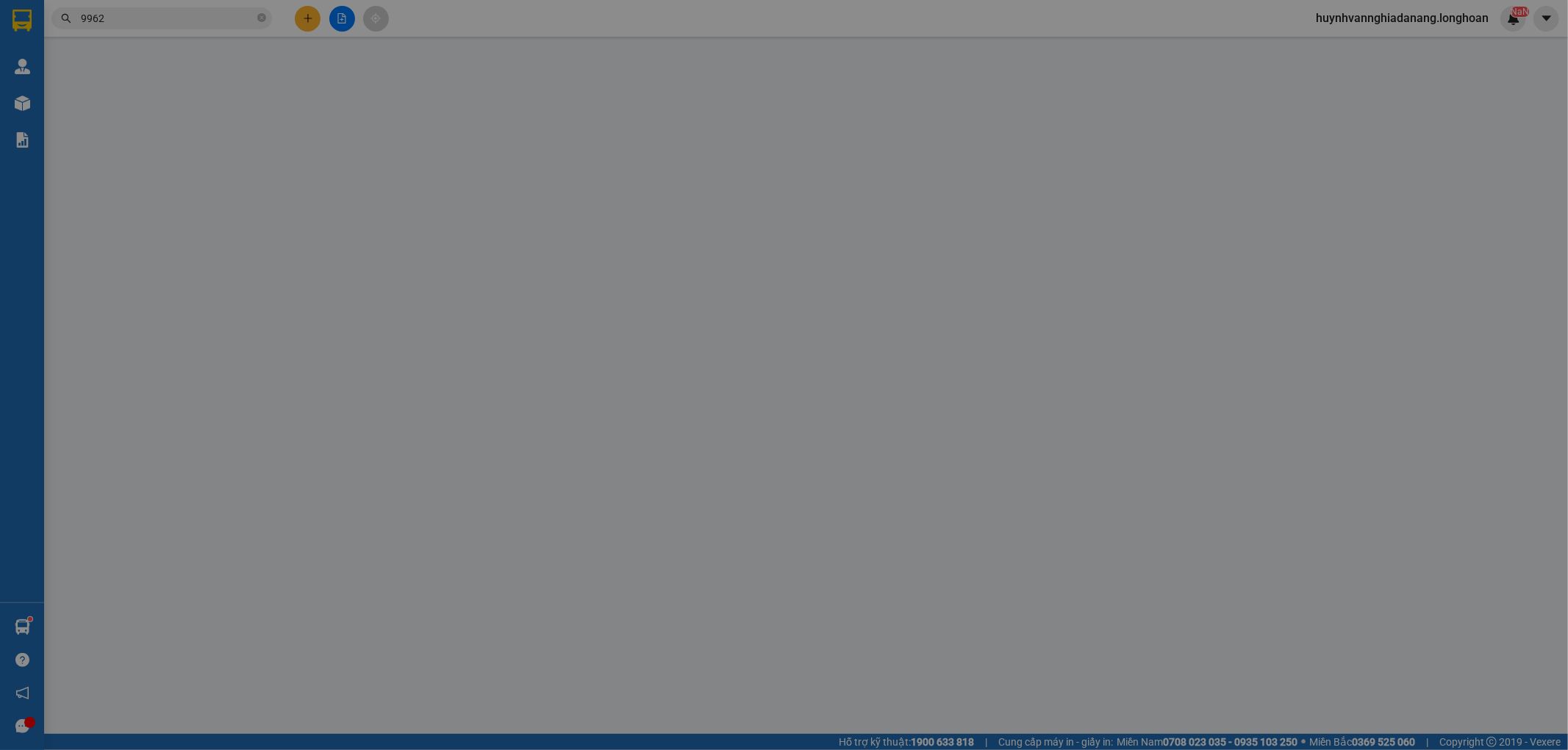
type input "HẰNG"
checkbox input "true"
type input "73 TỐ HỮU , HÒA CƯỜNG NAM , HẢI CHÂU , ĐÀ NẴNG"
type input "500.000"
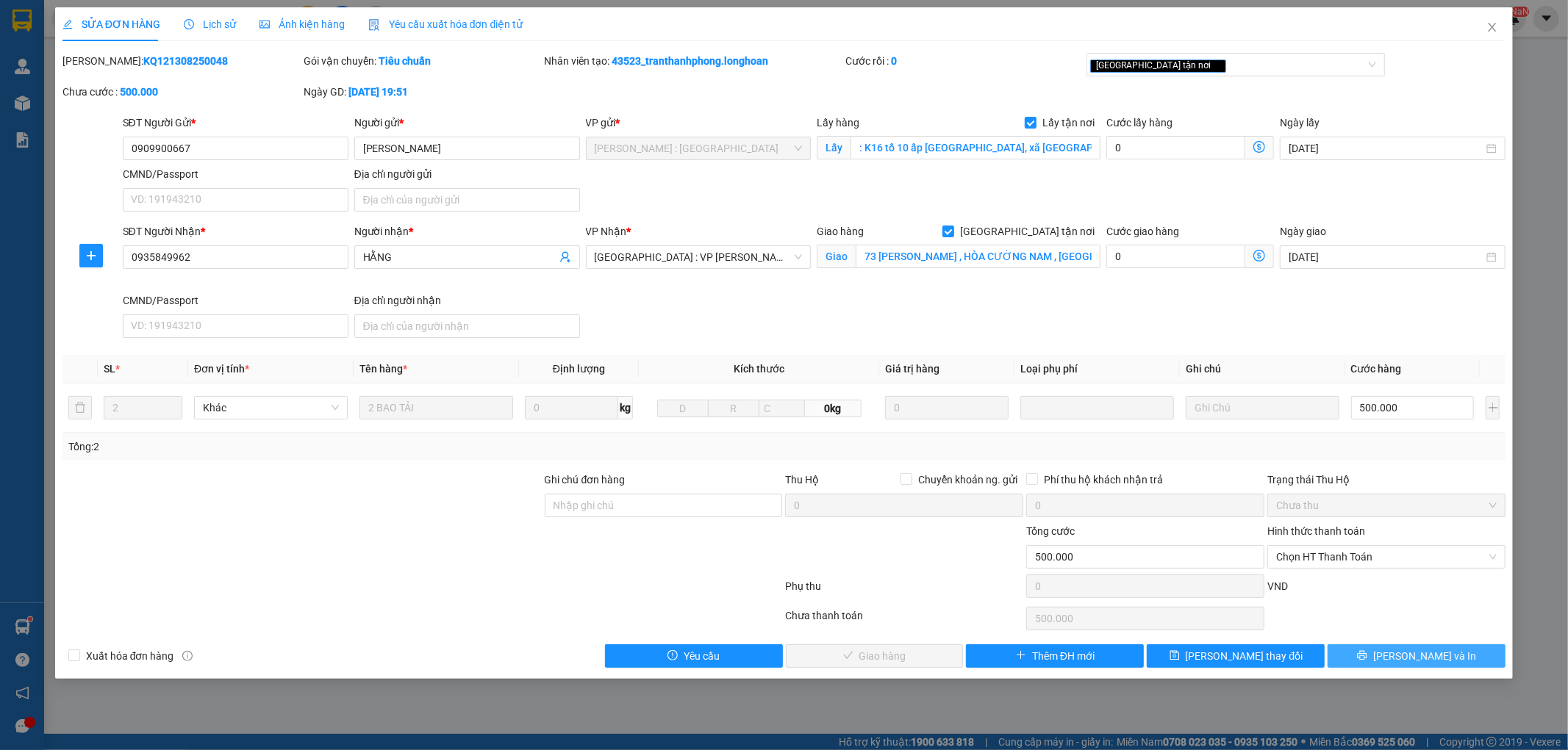
click at [1421, 659] on span "Lưu và In" at bounding box center [1425, 657] width 103 height 16
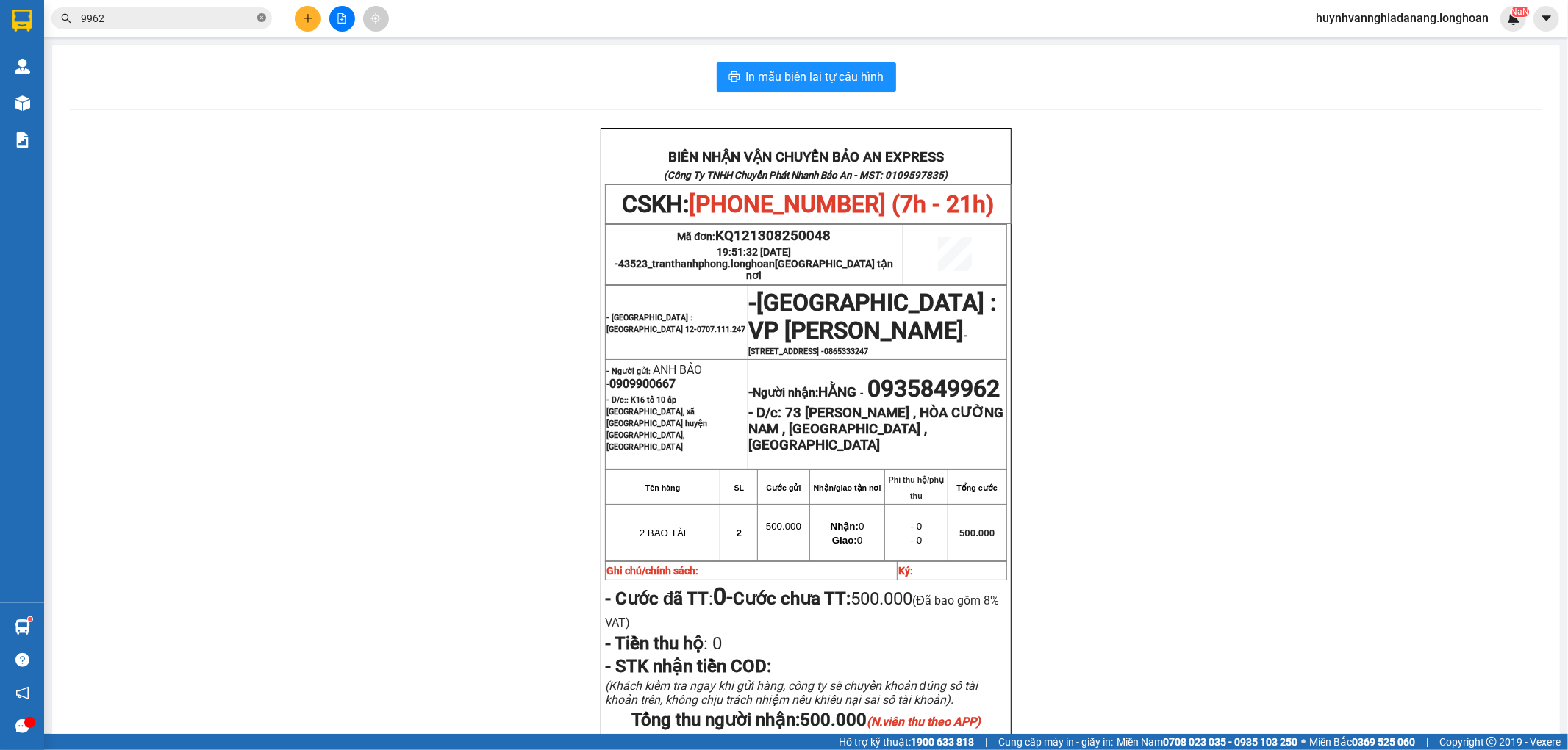
click at [259, 21] on icon "close-circle" at bounding box center [261, 18] width 9 height 9
click at [252, 20] on input "text" at bounding box center [167, 18] width 174 height 16
click at [173, 20] on input "text" at bounding box center [167, 18] width 174 height 16
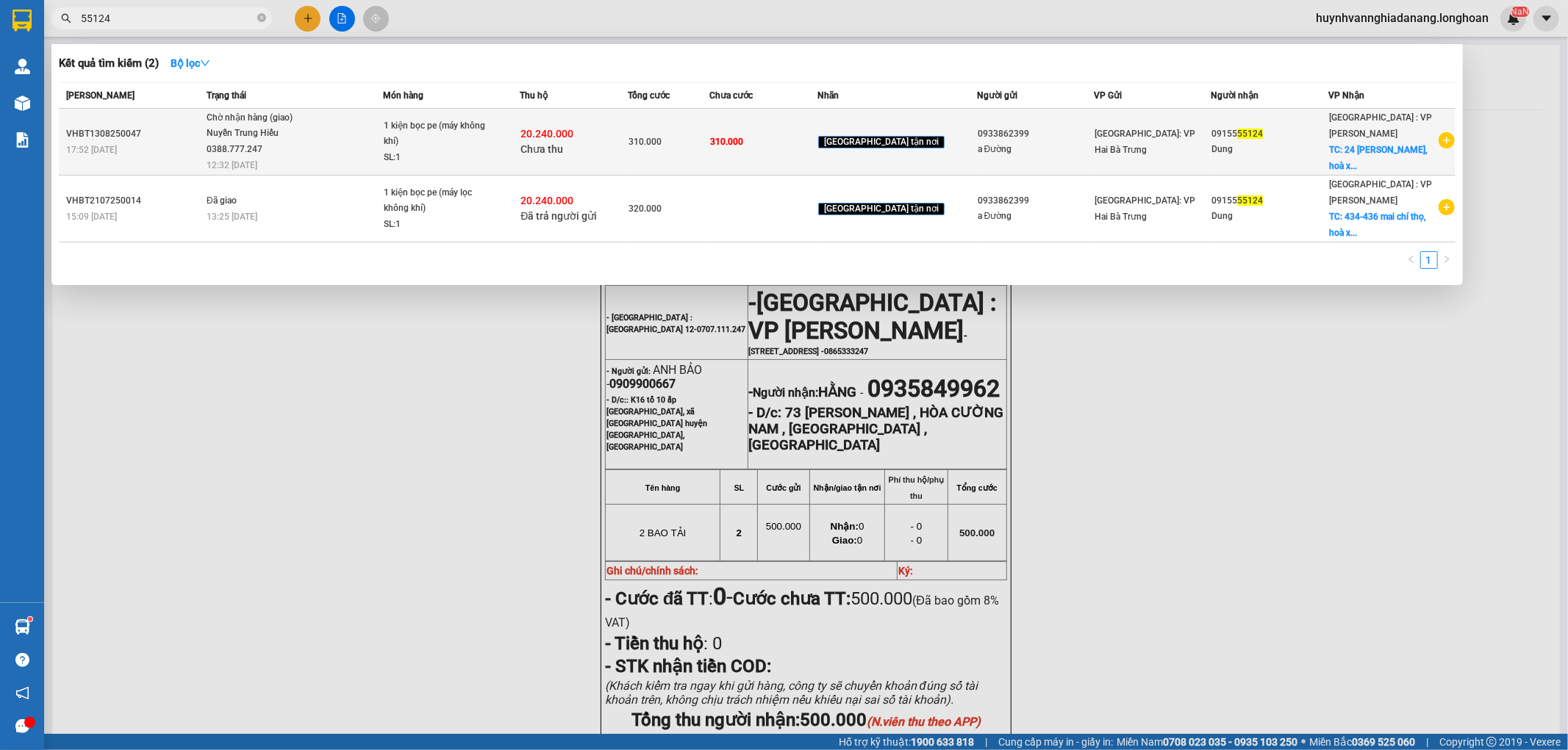
type input "55124"
click at [519, 141] on span "1 kiện bọc pe (máy không khí) SL: 1" at bounding box center [451, 142] width 135 height 48
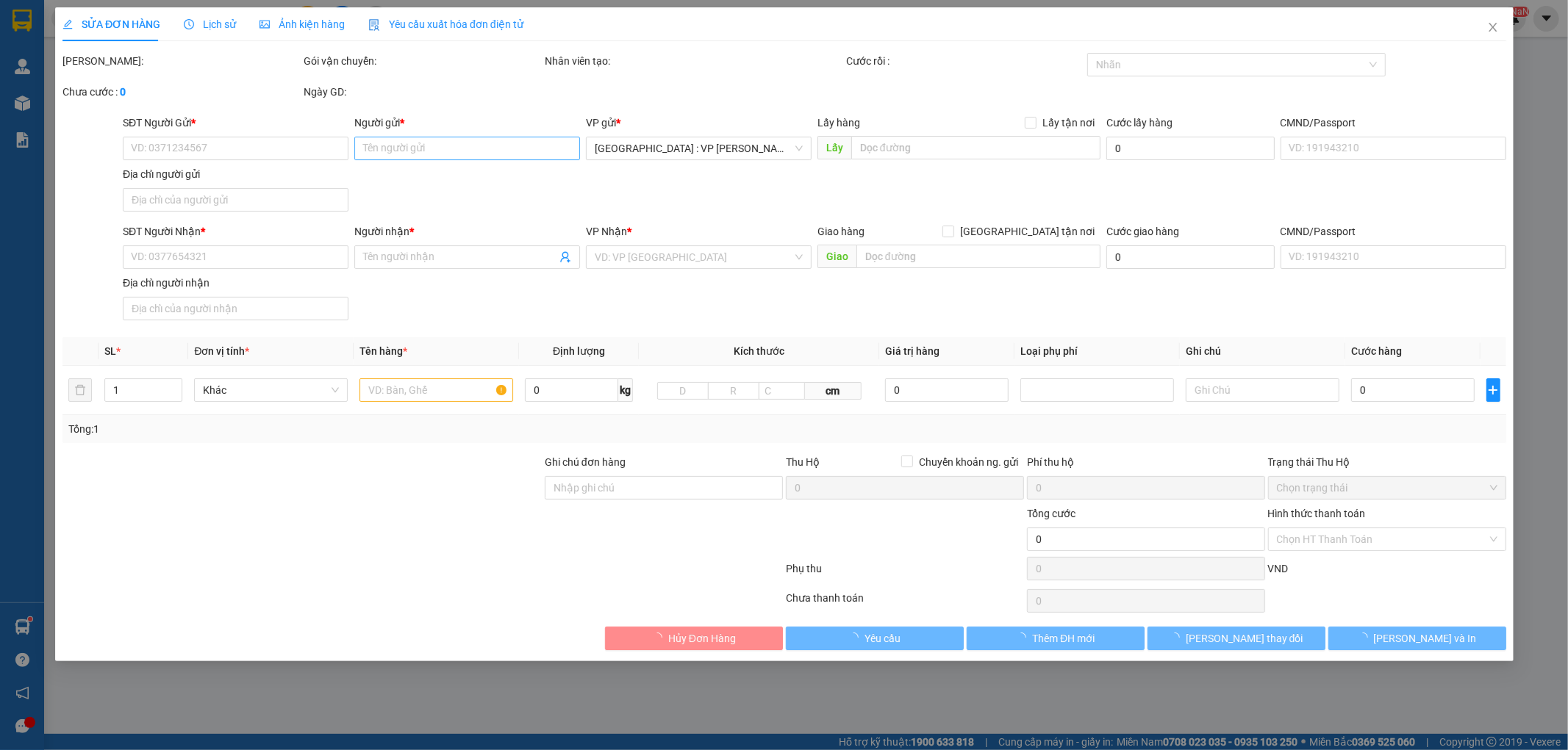
type input "0933862399"
type input "a Đường"
type input "0915555124"
type input "Dung"
checkbox input "true"
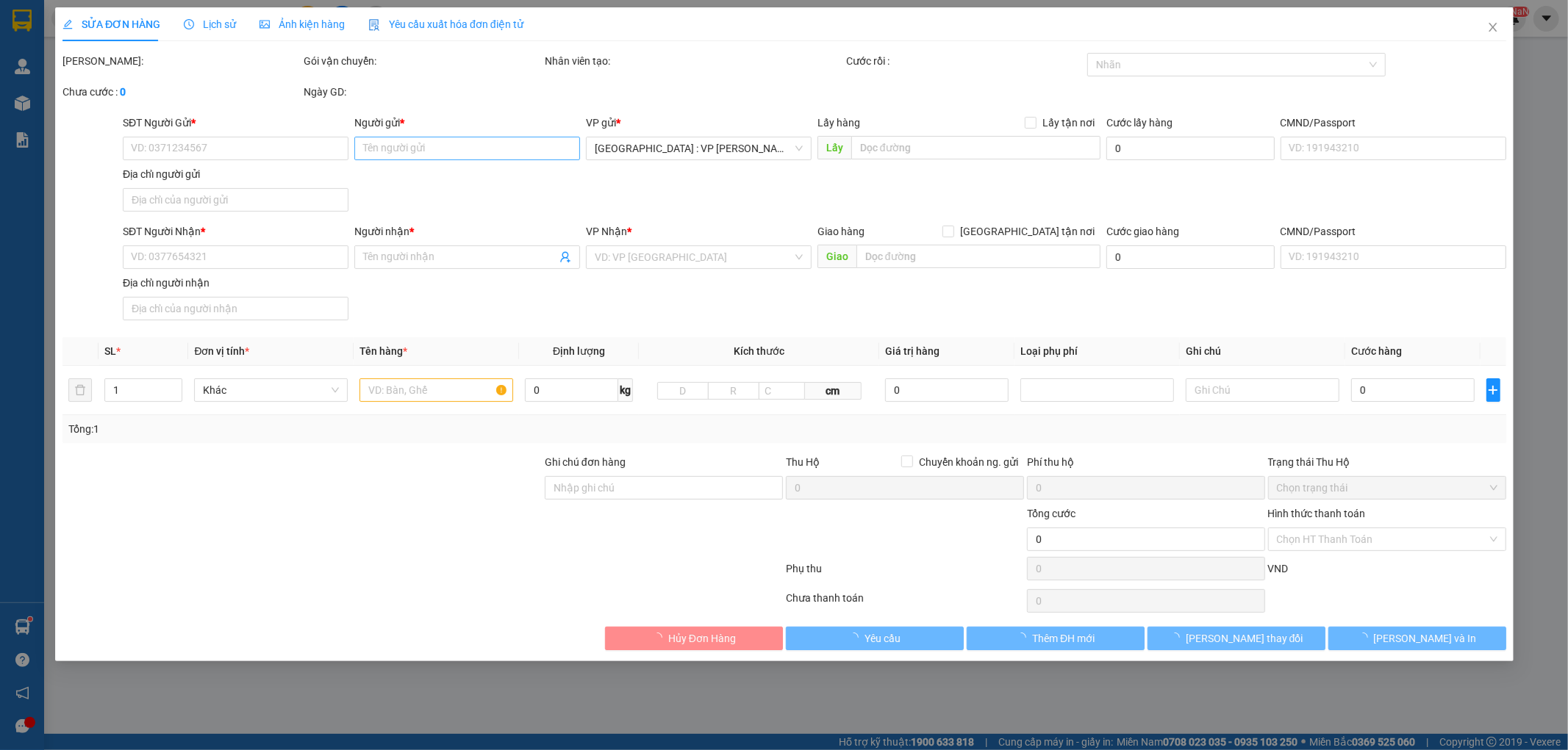
type input "24 nguyễn phước lan, hoà xuân, cẩm lệ, đà nẵng"
type input "310.000"
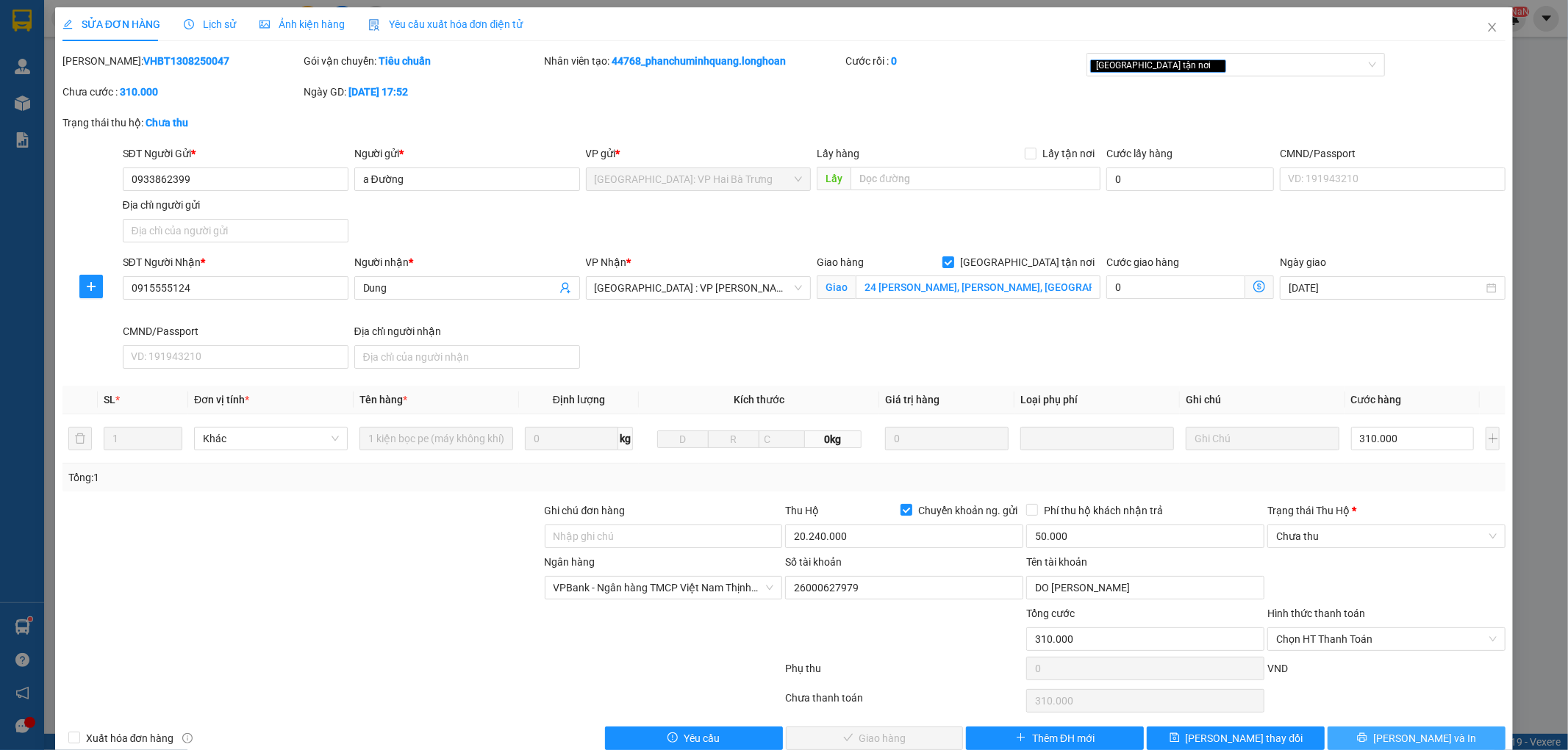
click at [1423, 736] on span "Lưu và In" at bounding box center [1425, 739] width 103 height 16
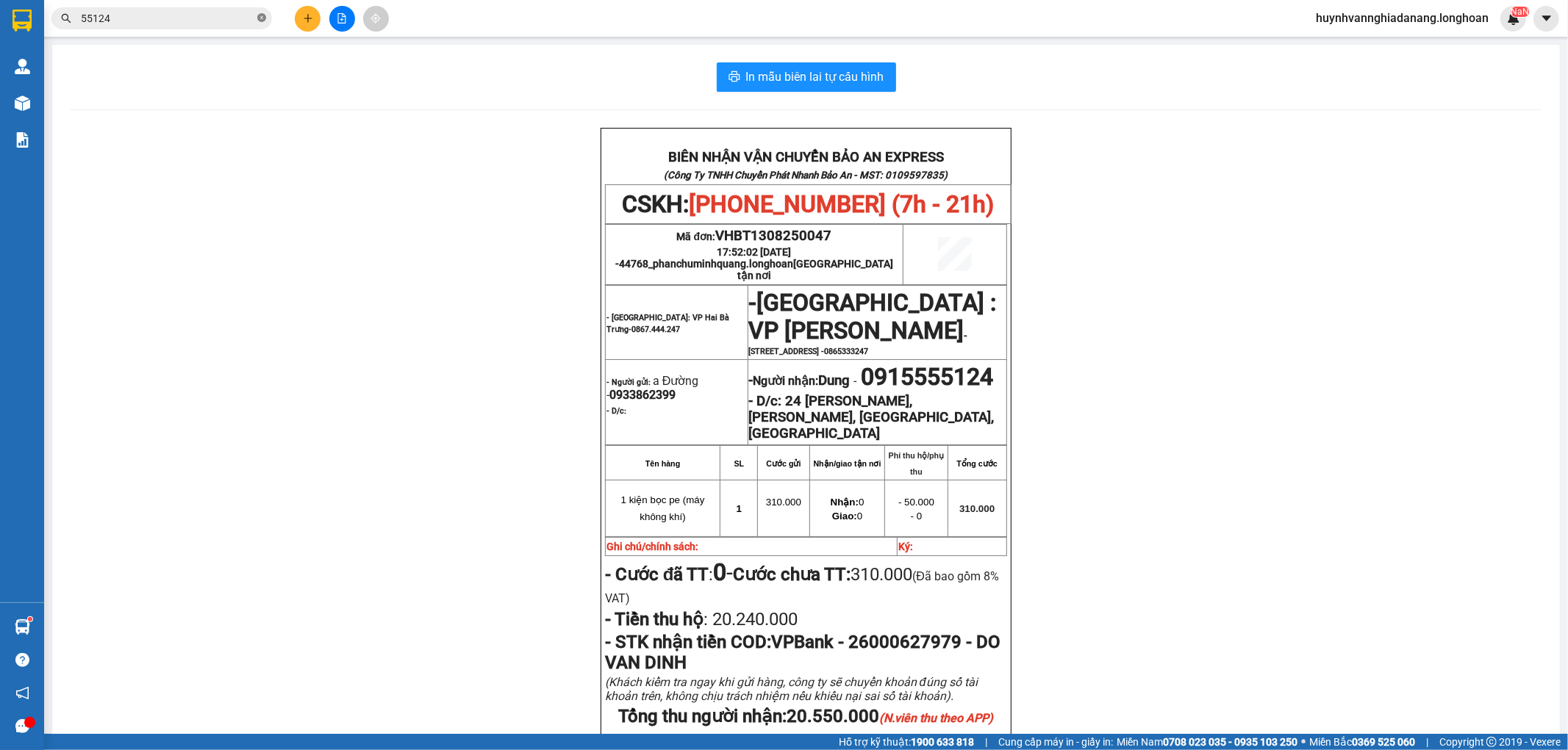
click at [261, 12] on span at bounding box center [261, 18] width 9 height 14
click at [223, 23] on input "text" at bounding box center [167, 18] width 174 height 16
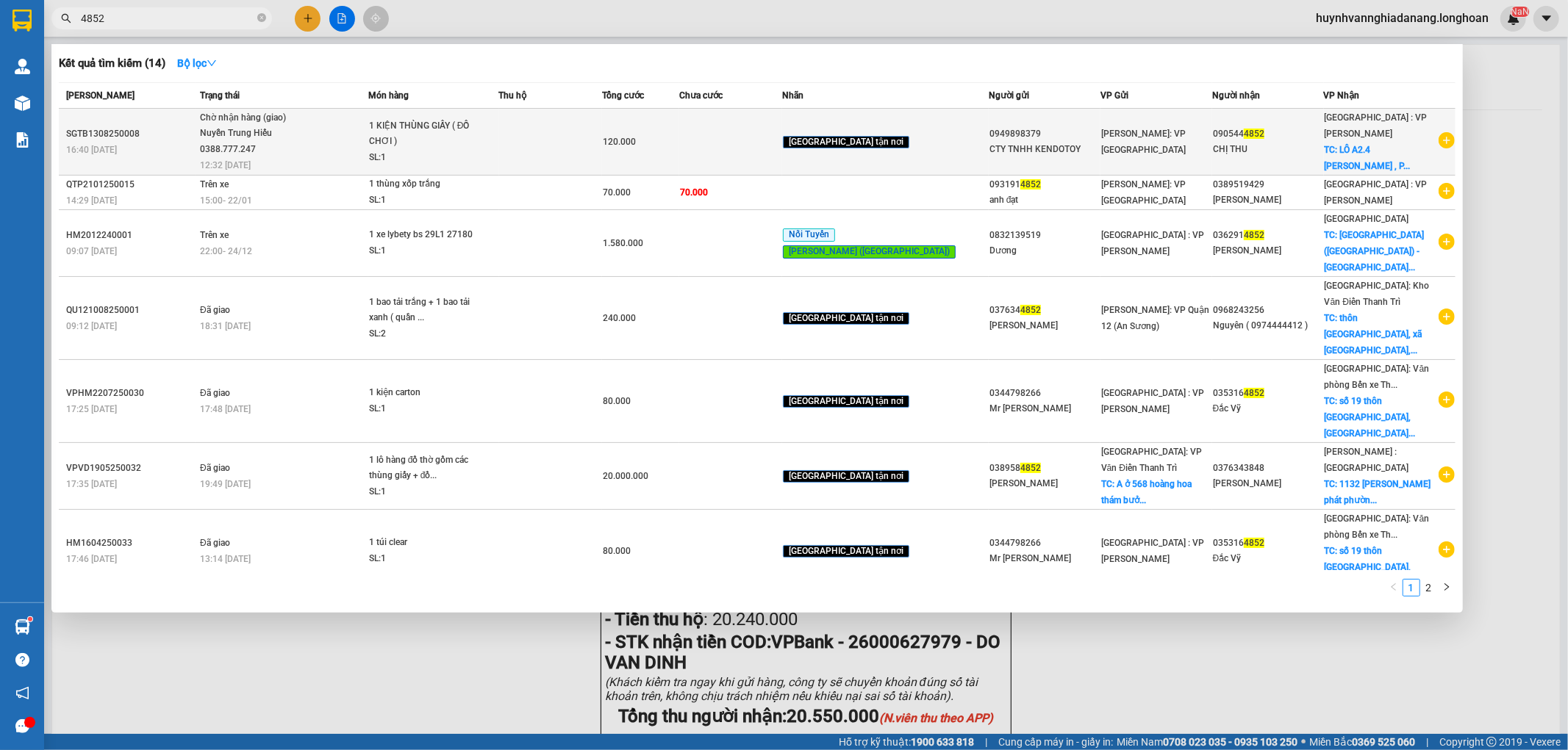
type input "4852"
click at [602, 151] on td at bounding box center [551, 142] width 103 height 67
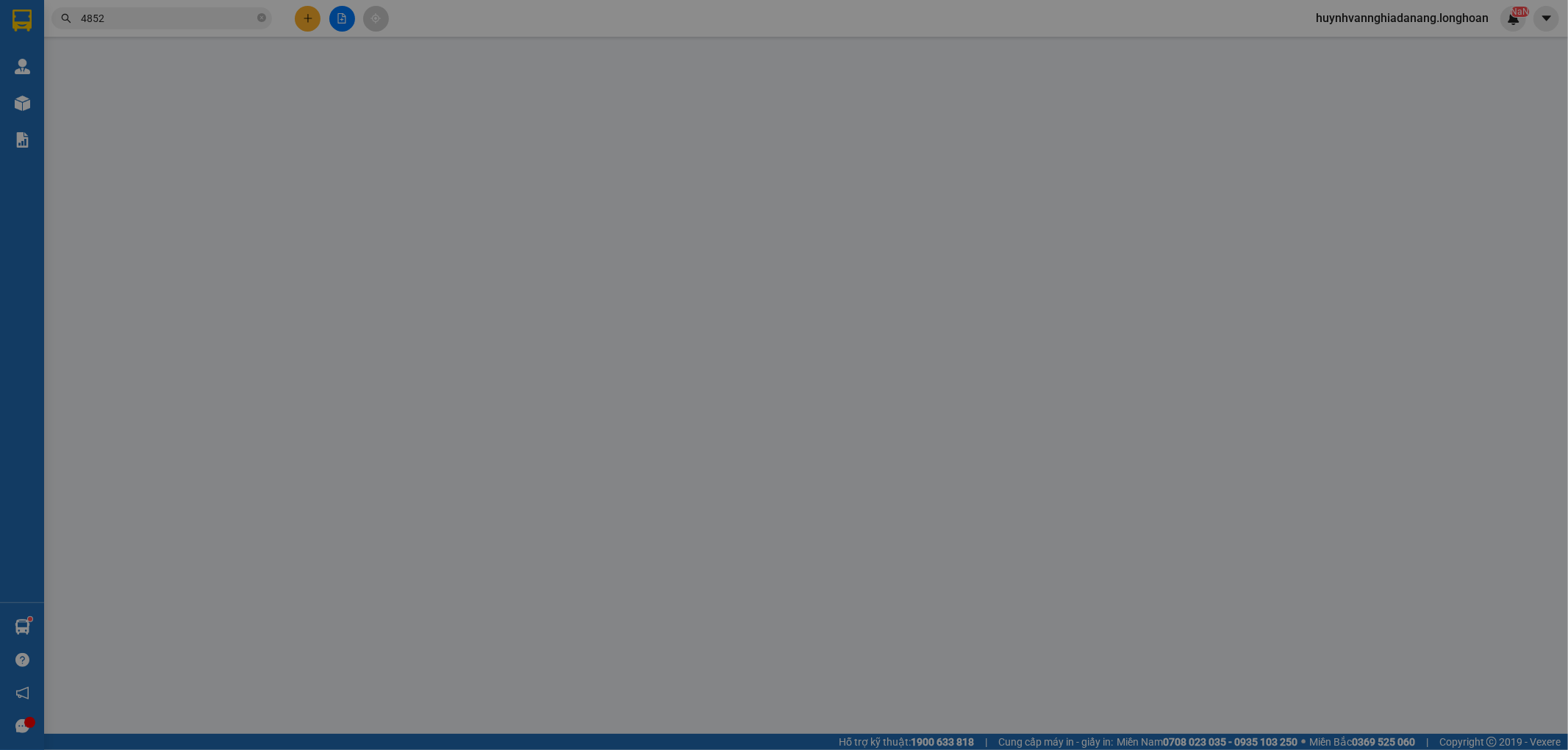
type input "0949898379"
type input "CTY TNHH KENDOTOY"
type input "0905444852"
type input "CHỊ THU"
checkbox input "true"
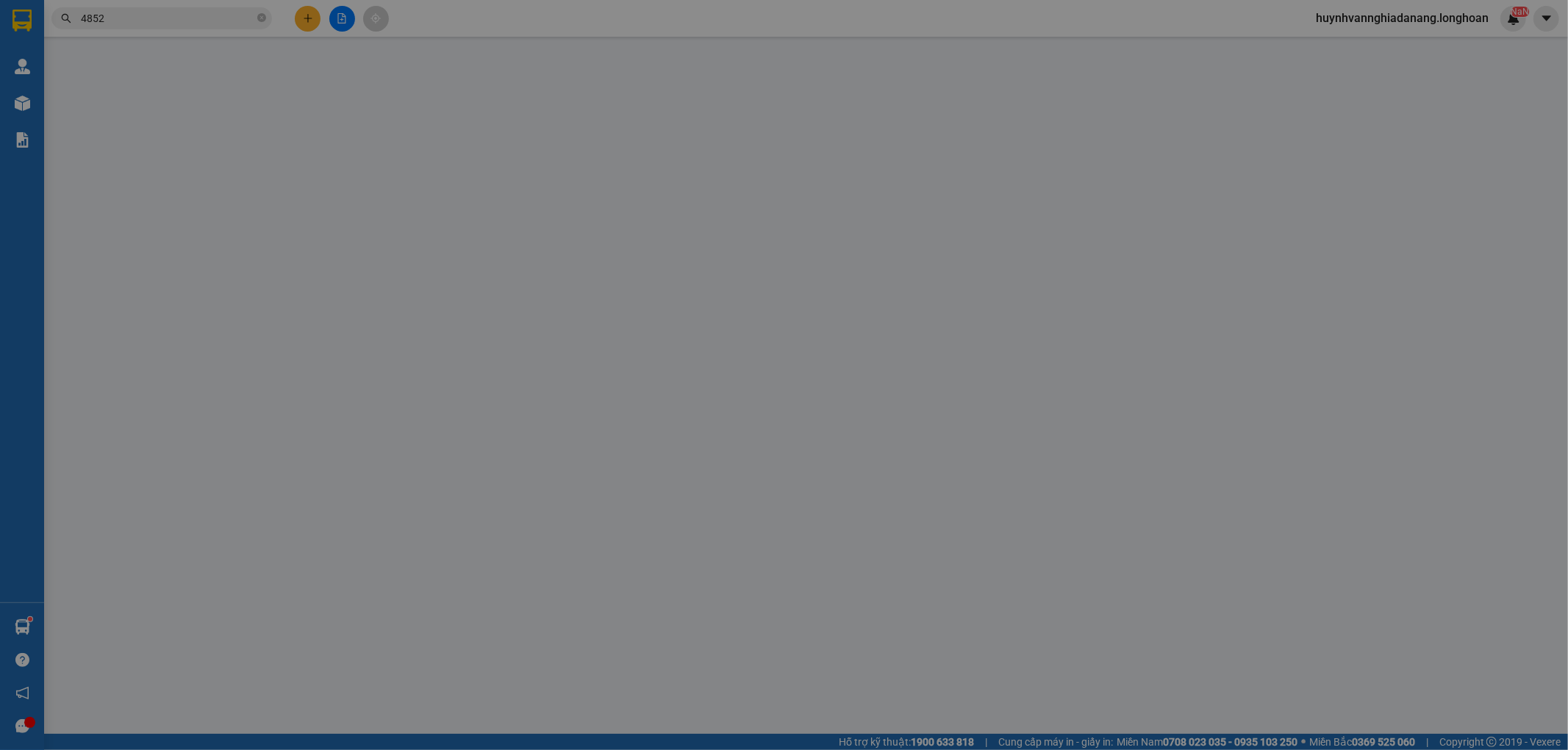
type input "LÔ A2.4 TRẦN ĐĂNG NINH , P HÒA CƯỜNG , ĐÀ NẴNG"
type input "NHẬN NGUYÊN KIỆN GIAO NGUYÊN KIỆN, HƯ VỠ K ĐỀN"
type input "120.000"
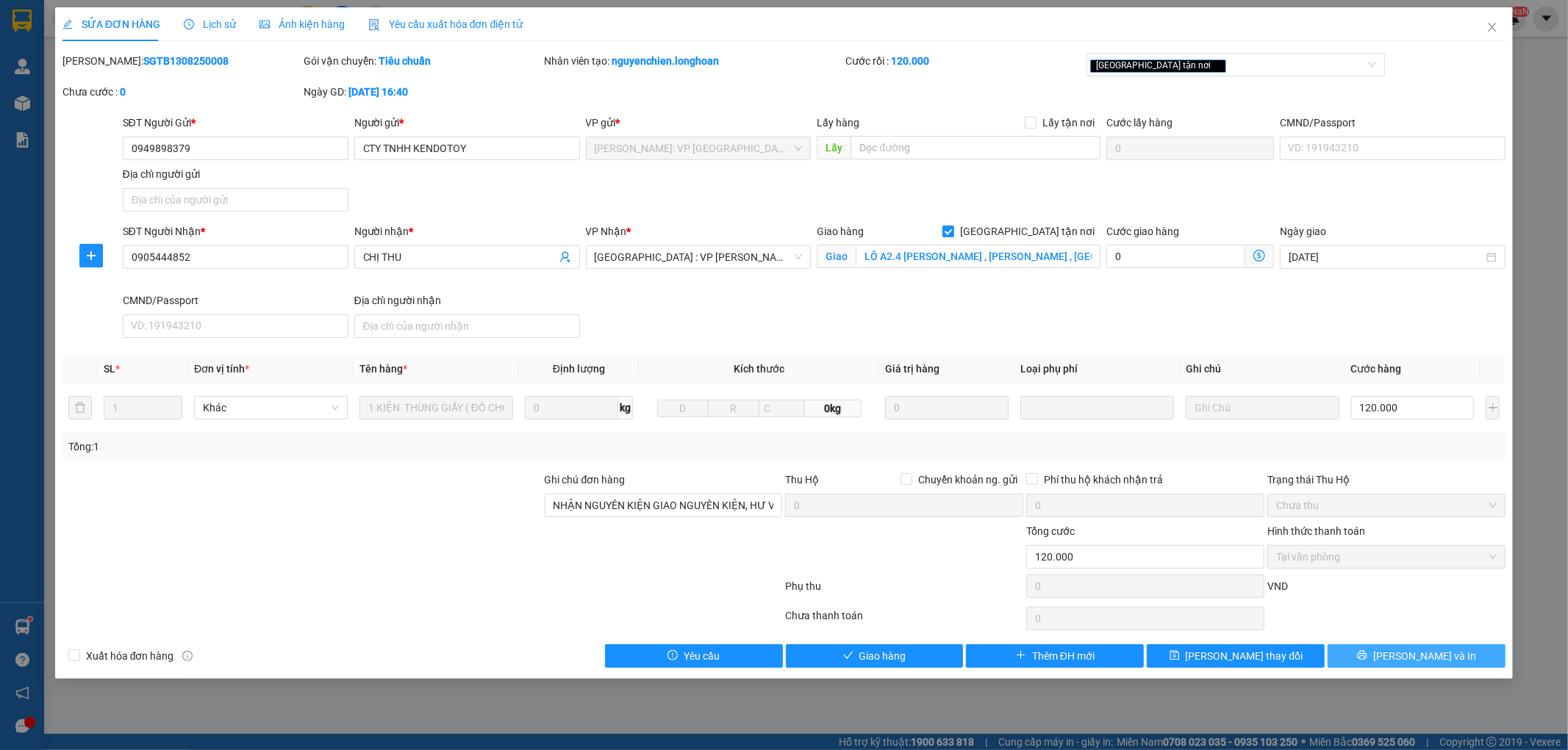
click at [1444, 655] on span "Lưu và In" at bounding box center [1425, 657] width 103 height 16
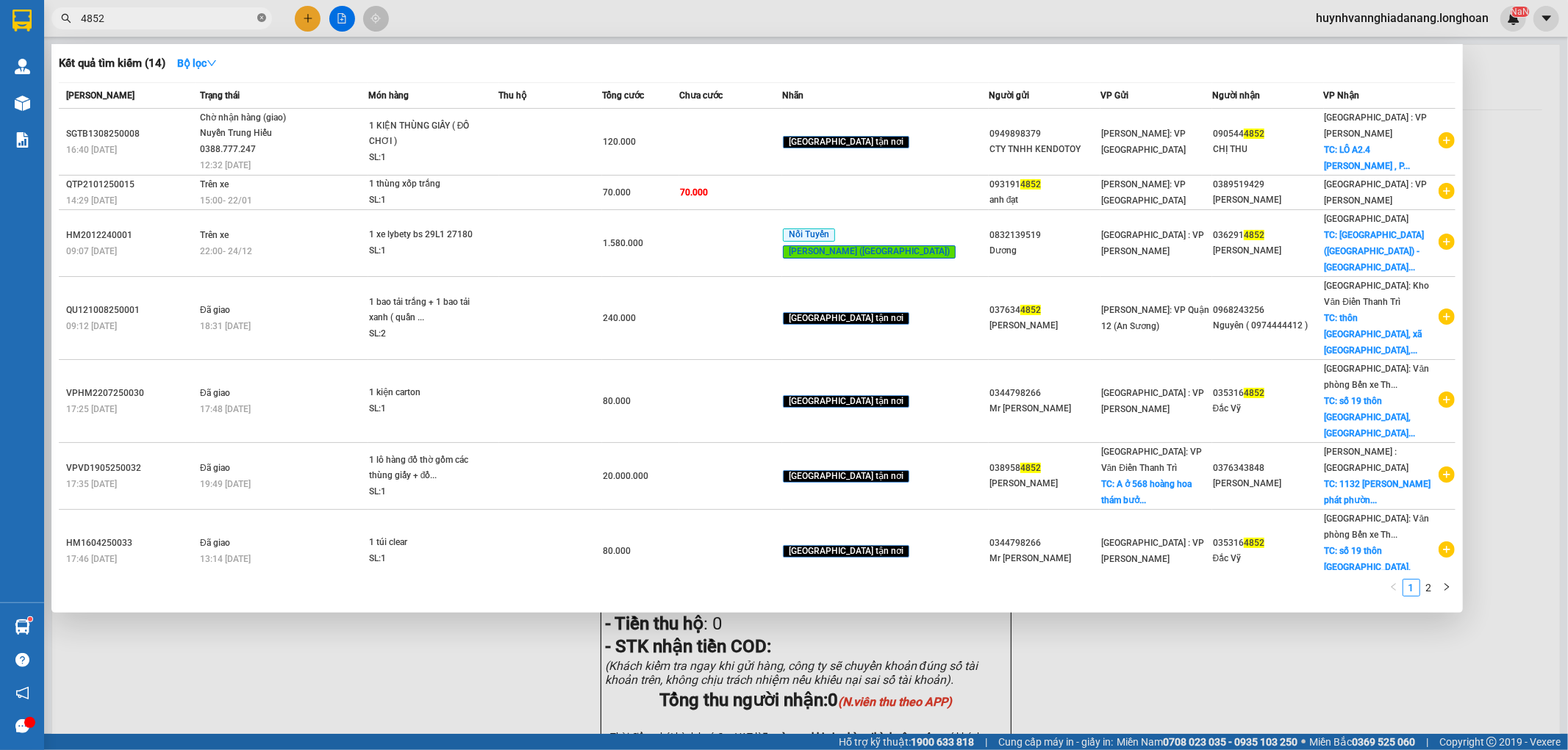
click at [261, 20] on icon "close-circle" at bounding box center [261, 18] width 9 height 9
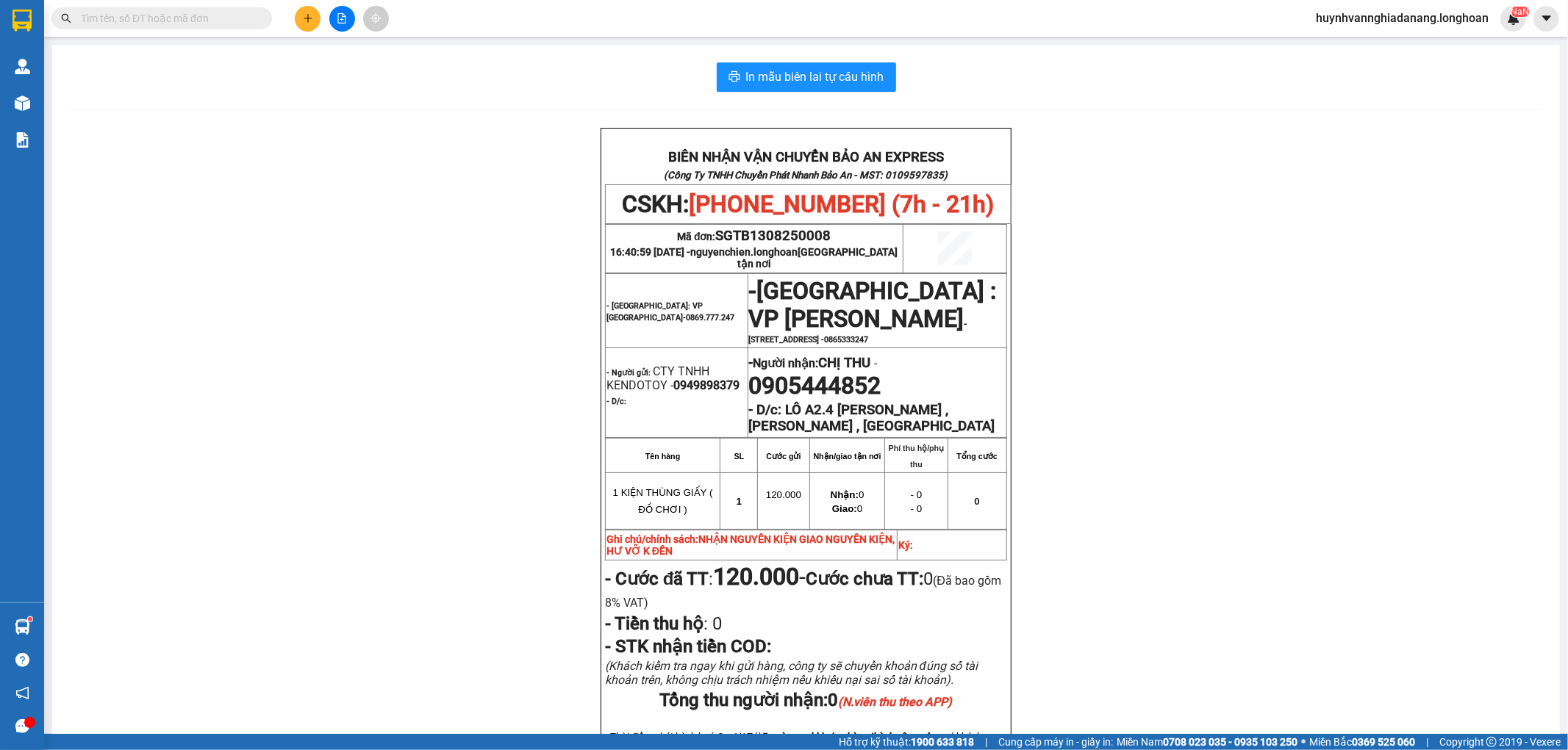
click at [251, 21] on input "text" at bounding box center [167, 18] width 174 height 16
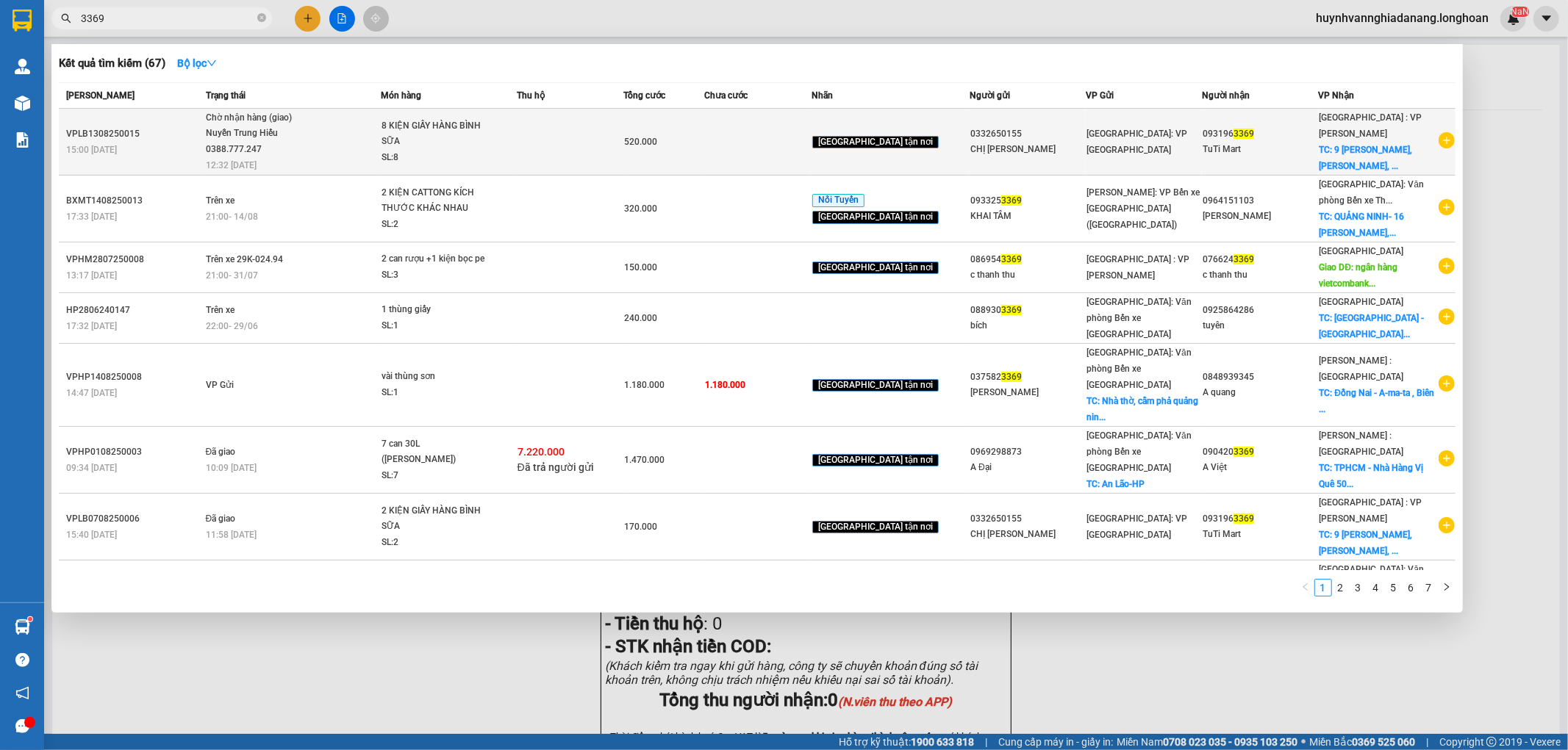
type input "3369"
click at [457, 143] on div "8 KIỆN GIẤY HÀNG BÌNH SỮA" at bounding box center [437, 134] width 110 height 32
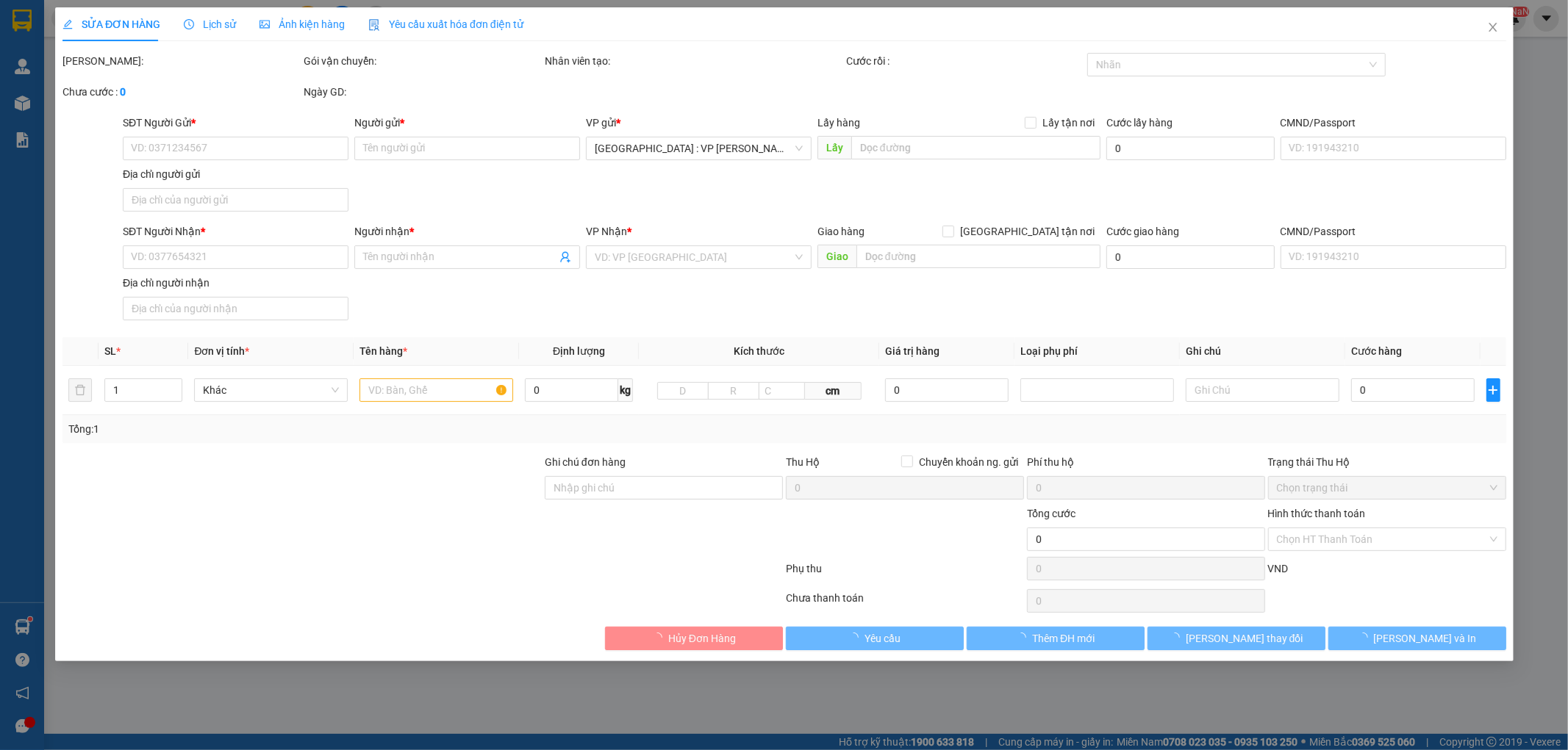
type input "0332650155"
type input "CHỊ CHUNG"
type input "0931963369"
type input "TuTi Mart"
checkbox input "true"
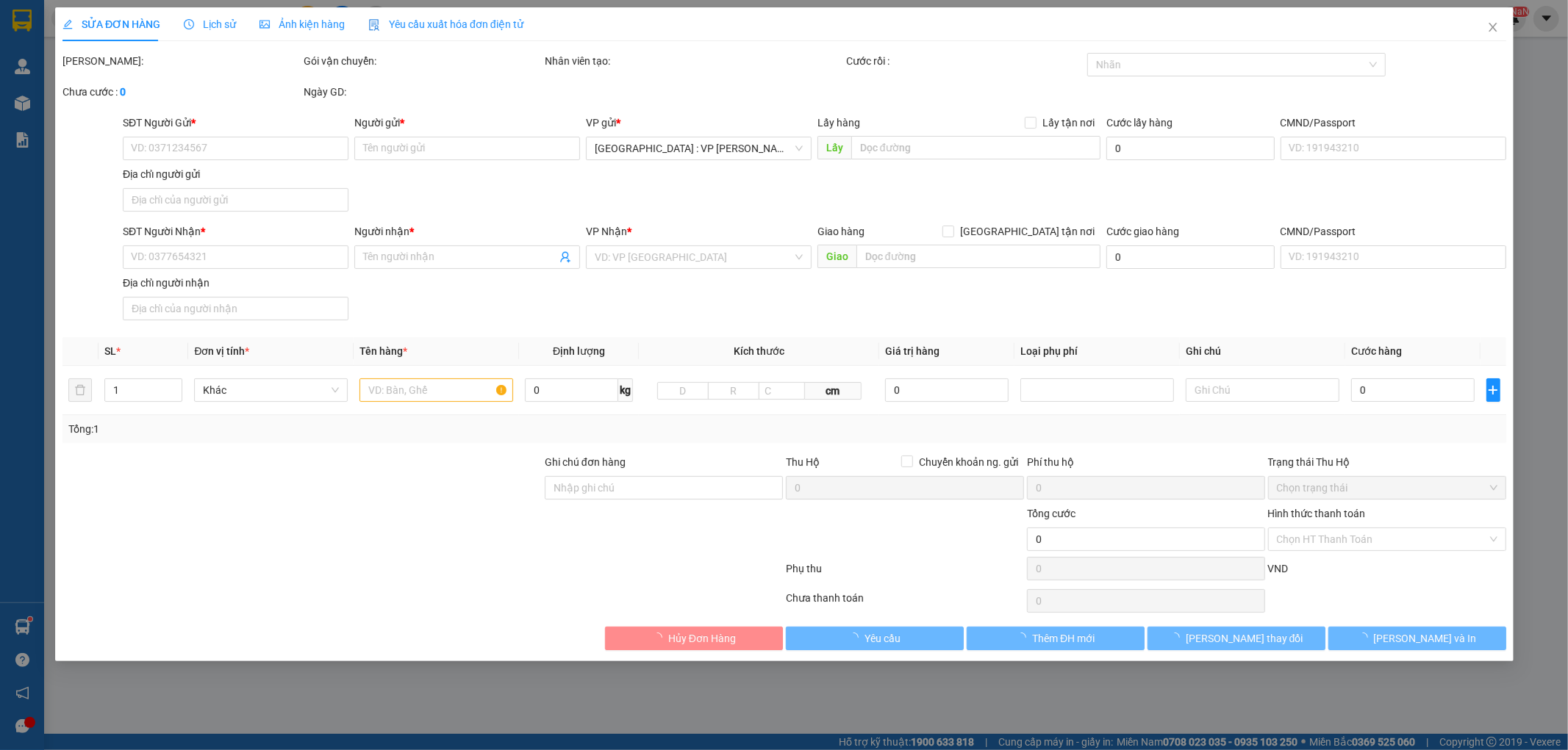
type input "9 Bùi Tấn Diên, Hòa Minh, Liên Chiểu, Đà Nẵng"
type input "520.000"
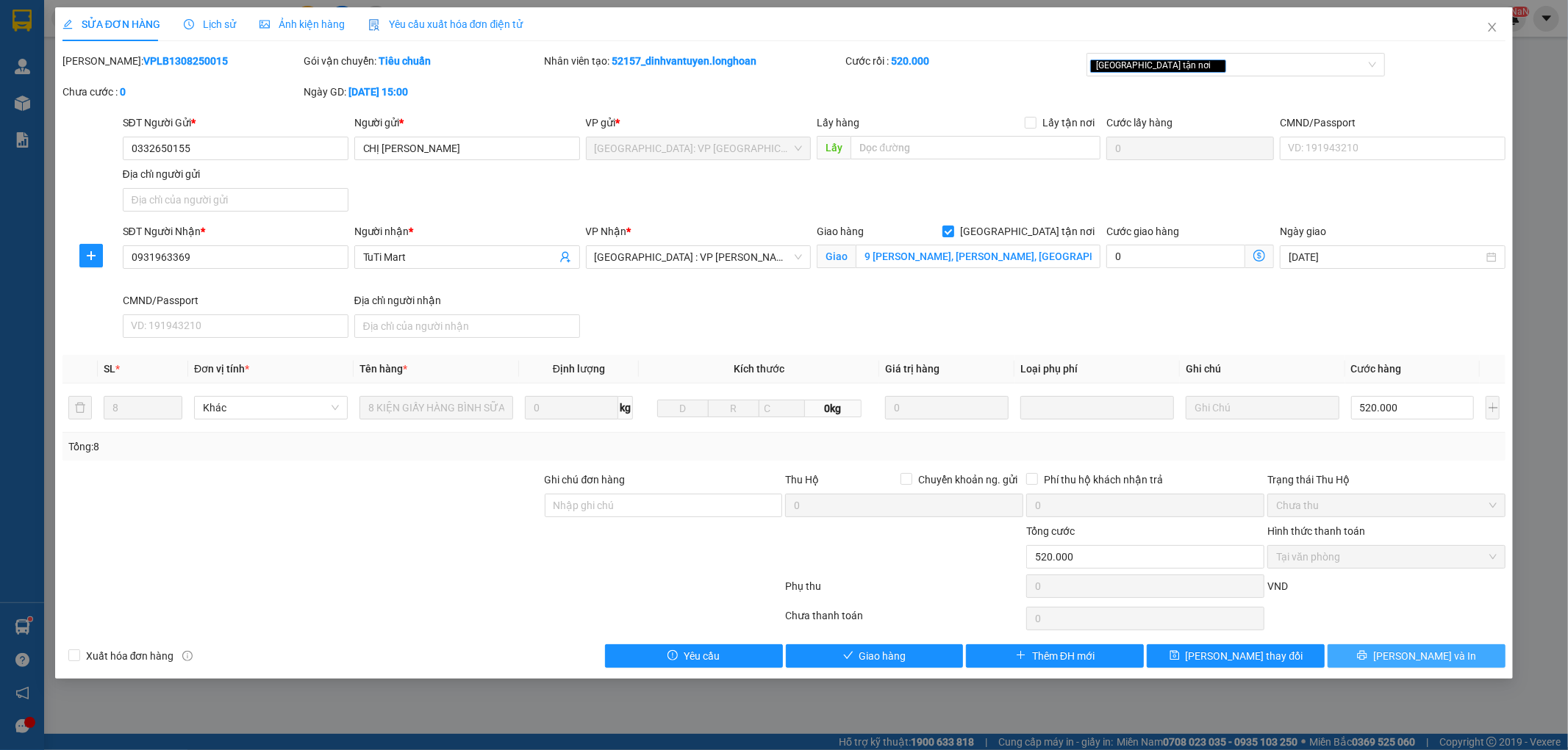
click at [1427, 652] on span "Lưu và In" at bounding box center [1425, 657] width 103 height 16
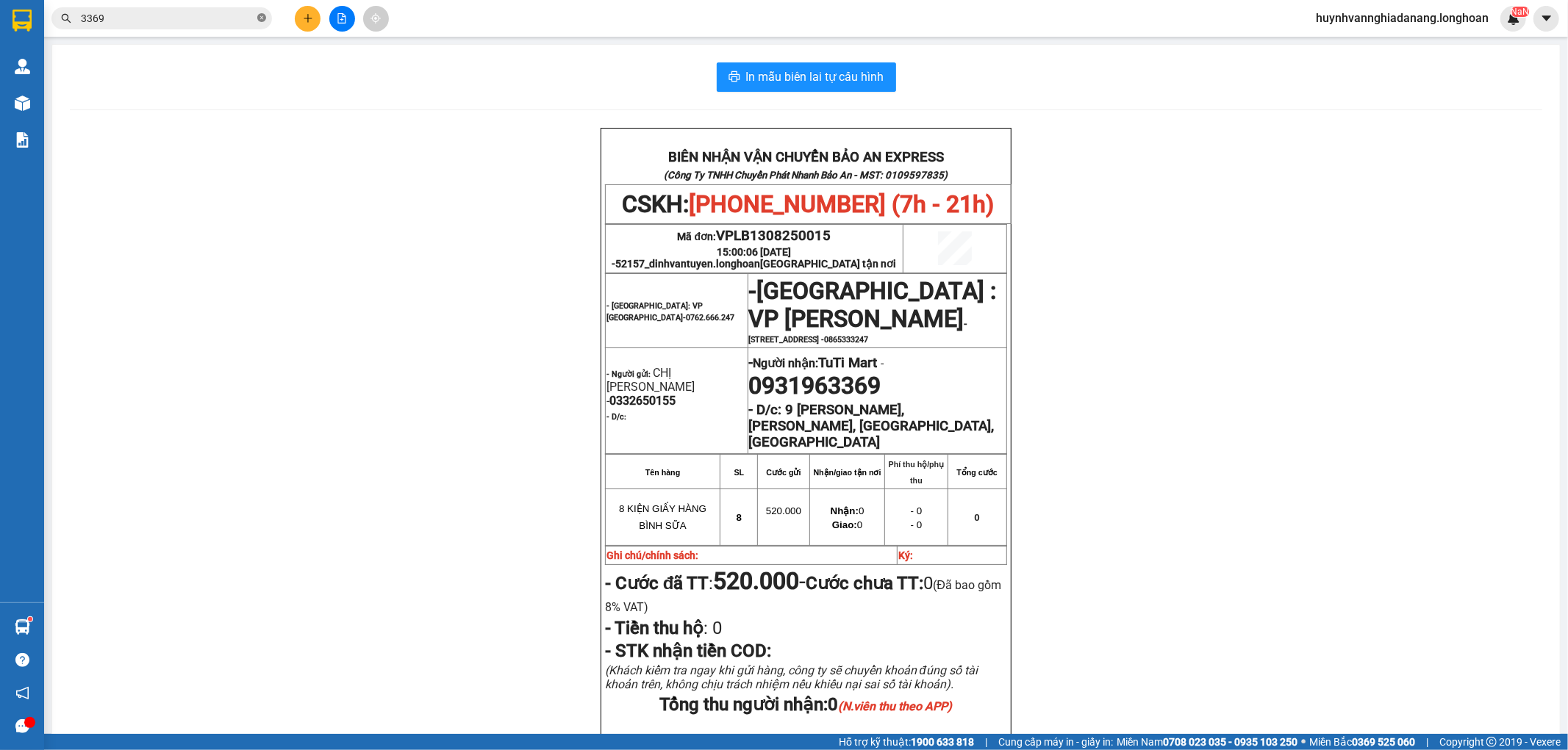
click at [259, 19] on icon "close-circle" at bounding box center [261, 18] width 9 height 9
click at [238, 19] on input "text" at bounding box center [167, 18] width 174 height 16
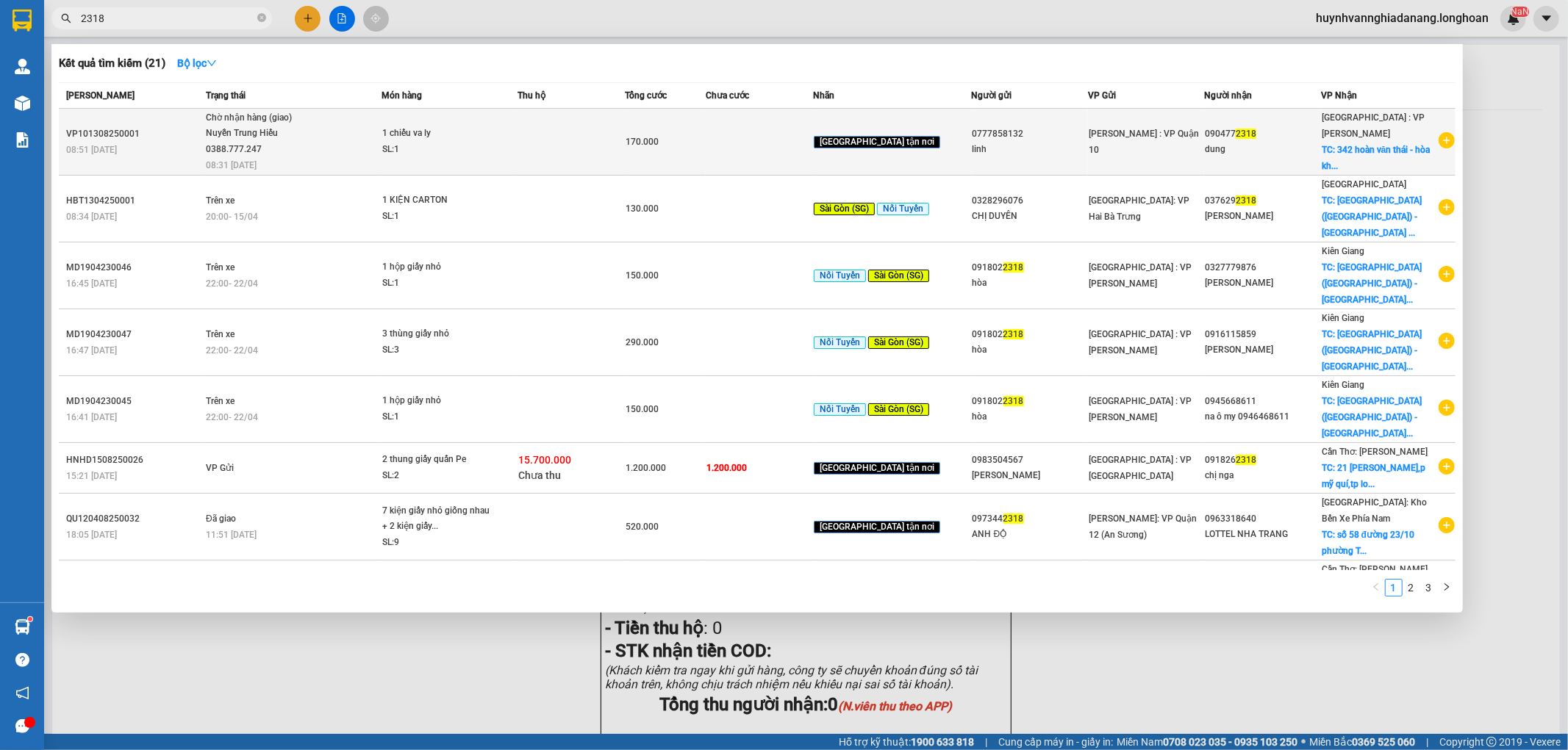
type input "2318"
click at [517, 129] on span "1 chiếu va ly SL: 1" at bounding box center [449, 141] width 135 height 32
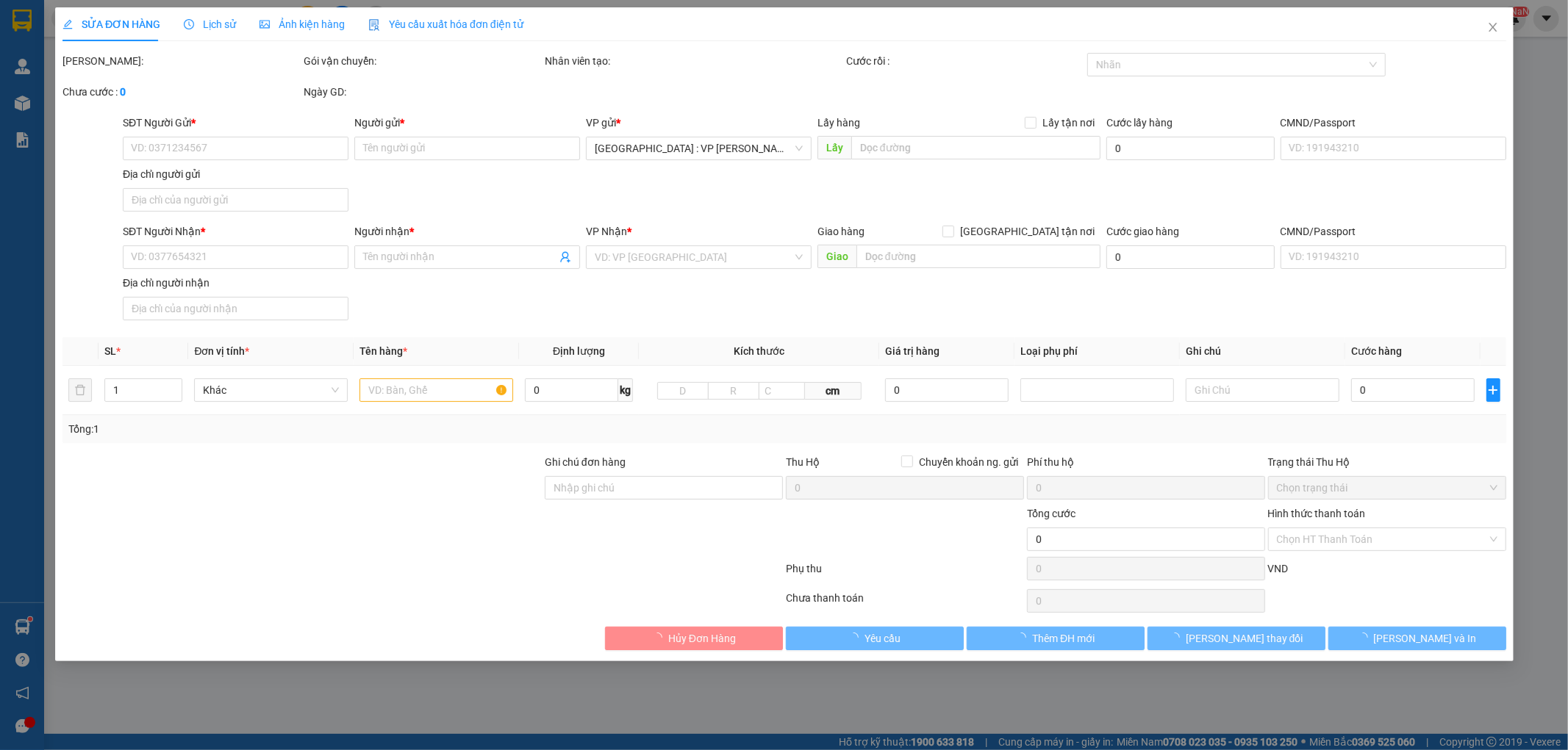
type input "0777858132"
type input "linh"
type input "0904772318"
type input "dung"
checkbox input "true"
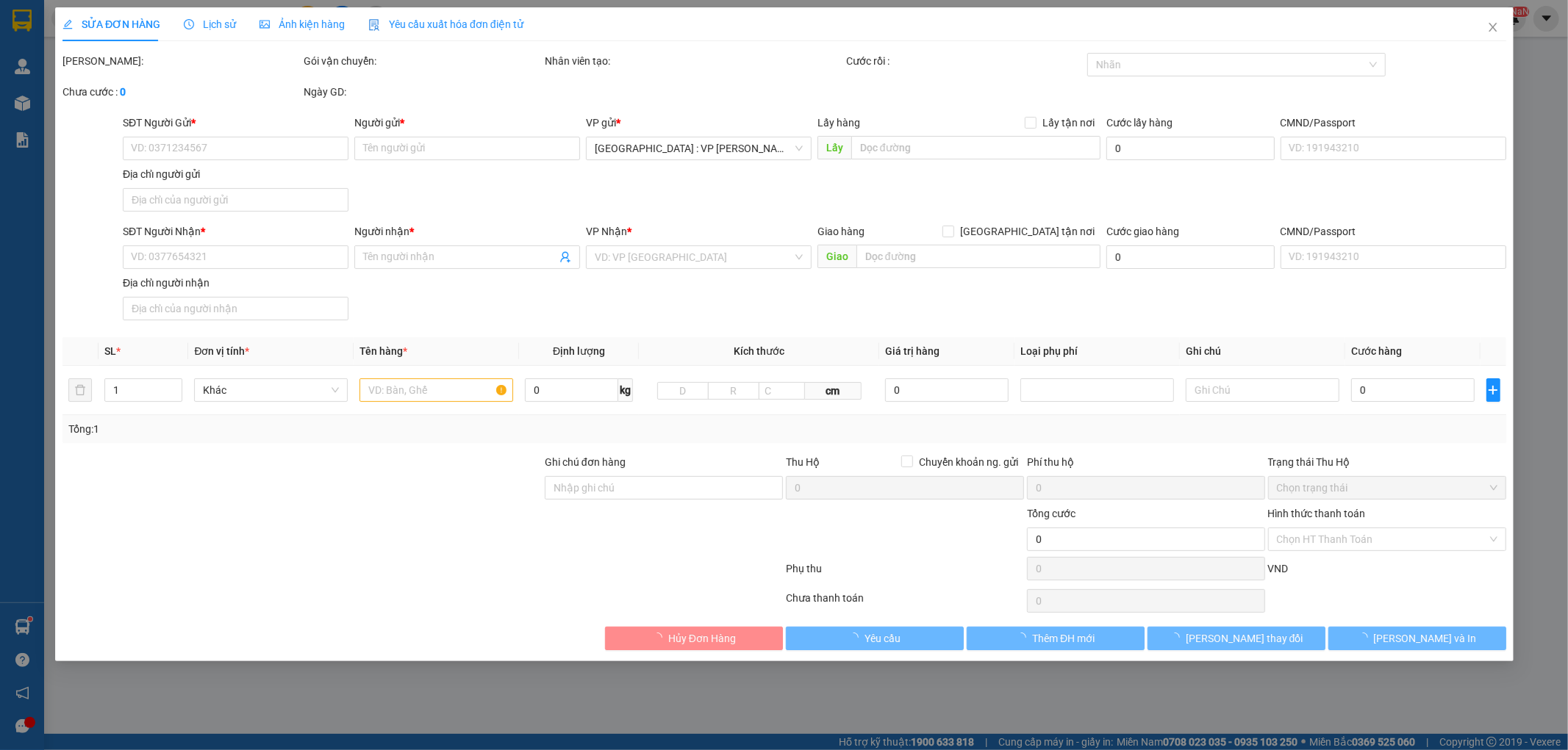
type input "342 hoàn văn thái - hòa khánh nam - q. liên chiểu - đà nẵng"
type input "170.000"
type input "20.000"
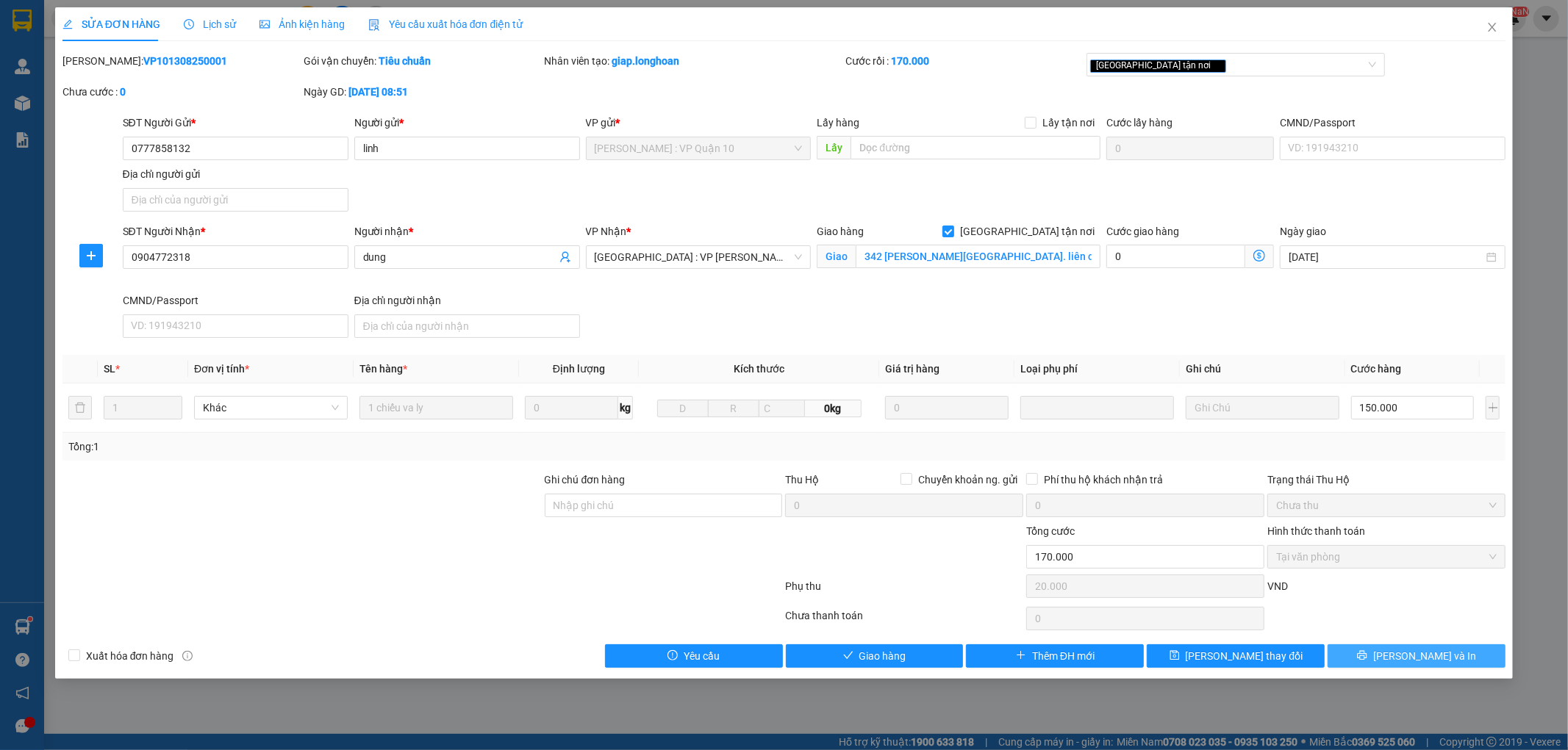
click at [1432, 655] on span "Lưu và In" at bounding box center [1425, 657] width 103 height 16
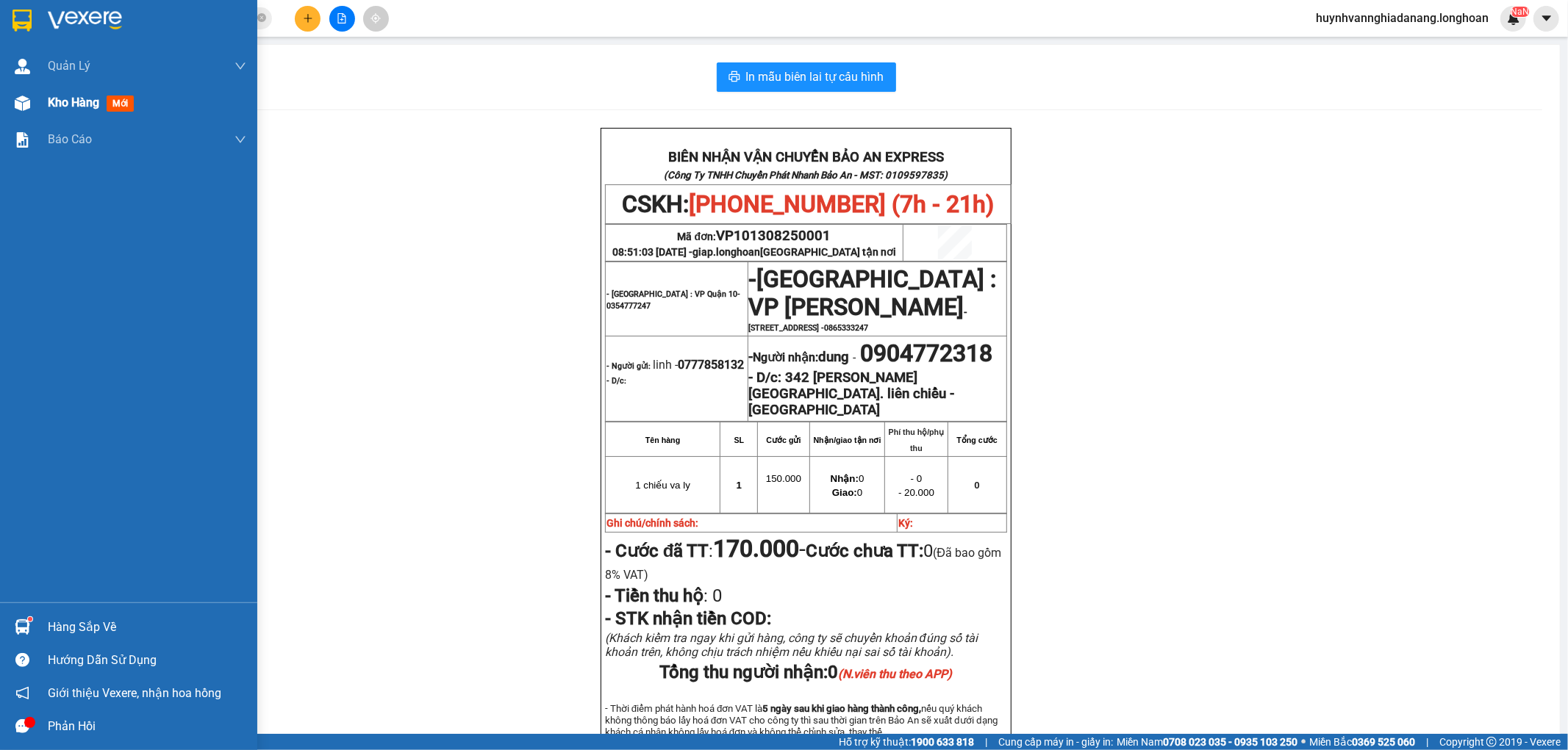
click at [62, 105] on span "Kho hàng" at bounding box center [73, 102] width 52 height 14
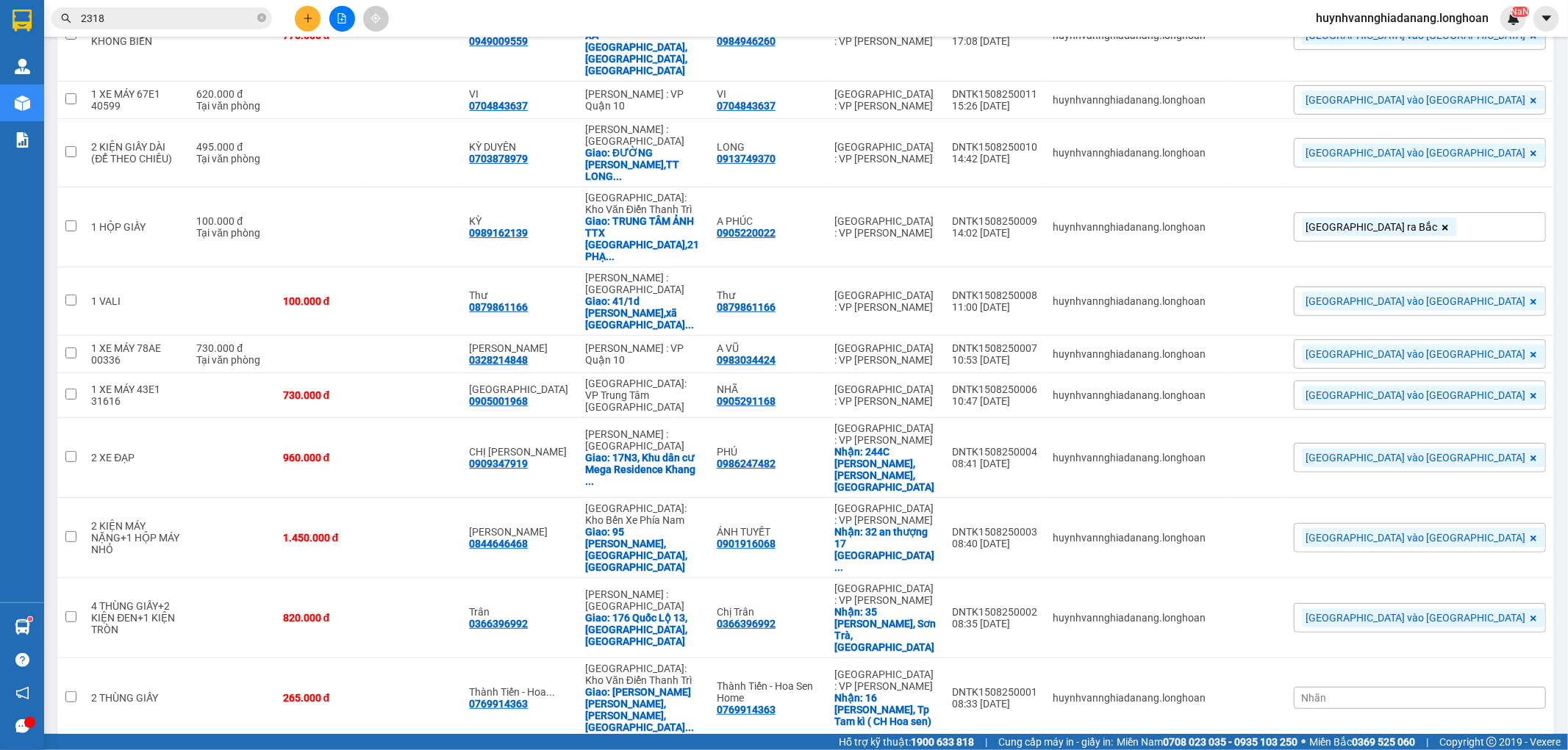
scroll to position [556, 0]
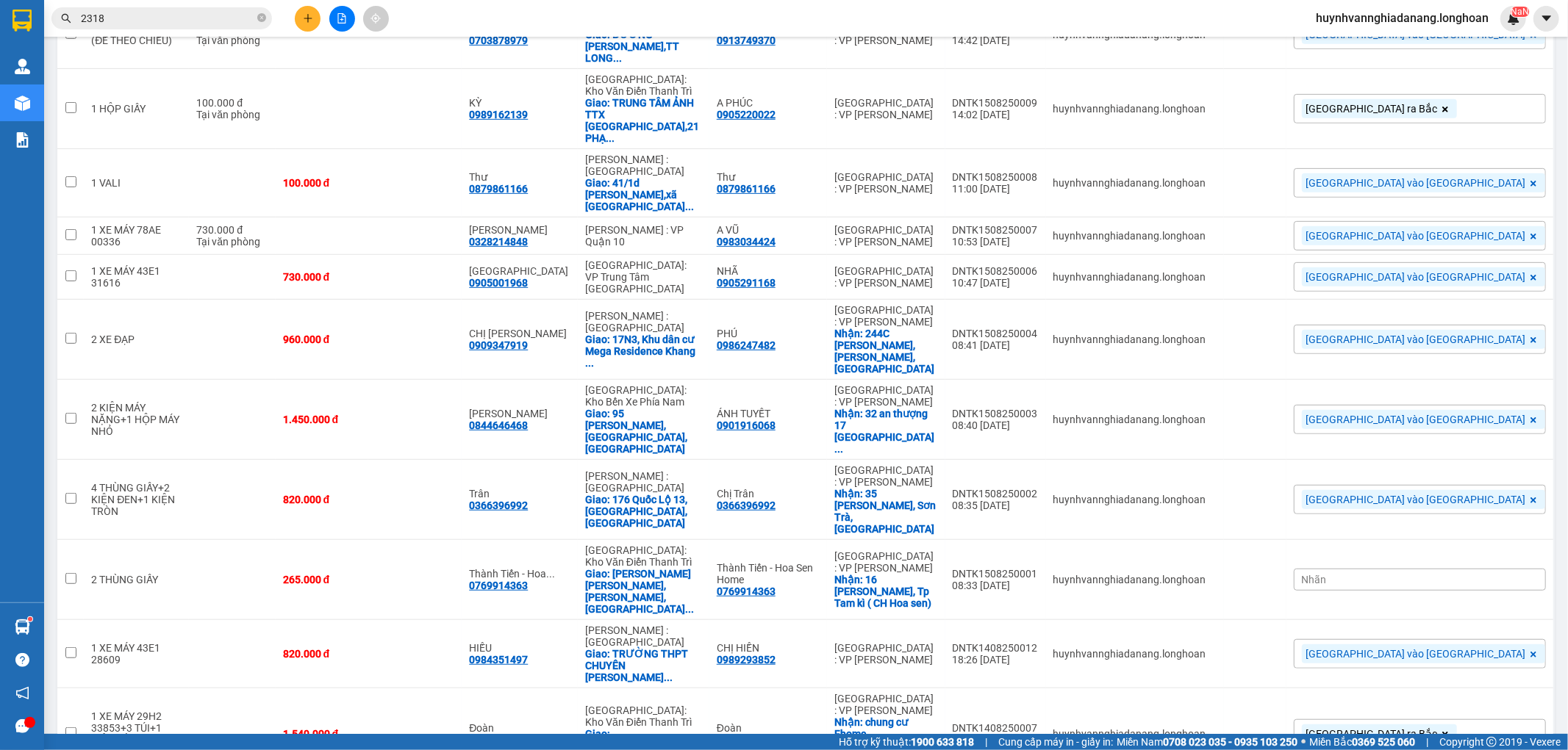
click at [1496, 569] on div "Nhãn" at bounding box center [1420, 580] width 252 height 22
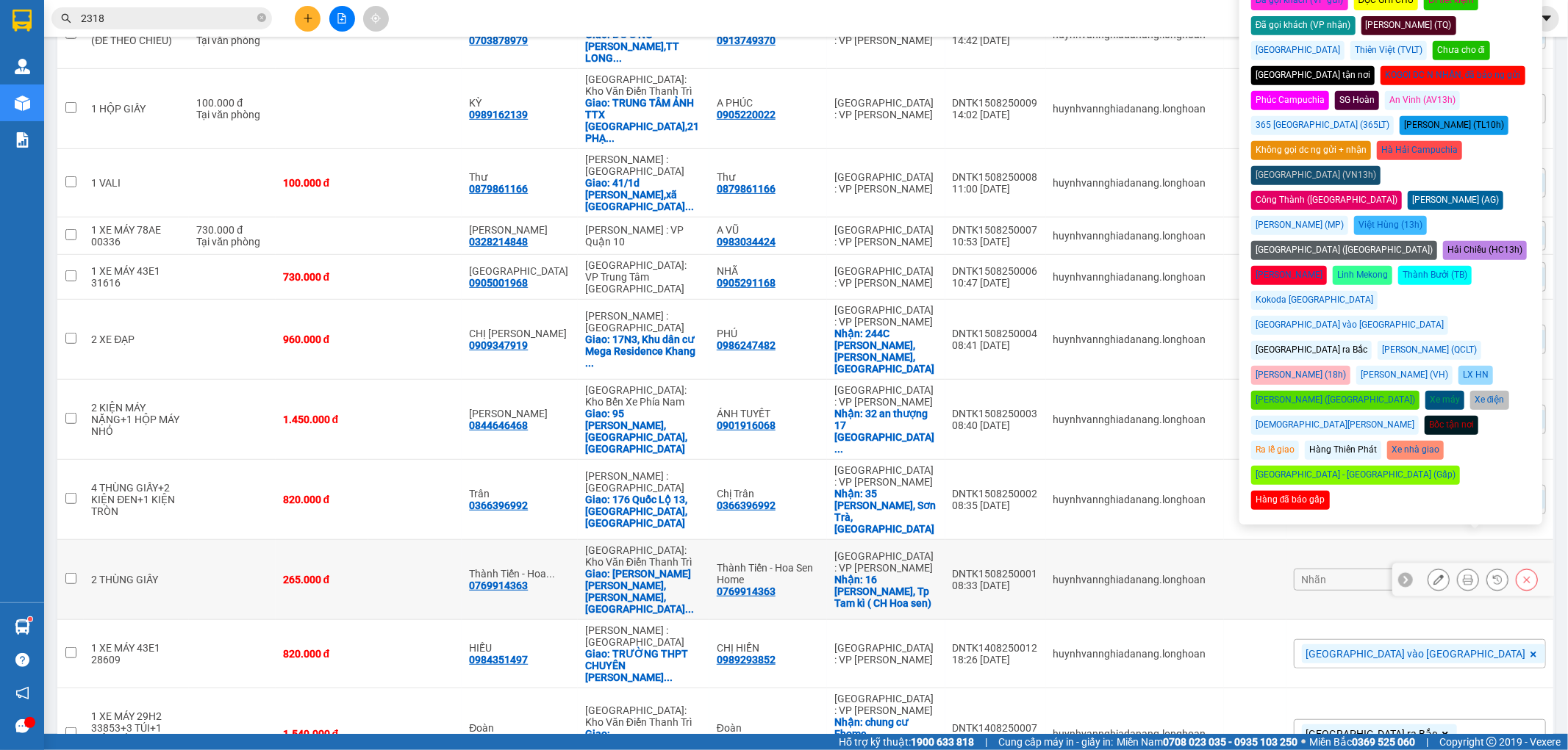
scroll to position [475, 0]
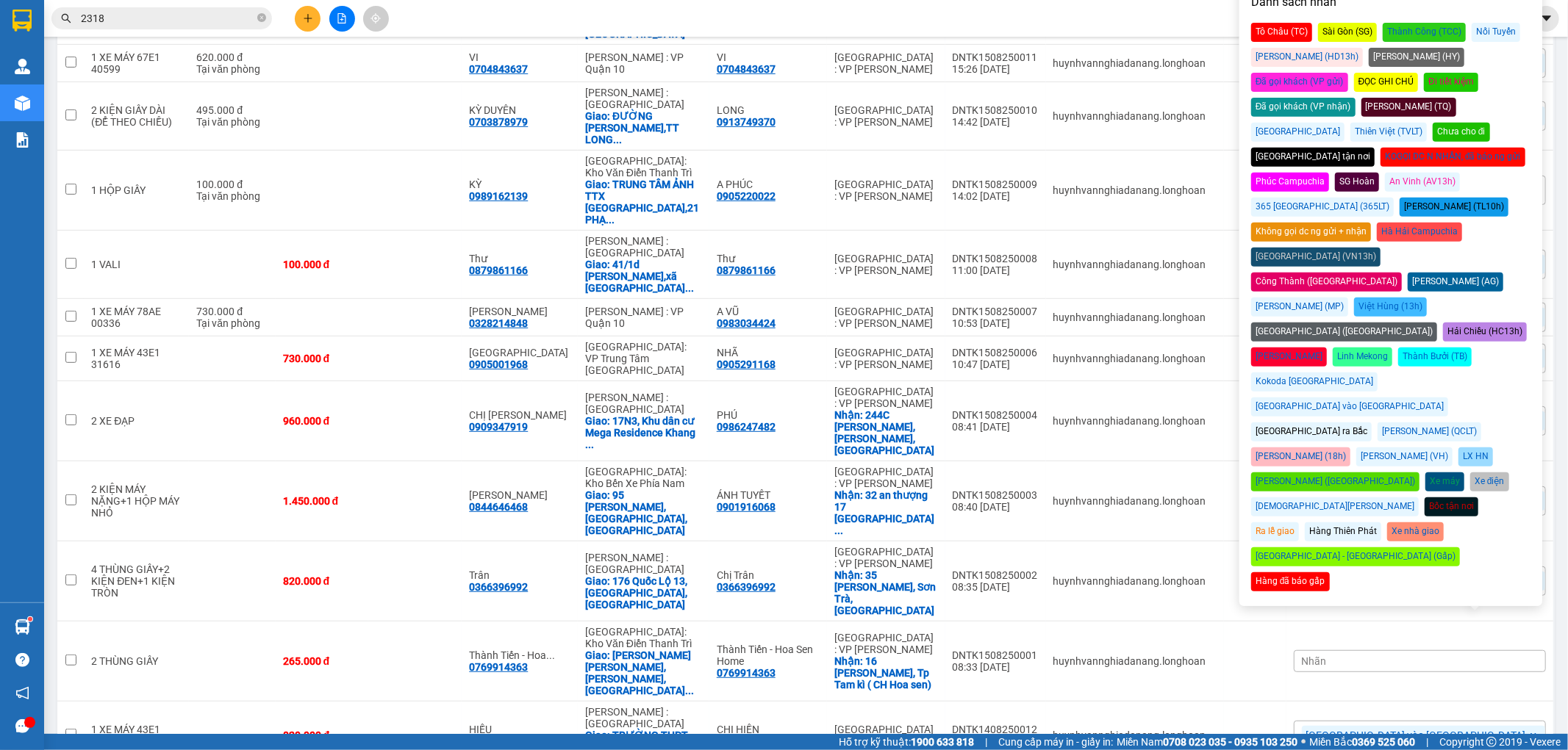
click at [1295, 422] on div "[GEOGRAPHIC_DATA] ra Bắc" at bounding box center [1311, 432] width 120 height 19
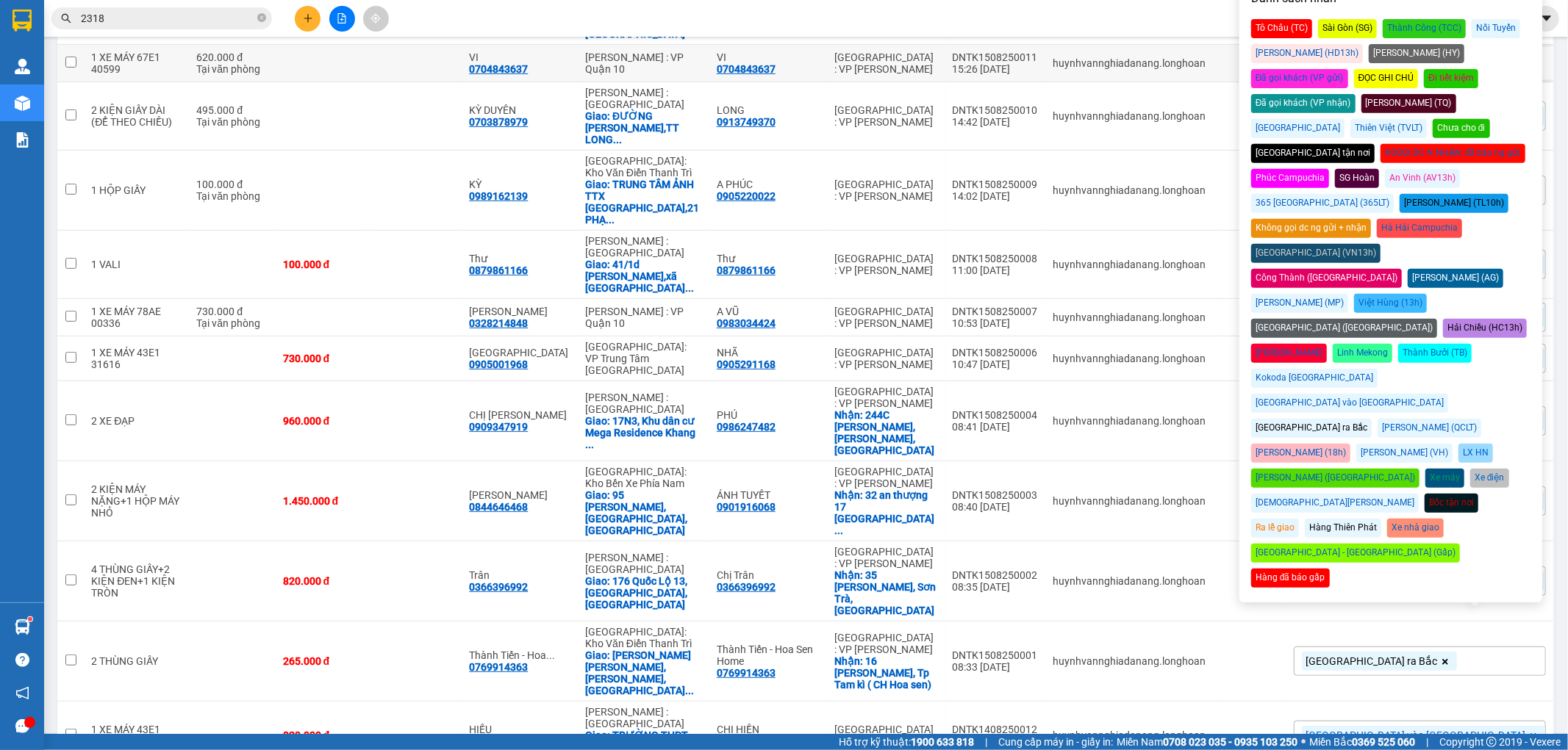
scroll to position [0, 0]
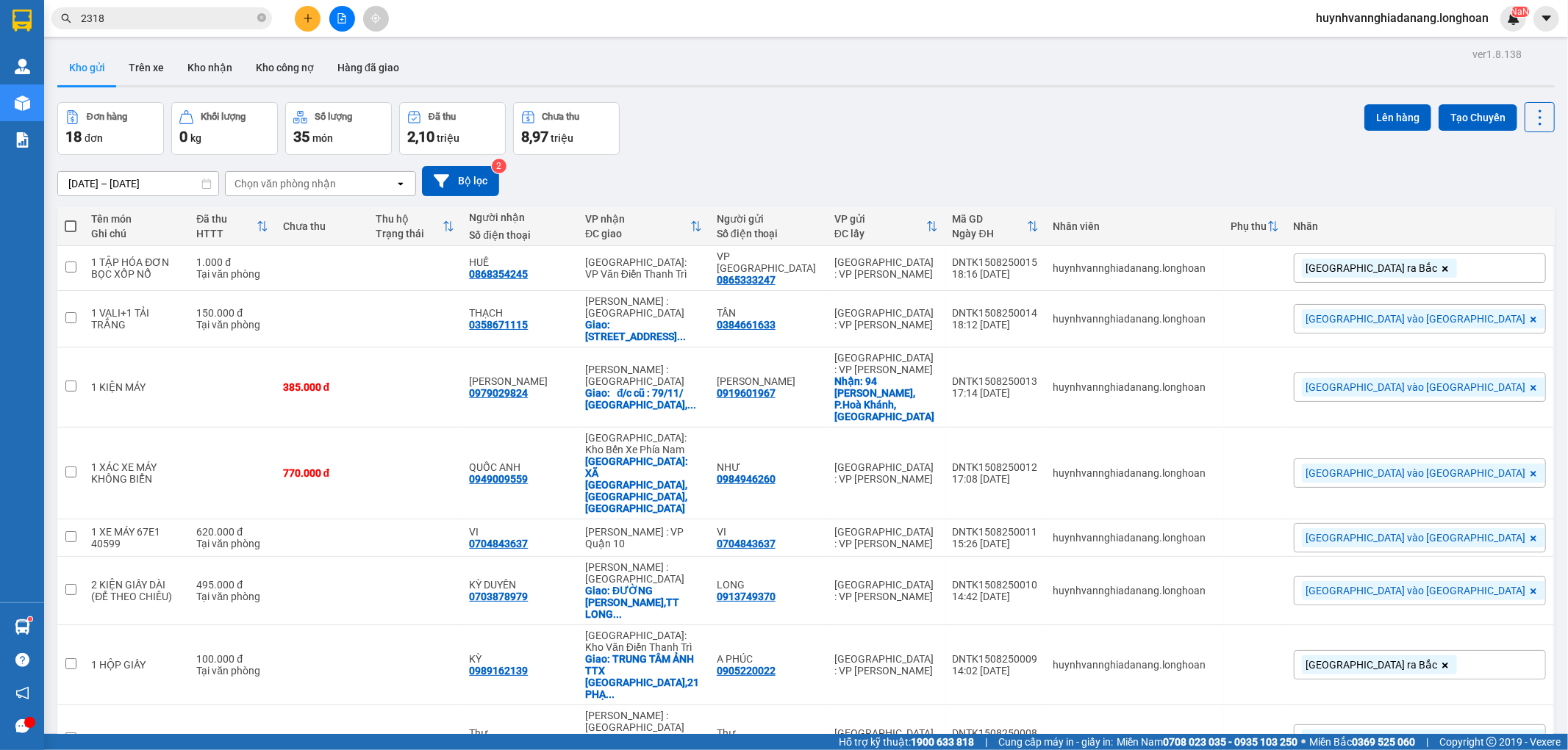
click at [1084, 171] on div "17/07/2025 – 15/08/2025 Press the down arrow key to interact with the calendar …" at bounding box center [805, 181] width 1497 height 30
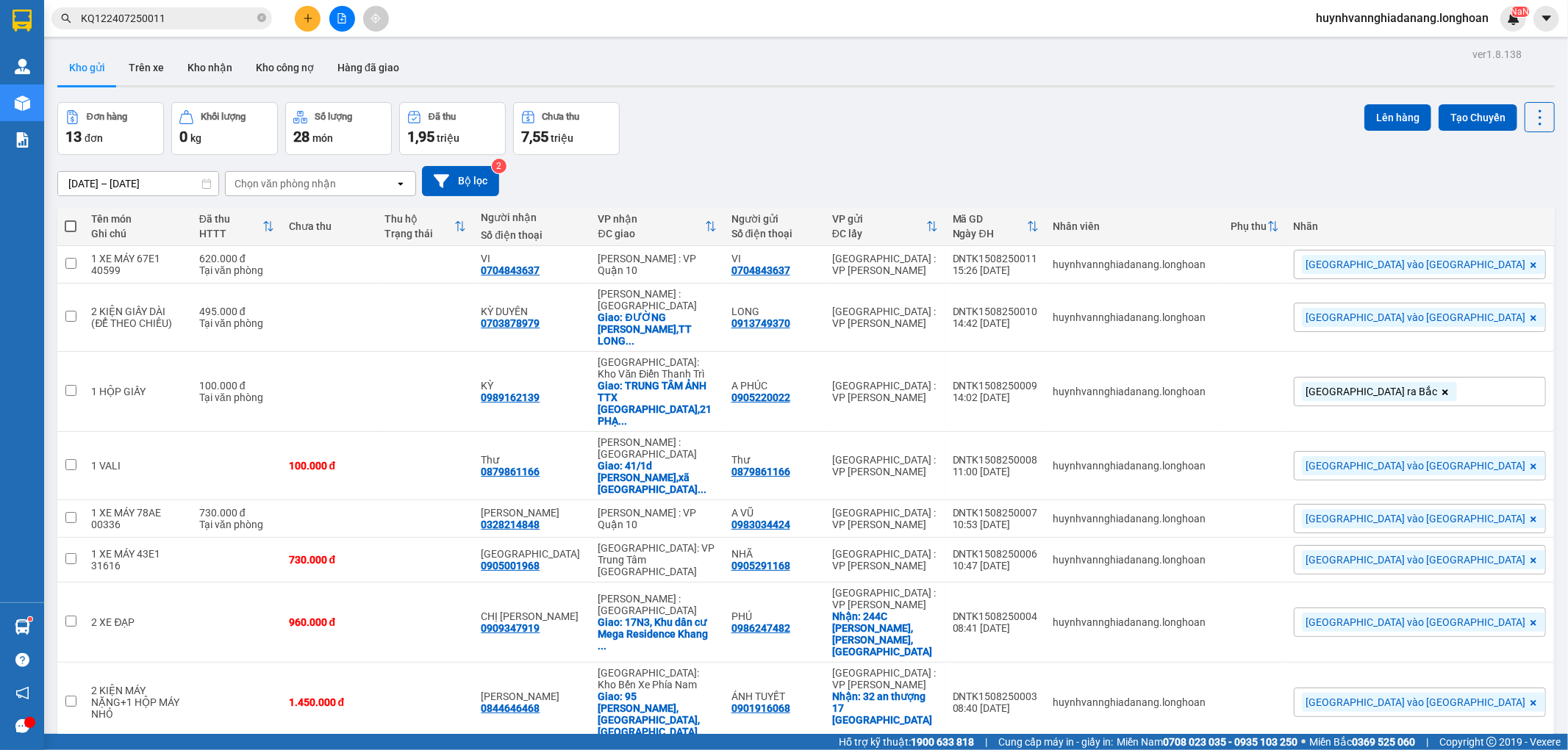
click at [192, 28] on span "KQ122407250011" at bounding box center [162, 18] width 221 height 22
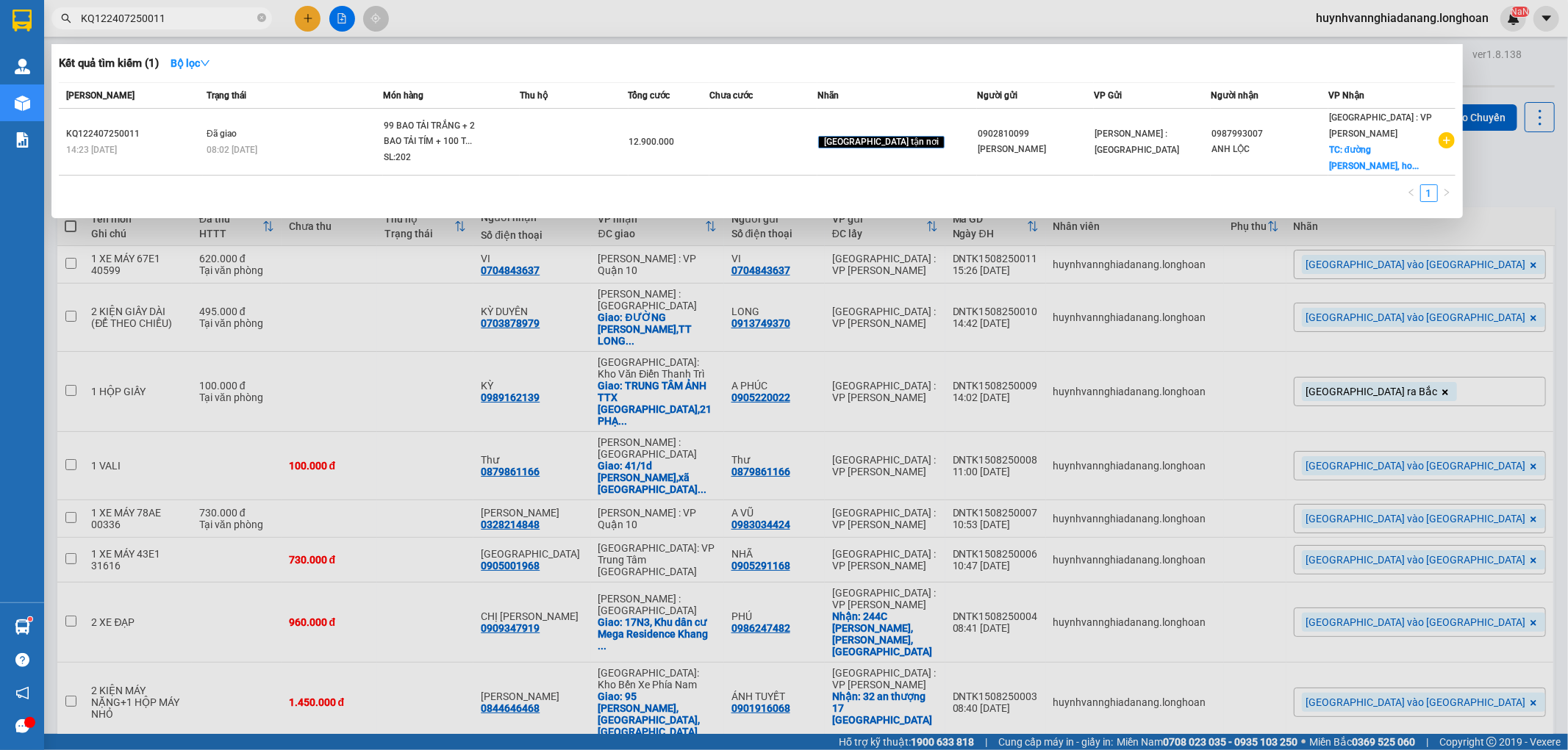
click at [192, 19] on input "KQ122407250011" at bounding box center [167, 18] width 174 height 16
type input "K"
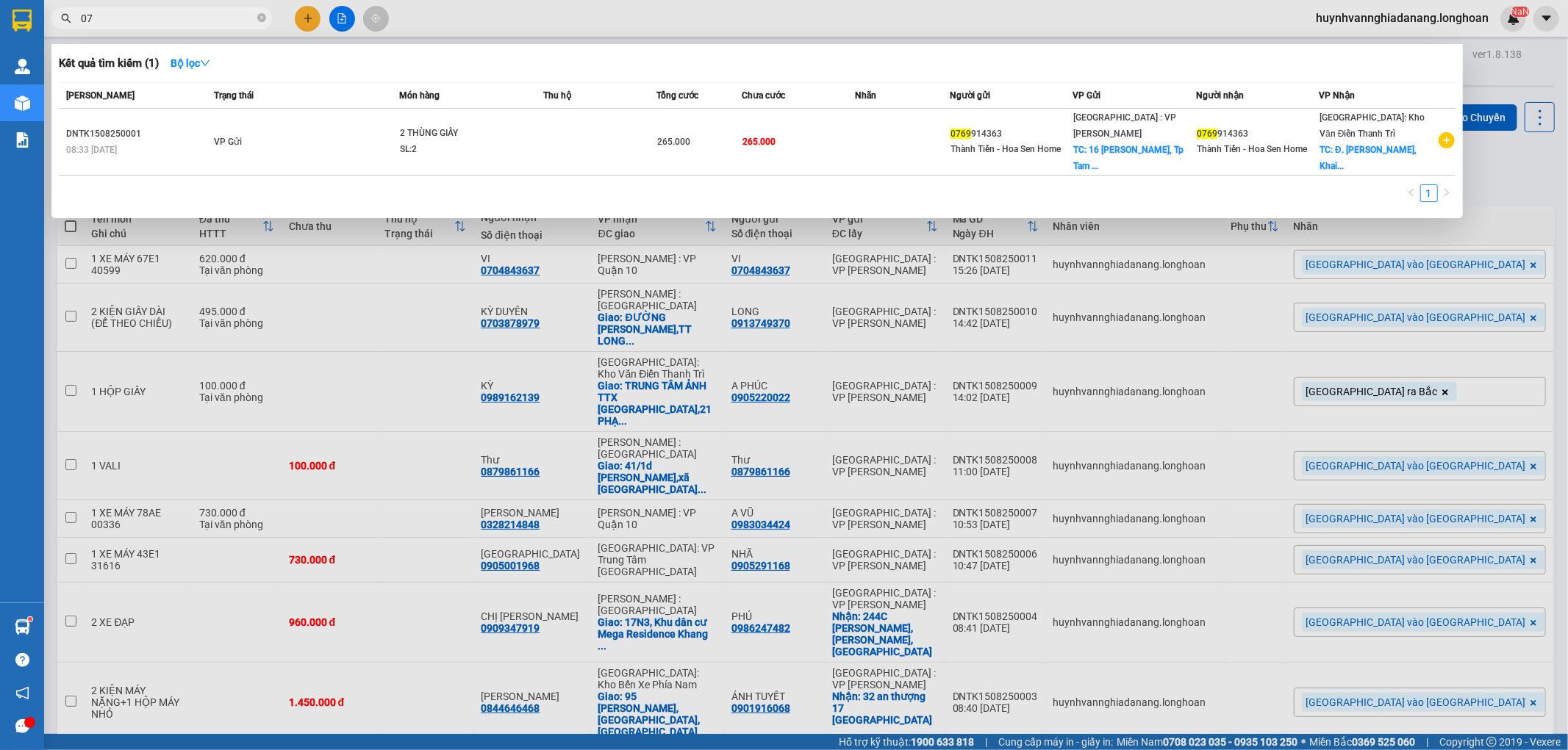
type input "0"
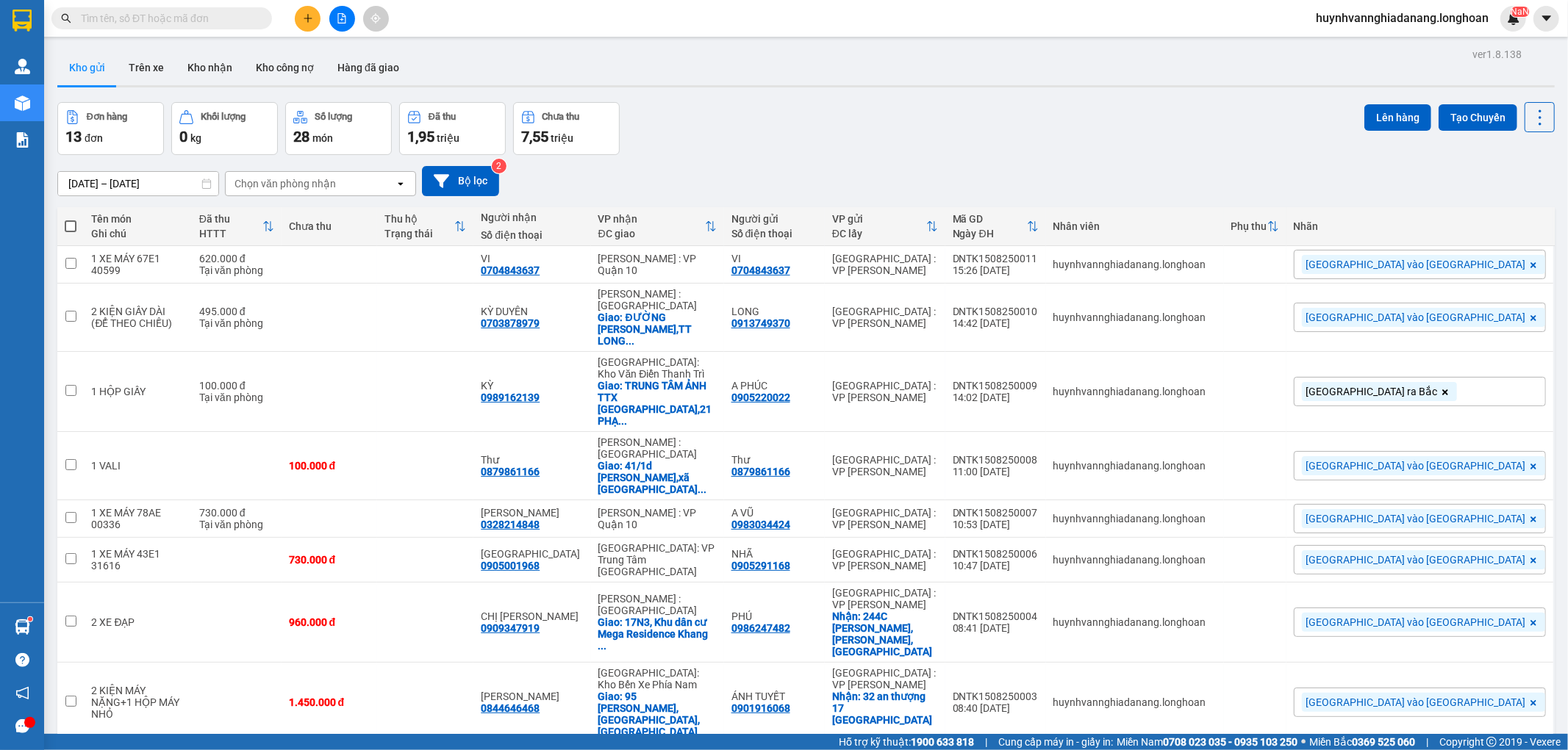
click at [163, 23] on input "text" at bounding box center [167, 18] width 174 height 16
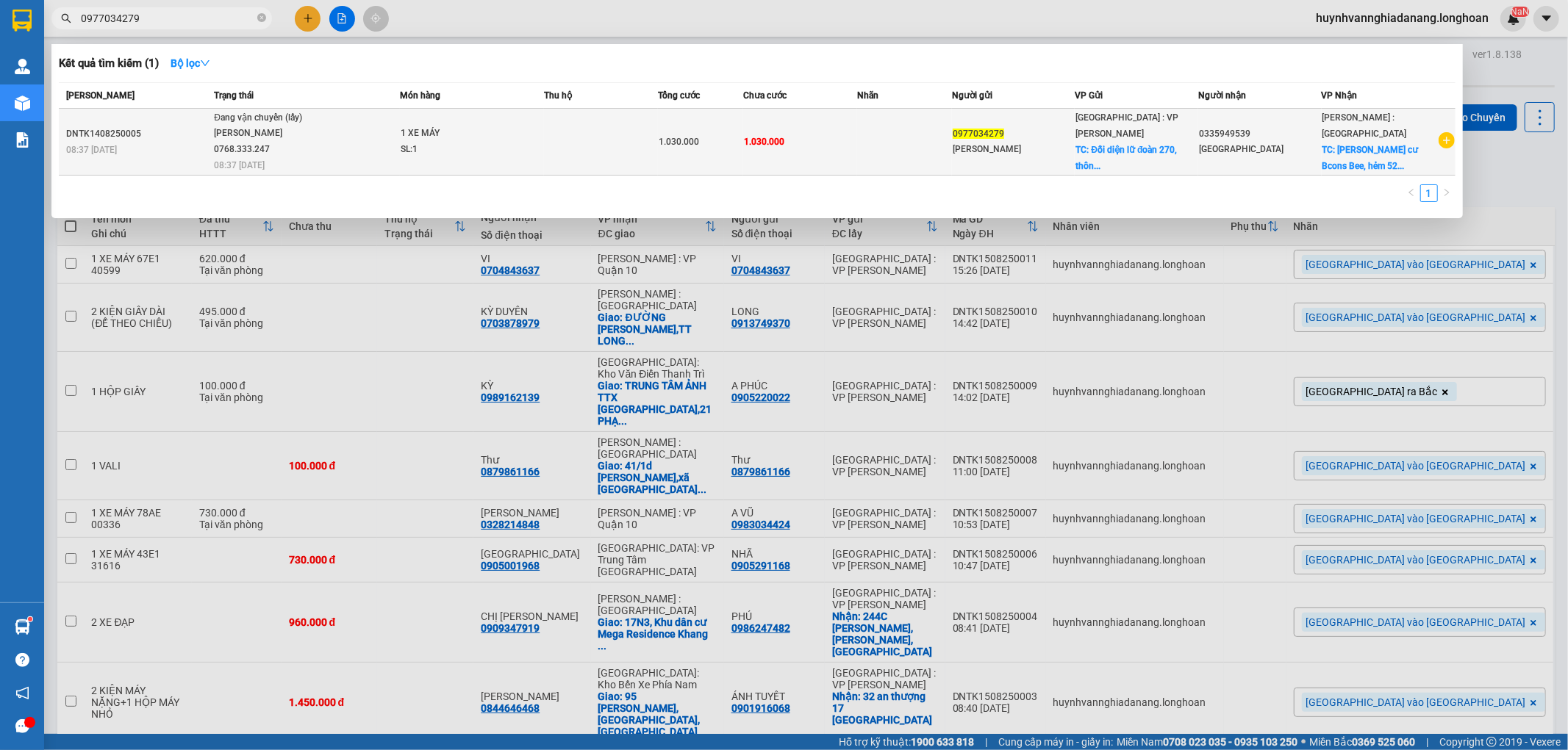
type input "0977034279"
click at [518, 138] on span "1 XE MÁY SL: 1" at bounding box center [472, 141] width 143 height 32
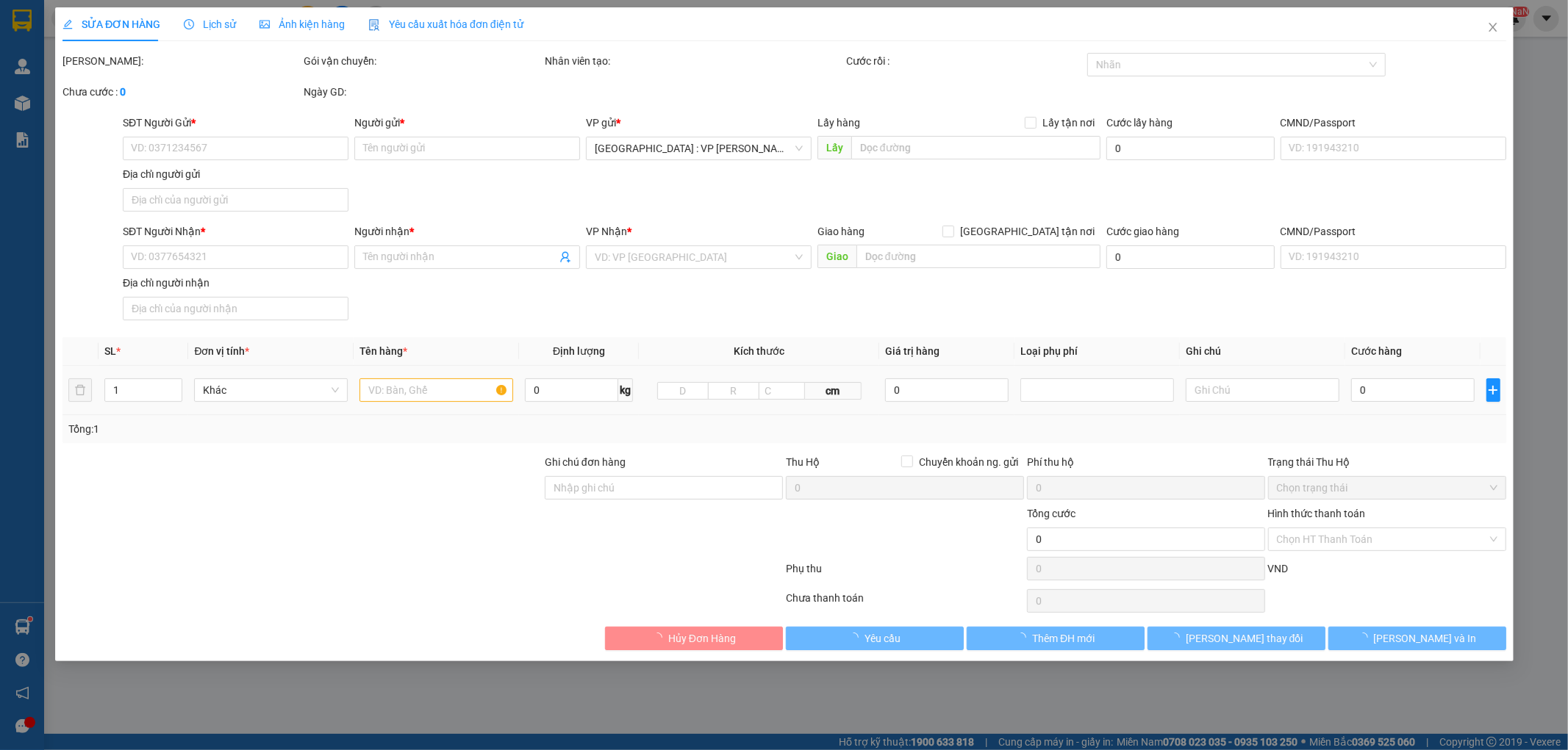
type input "0977034279"
type input "Phạm Thị Ánh Tuyết"
checkbox input "true"
type input "Đối diện lữ đoàn 270, thôn Đồng Hành, Tam Ngọc, Tam Kỳ, Quảng Nam"
type input "0335949539"
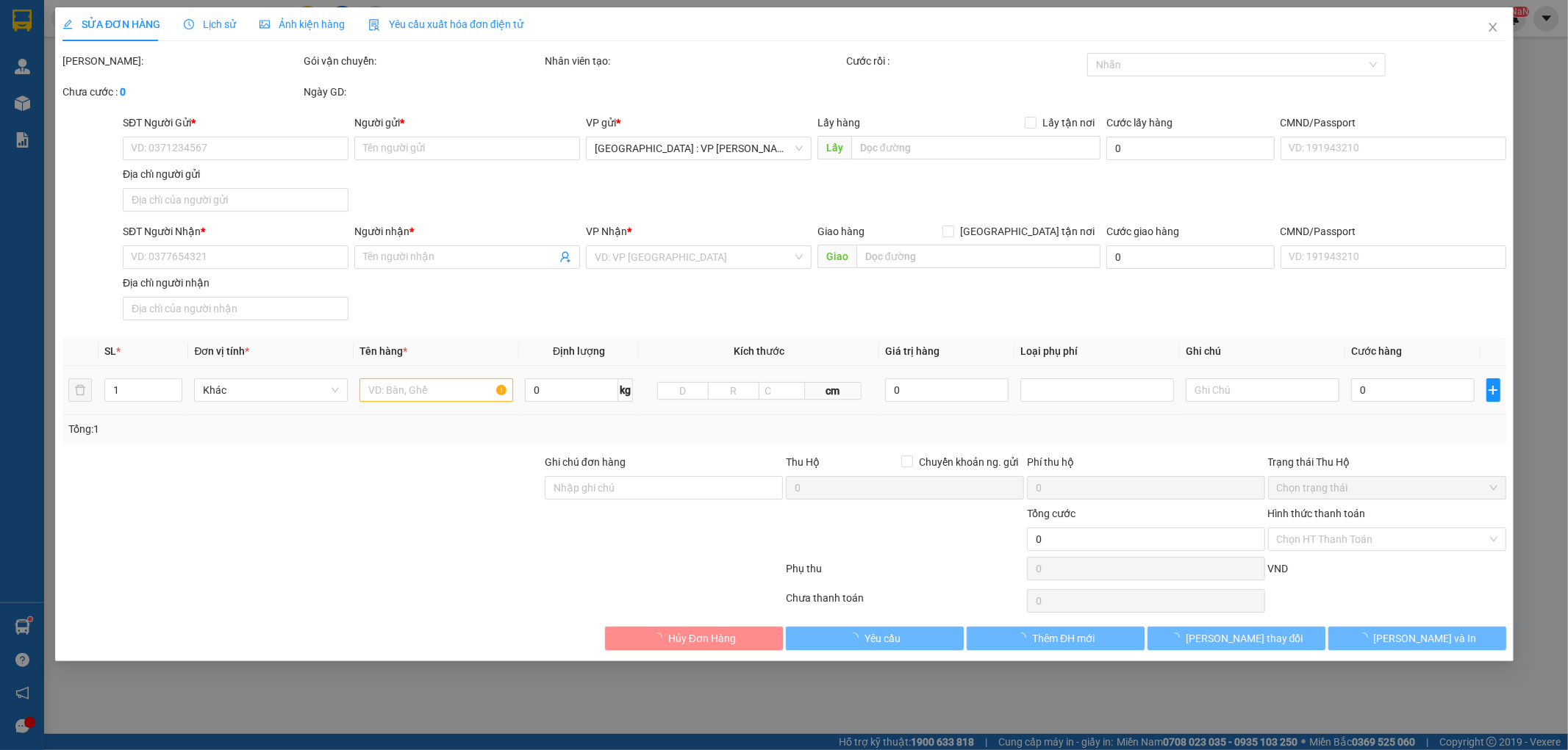
type input "Khánh Giang"
checkbox input "true"
type input "Chung cư Bcons Bee, hẻm 522 QL1K, Bình An, Dĩ An, Bình Dương"
type input "1.030.000"
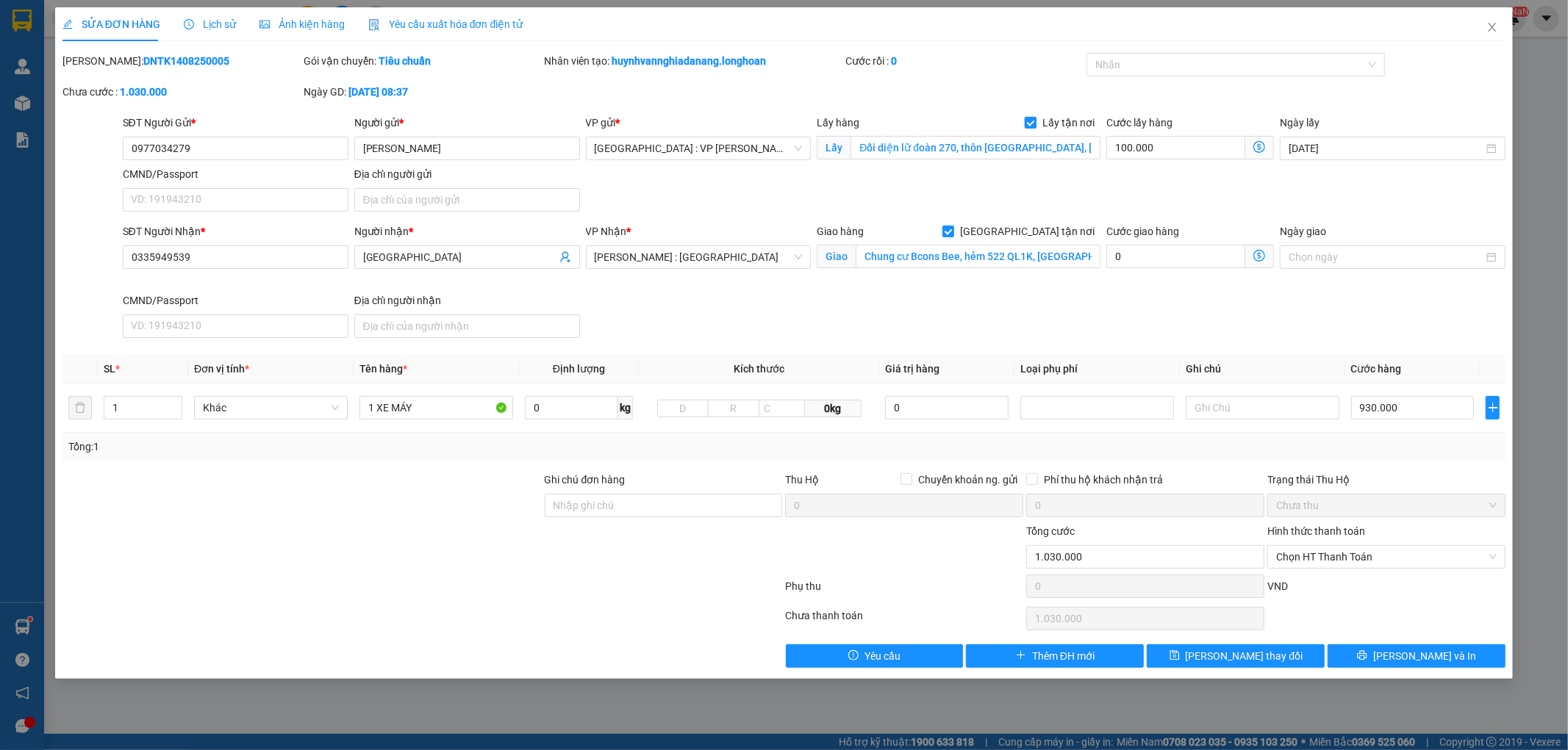
click at [1031, 128] on span at bounding box center [1031, 122] width 12 height 12
click at [1031, 128] on input "Lấy tận nơi" at bounding box center [1030, 121] width 10 height 10
checkbox input "false"
click at [1049, 140] on input "Đối diện lữ đoàn 270, thôn Đồng Hành, Tam Ngọc, Tam Kỳ, Quảng Nam" at bounding box center [975, 147] width 250 height 24
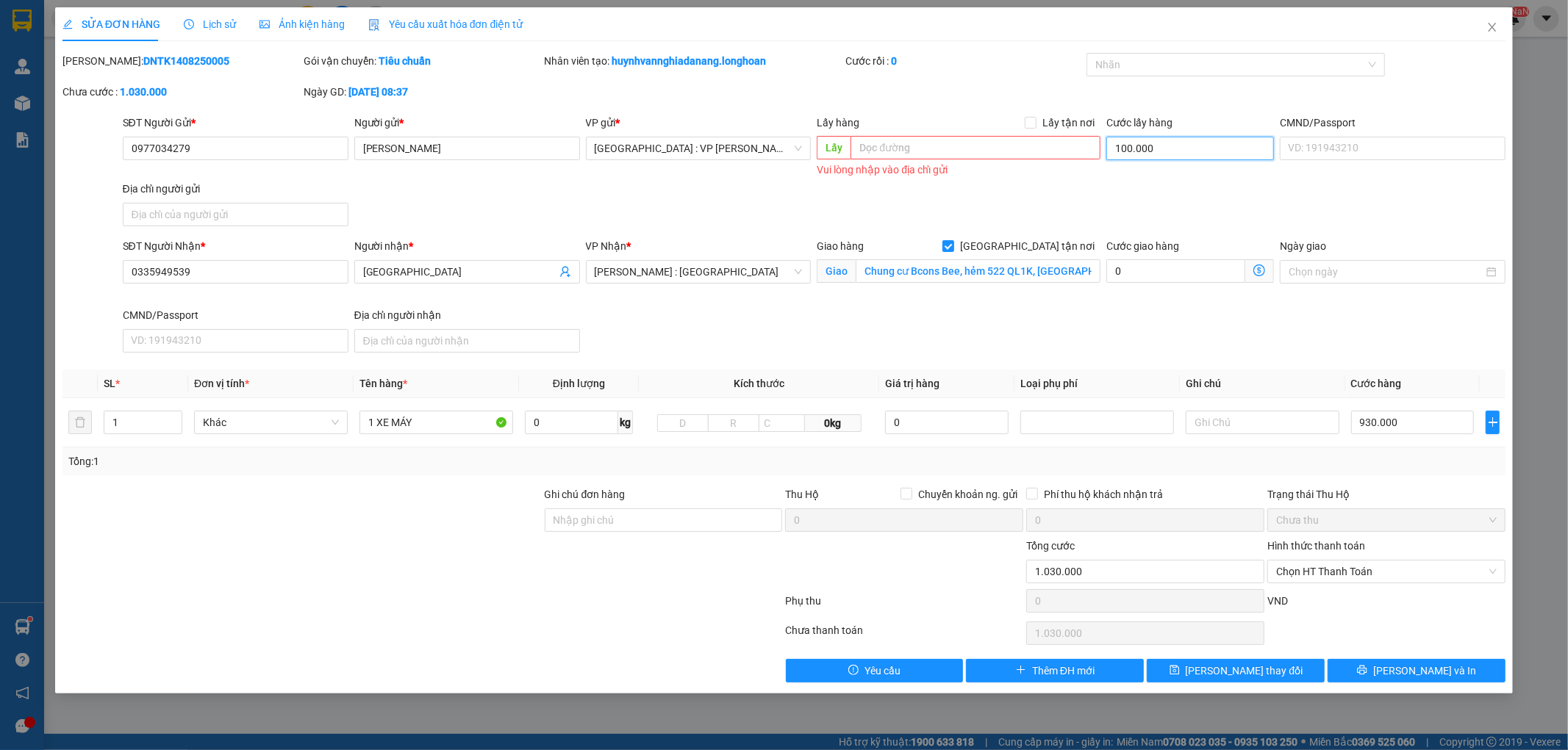
click at [1182, 142] on input "100.000" at bounding box center [1190, 148] width 167 height 24
type input "930.000"
type input "0"
click at [1251, 669] on span "Lưu thay đổi" at bounding box center [1244, 671] width 118 height 16
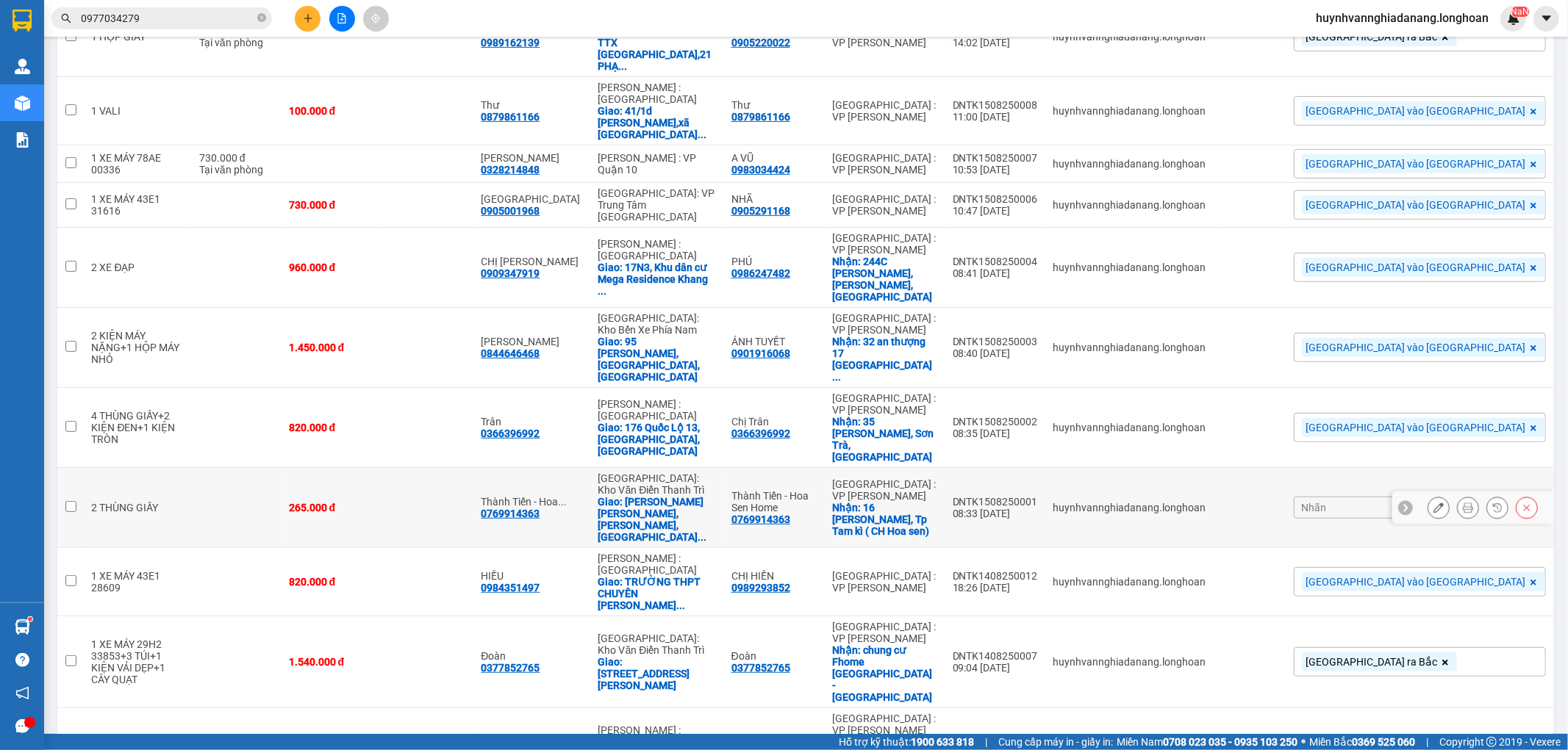
scroll to position [531, 0]
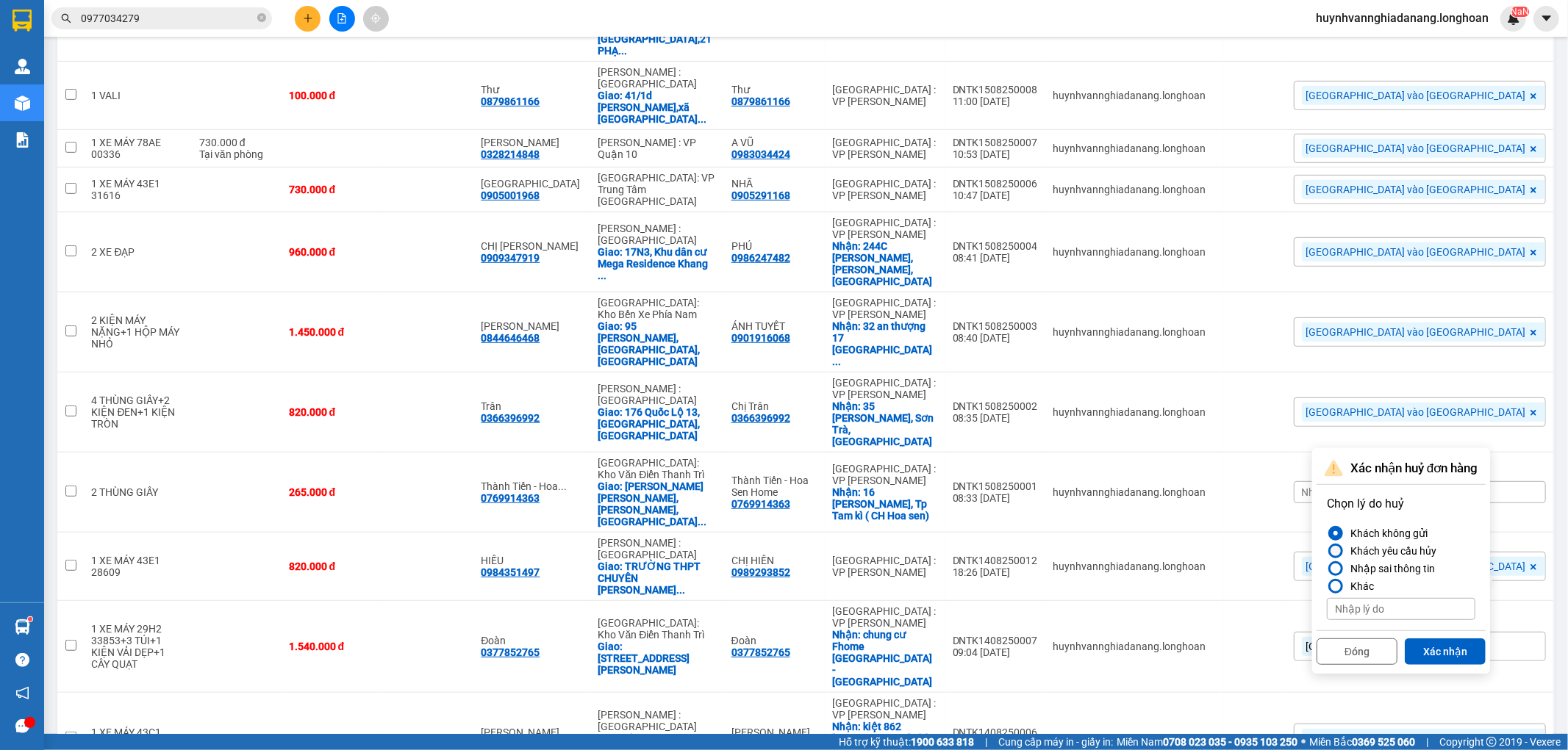
click at [1336, 548] on div at bounding box center [1335, 551] width 10 height 10
click at [1326, 551] on input "Khách yêu cầu hủy" at bounding box center [1326, 551] width 0 height 0
click at [1446, 650] on button "Xác nhận" at bounding box center [1445, 651] width 81 height 26
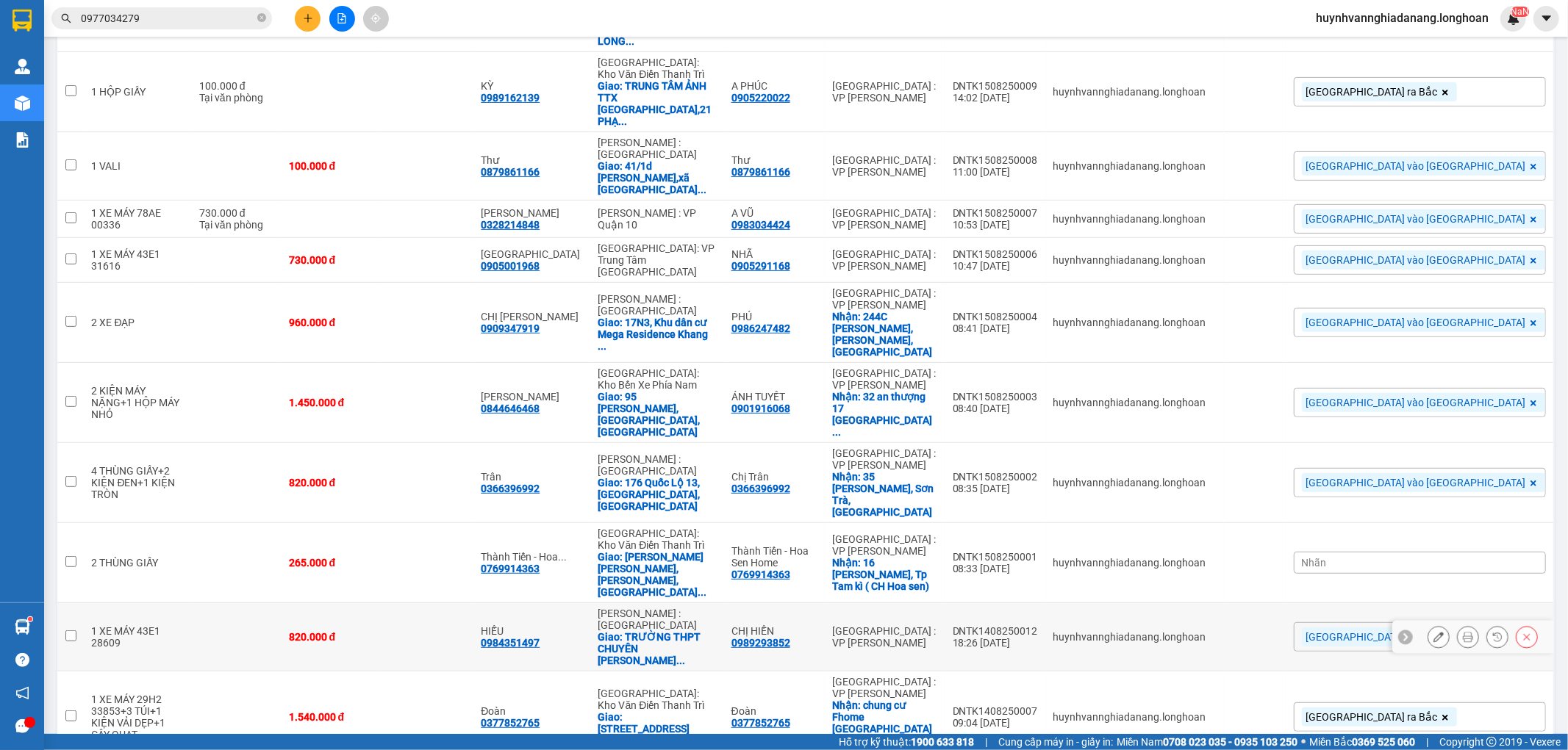
scroll to position [463, 0]
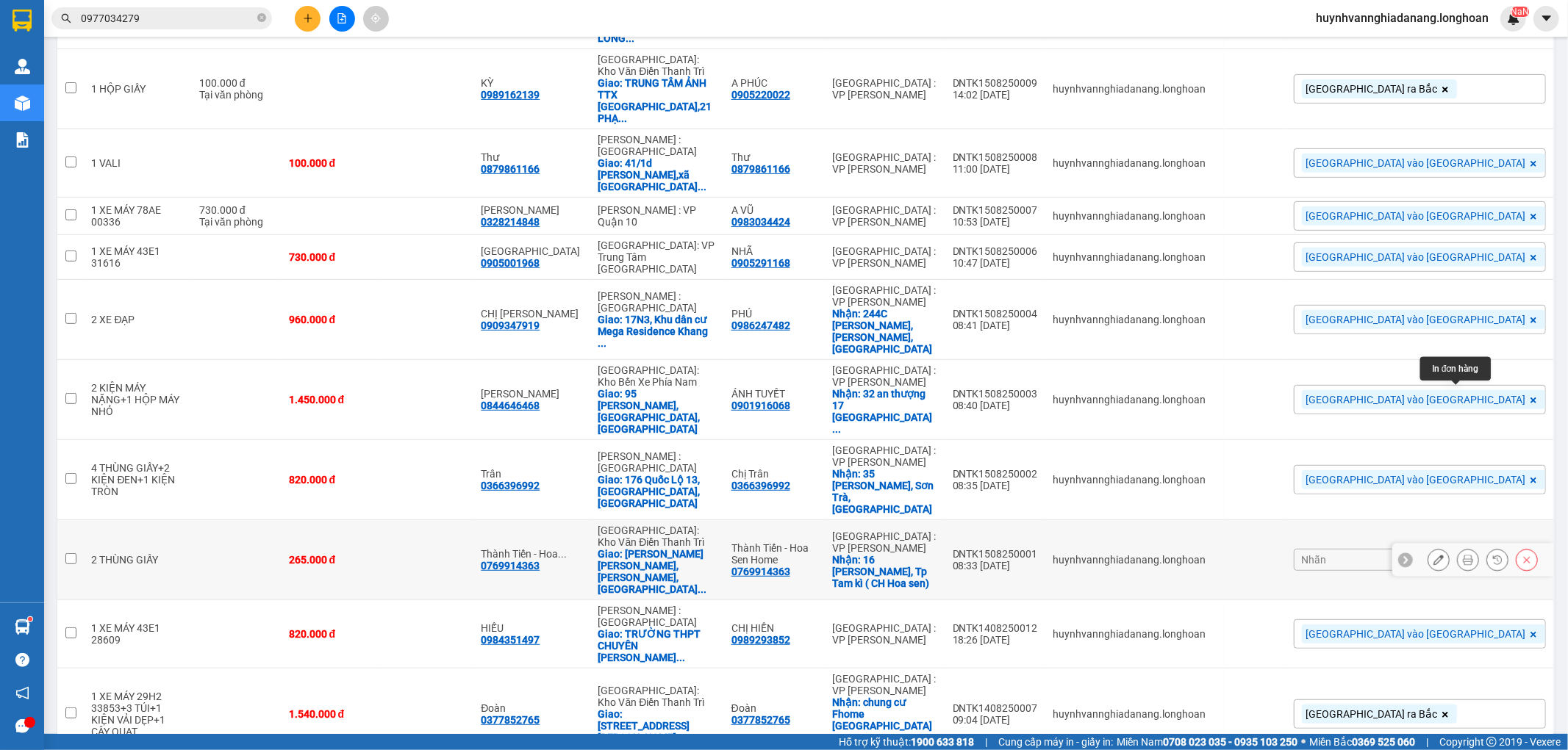
click at [1463, 555] on icon at bounding box center [1468, 559] width 10 height 10
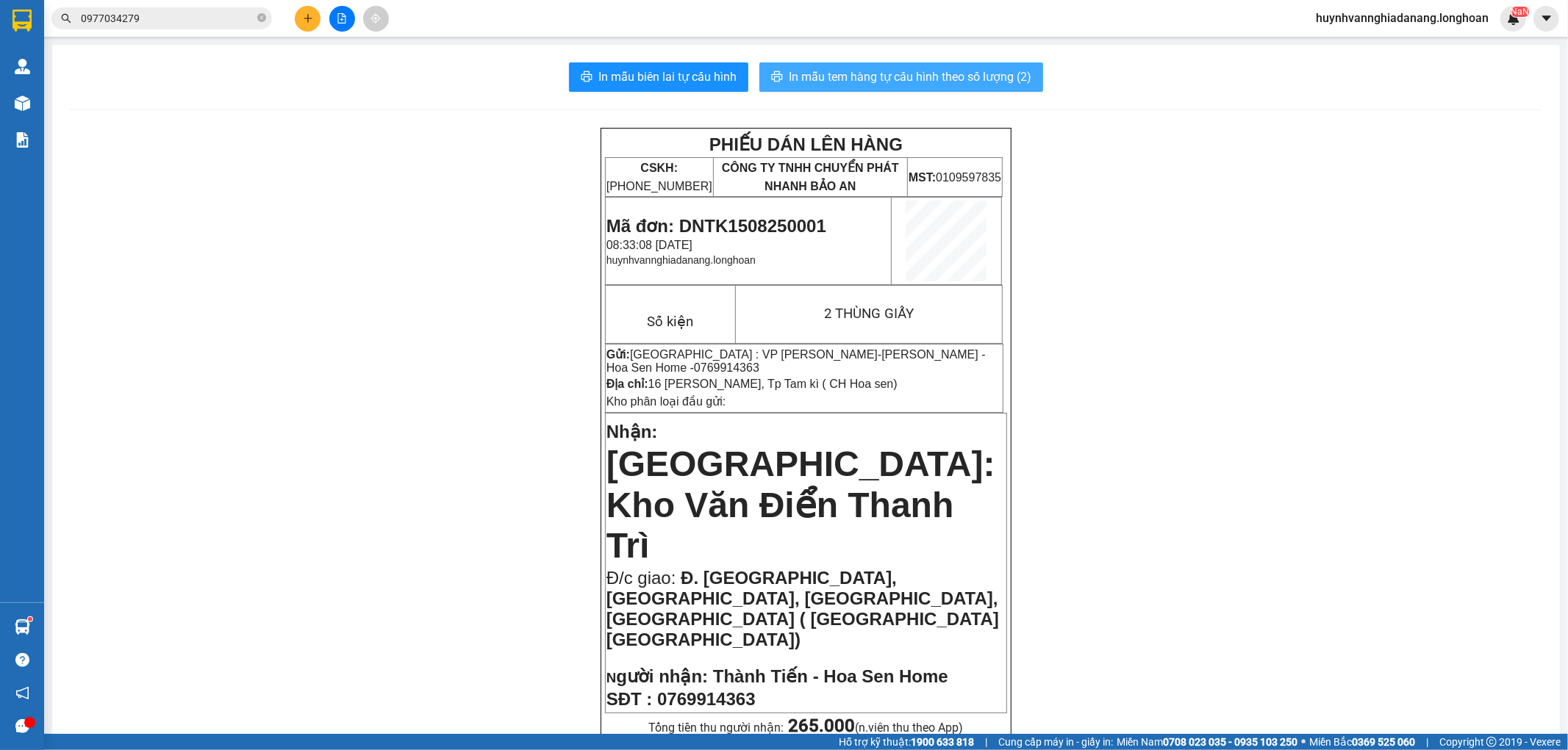
click at [908, 76] on span "In mẫu tem hàng tự cấu hình theo số lượng (2)" at bounding box center [910, 77] width 242 height 18
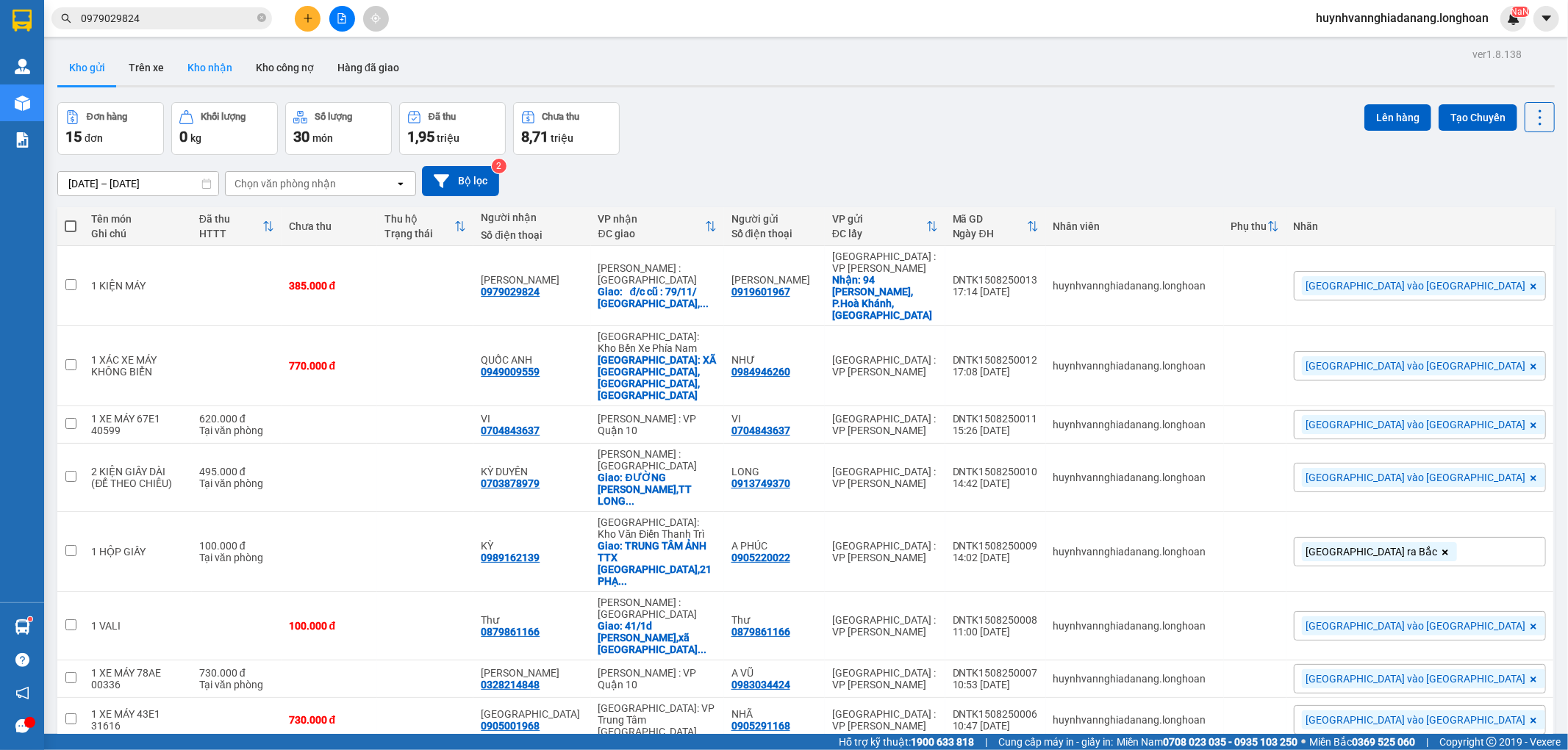
click at [210, 75] on button "Kho nhận" at bounding box center [210, 67] width 69 height 35
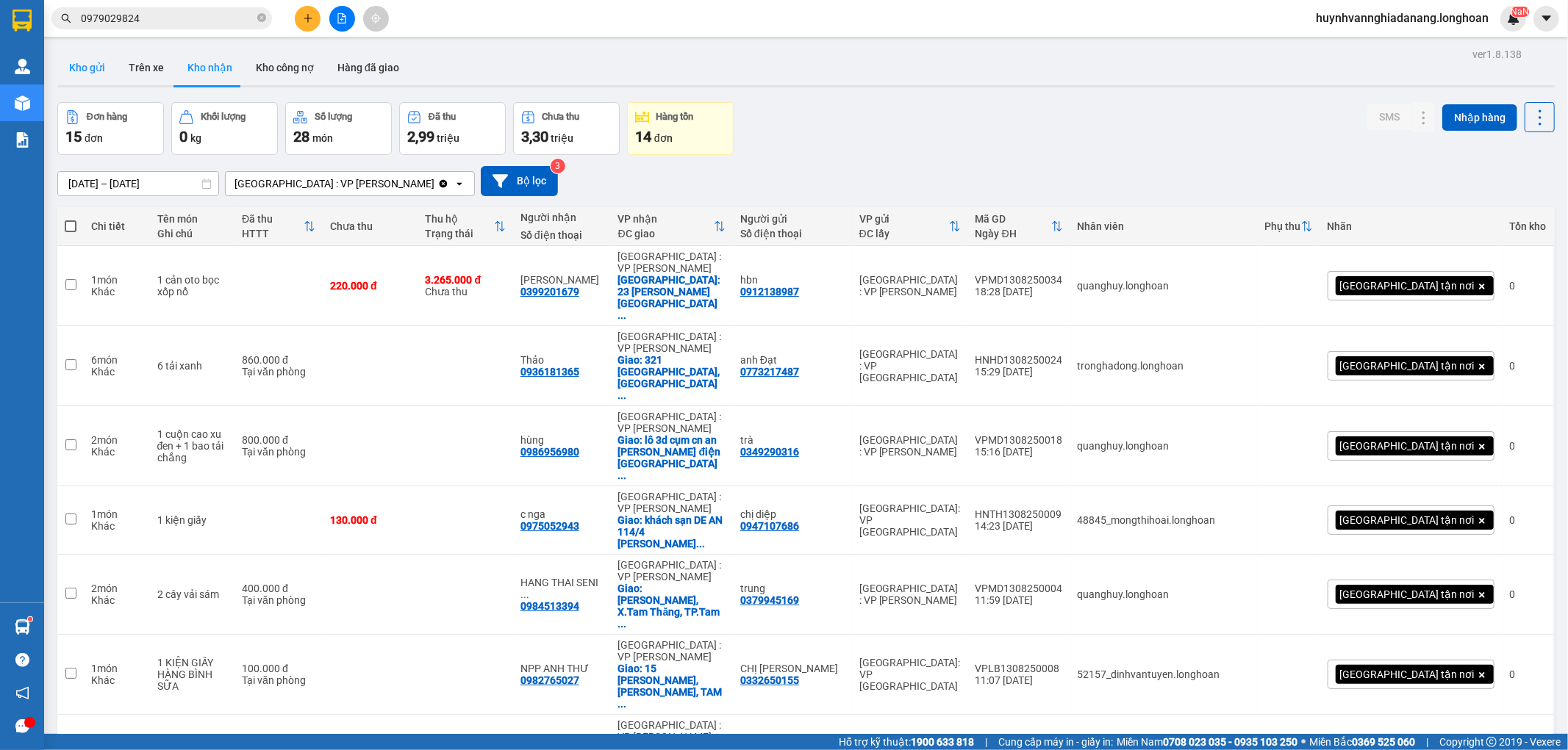
click at [81, 64] on button "Kho gửi" at bounding box center [87, 67] width 60 height 35
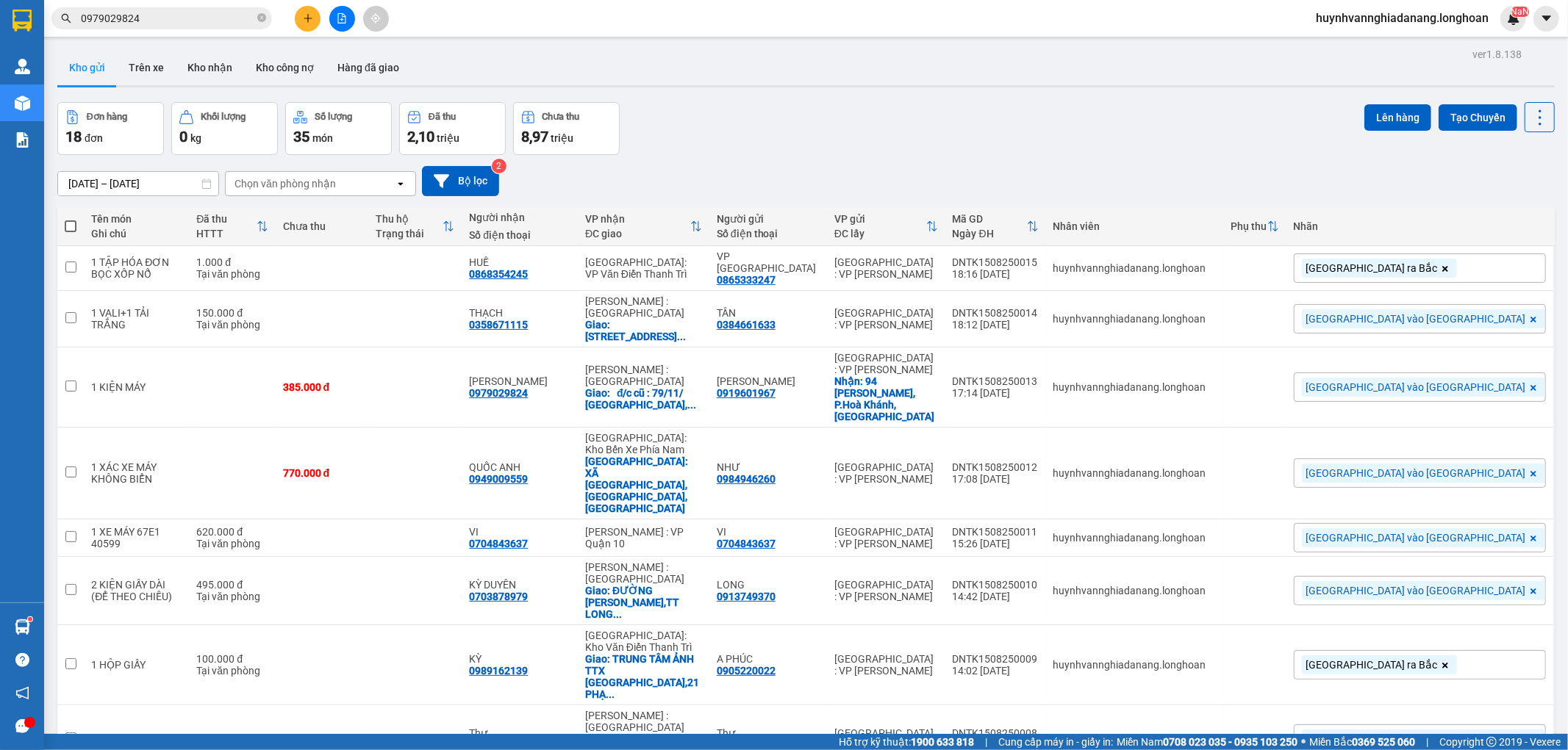
click at [202, 76] on button "Kho nhận" at bounding box center [210, 67] width 69 height 35
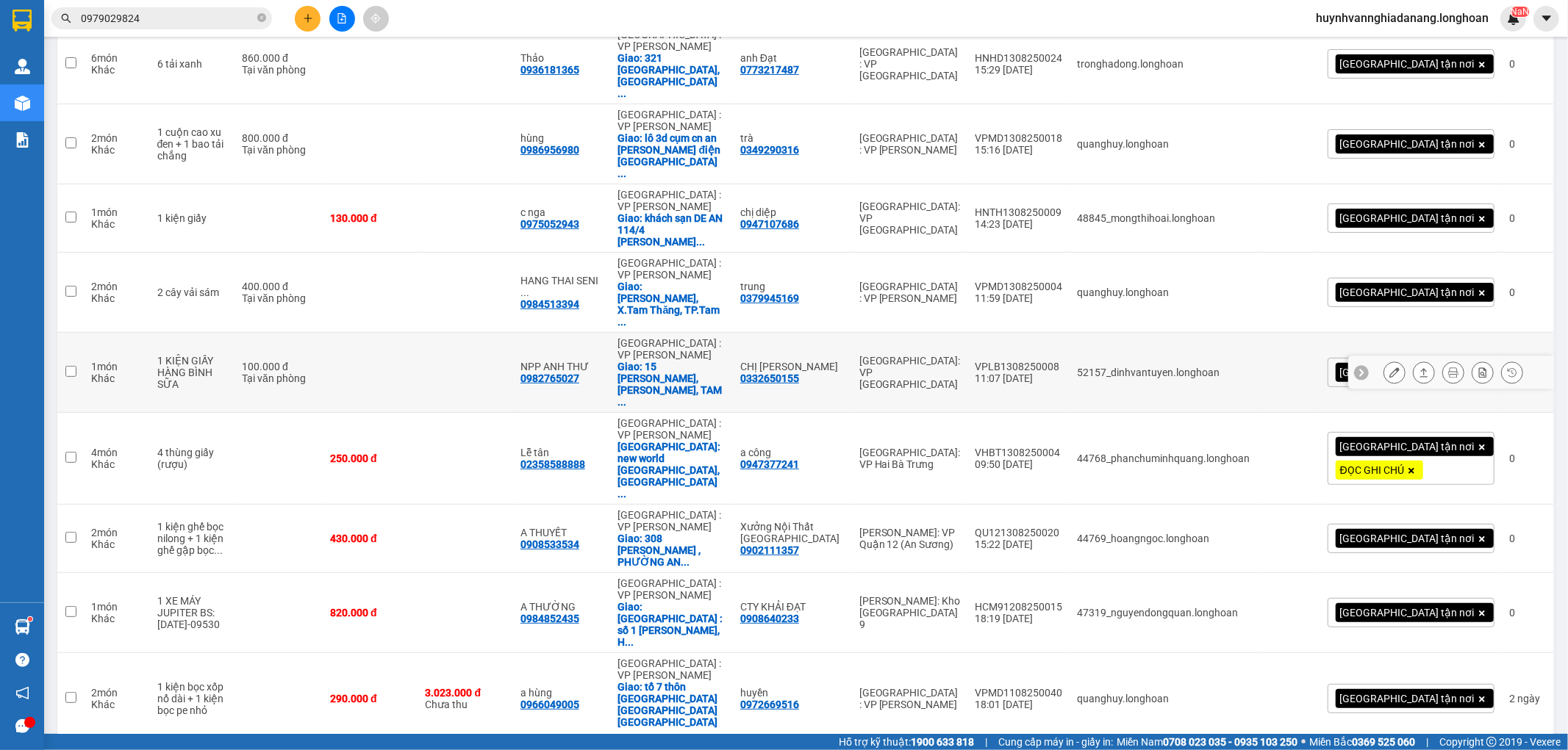
scroll to position [327, 0]
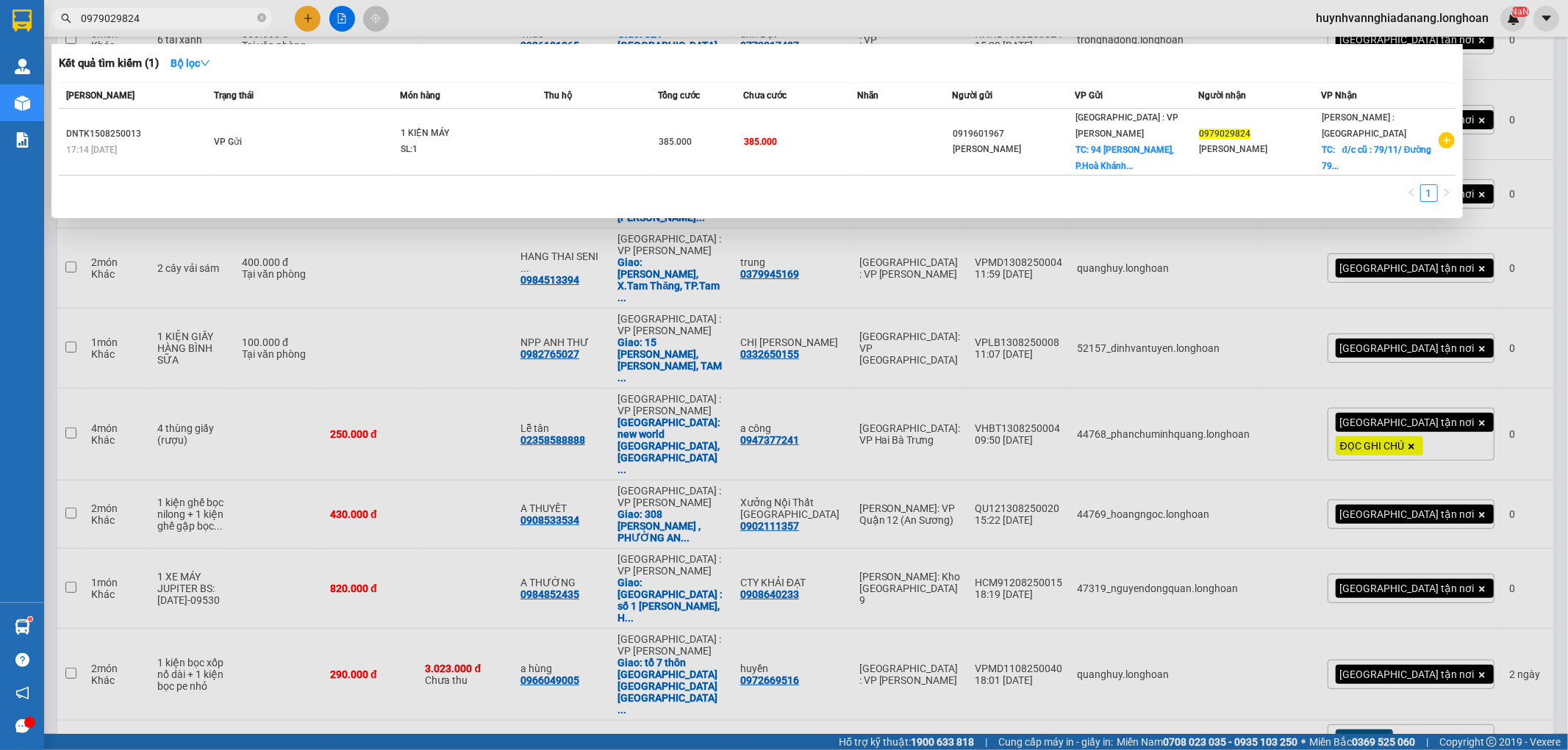
click at [243, 15] on input "0979029824" at bounding box center [167, 18] width 174 height 16
drag, startPoint x: 270, startPoint y: 17, endPoint x: 261, endPoint y: 17, distance: 9.0
click at [269, 17] on span "0979029824" at bounding box center [162, 18] width 221 height 22
click at [261, 17] on icon "close-circle" at bounding box center [261, 18] width 9 height 9
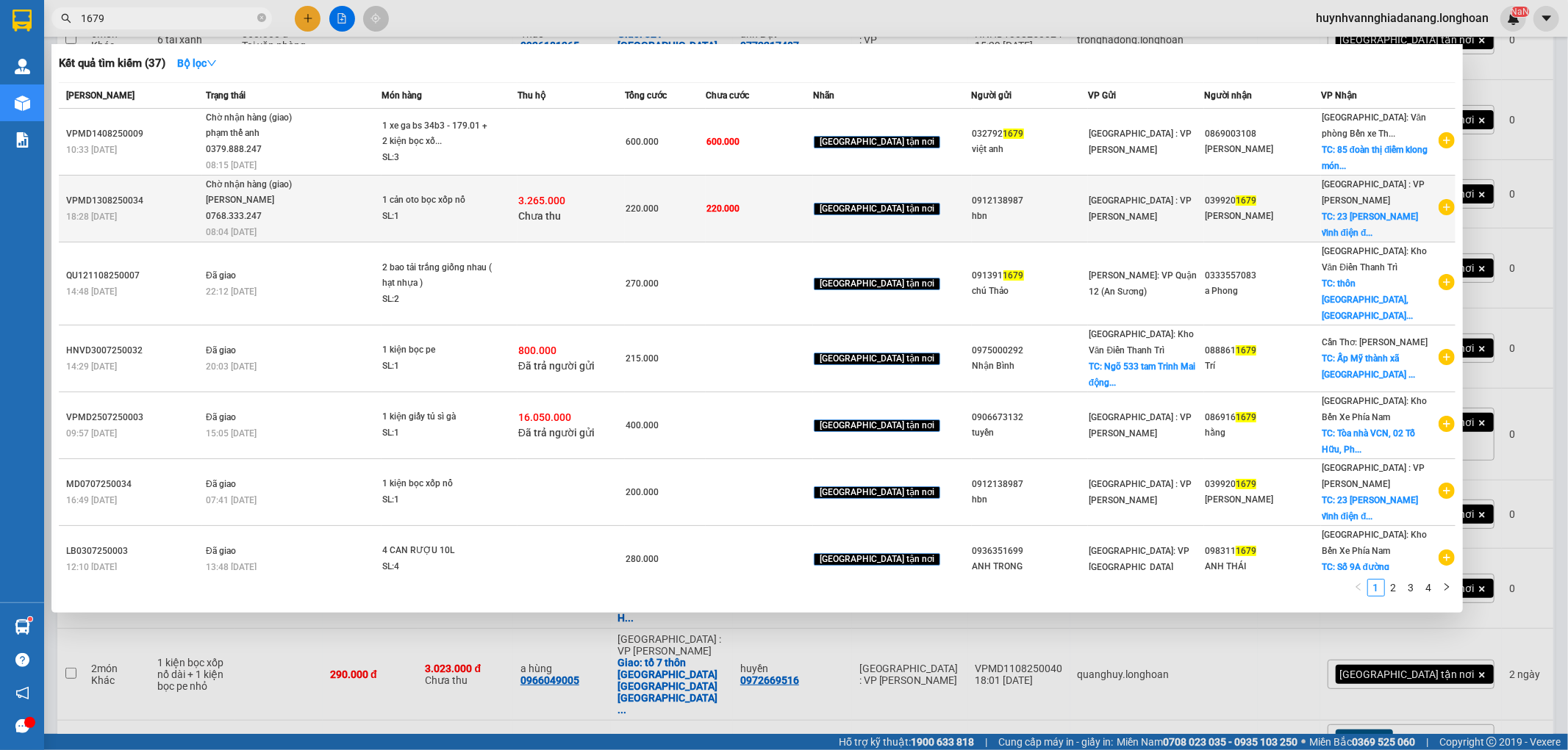
type input "1679"
click at [672, 205] on div "220.000" at bounding box center [665, 209] width 80 height 16
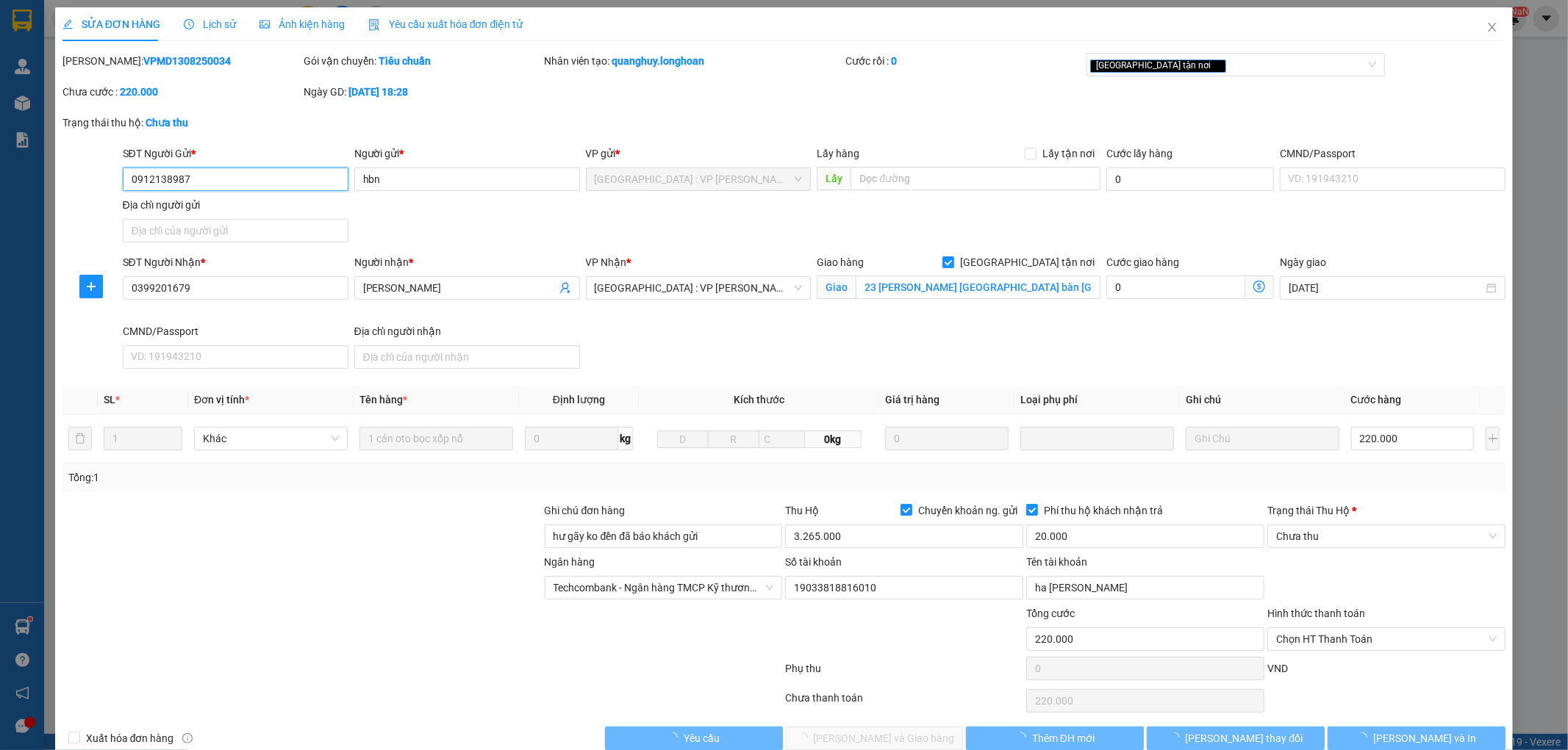
type input "0912138987"
type input "hbn"
type input "0399201679"
type input "[PERSON_NAME]"
checkbox input "true"
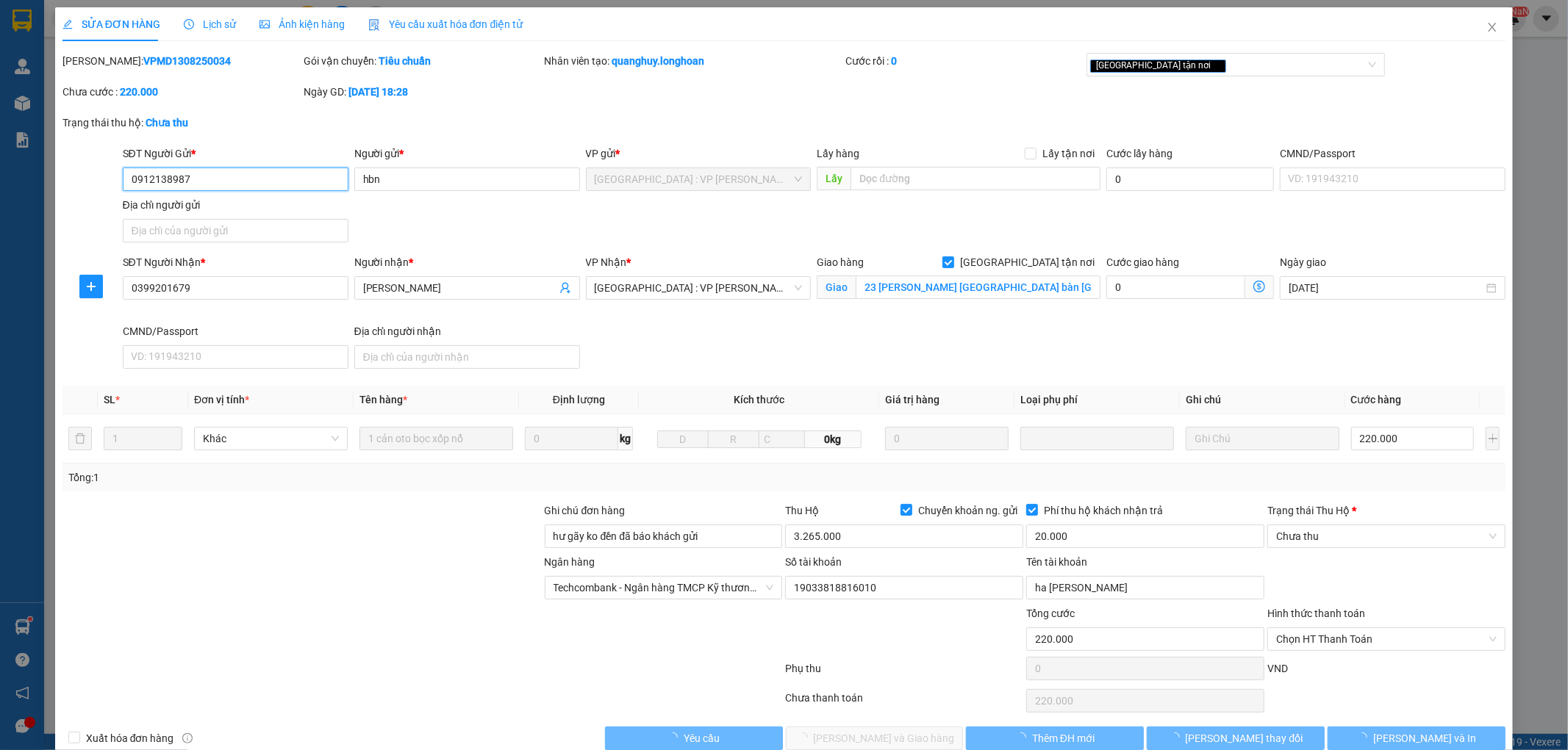
type input "23 [PERSON_NAME] [GEOGRAPHIC_DATA] bàn [GEOGRAPHIC_DATA]"
type input "hư gãy ko đền đã báo khách gửi"
type input "220.000"
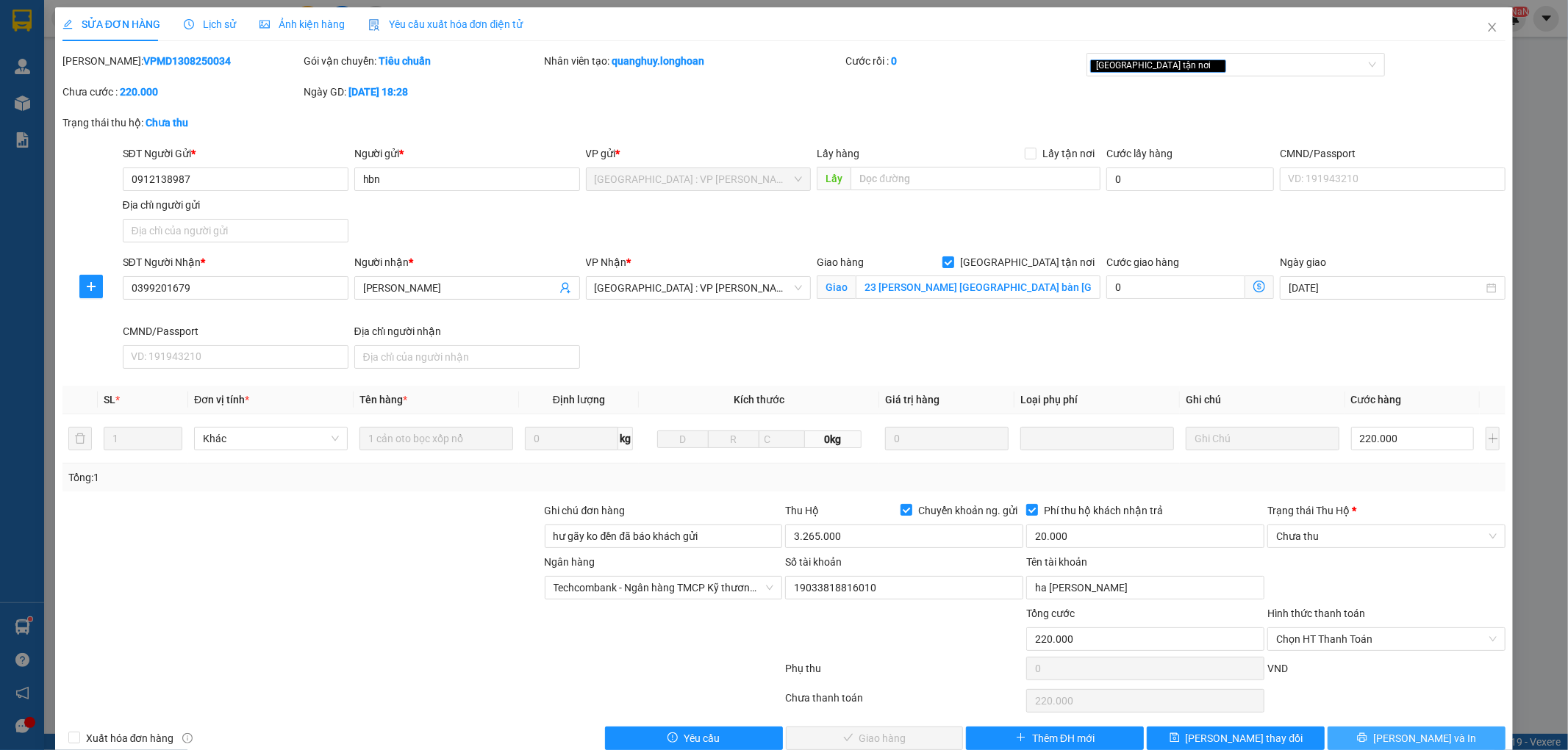
click at [1404, 739] on span "[PERSON_NAME] và In" at bounding box center [1425, 739] width 103 height 16
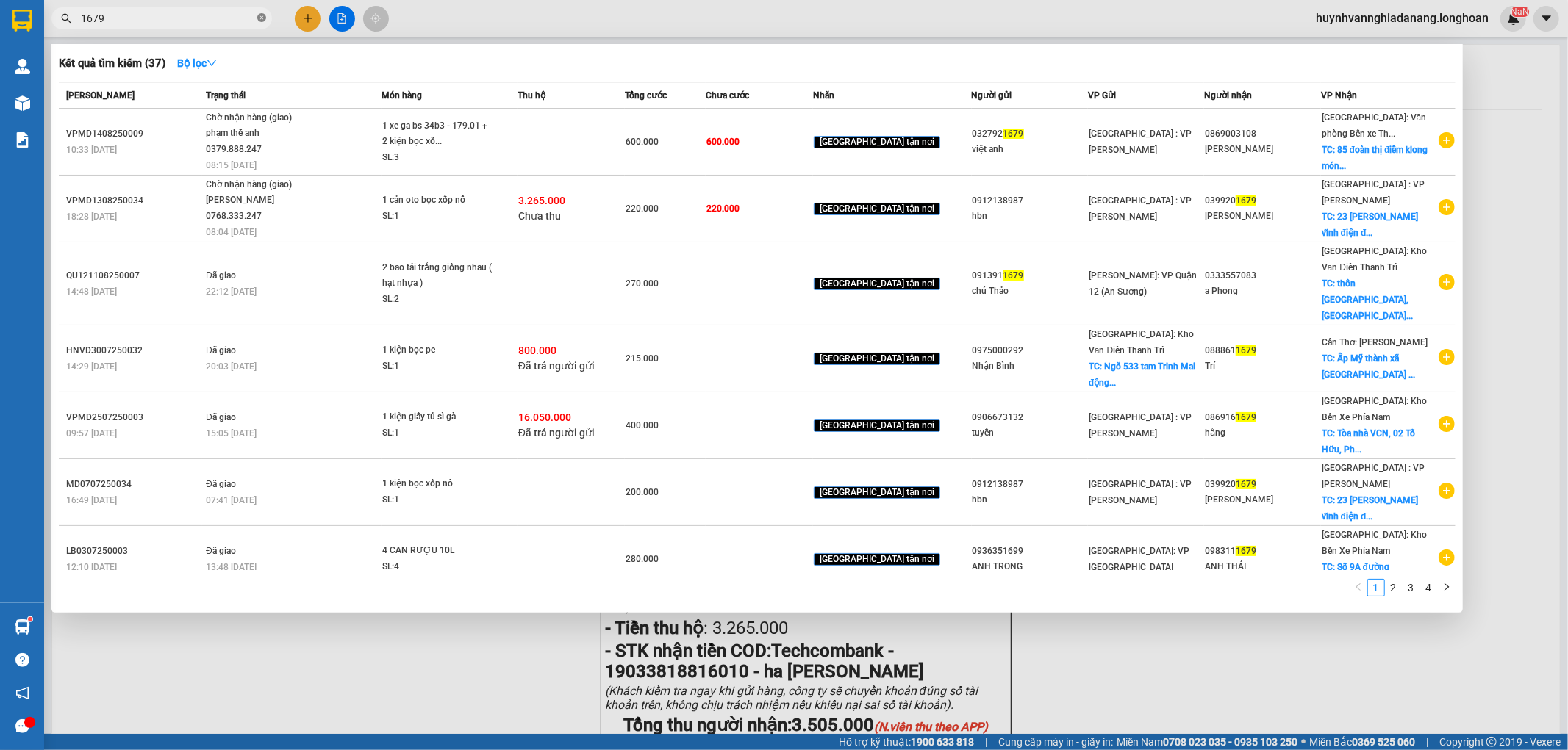
click at [263, 20] on icon "close-circle" at bounding box center [261, 18] width 9 height 9
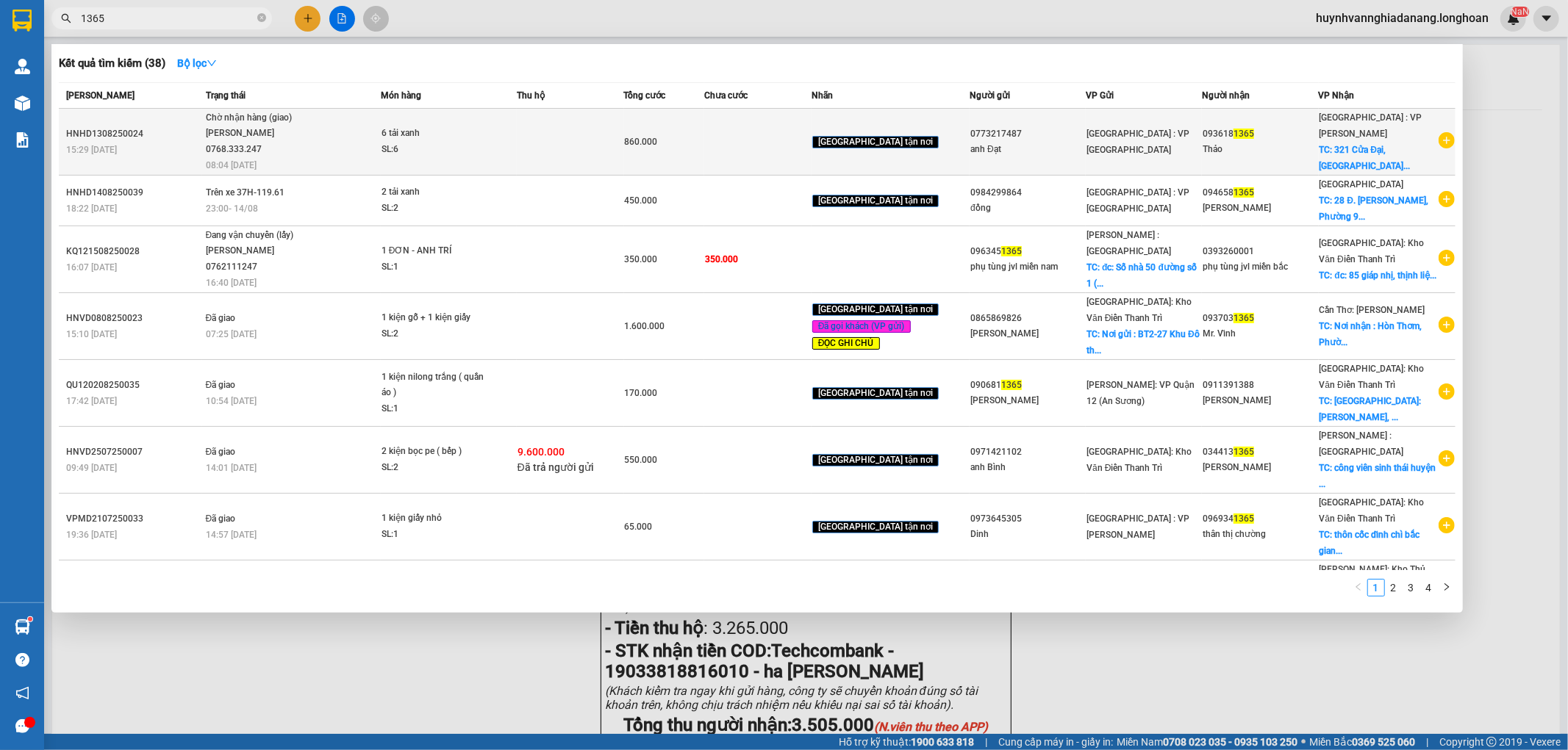
type input "1365"
click at [604, 146] on td at bounding box center [570, 142] width 108 height 67
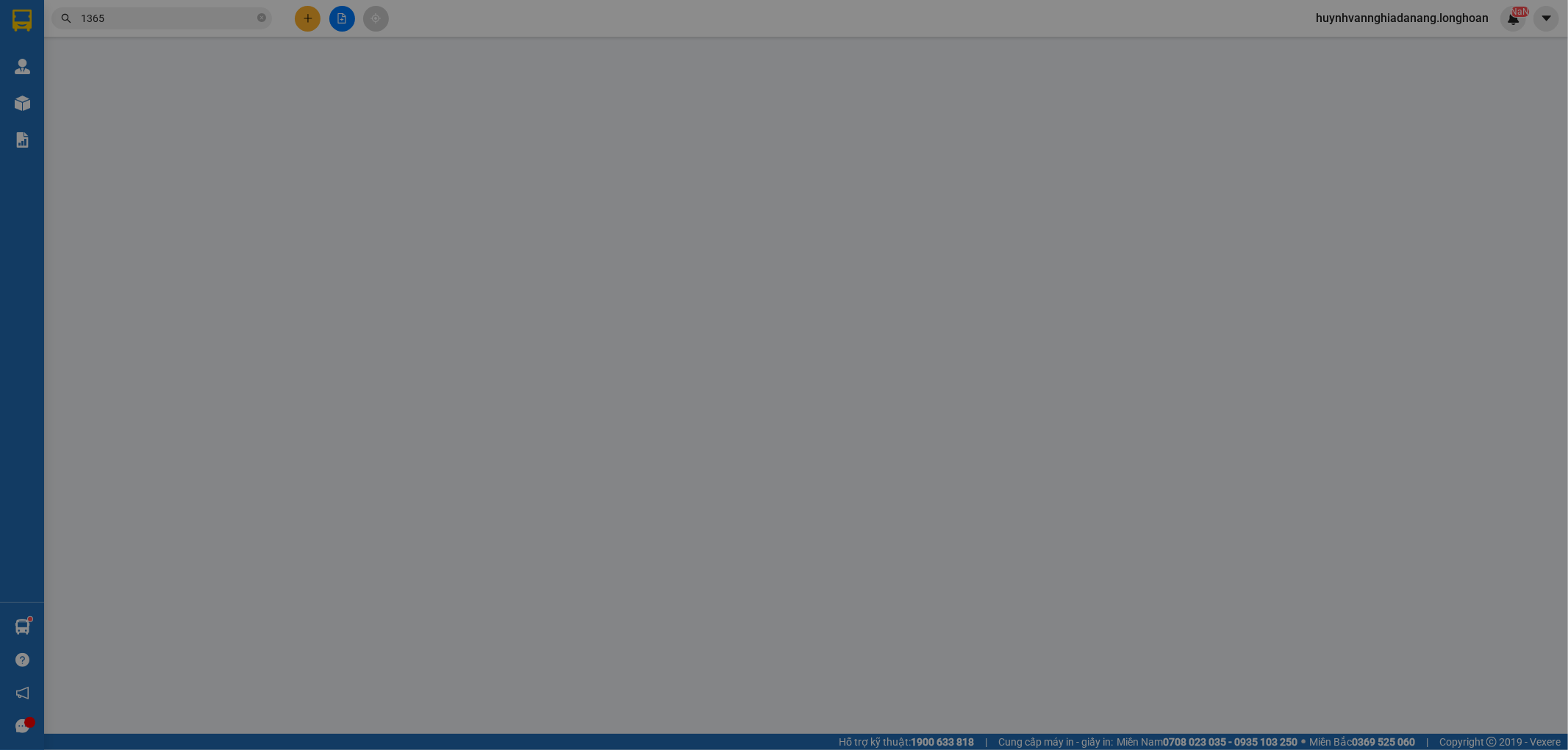
type input "0773217487"
type input "anh Đạt"
type input "0936181365"
type input "Thảo"
checkbox input "true"
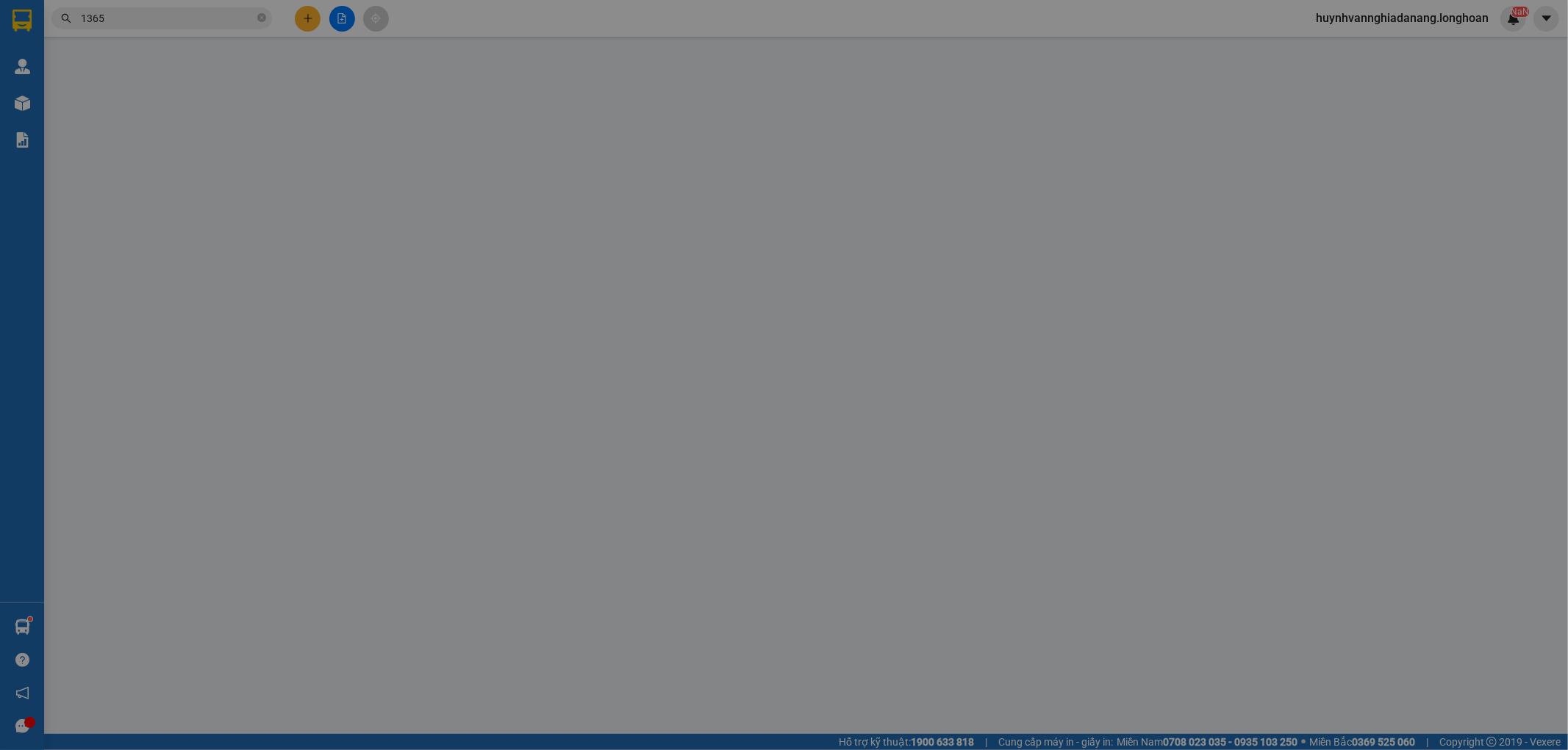
type input "321 [GEOGRAPHIC_DATA], [GEOGRAPHIC_DATA], [GEOGRAPHIC_DATA]"
type input "860.000"
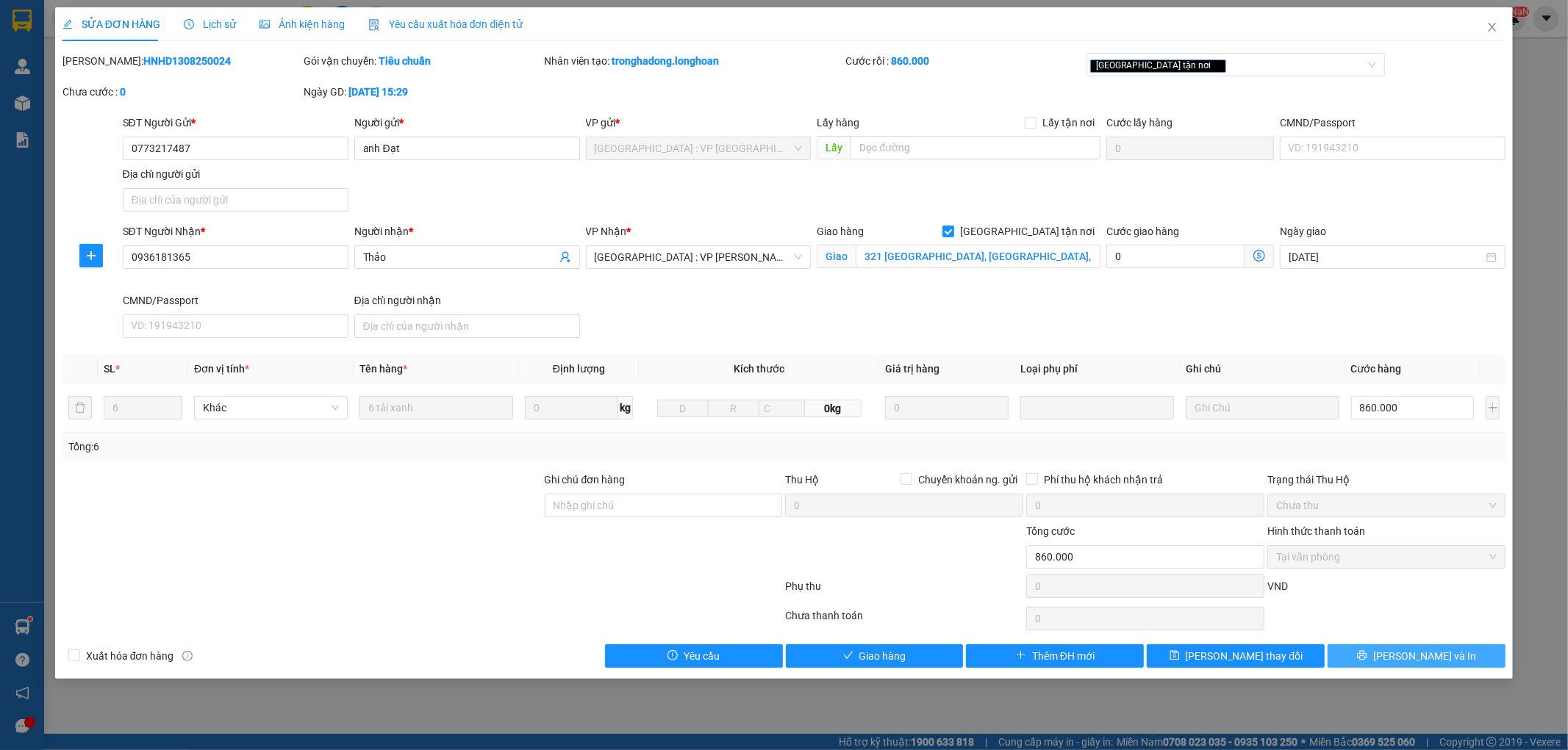
click at [1367, 656] on icon "printer" at bounding box center [1362, 655] width 10 height 10
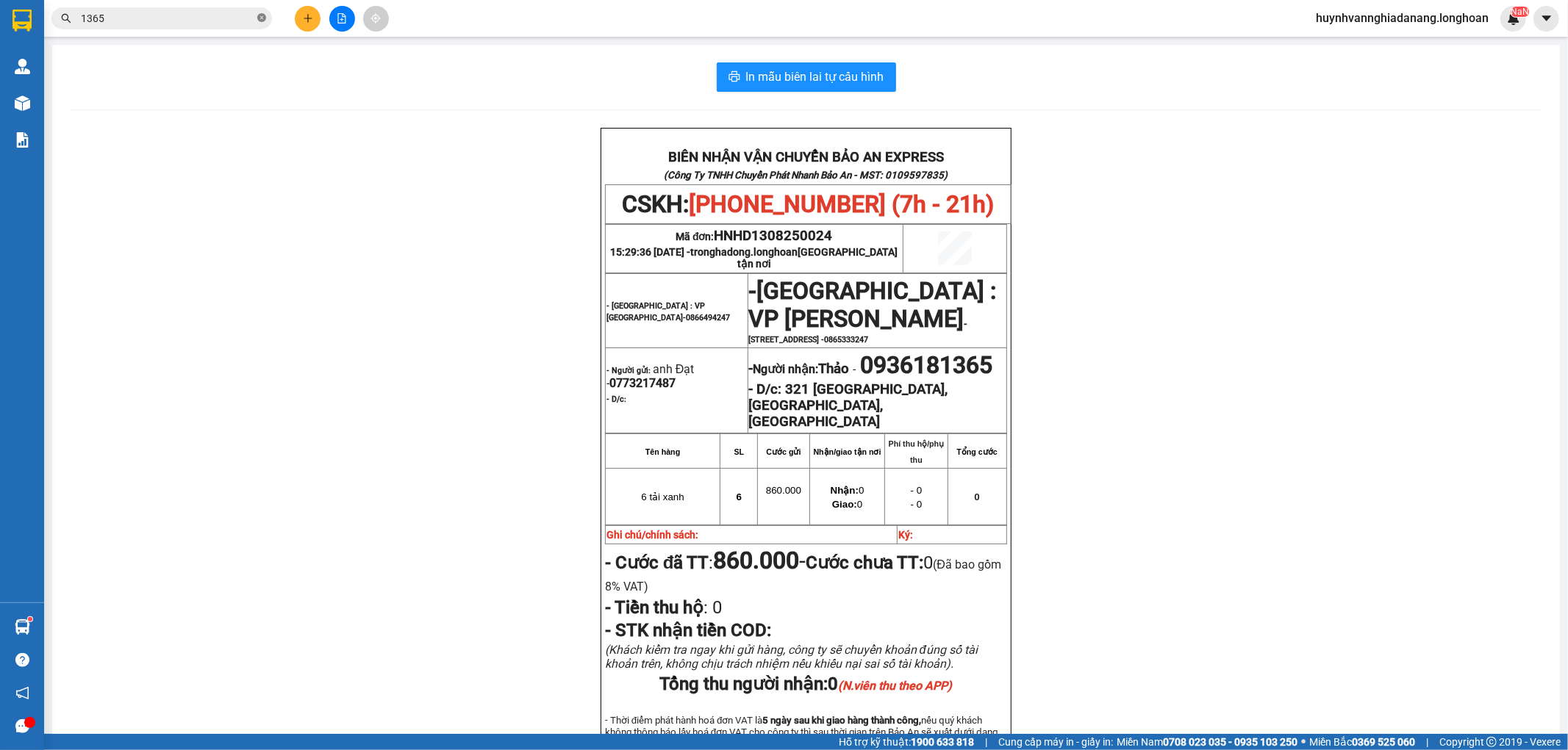
click at [261, 19] on icon "close-circle" at bounding box center [261, 18] width 9 height 9
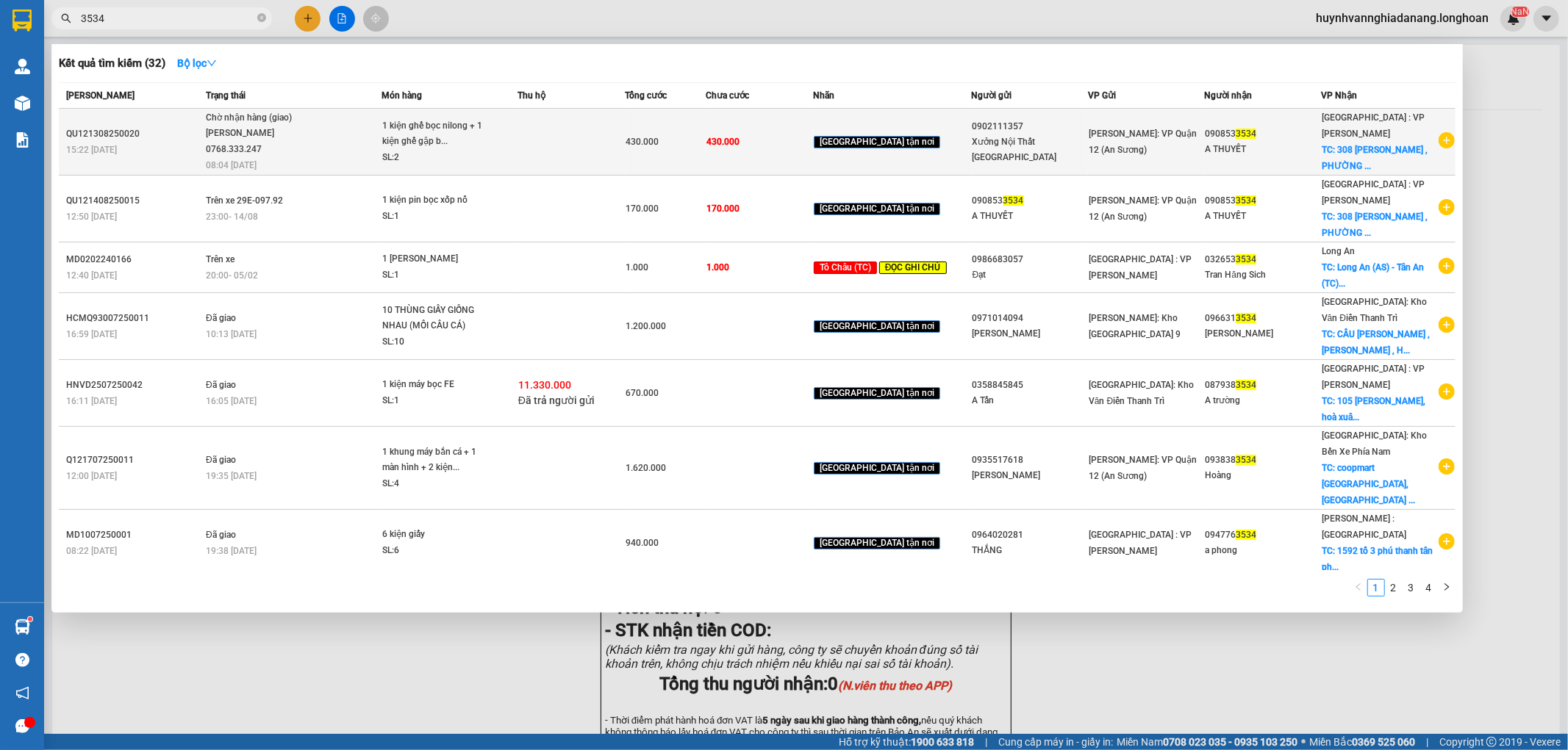
type input "3534"
click at [584, 156] on td at bounding box center [571, 142] width 108 height 67
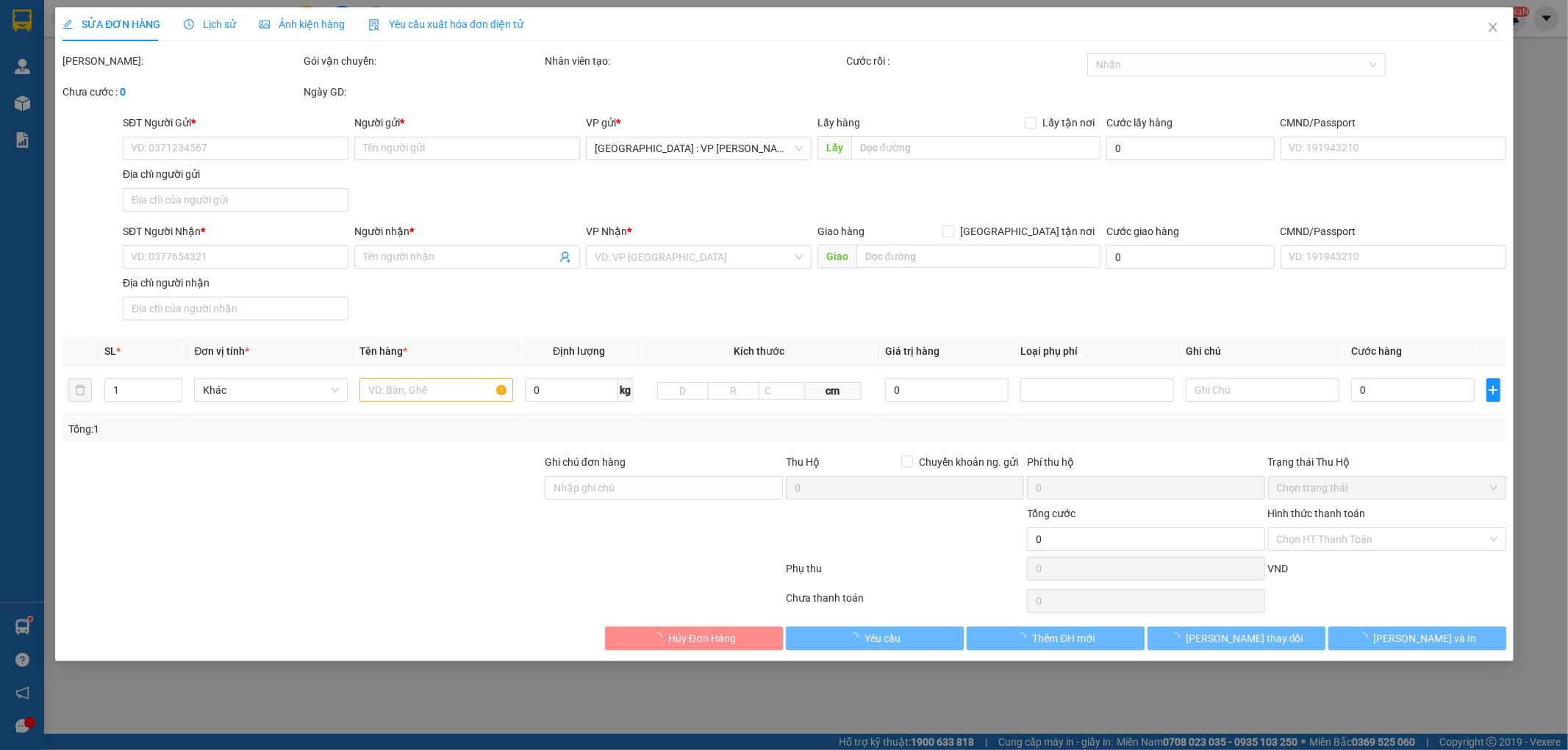
type input "0902111357"
type input "Xưởng Nội Thất [GEOGRAPHIC_DATA]"
type input "0908533534"
type input "A THUYẾT"
checkbox input "true"
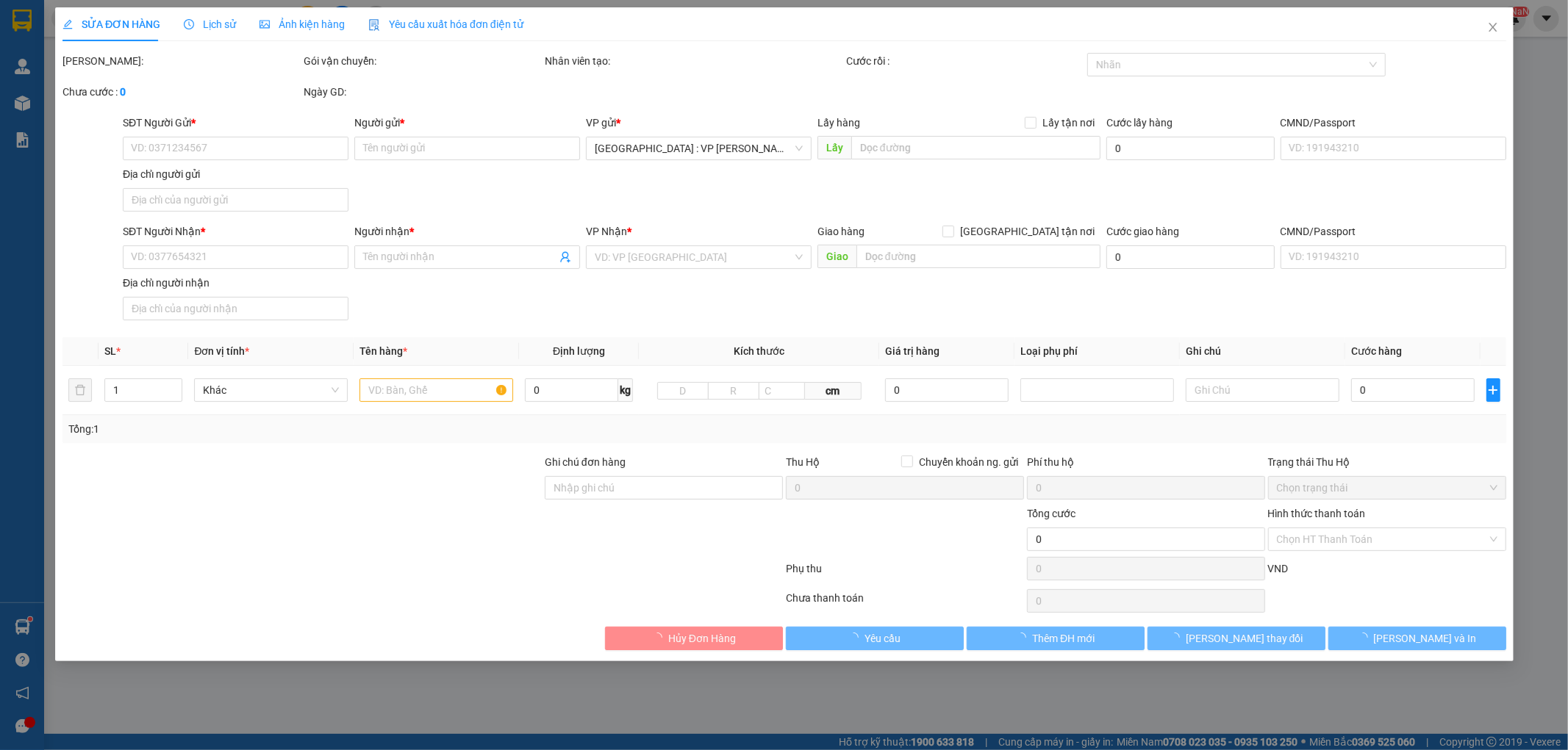
type input "[GEOGRAPHIC_DATA][PERSON_NAME] , [GEOGRAPHIC_DATA] ,[GEOGRAPHIC_DATA]"
type input "nhận theo kiện - hư hỏng ko chịu trách nhiệm"
type input "430.000"
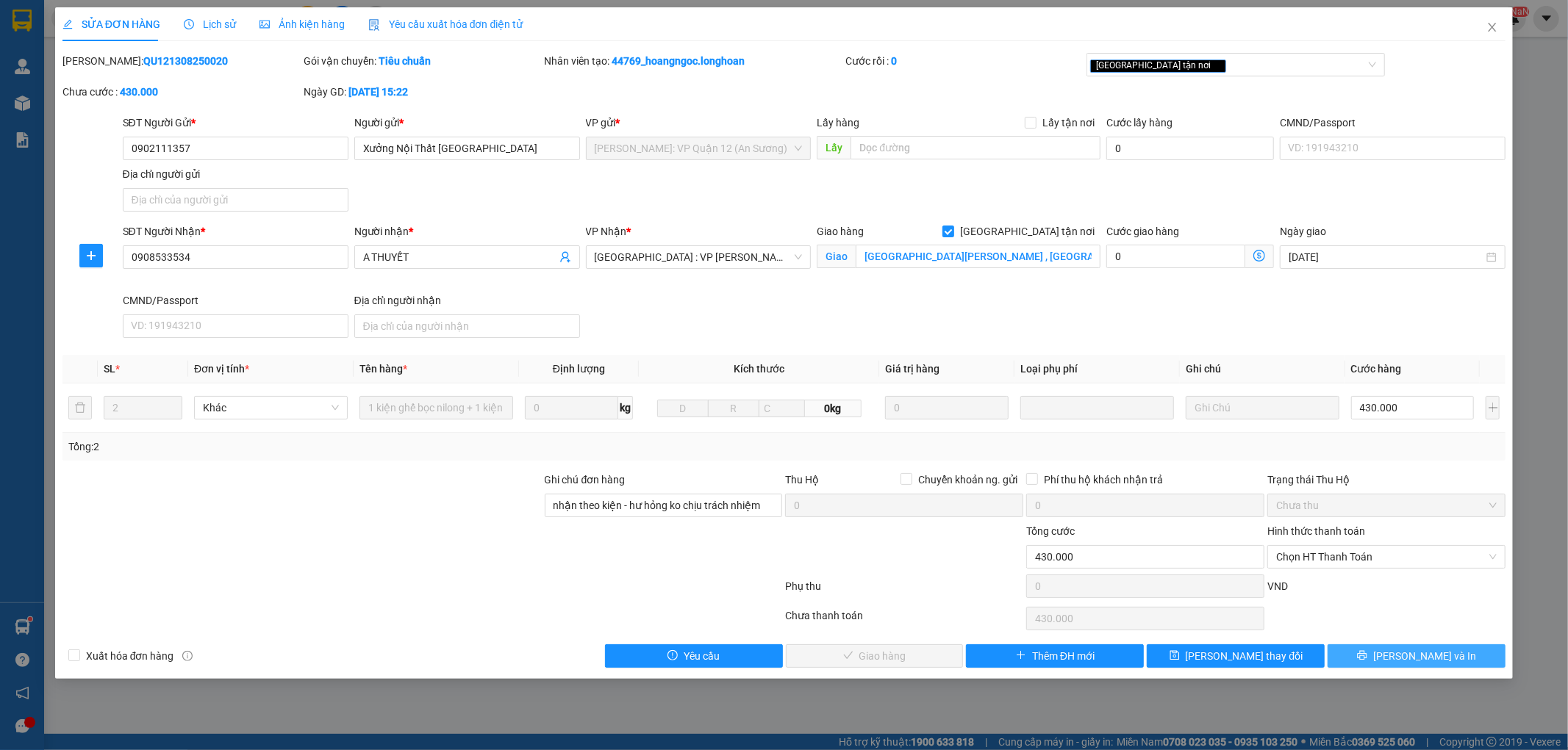
click at [1391, 664] on button "[PERSON_NAME] và In" at bounding box center [1416, 656] width 178 height 24
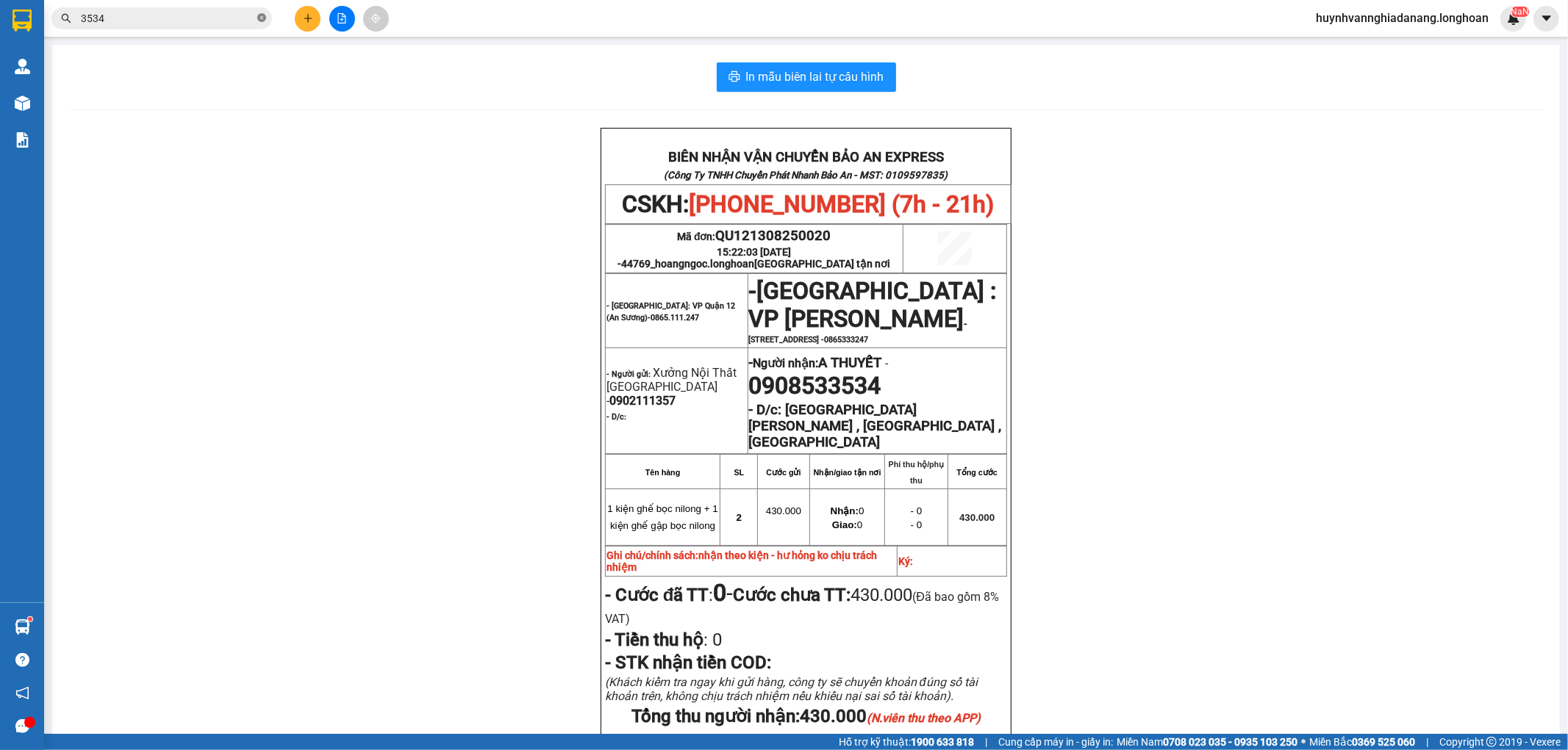
click at [261, 17] on icon "close-circle" at bounding box center [261, 18] width 9 height 9
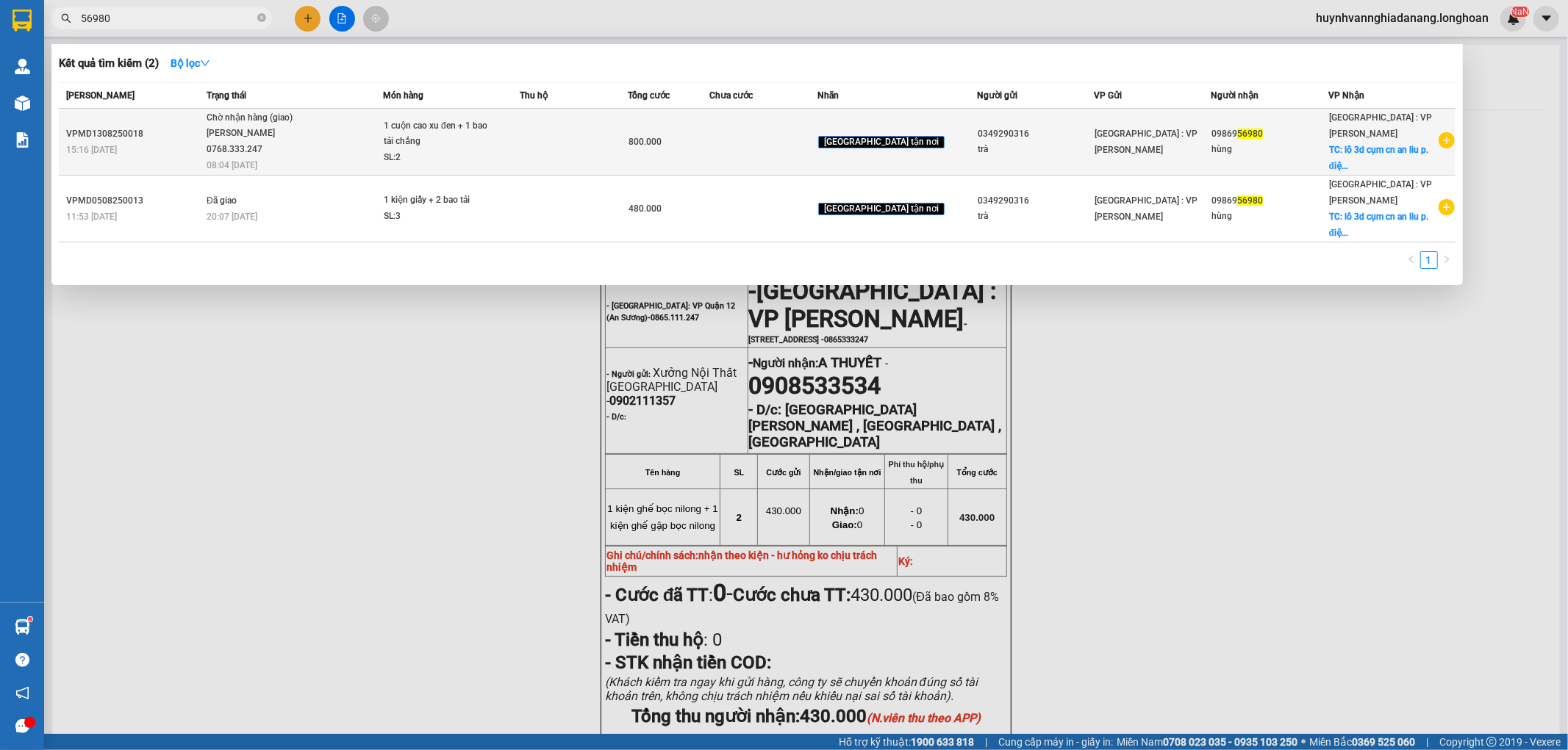
type input "56980"
click at [494, 150] on div "SL: 2" at bounding box center [439, 158] width 110 height 16
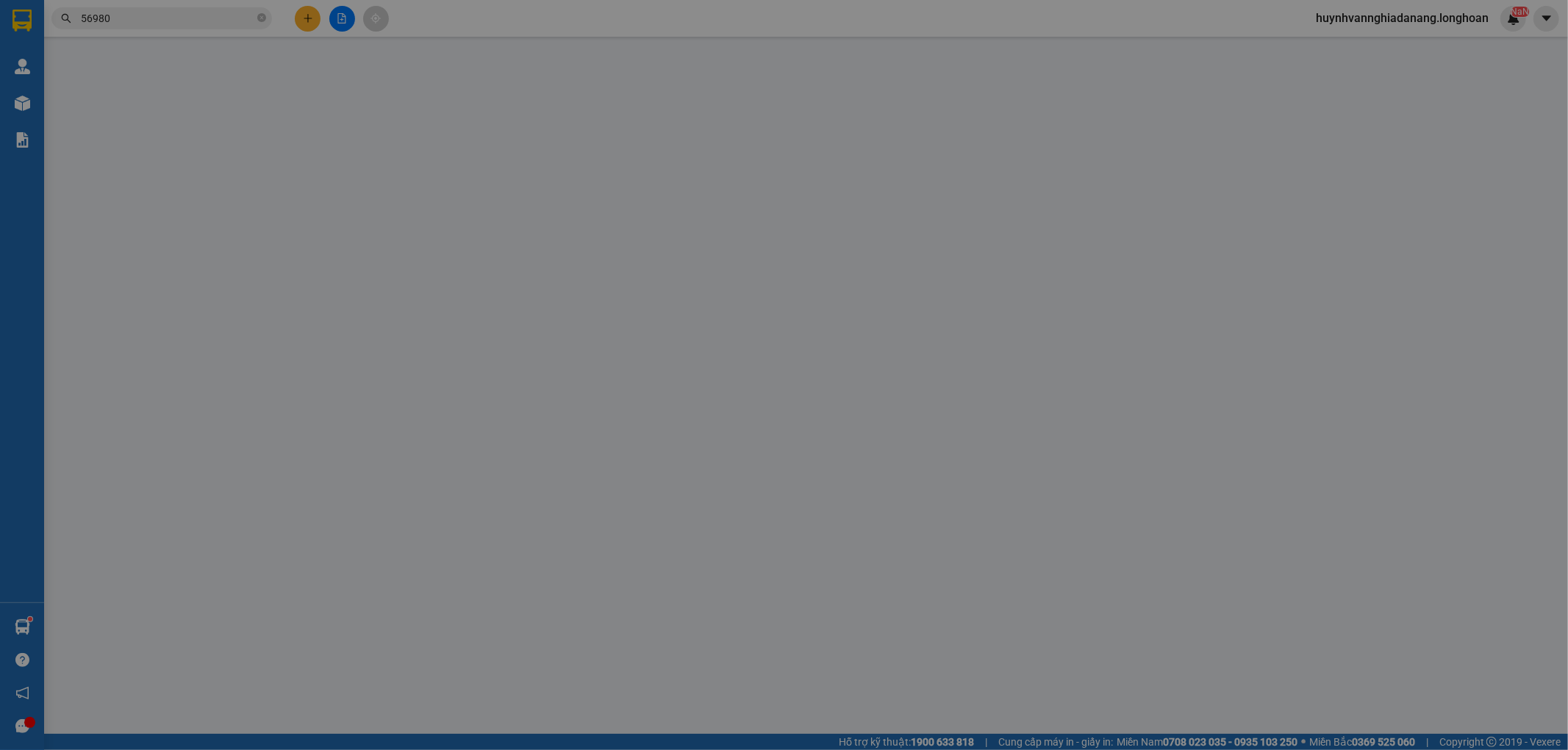
type input "0349290316"
type input "trà"
type input "0986956980"
type input "hùng"
checkbox input "true"
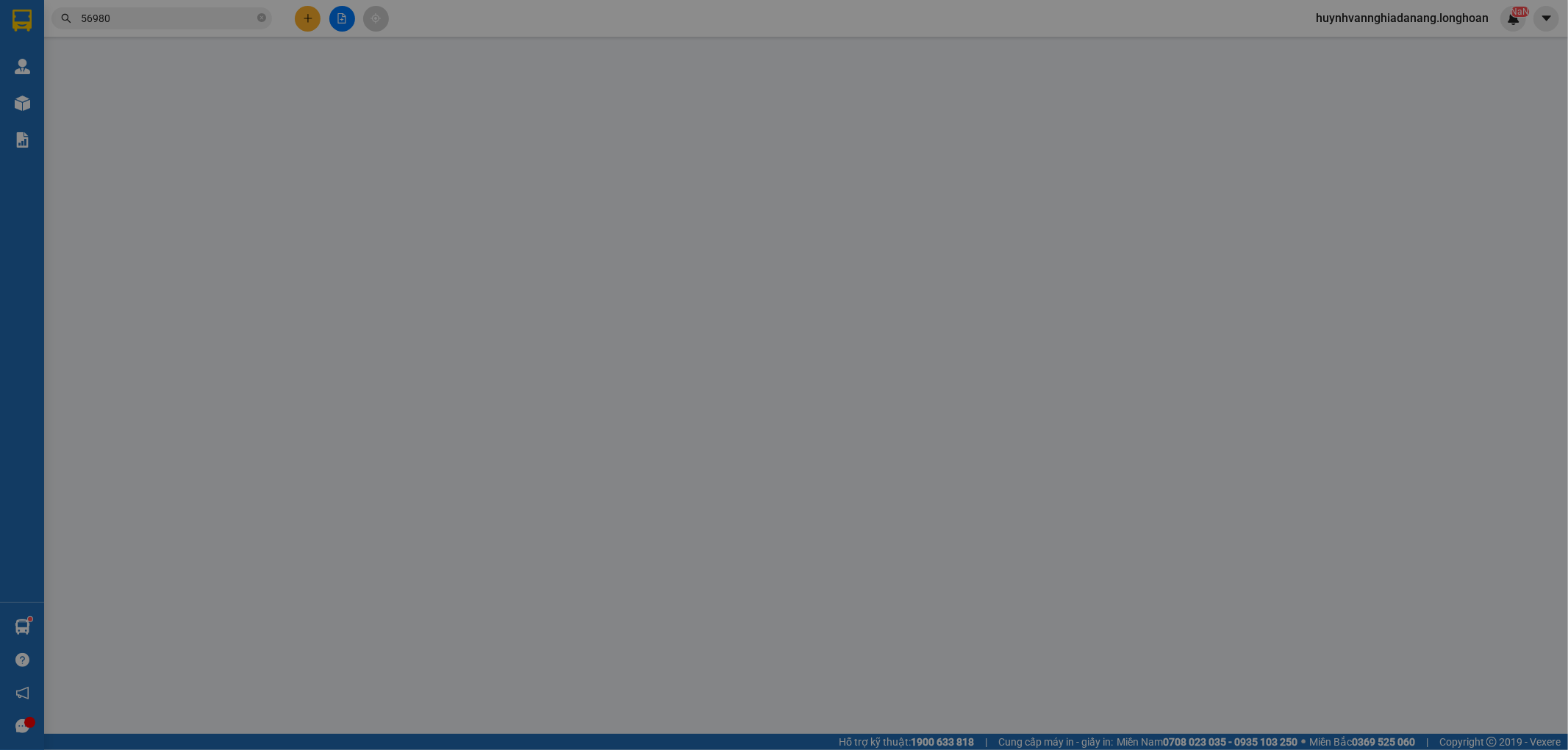
type input "lô 3d cụm cn an liu p. điện nam đông điện bàn [GEOGRAPHIC_DATA]"
type input "800.000"
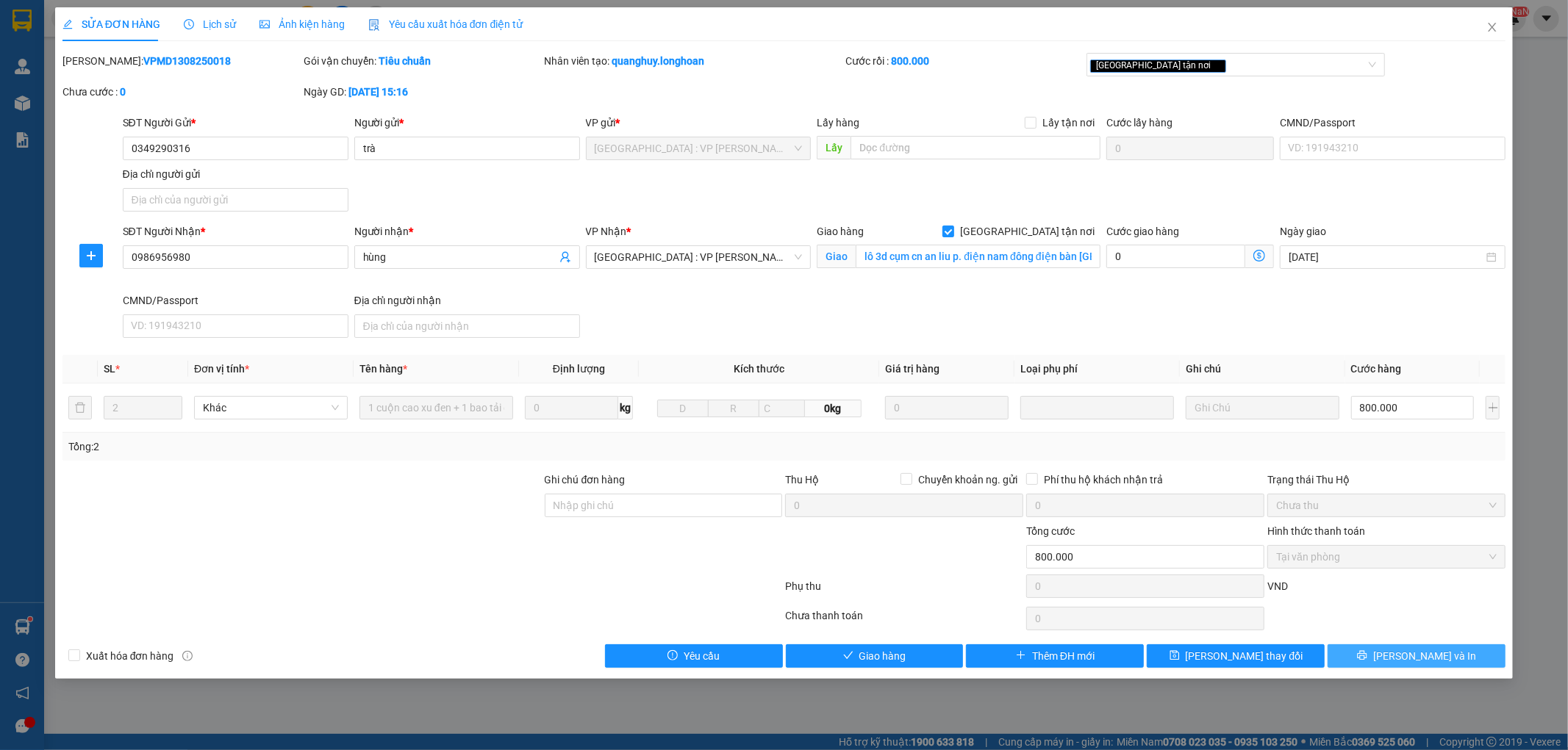
click at [1404, 660] on span "[PERSON_NAME] và In" at bounding box center [1425, 657] width 103 height 16
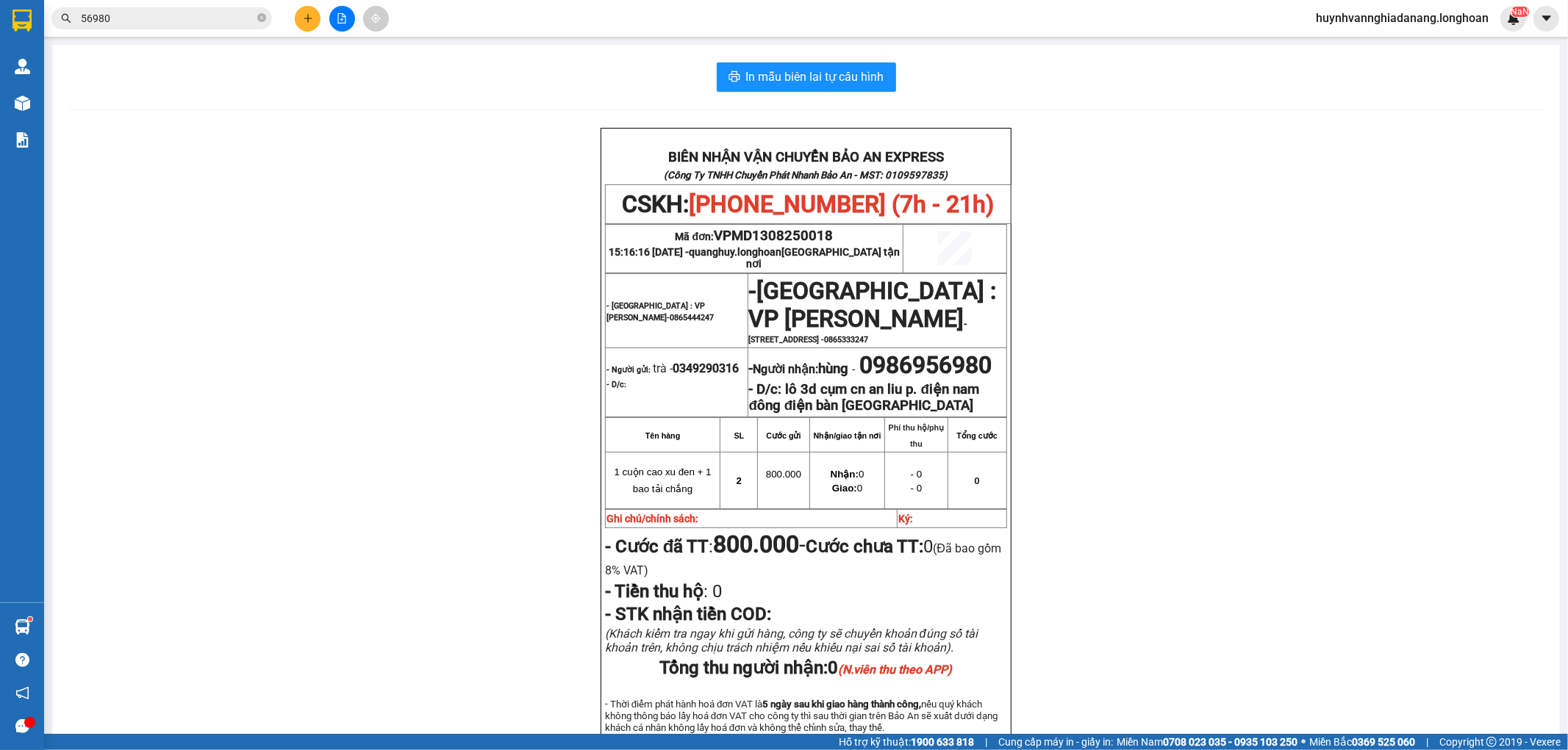
click at [266, 17] on span "56980" at bounding box center [162, 18] width 221 height 22
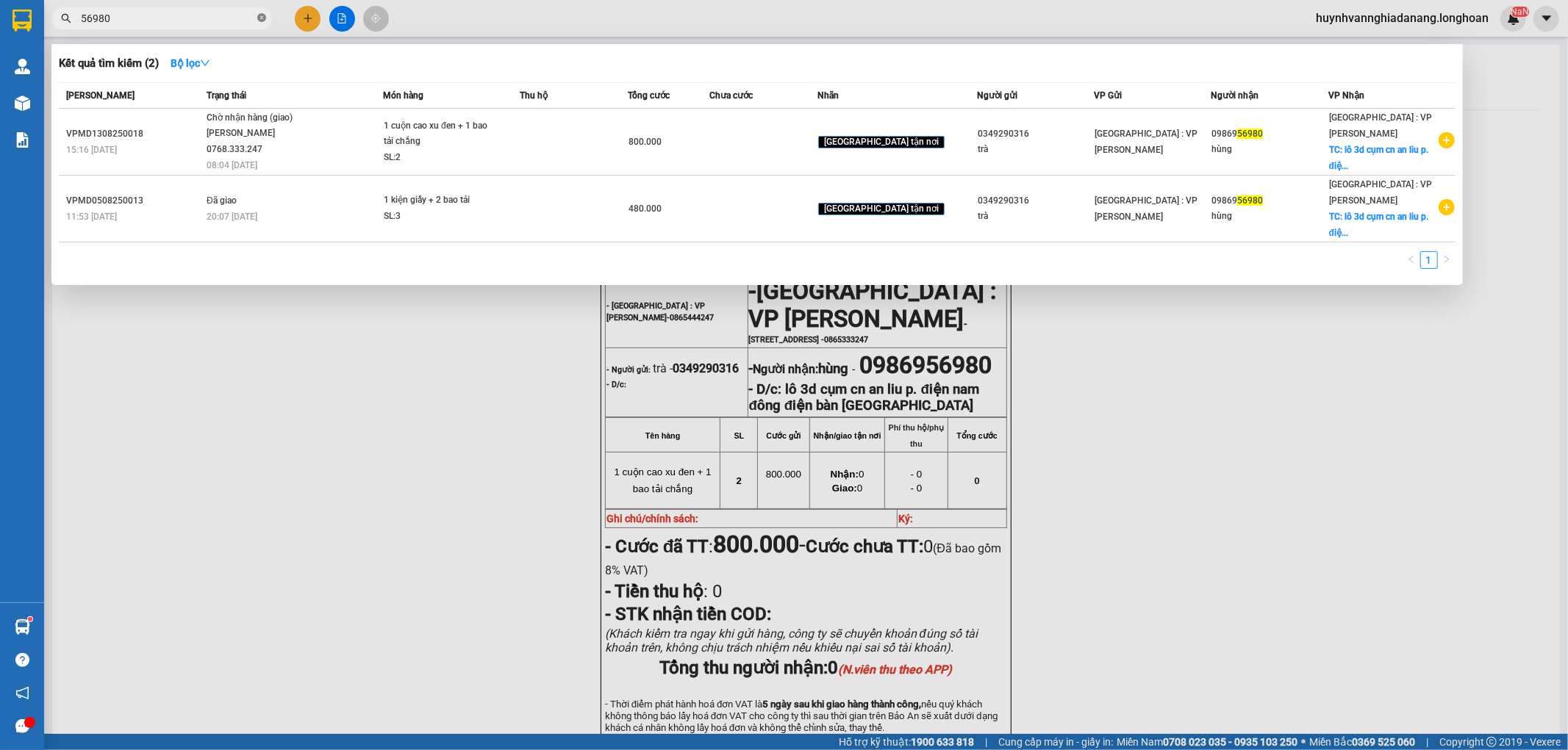
click at [263, 17] on icon "close-circle" at bounding box center [261, 18] width 9 height 9
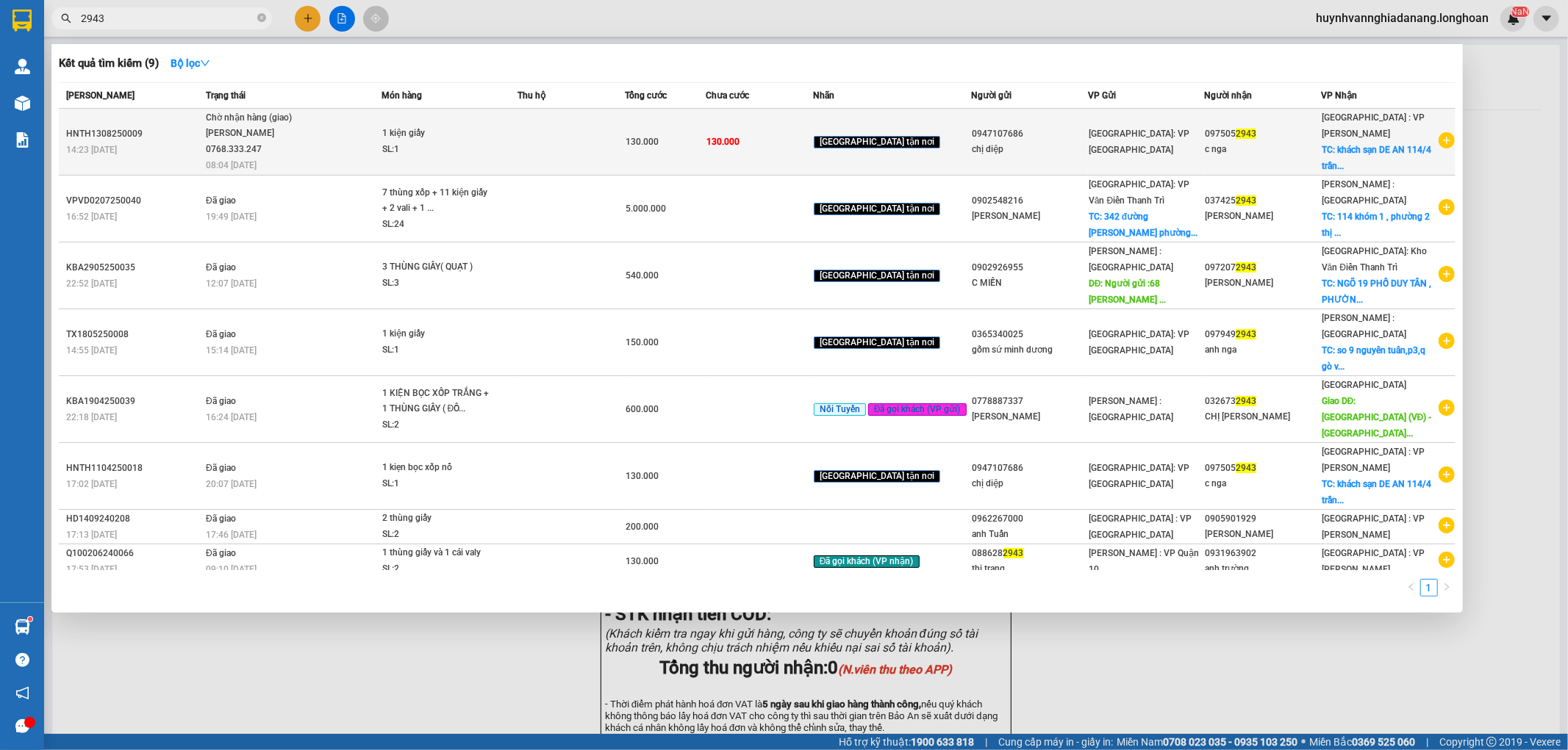
type input "2943"
click at [475, 165] on td "1 kiện giấy SL: 1" at bounding box center [450, 142] width 136 height 67
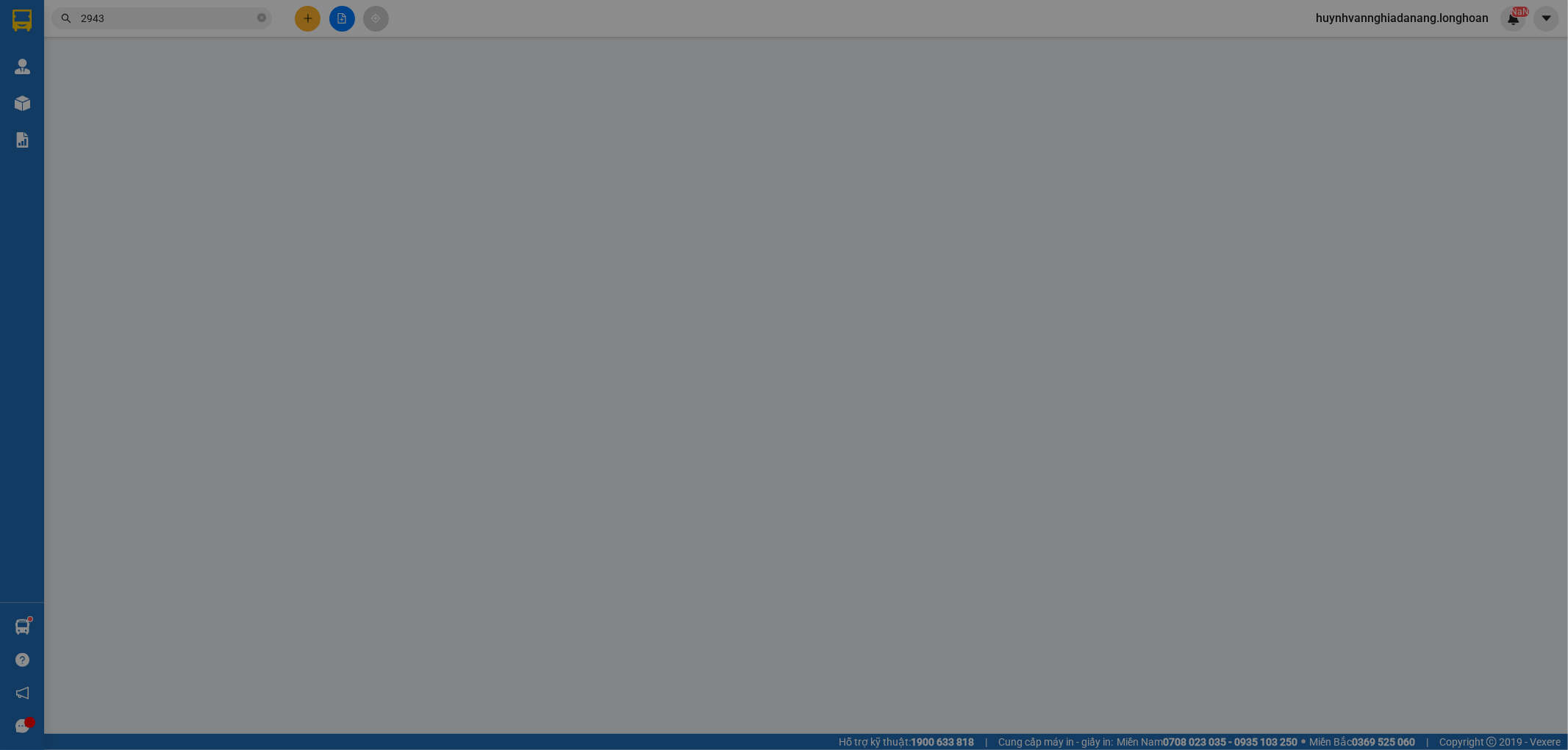
type input "0947107686"
type input "chị diệp"
type input "0975052943"
type input "c nga"
checkbox input "true"
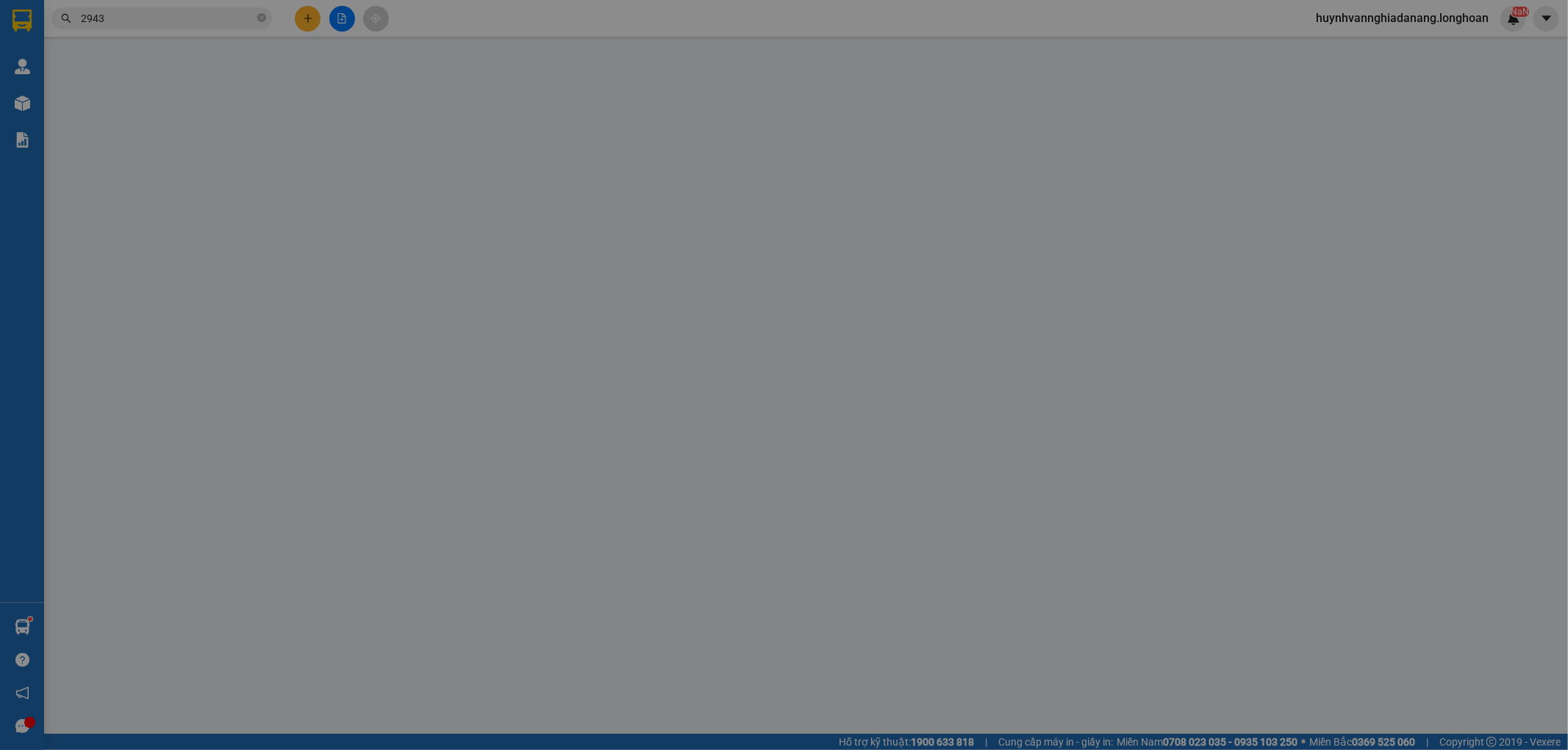
type input "khách sạn DE AN 114/4 [PERSON_NAME], hội an [GEOGRAPHIC_DATA]"
type input "130.000"
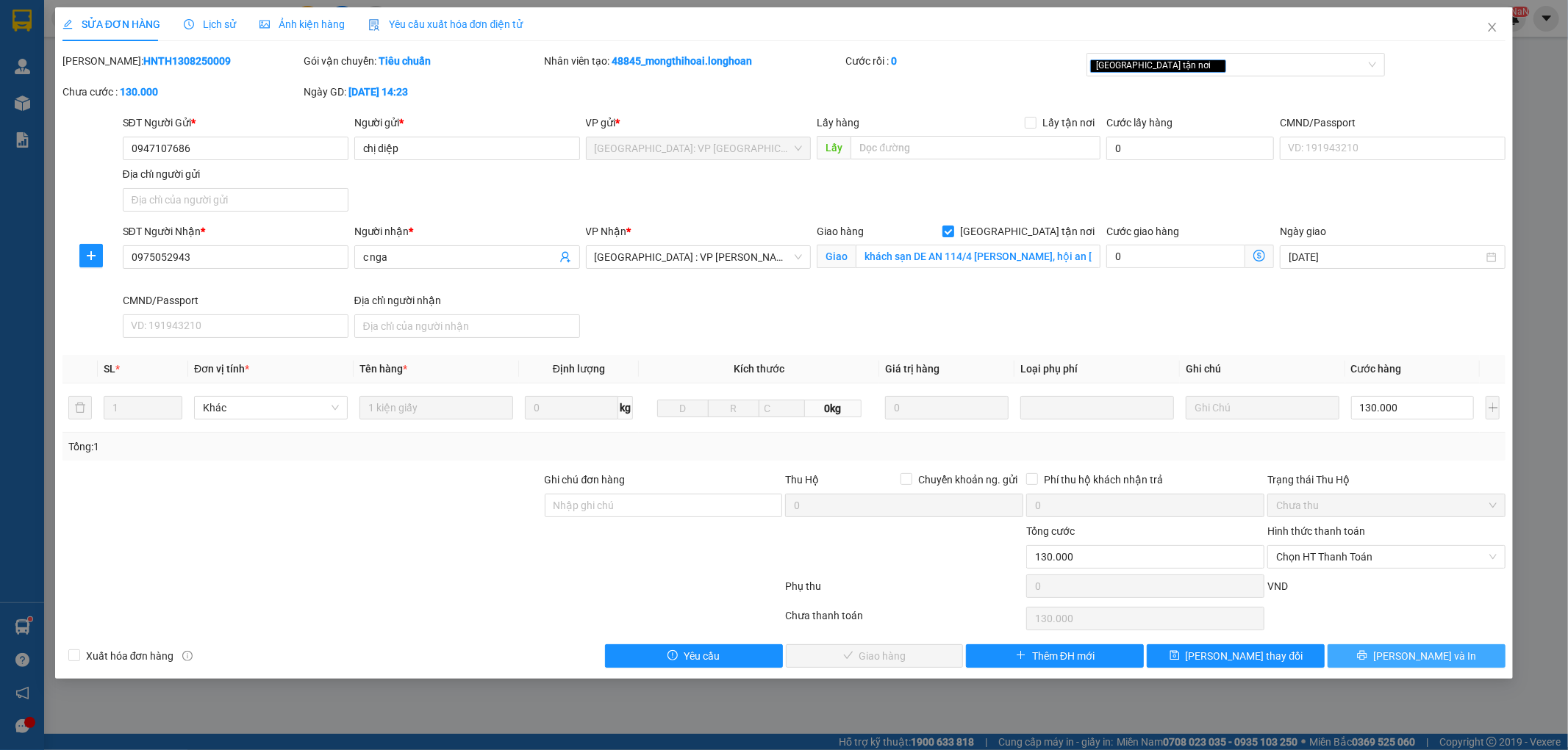
click at [1463, 663] on button "[PERSON_NAME] và In" at bounding box center [1416, 656] width 178 height 24
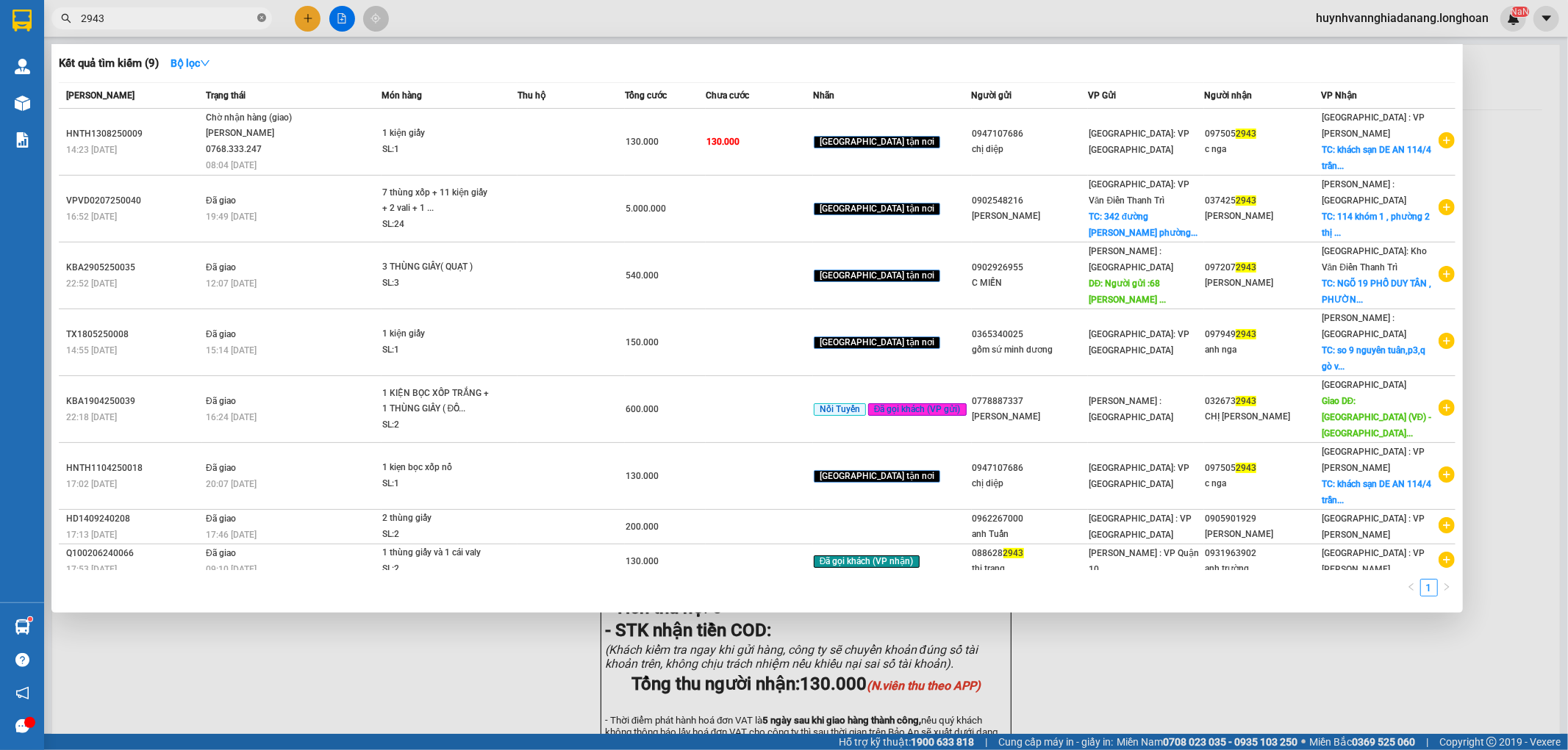
click at [263, 17] on icon "close-circle" at bounding box center [261, 18] width 9 height 9
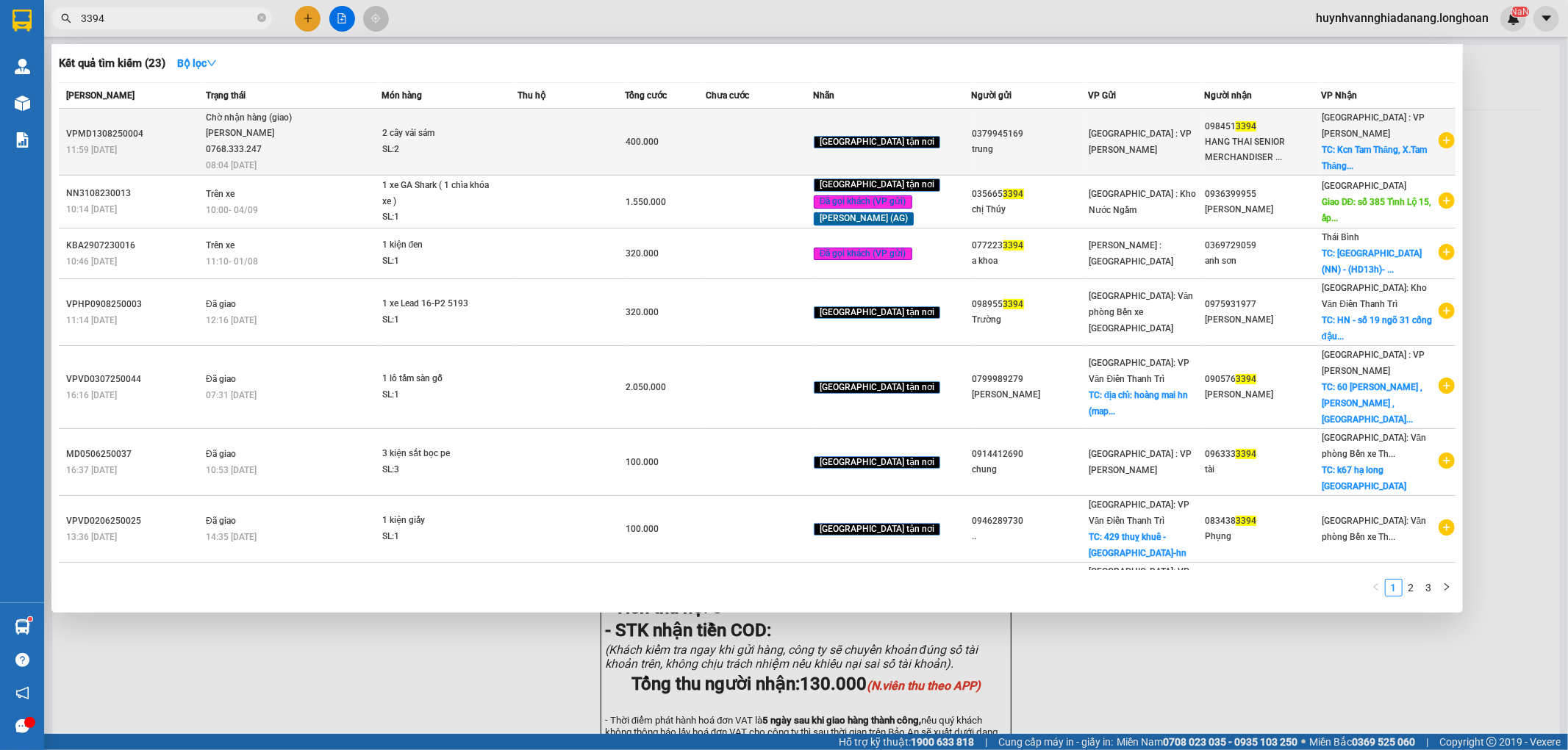
type input "3394"
click at [503, 158] on td "2 cây vải sám SL: 2" at bounding box center [450, 142] width 136 height 67
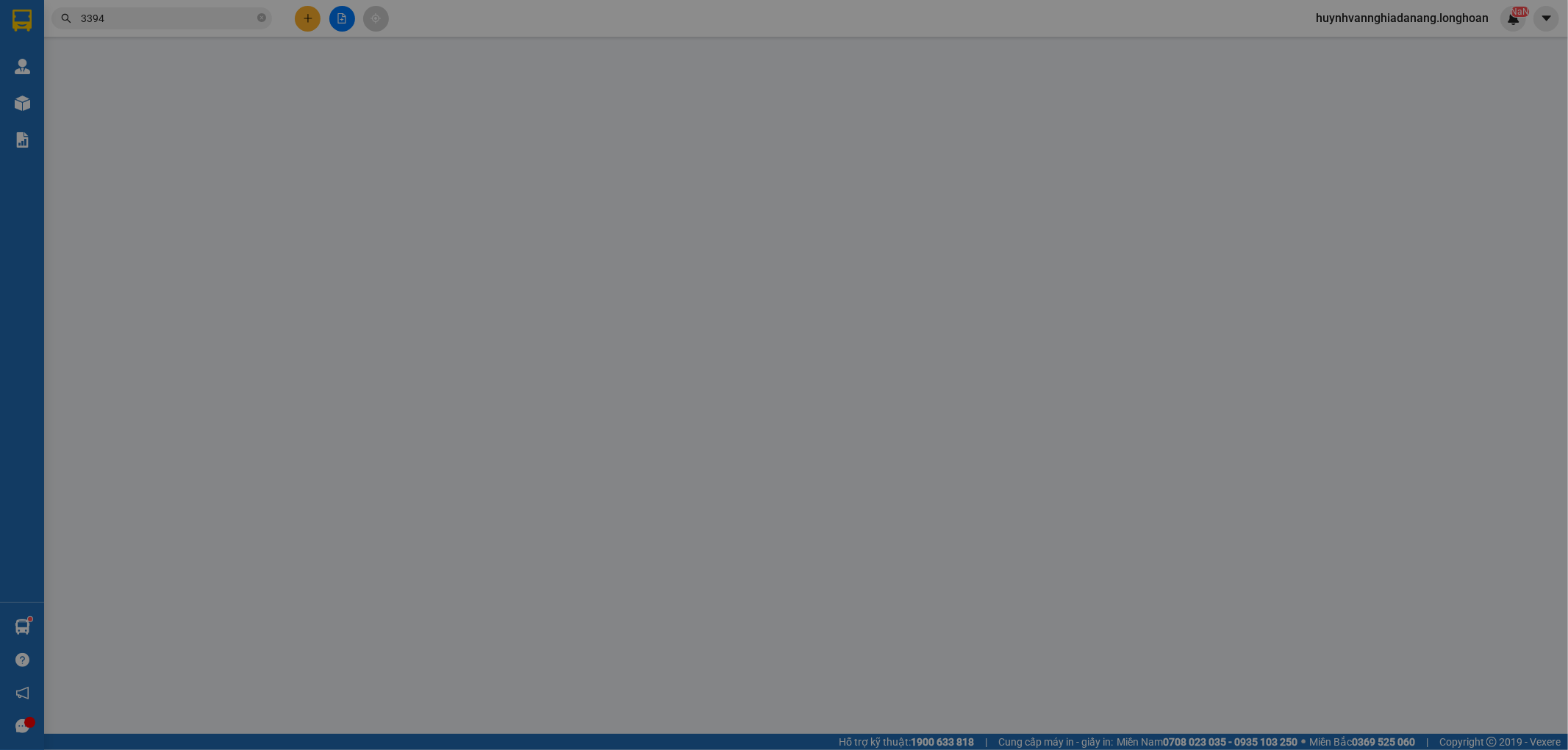
type input "0379945169"
type input "trung"
type input "0984513394"
type input "HANG THAI SENIOR MERCHANDISER FASHION"
checkbox input "true"
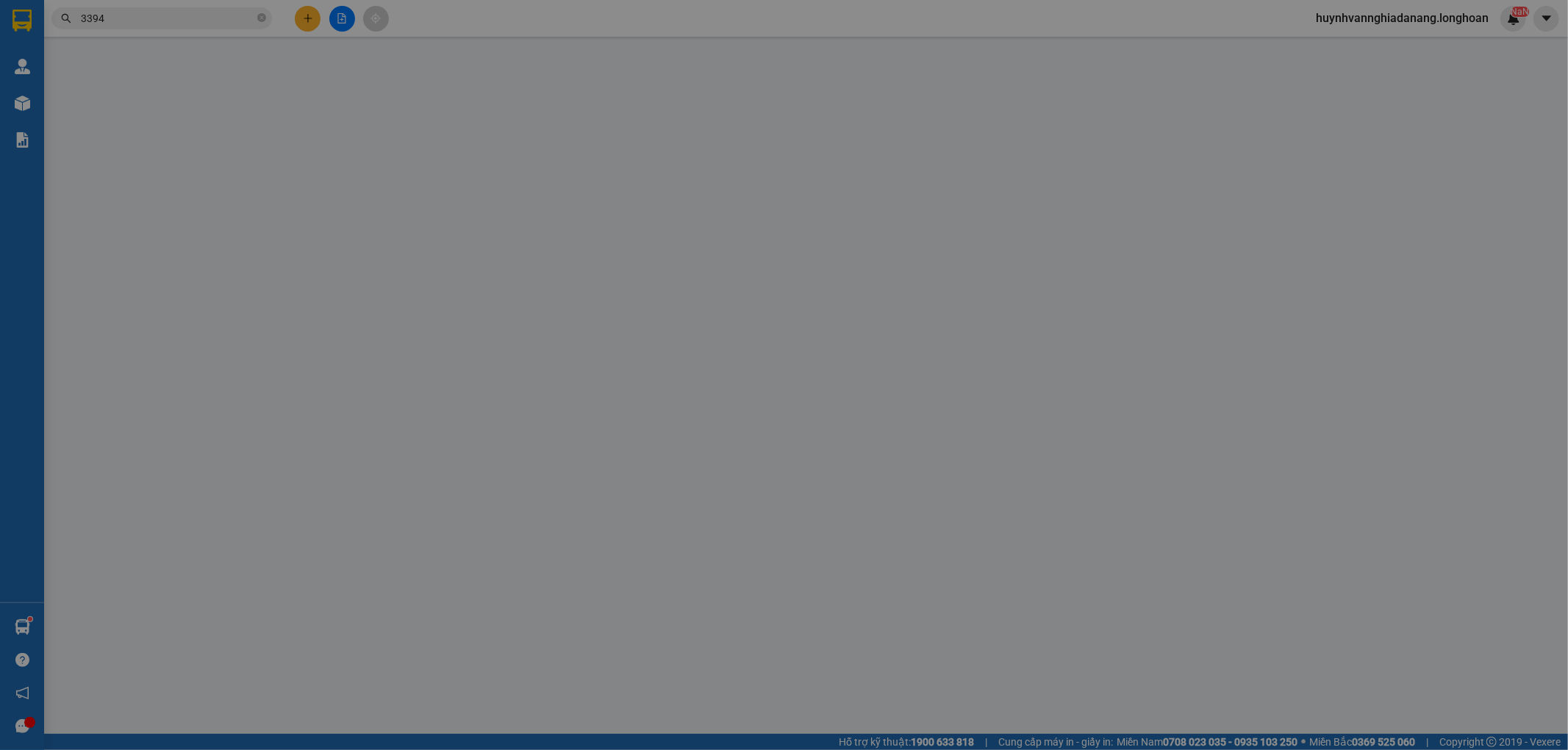
type input "Kcn Tam Thăng, X.Tam Thăng, [GEOGRAPHIC_DATA], T.[GEOGRAPHIC_DATA]"
type input "400.000"
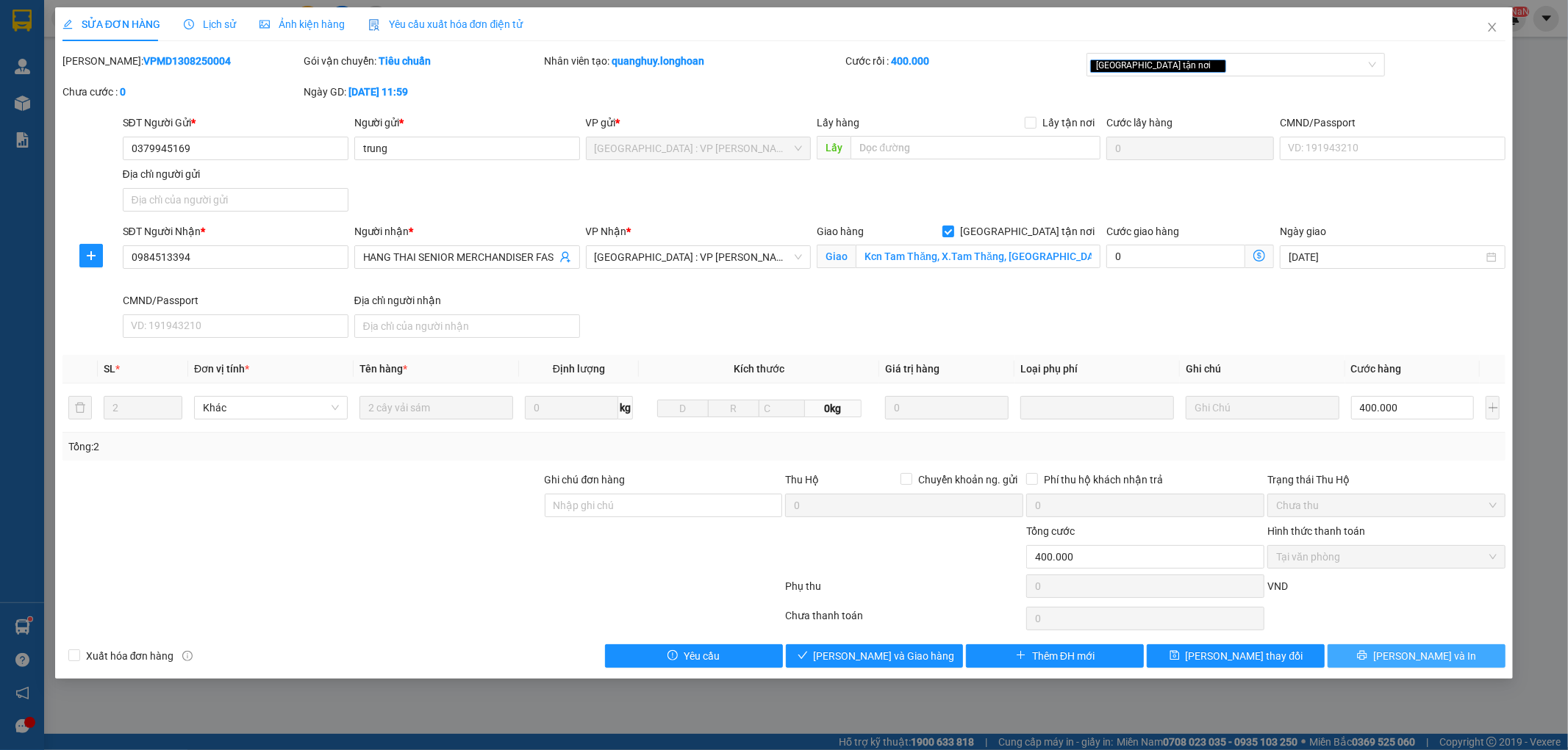
click at [1401, 651] on button "[PERSON_NAME] và In" at bounding box center [1416, 656] width 178 height 24
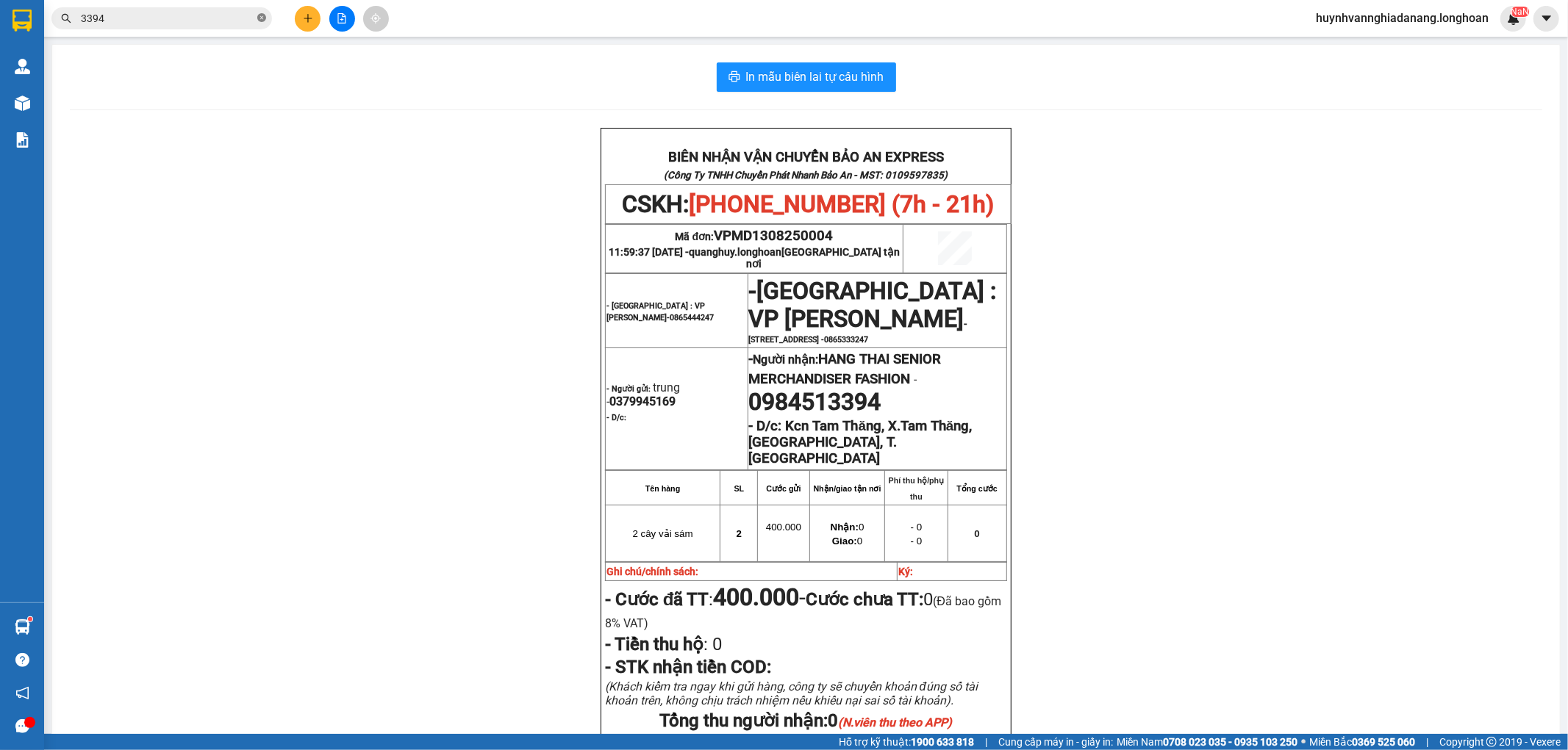
click at [261, 18] on icon "close-circle" at bounding box center [261, 18] width 9 height 9
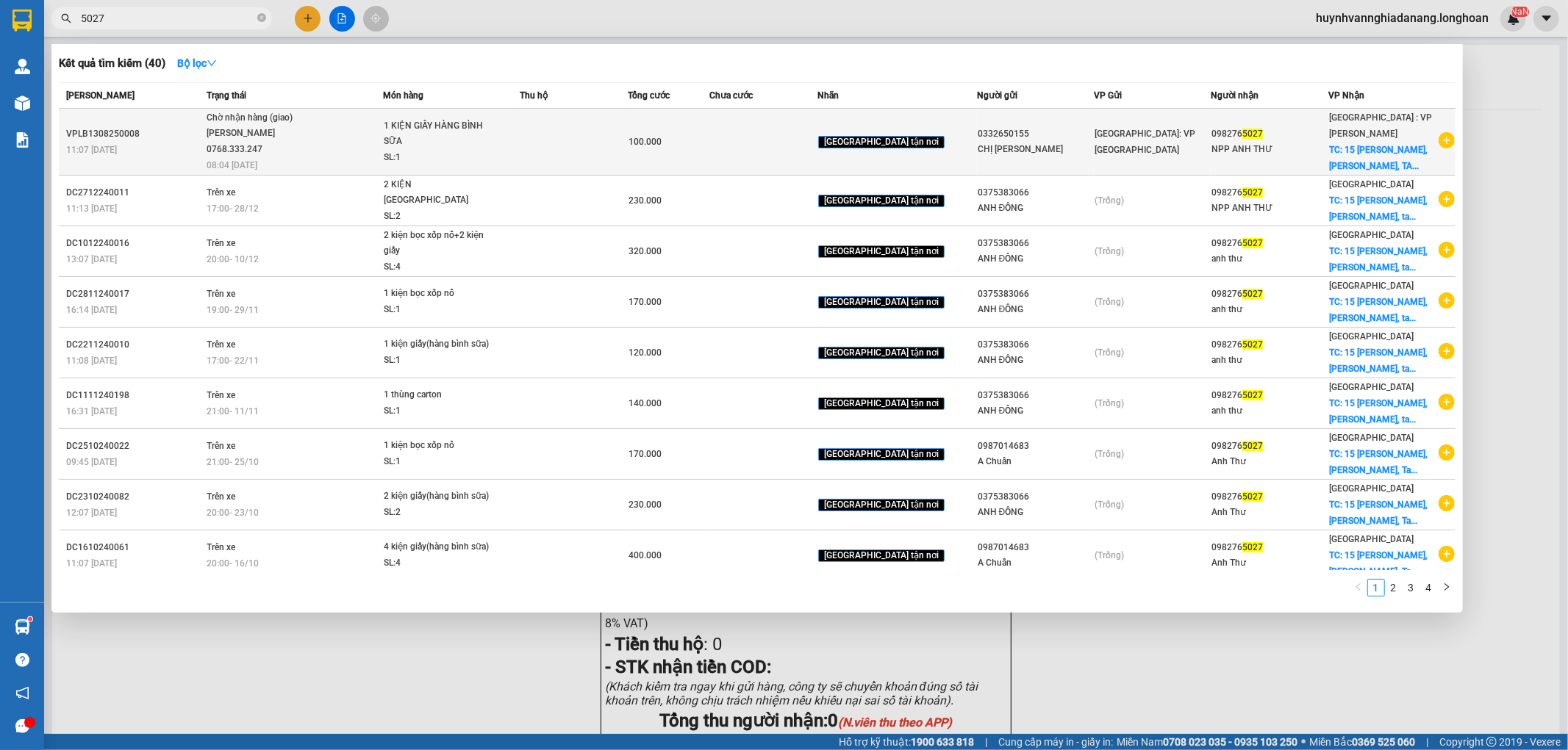
type input "5027"
click at [620, 138] on td at bounding box center [573, 142] width 108 height 67
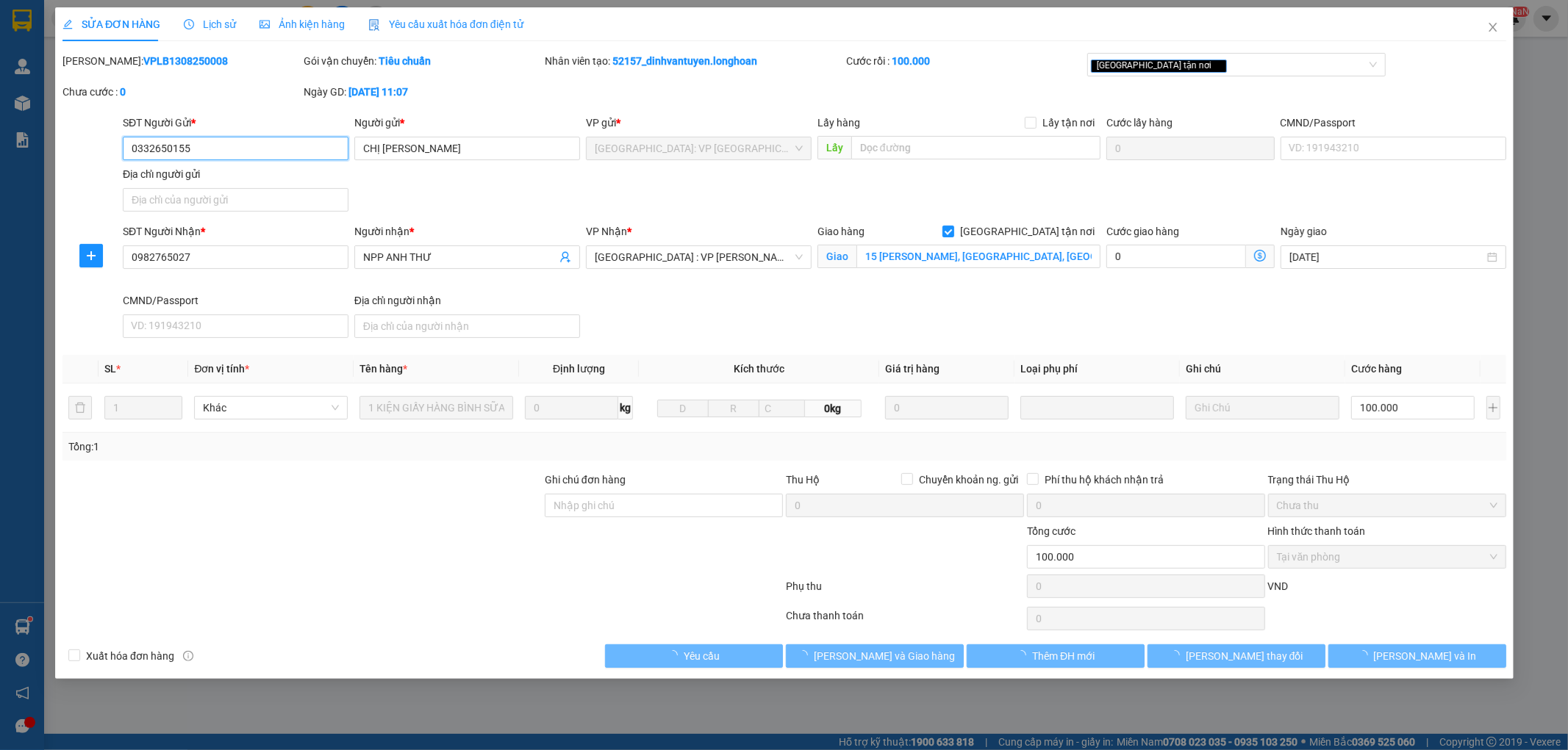
type input "0332650155"
type input "CHỊ [PERSON_NAME]"
type input "0982765027"
type input "NPP ANH THƯ"
checkbox input "true"
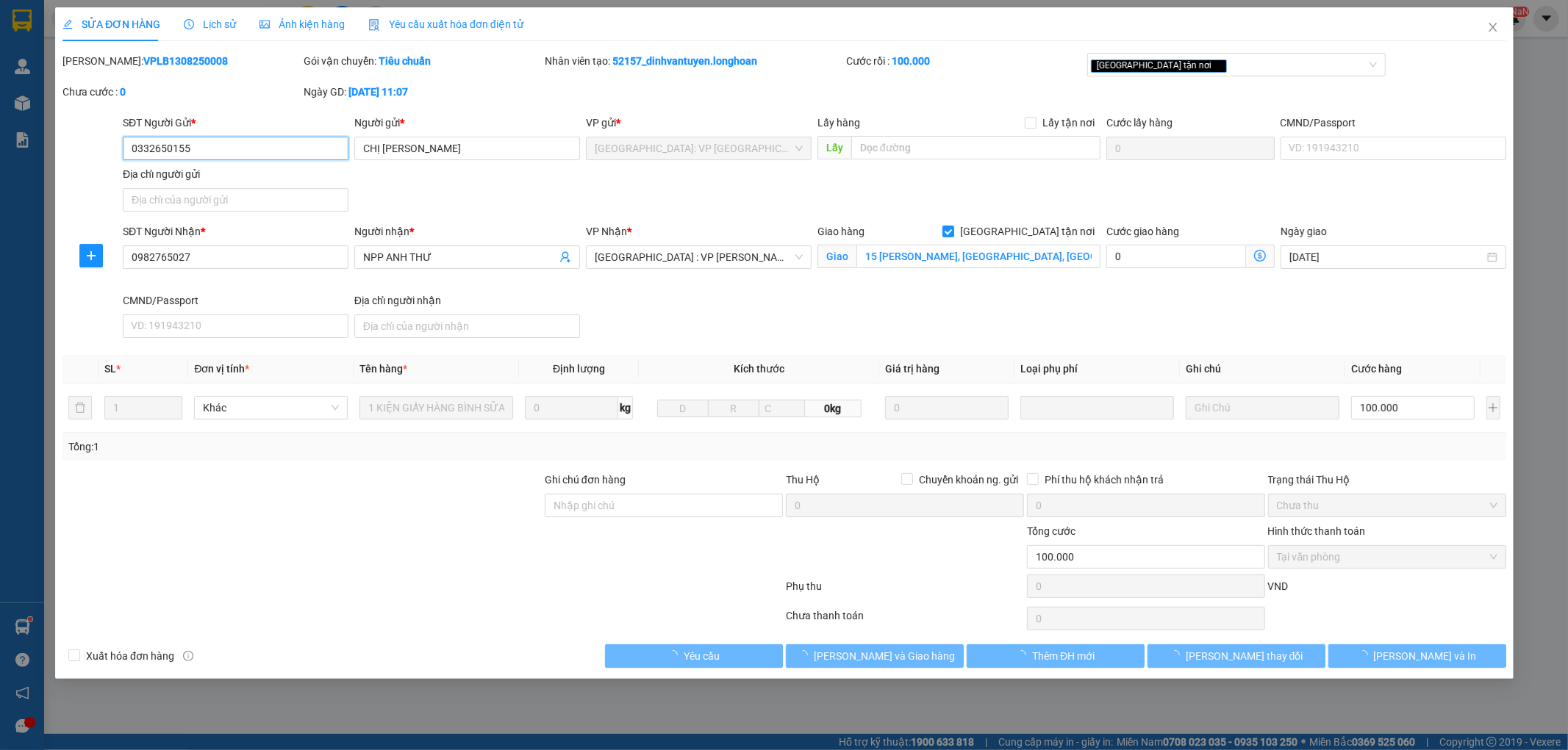
type input "15 [PERSON_NAME], [GEOGRAPHIC_DATA], [GEOGRAPHIC_DATA], [GEOGRAPHIC_DATA]"
type input "100.000"
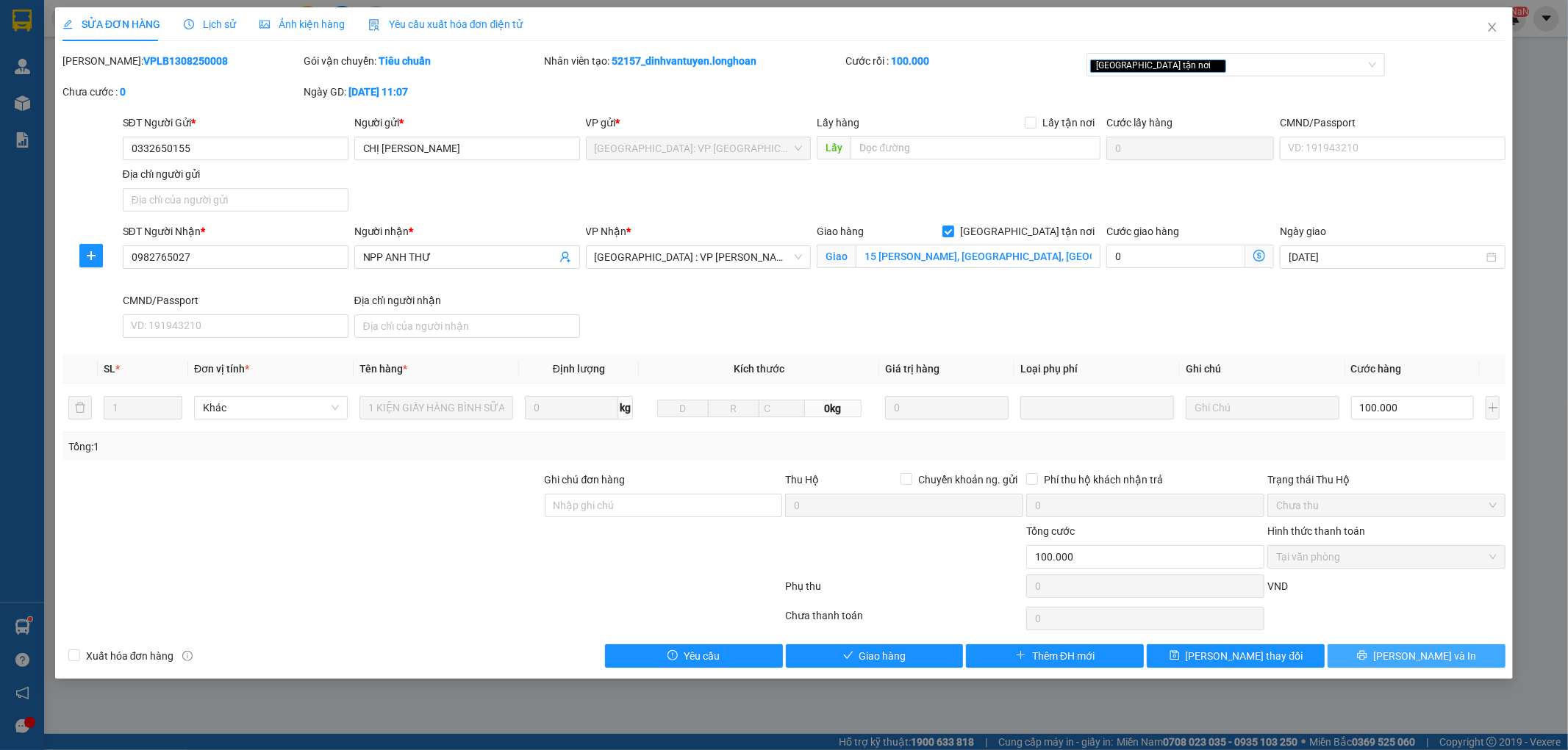
click at [1421, 655] on span "[PERSON_NAME] và In" at bounding box center [1425, 657] width 103 height 16
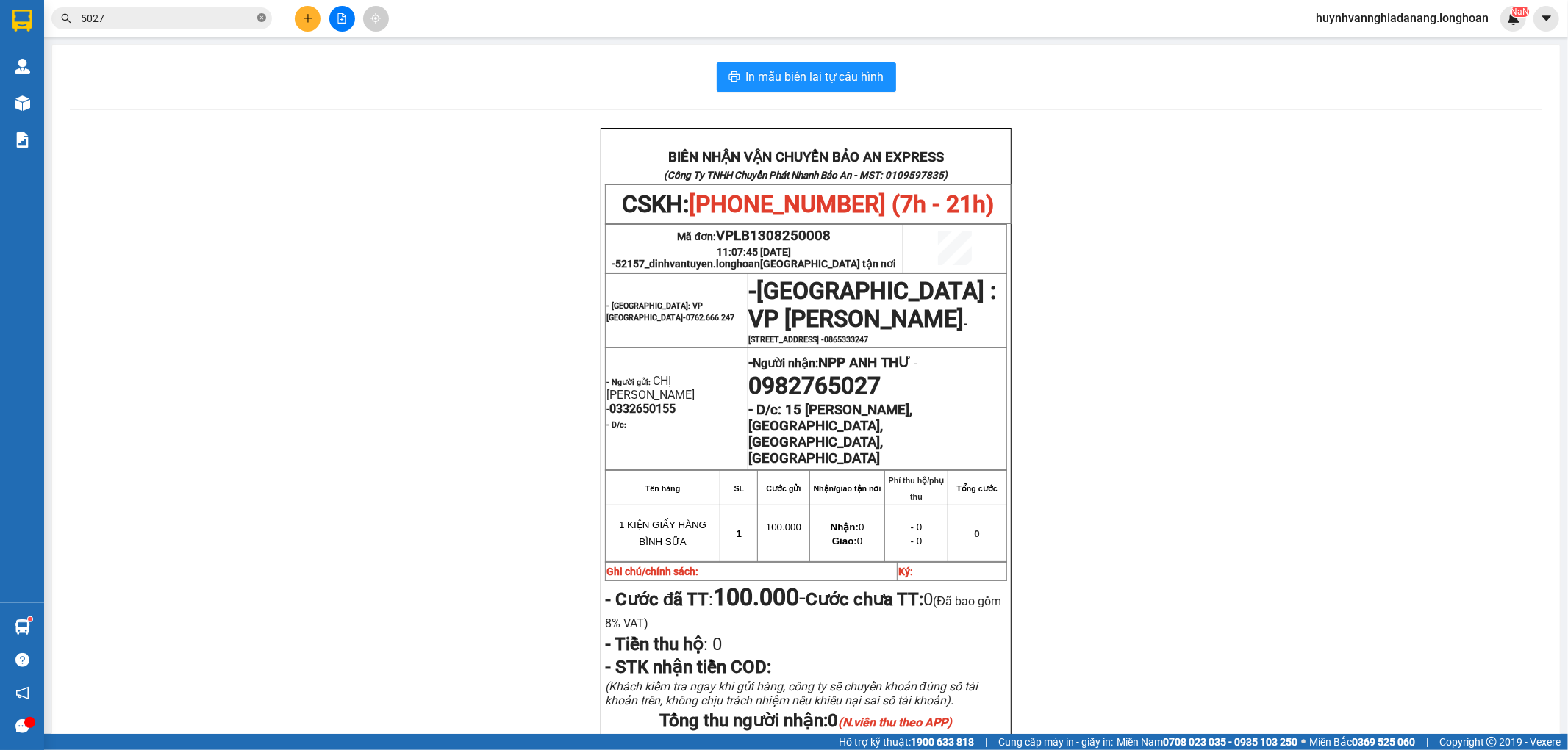
click at [265, 18] on icon "close-circle" at bounding box center [261, 18] width 9 height 9
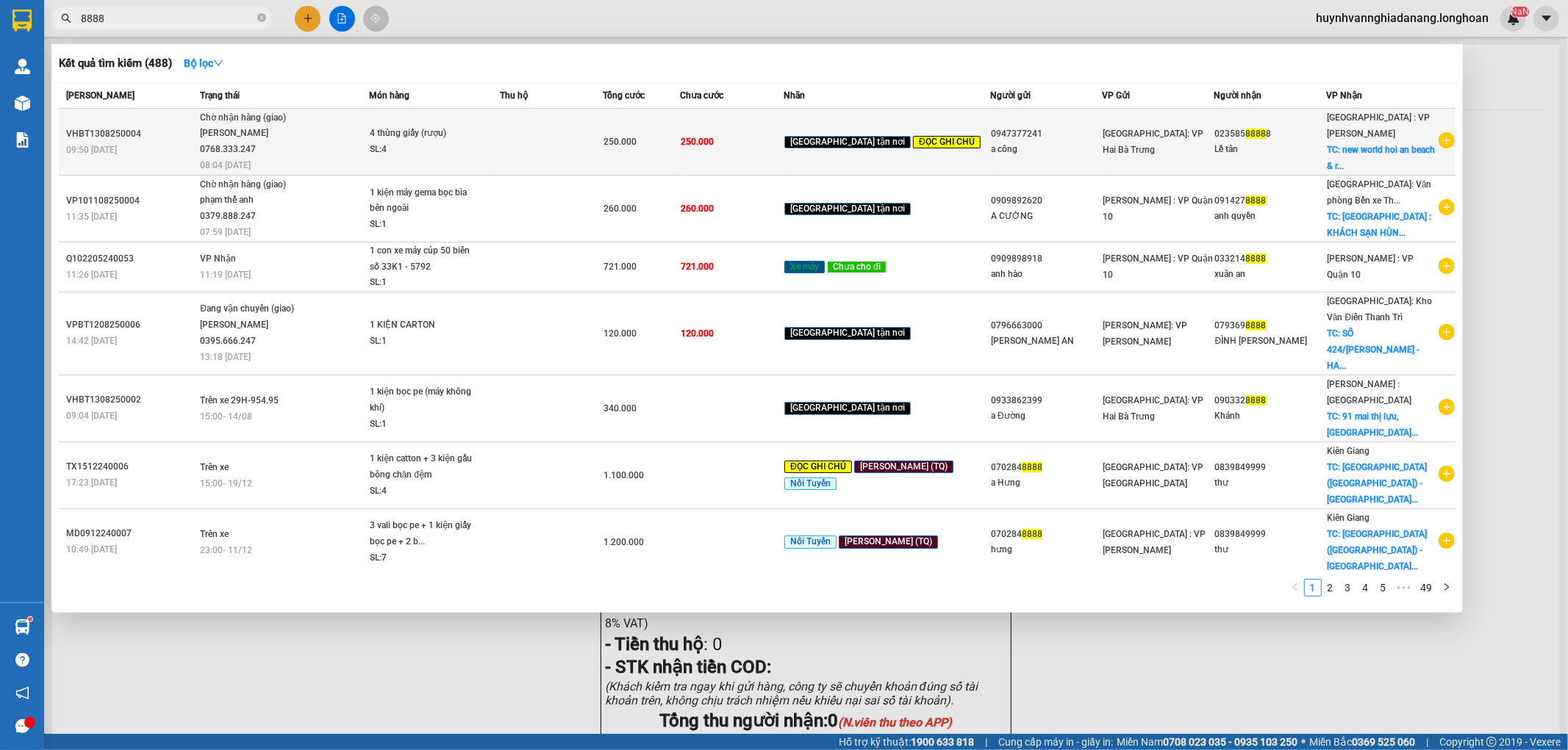
type input "8888"
click at [498, 158] on td "4 thùng giấy (rượu) SL: 4" at bounding box center [434, 142] width 131 height 67
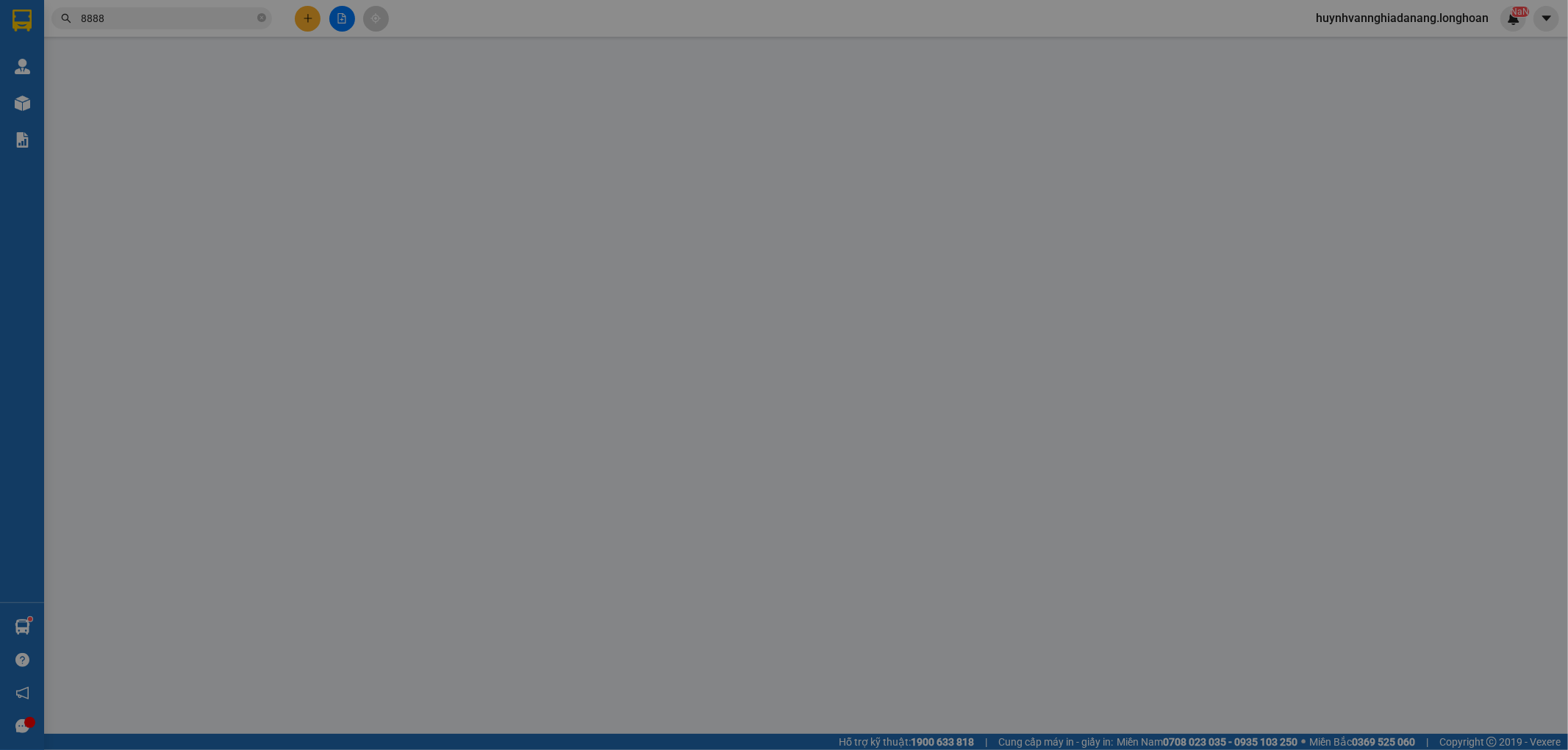
type input "0947377241"
type input "a công"
type input "02358588888"
type input "Lễ tân"
checkbox input "true"
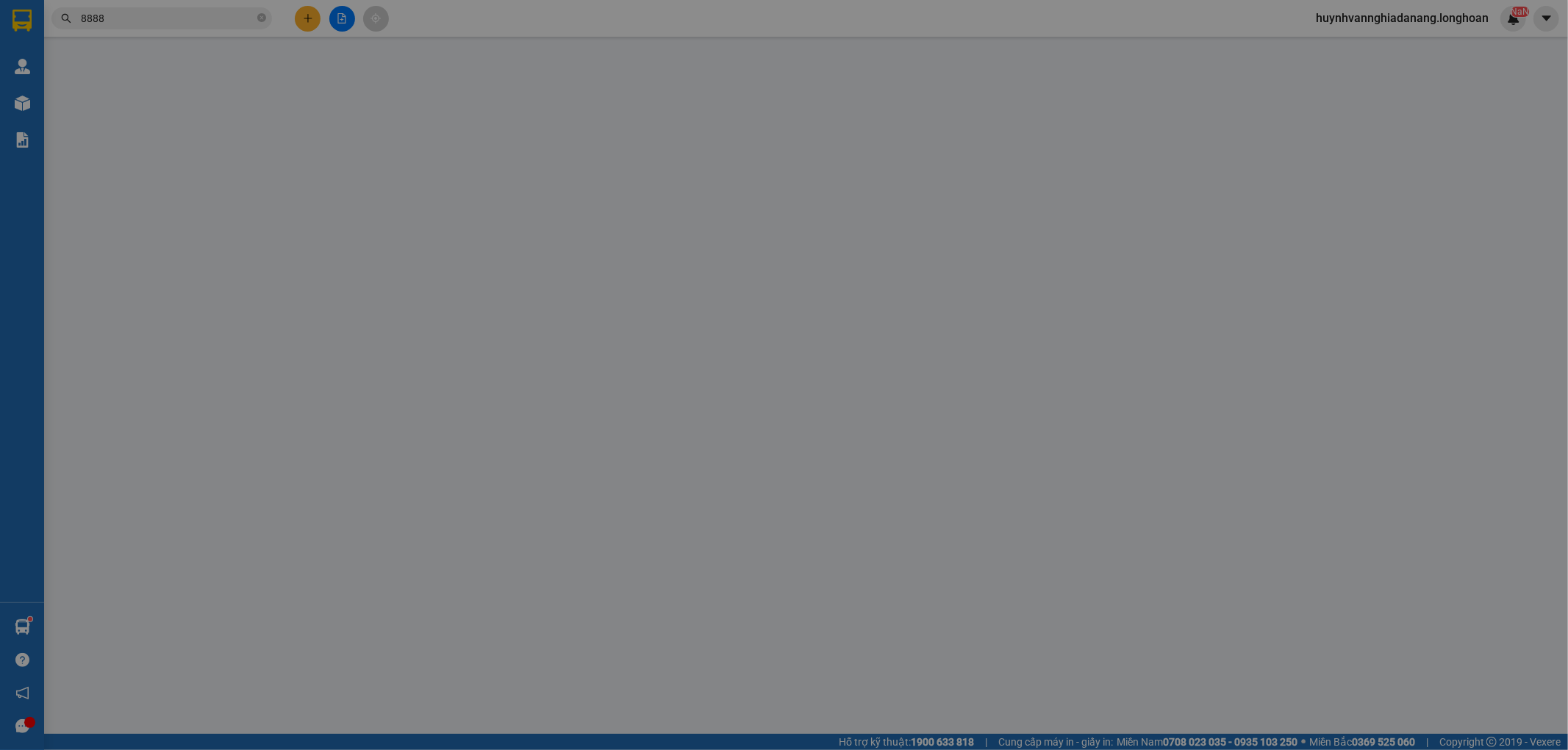
type input "new world [GEOGRAPHIC_DATA], [GEOGRAPHIC_DATA], [GEOGRAPHIC_DATA], [GEOGRAPHIC_…"
type input "Hàng chính sách, giao nguyên kiện hư vỡ không đền"
type input "250.000"
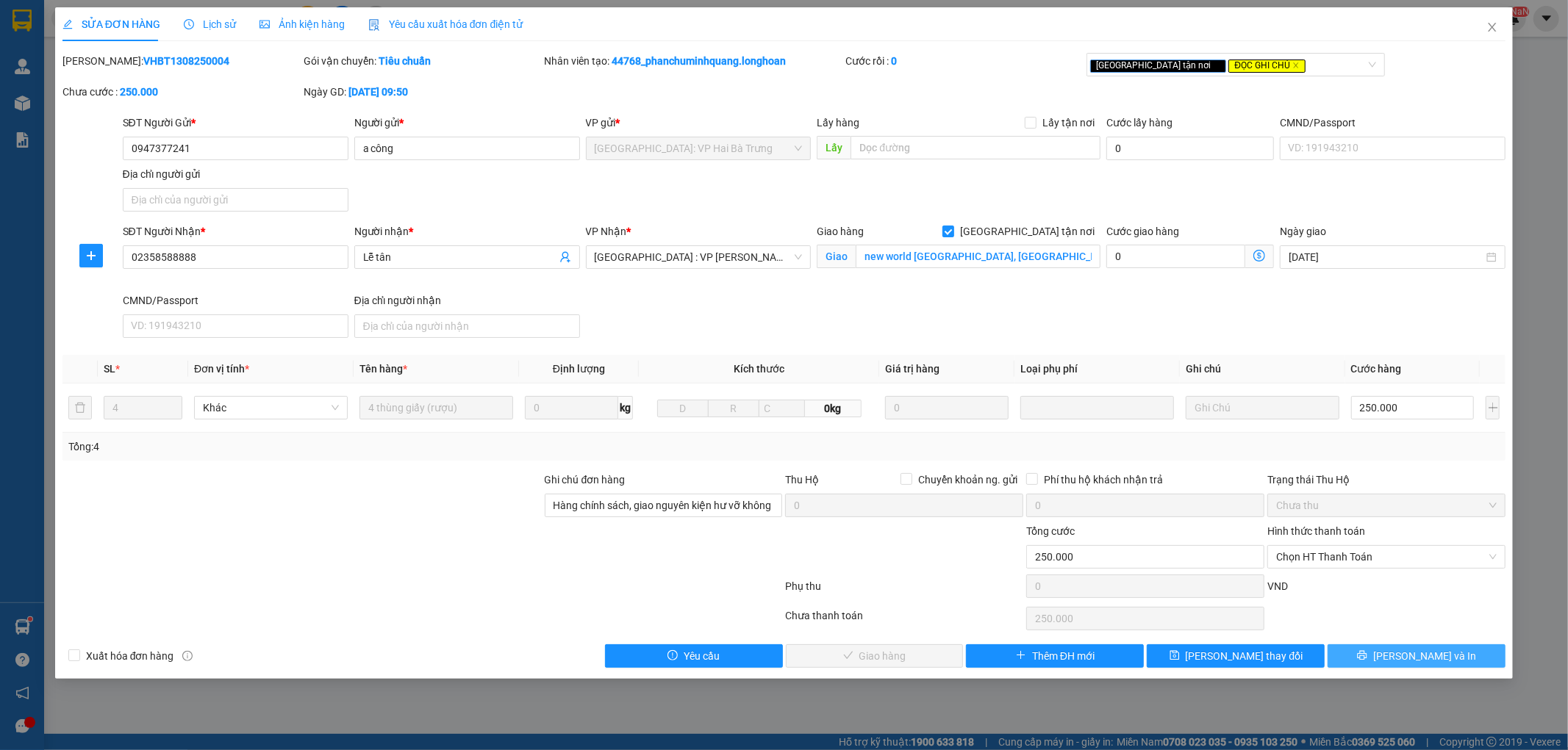
click at [1407, 657] on span "[PERSON_NAME] và In" at bounding box center [1425, 657] width 103 height 16
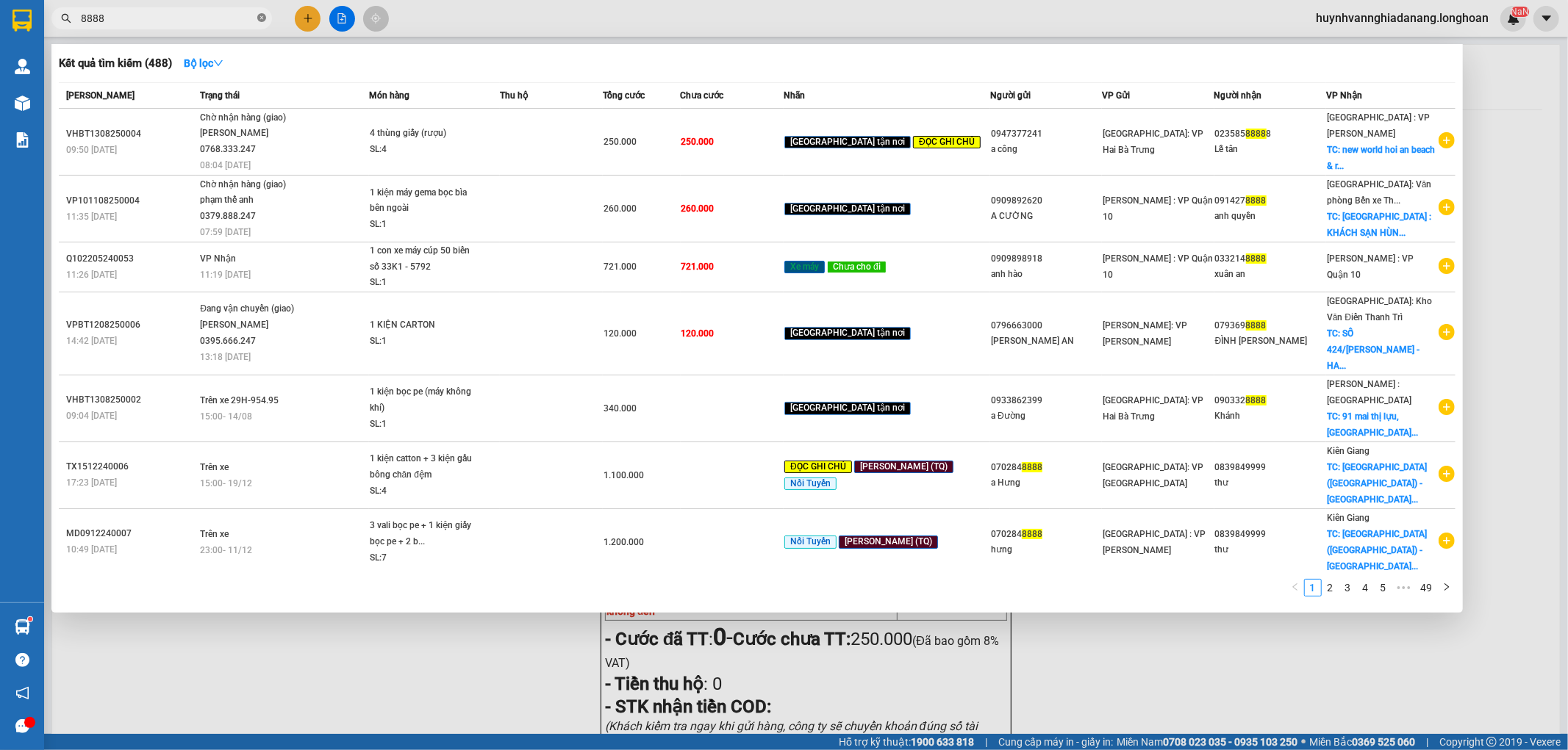
click at [259, 16] on icon "close-circle" at bounding box center [261, 18] width 9 height 9
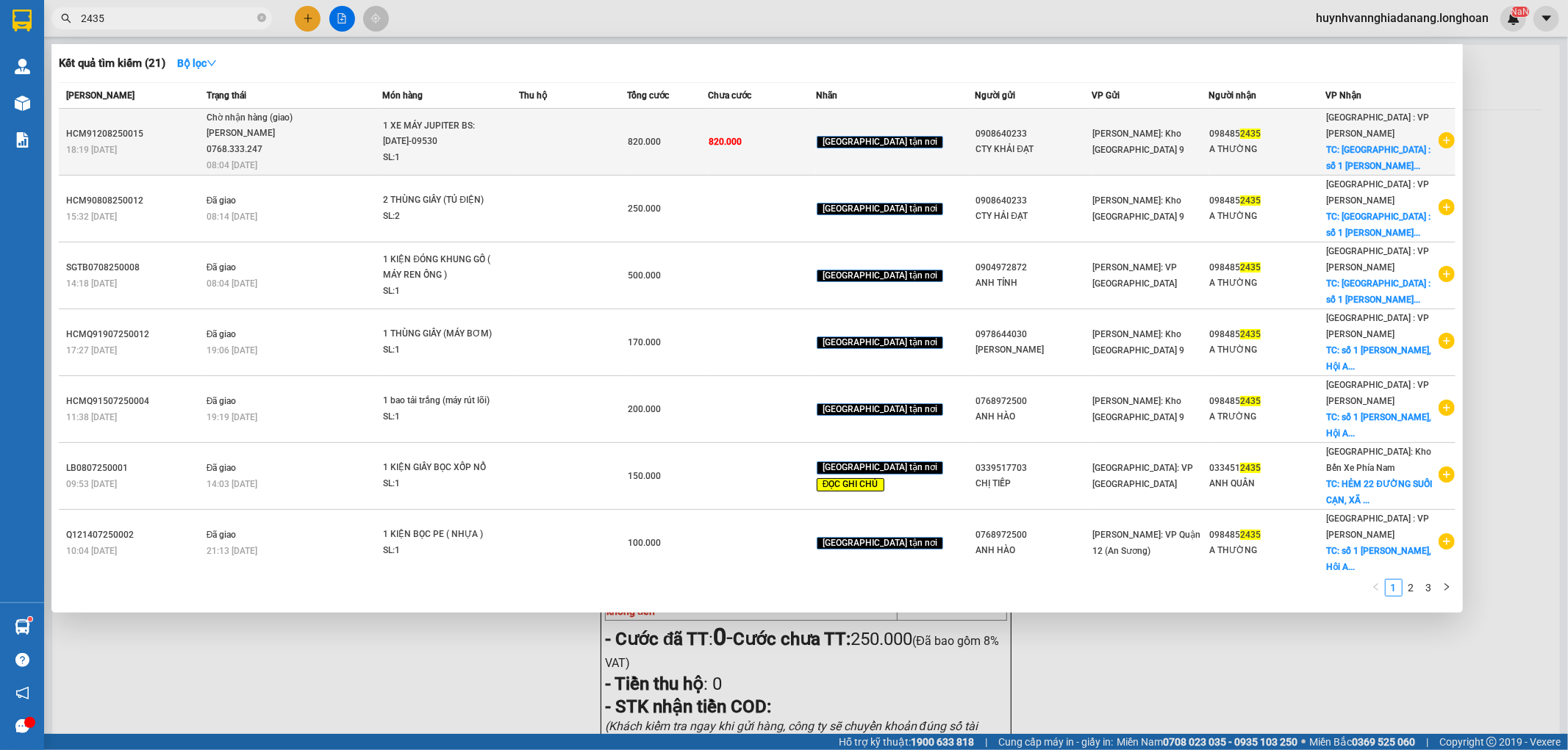
type input "2435"
click at [551, 147] on td at bounding box center [573, 142] width 108 height 67
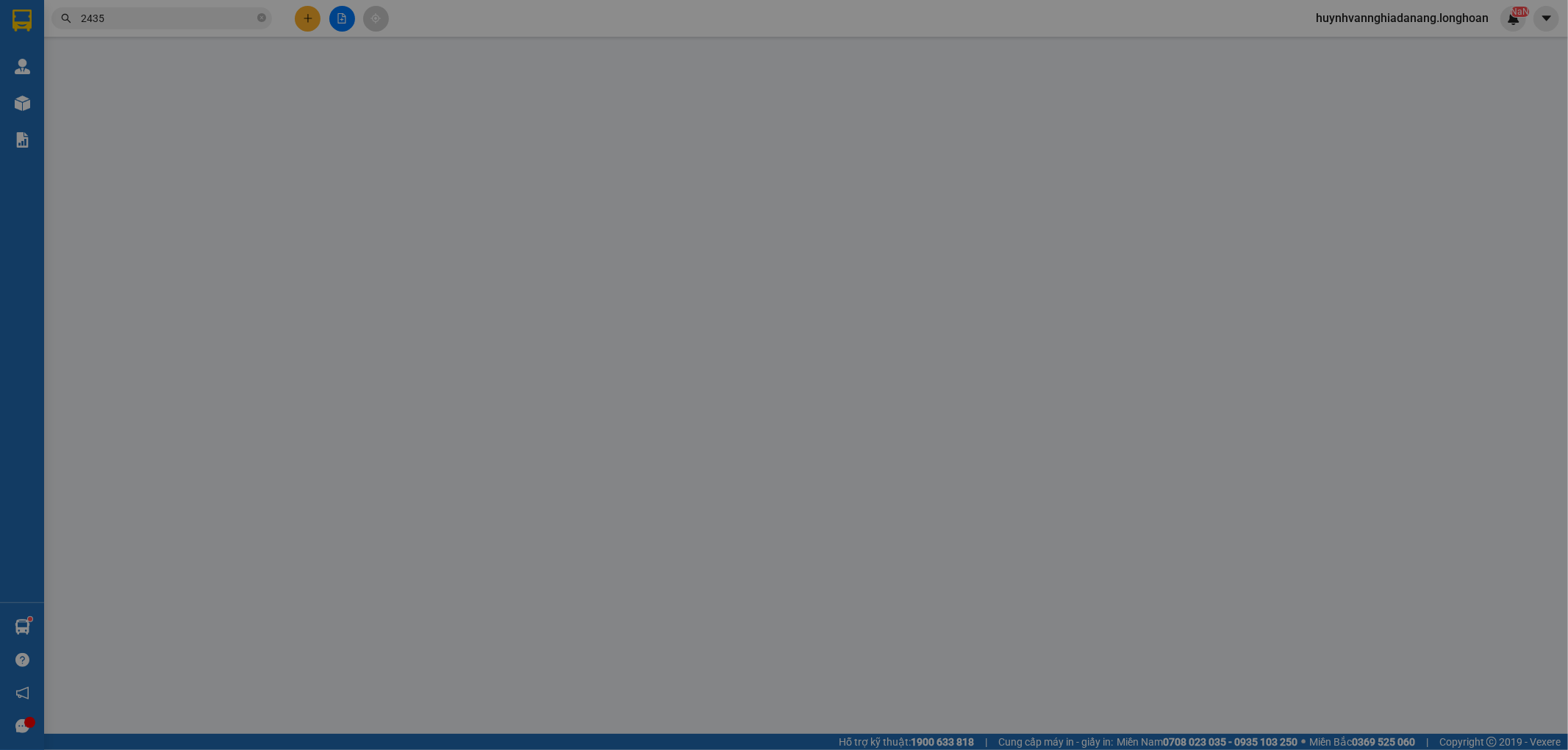
type input "0908640233"
type input "CTY KHẢI ĐẠT"
type input "0984852435"
type input "A THƯỜNG"
checkbox input "true"
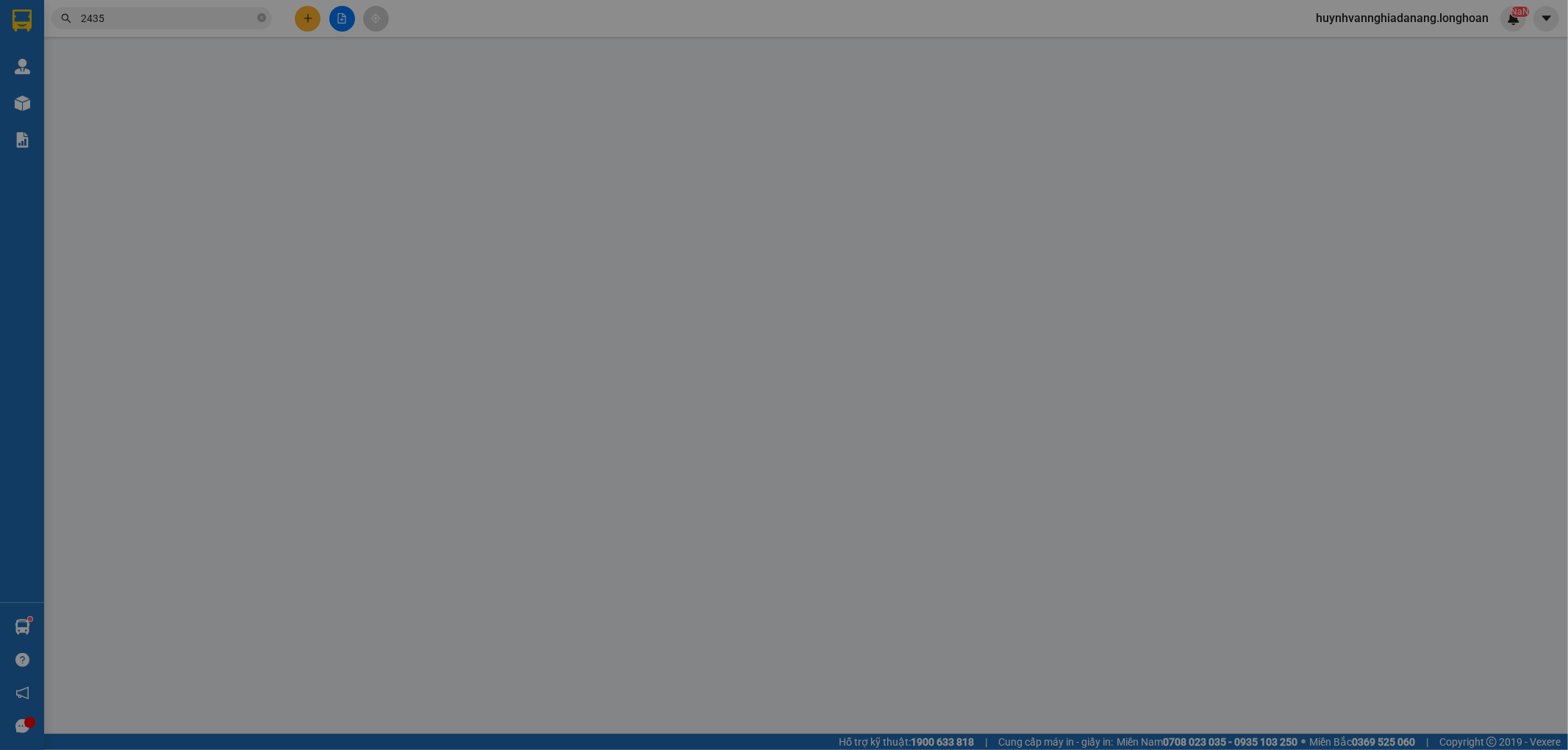
type input "[GEOGRAPHIC_DATA] : số 1 [PERSON_NAME], Hội An, [GEOGRAPHIC_DATA]"
type input "CHÌA KHÓA CUỐN TAY LÁI, GIẤY TỜ XE KHÁCH GIỮ"
type input "820.000"
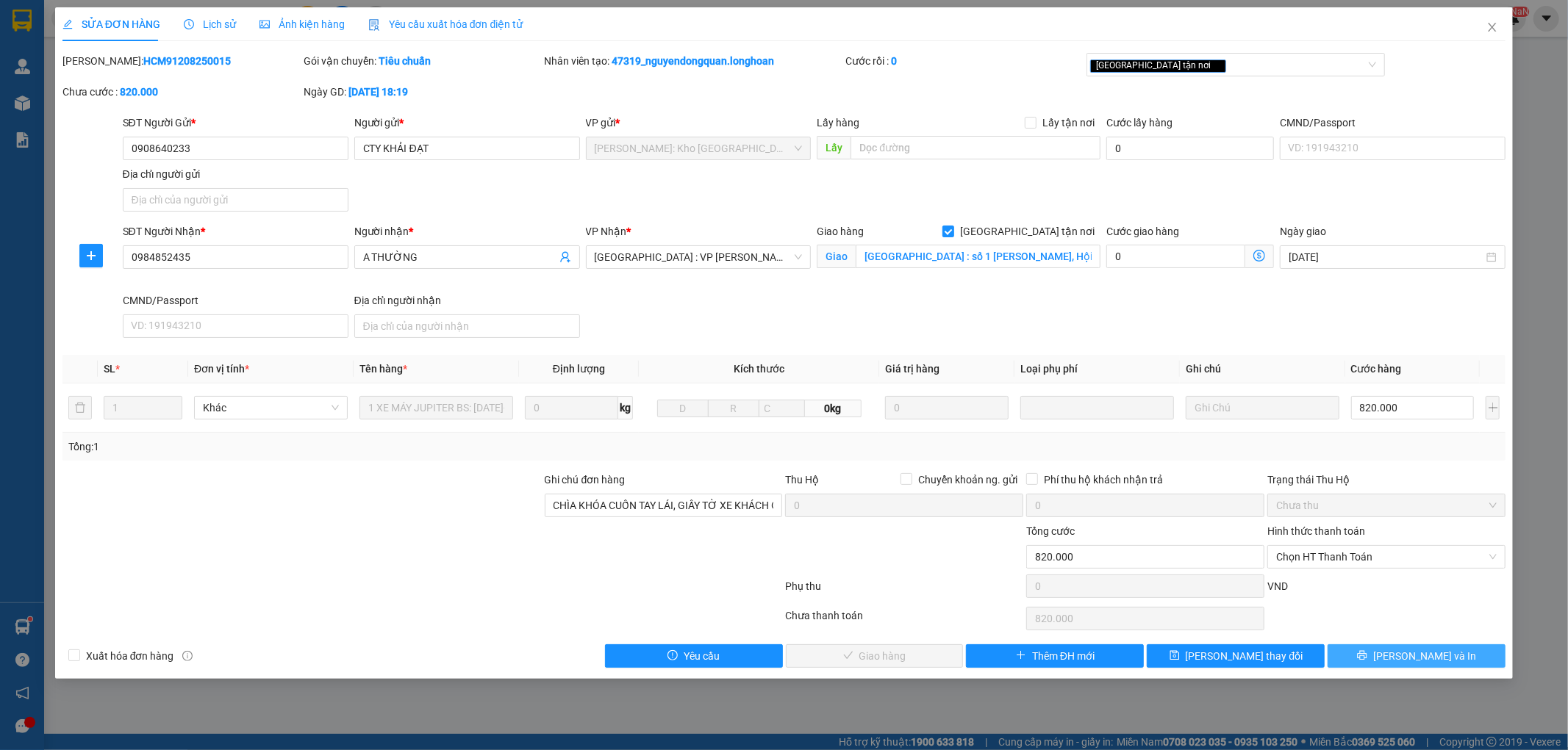
click at [1381, 650] on button "[PERSON_NAME] và In" at bounding box center [1416, 656] width 178 height 24
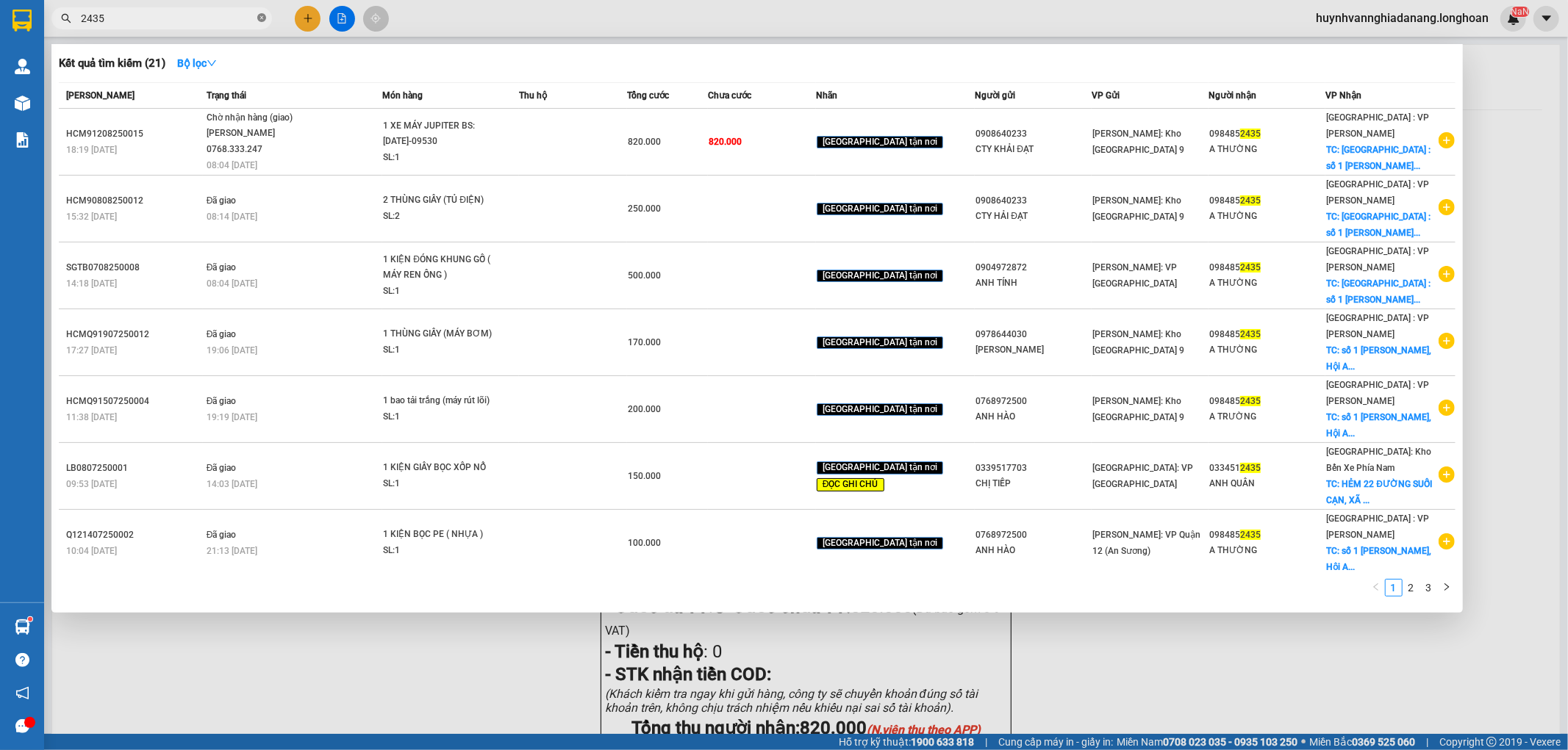
click at [261, 17] on icon "close-circle" at bounding box center [261, 18] width 9 height 9
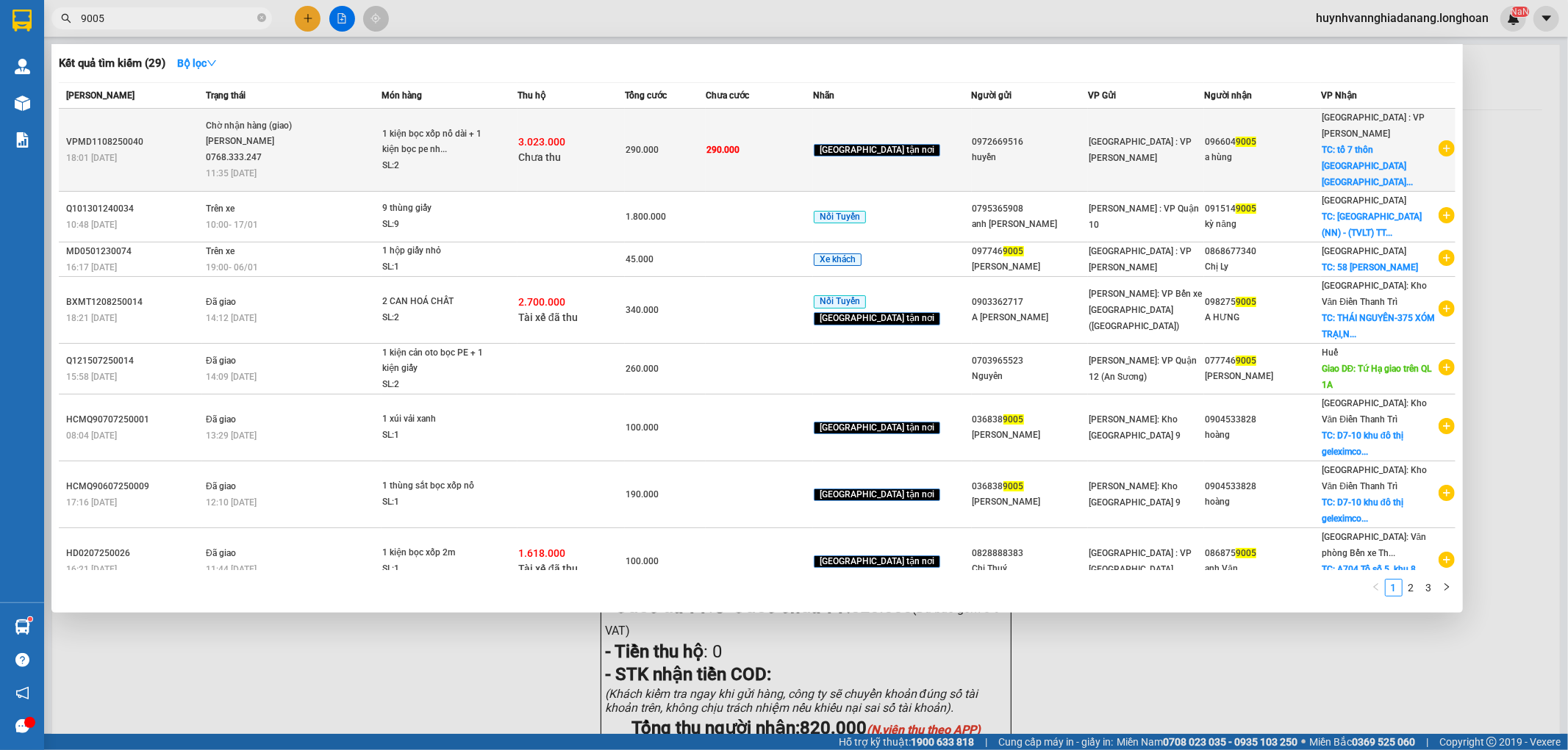
type input "9005"
click at [479, 144] on div "1 kiện bọc xốp nổ dài + 1 kiện bọc pe nh..." at bounding box center [437, 142] width 110 height 32
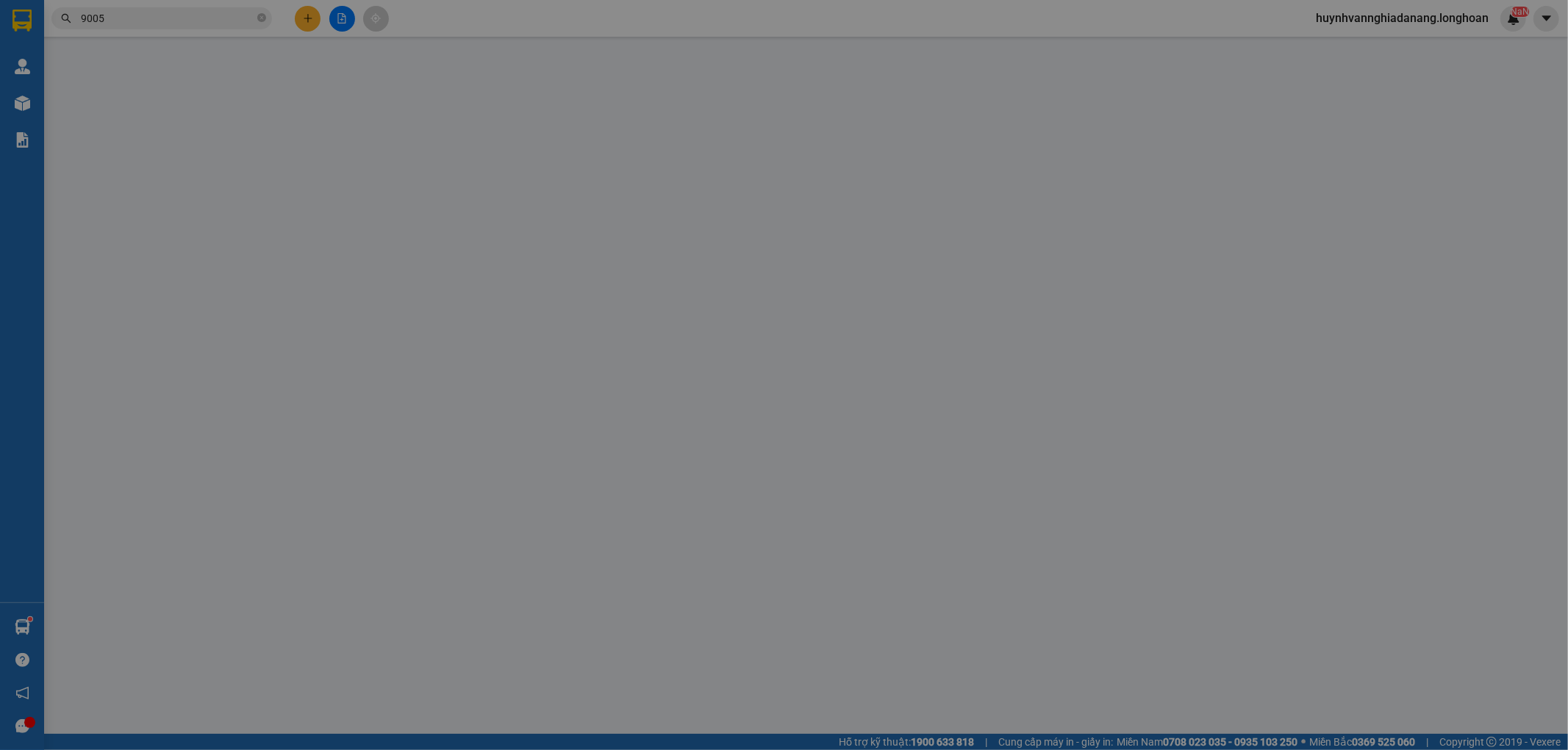
type input "0972669516"
type input "huyền"
type input "0966049005"
type input "a hùng"
checkbox input "true"
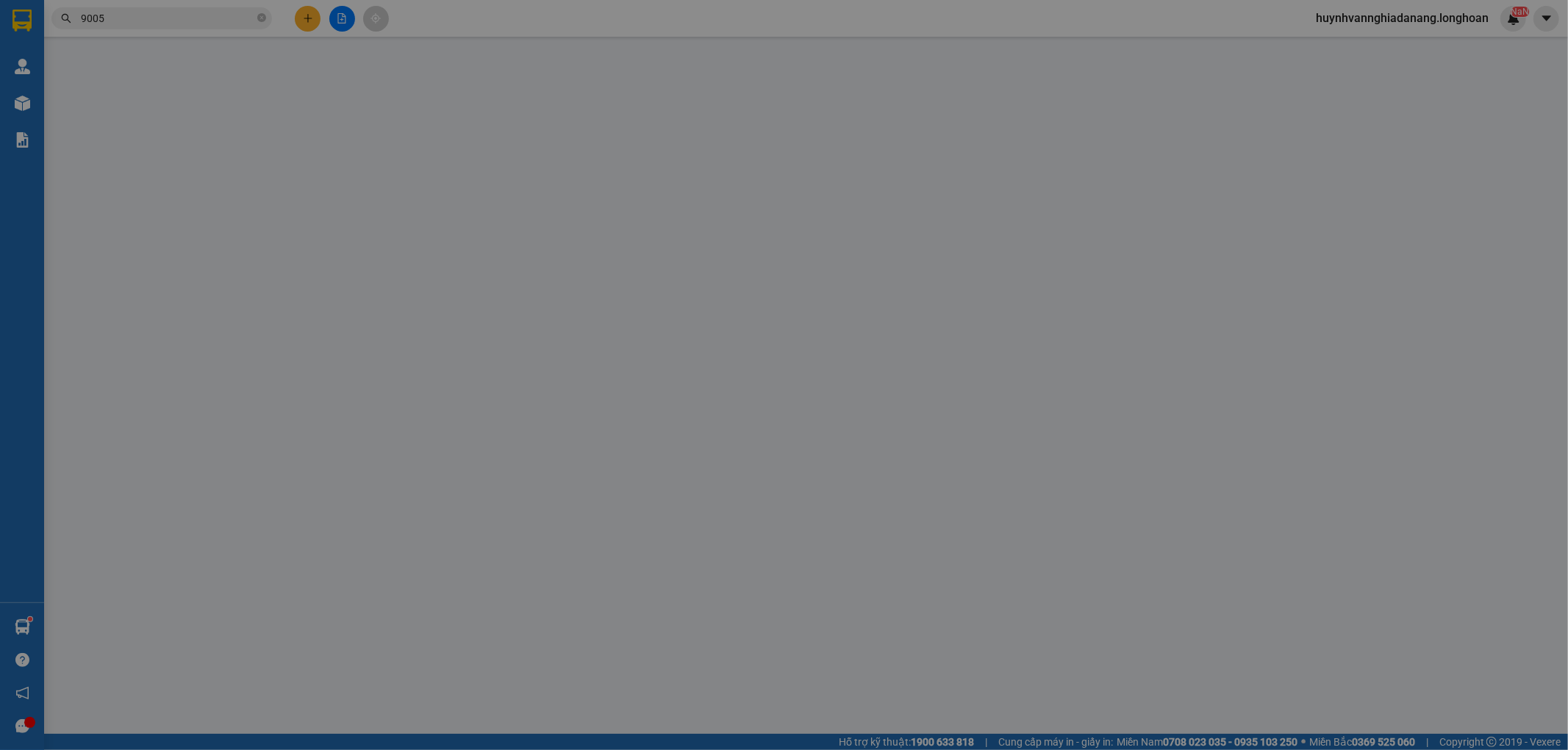
type input "tổ 7 thôn [GEOGRAPHIC_DATA] [GEOGRAPHIC_DATA] [GEOGRAPHIC_DATA] [GEOGRAPHIC_DAT…"
type input "290.000"
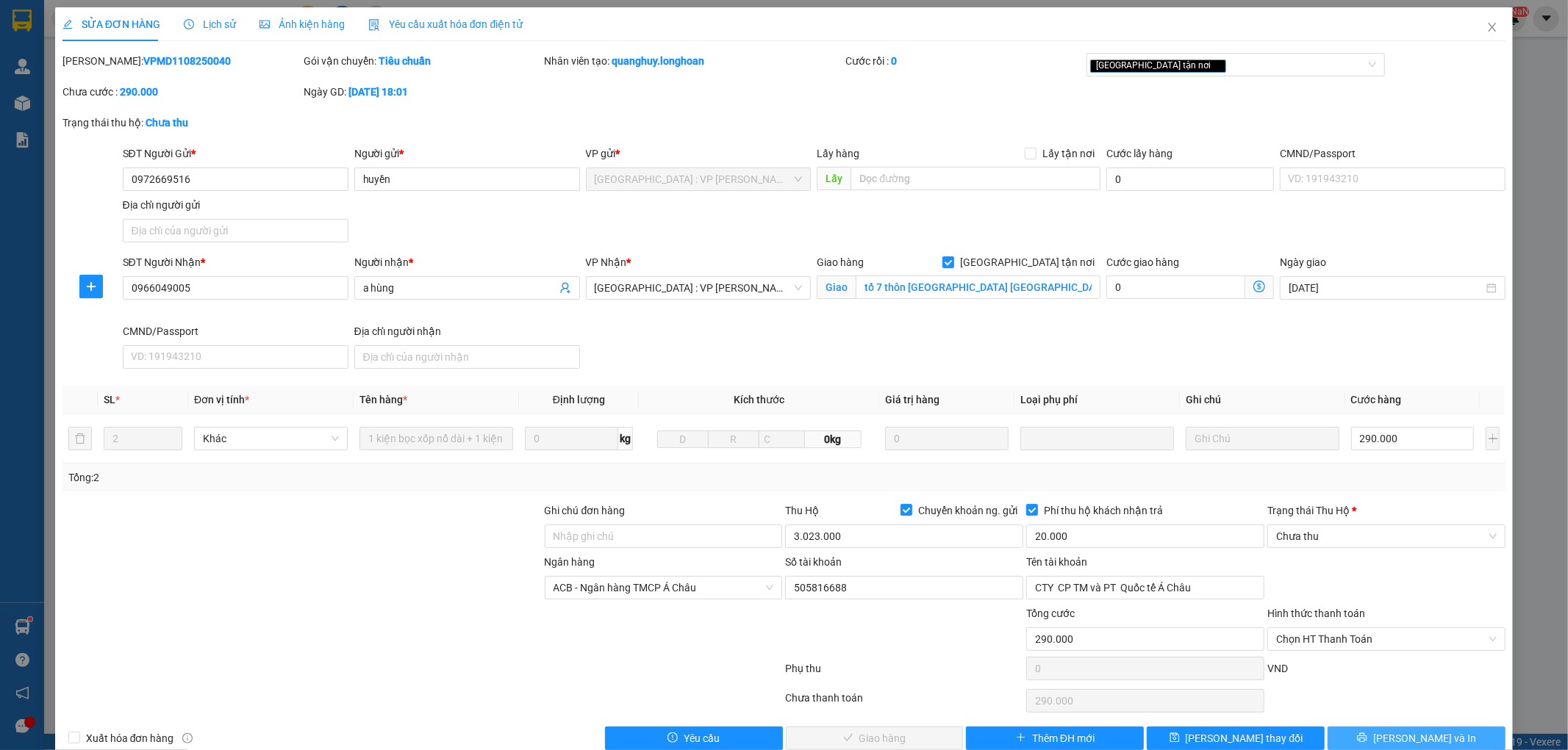
click at [1367, 734] on icon "printer" at bounding box center [1362, 737] width 10 height 10
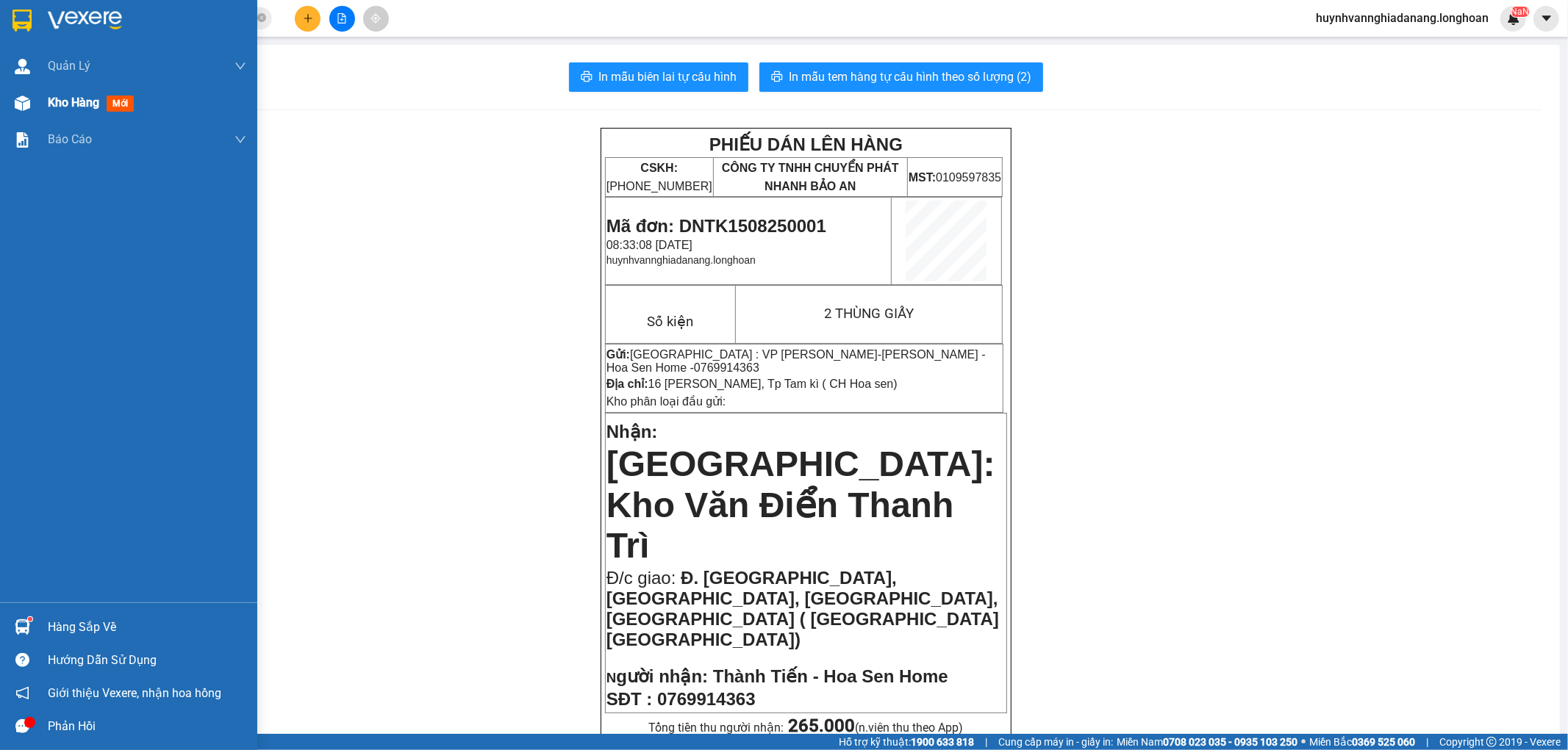
click at [55, 100] on span "Kho hàng" at bounding box center [73, 102] width 52 height 14
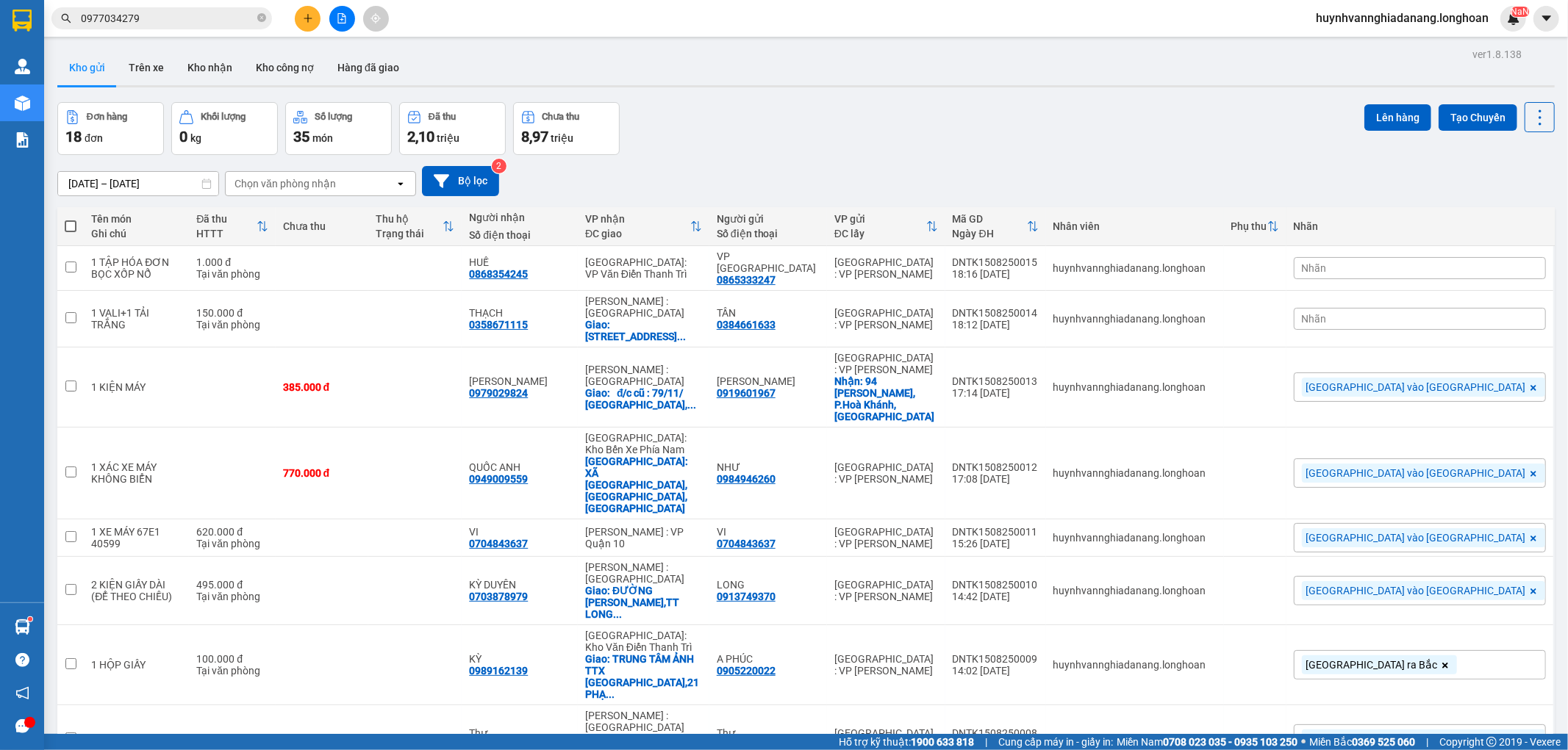
click at [1458, 311] on div "Nhãn" at bounding box center [1420, 318] width 252 height 22
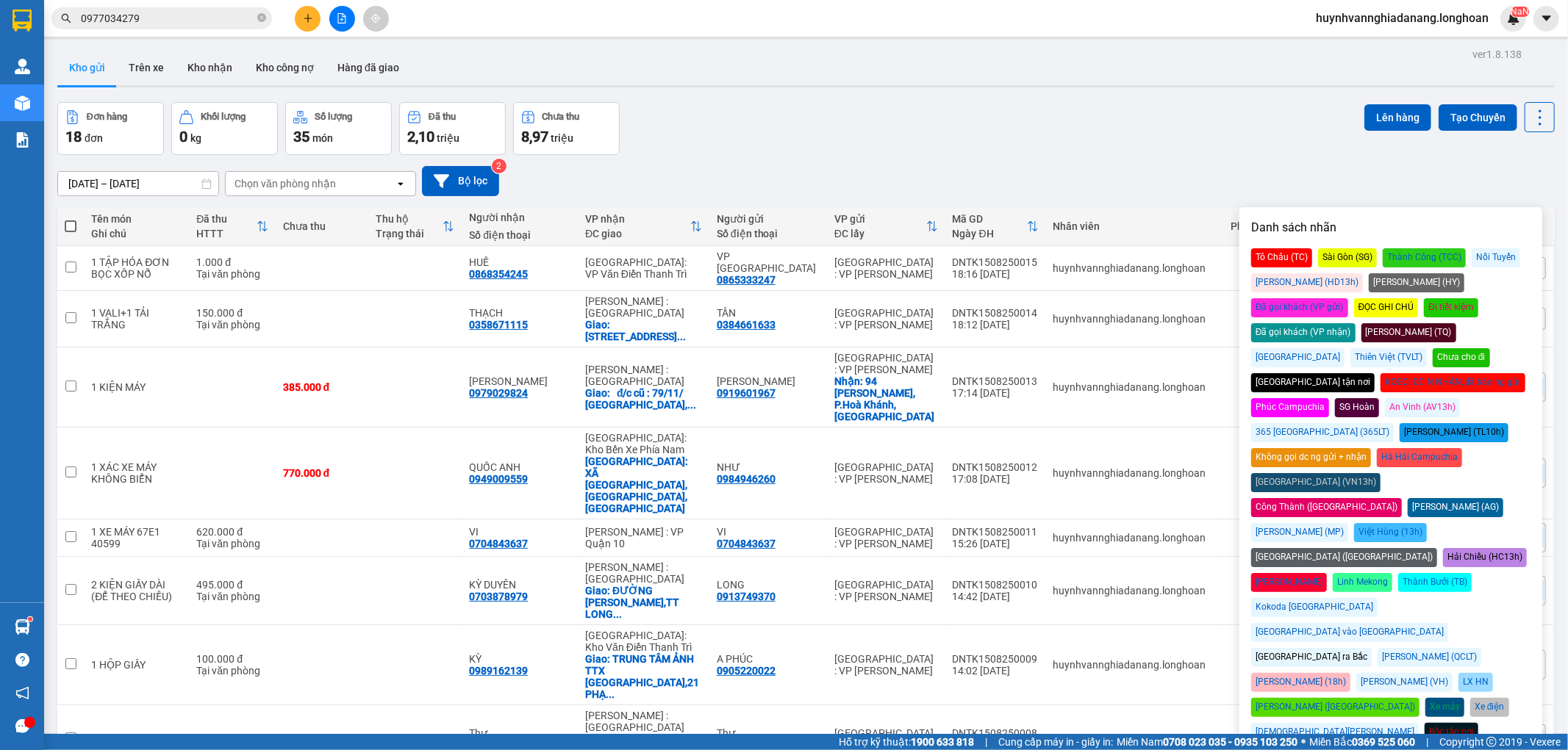
click at [1448, 623] on div "[GEOGRAPHIC_DATA] vào [GEOGRAPHIC_DATA]" at bounding box center [1350, 632] width 197 height 19
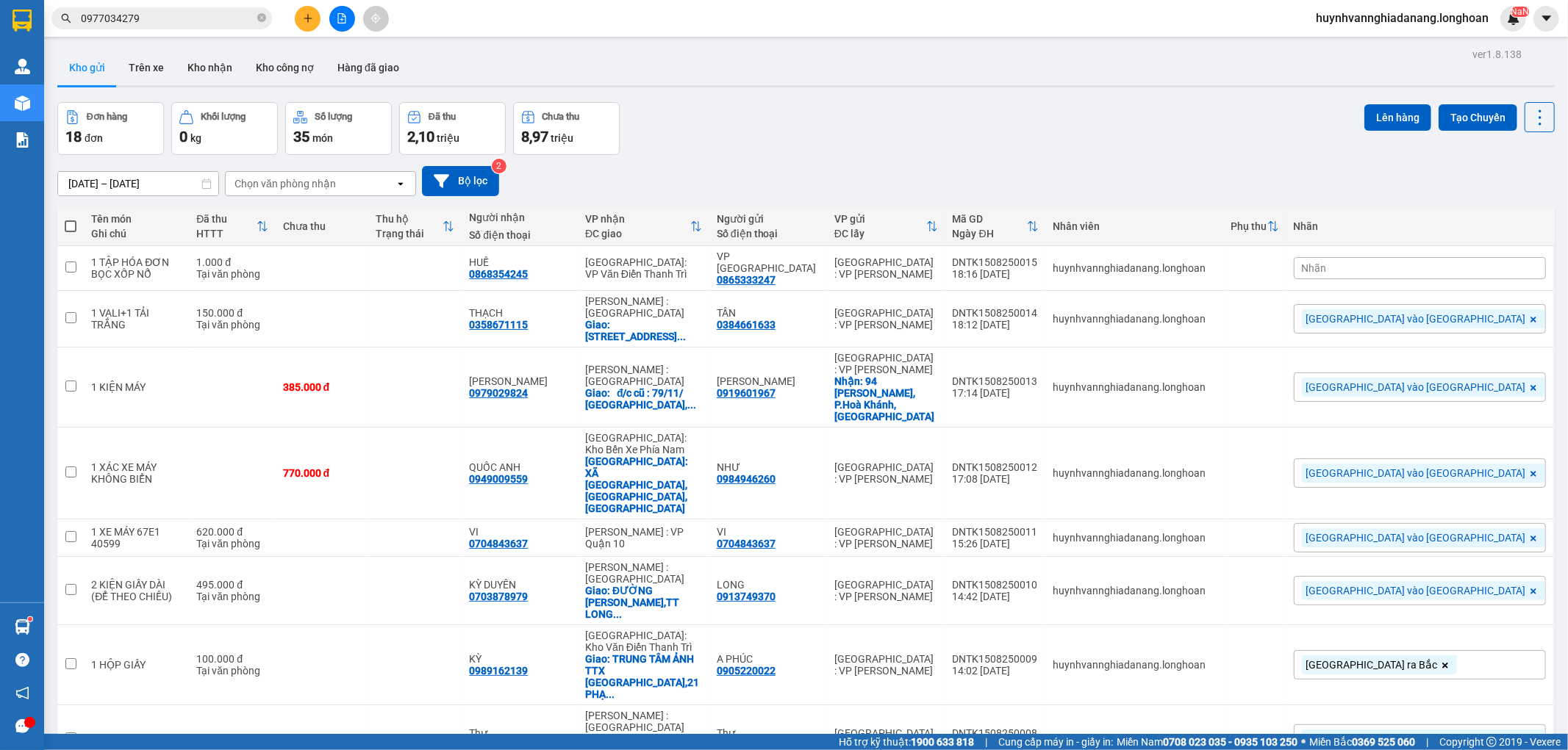
drag, startPoint x: 1170, startPoint y: 149, endPoint x: 1218, endPoint y: 164, distance: 50.3
click at [1171, 148] on div "Đơn hàng 18 đơn Khối lượng 0 kg Số lượng 35 món Đã thu 2,10 triệu Chưa thu 8,97…" at bounding box center [805, 128] width 1497 height 52
click at [1459, 266] on div "Nhãn" at bounding box center [1420, 268] width 252 height 22
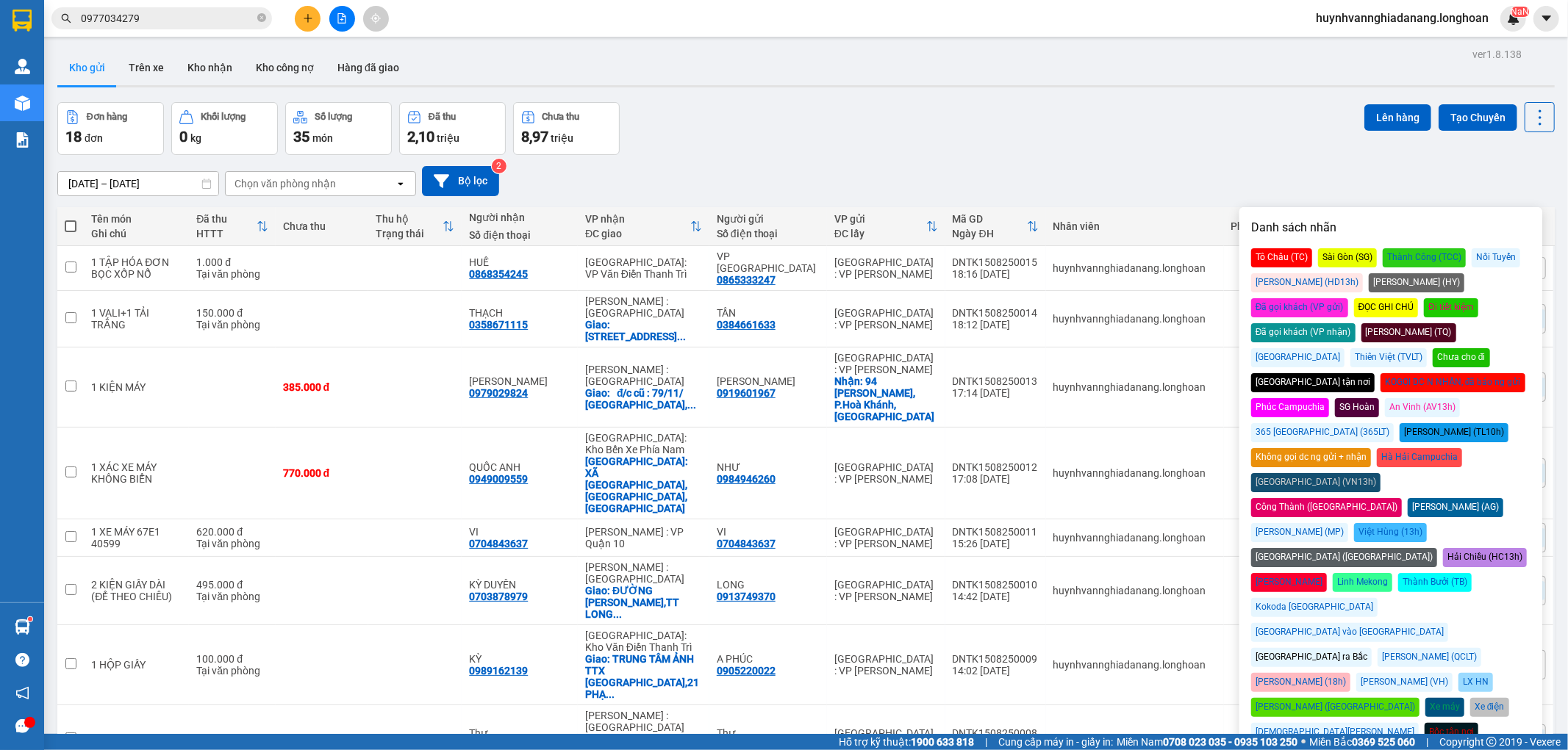
click at [1297, 649] on div "[GEOGRAPHIC_DATA] ra Bắc" at bounding box center [1311, 658] width 120 height 19
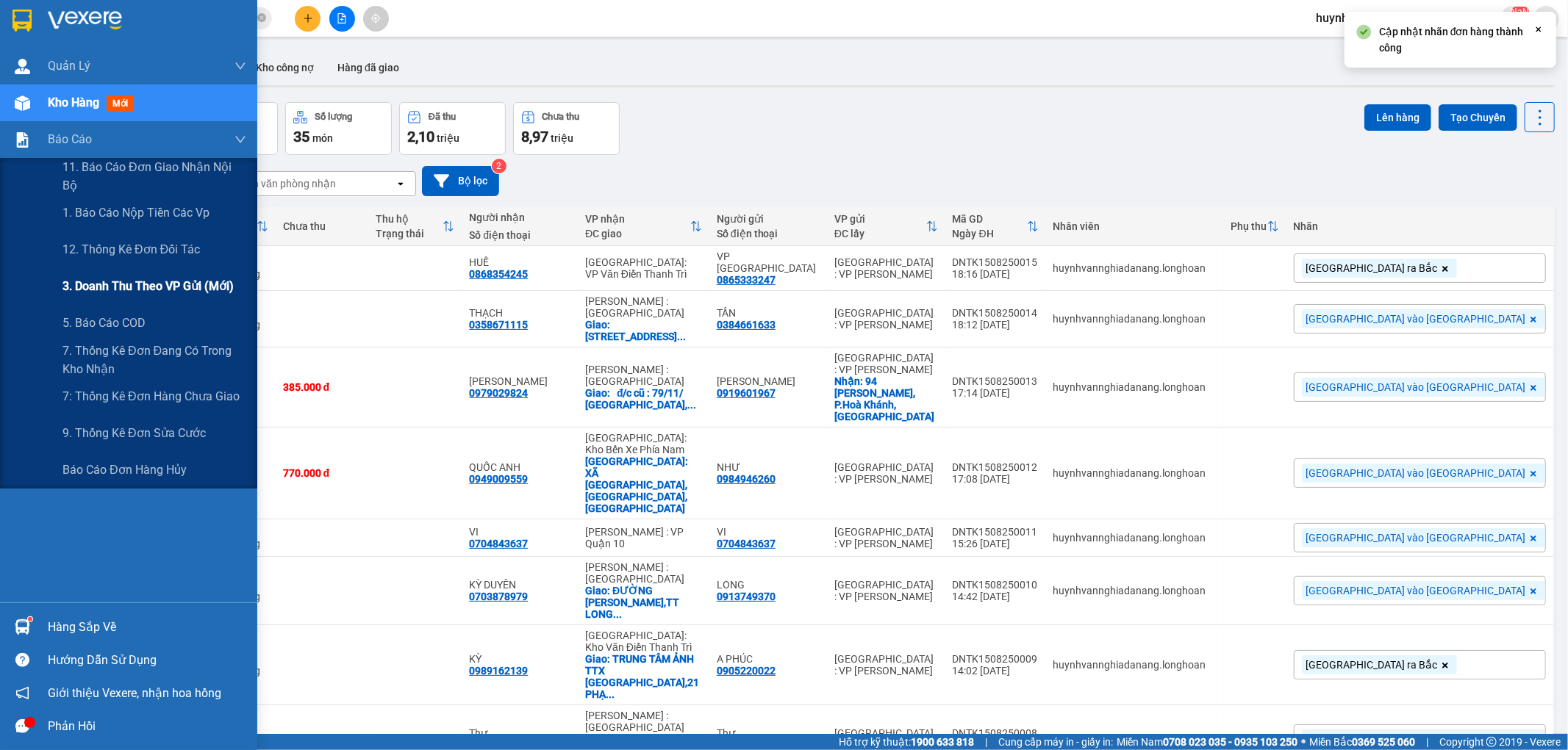
click at [143, 281] on span "3. Doanh Thu theo VP Gửi (mới)" at bounding box center [147, 286] width 171 height 18
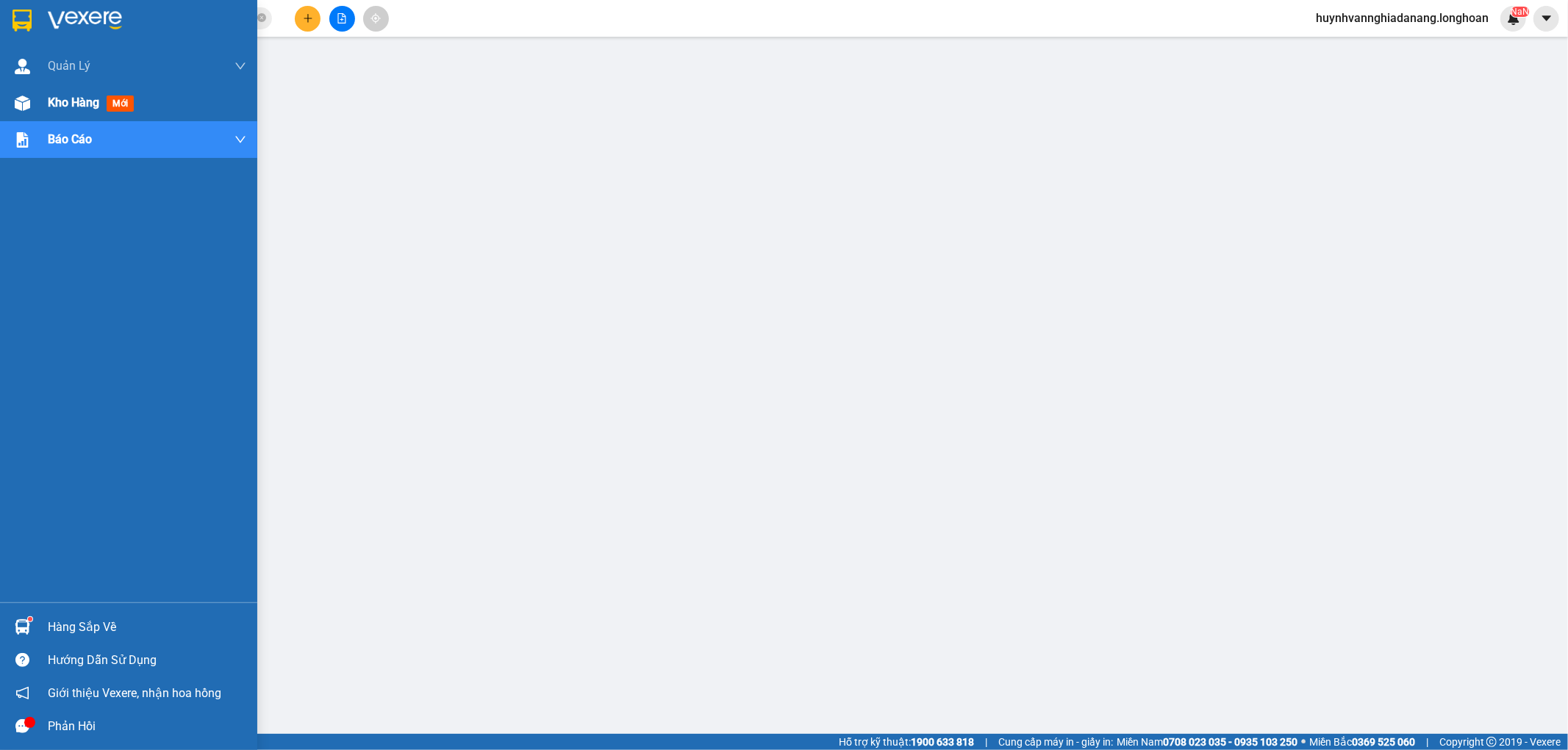
click at [53, 104] on span "Kho hàng" at bounding box center [73, 102] width 52 height 14
